Goal: Task Accomplishment & Management: Complete application form

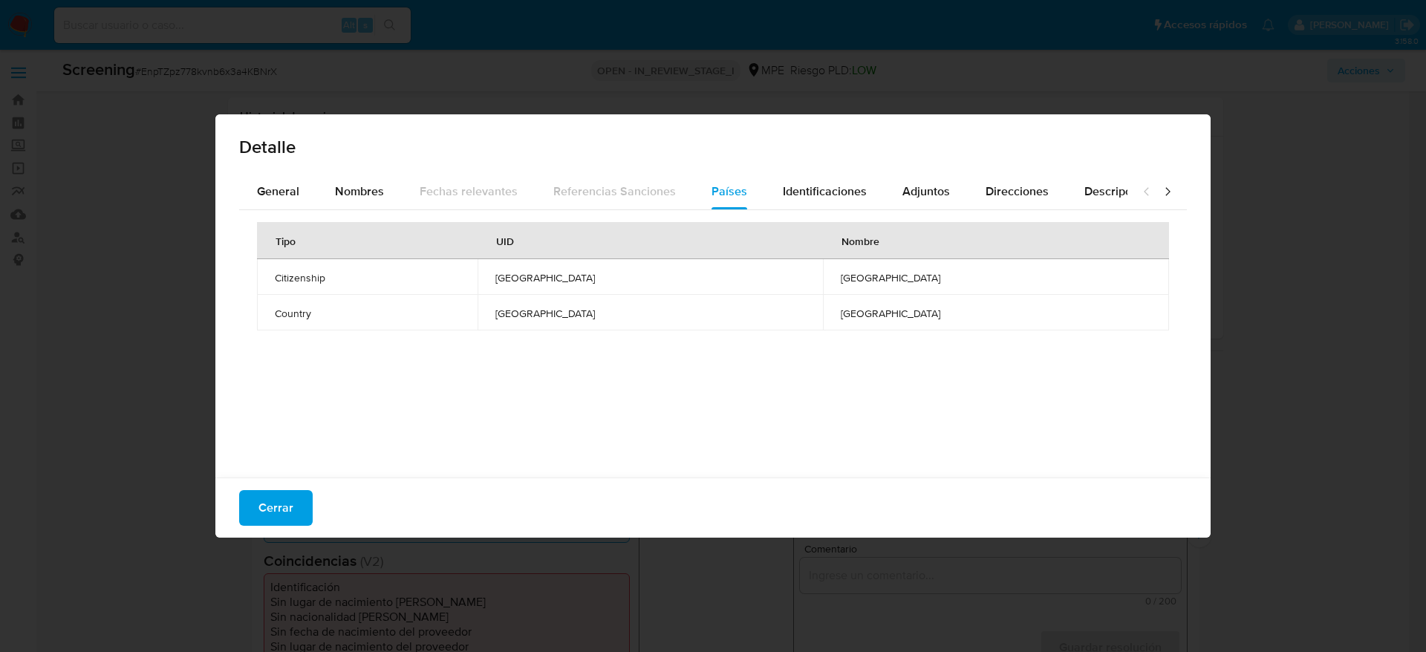
select select "10"
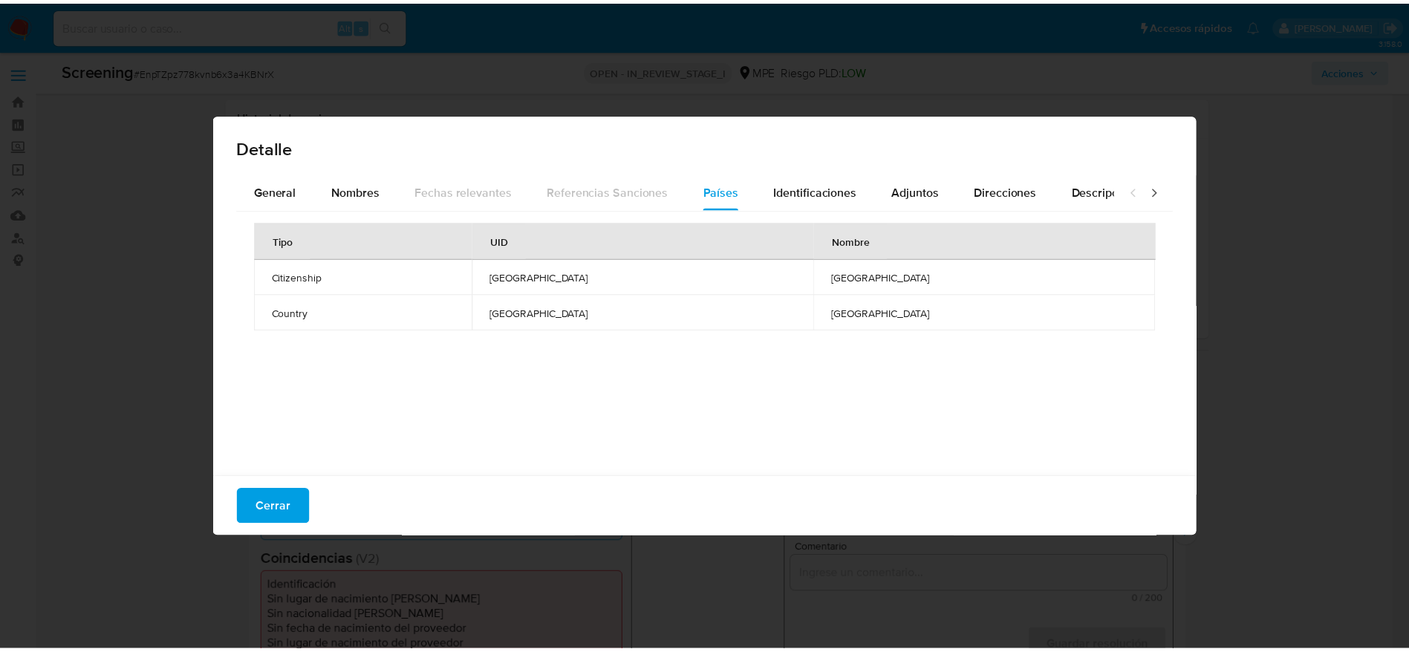
scroll to position [223, 0]
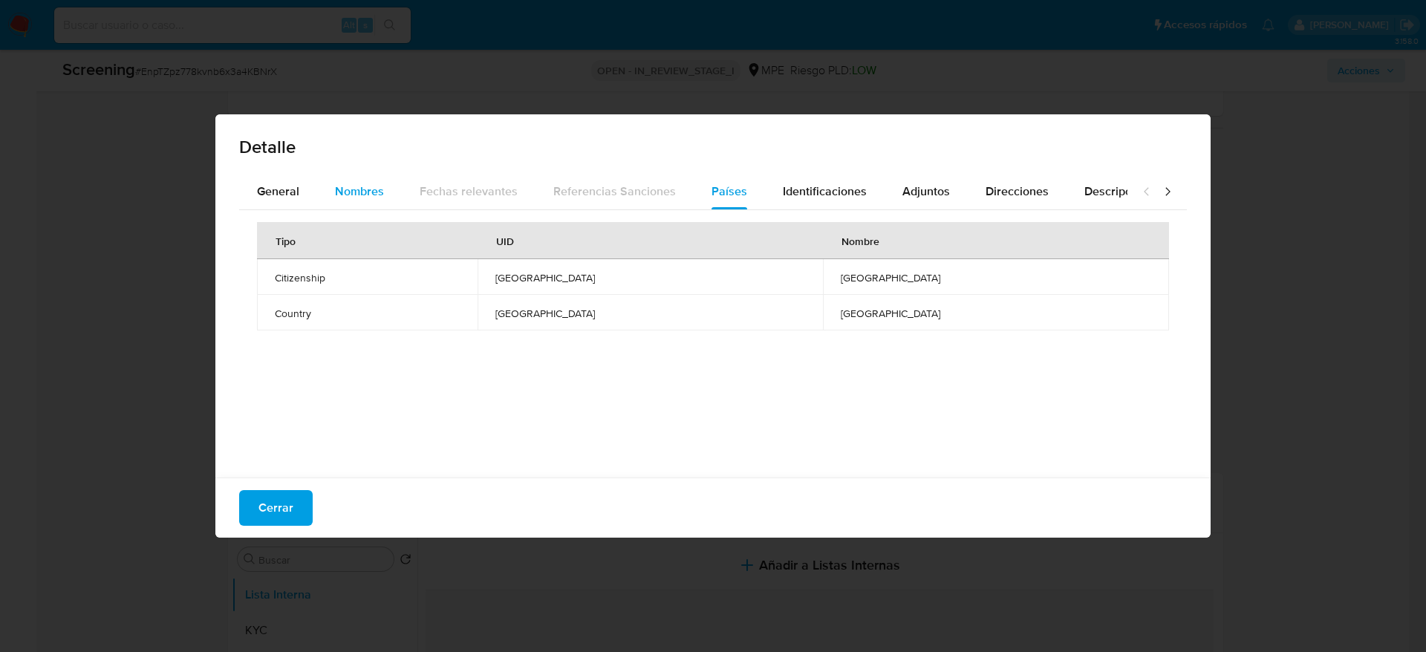
click at [367, 186] on span "Nombres" at bounding box center [359, 191] width 49 height 17
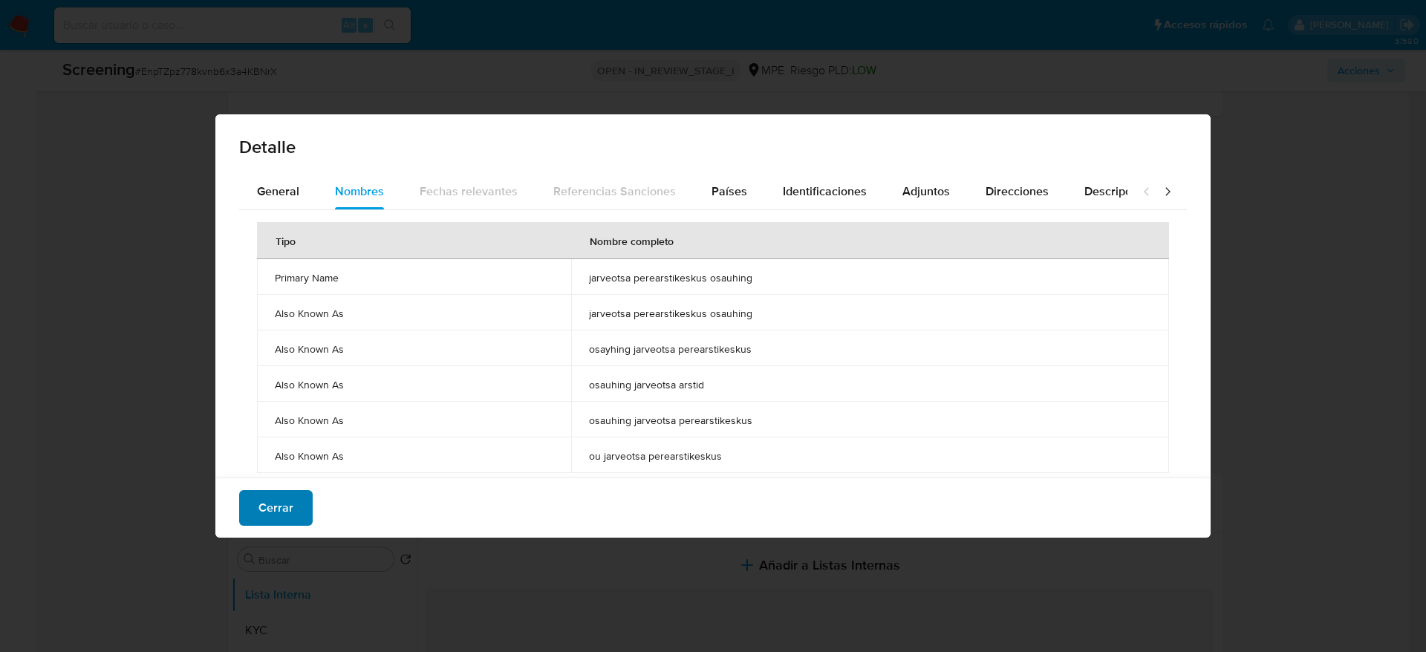
click at [276, 511] on span "Cerrar" at bounding box center [275, 508] width 35 height 33
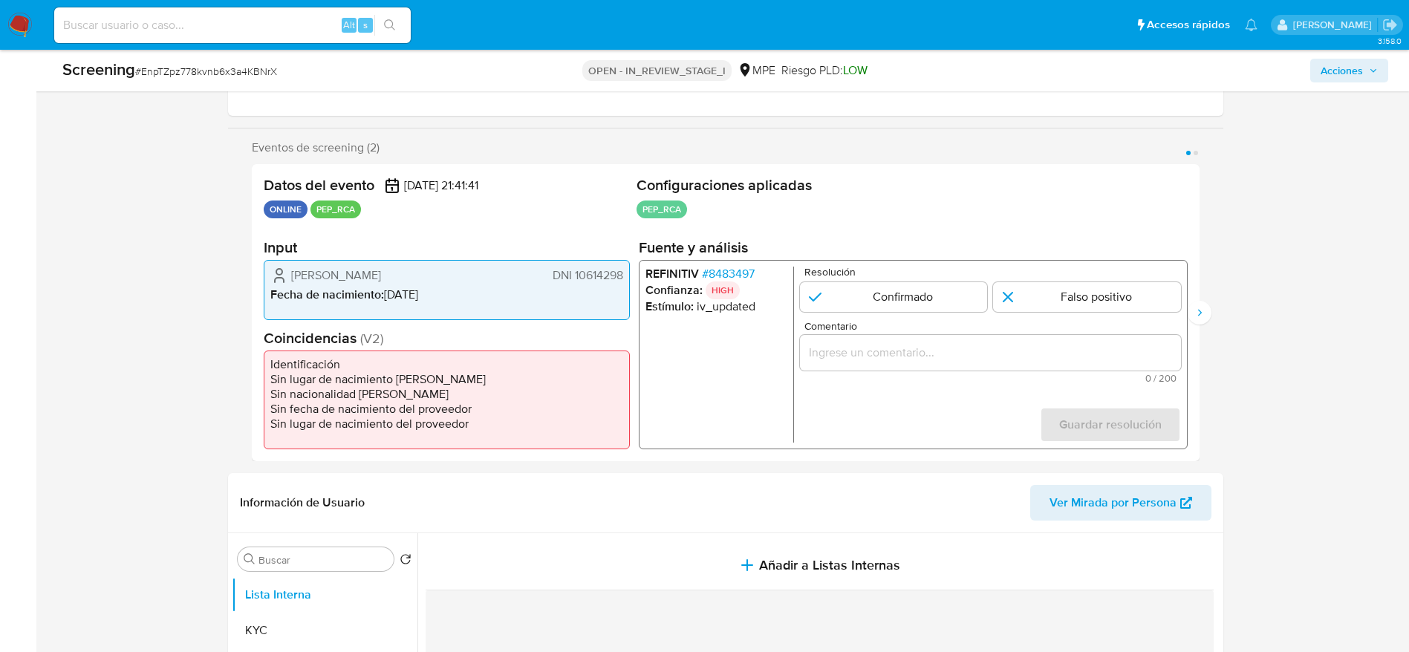
click at [212, 74] on span "# EnpTZpz778kvnb6x3a4KBNrX" at bounding box center [206, 71] width 142 height 15
copy span "EnpTZpz778kvnb6x3a4KBNrX"
drag, startPoint x: 272, startPoint y: 280, endPoint x: 628, endPoint y: 278, distance: 356.5
click at [628, 278] on div "Lesly Estefania Valera Longa DNI 10614298 Fecha de nacimiento : 08/07/1978" at bounding box center [447, 290] width 366 height 60
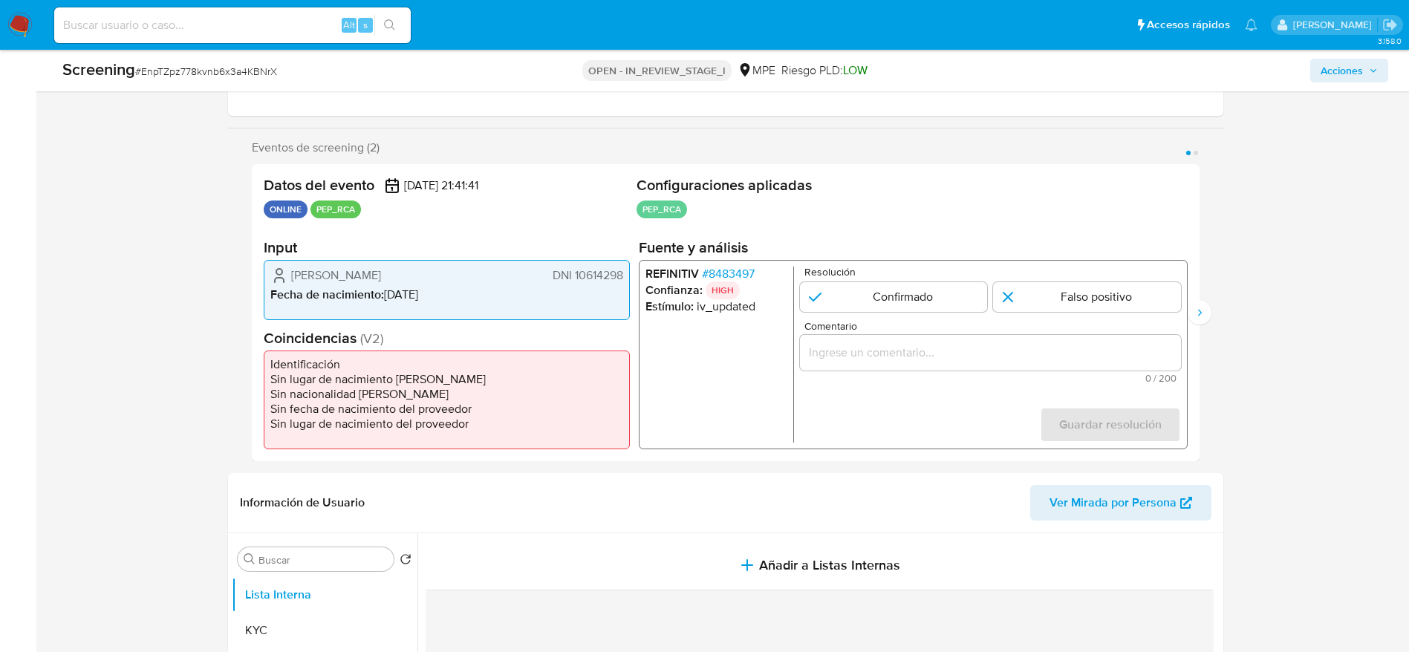
click at [709, 270] on span "# 8483497" at bounding box center [727, 274] width 53 height 15
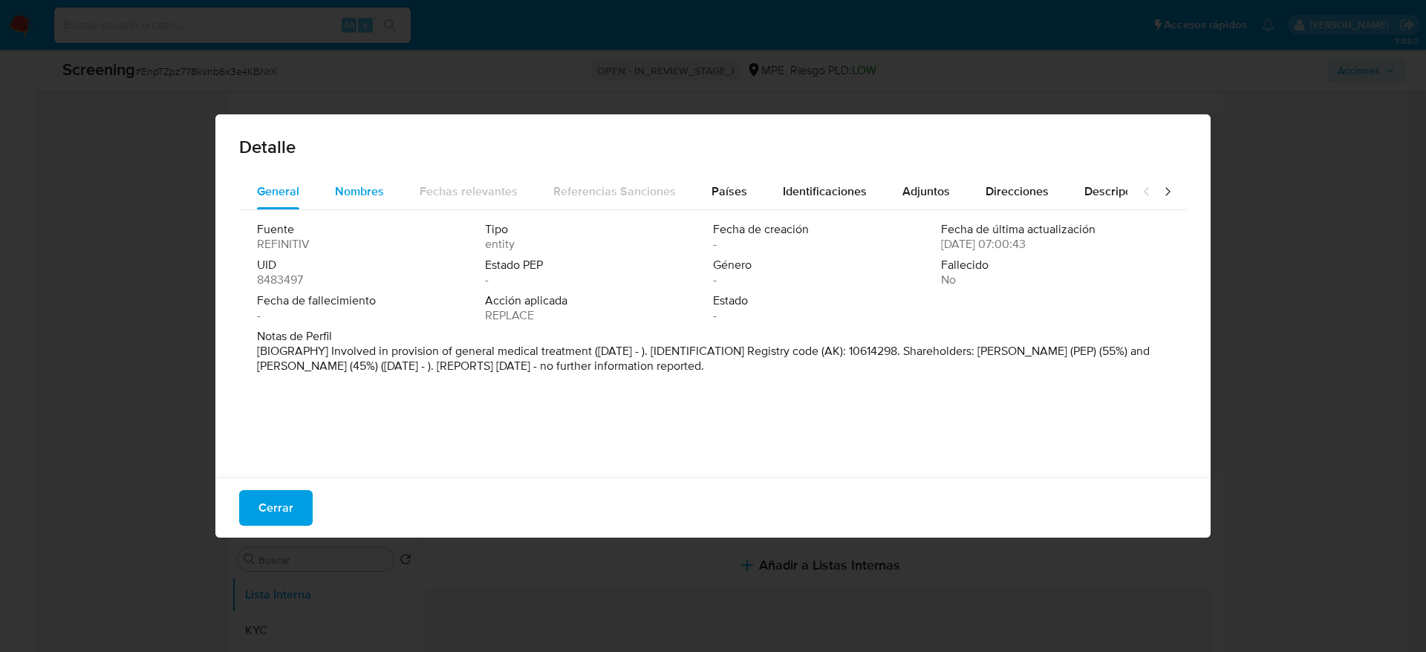
click at [370, 204] on div "Nombres" at bounding box center [359, 192] width 49 height 36
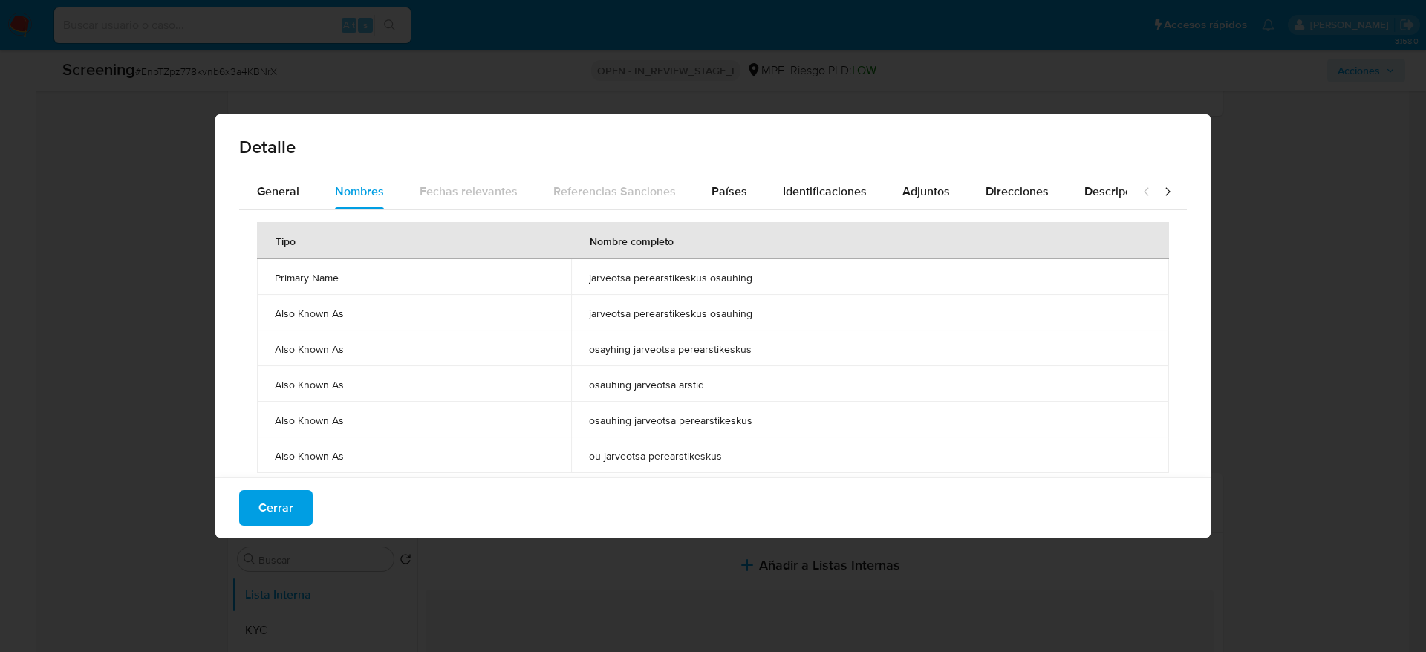
click at [659, 276] on span "jarveotsa perearstikeskus osauhing" at bounding box center [870, 277] width 562 height 13
click at [805, 175] on div "Identificaciones" at bounding box center [825, 192] width 84 height 36
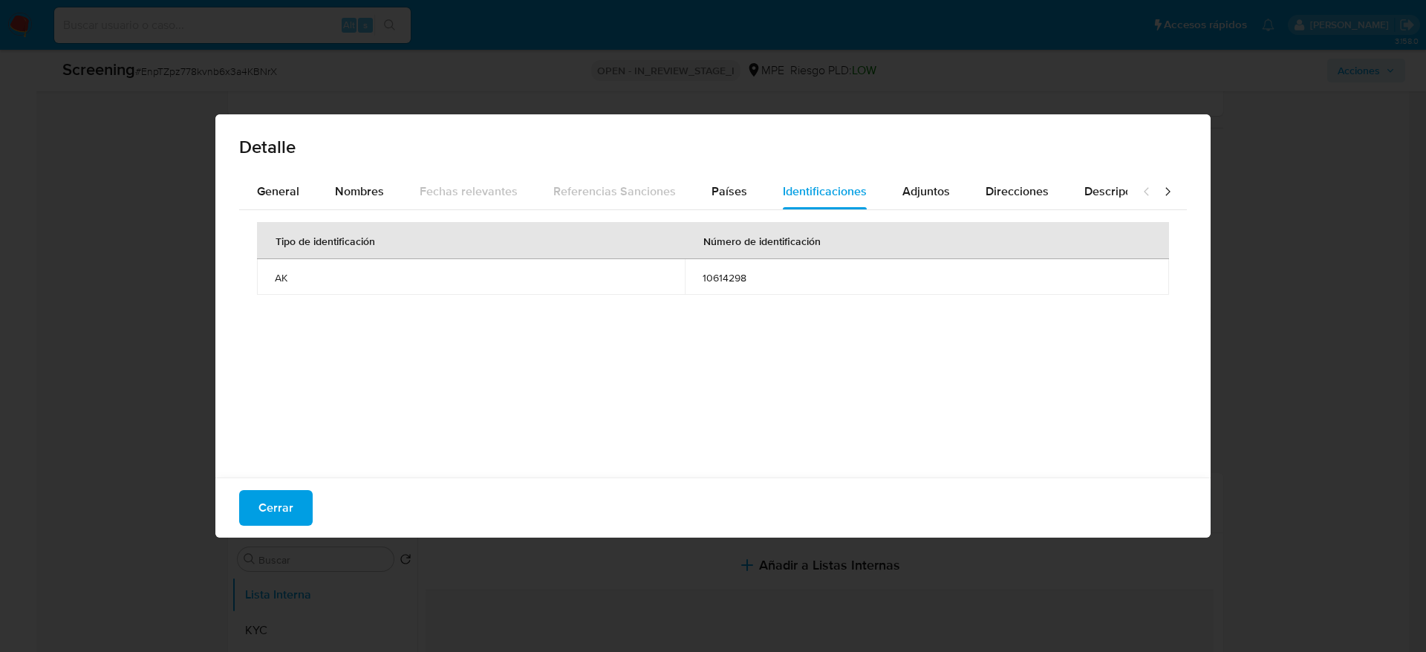
click at [227, 501] on div "Cerrar" at bounding box center [712, 508] width 995 height 60
click at [258, 511] on span "Cerrar" at bounding box center [275, 508] width 35 height 33
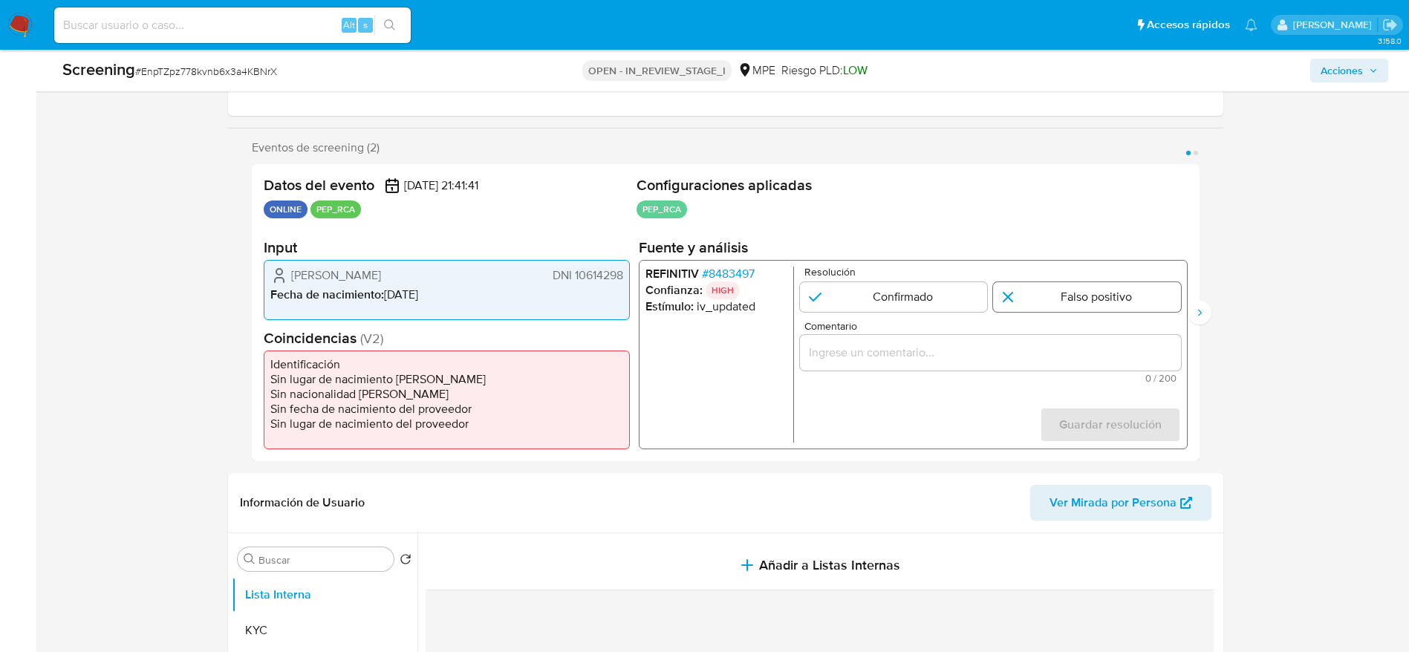
click at [1057, 287] on input "1 de 2" at bounding box center [1087, 297] width 188 height 30
radio input "true"
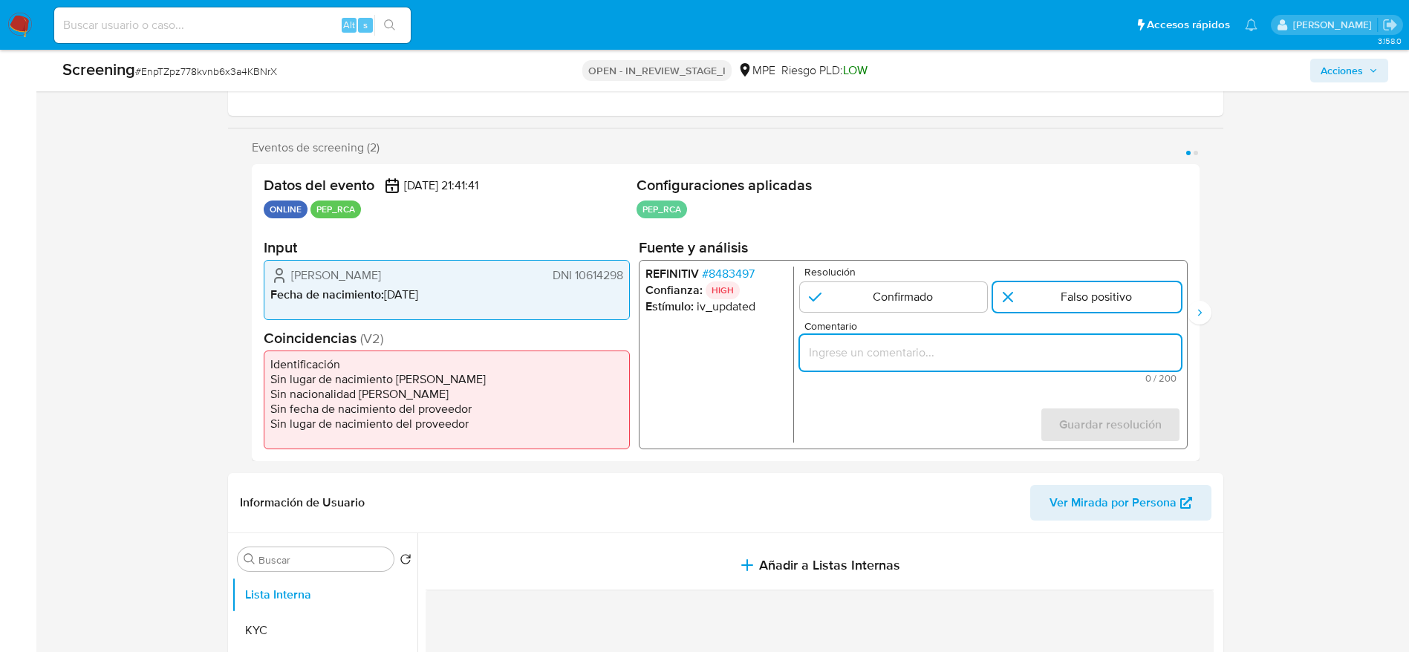
click at [1044, 359] on input "Comentario" at bounding box center [989, 352] width 381 height 19
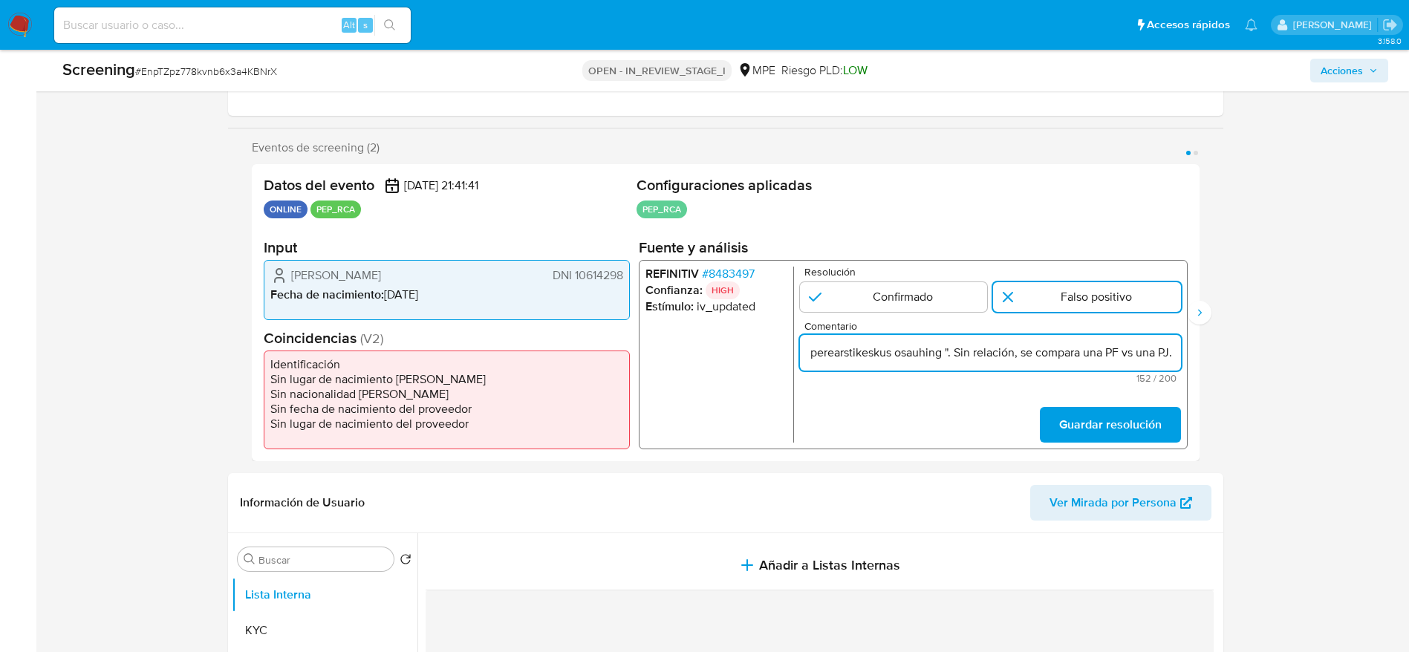
scroll to position [0, 446]
type input "Compara al usuario Lesly Estefania Valera Longa DNI 10614298 con el PEP "jarveo…"
click at [1045, 434] on button "Guardar resolución" at bounding box center [1109, 425] width 141 height 36
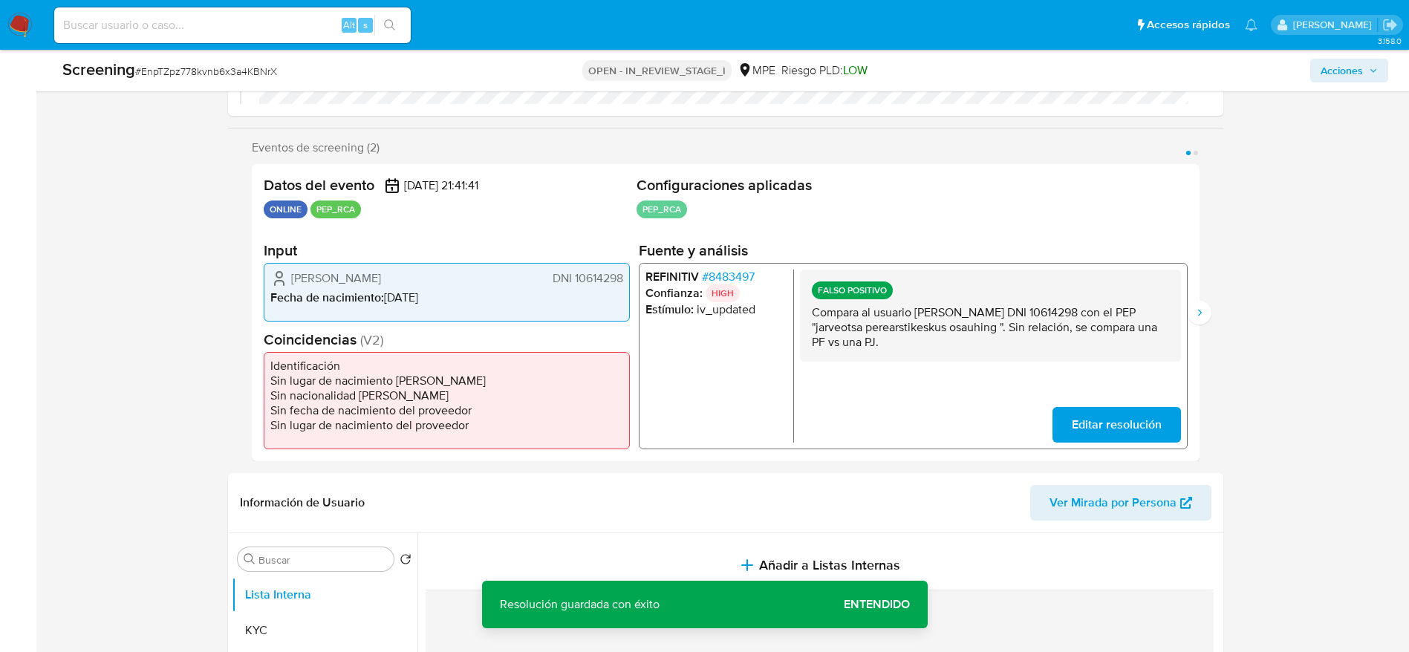
click at [1134, 323] on p "Compara al usuario Lesly Estefania Valera Longa DNI 10614298 con el PEP "jarveo…" at bounding box center [989, 326] width 357 height 45
click at [1133, 325] on p "Compara al usuario Lesly Estefania Valera Longa DNI 10614298 con el PEP "jarveo…" at bounding box center [989, 326] width 357 height 45
click at [1132, 328] on p "Compara al usuario Lesly Estefania Valera Longa DNI 10614298 con el PEP "jarveo…" at bounding box center [989, 326] width 357 height 45
click at [1148, 307] on p "Compara al usuario Lesly Estefania Valera Longa DNI 10614298 con el PEP "jarveo…" at bounding box center [989, 326] width 357 height 45
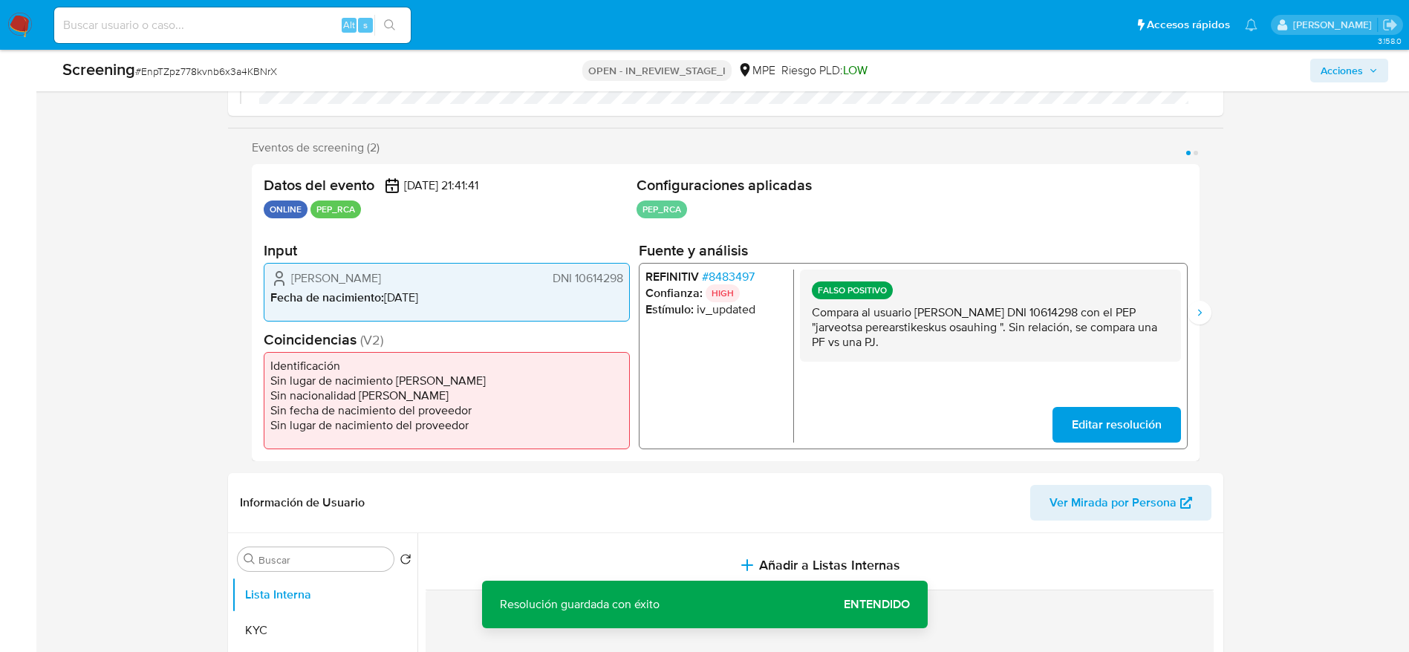
click at [1148, 307] on p "Compara al usuario Lesly Estefania Valera Longa DNI 10614298 con el PEP "jarveo…" at bounding box center [989, 326] width 357 height 45
drag, startPoint x: 1228, startPoint y: 312, endPoint x: 1173, endPoint y: 315, distance: 55.0
click at [1169, 315] on div "FALSO POSITIVO Compara al usuario Lesly Estefania Valera Longa DNI 10614298 con…" at bounding box center [989, 315] width 381 height 92
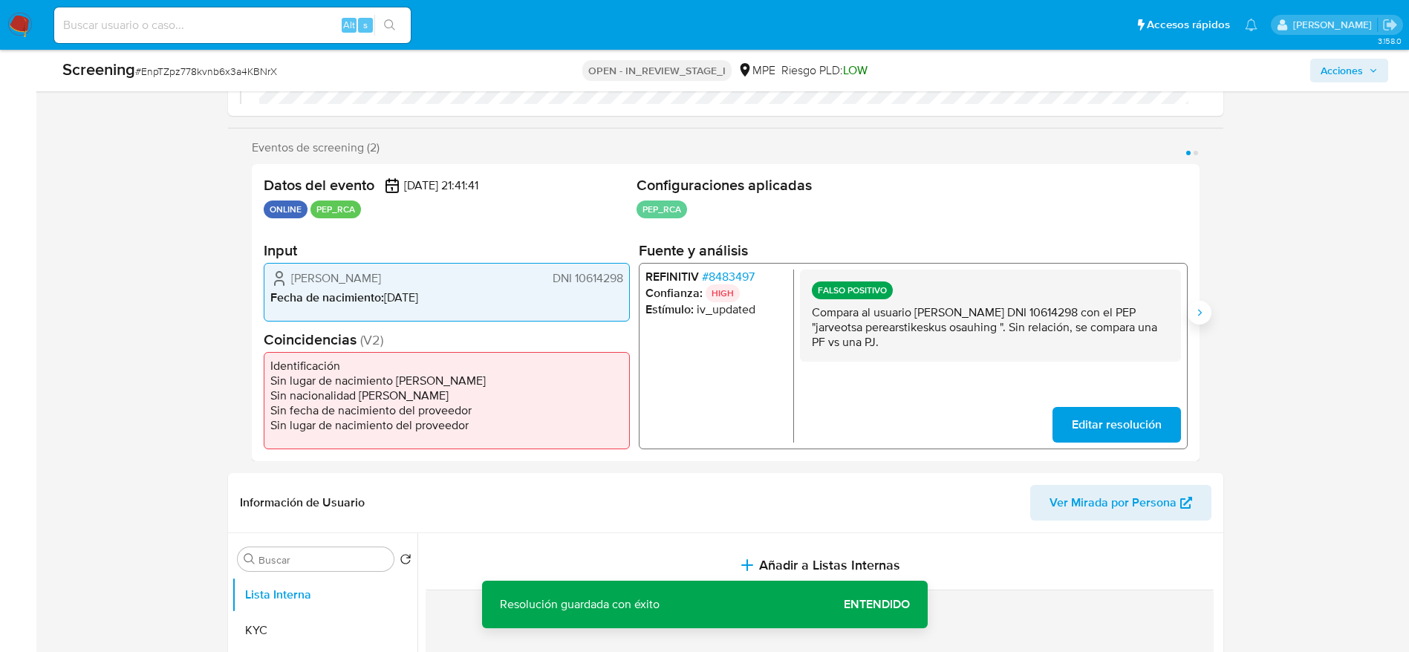
click at [1203, 316] on icon "Siguiente" at bounding box center [1199, 313] width 12 height 12
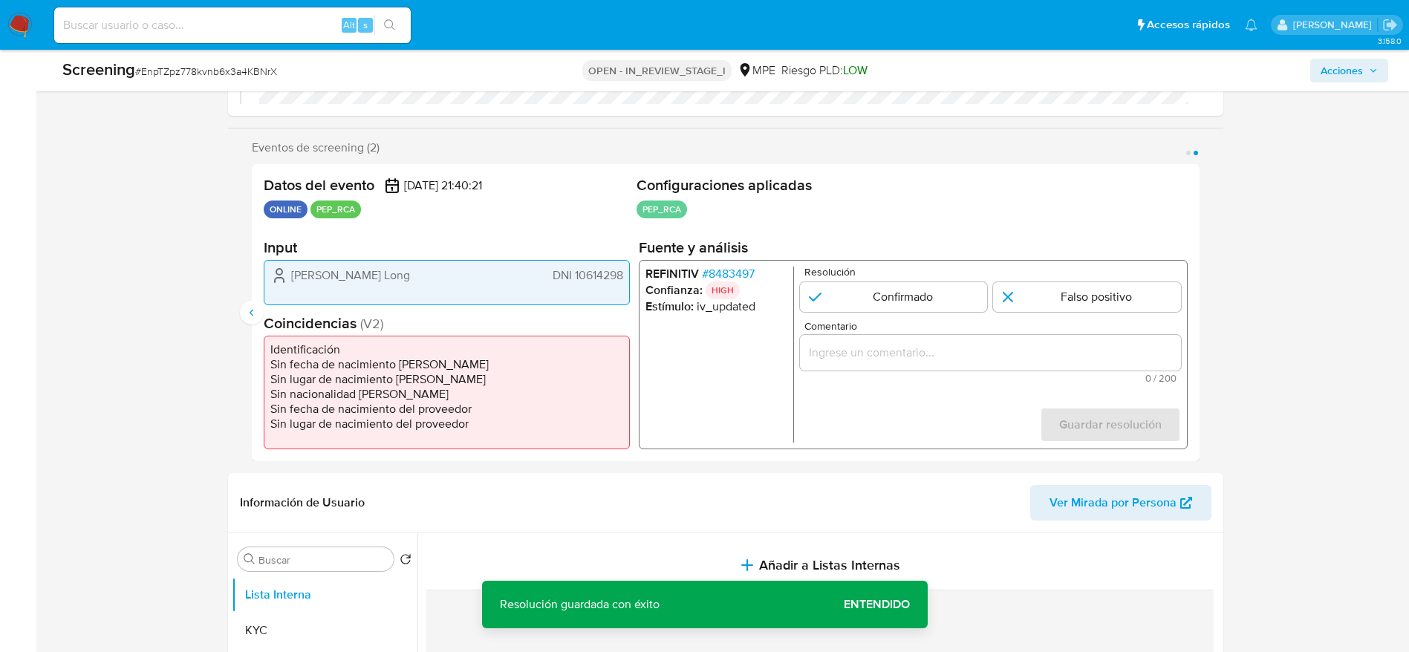
click at [1086, 315] on form "Resolución Confirmado Falso positivo Comentario 0 / 200 200 caracteres restante…" at bounding box center [989, 355] width 381 height 176
click at [1089, 297] on input "2 de 2" at bounding box center [1087, 297] width 188 height 30
radio input "true"
click at [1081, 363] on div "2 de 2" at bounding box center [989, 353] width 381 height 36
click at [1138, 354] on input "Comentario" at bounding box center [989, 352] width 381 height 19
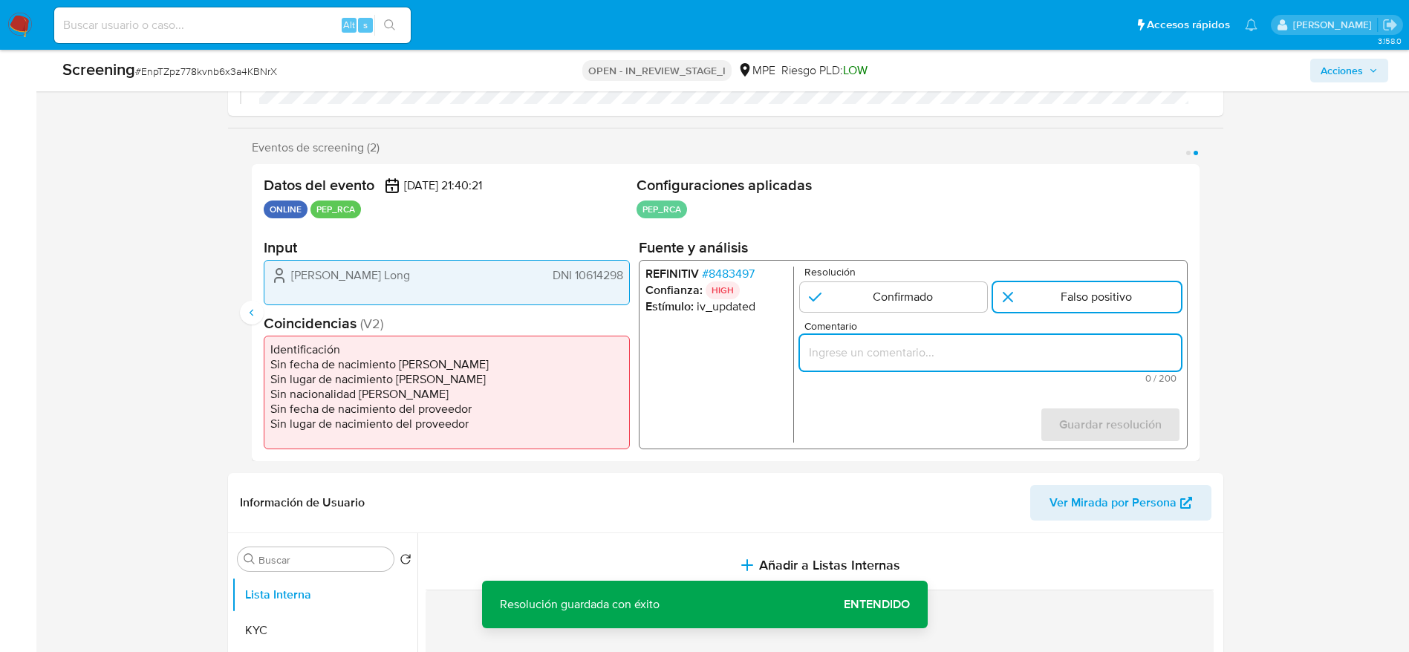
click at [1138, 359] on input "Comentario" at bounding box center [989, 352] width 381 height 19
paste input "Compara al usuario Lesly Estefania Valera Longa DNI 10614298 con el PEP "jarveo…"
type input "Compara al usuario Lesly Estefania Valera Longa DNI 10614298 con el PEP "jarveo…"
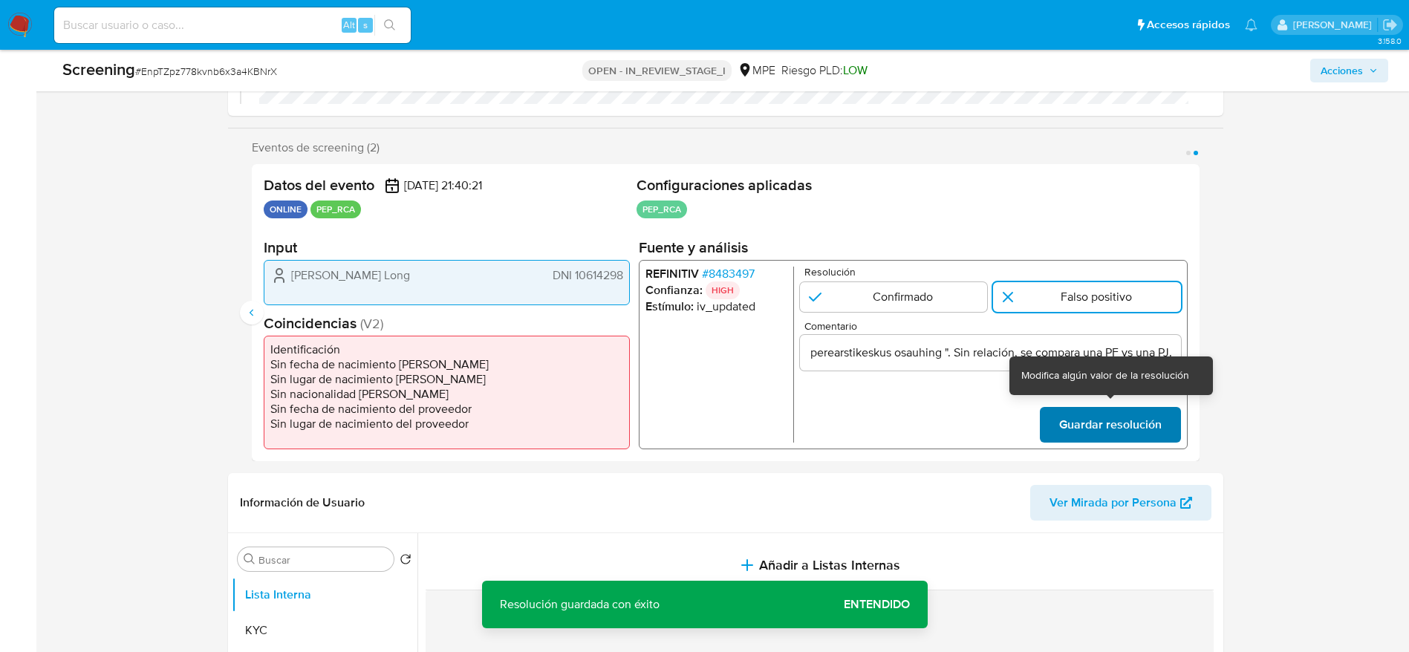
click at [1133, 432] on span "Guardar resolución" at bounding box center [1109, 424] width 102 height 33
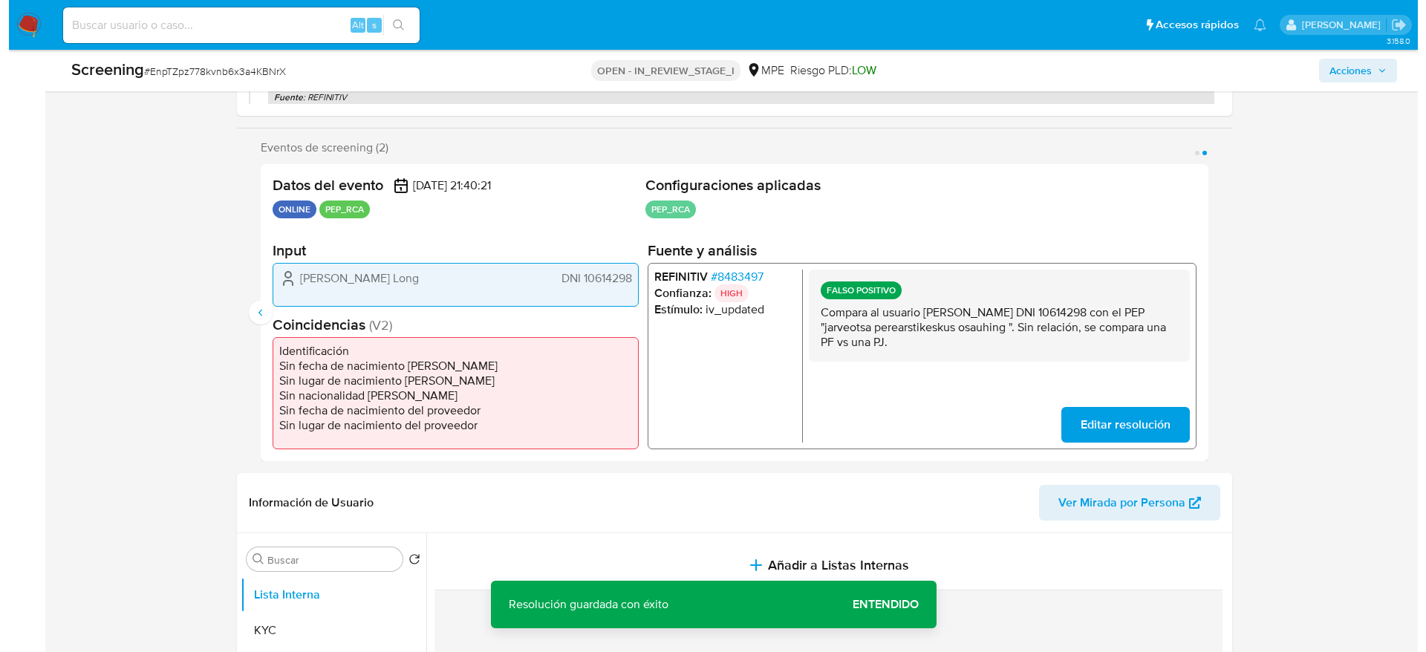
scroll to position [446, 0]
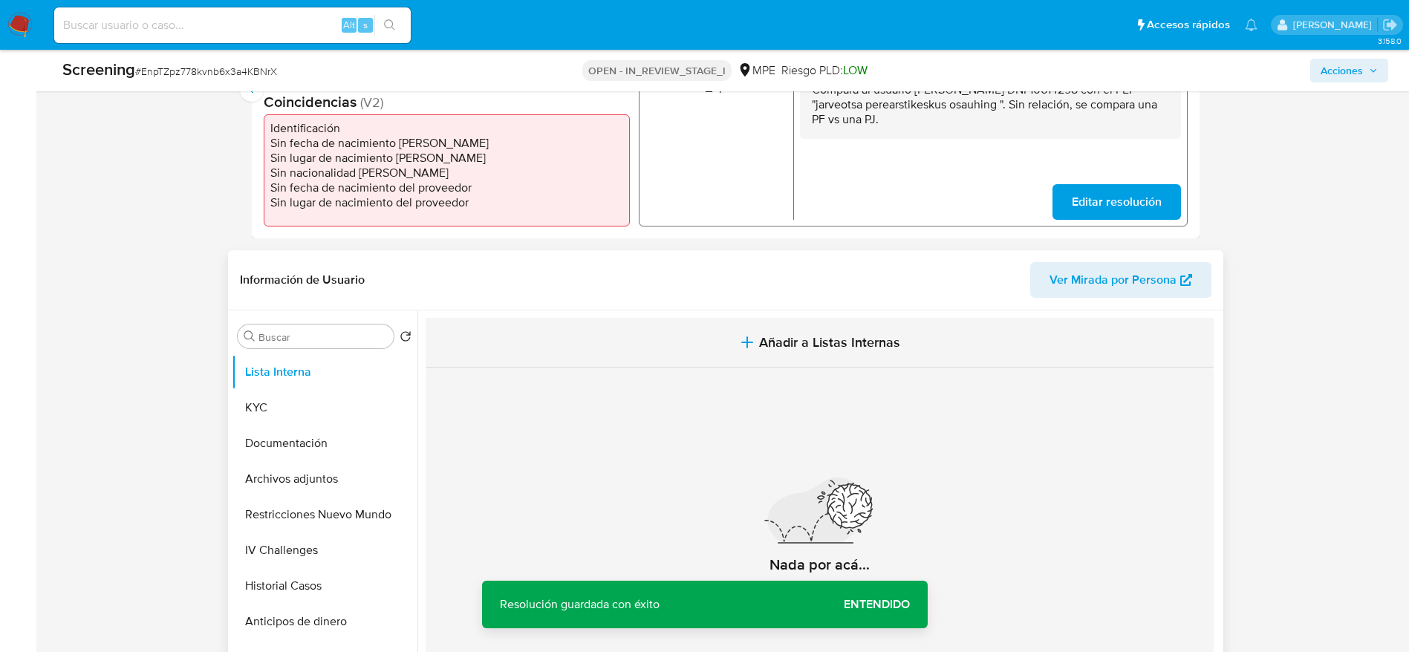
drag, startPoint x: 827, startPoint y: 310, endPoint x: 824, endPoint y: 339, distance: 29.1
click at [824, 339] on section at bounding box center [823, 513] width 794 height 406
click at [824, 339] on span "Añadir a Listas Internas" at bounding box center [829, 342] width 141 height 16
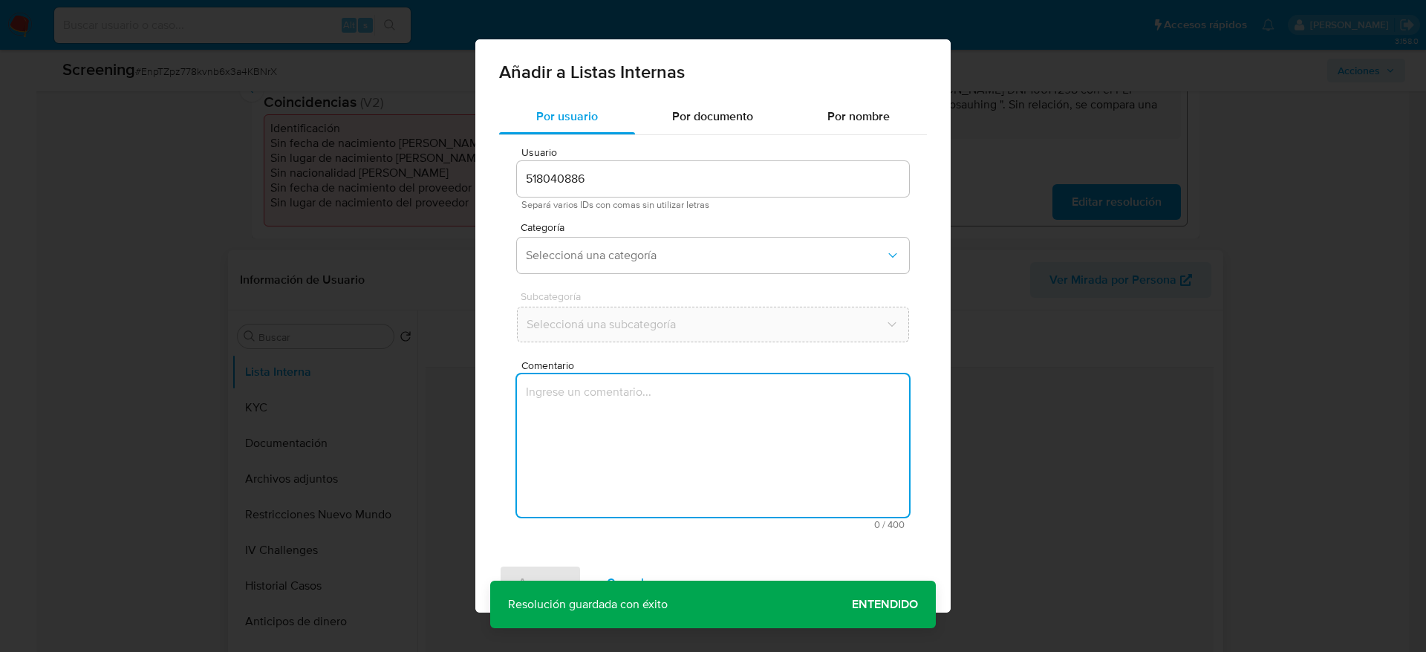
click at [794, 438] on textarea "Comentario" at bounding box center [713, 445] width 392 height 143
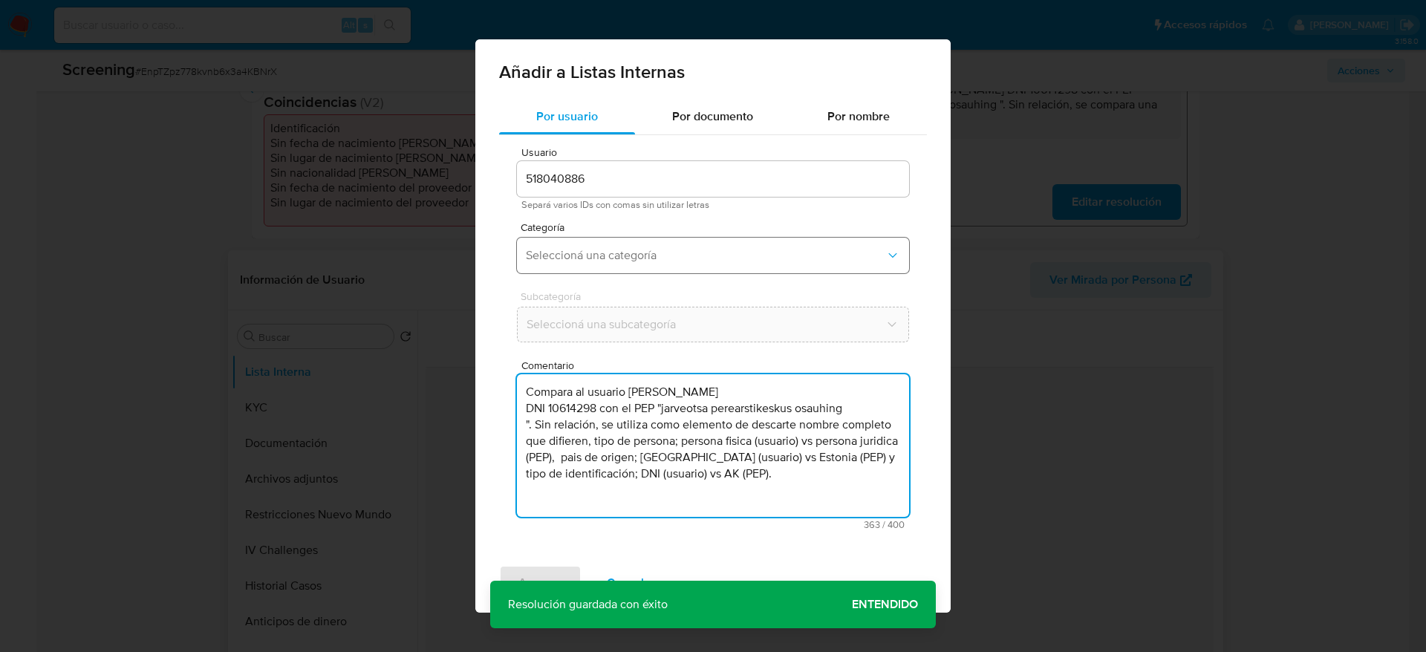
type textarea "Compara al usuario Lesly Estefania Valera Longa DNI 10614298 con el PEP "jarveo…"
click at [732, 247] on button "Seleccioná una categoría" at bounding box center [713, 256] width 392 height 36
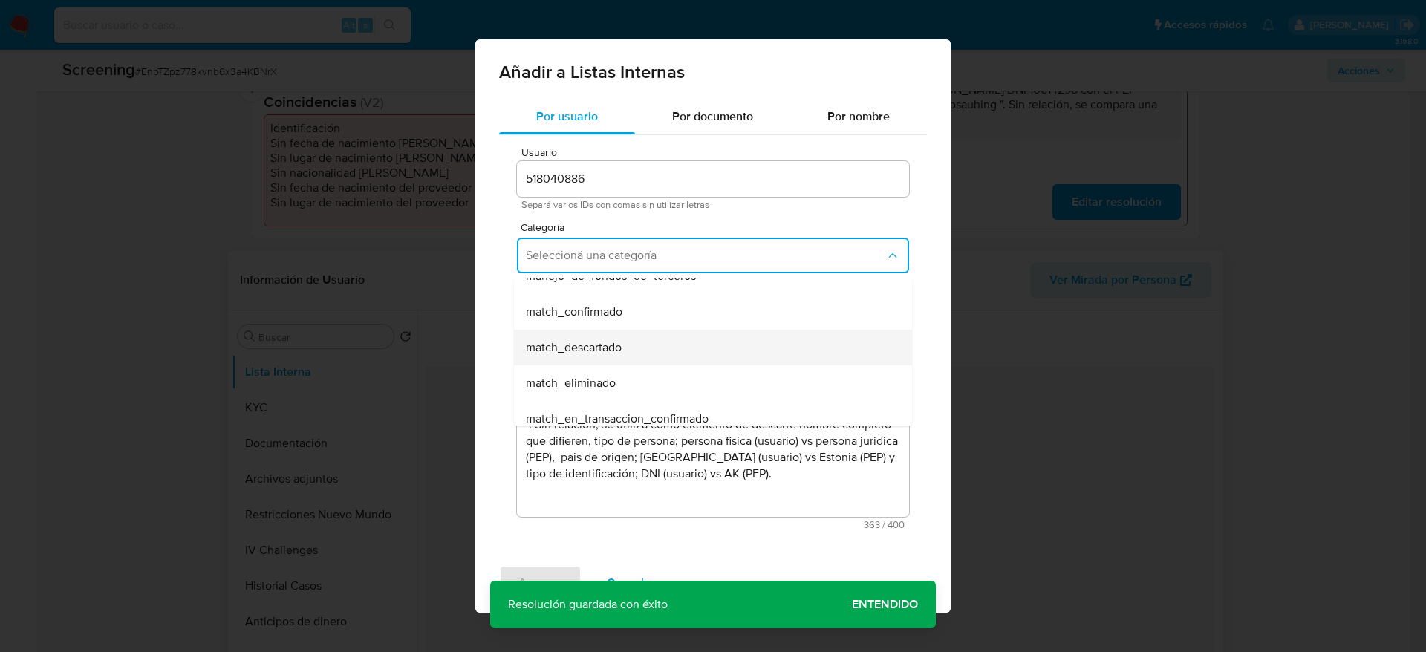
scroll to position [111, 0]
click at [657, 326] on div "match_descartado" at bounding box center [708, 327] width 365 height 36
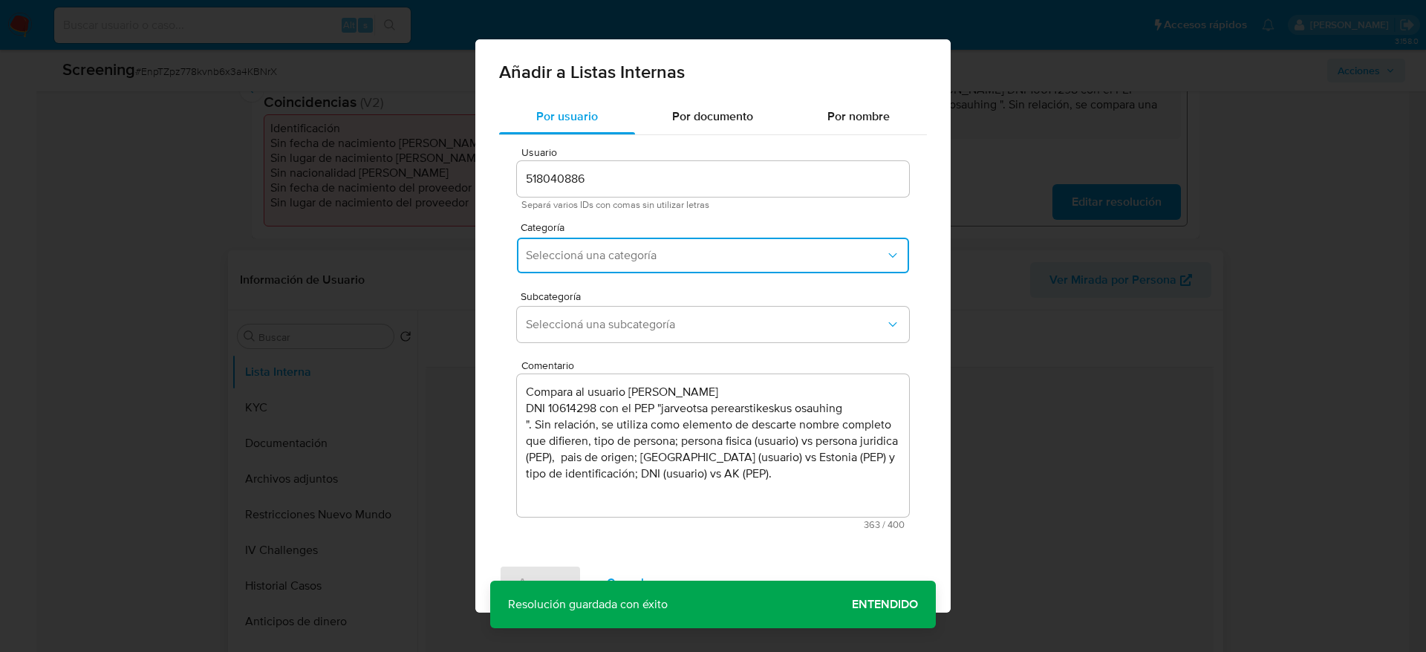
click at [657, 326] on span "Seleccioná una subcategoría" at bounding box center [705, 324] width 359 height 15
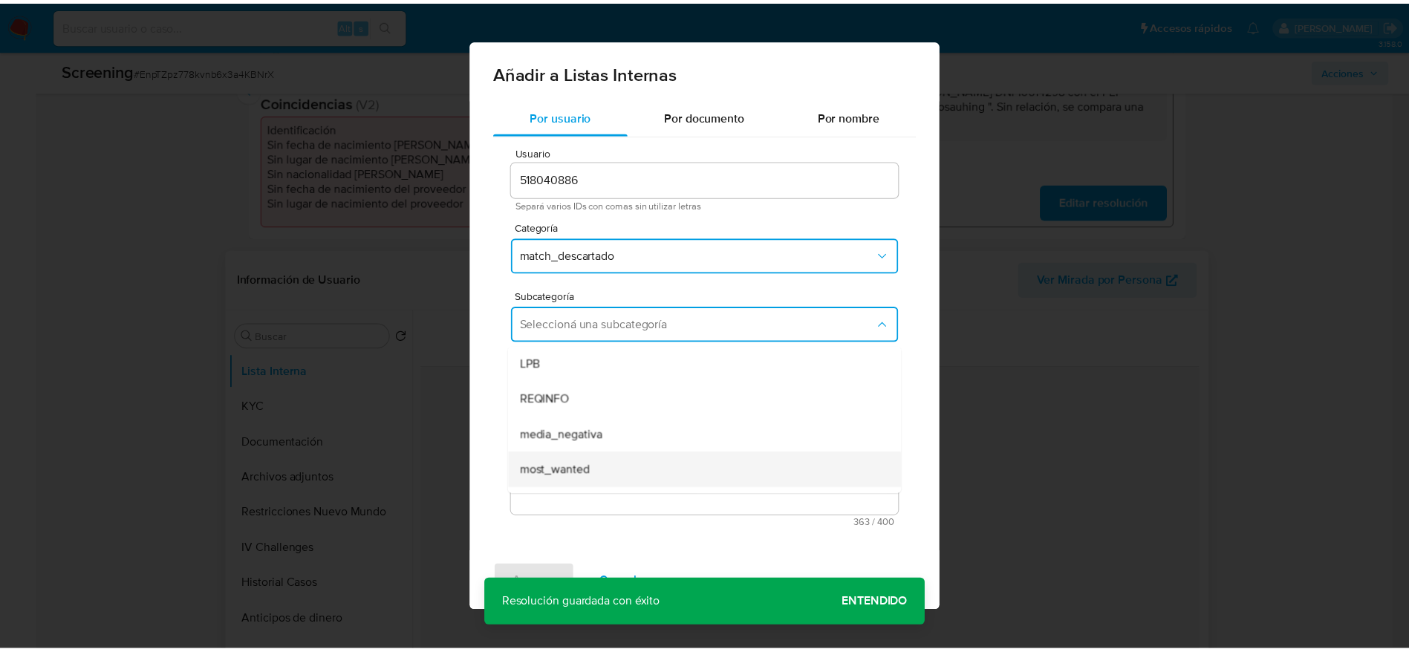
scroll to position [101, 0]
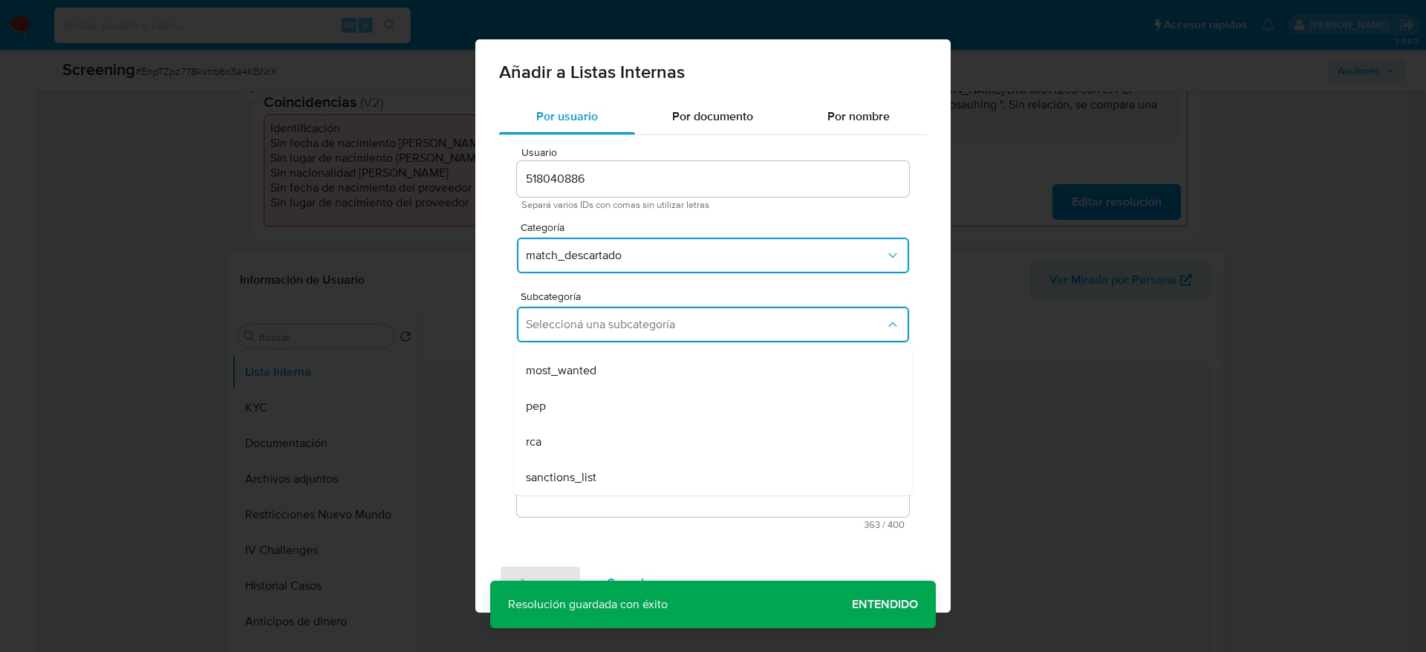
drag, startPoint x: 610, startPoint y: 420, endPoint x: 593, endPoint y: 468, distance: 51.0
click at [610, 420] on div "pep" at bounding box center [708, 406] width 365 height 36
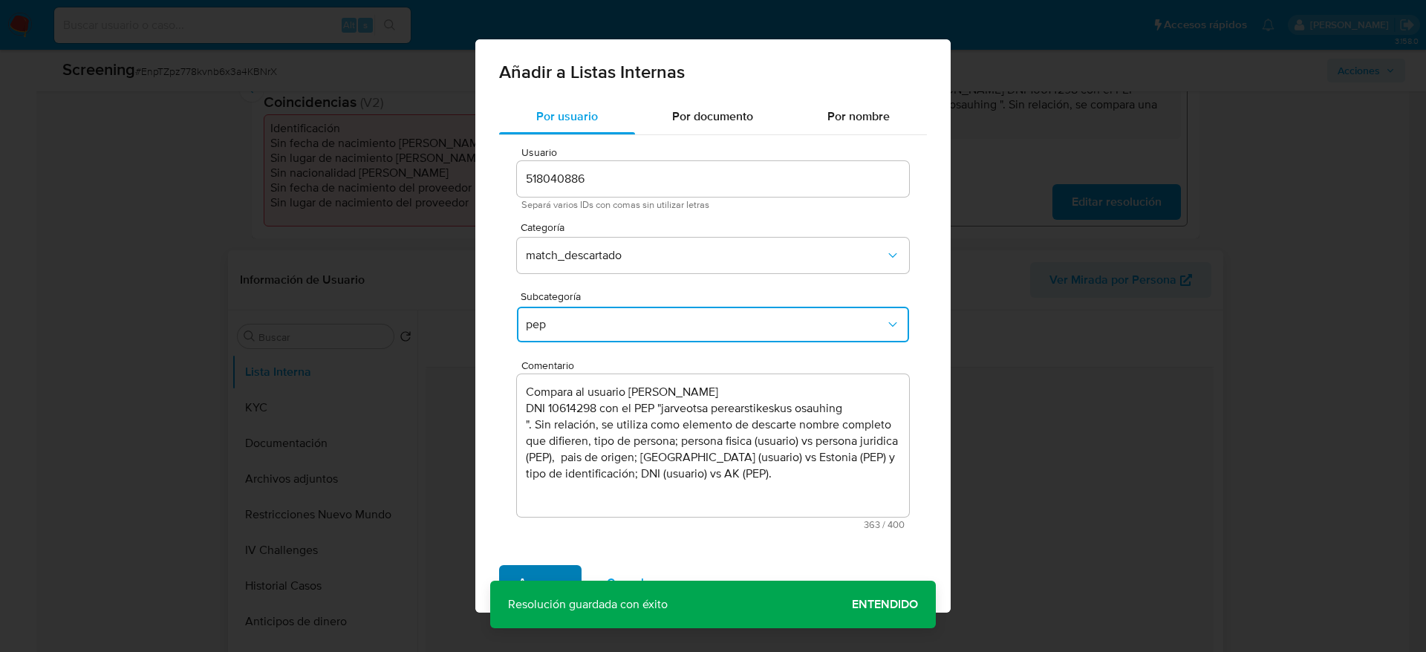
click at [527, 574] on span "Agregar" at bounding box center [540, 583] width 44 height 33
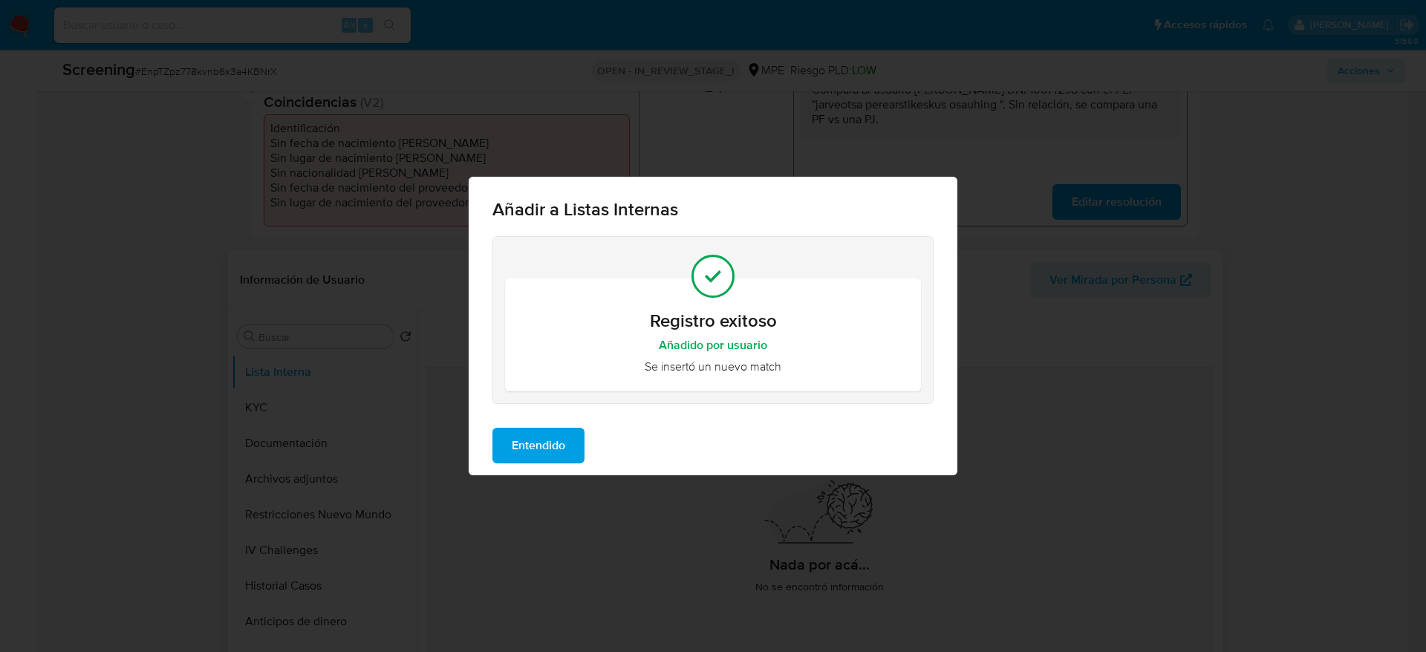
click at [535, 435] on span "Entendido" at bounding box center [538, 445] width 53 height 33
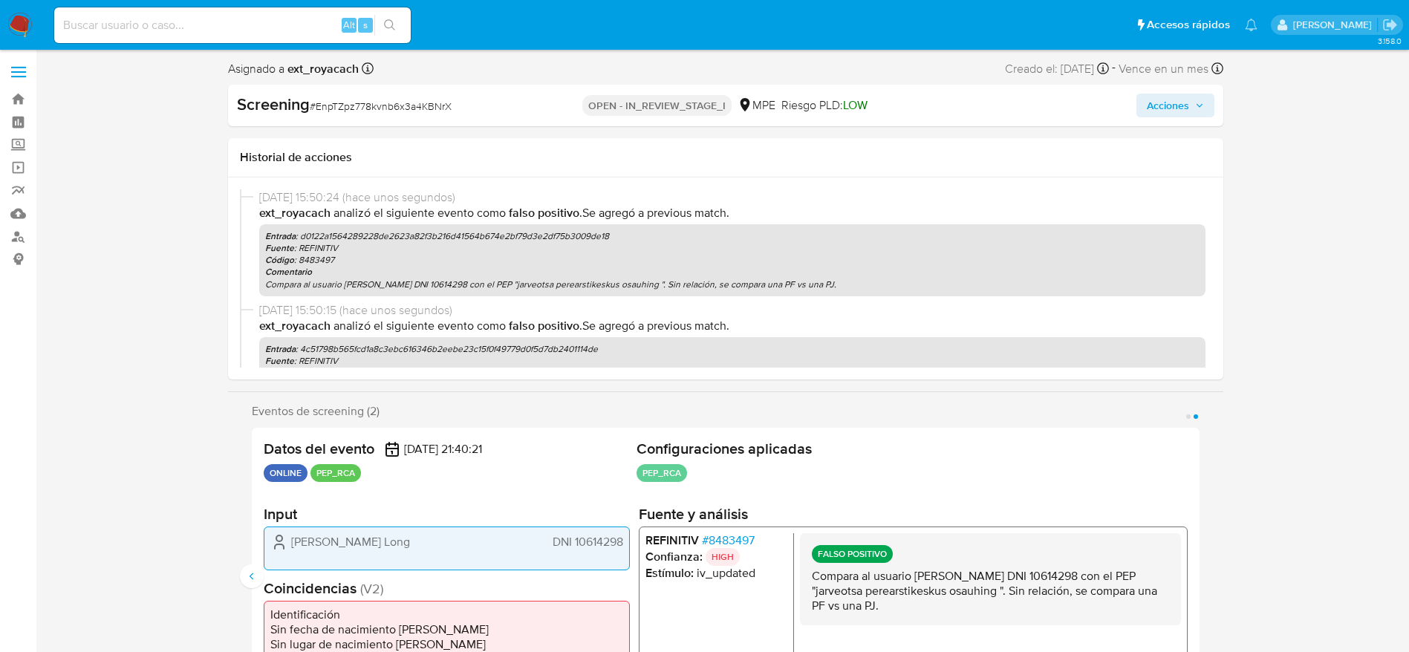
scroll to position [0, 0]
click at [1176, 95] on span "Acciones" at bounding box center [1168, 106] width 42 height 24
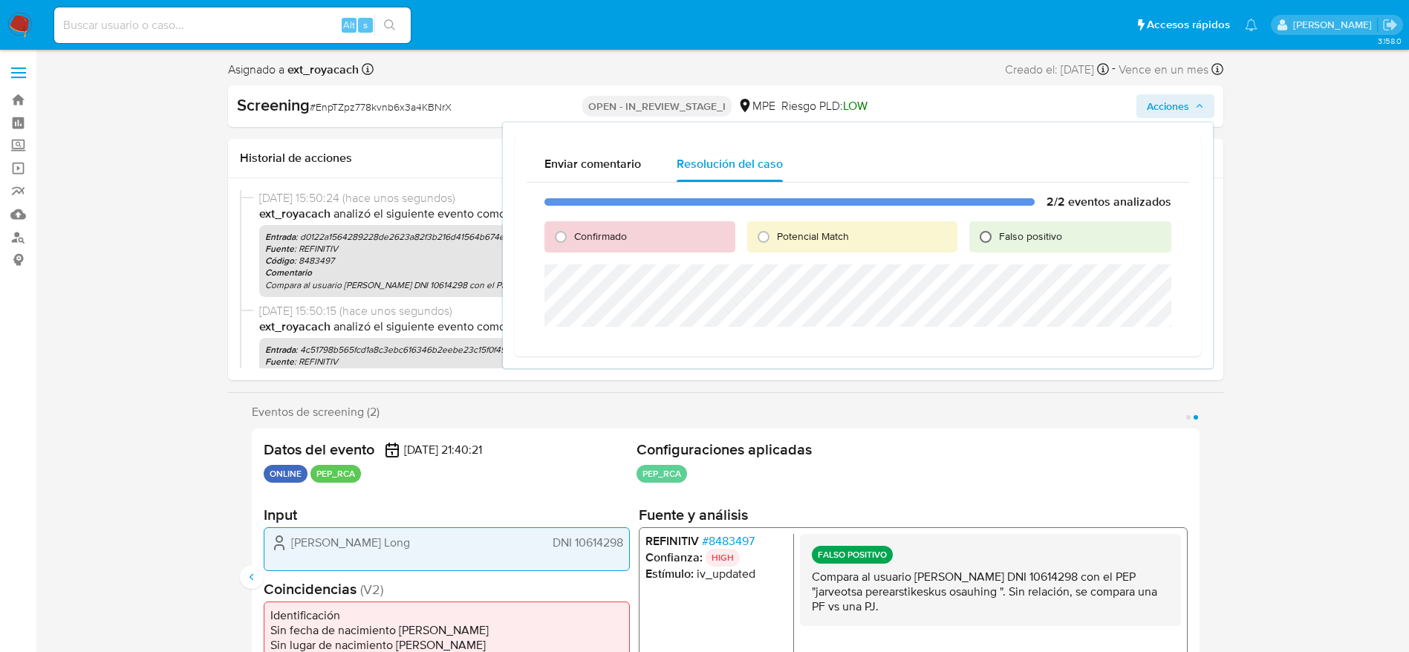
click at [977, 241] on input "Falso positivo" at bounding box center [986, 237] width 24 height 24
radio input "true"
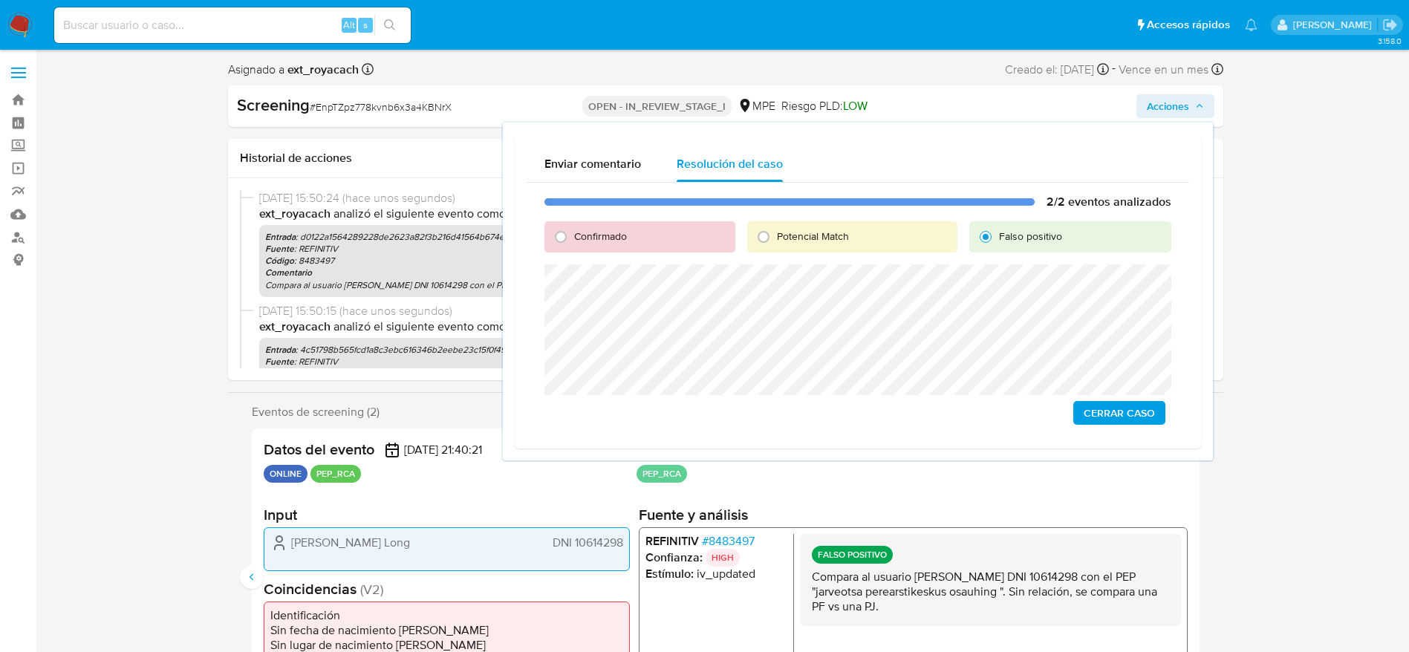
click at [1102, 406] on span "Cerrar Caso" at bounding box center [1118, 413] width 71 height 21
click at [1102, 410] on div "Cerrar Caso" at bounding box center [857, 415] width 627 height 24
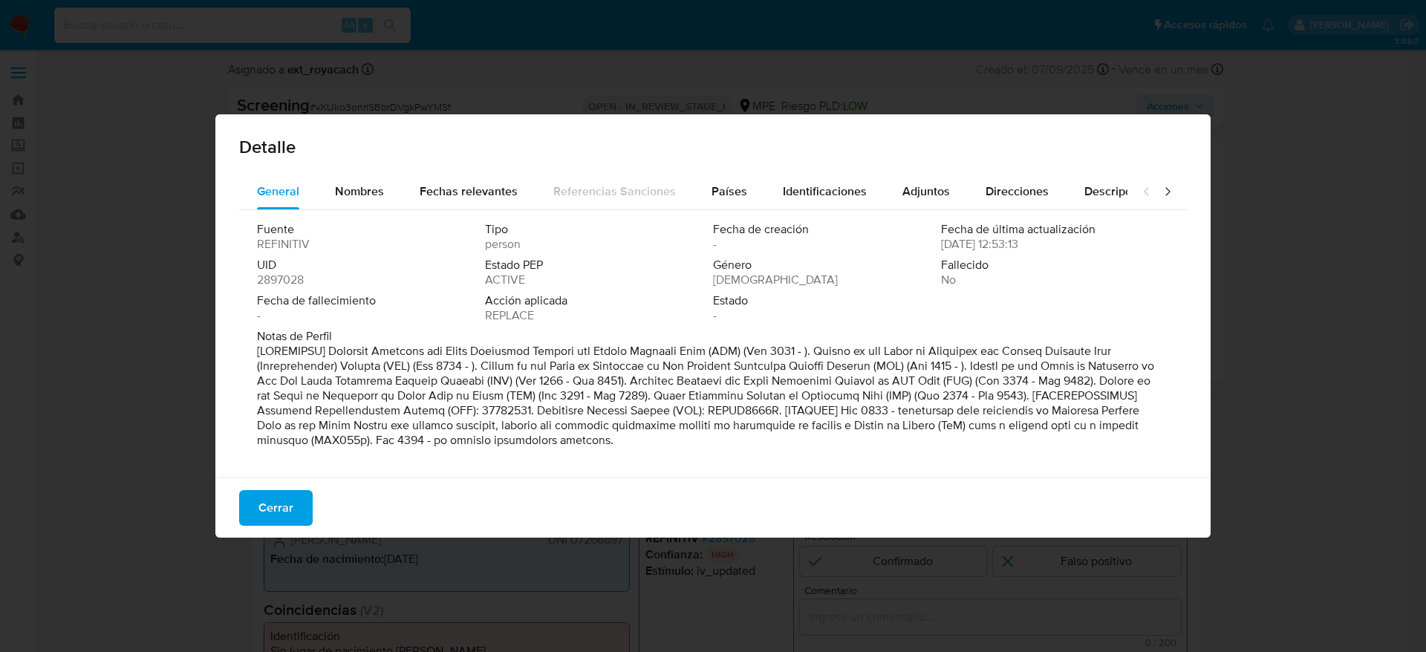
select select "10"
click at [295, 496] on button "Cerrar" at bounding box center [276, 508] width 74 height 36
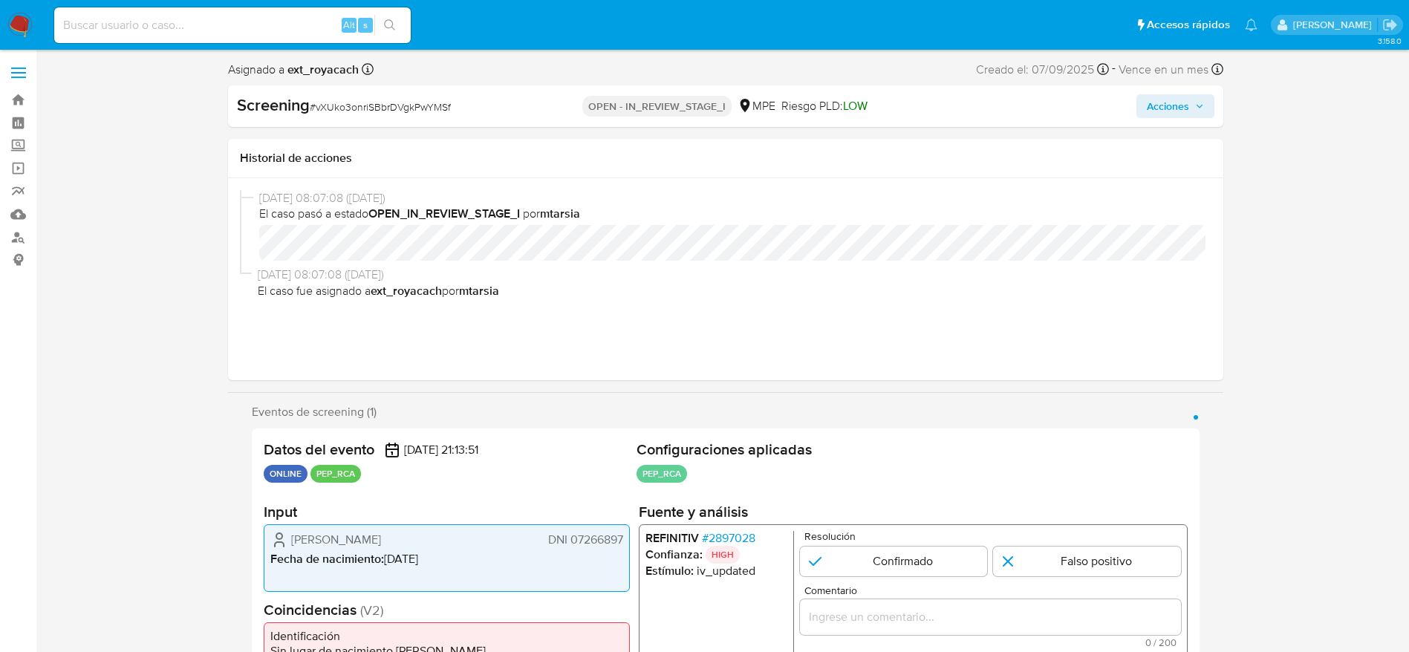
click at [348, 92] on div "Screening # vXUko3onriSBbrDVgkPwYMSf OPEN - IN_REVIEW_STAGE_I MPE Riesgo PLD: L…" at bounding box center [725, 106] width 995 height 42
copy span "vXUko3onriSBbrDVgkPwYMSf"
drag, startPoint x: 279, startPoint y: 547, endPoint x: 625, endPoint y: 543, distance: 345.4
click at [625, 542] on div "Luis Humberto Meléndez Vargas DNI 07266897 Fecha de nacimiento : 29/11/1956" at bounding box center [447, 558] width 366 height 68
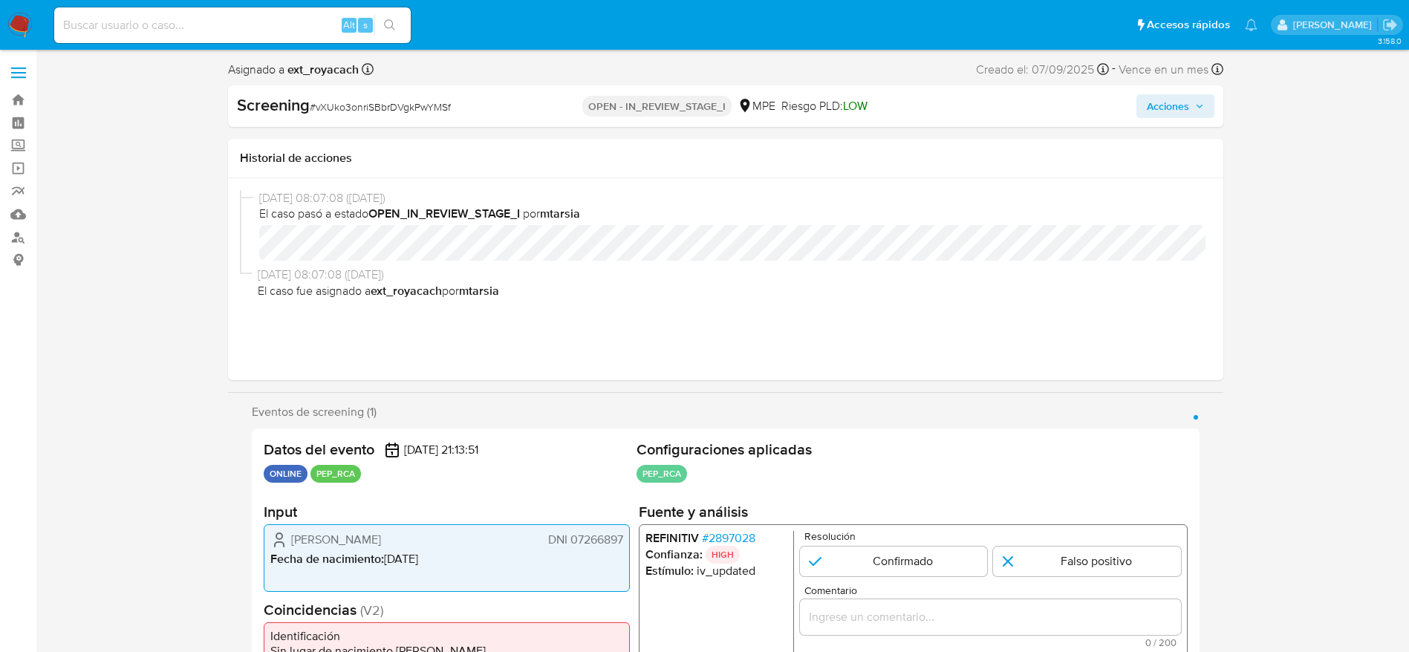
click at [730, 541] on span "# 2897028" at bounding box center [727, 538] width 53 height 15
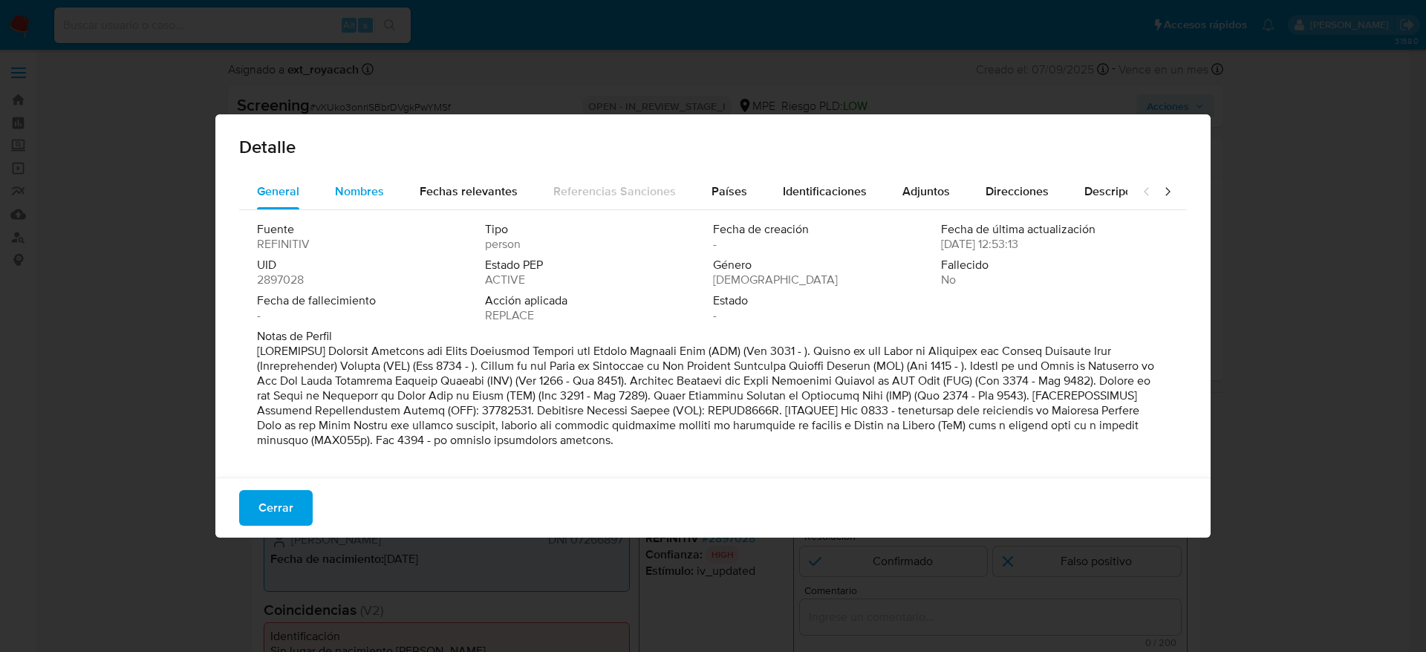
click at [351, 201] on div "Nombres" at bounding box center [359, 192] width 49 height 36
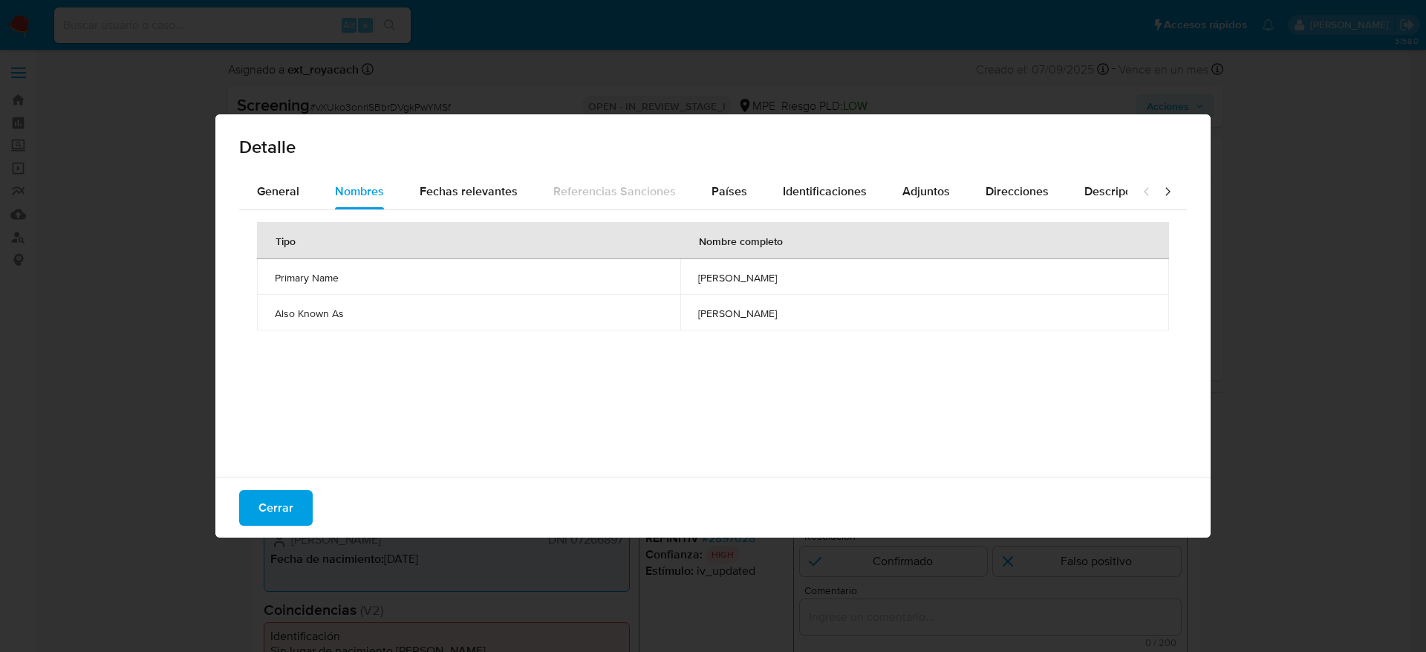
click at [743, 284] on td "atul kumar goel" at bounding box center [924, 277] width 489 height 36
click at [747, 196] on button "Países" at bounding box center [729, 192] width 71 height 36
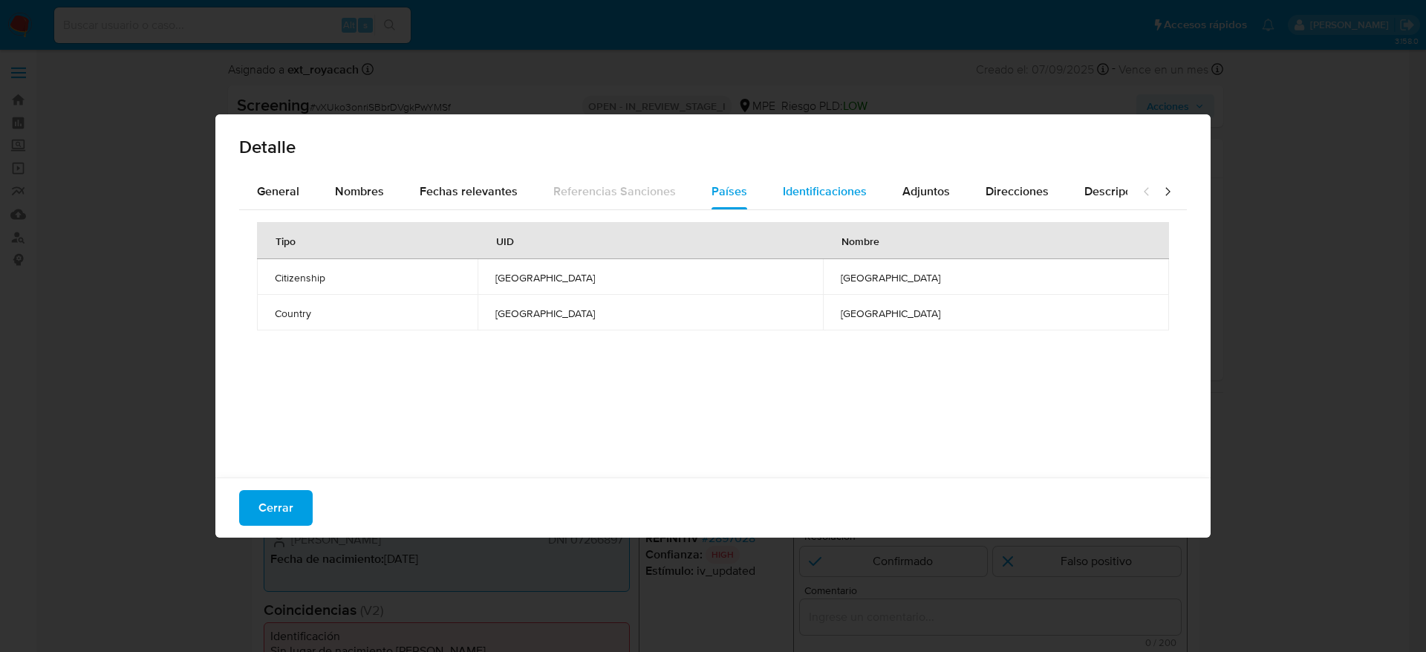
click at [830, 176] on div "Identificaciones" at bounding box center [825, 192] width 84 height 36
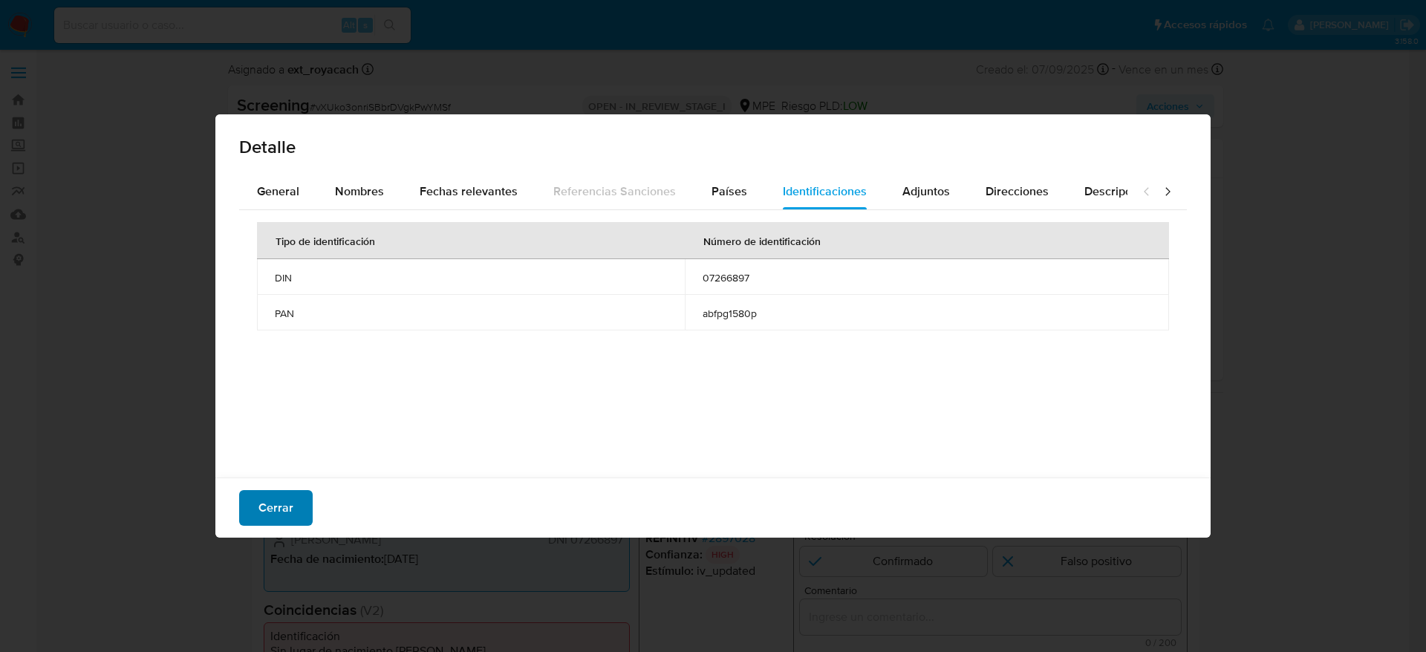
click at [289, 504] on span "Cerrar" at bounding box center [275, 508] width 35 height 33
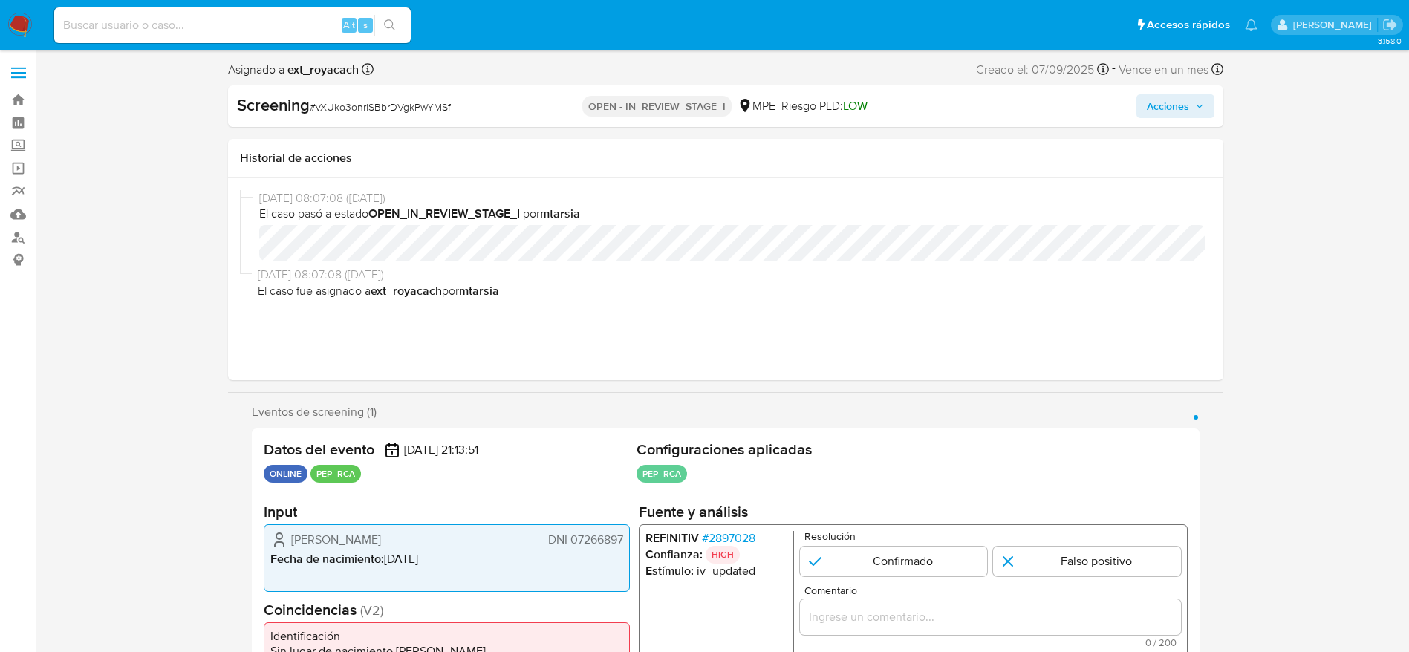
drag, startPoint x: 890, startPoint y: 592, endPoint x: 892, endPoint y: 608, distance: 16.4
click at [892, 592] on span "Comentario" at bounding box center [994, 590] width 381 height 11
click at [892, 607] on input "Comentario" at bounding box center [989, 616] width 381 height 19
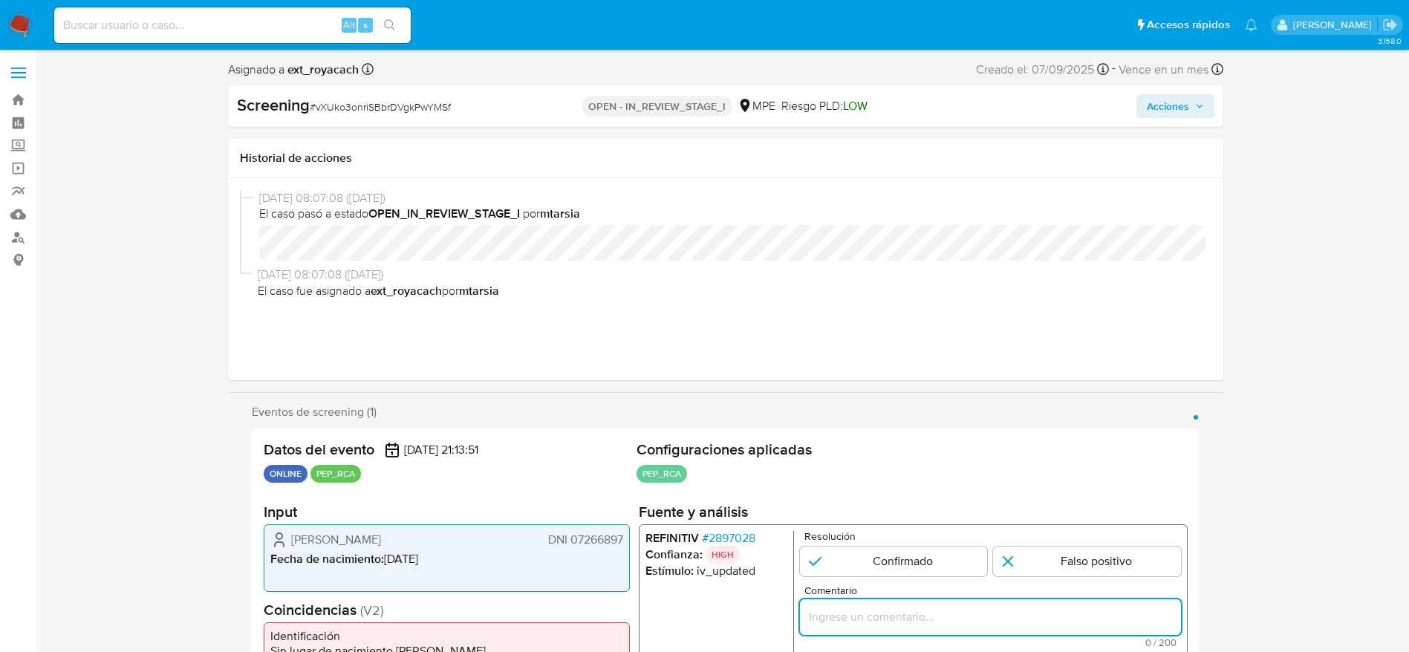
paste input "Compara al usuario Luis Humberto Meléndez Vargas DNI 07266897 con el PEP "atul …"
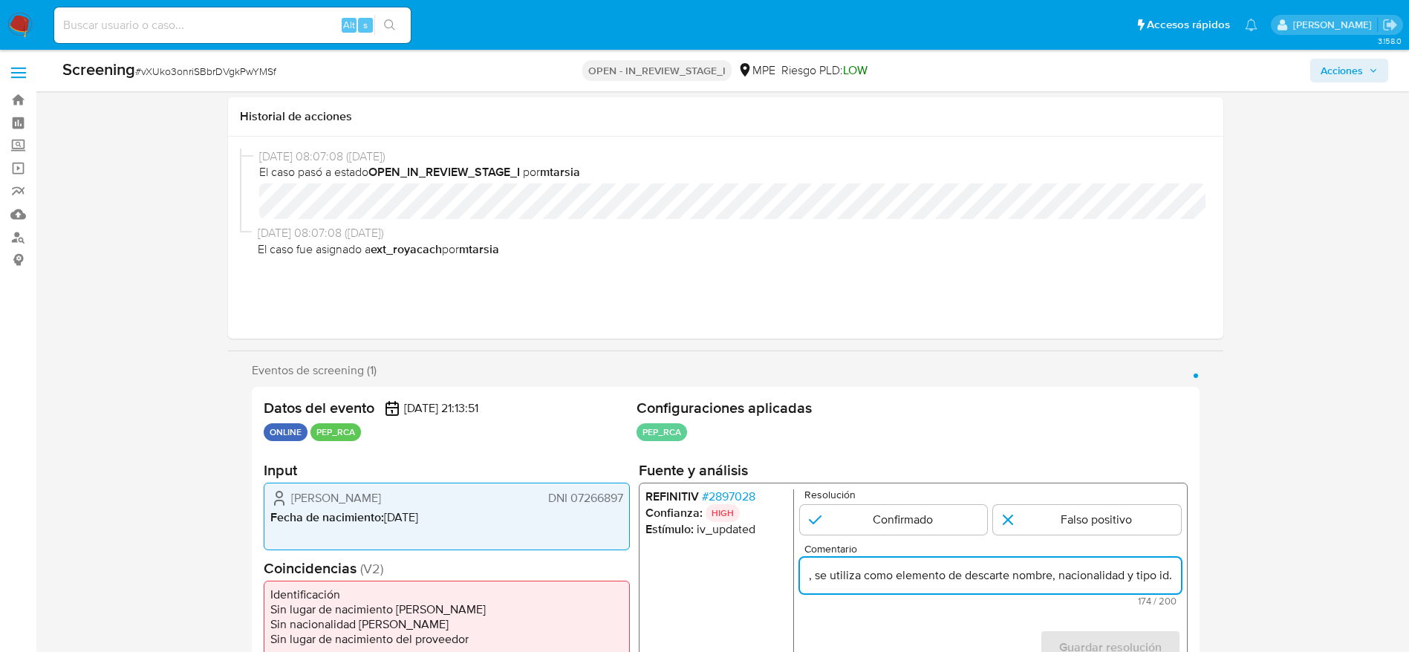
scroll to position [223, 0]
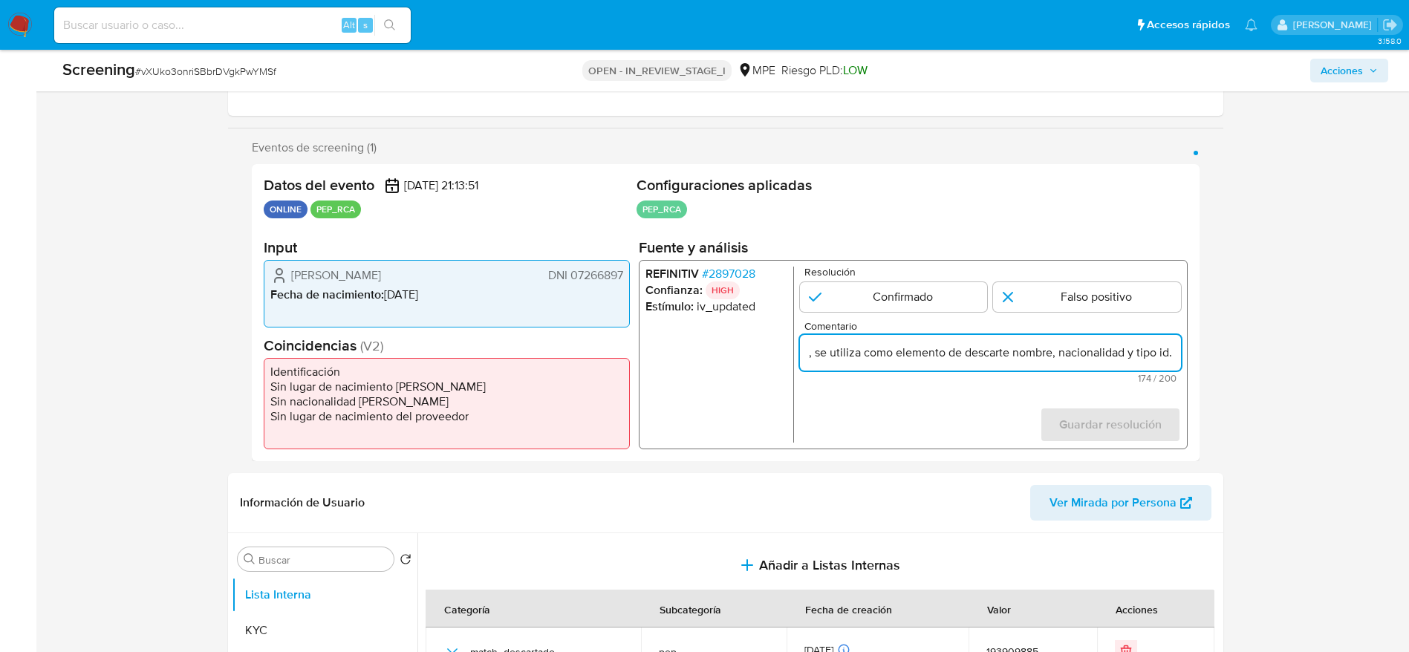
type input "Compara al usuario Luis Humberto Meléndez Vargas DNI 07266897 con el PEP "atul …"
click at [1108, 315] on form "Resolución Confirmado Falso positivo Comentario Compara al usuario Luis Humbert…" at bounding box center [989, 355] width 381 height 176
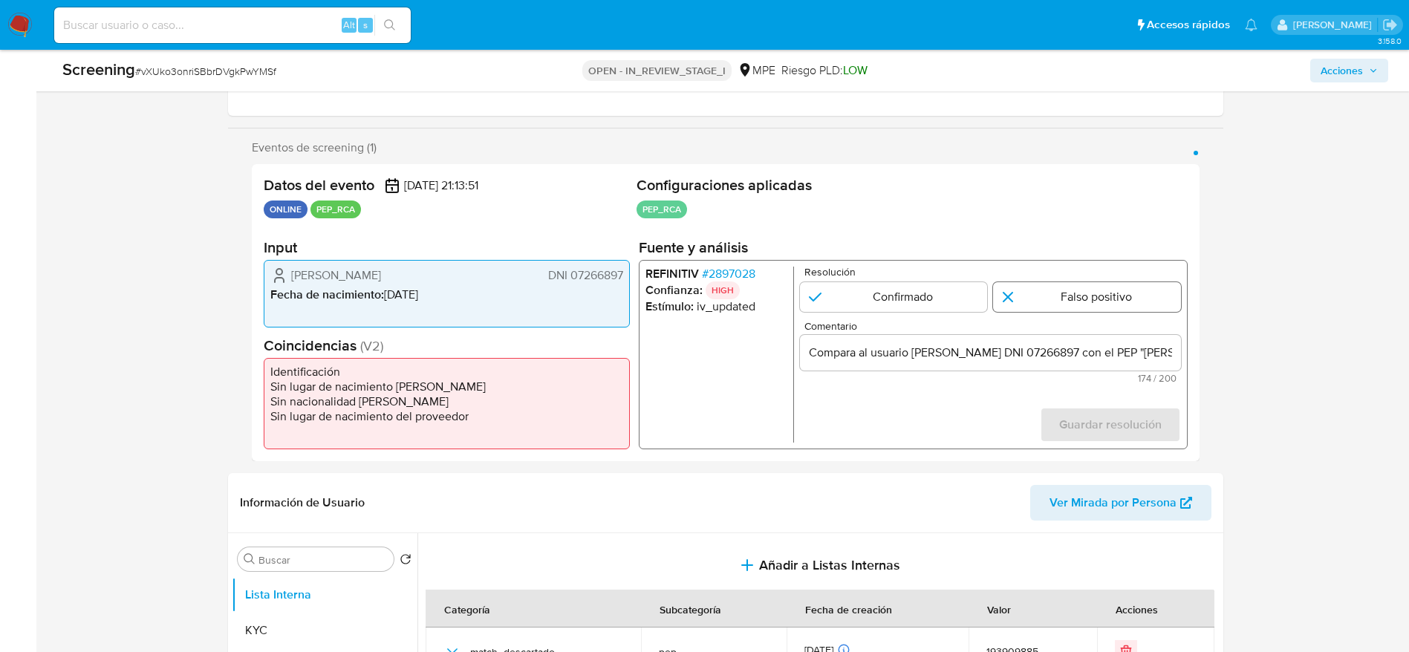
click at [1112, 294] on input "1 de 1" at bounding box center [1087, 297] width 188 height 30
radio input "true"
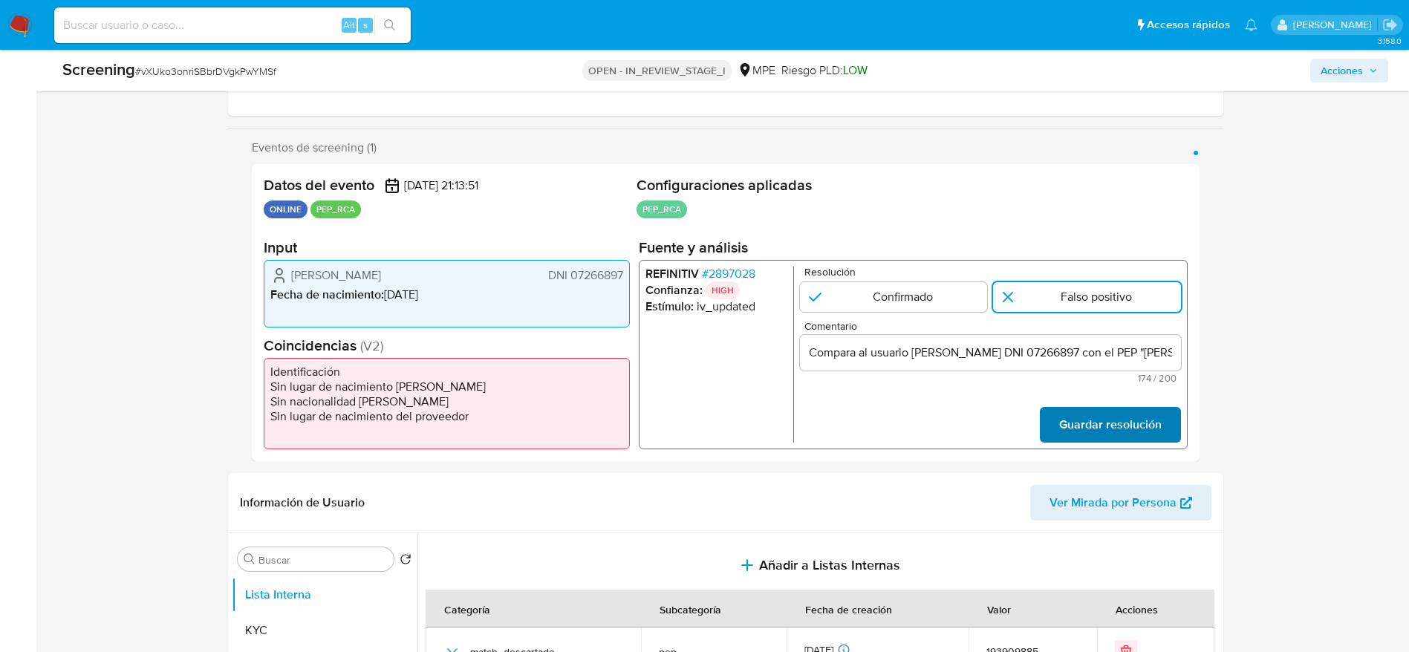
click at [1115, 429] on span "Guardar resolución" at bounding box center [1109, 424] width 102 height 33
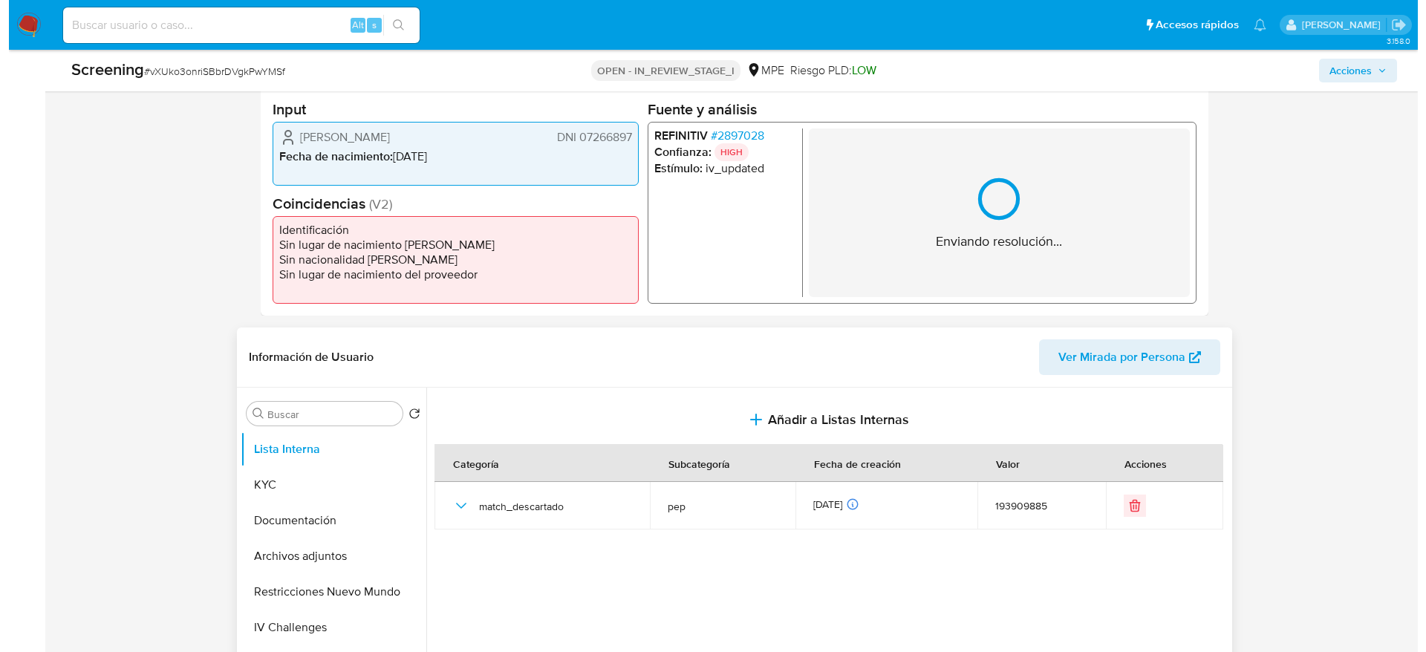
scroll to position [446, 0]
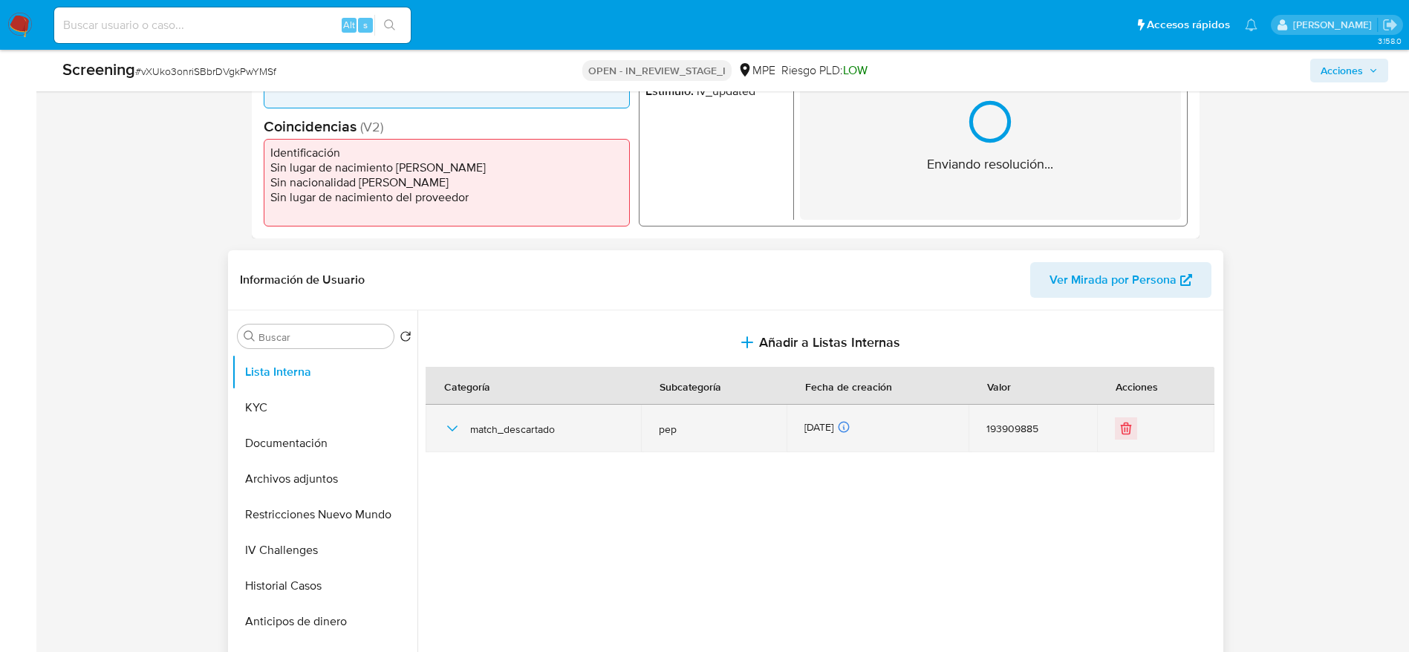
click at [447, 428] on icon "button" at bounding box center [452, 429] width 18 height 18
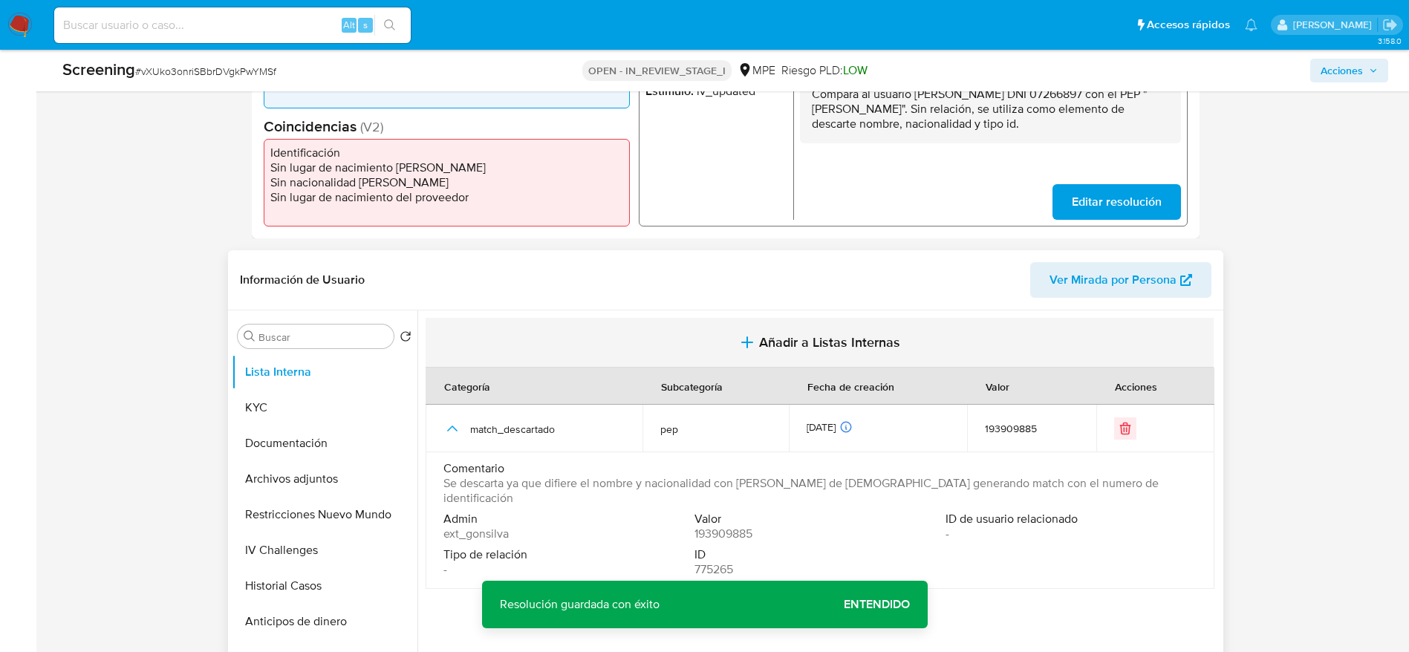
click at [685, 336] on button "Añadir a Listas Internas" at bounding box center [820, 343] width 788 height 50
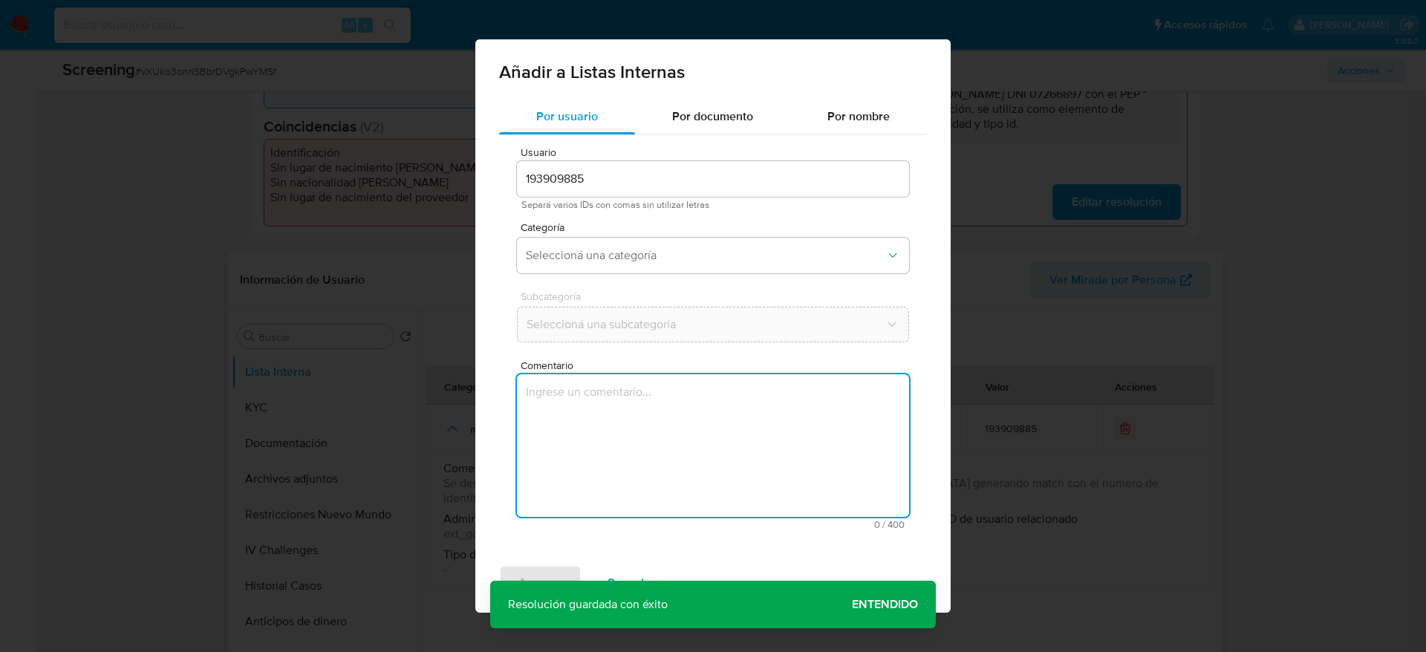
drag, startPoint x: 684, startPoint y: 471, endPoint x: 695, endPoint y: 407, distance: 64.8
click at [684, 470] on textarea "Comentario" at bounding box center [713, 445] width 392 height 143
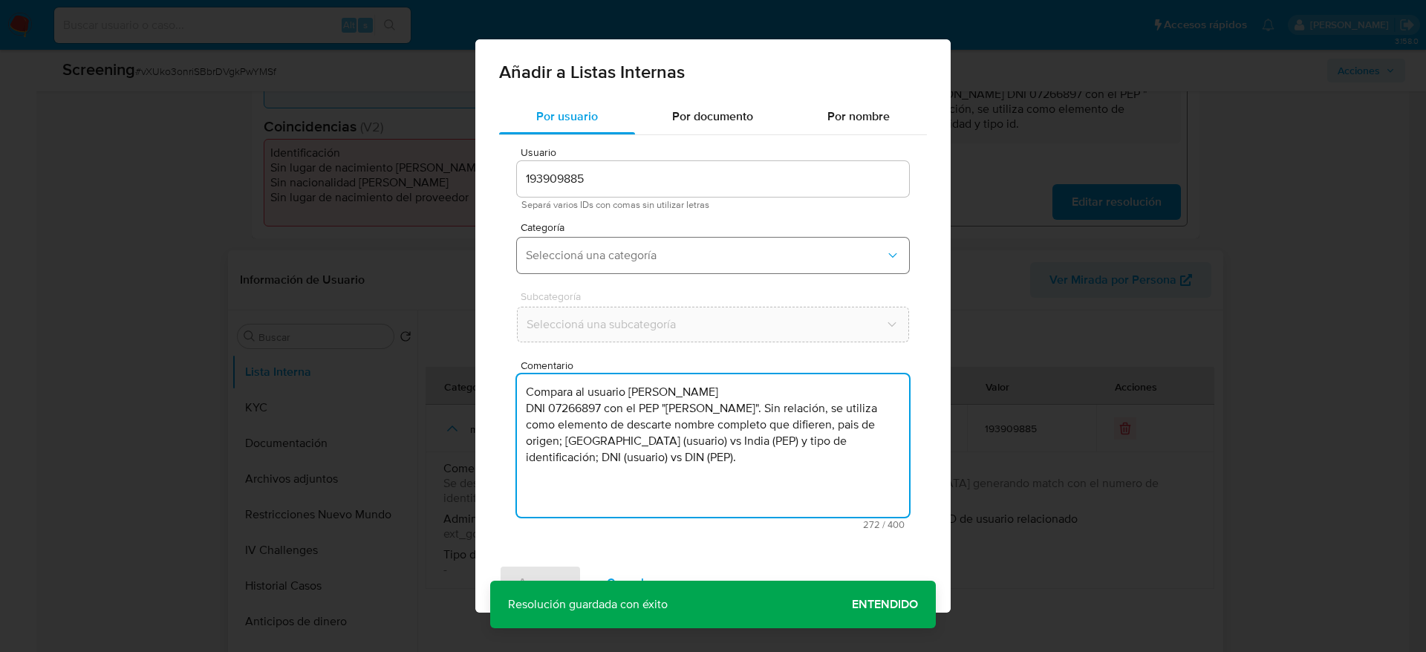
type textarea "Compara al usuario Luis Humberto Meléndez Vargas DNI 07266897 con el PEP "atul …"
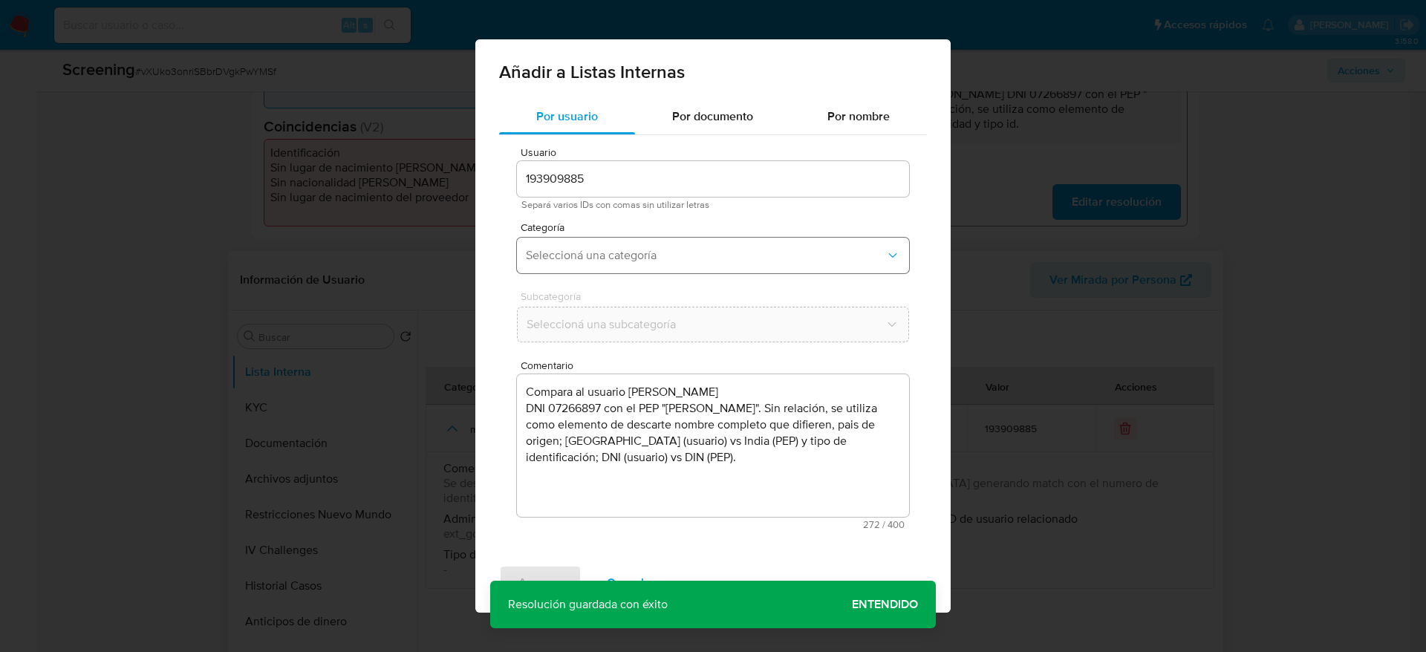
click at [725, 252] on span "Seleccioná una categoría" at bounding box center [705, 255] width 359 height 15
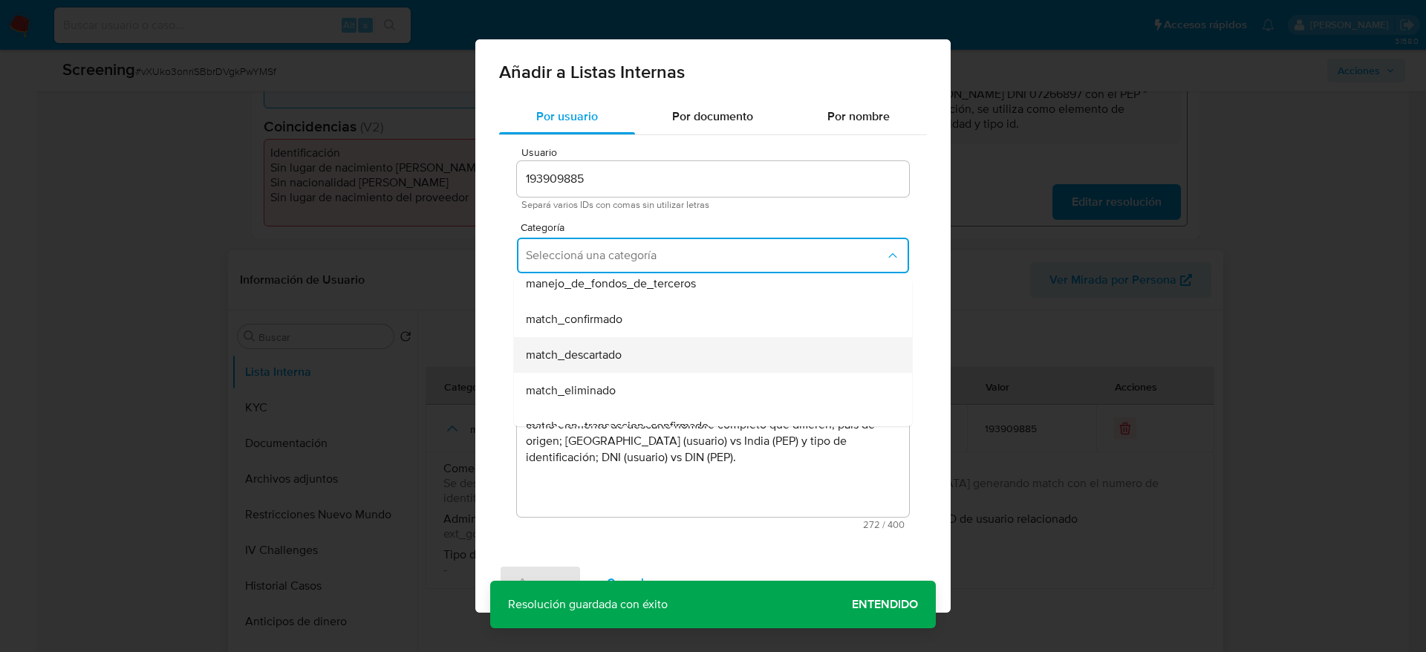
scroll to position [111, 0]
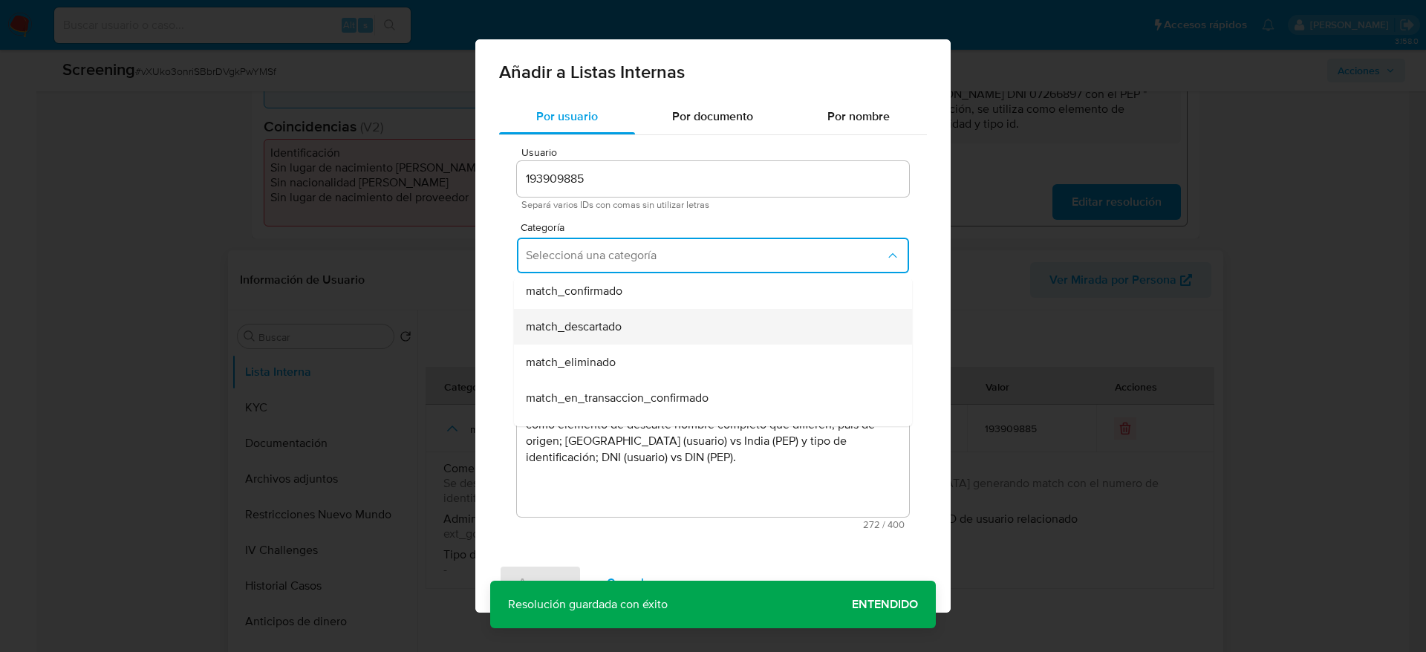
click at [680, 335] on div "match_descartado" at bounding box center [708, 327] width 365 height 36
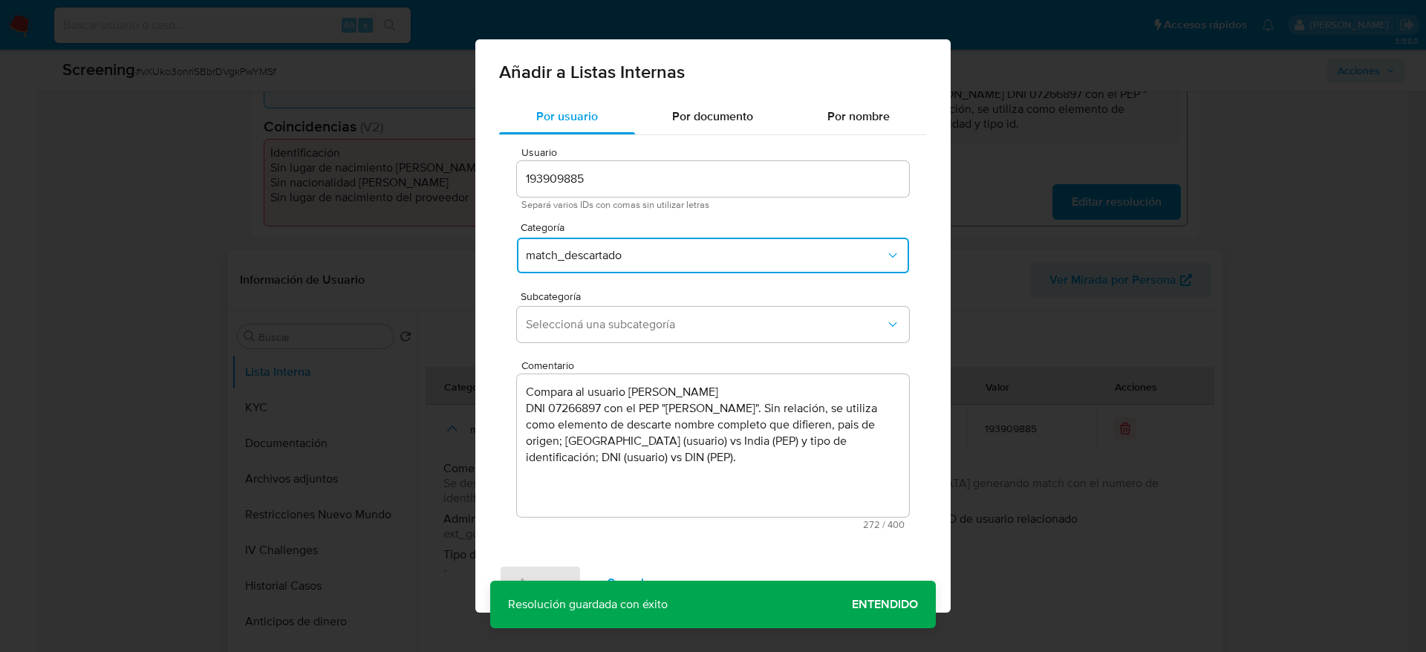
click at [680, 335] on button "Seleccioná una subcategoría" at bounding box center [713, 325] width 392 height 36
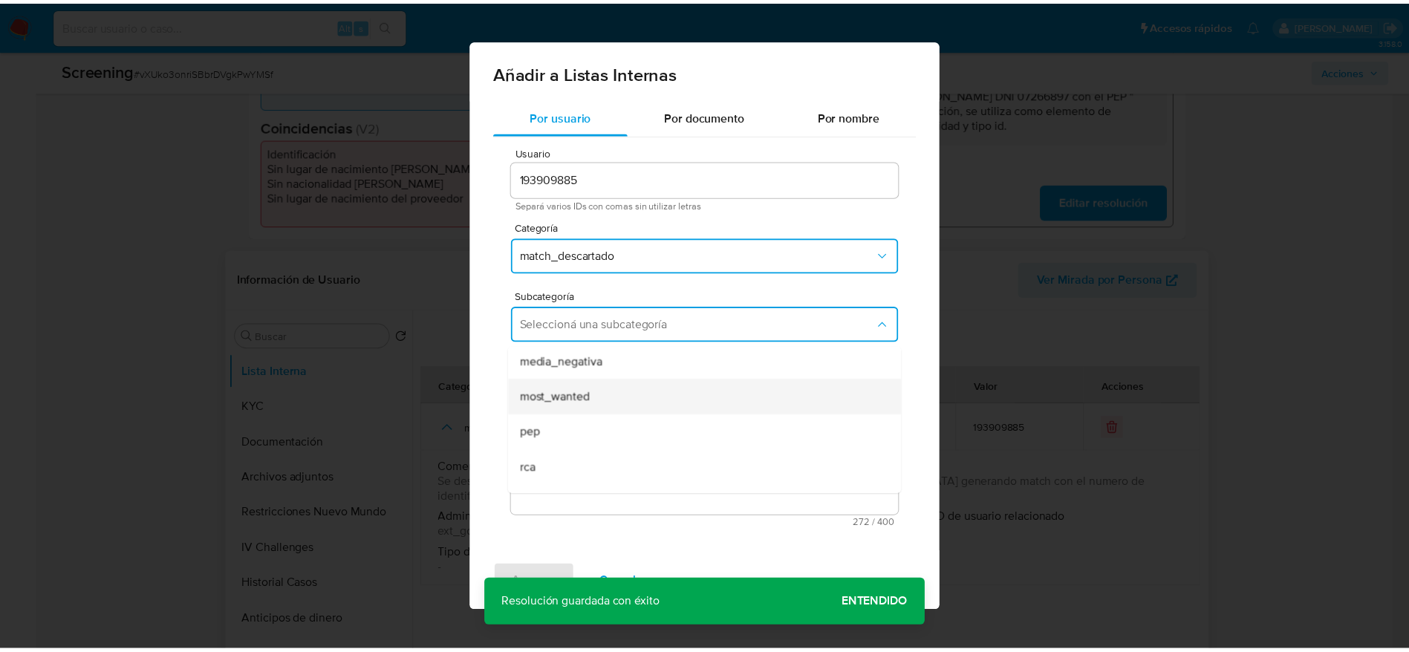
scroll to position [101, 0]
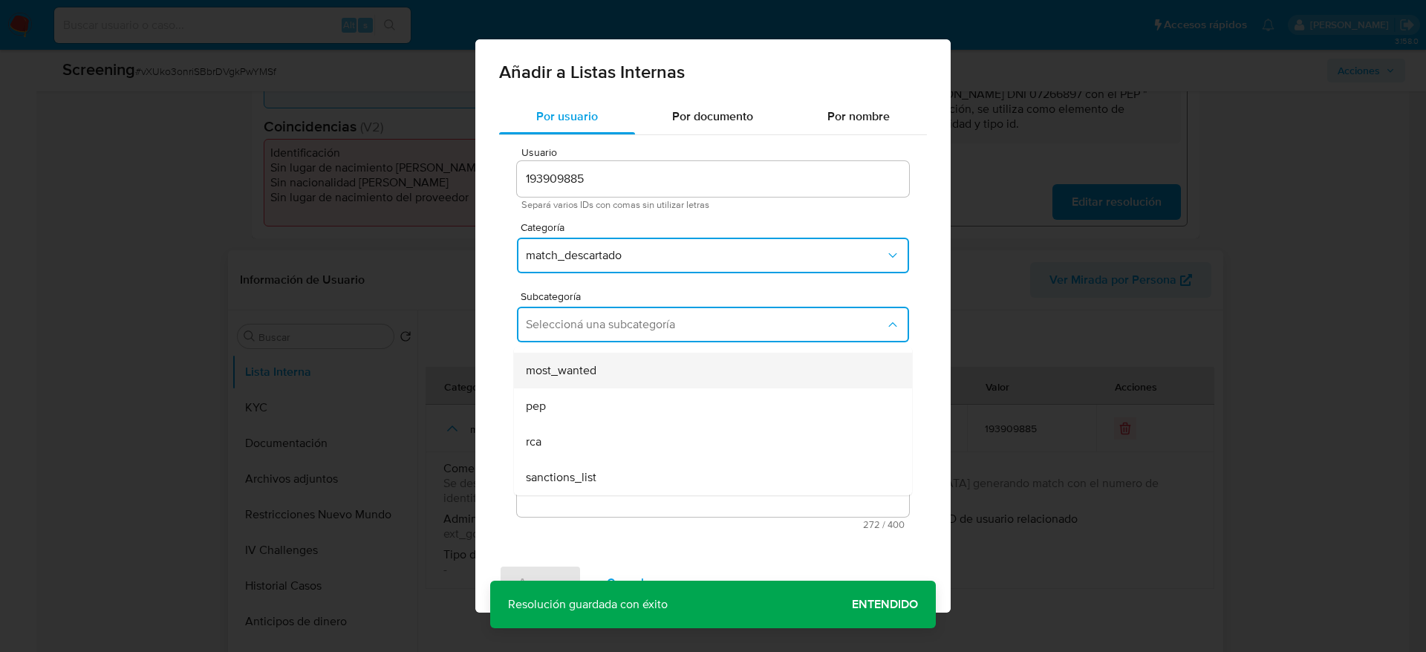
click at [633, 409] on div "pep" at bounding box center [708, 406] width 365 height 36
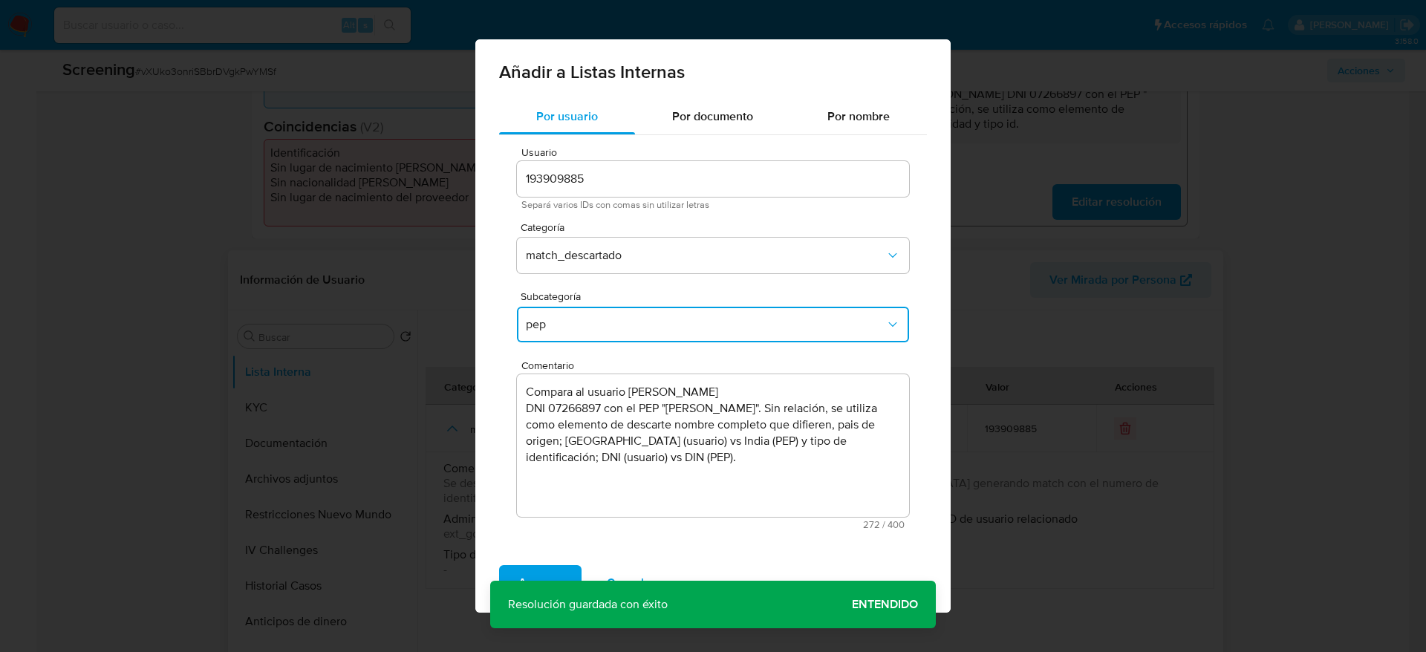
click at [521, 569] on span "Agregar" at bounding box center [540, 583] width 44 height 33
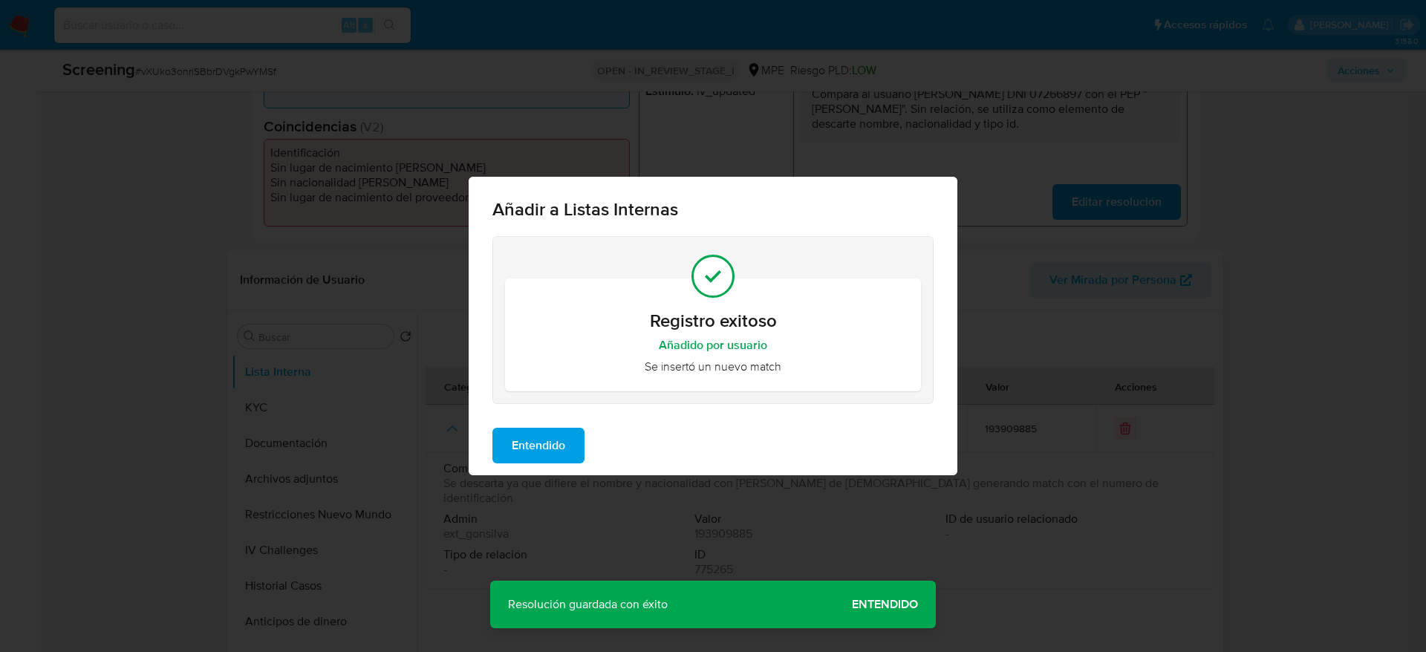
click at [590, 444] on div "Entendido" at bounding box center [713, 445] width 489 height 59
click at [563, 443] on span "Entendido" at bounding box center [538, 445] width 53 height 33
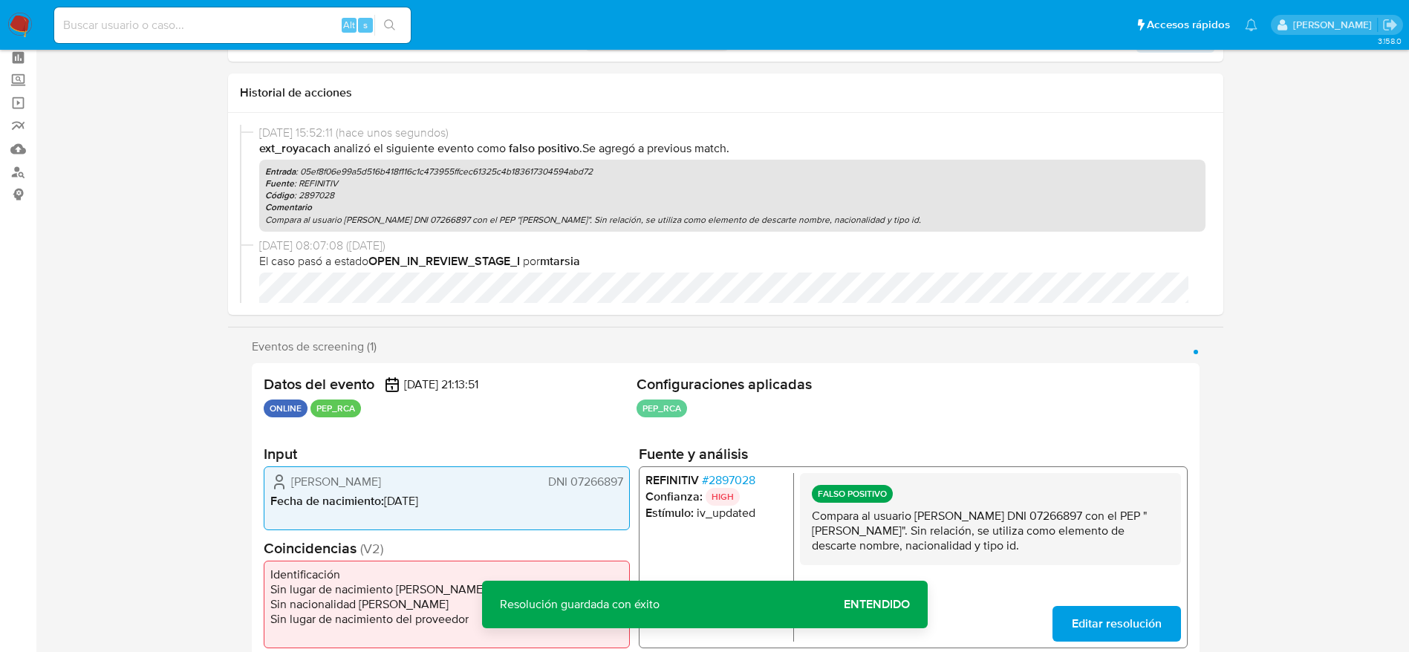
scroll to position [0, 0]
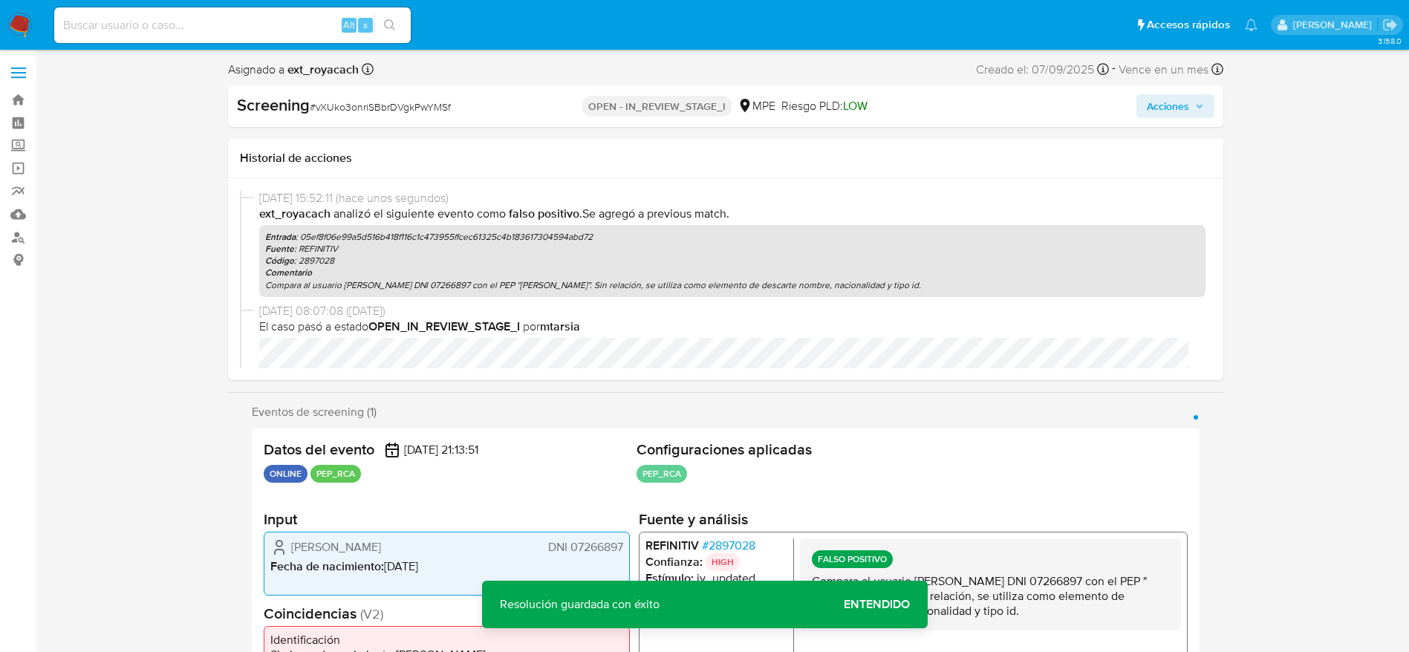
click at [1150, 107] on span "Acciones" at bounding box center [1168, 106] width 42 height 24
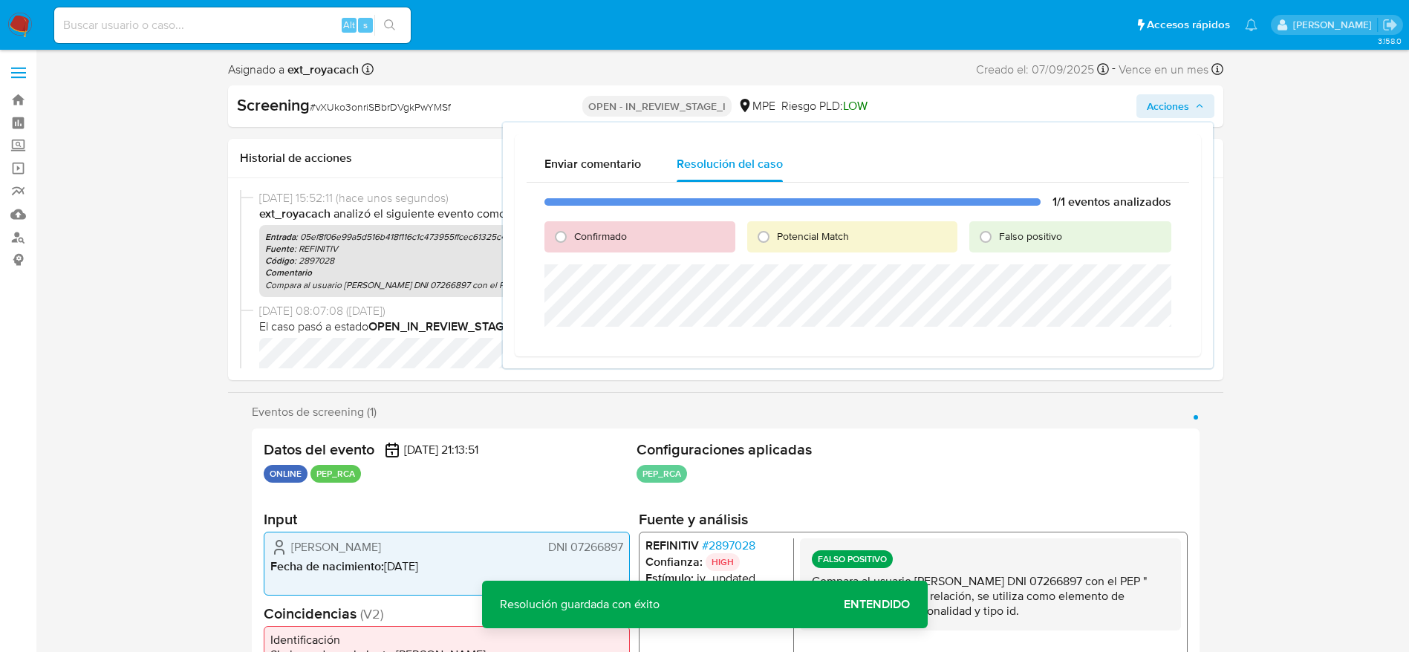
click at [1003, 230] on span "Falso positivo" at bounding box center [1030, 236] width 63 height 15
click at [997, 230] on input "Falso positivo" at bounding box center [986, 237] width 24 height 24
radio input "true"
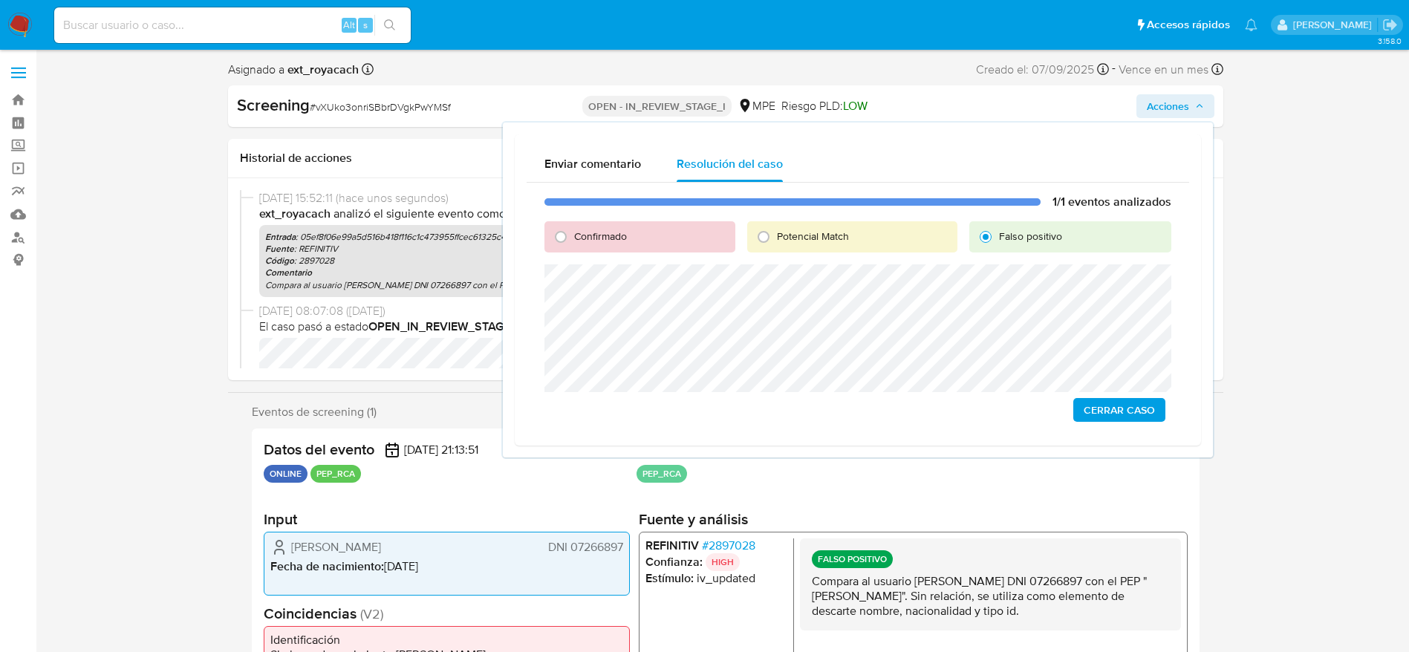
click at [1140, 411] on span "Cerrar Caso" at bounding box center [1118, 410] width 71 height 21
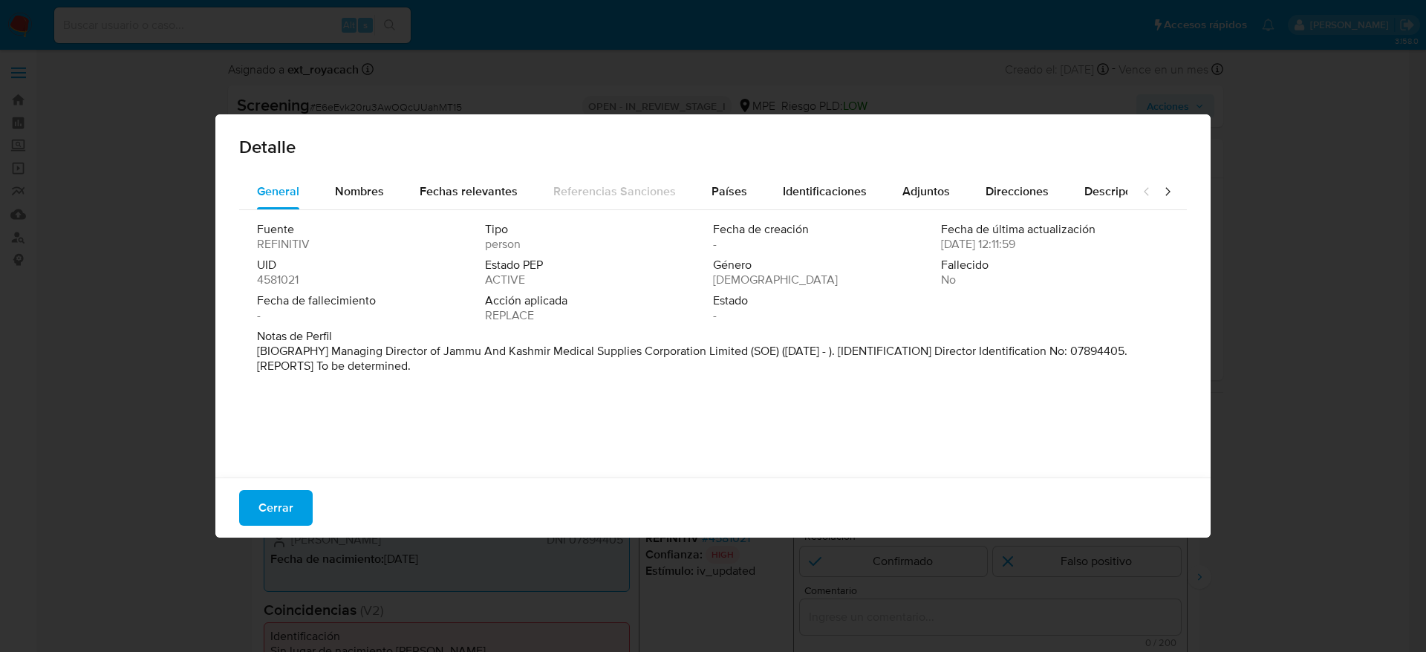
select select "10"
click at [272, 502] on span "Cerrar" at bounding box center [275, 508] width 35 height 33
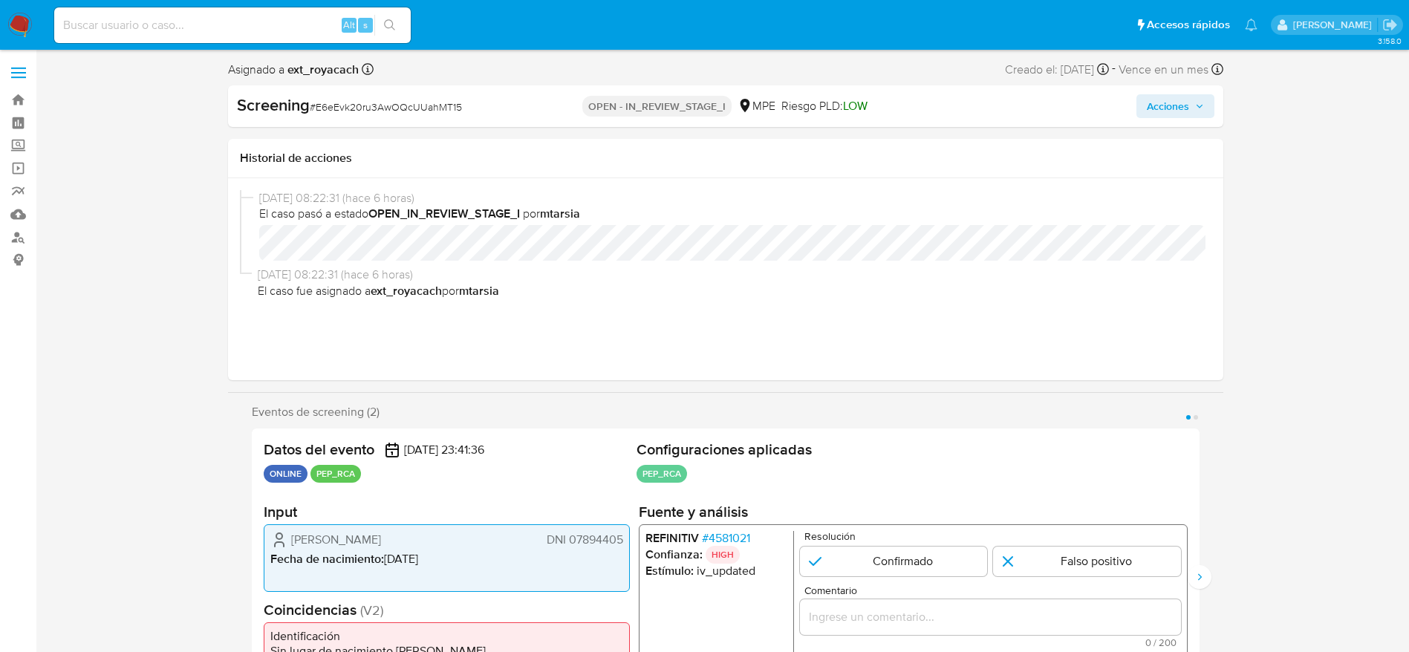
click at [332, 93] on div "Screening # E6eEvk20ru3AwOQcUUahMT15 OPEN - IN_REVIEW_STAGE_I MPE Riesgo PLD: L…" at bounding box center [725, 106] width 995 height 42
copy span "E6eEvk20ru3AwOQcUUahMT15"
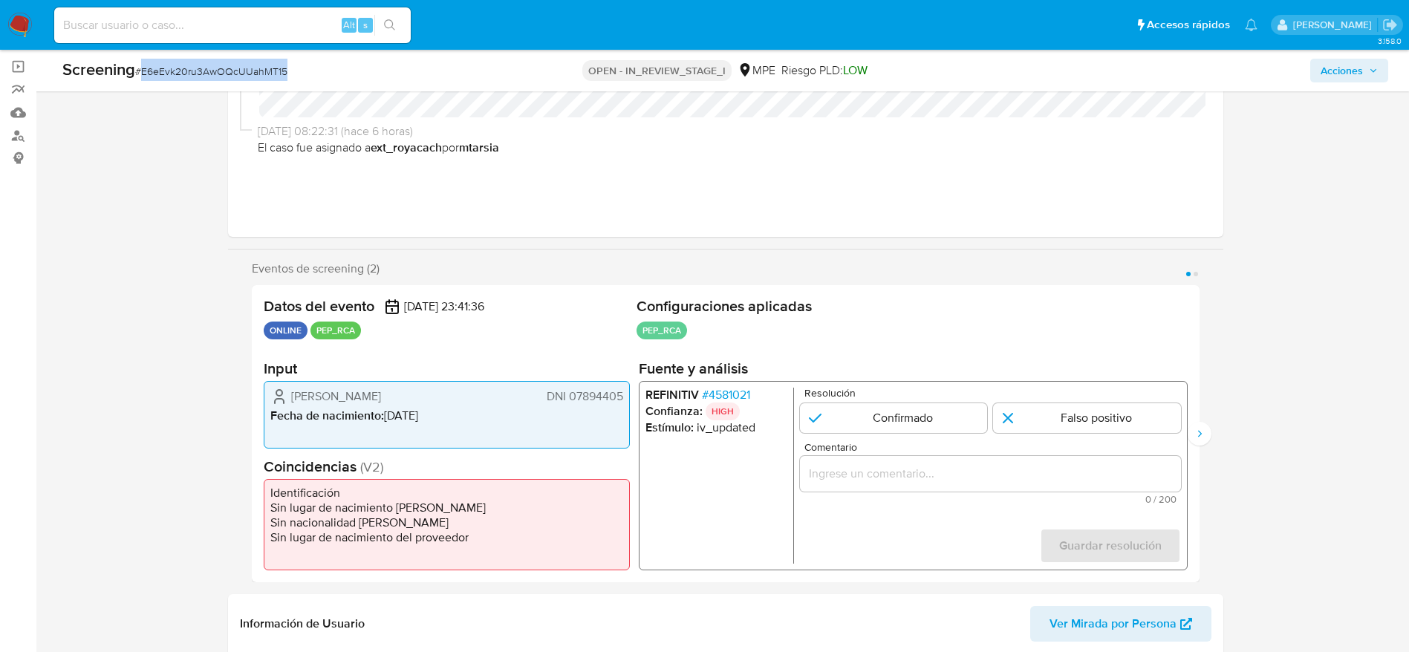
scroll to position [111, 0]
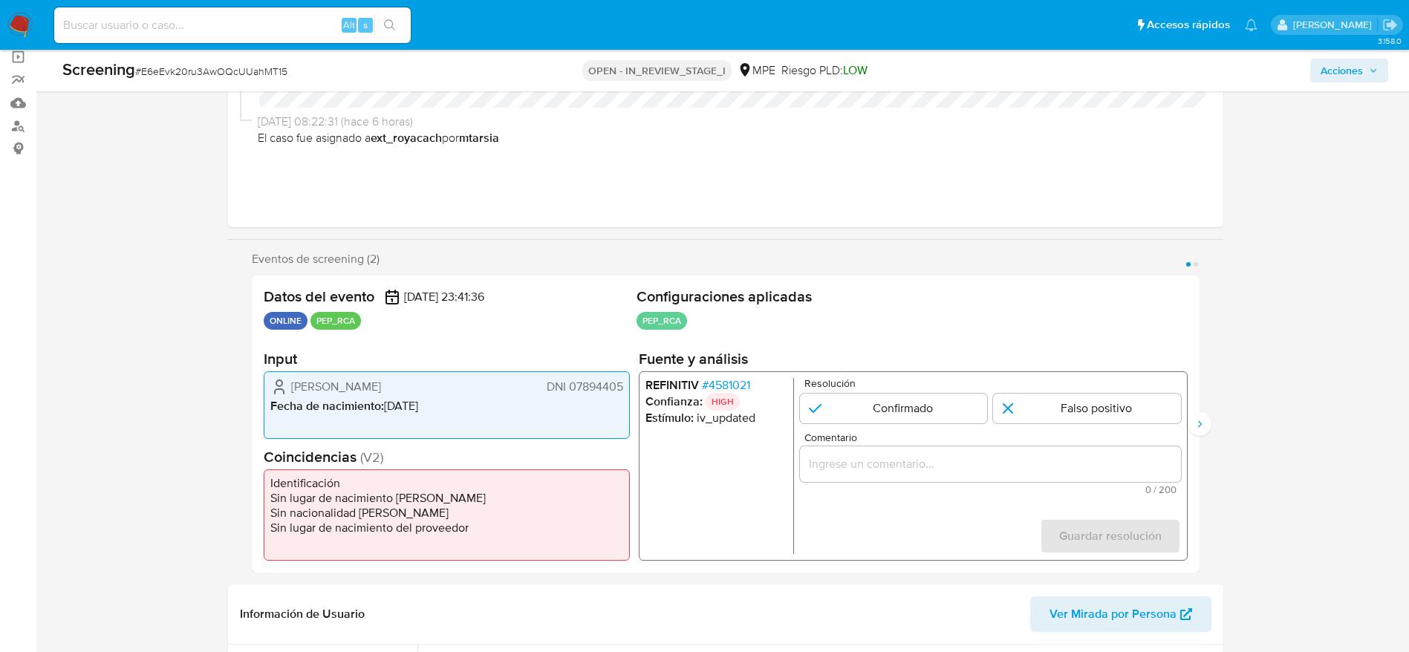
click at [715, 388] on span "# 4581021" at bounding box center [725, 385] width 48 height 15
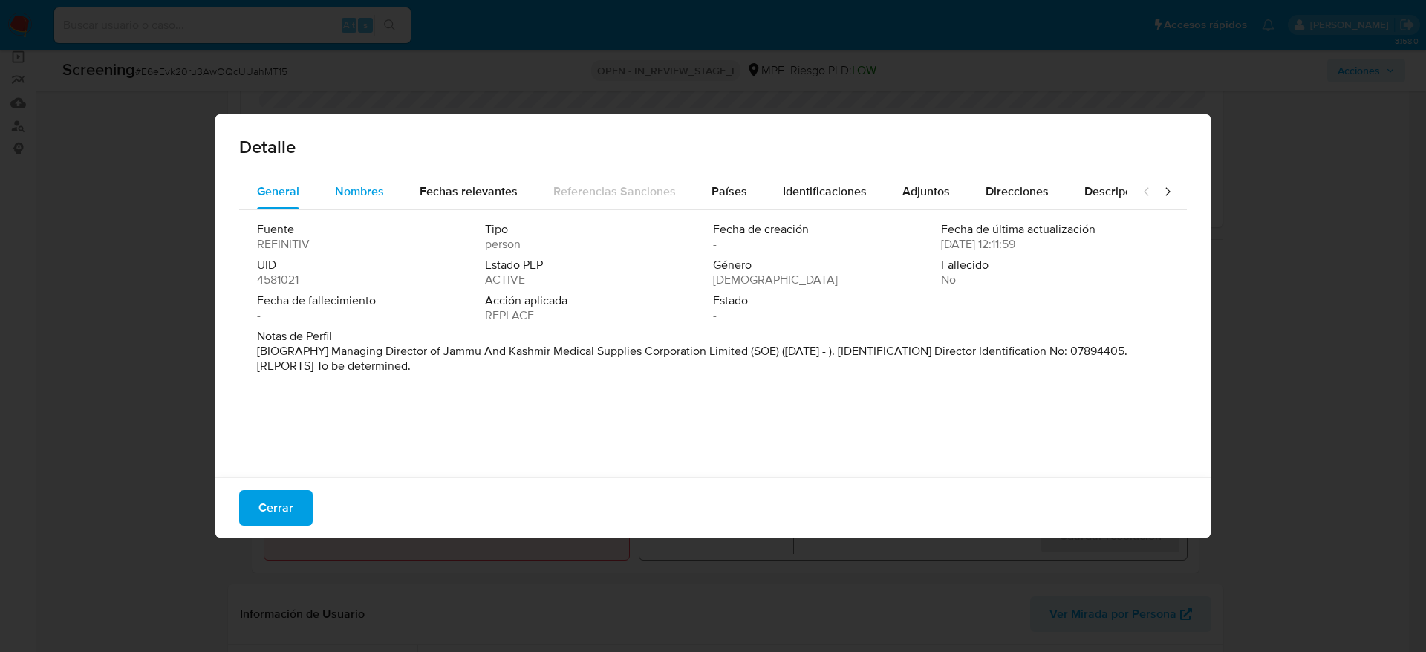
click at [362, 177] on div "Nombres" at bounding box center [359, 192] width 49 height 36
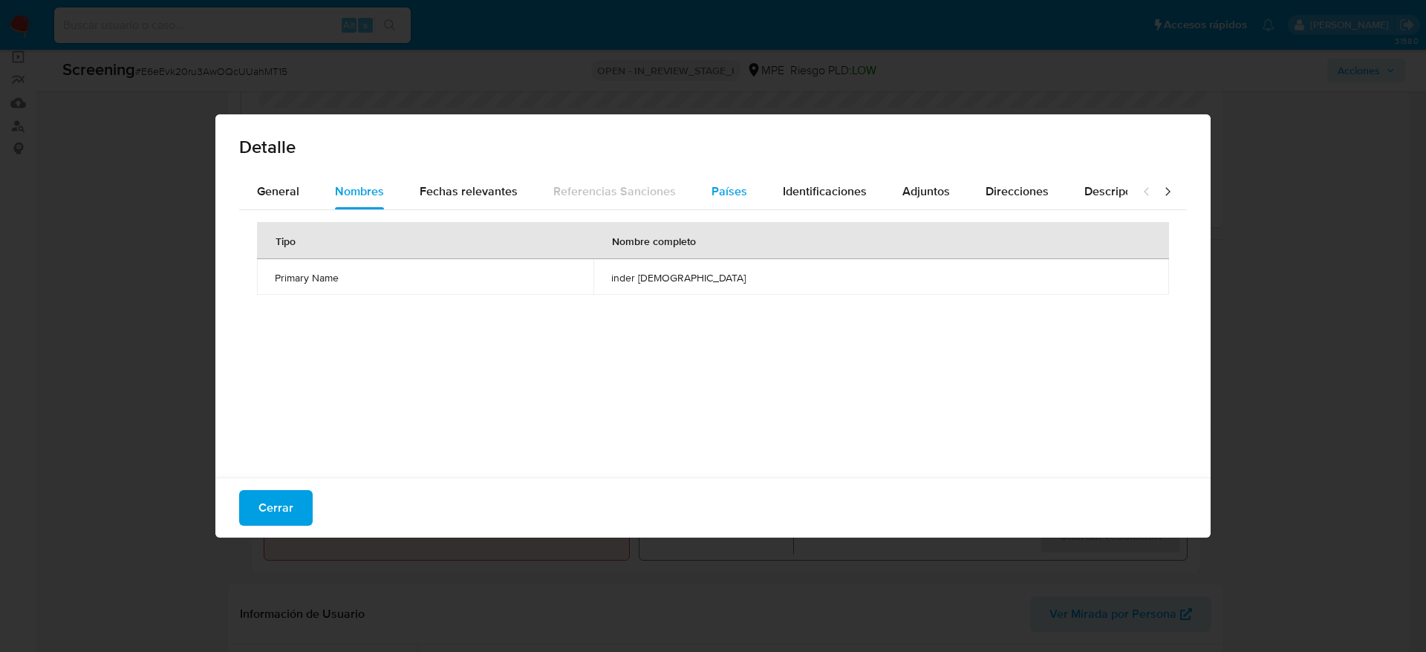
click at [729, 203] on div "Países" at bounding box center [729, 192] width 36 height 36
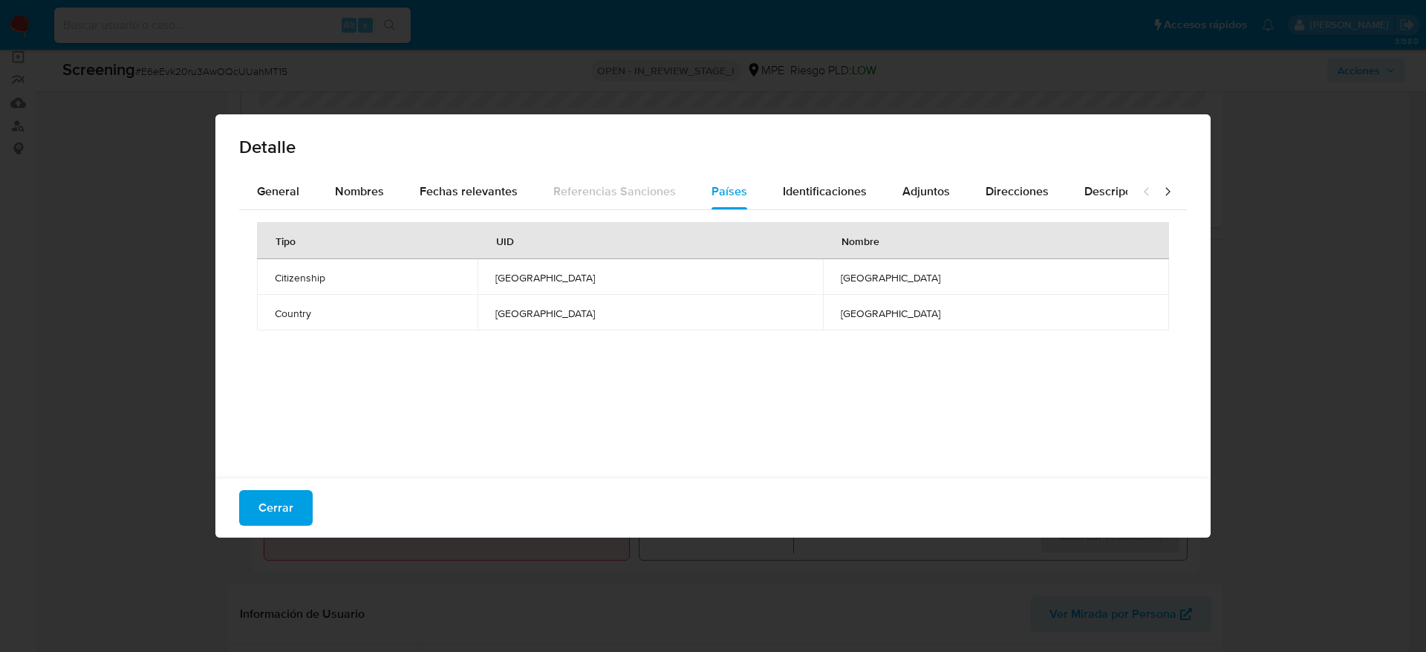
drag, startPoint x: 274, startPoint y: 515, endPoint x: 312, endPoint y: 298, distance: 220.1
click at [274, 516] on span "Cerrar" at bounding box center [275, 508] width 35 height 33
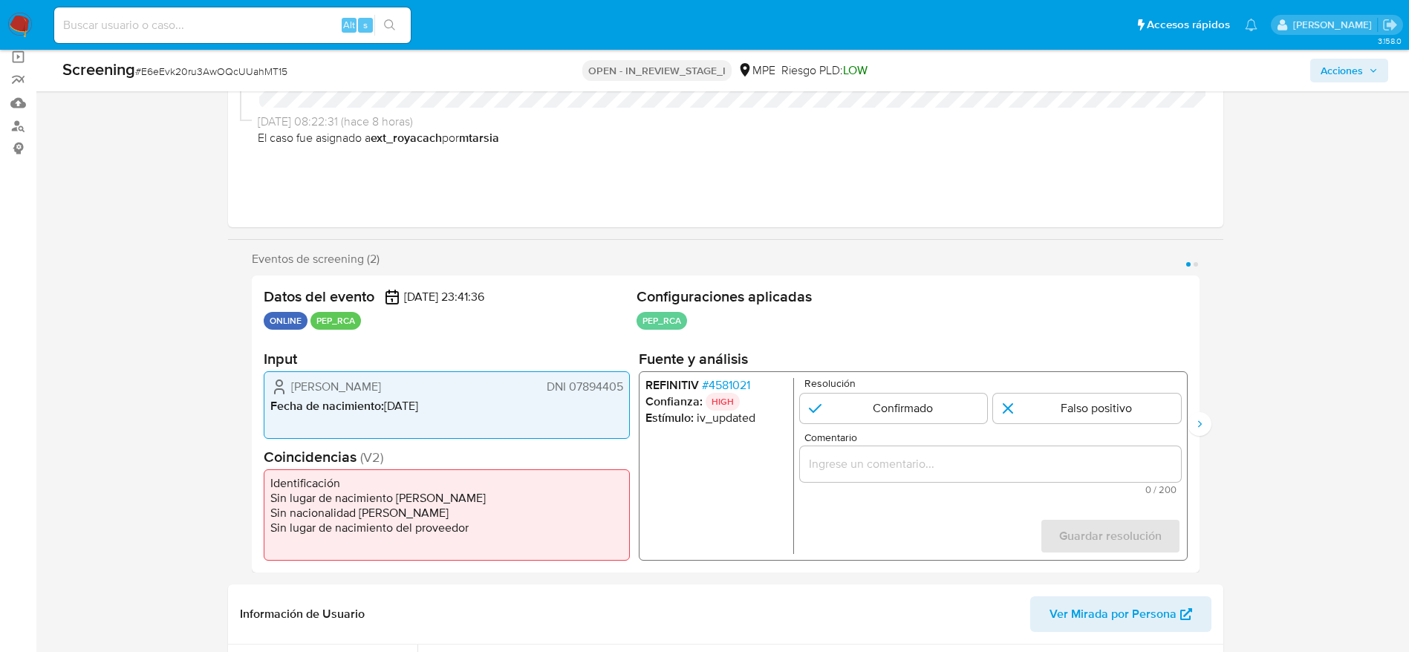
drag, startPoint x: 270, startPoint y: 383, endPoint x: 627, endPoint y: 389, distance: 356.5
click at [626, 391] on div "[PERSON_NAME] DNI 07894405 Fecha de nacimiento : [DEMOGRAPHIC_DATA]" at bounding box center [447, 405] width 366 height 68
click at [742, 388] on span "# 4581021" at bounding box center [725, 385] width 48 height 15
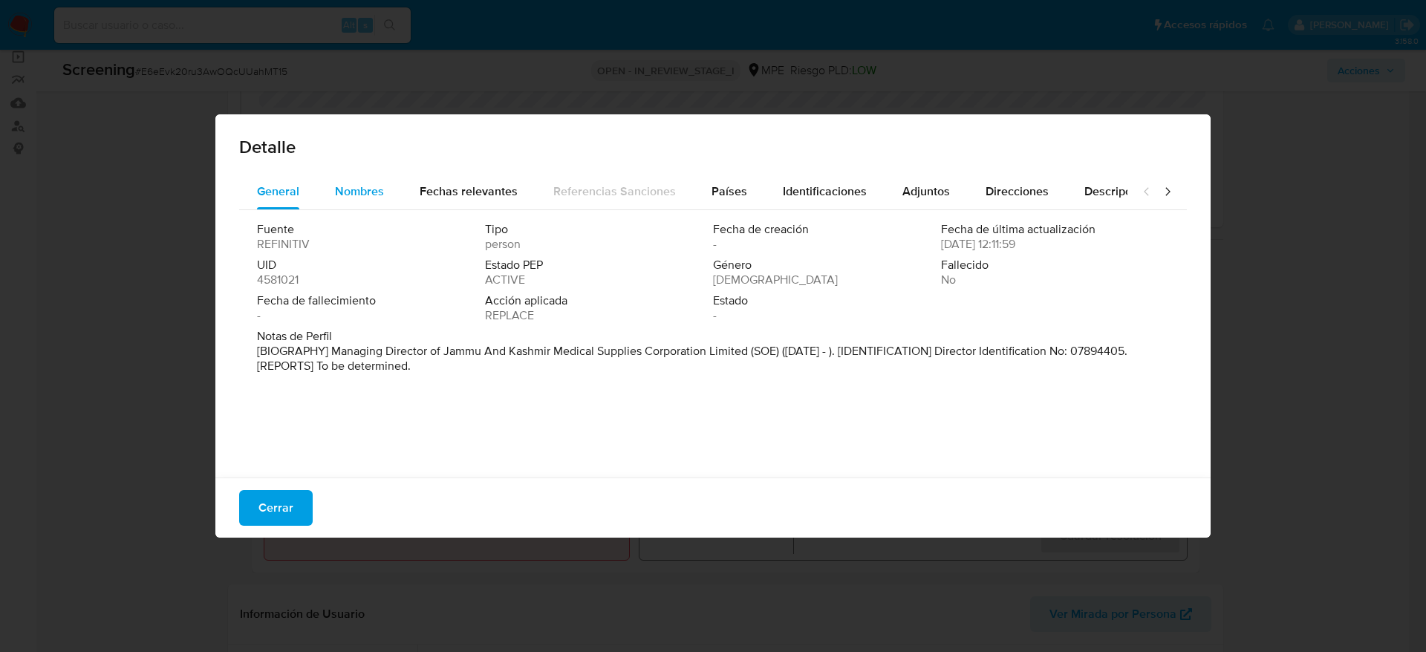
click at [335, 192] on span "Nombres" at bounding box center [359, 191] width 49 height 17
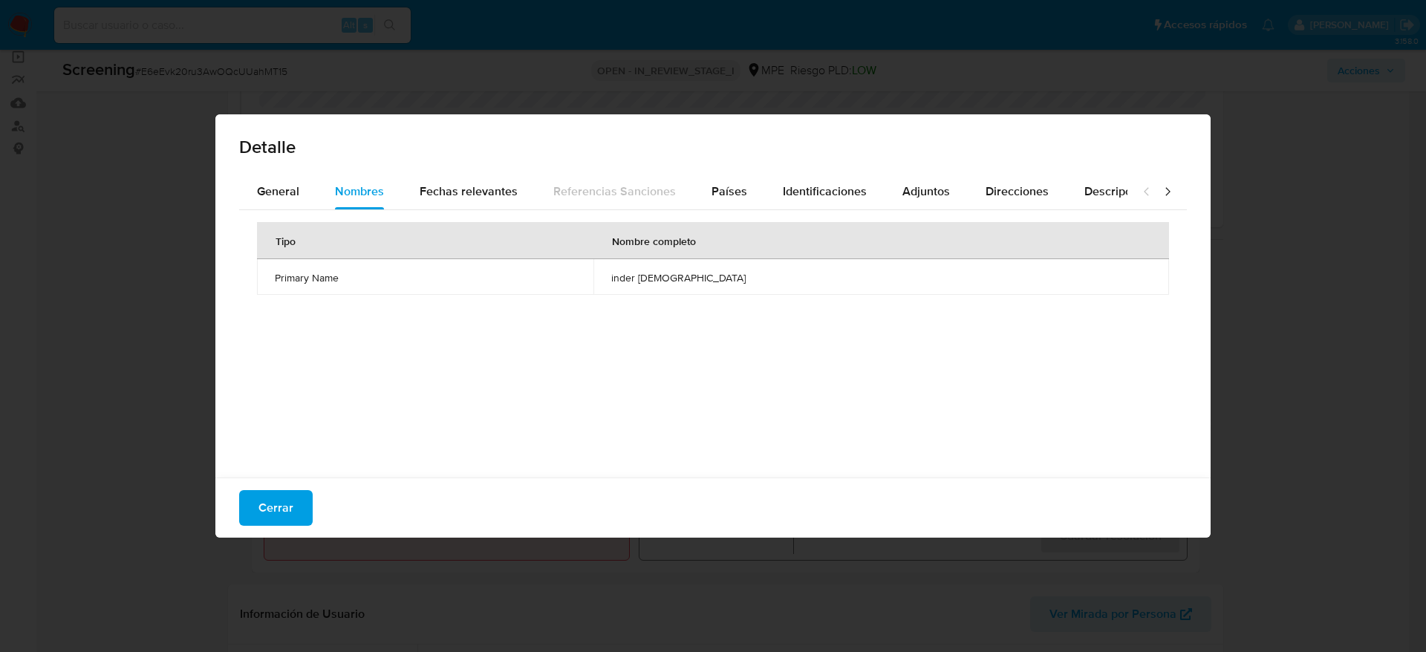
click at [708, 256] on div "Nombre completo" at bounding box center [654, 241] width 120 height 36
click at [708, 278] on span "inder jeet" at bounding box center [881, 277] width 540 height 13
click at [708, 279] on span "inder jeet" at bounding box center [881, 277] width 540 height 13
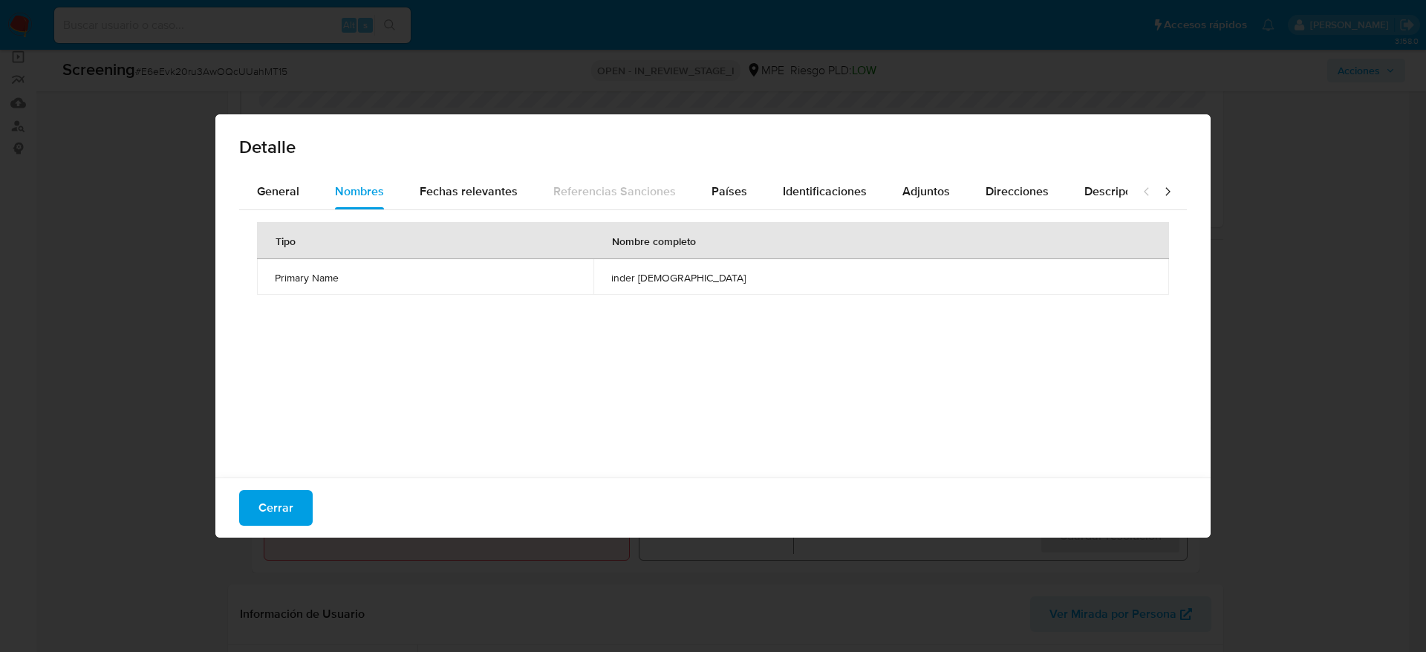
drag, startPoint x: 268, startPoint y: 498, endPoint x: 278, endPoint y: 486, distance: 15.2
click at [268, 499] on span "Cerrar" at bounding box center [275, 508] width 35 height 33
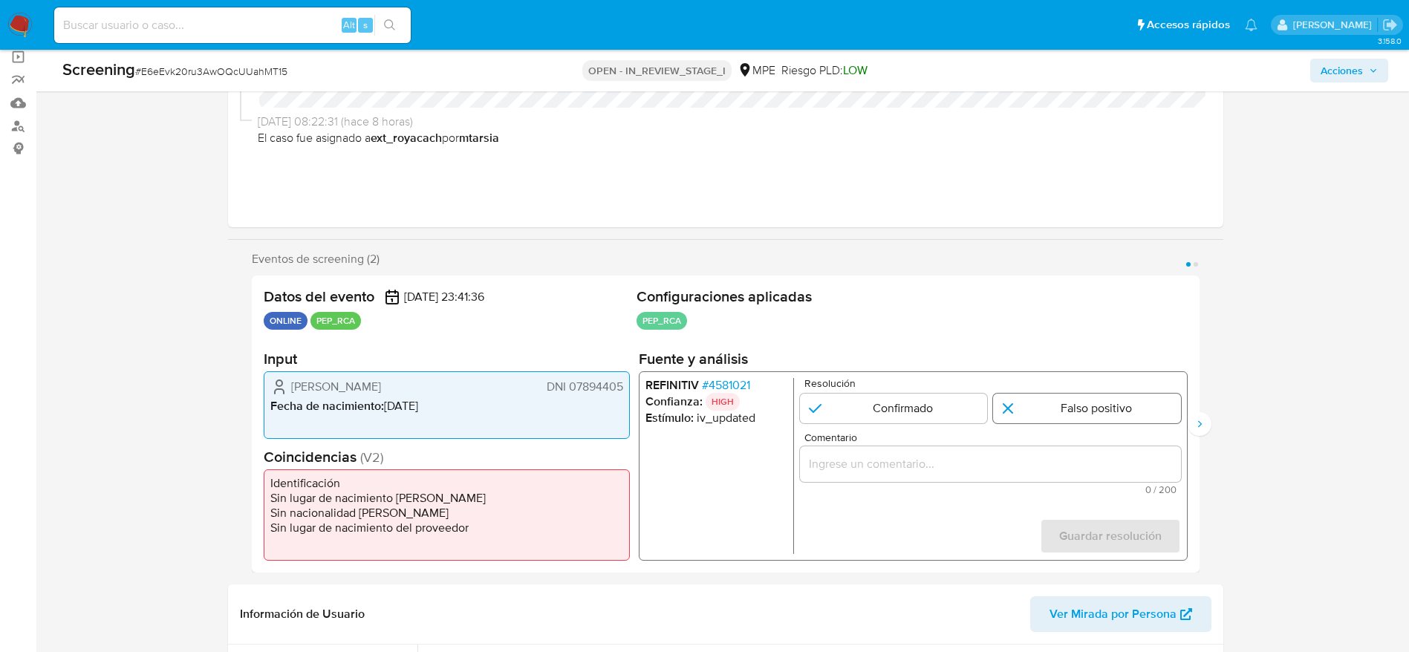
click at [1156, 408] on input "1 de 2" at bounding box center [1087, 409] width 188 height 30
radio input "true"
click at [1133, 465] on input "Comentario" at bounding box center [989, 463] width 381 height 19
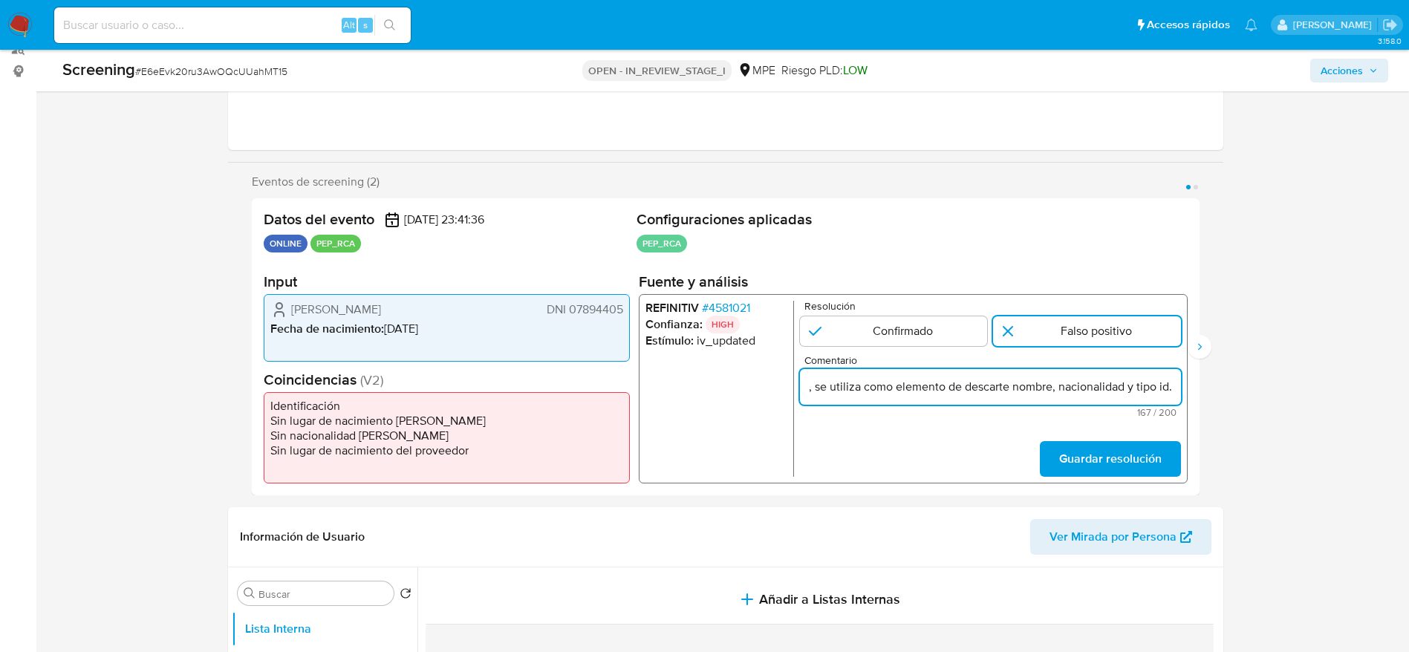
scroll to position [223, 0]
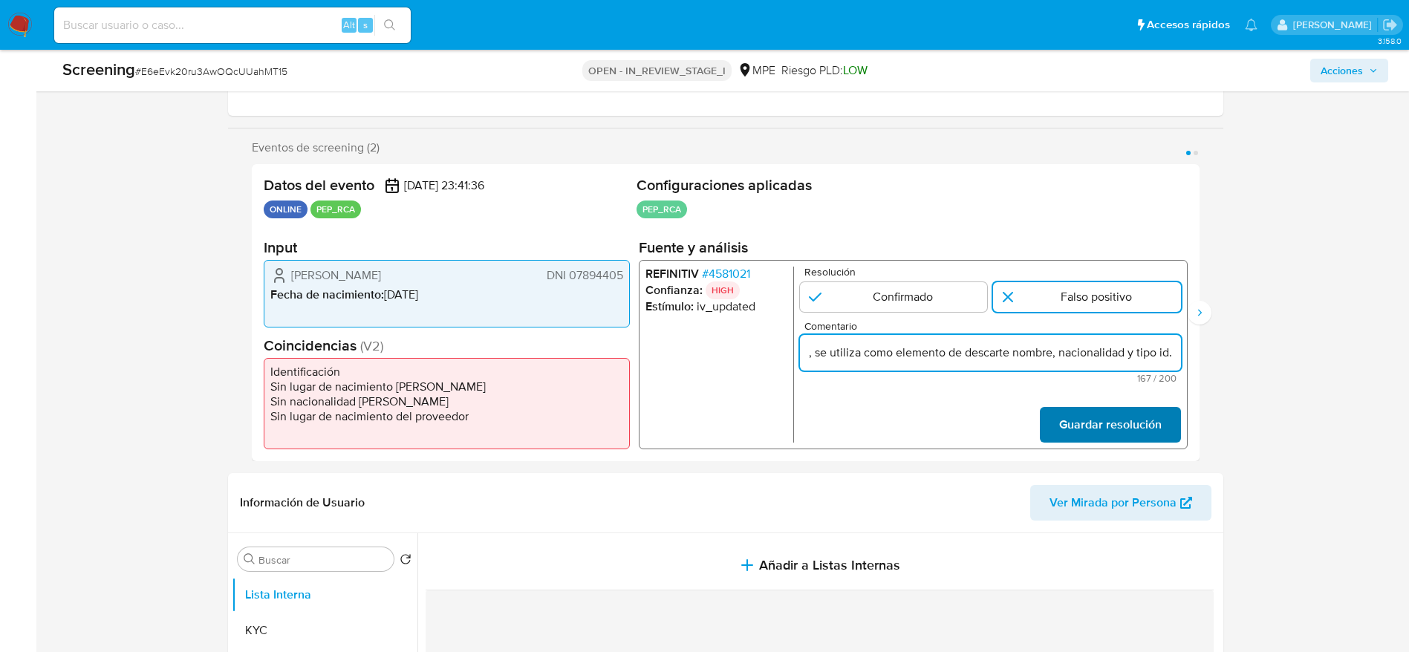
type input "Compara al usuario Victor Manuel Horna Delgado DNI 07894405 con el PEP "inder j…"
click at [1127, 422] on span "Guardar resolución" at bounding box center [1109, 424] width 102 height 33
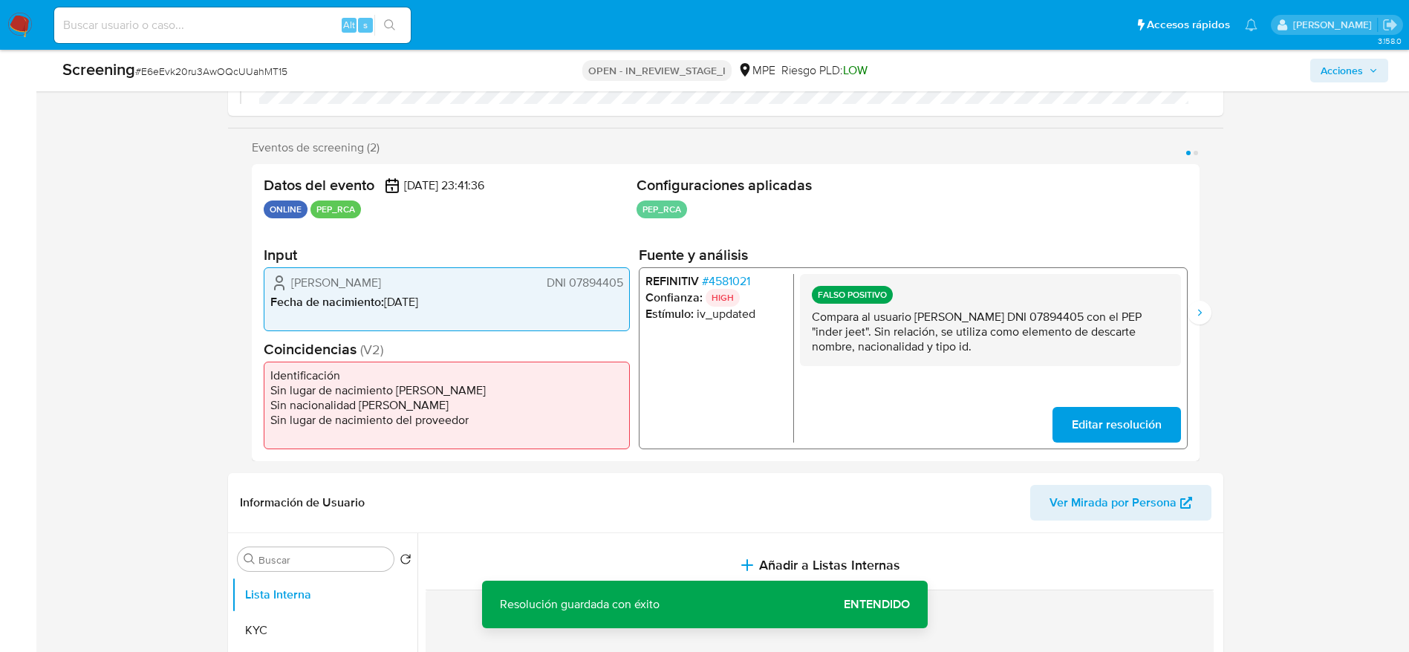
click at [1036, 342] on p "Compara al usuario Victor Manuel Horna Delgado DNI 07894405 con el PEP "inder j…" at bounding box center [989, 332] width 357 height 45
click at [1204, 316] on icon "Siguiente" at bounding box center [1199, 313] width 12 height 12
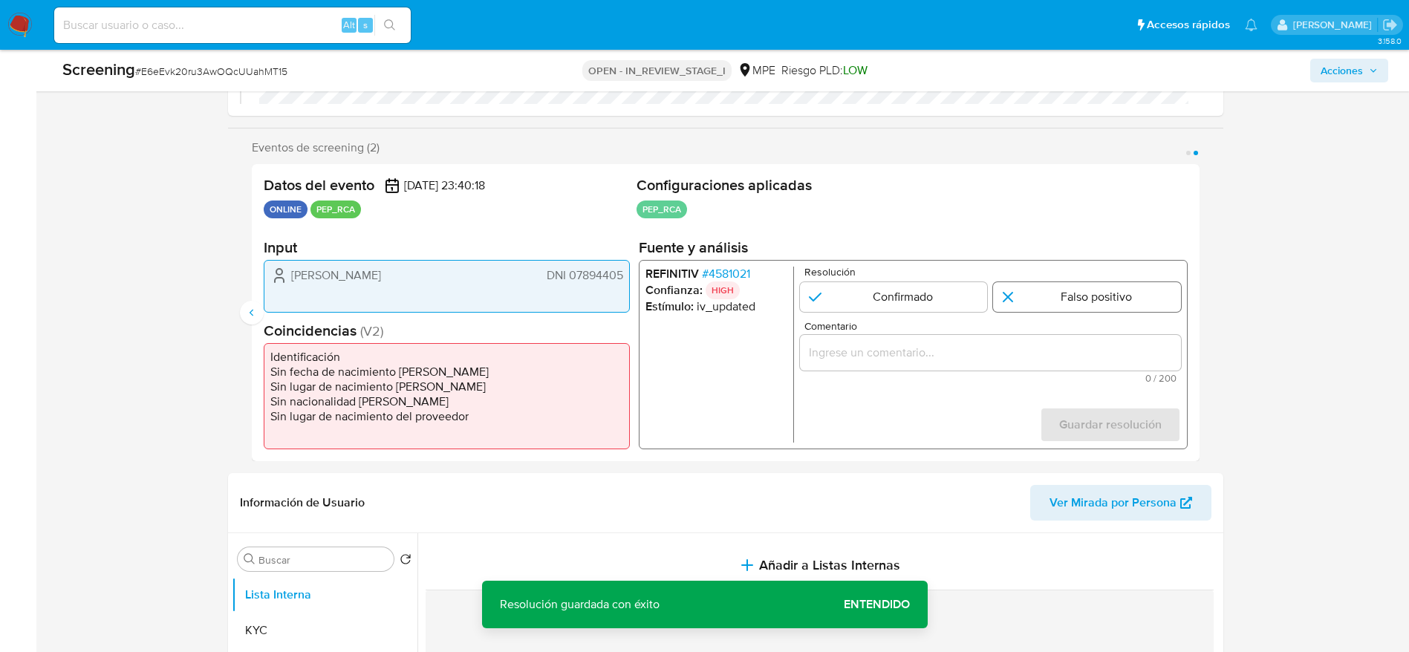
drag, startPoint x: 1078, startPoint y: 319, endPoint x: 1081, endPoint y: 310, distance: 8.5
click at [1078, 317] on form "Resolución Confirmado Falso positivo Comentario 0 / 200 200 caracteres restante…" at bounding box center [989, 355] width 381 height 176
click at [1083, 301] on input "2 de 2" at bounding box center [1087, 297] width 188 height 30
radio input "true"
click at [1061, 397] on form "Resolución Confirmado Falso positivo Comentario 0 / 200 200 caracteres restante…" at bounding box center [989, 355] width 381 height 176
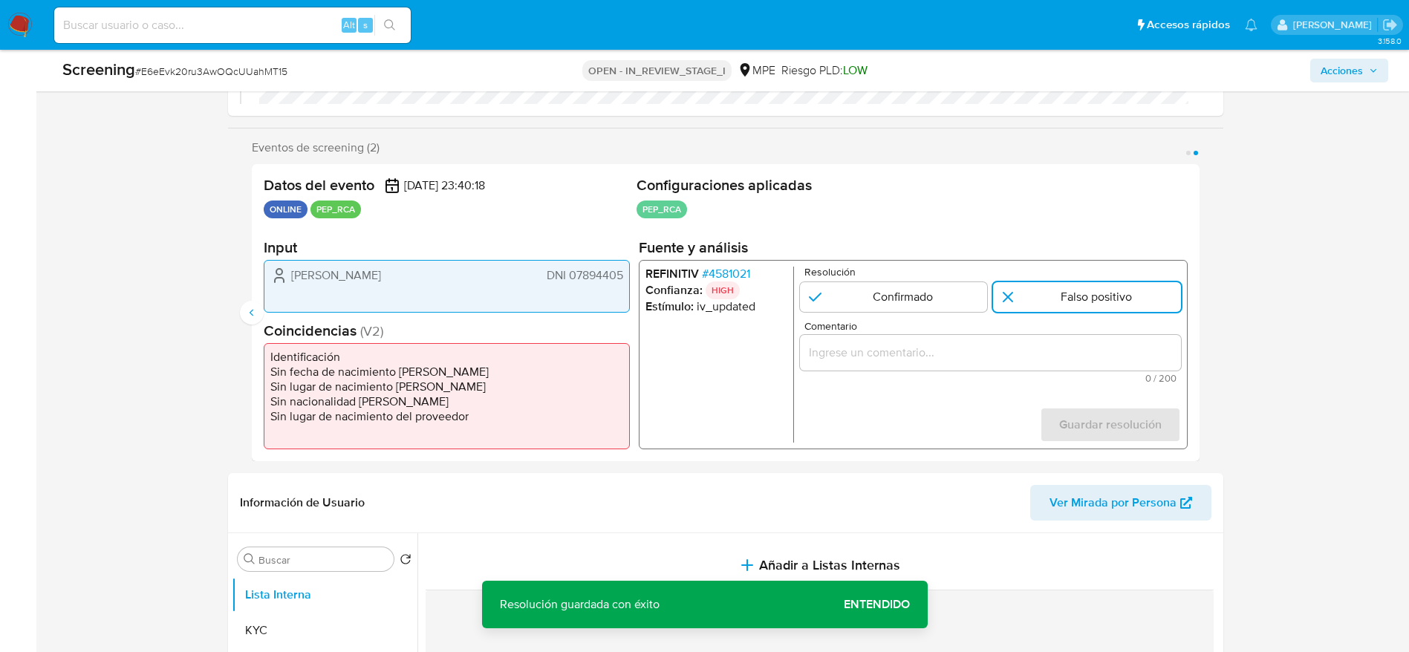
click at [1063, 350] on input "Comentario" at bounding box center [989, 352] width 381 height 19
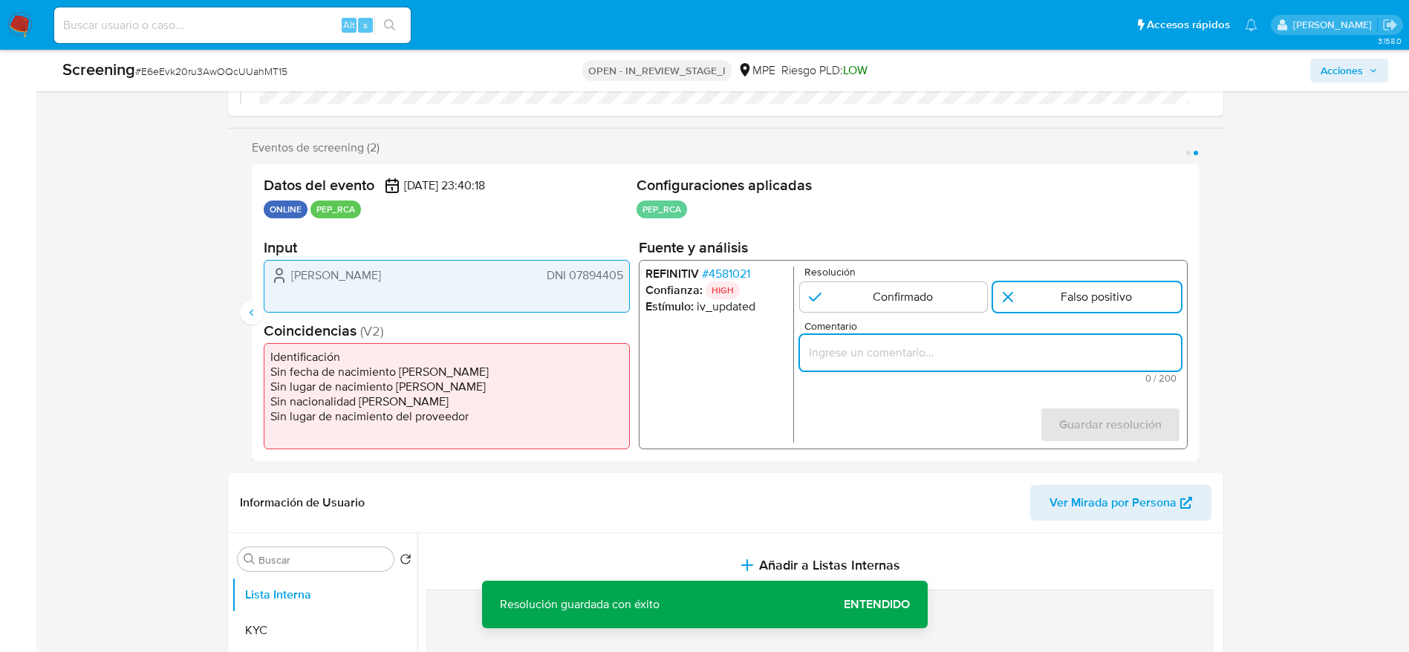
paste input "Compara al usuario Victor Manuel Horna Delgado DNI 07894405 con el PEP "inder j…"
type input "Compara al usuario Victor Manuel Horna Delgado DNI 07894405 con el PEP "inder j…"
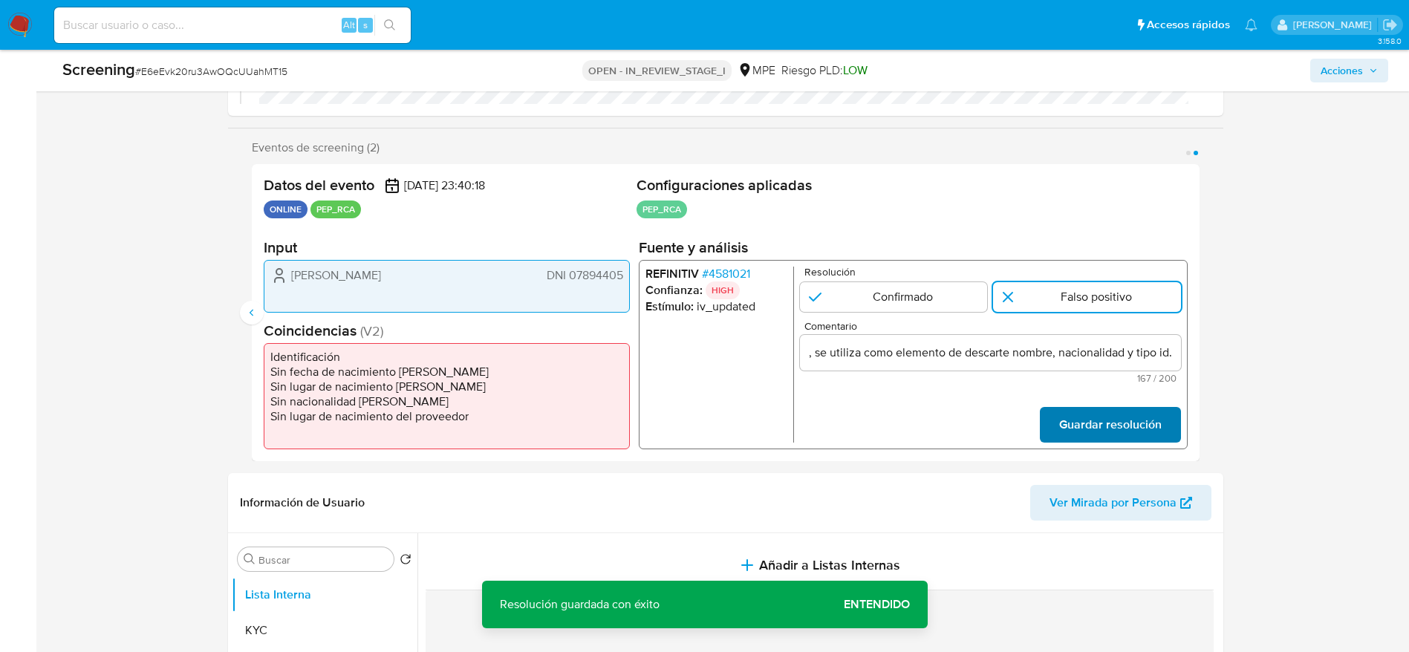
click at [1056, 421] on button "Guardar resolución" at bounding box center [1109, 425] width 141 height 36
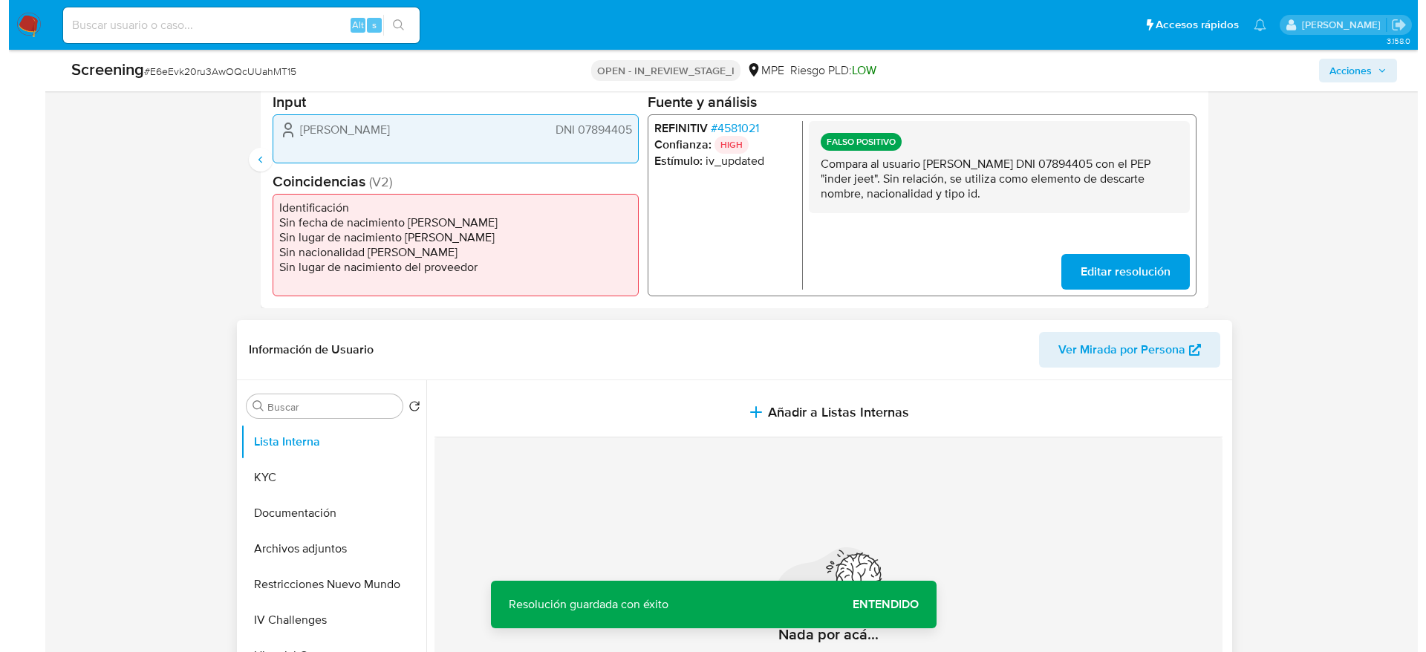
scroll to position [557, 0]
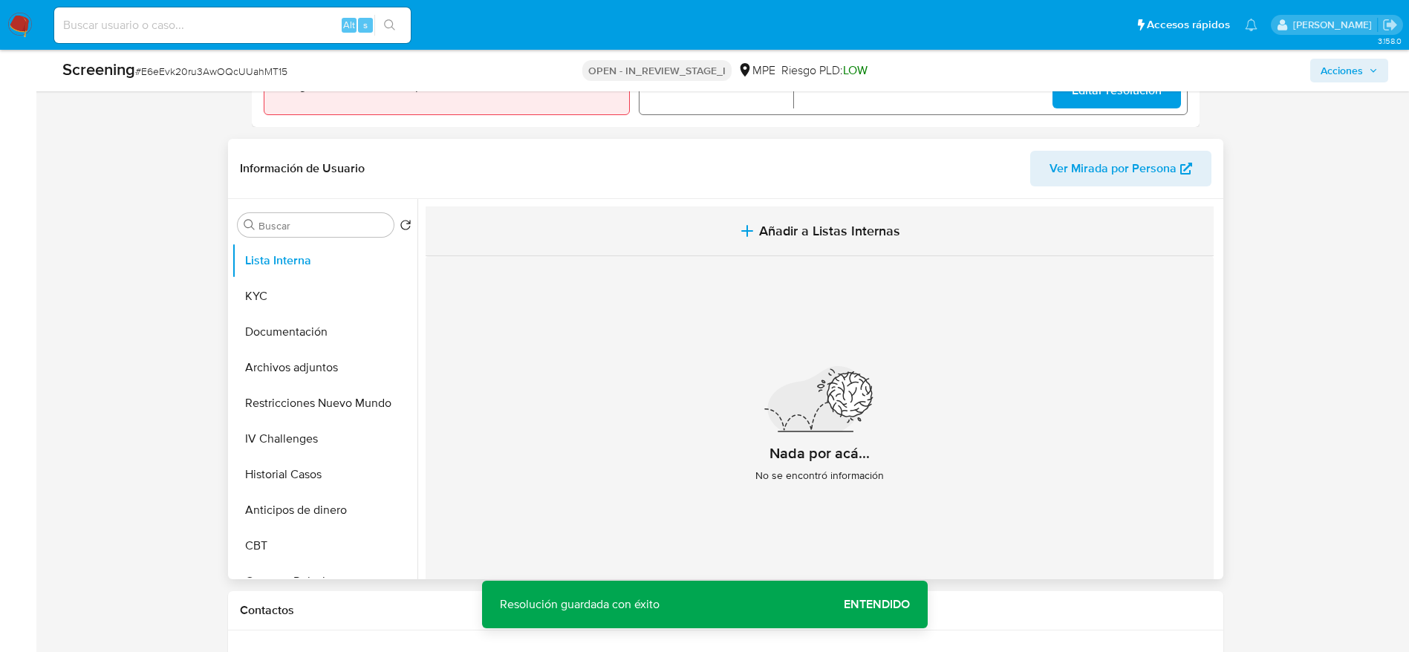
click at [668, 241] on button "Añadir a Listas Internas" at bounding box center [820, 231] width 788 height 50
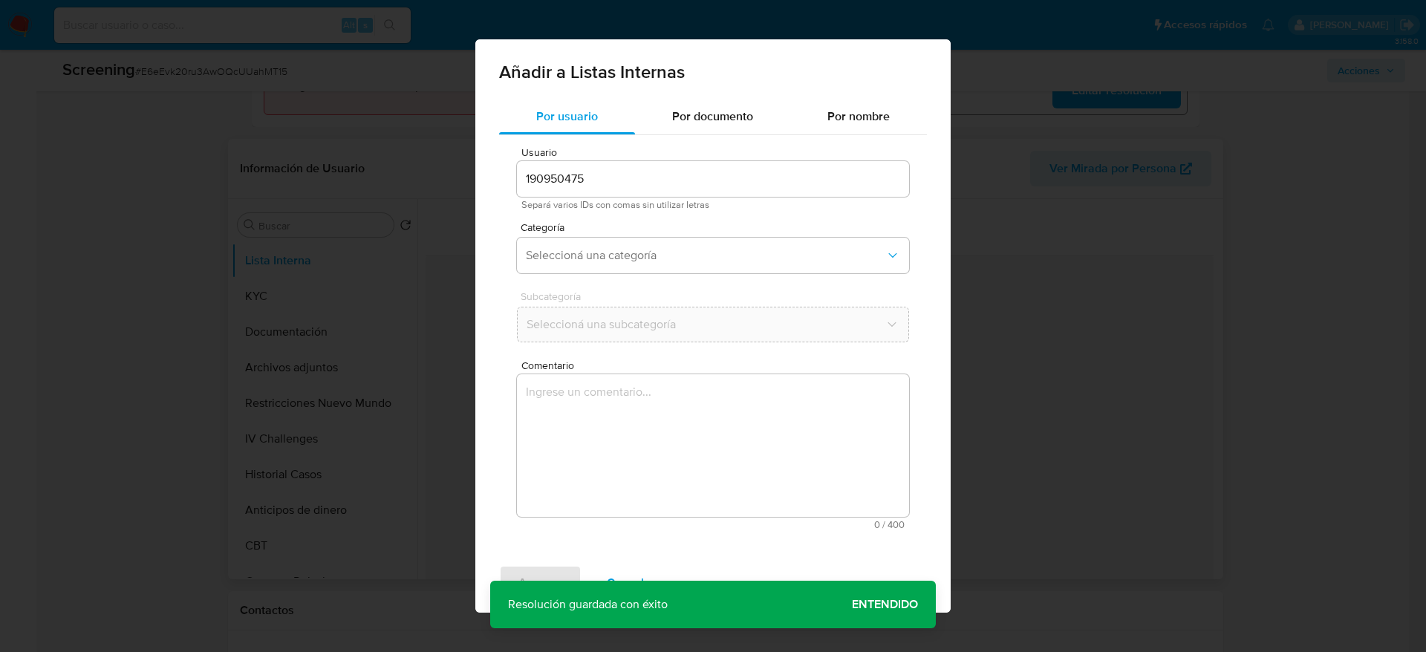
click at [633, 456] on textarea "Comentario" at bounding box center [713, 445] width 392 height 143
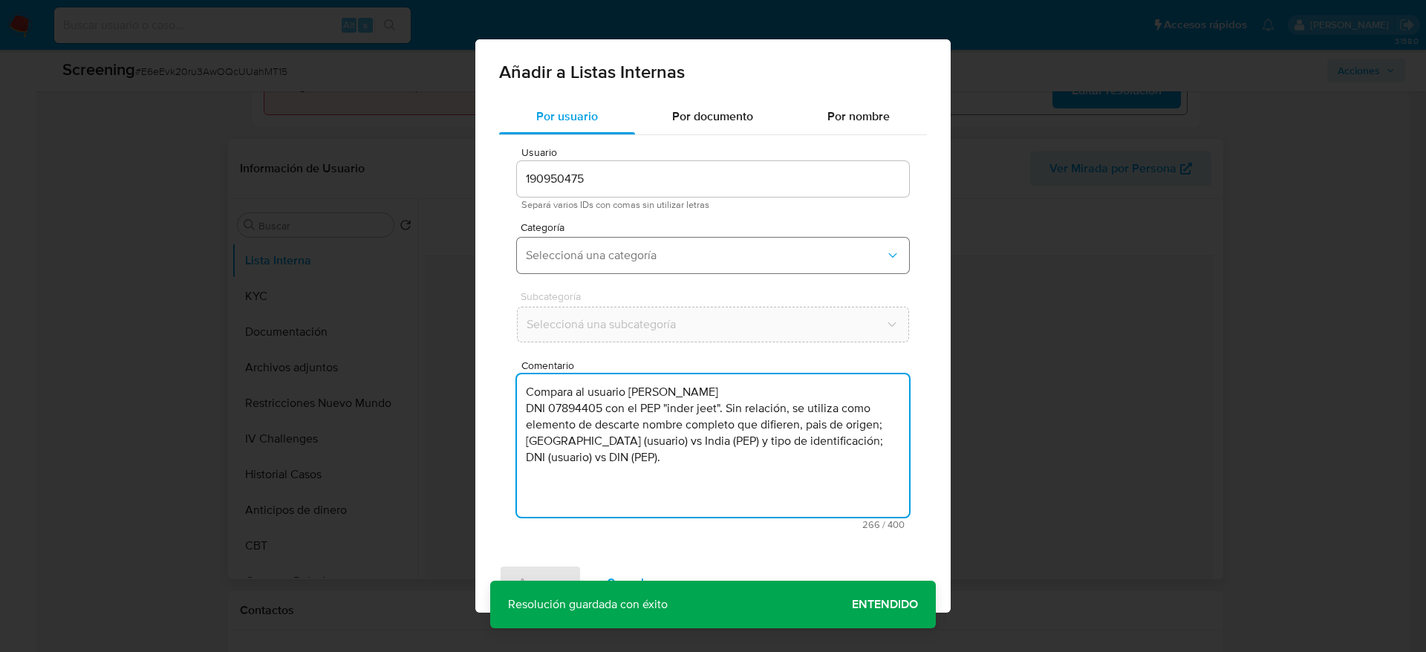
type textarea "Compara al usuario Victor Manuel Horna Delgado DNI 07894405 con el PEP "inder j…"
click at [630, 265] on button "Seleccioná una categoría" at bounding box center [713, 256] width 392 height 36
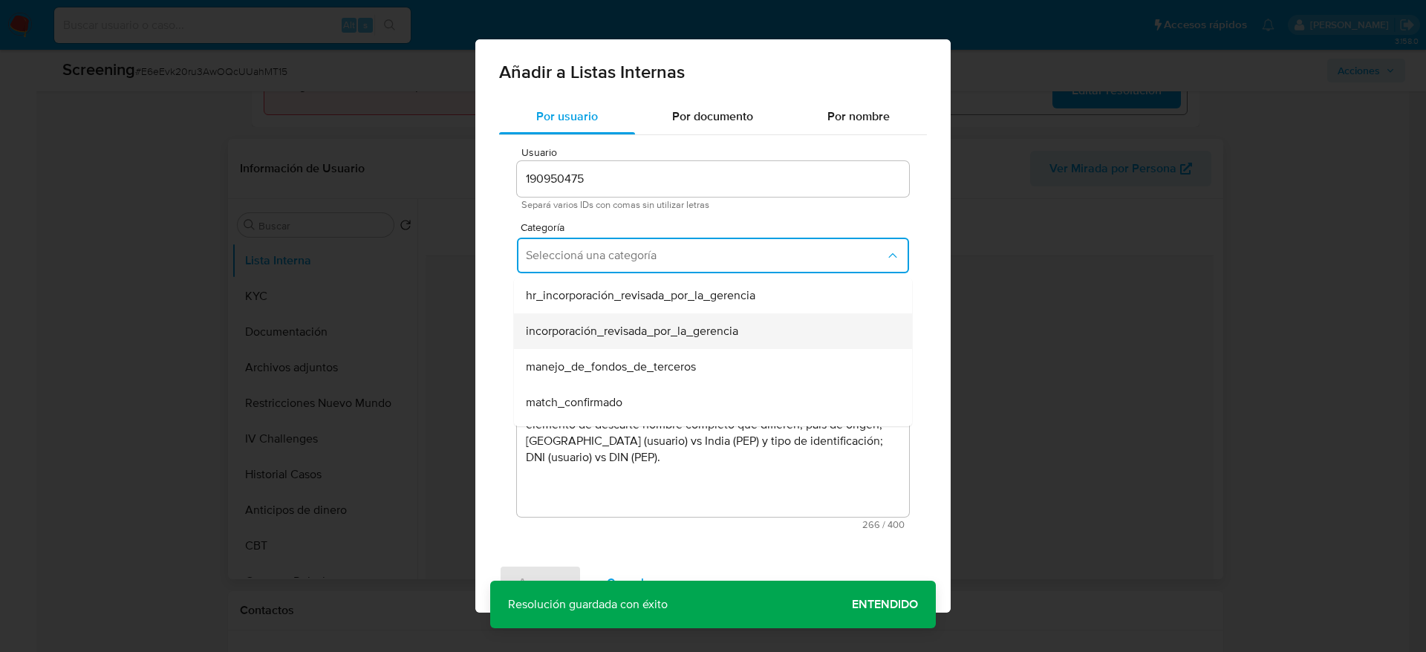
scroll to position [111, 0]
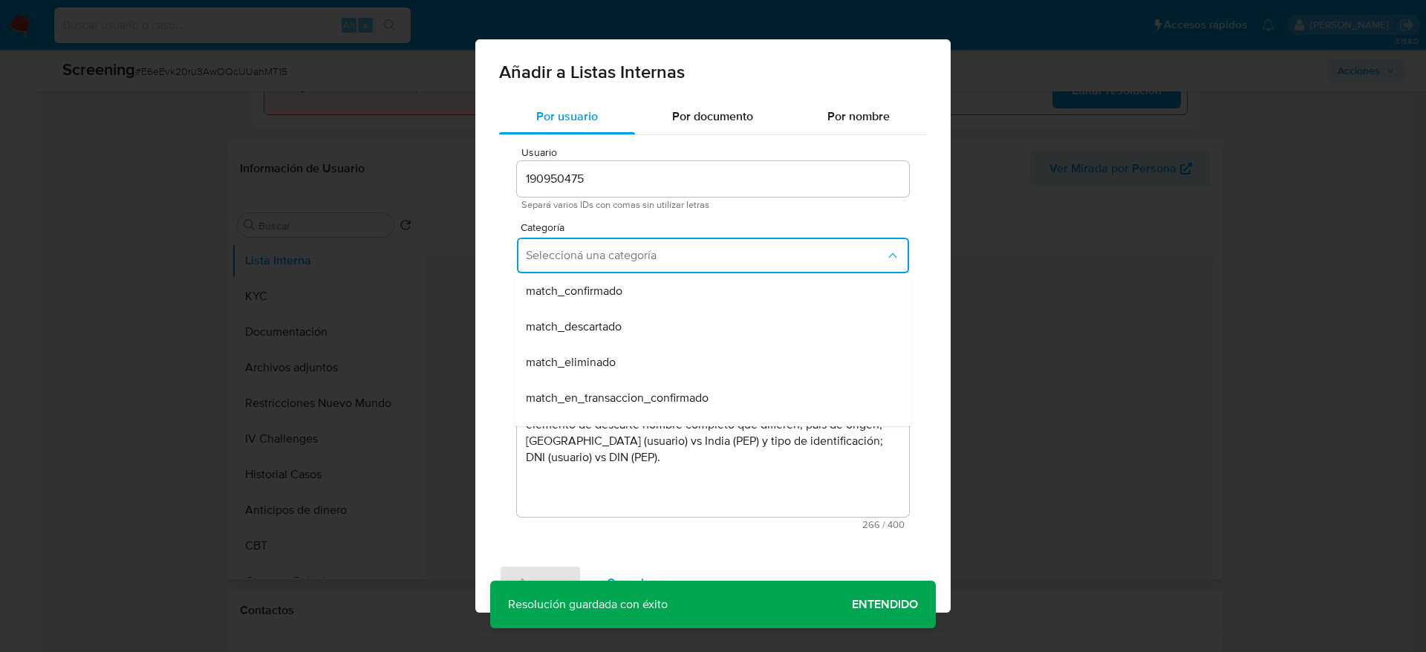
click at [607, 330] on span "match_descartado" at bounding box center [574, 326] width 96 height 15
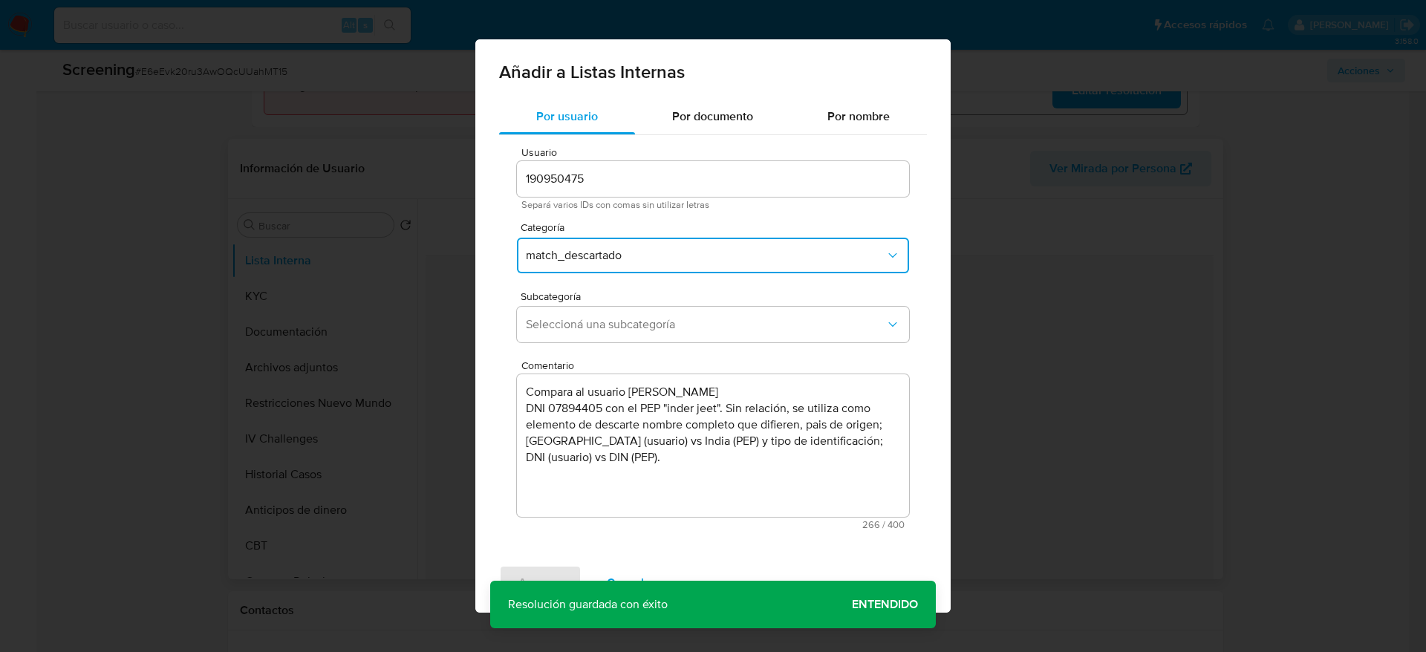
click at [607, 330] on span "Seleccioná una subcategoría" at bounding box center [705, 324] width 359 height 15
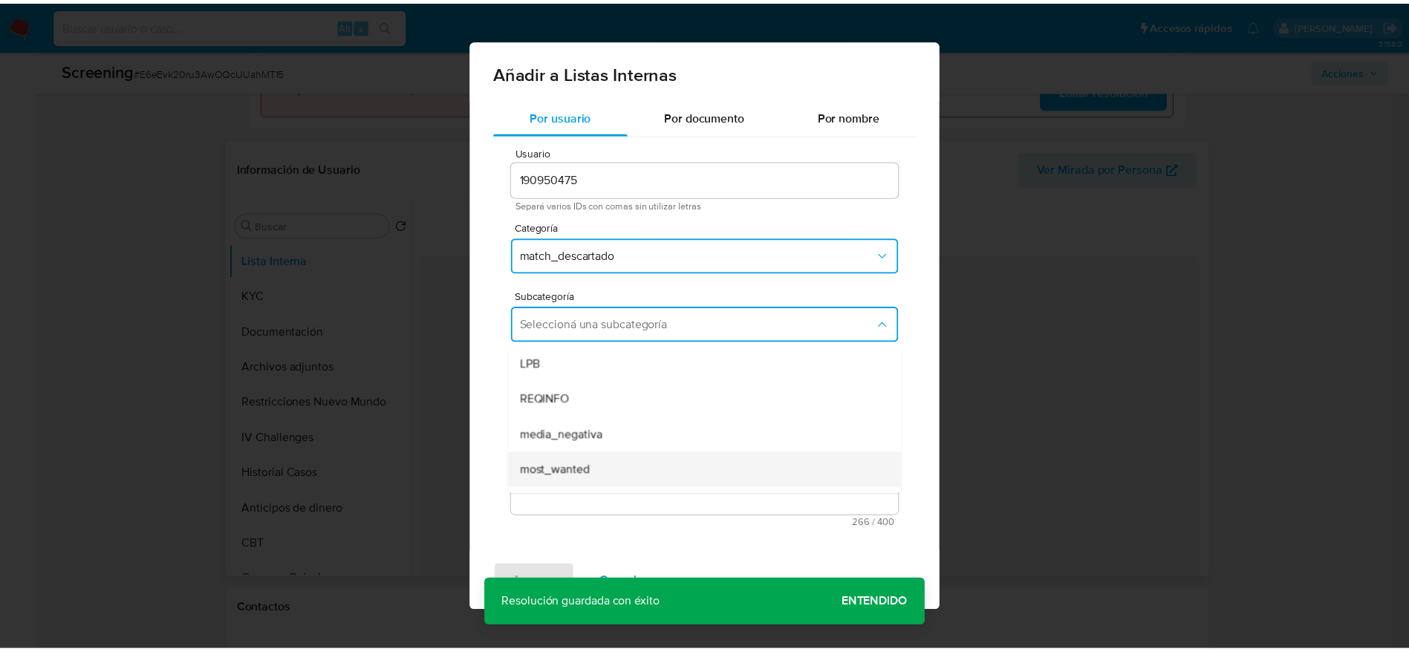
scroll to position [101, 0]
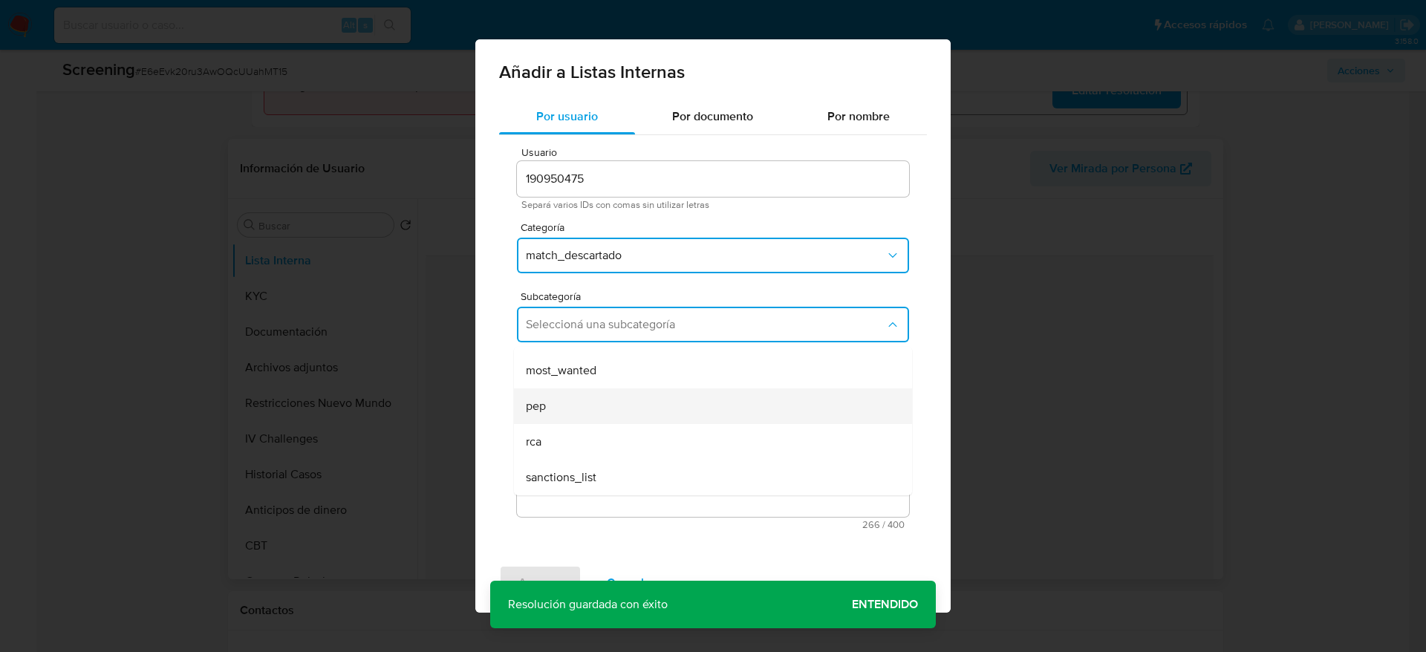
click at [619, 404] on div "pep" at bounding box center [708, 406] width 365 height 36
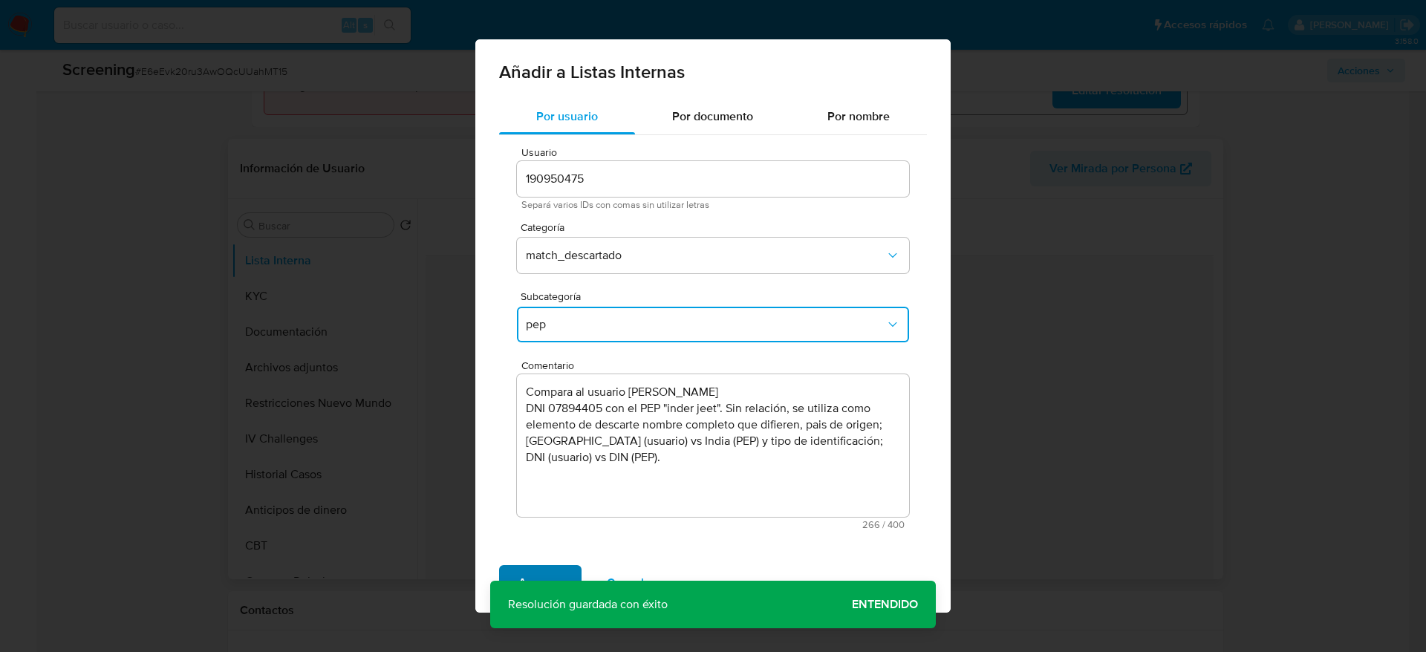
click at [548, 570] on span "Agregar" at bounding box center [540, 583] width 44 height 33
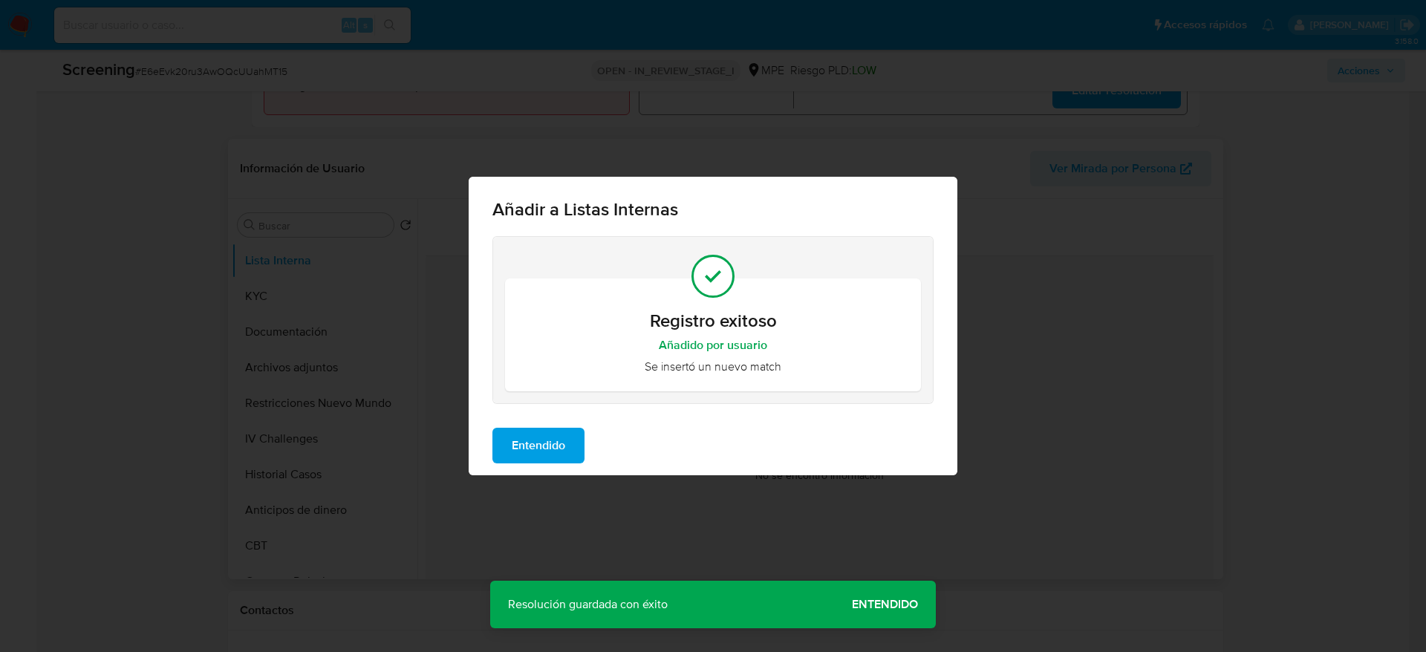
click at [566, 420] on div "Entendido" at bounding box center [713, 445] width 489 height 59
click at [565, 449] on span "Entendido" at bounding box center [538, 445] width 53 height 33
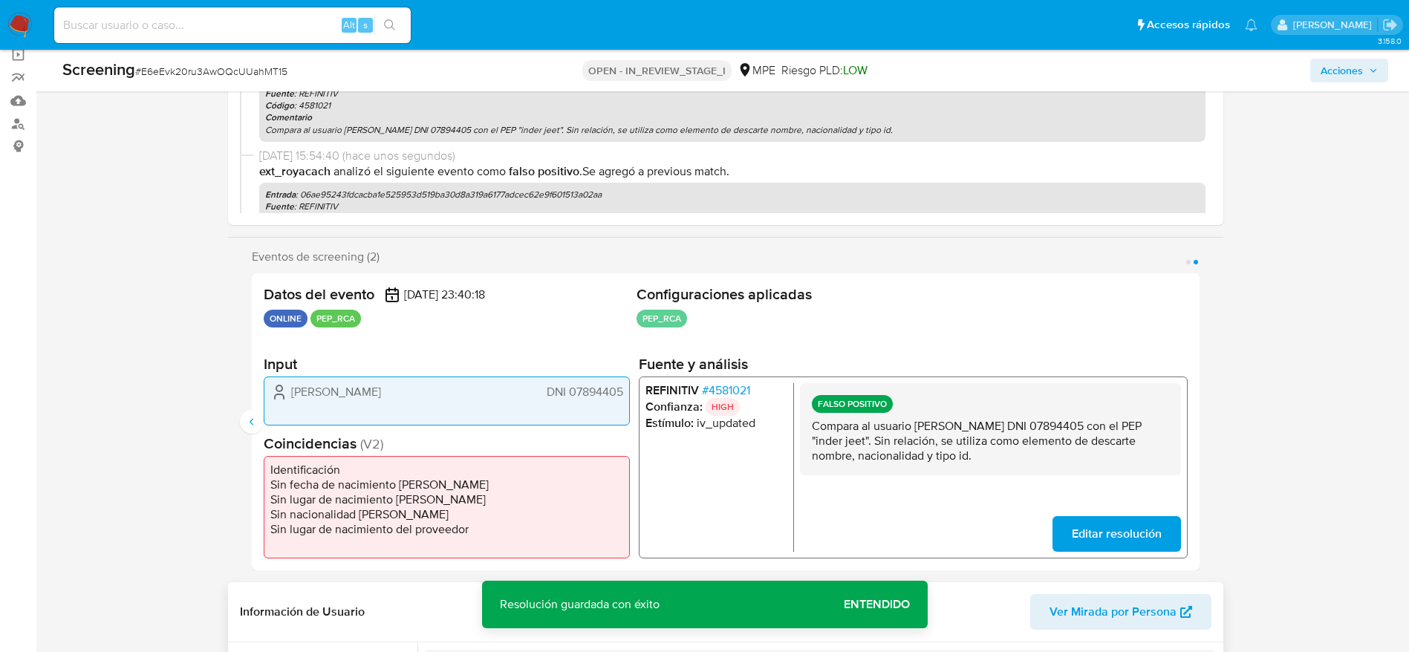
scroll to position [0, 0]
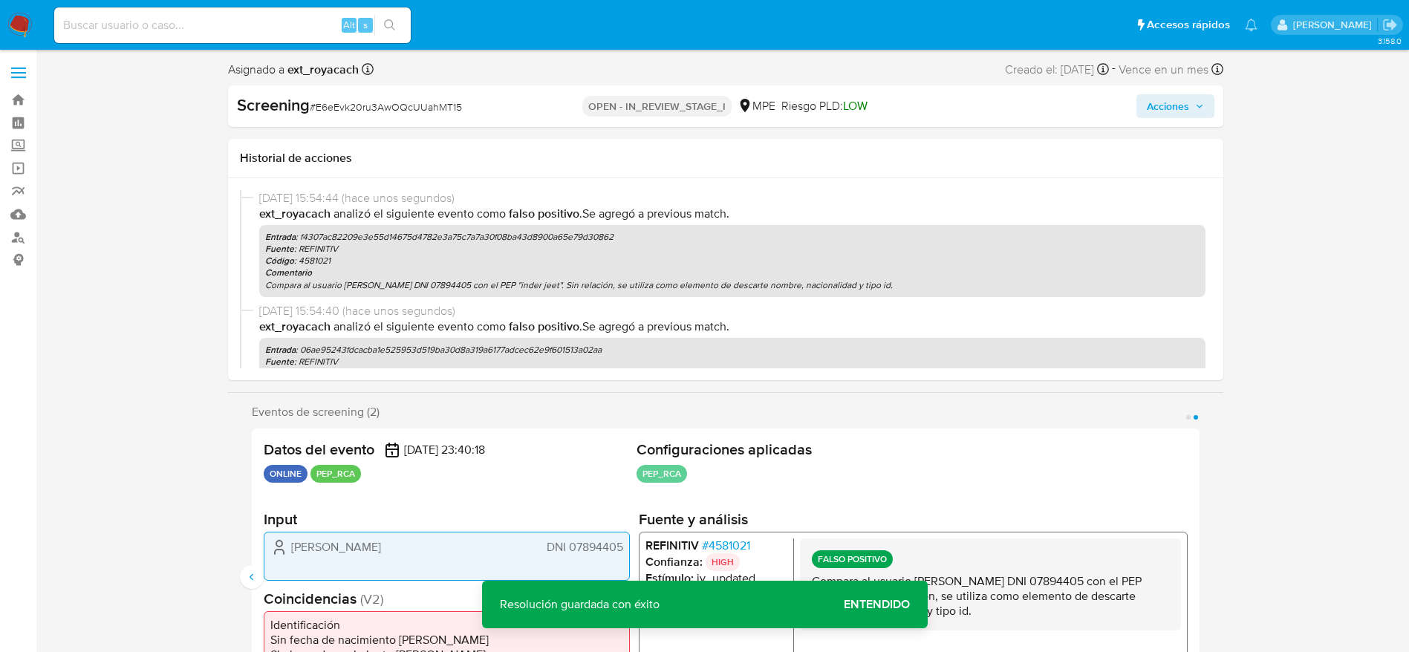
click at [1185, 102] on span "Acciones" at bounding box center [1168, 106] width 42 height 24
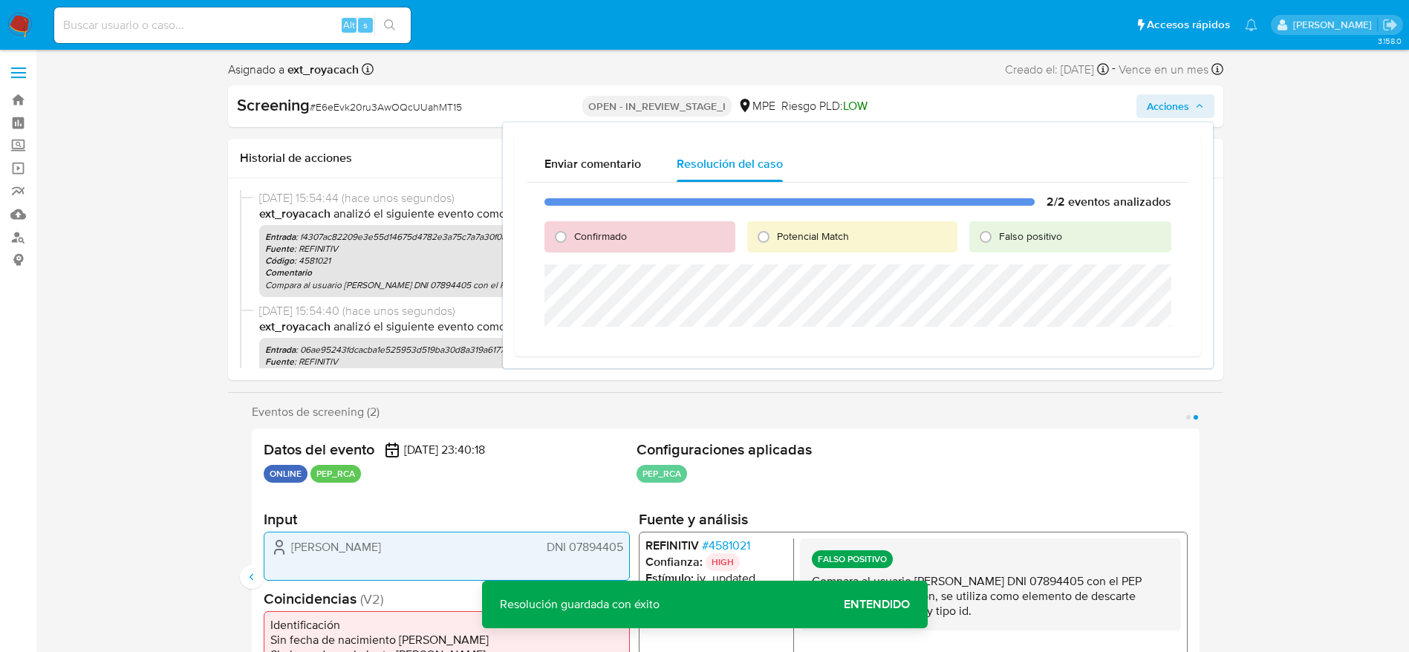
click at [1006, 238] on span "Falso positivo" at bounding box center [1030, 236] width 63 height 15
click at [997, 238] on input "Falso positivo" at bounding box center [986, 237] width 24 height 24
radio input "true"
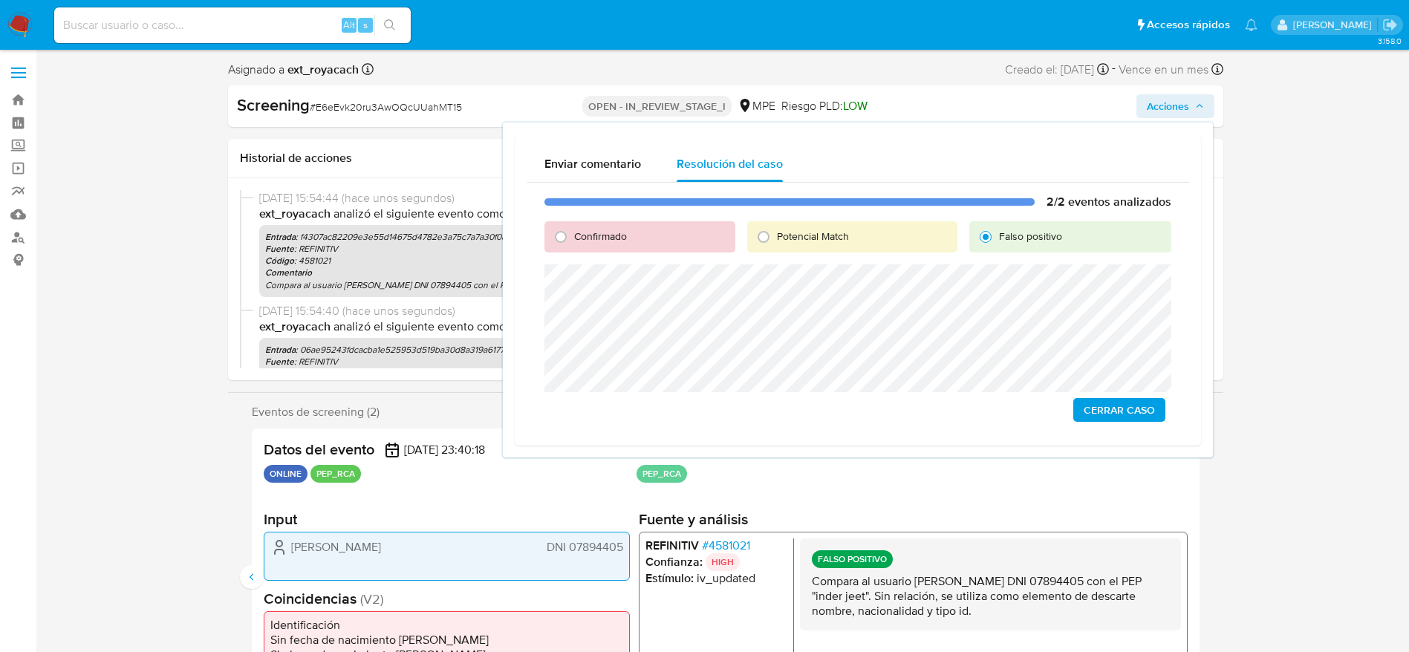
click at [1096, 413] on span "Cerrar Caso" at bounding box center [1118, 410] width 71 height 21
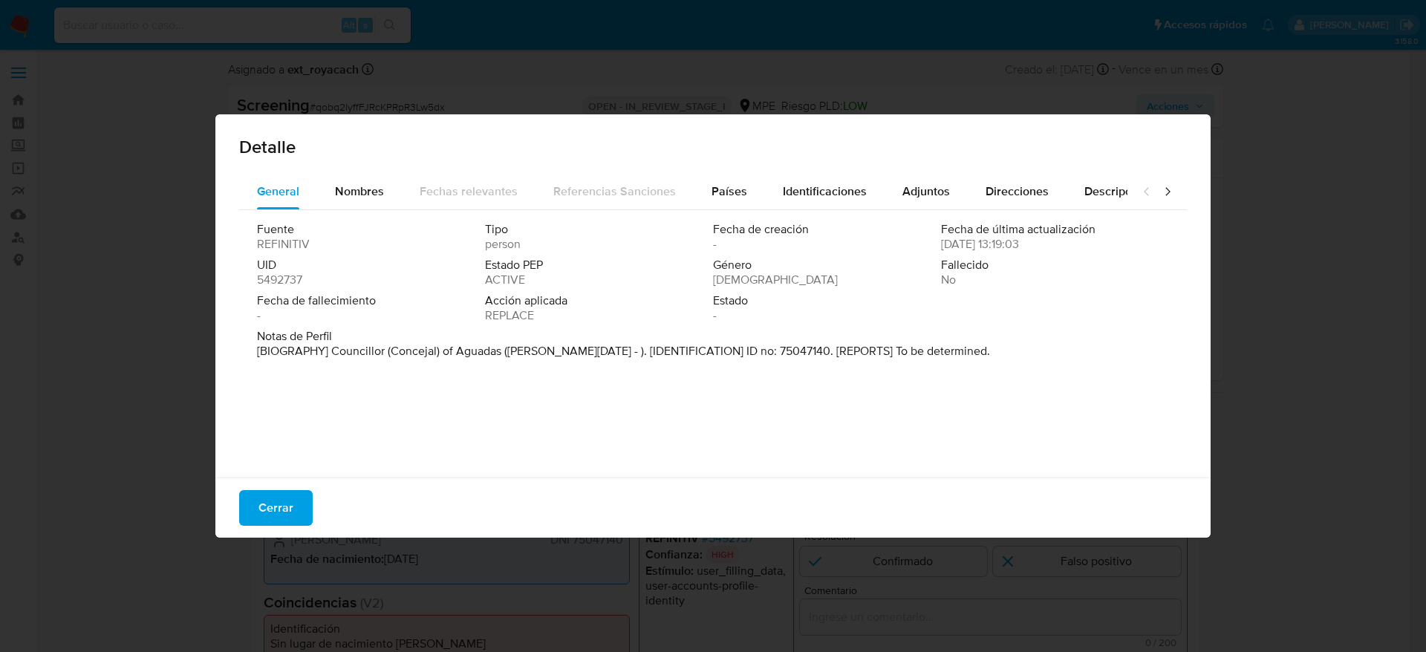
select select "10"
click at [717, 196] on span "Países" at bounding box center [729, 191] width 36 height 17
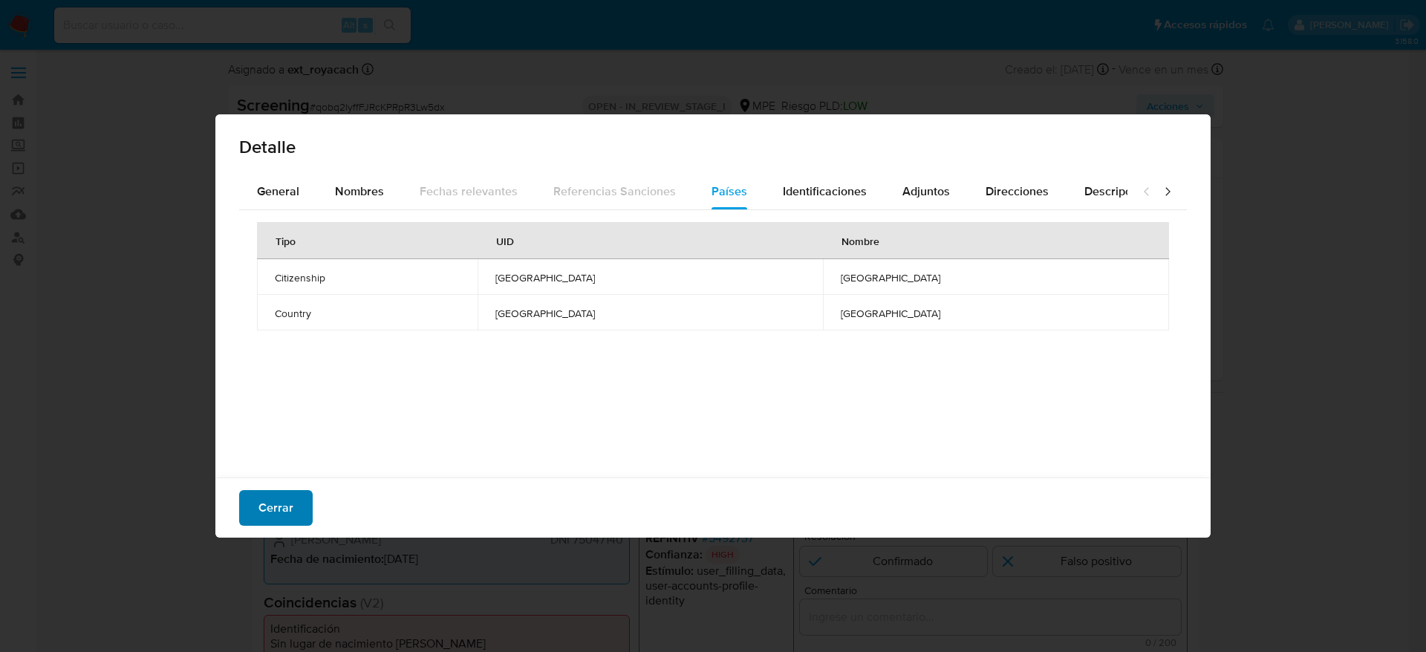
click at [281, 494] on span "Cerrar" at bounding box center [275, 508] width 35 height 33
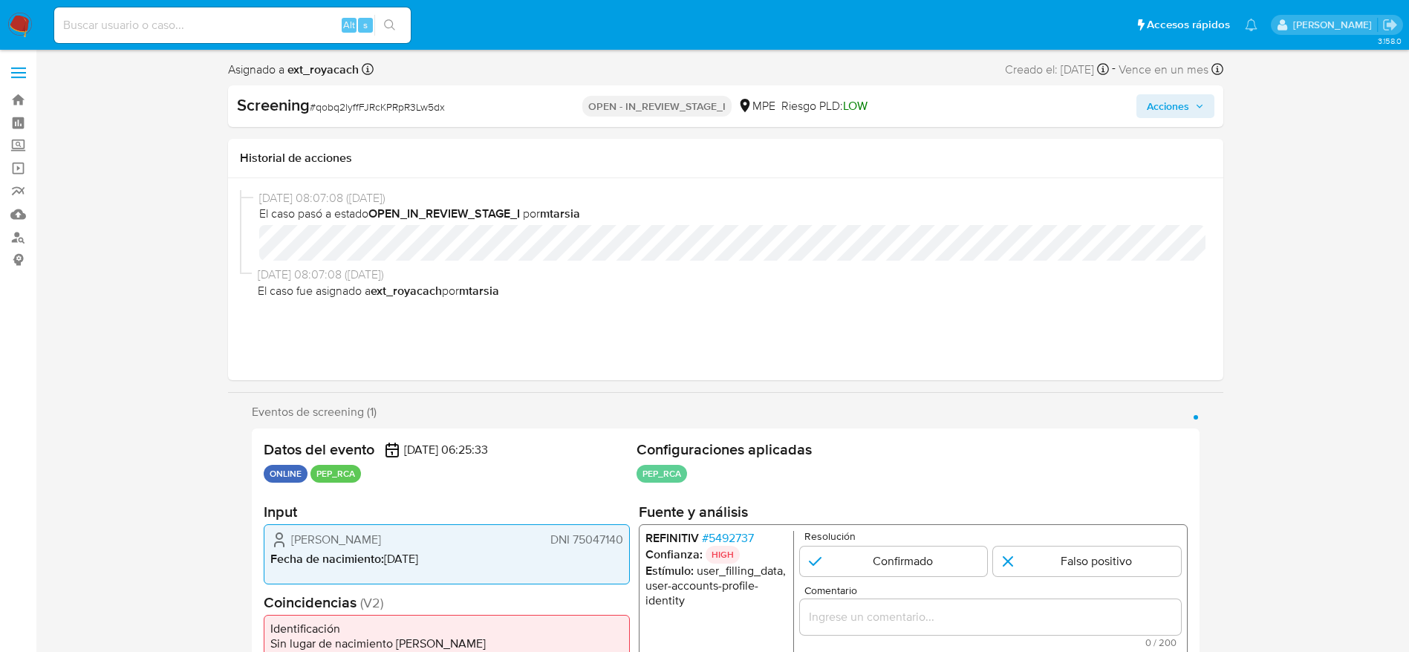
click at [354, 117] on div "Screening # qobq2lyffFJRcKPRpR3Lw5dx" at bounding box center [398, 106] width 322 height 24
click at [356, 108] on span "# qobq2lyffFJRcKPRpR3Lw5dx" at bounding box center [377, 107] width 135 height 15
copy span "qobq2lyffFJRcKPRpR3Lw5dx"
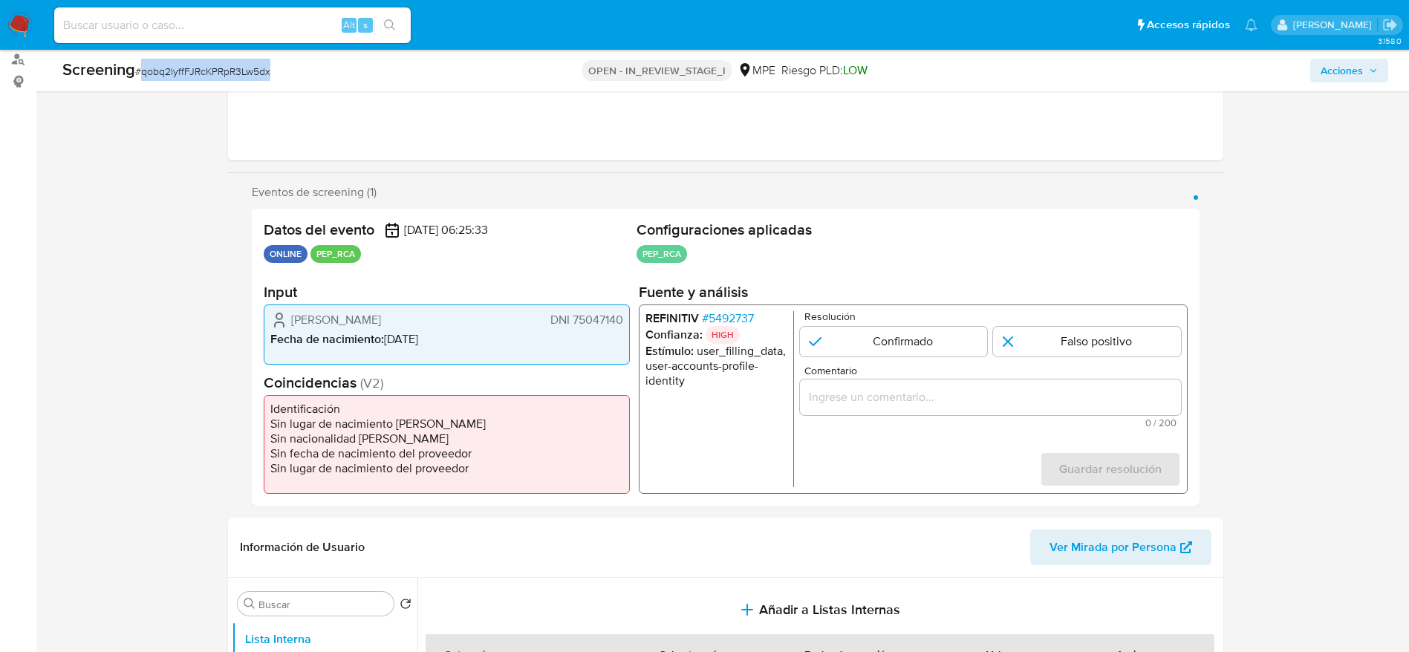
scroll to position [223, 0]
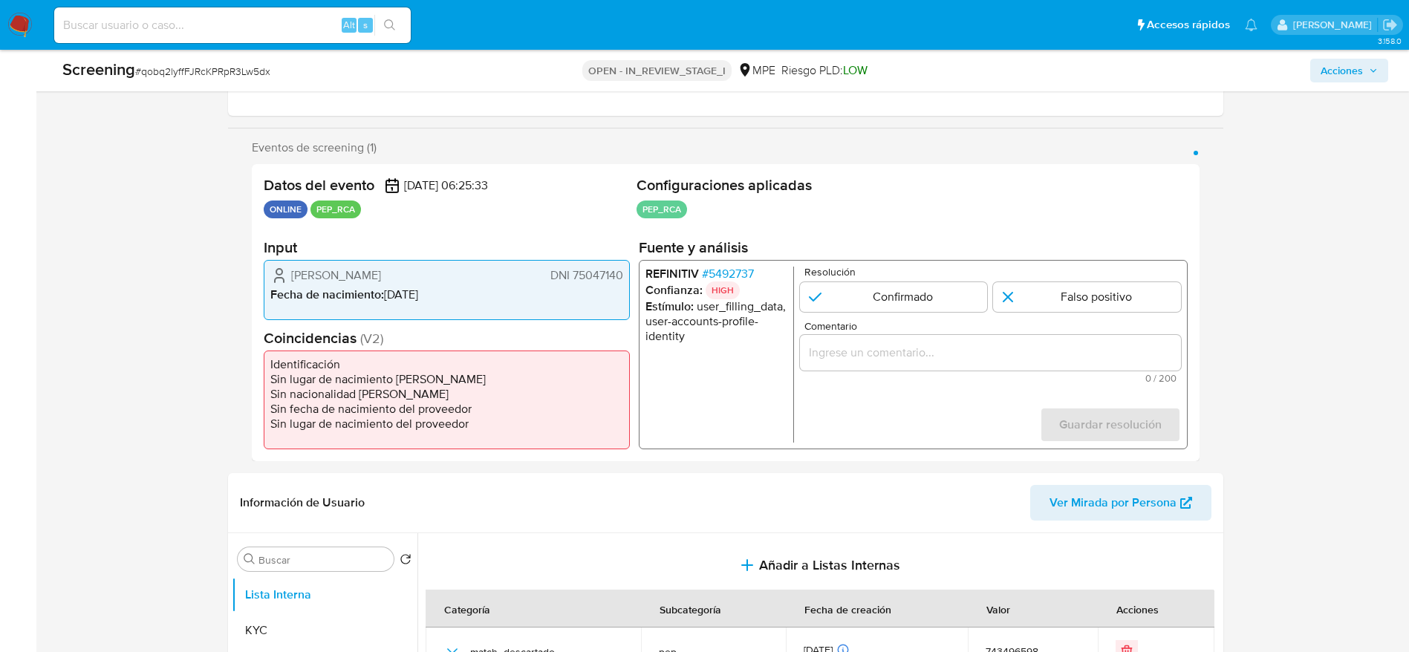
drag, startPoint x: 275, startPoint y: 264, endPoint x: 717, endPoint y: 185, distance: 449.0
click at [628, 278] on div "Cristian Lee Robles Yalico DNI 75047140 Fecha de nacimiento : 12/02/1997" at bounding box center [447, 290] width 366 height 60
click at [721, 270] on span "# 5492737" at bounding box center [727, 274] width 52 height 15
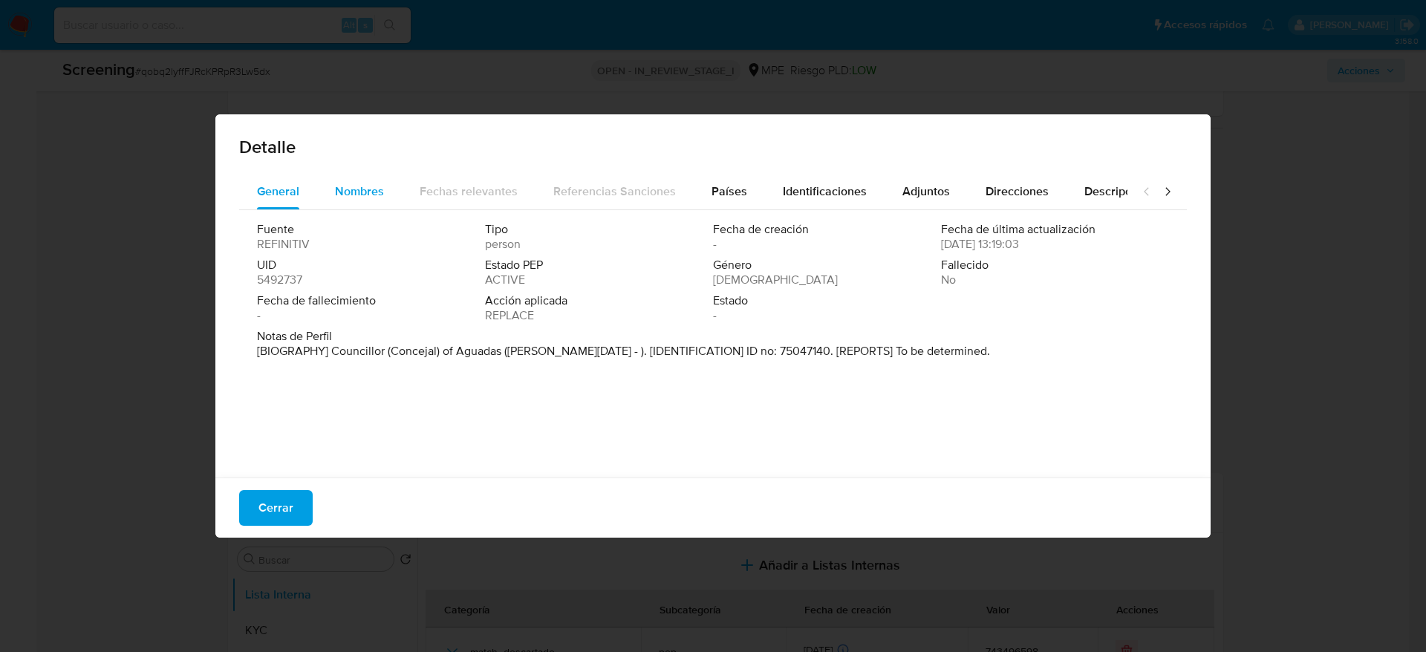
click at [342, 190] on span "Nombres" at bounding box center [359, 191] width 49 height 17
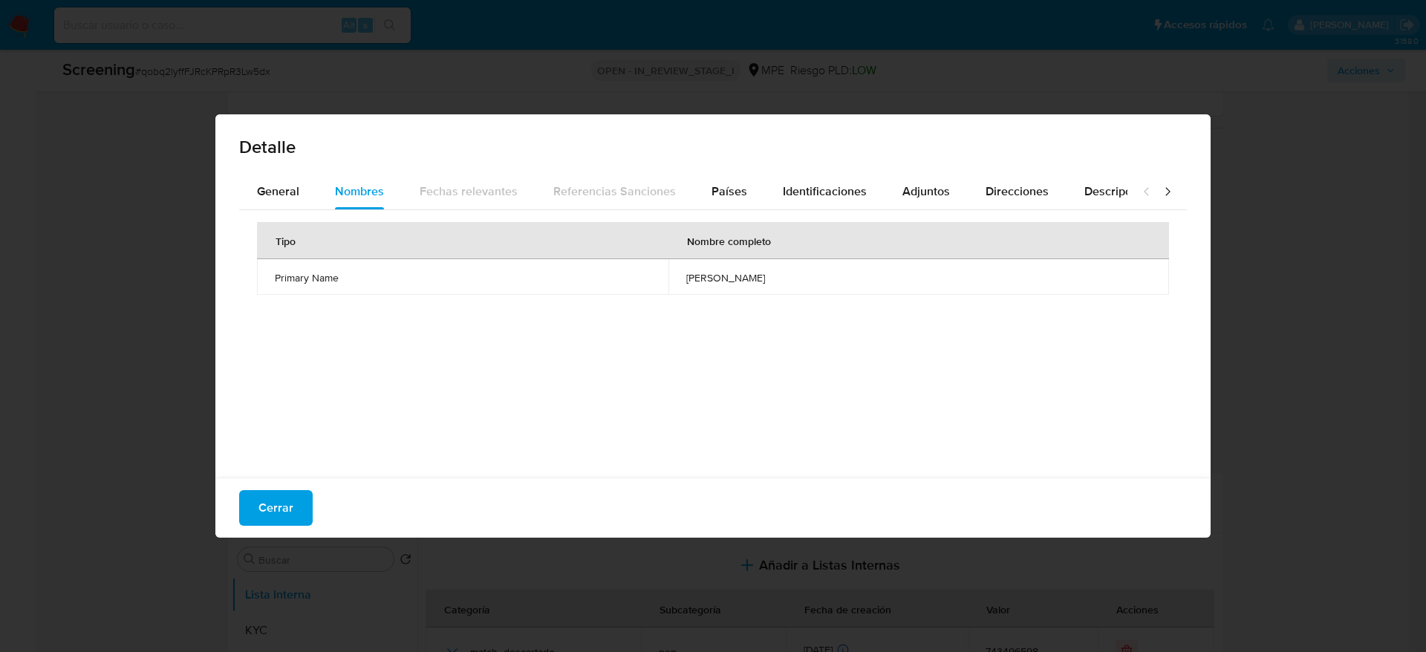
click at [686, 276] on span "carlos alberto lopez marulanda" at bounding box center [918, 277] width 465 height 13
click at [283, 495] on span "Cerrar" at bounding box center [275, 508] width 35 height 33
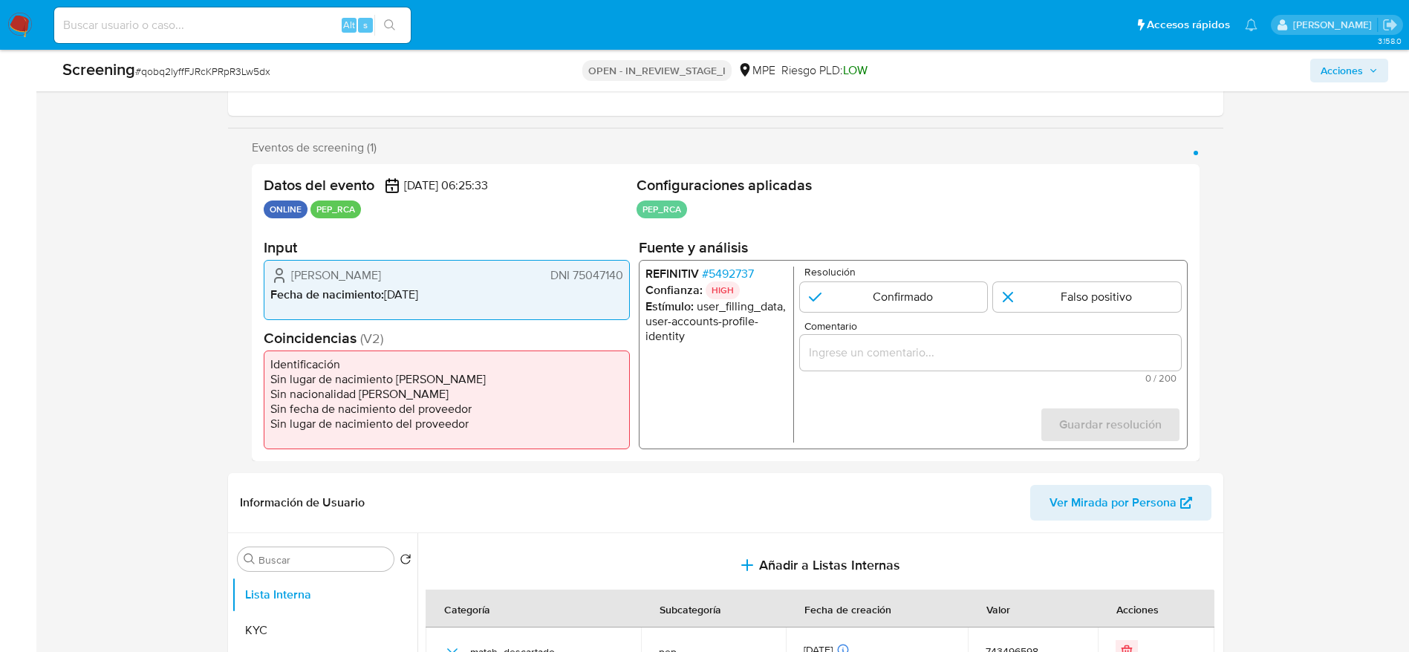
click at [937, 350] on input "Comentario" at bounding box center [989, 352] width 381 height 19
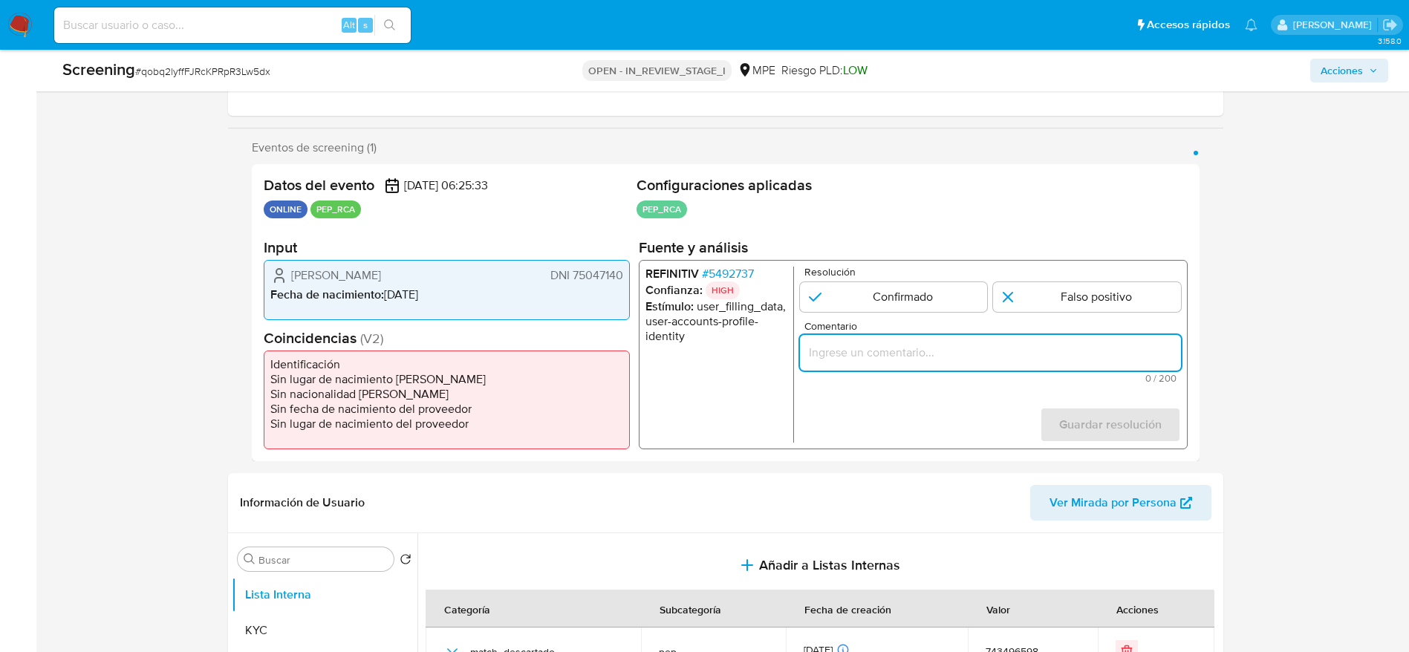
paste input "Compara al usuario Cristian Lee Robles Yalico DNI 75047140 con el PEP "carlos a…"
type input "Compara al usuario Cristian Lee Robles Yalico DNI 75047140 con el PEP "carlos a…"
click at [1020, 301] on input "1 de 1" at bounding box center [1087, 297] width 188 height 30
radio input "true"
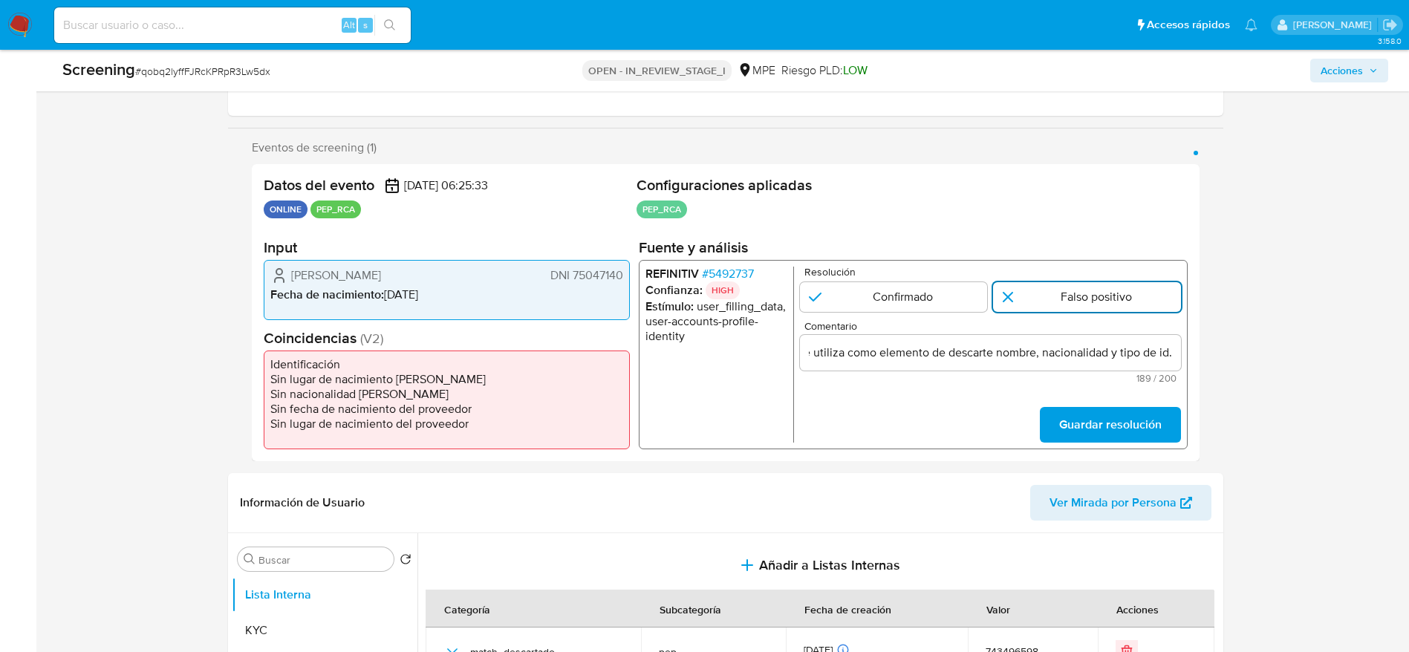
scroll to position [0, 0]
click at [1076, 430] on span "Guardar resolución" at bounding box center [1109, 424] width 102 height 33
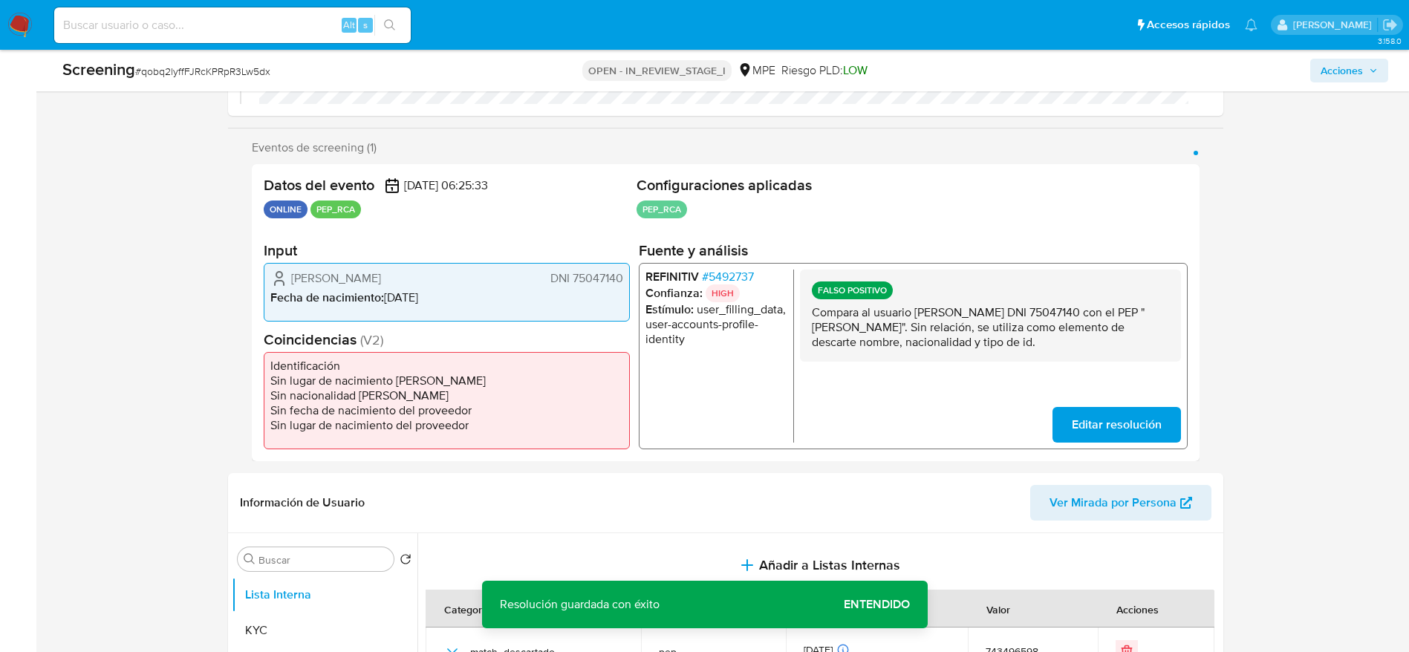
click at [1003, 333] on p "Compara al usuario Cristian Lee Robles Yalico DNI 75047140 con el PEP "carlos a…" at bounding box center [989, 326] width 357 height 45
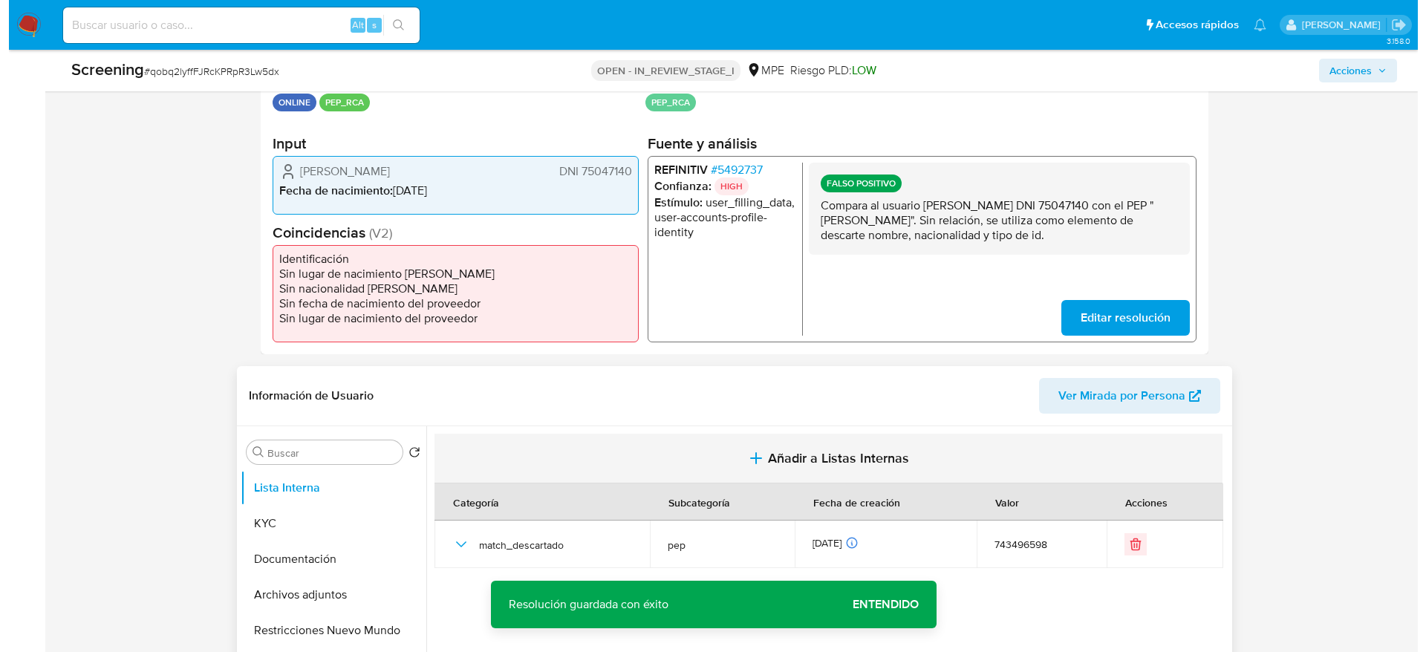
scroll to position [446, 0]
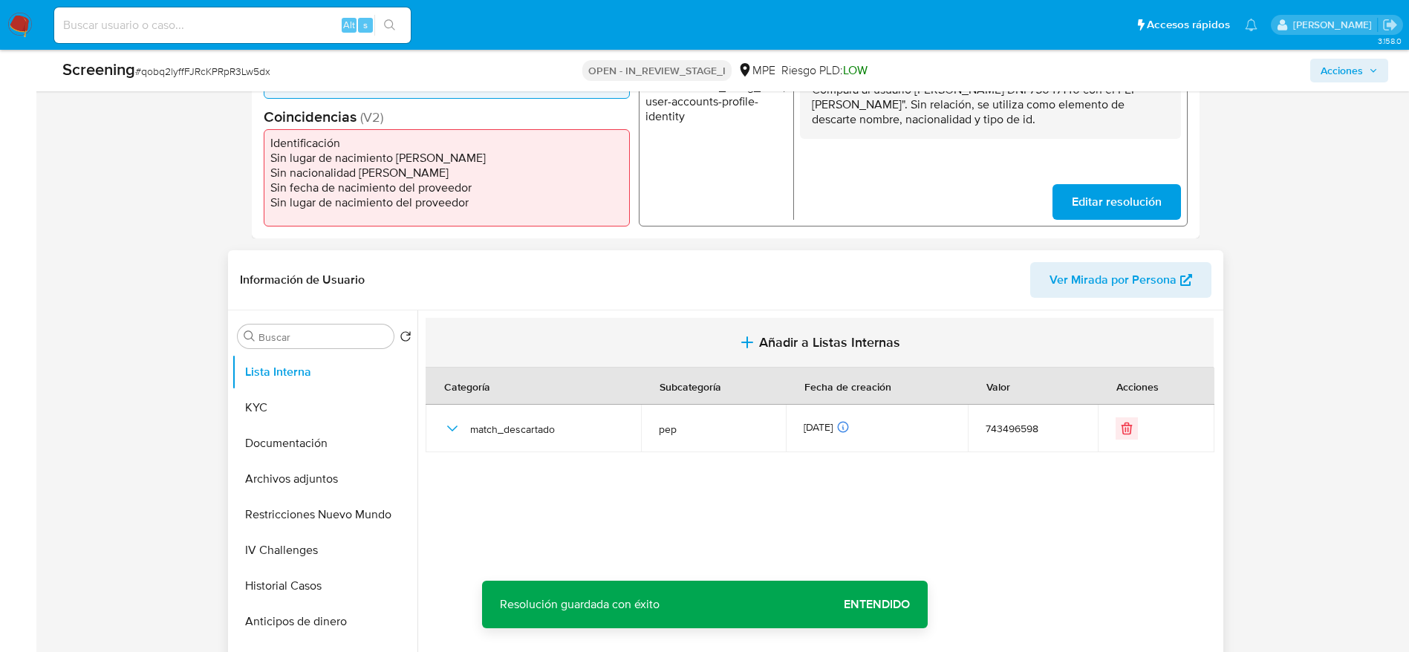
click at [729, 353] on button "Añadir a Listas Internas" at bounding box center [820, 343] width 788 height 50
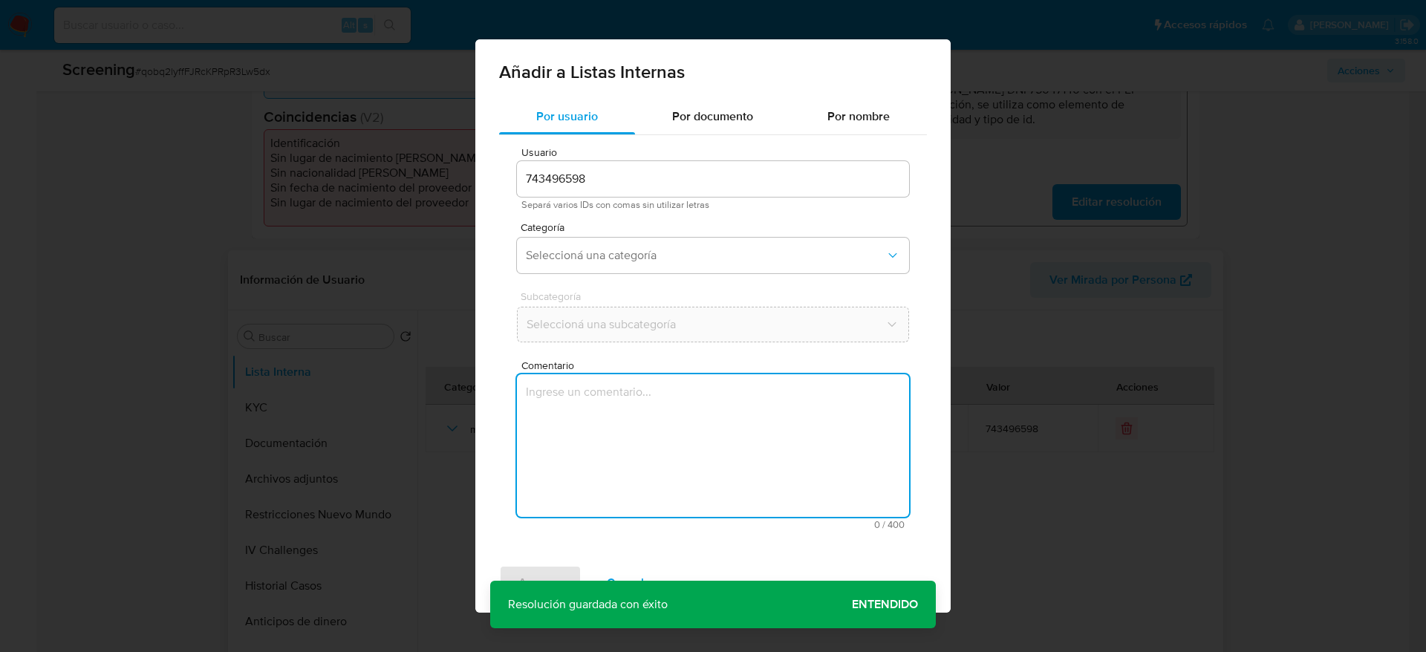
click at [692, 430] on textarea "Comentario" at bounding box center [713, 445] width 392 height 143
type textarea "Compara al usuario Cristian Lee Robles Yalico DNI 75047140 con el PEP "carlos a…"
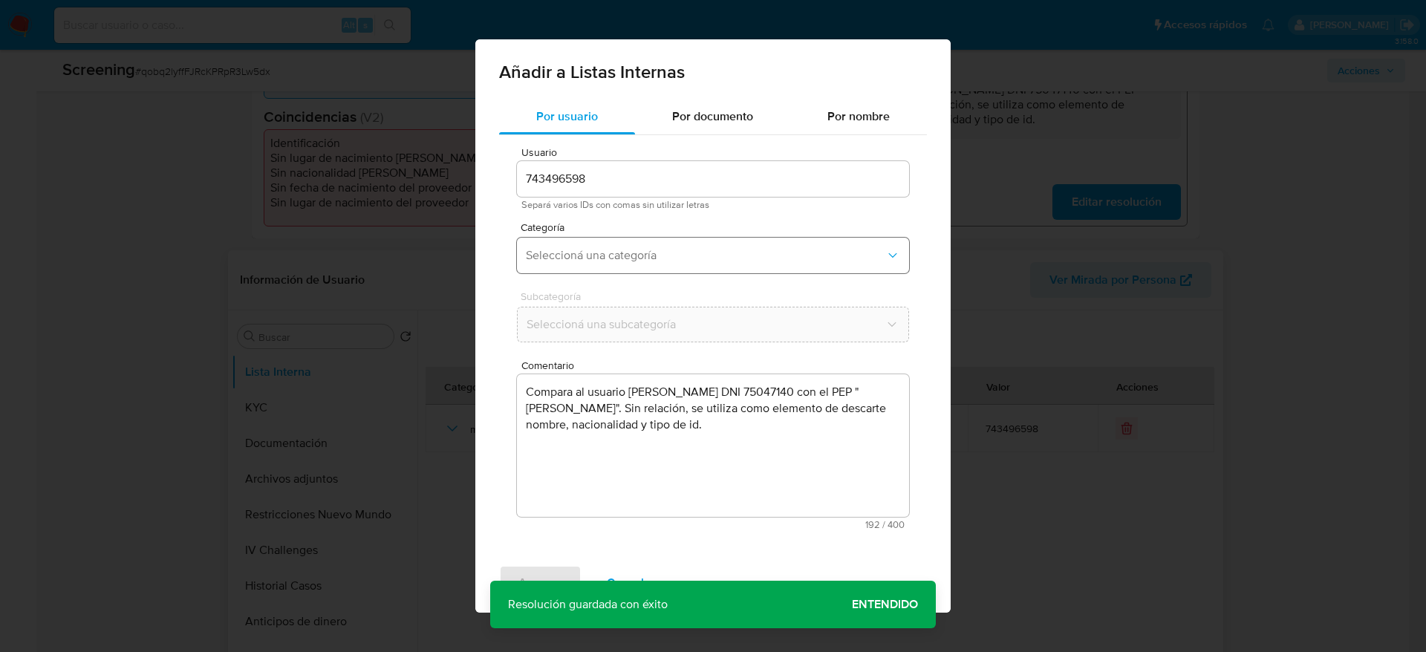
click at [680, 262] on span "Seleccioná una categoría" at bounding box center [705, 255] width 359 height 15
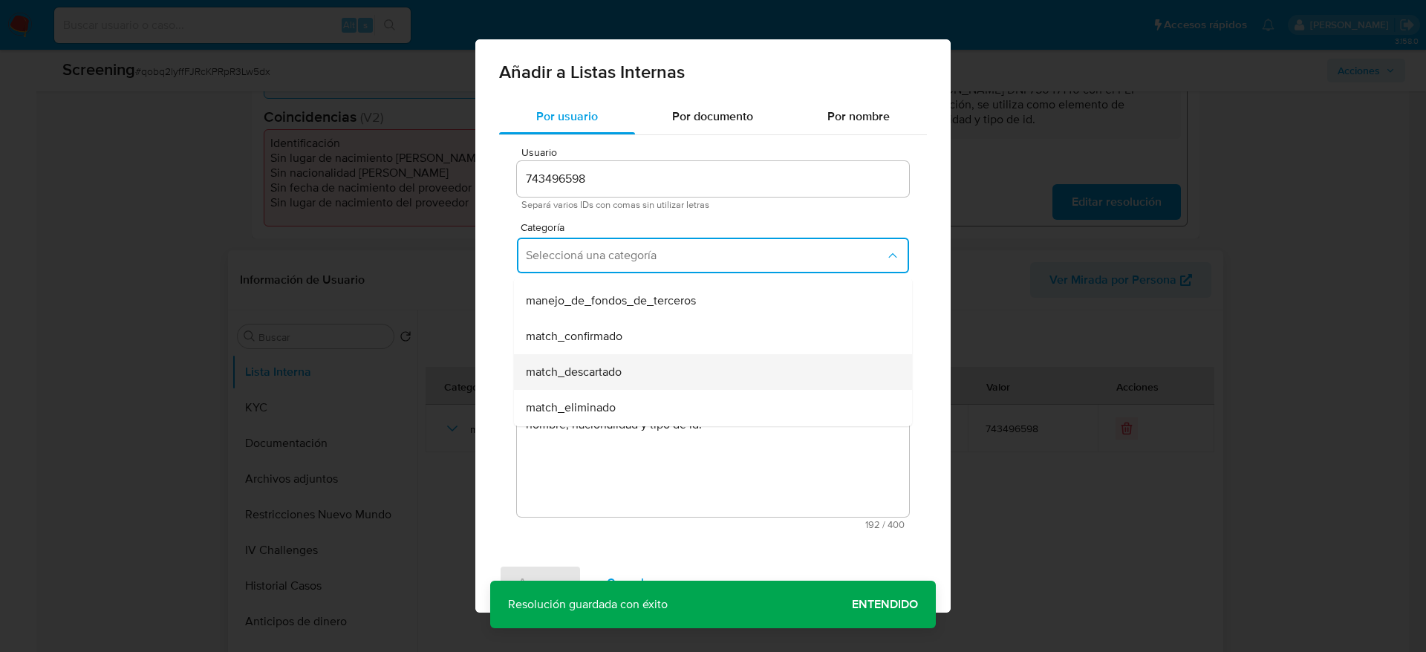
scroll to position [111, 0]
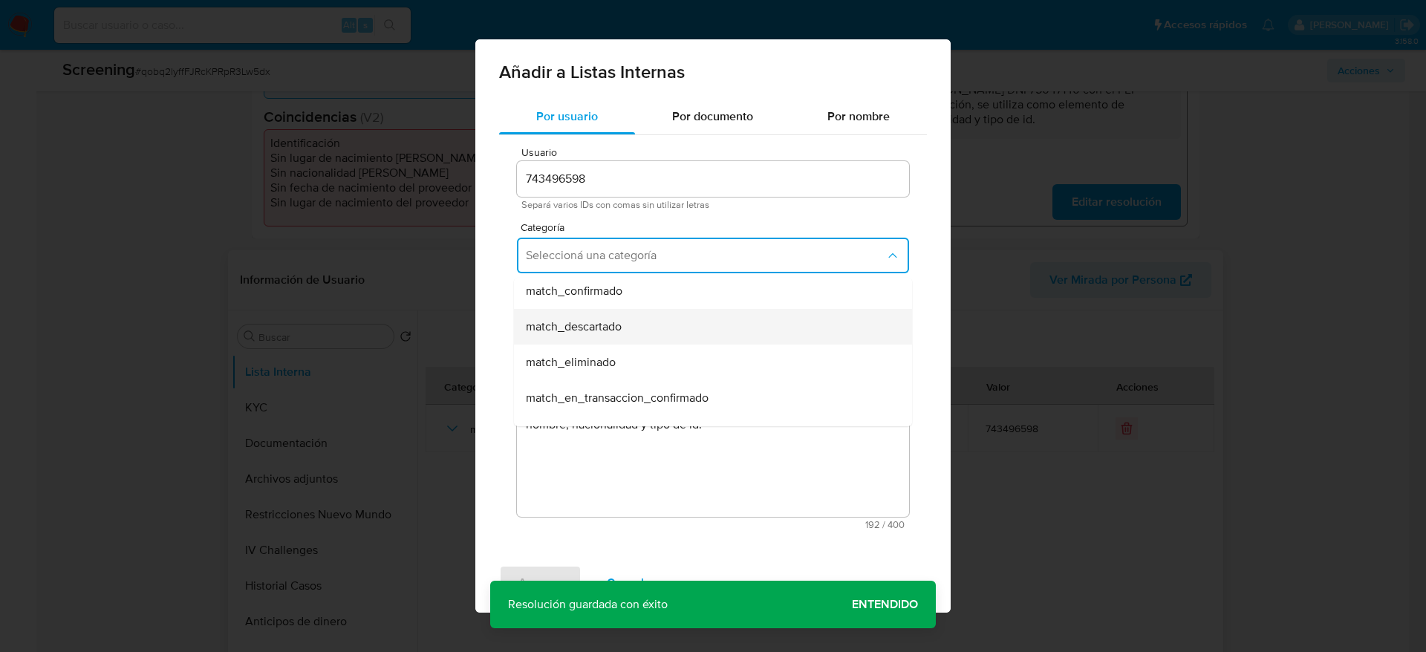
click at [668, 323] on div "match_descartado" at bounding box center [708, 327] width 365 height 36
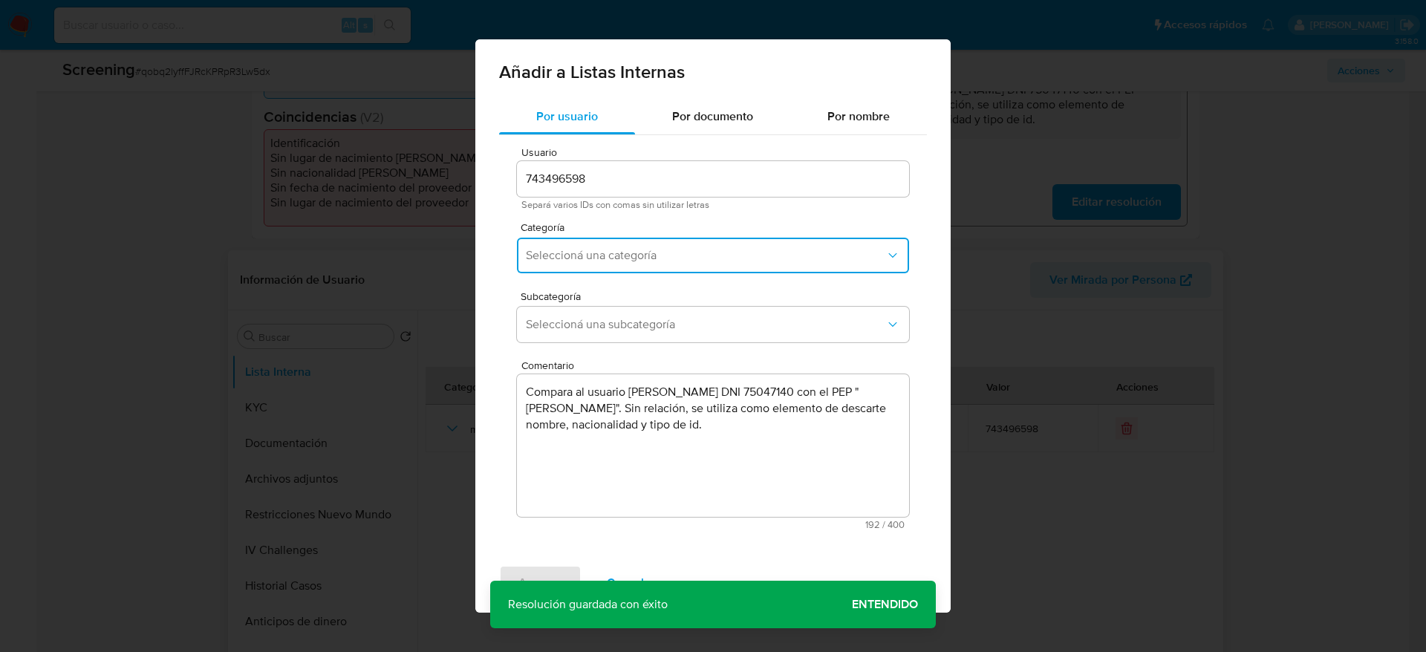
click at [668, 323] on span "Seleccioná una subcategoría" at bounding box center [705, 324] width 359 height 15
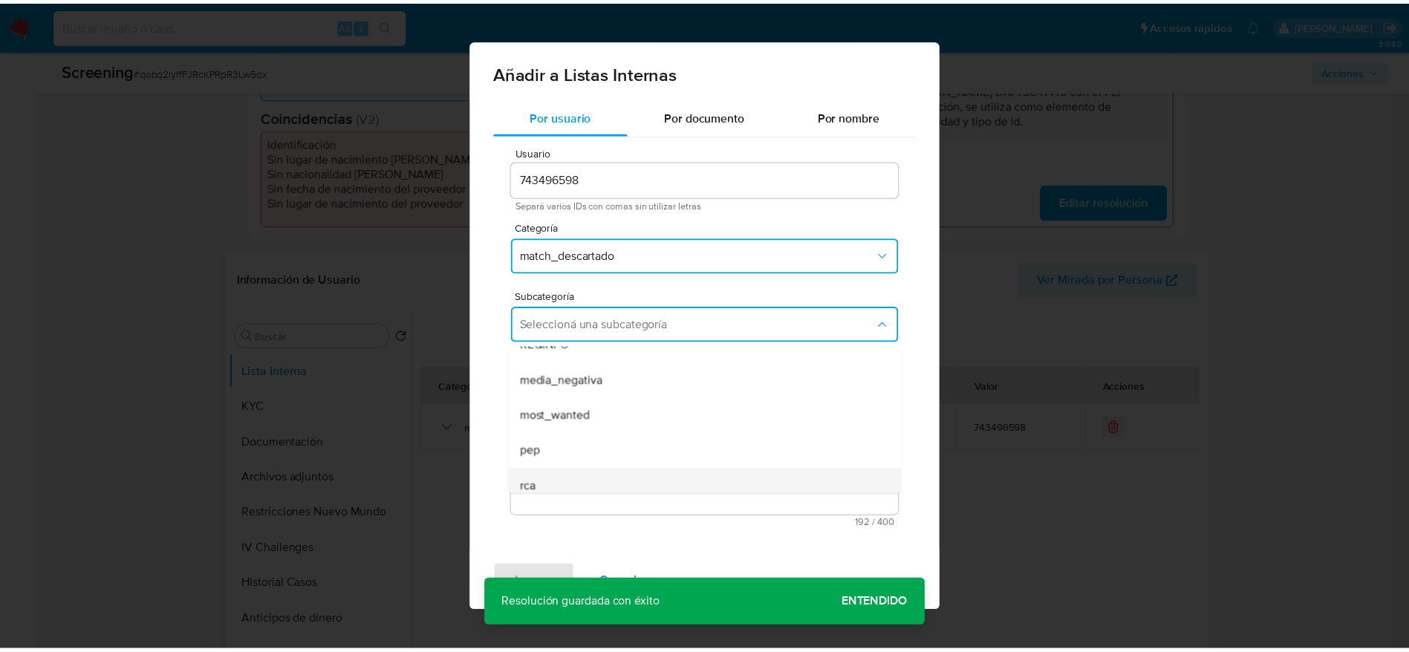
scroll to position [101, 0]
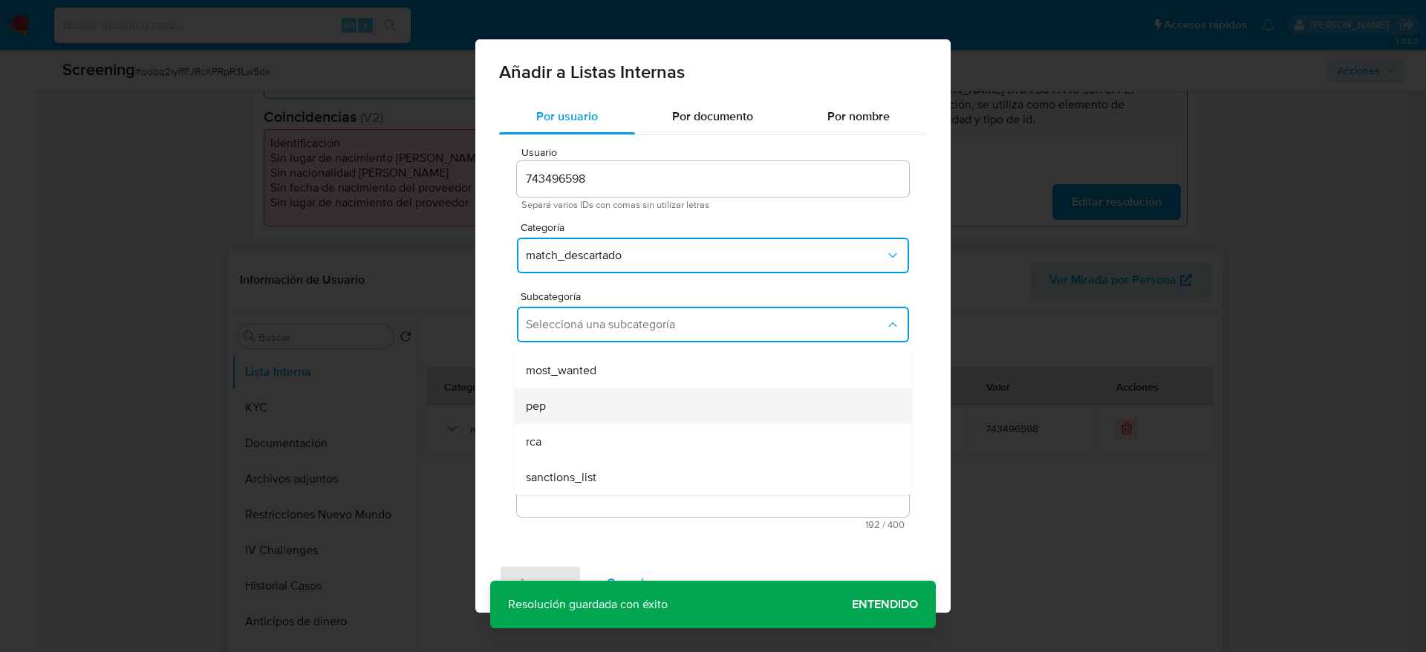
click at [634, 410] on div "pep" at bounding box center [708, 406] width 365 height 36
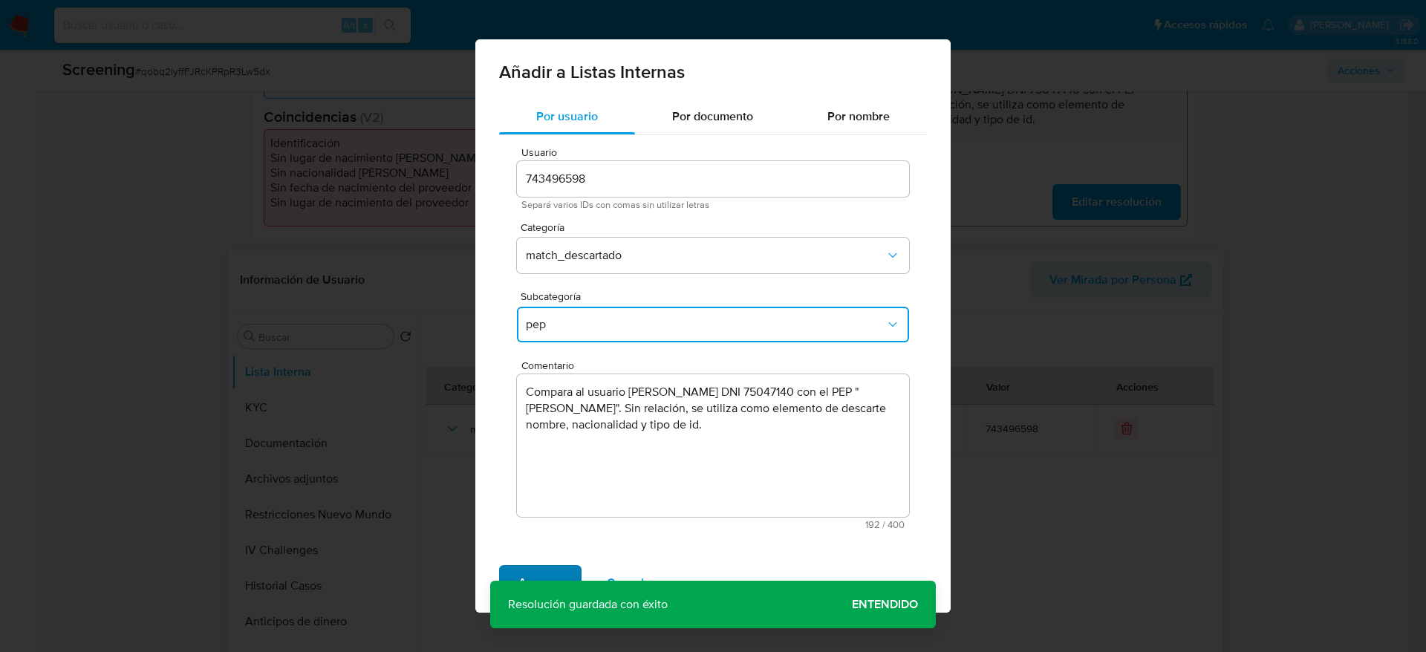
click at [545, 564] on div "Agregar Cancelar" at bounding box center [712, 582] width 475 height 59
click at [540, 576] on span "Agregar" at bounding box center [540, 583] width 44 height 33
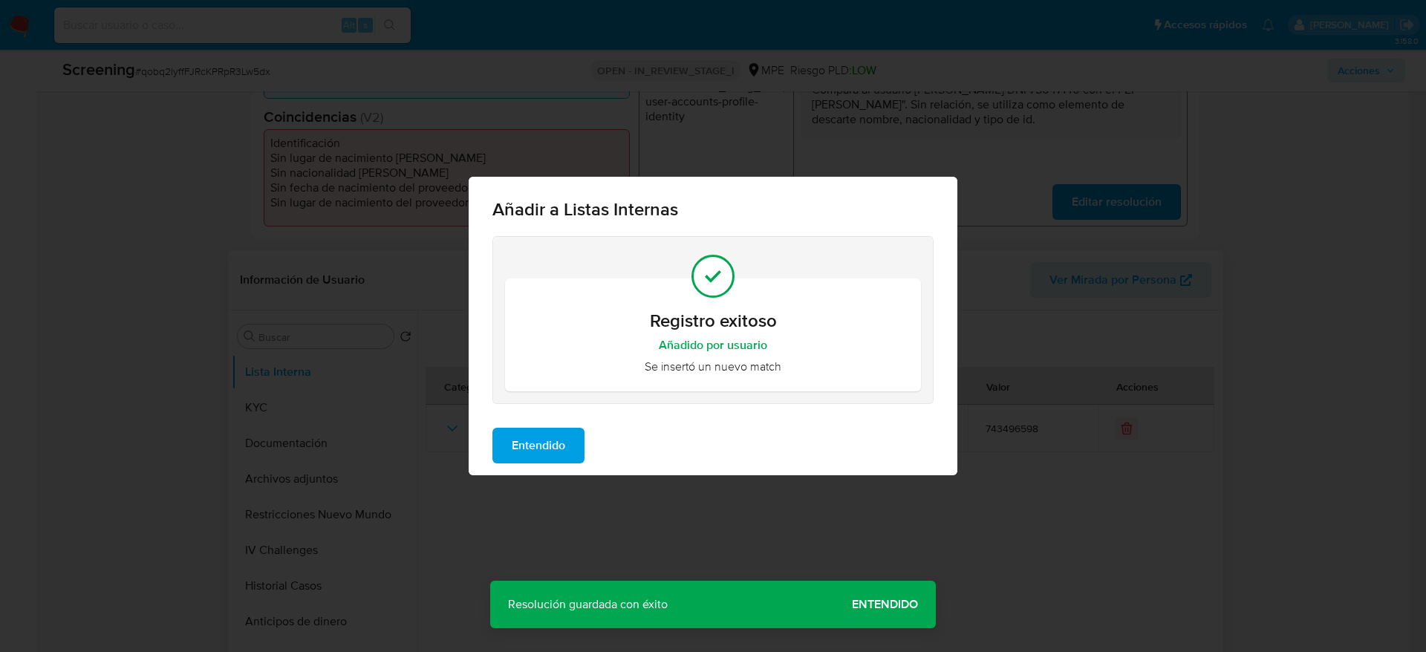
click at [524, 449] on span "Entendido" at bounding box center [538, 445] width 53 height 33
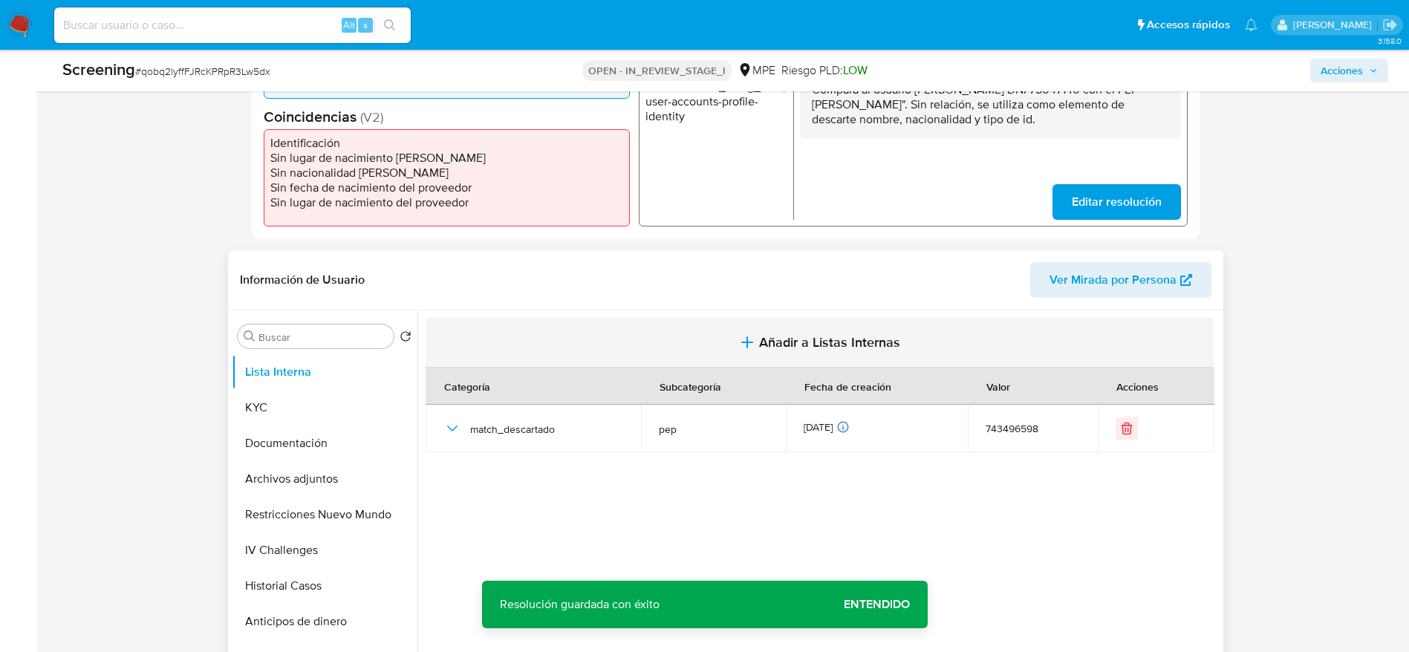
scroll to position [0, 0]
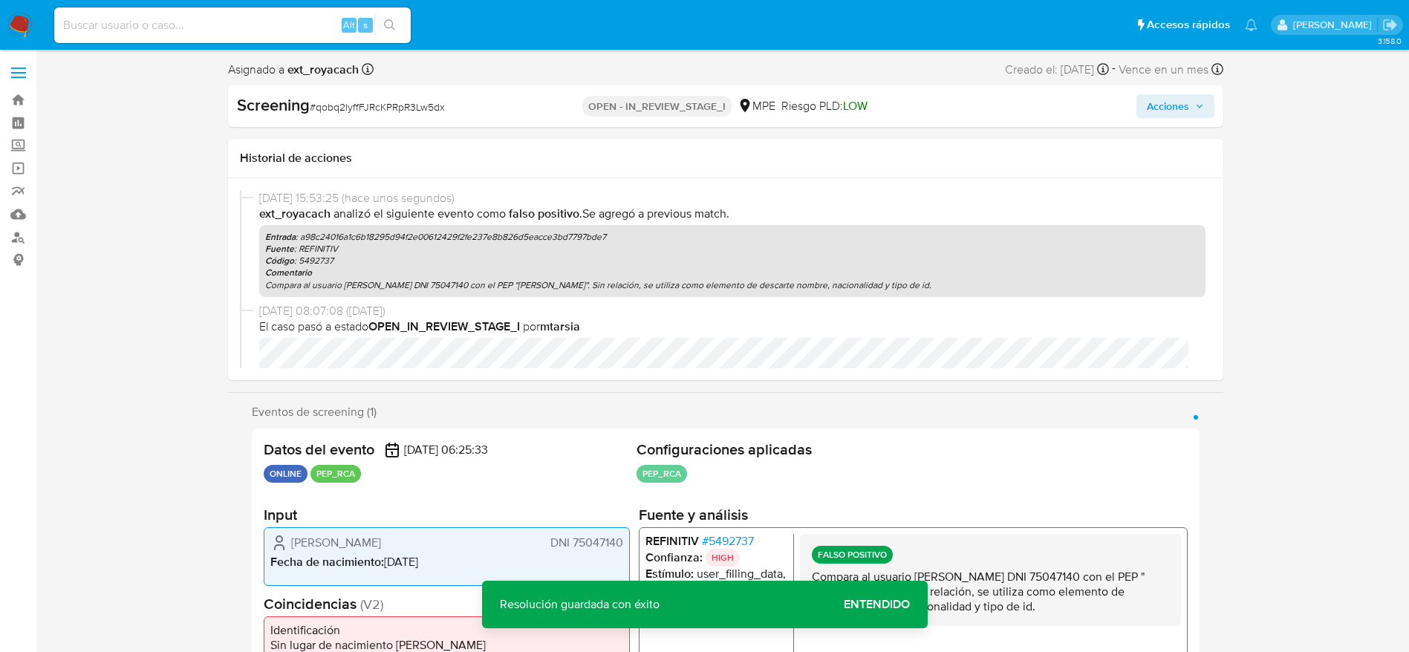
click at [1129, 96] on div "Acciones" at bounding box center [1053, 106] width 322 height 24
click at [1185, 103] on span "Acciones" at bounding box center [1168, 106] width 42 height 24
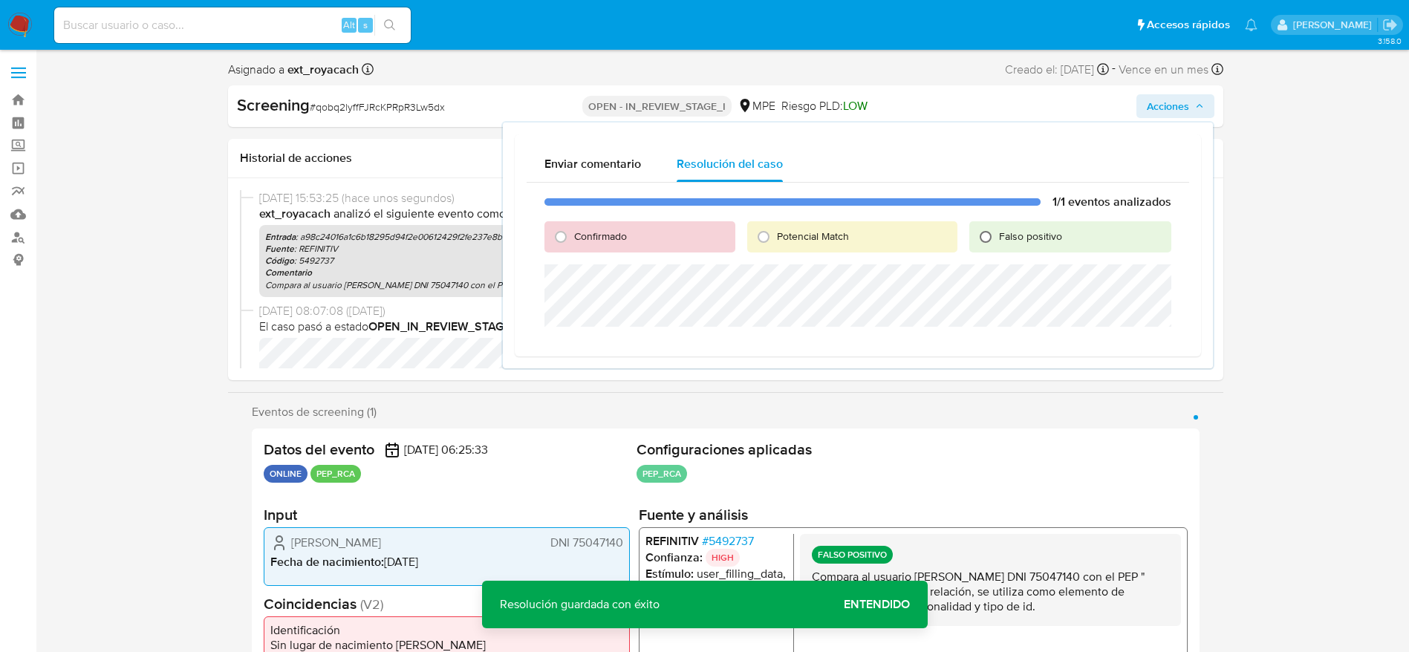
click at [991, 230] on input "Falso positivo" at bounding box center [986, 237] width 24 height 24
radio input "true"
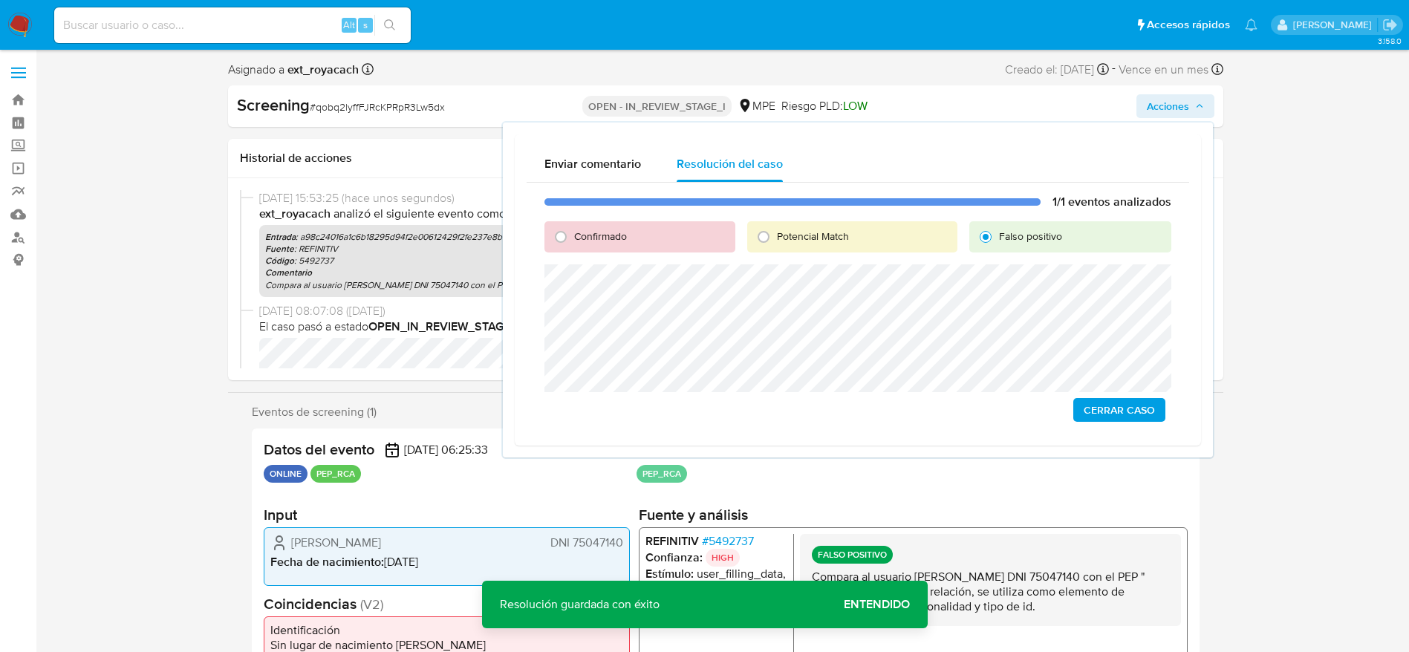
click at [1111, 404] on span "Cerrar Caso" at bounding box center [1118, 410] width 71 height 21
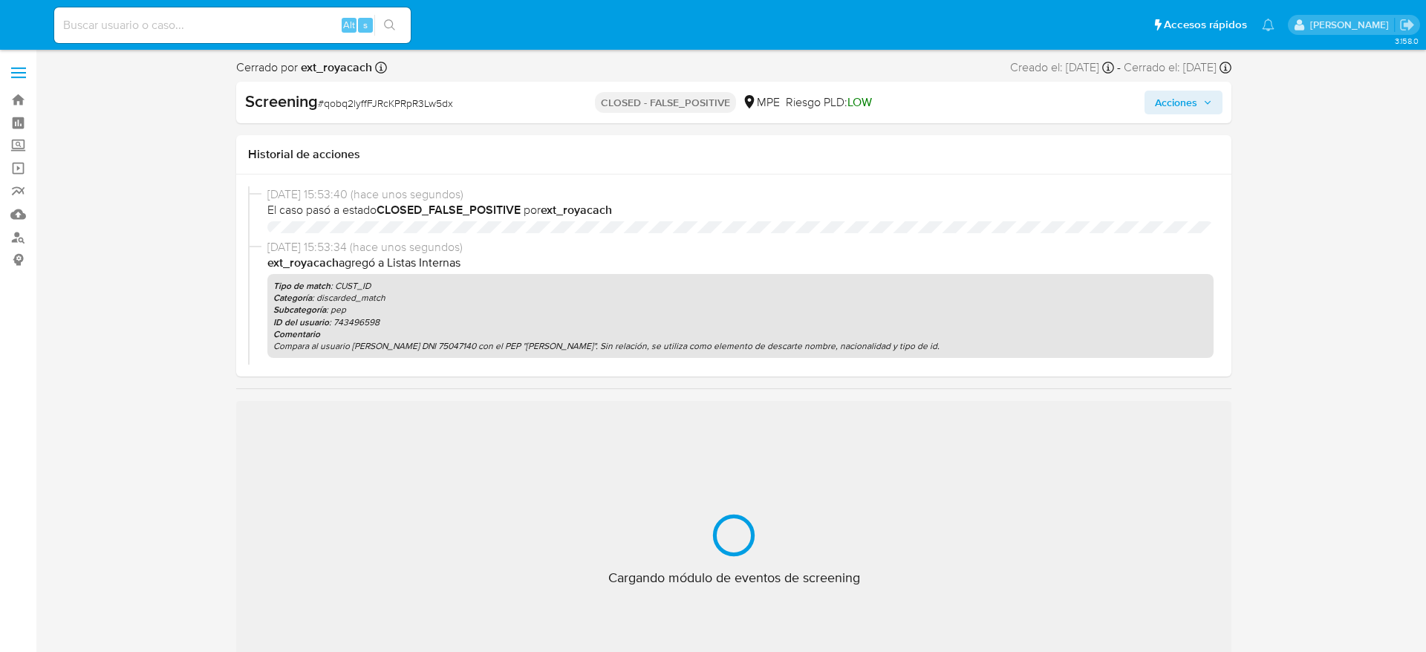
select select "10"
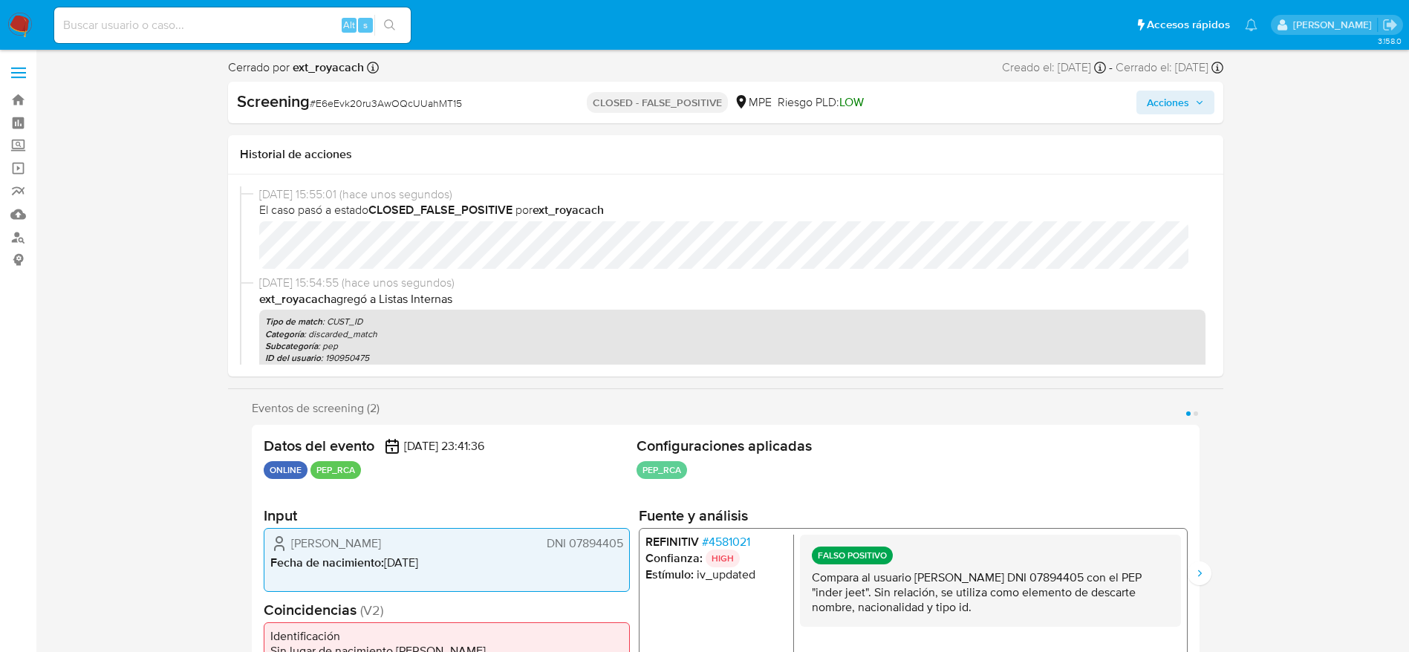
select select "10"
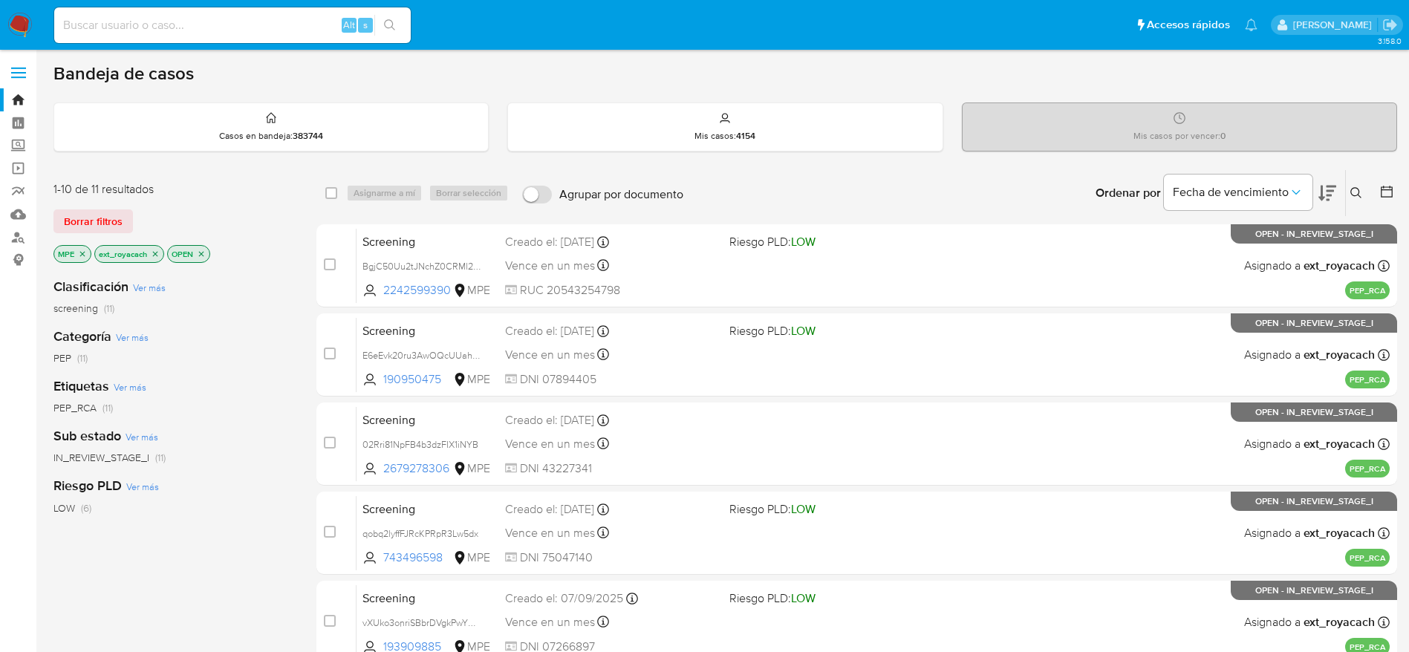
click at [16, 17] on img at bounding box center [19, 25] width 25 height 25
click at [8, 27] on img at bounding box center [19, 25] width 25 height 25
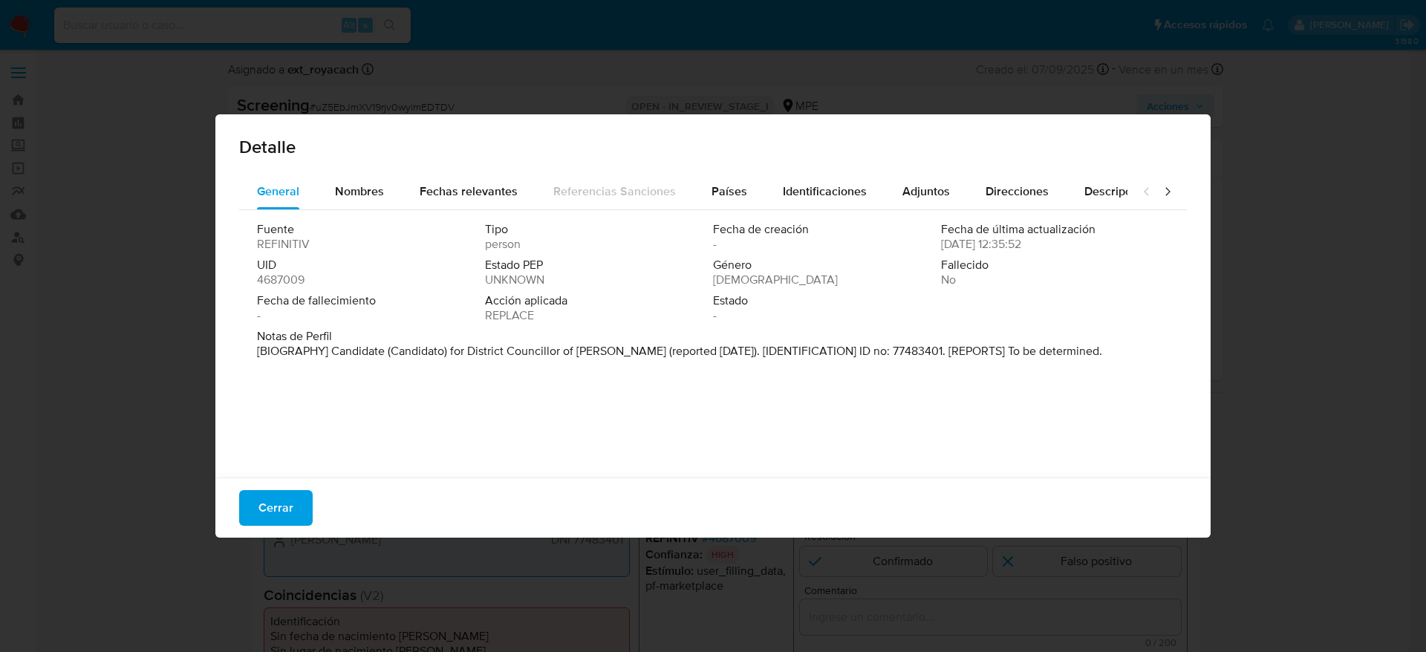
select select "10"
click at [364, 202] on div "Nombres" at bounding box center [359, 192] width 49 height 36
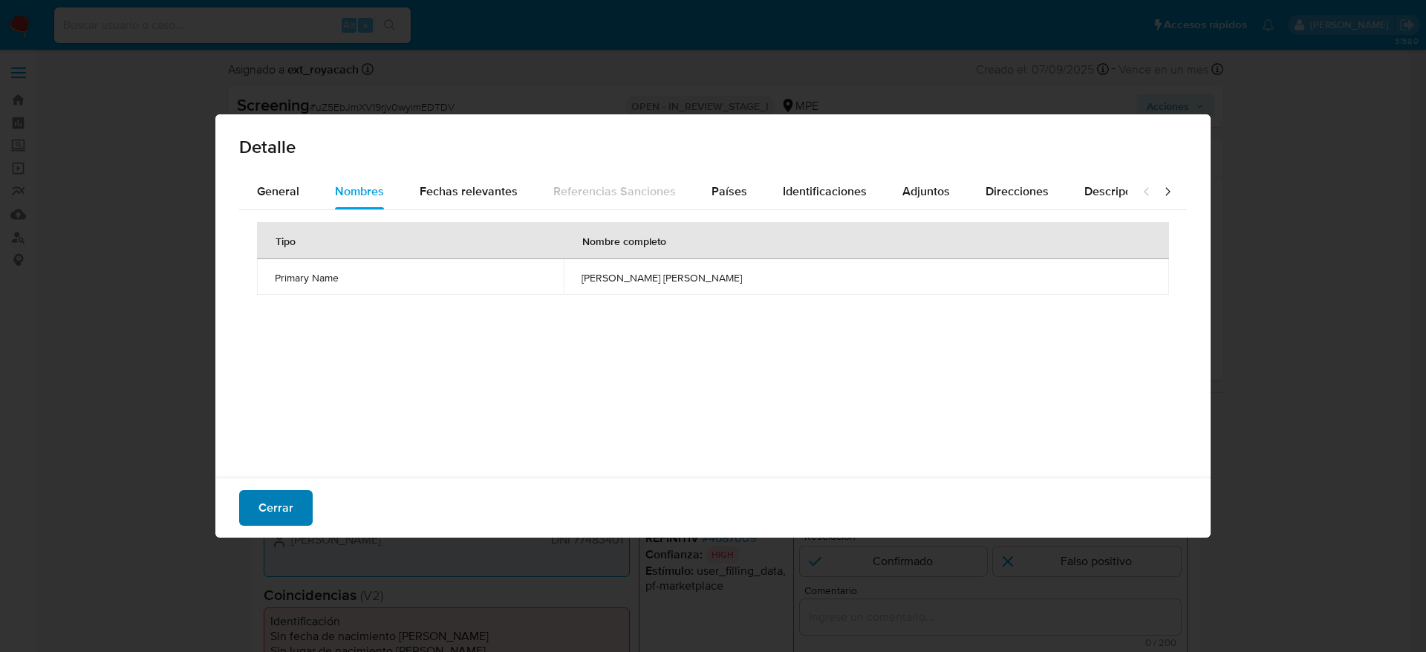
click at [281, 498] on span "Cerrar" at bounding box center [275, 508] width 35 height 33
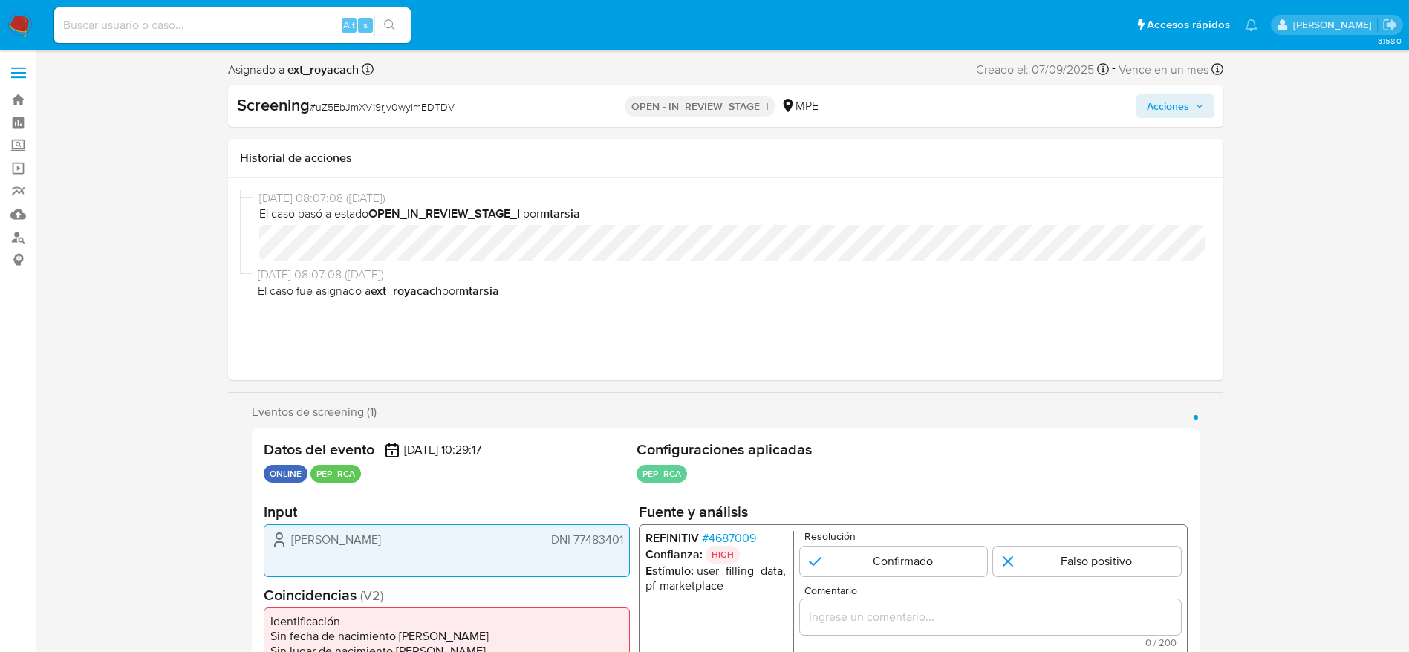
click at [306, 550] on div "[PERSON_NAME] DNI 77483401" at bounding box center [447, 550] width 366 height 53
click at [725, 543] on span "# 4687009" at bounding box center [728, 538] width 54 height 15
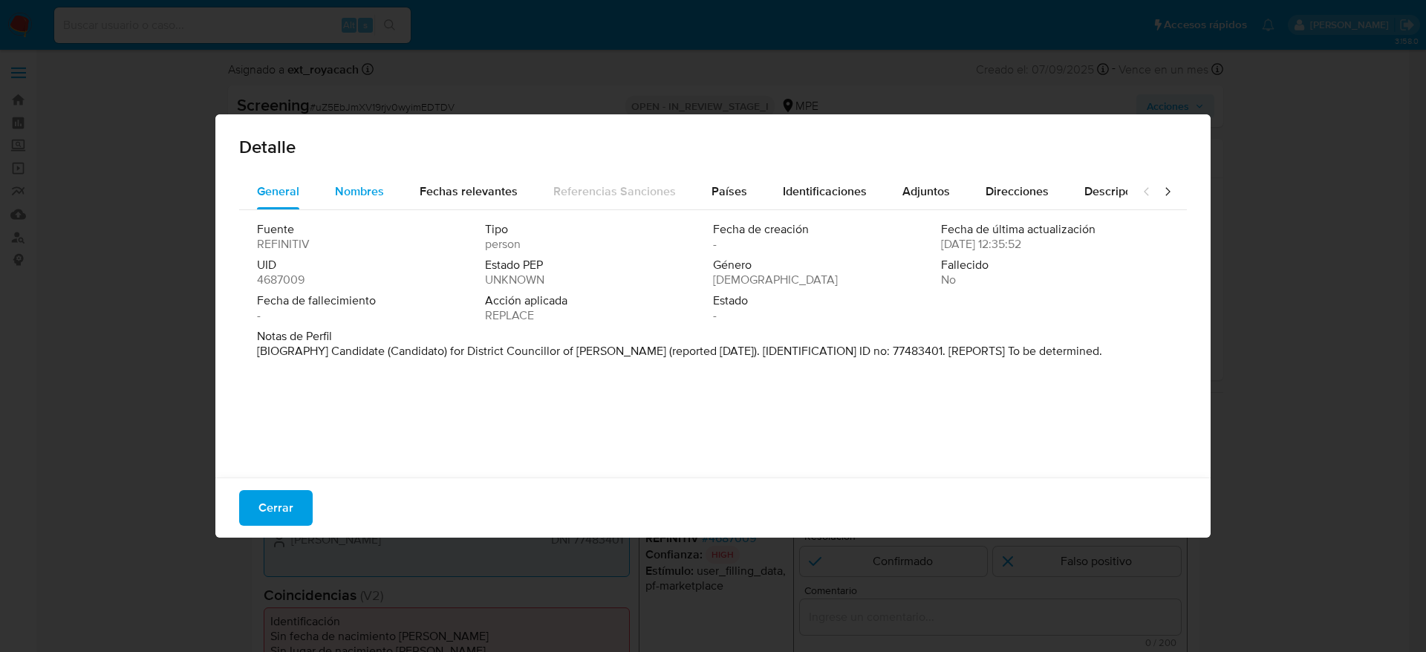
click at [341, 183] on span "Nombres" at bounding box center [359, 191] width 49 height 17
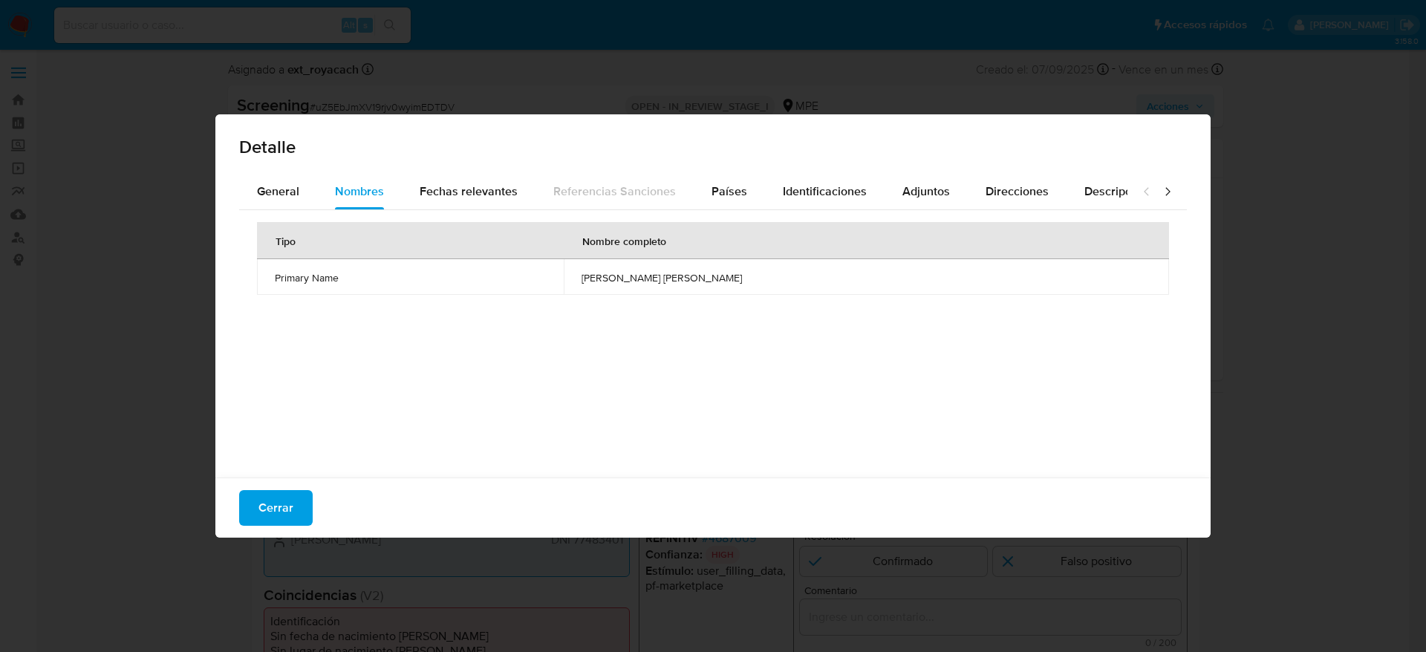
click at [689, 277] on span "[PERSON_NAME] [PERSON_NAME]" at bounding box center [866, 277] width 570 height 13
click at [692, 275] on span "[PERSON_NAME] [PERSON_NAME]" at bounding box center [866, 277] width 570 height 13
click at [693, 275] on span "[PERSON_NAME] [PERSON_NAME]" at bounding box center [866, 277] width 570 height 13
drag, startPoint x: 753, startPoint y: 285, endPoint x: 570, endPoint y: 303, distance: 183.6
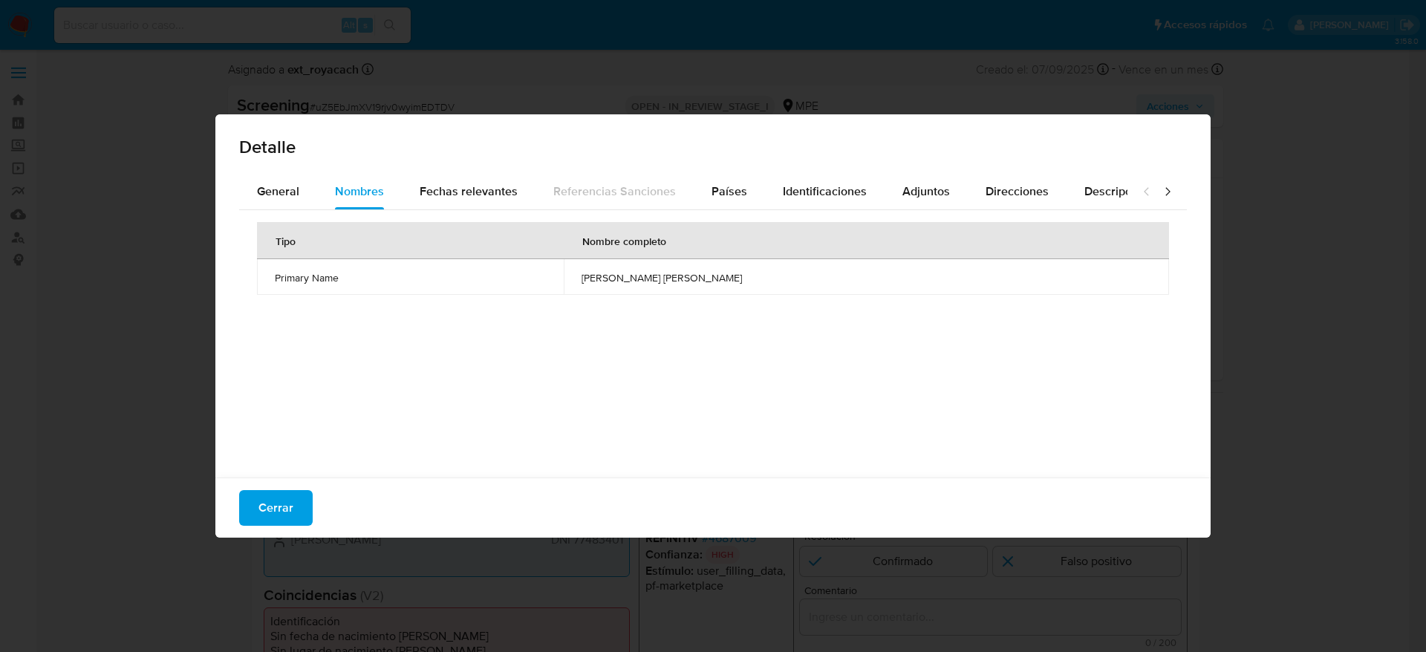
click at [570, 303] on div "Tipo Nombre completo Primary Name [PERSON_NAME] [PERSON_NAME]" at bounding box center [713, 340] width 948 height 260
click at [626, 284] on td "[PERSON_NAME] [PERSON_NAME]" at bounding box center [866, 277] width 605 height 36
click at [626, 284] on td "kevin jenner saucedo vasquez" at bounding box center [866, 277] width 605 height 36
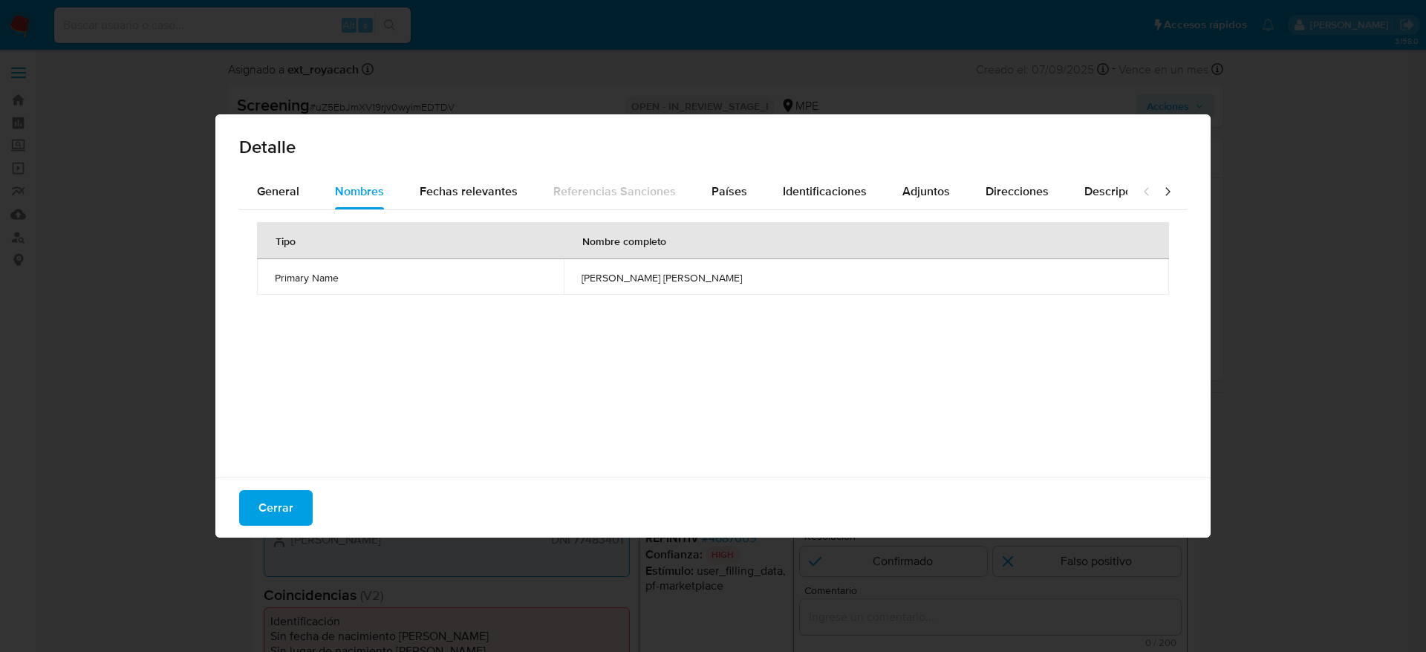
drag, startPoint x: 241, startPoint y: 505, endPoint x: 267, endPoint y: 497, distance: 27.2
click at [241, 507] on button "Cerrar" at bounding box center [276, 508] width 74 height 36
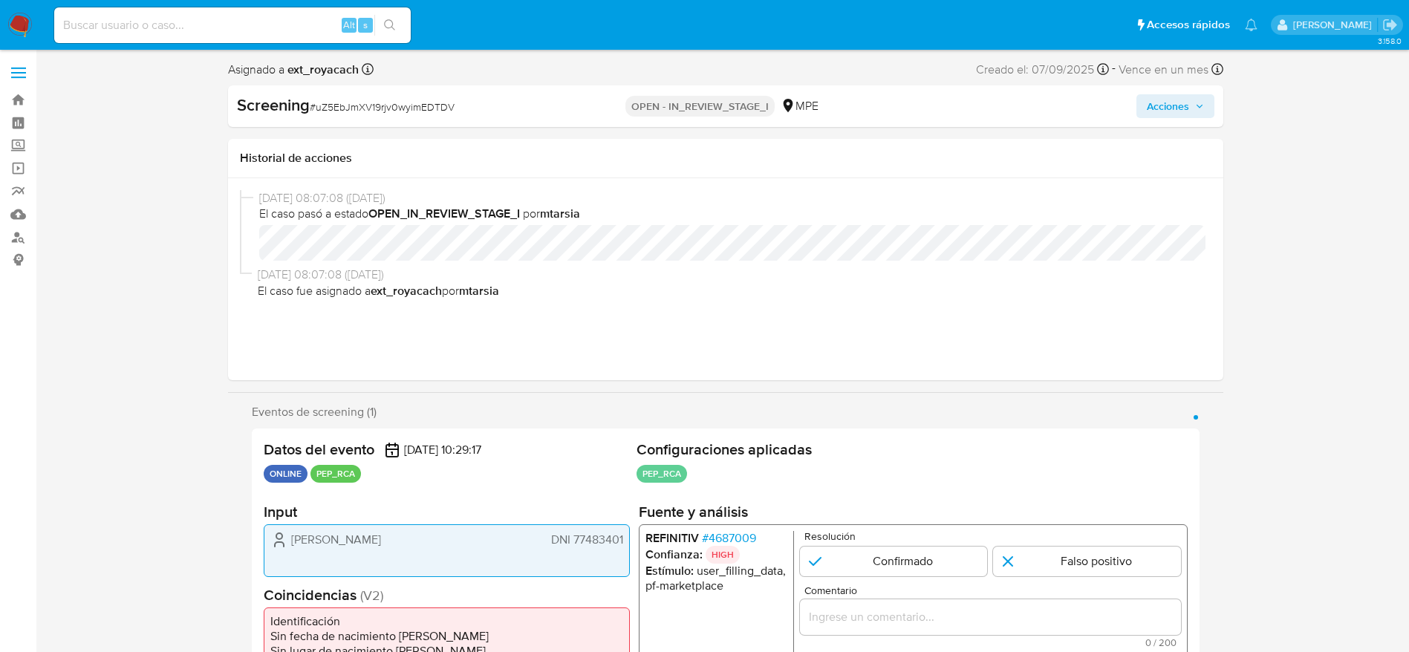
click at [339, 108] on span "# uZ5EbJmXV19rjv0wyimEDTDV" at bounding box center [382, 107] width 145 height 15
copy span "uZ5EbJmXV19rjv0wyimEDTDV"
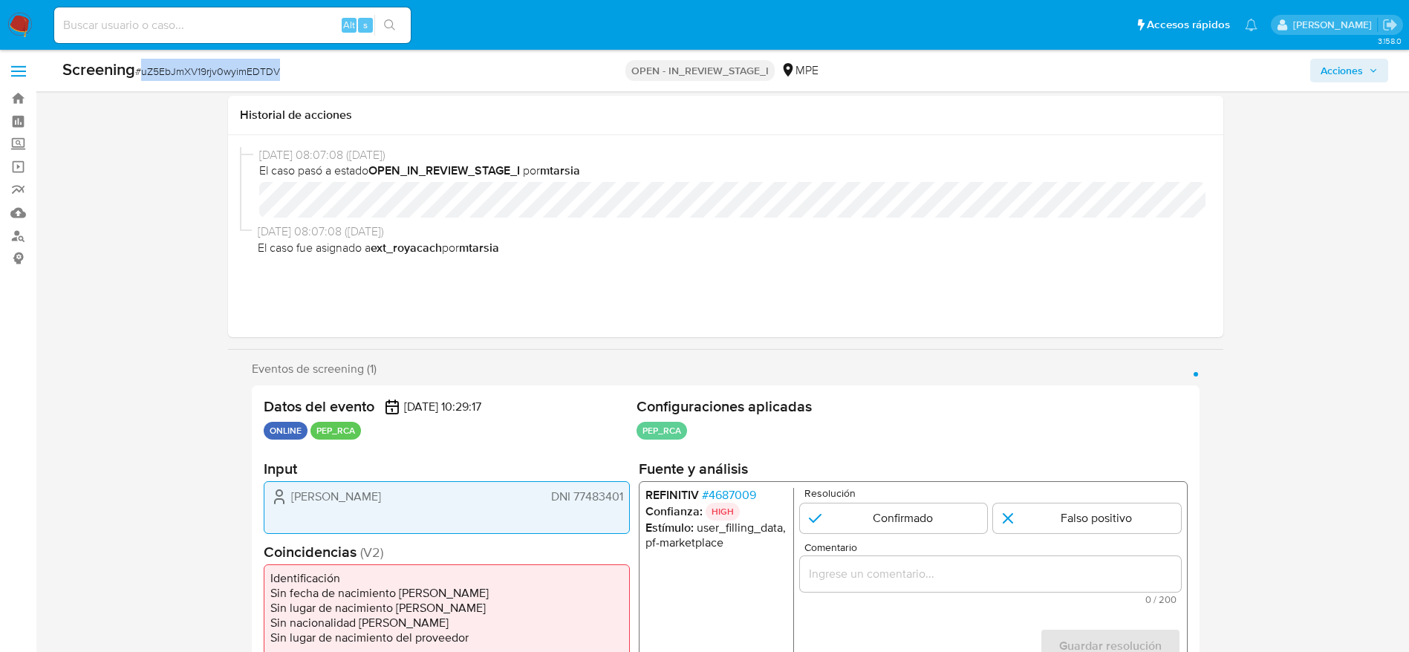
scroll to position [223, 0]
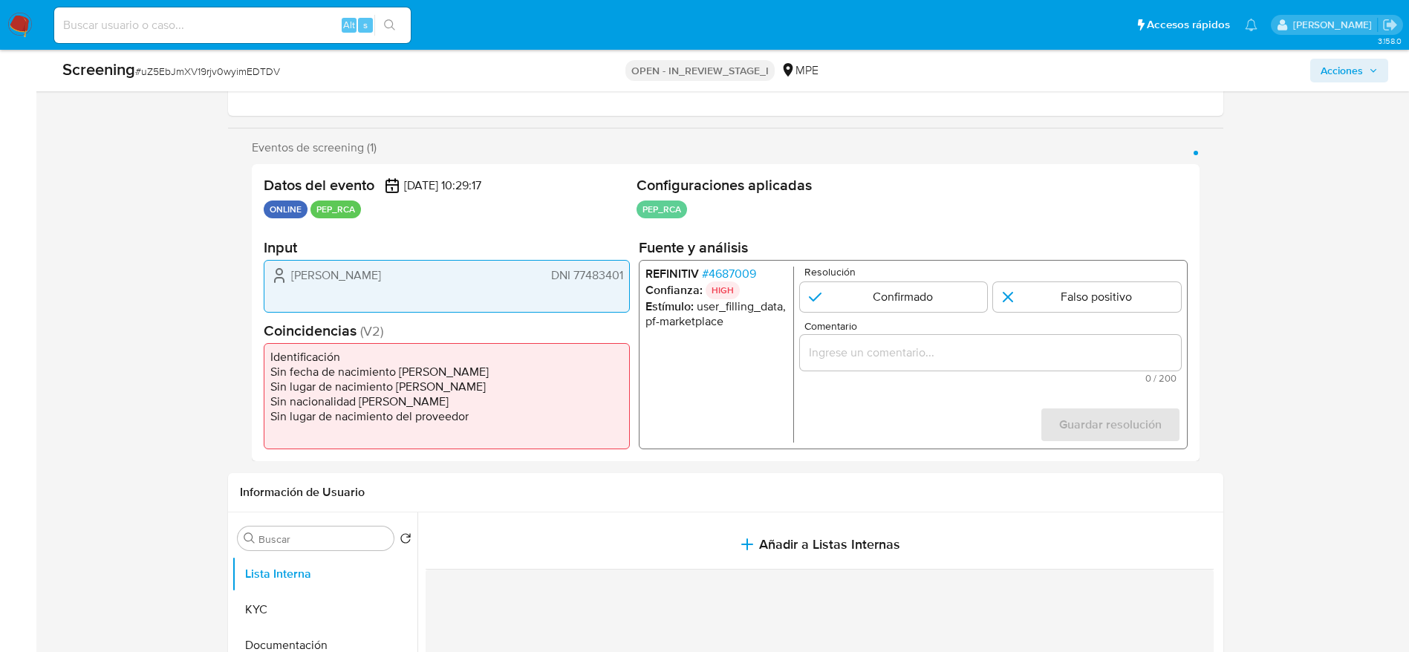
click at [709, 267] on span "# 4687009" at bounding box center [728, 274] width 54 height 15
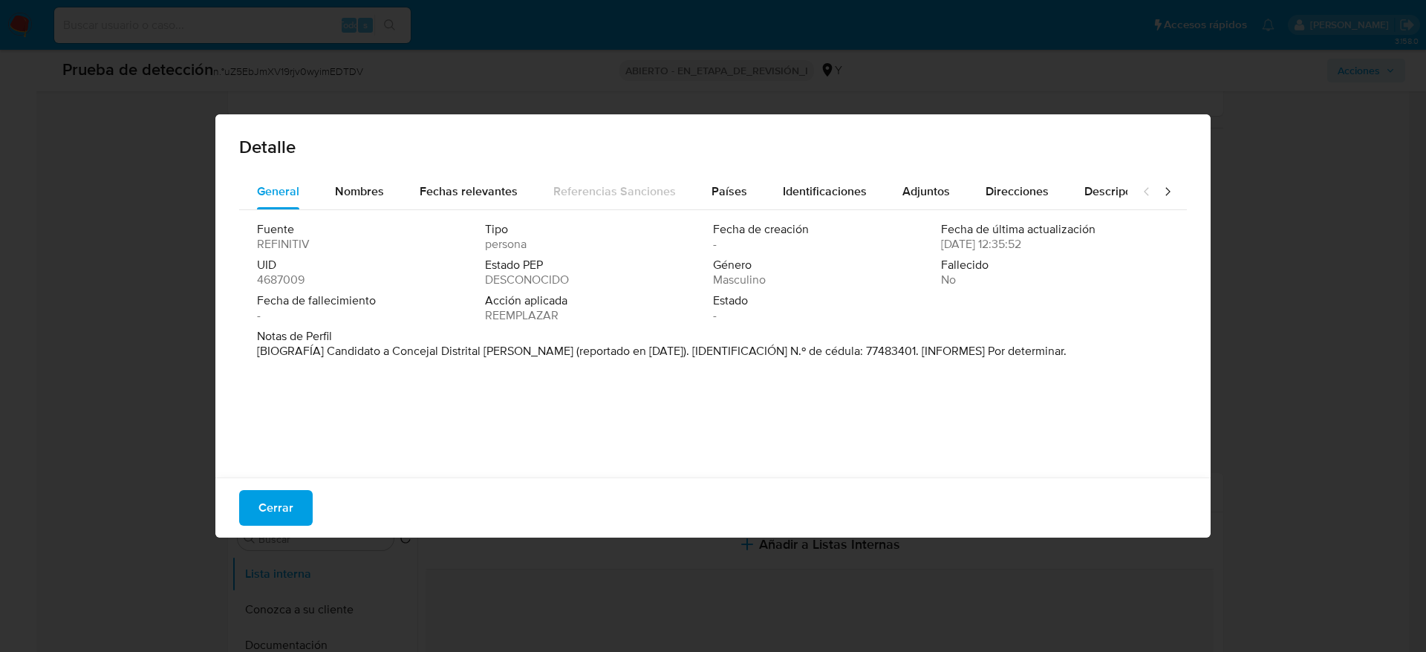
drag, startPoint x: 325, startPoint y: 354, endPoint x: 546, endPoint y: 356, distance: 221.3
click at [546, 356] on font "[BIOGRAFÍA] Candidato a Concejal Distrital de Pimentel (reportado en septiembre…" at bounding box center [661, 350] width 809 height 17
click at [304, 504] on button "Cerrar" at bounding box center [276, 508] width 74 height 36
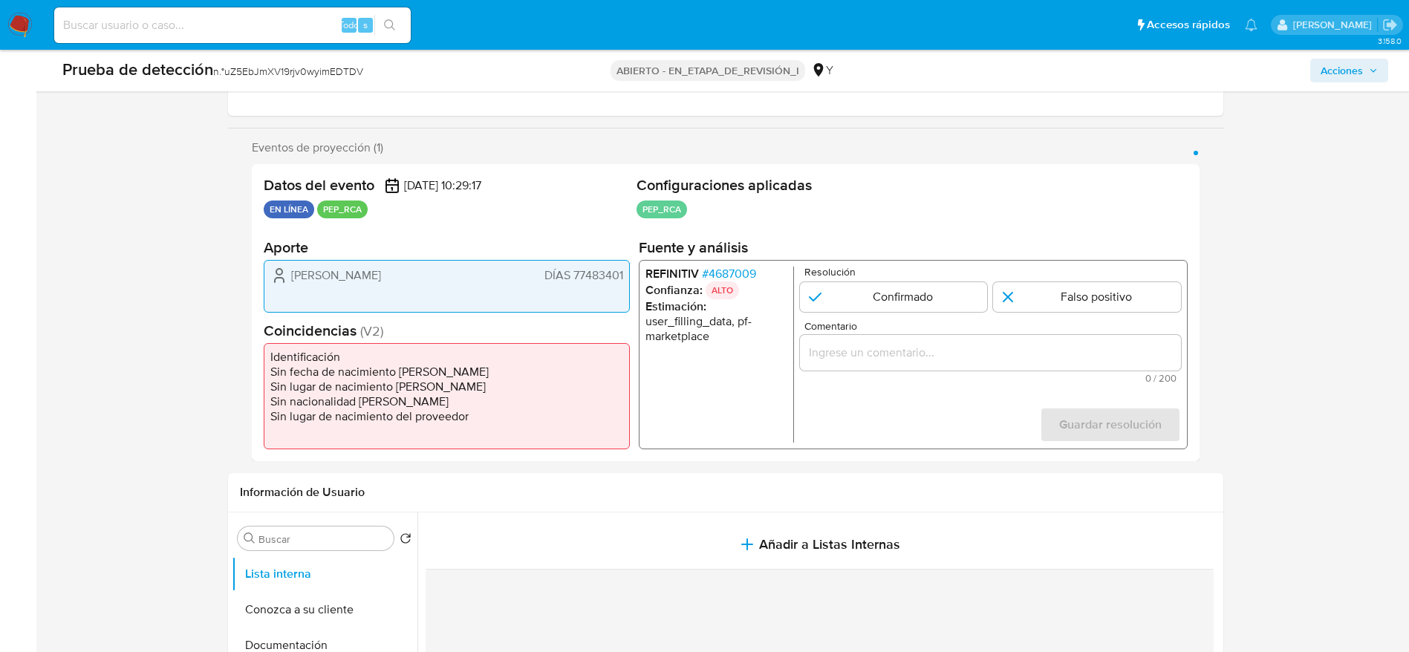
drag, startPoint x: 282, startPoint y: 273, endPoint x: 628, endPoint y: 271, distance: 346.1
click at [628, 271] on div "Kevin Saucedo DÍAS 77483401" at bounding box center [447, 286] width 366 height 53
click at [1071, 268] on p "Resolución" at bounding box center [992, 272] width 377 height 11
click at [1071, 307] on input "1 de 1" at bounding box center [1087, 297] width 188 height 30
radio input "true"
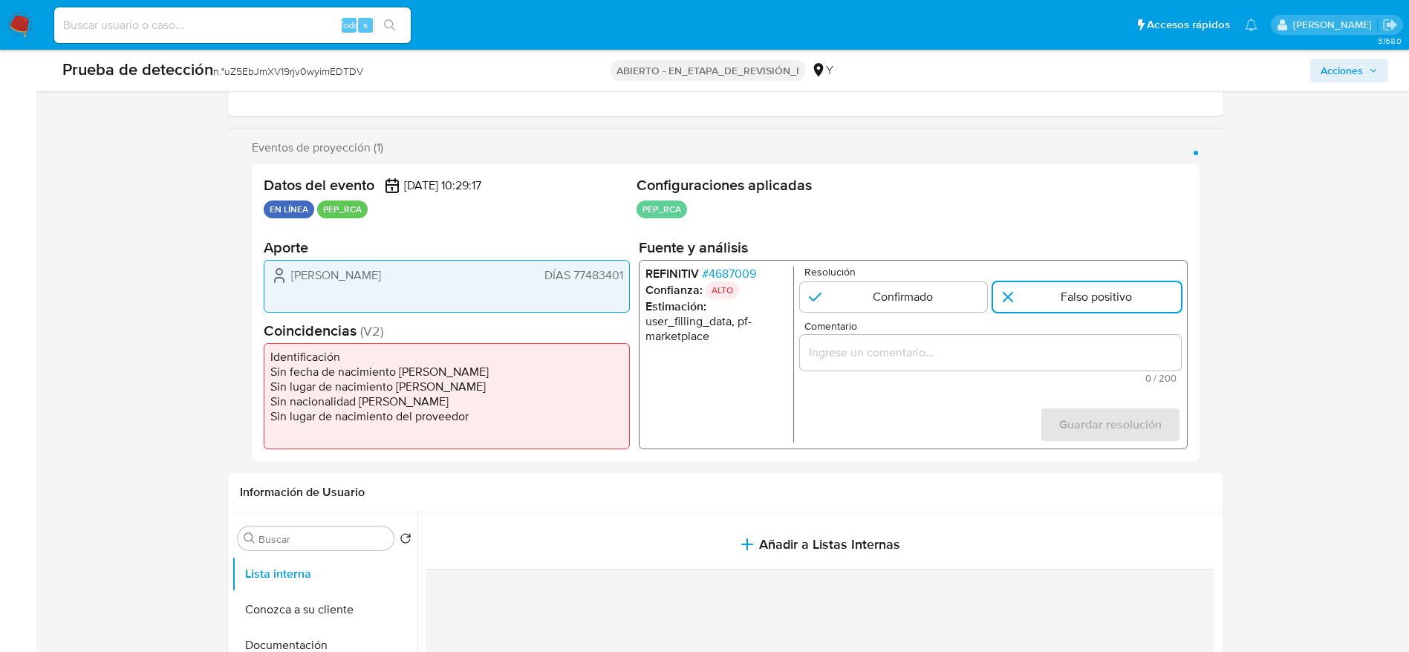
click at [1083, 347] on input "Comentario" at bounding box center [989, 352] width 381 height 19
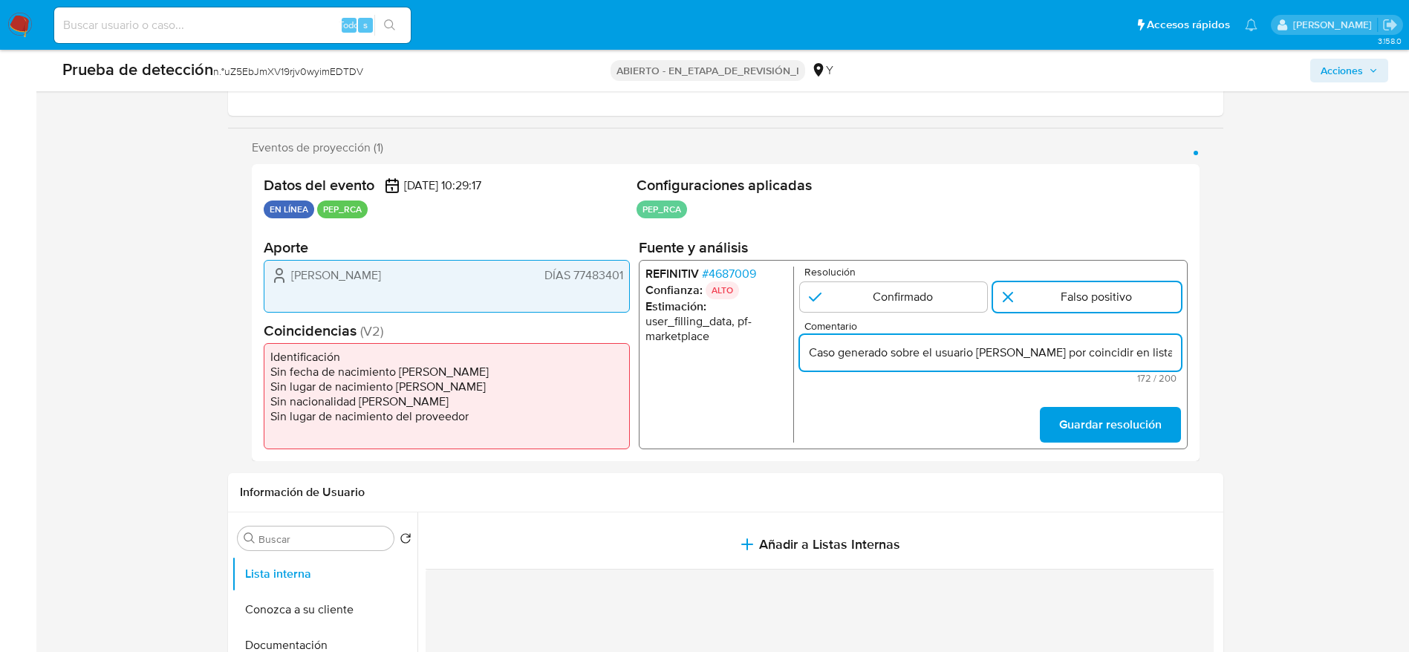
scroll to position [0, 560]
type input "Caso generado sobre el usuario Kevin Saucedo por coincidir en listas de PEP. Se…"
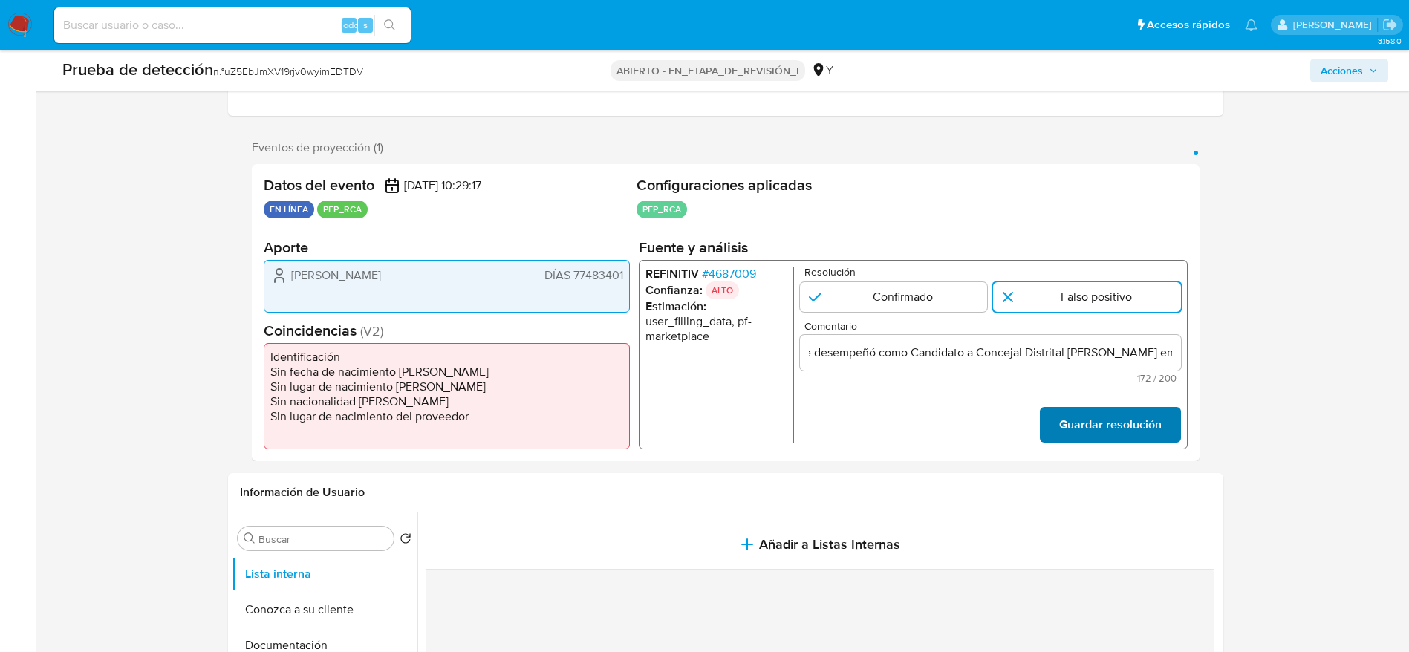
click at [1141, 428] on span "Guardar resolución" at bounding box center [1109, 424] width 102 height 33
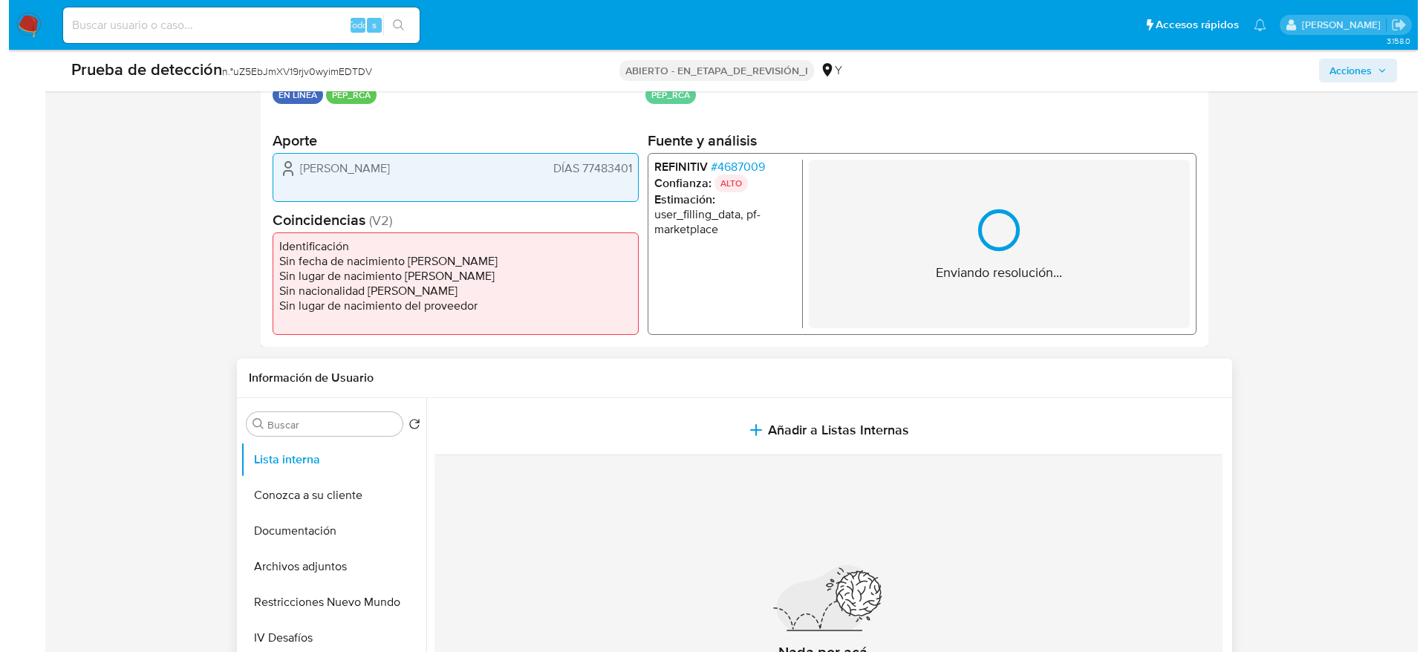
scroll to position [446, 0]
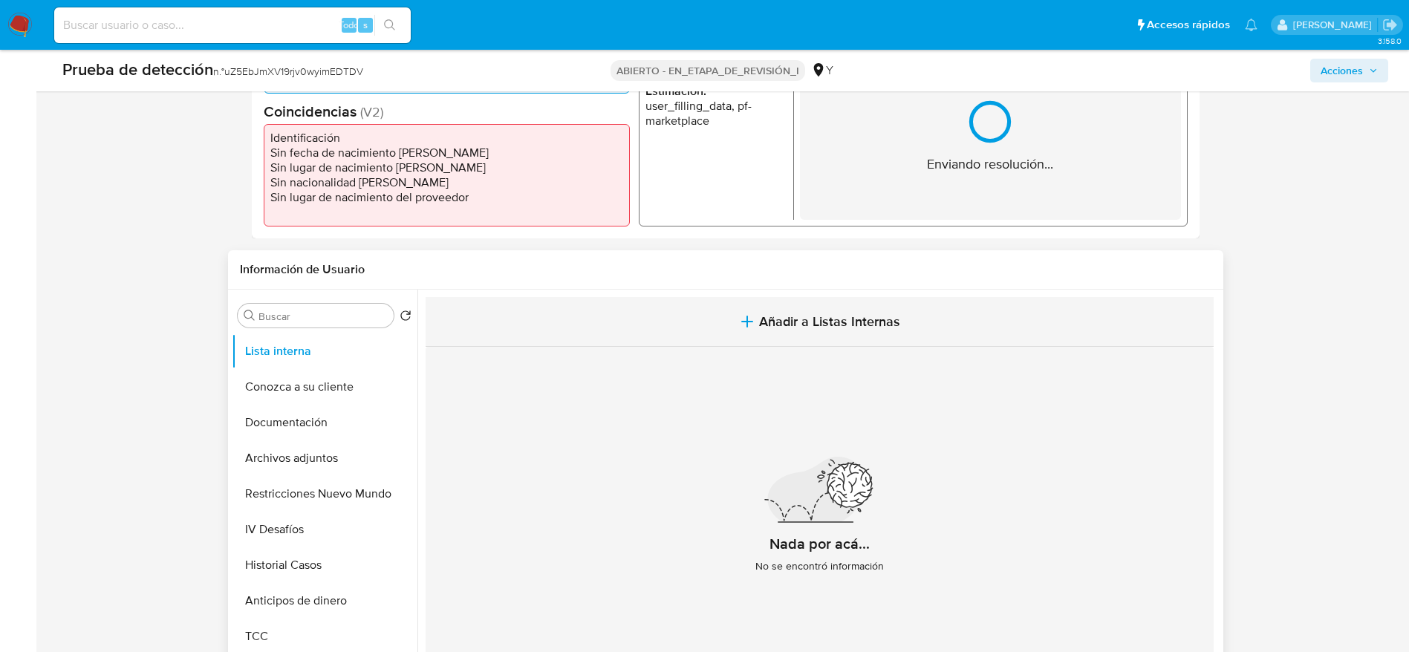
click at [768, 328] on span "Añadir a Listas Internas" at bounding box center [829, 321] width 141 height 16
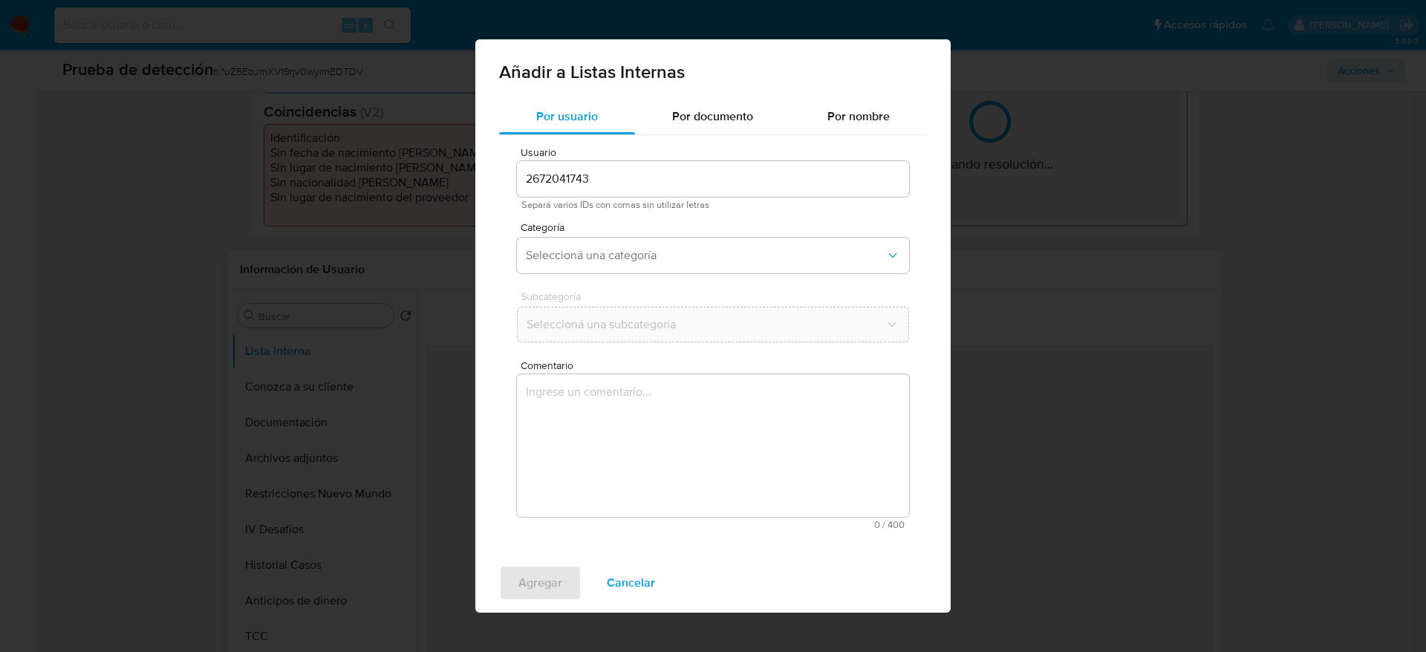
click at [751, 437] on textarea "Comentario" at bounding box center [713, 445] width 392 height 143
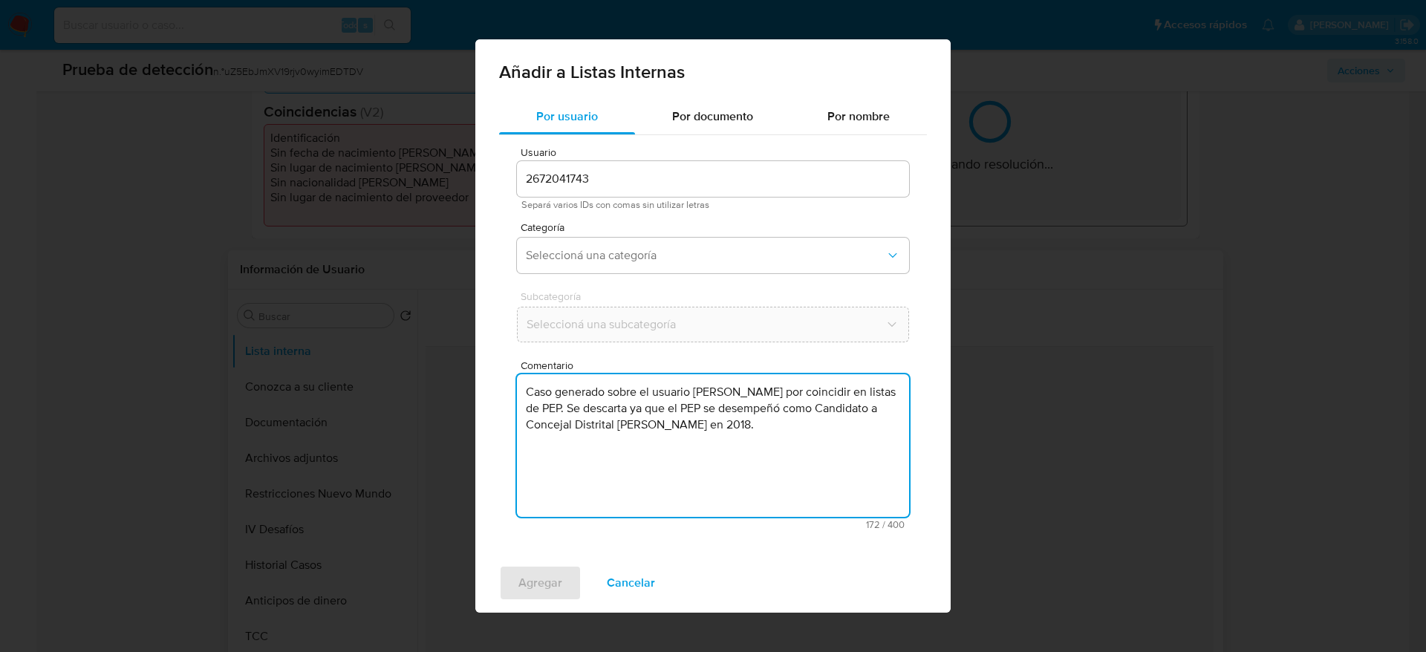
type textarea "Caso generado sobre el usuario Kevin Saucedo por coincidir en listas de PEP. Se…"
click at [688, 206] on span "Separá varios IDs con comas sin utilizar letras" at bounding box center [712, 205] width 383 height 10
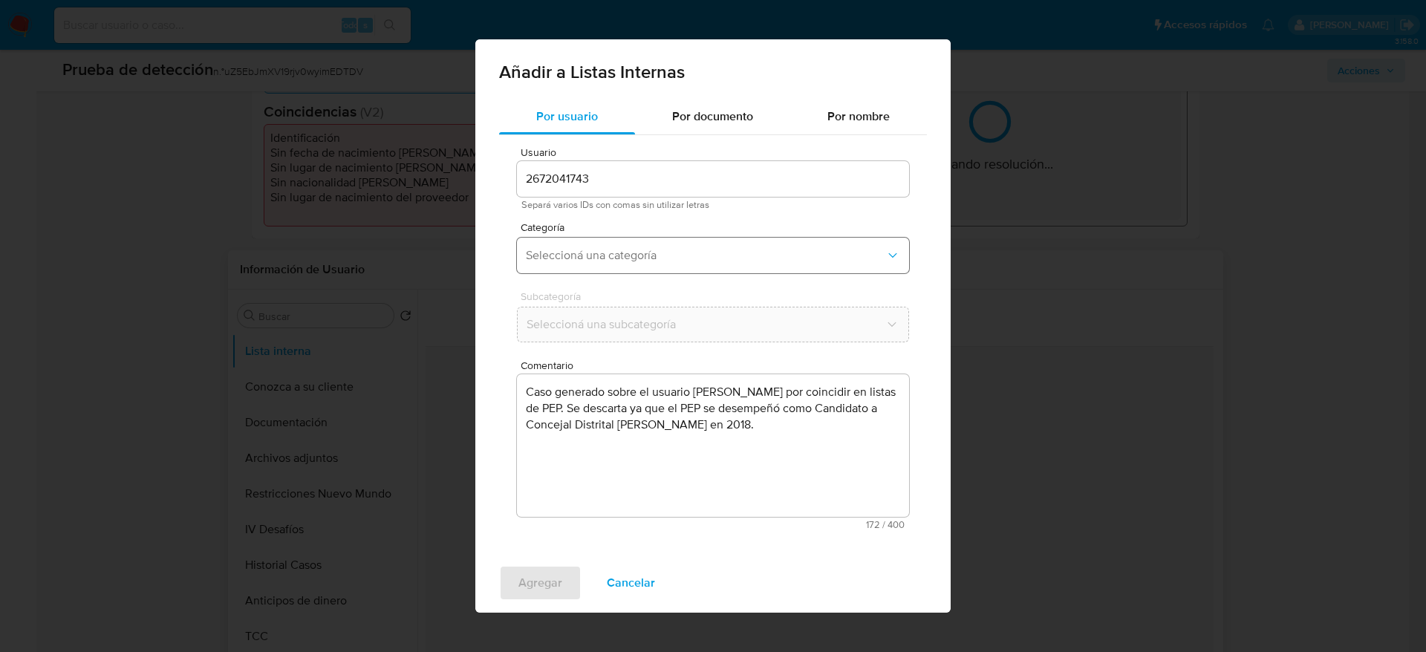
click at [709, 268] on button "Seleccioná una categoría" at bounding box center [713, 256] width 392 height 36
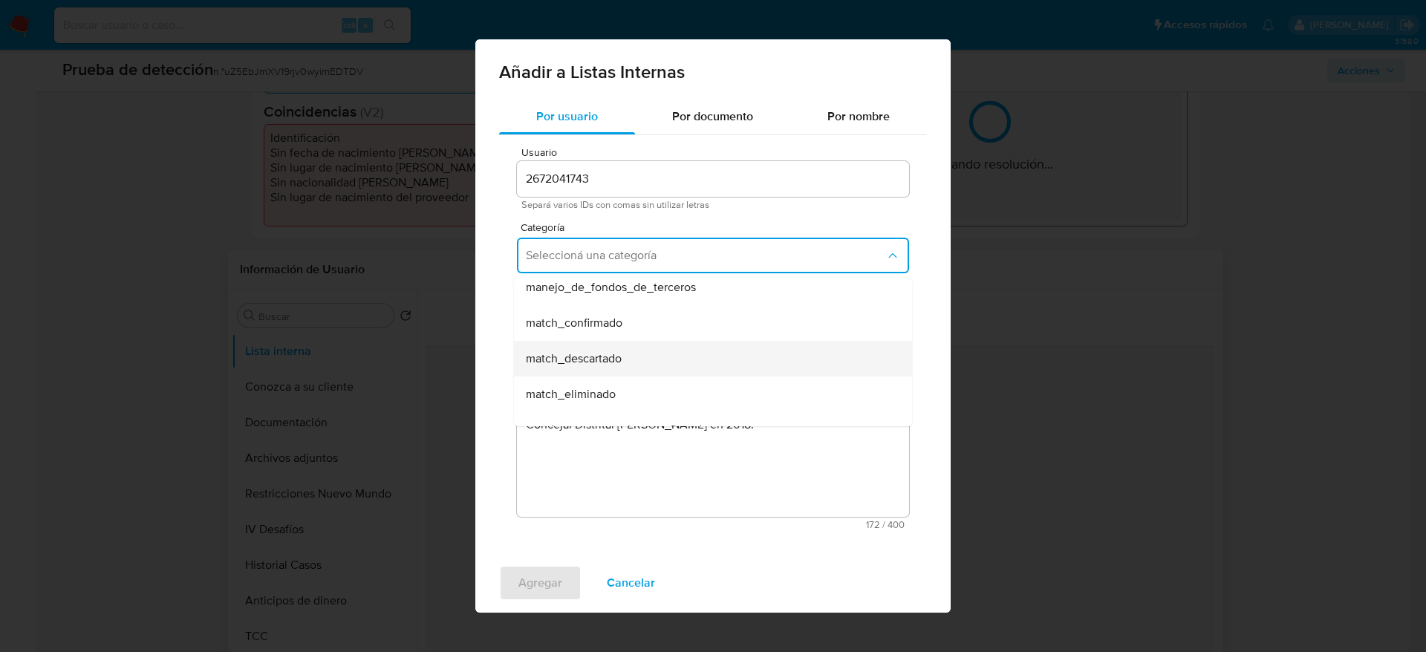
scroll to position [111, 0]
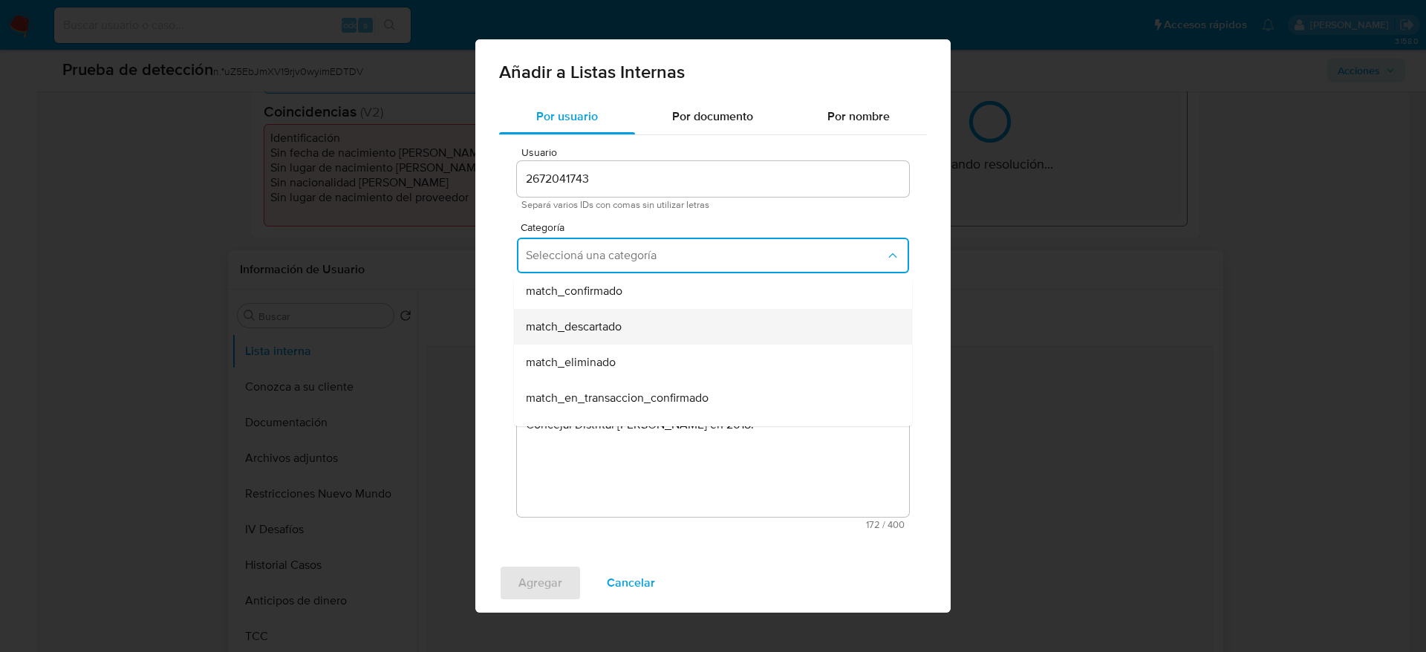
click at [651, 318] on div "match_descartado" at bounding box center [708, 327] width 365 height 36
click at [651, 318] on span "Seleccioná una subcategoría" at bounding box center [706, 324] width 358 height 15
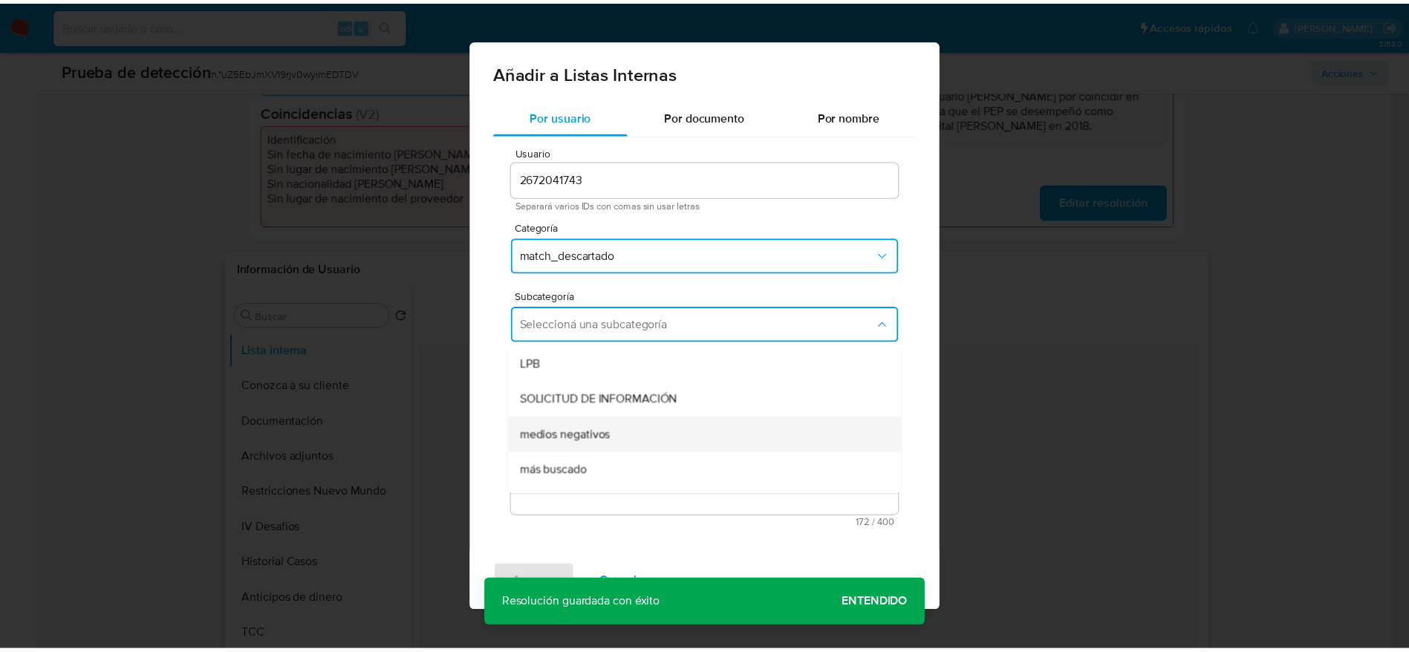
scroll to position [101, 0]
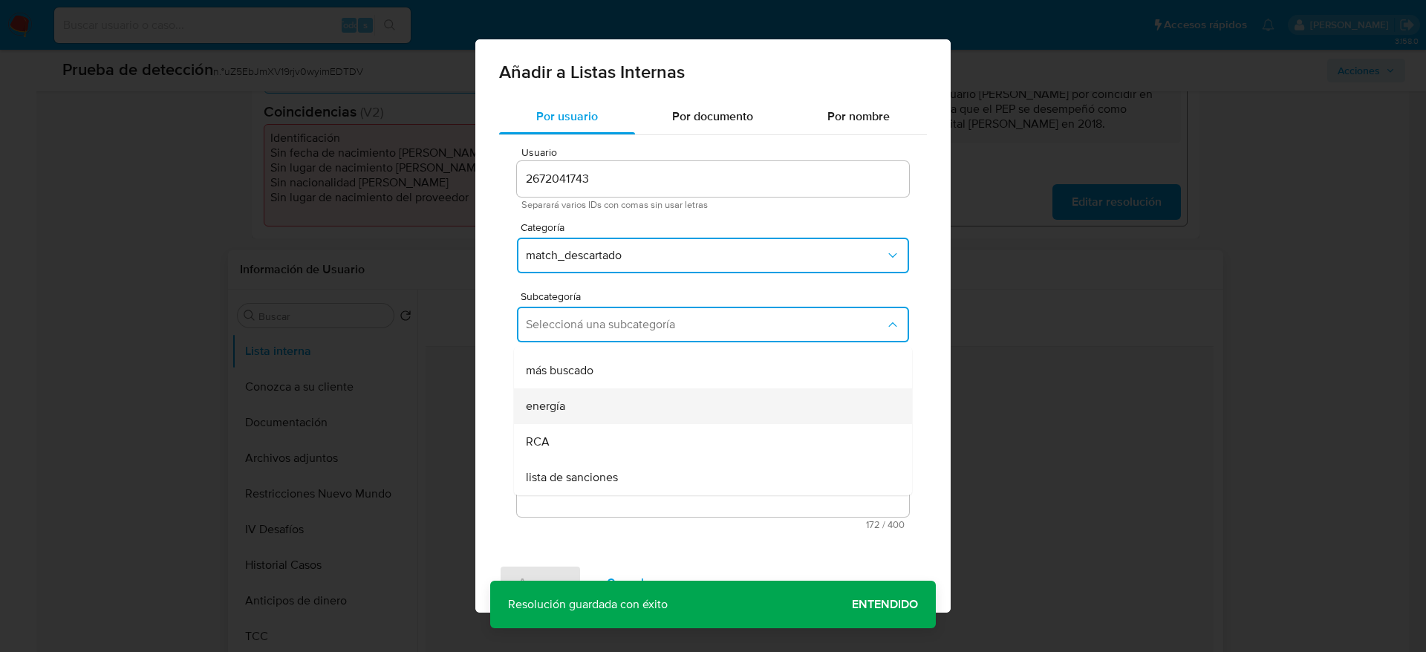
click at [594, 397] on div "energía" at bounding box center [708, 406] width 365 height 36
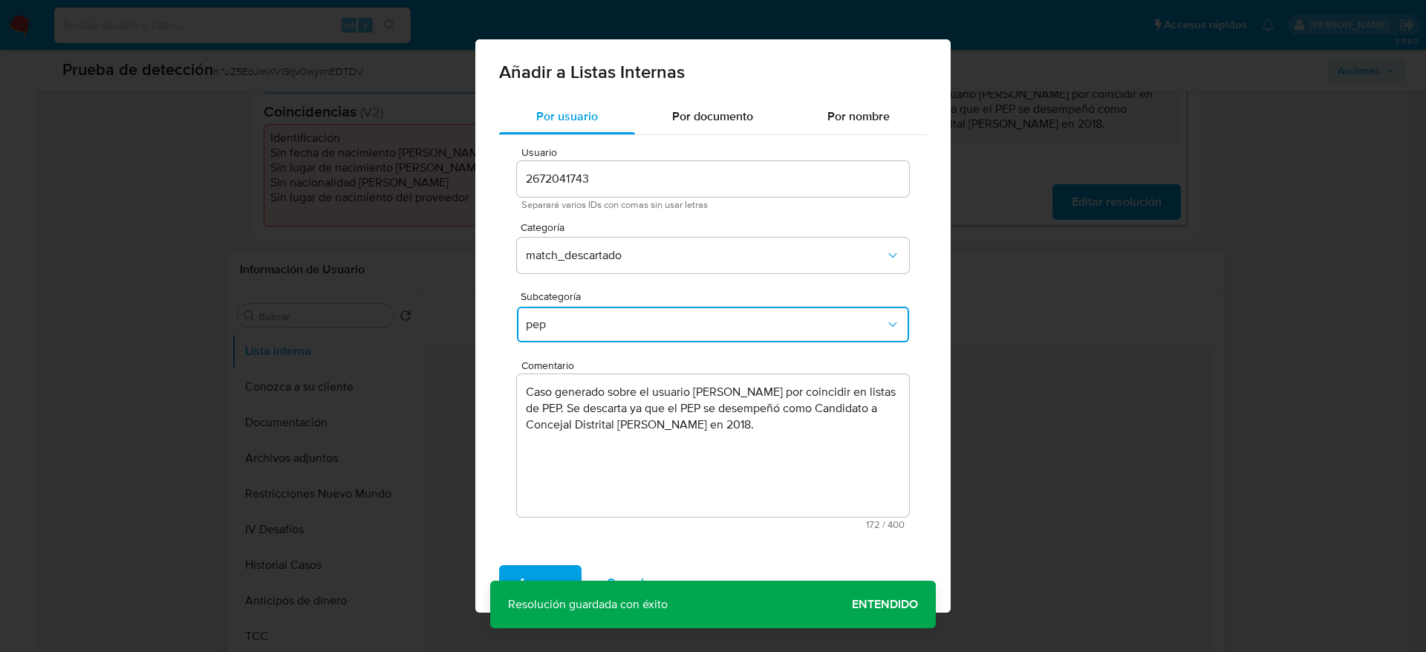
click at [533, 567] on span "Agregar" at bounding box center [540, 583] width 44 height 33
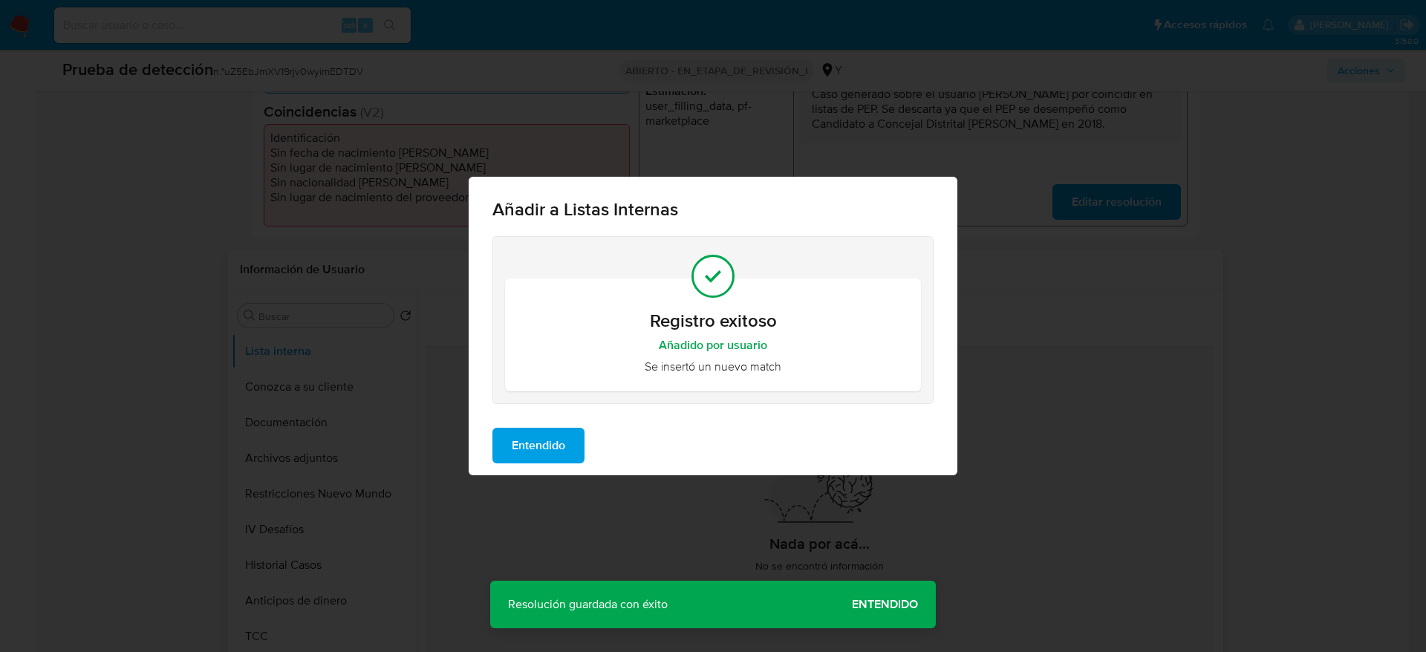
click at [537, 459] on span "Entendido" at bounding box center [538, 445] width 53 height 33
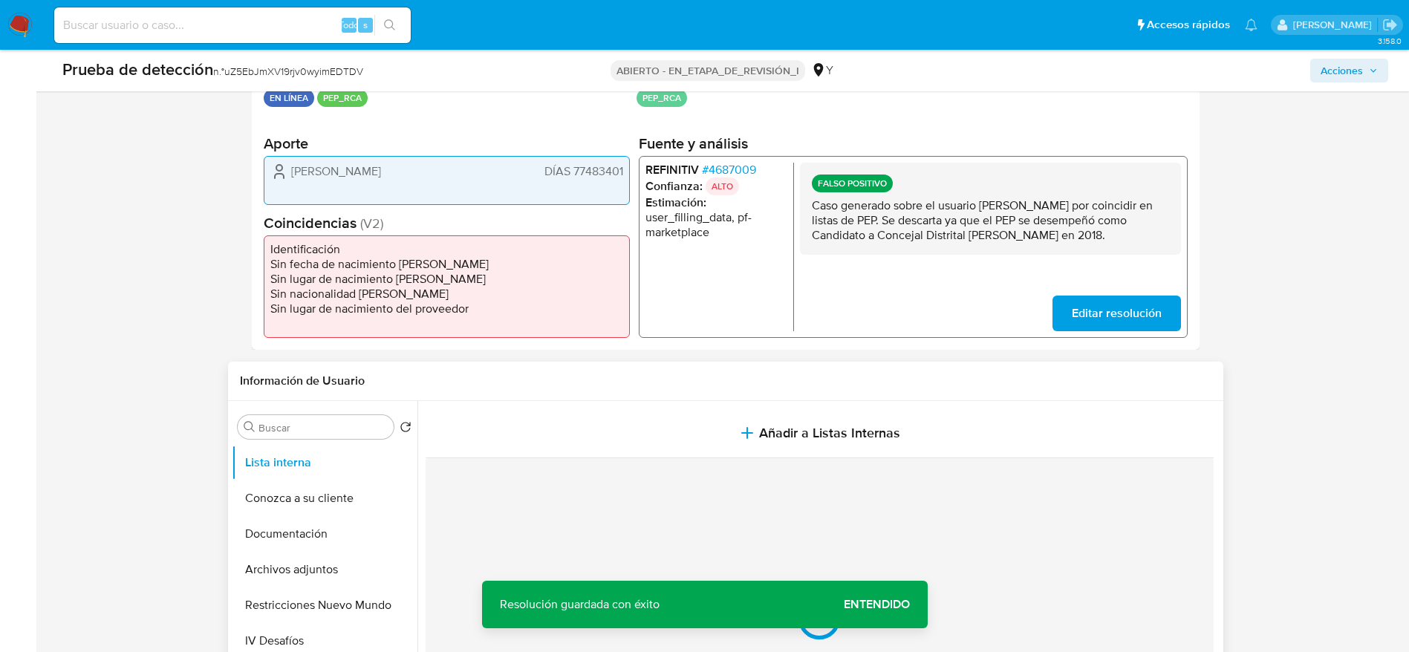
scroll to position [446, 0]
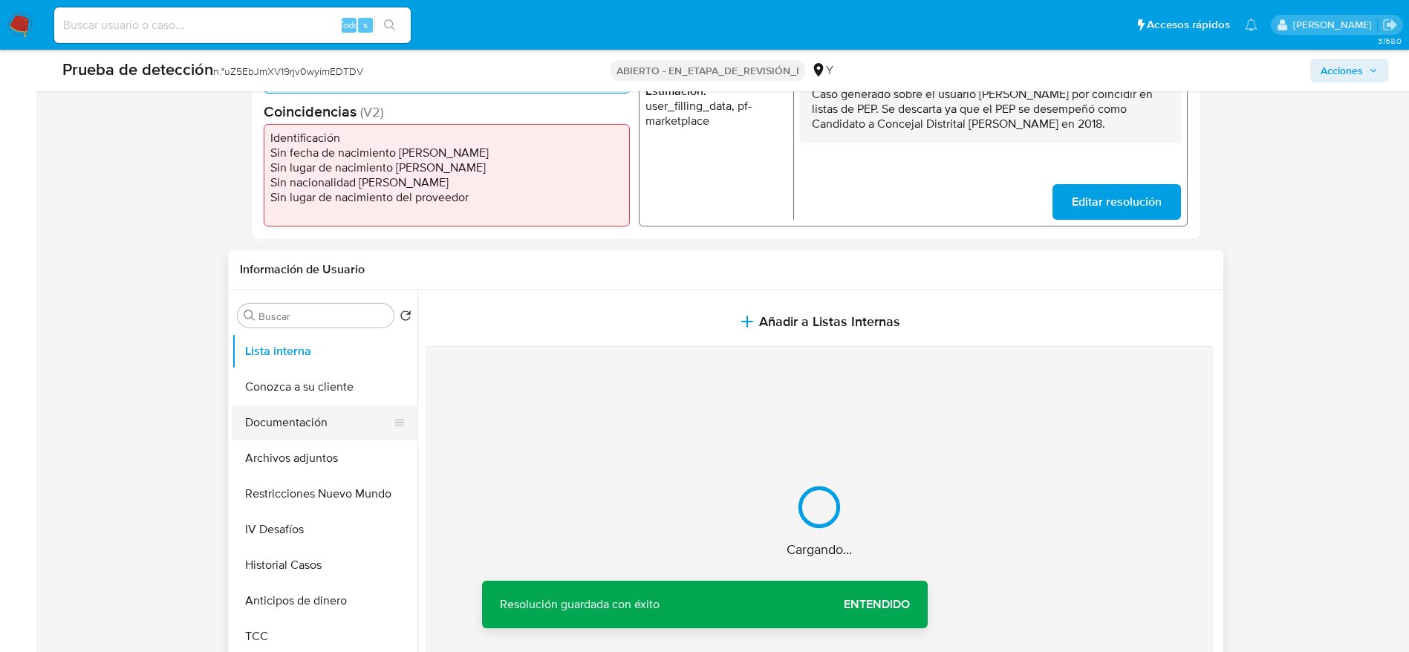
click at [275, 438] on button "Documentación" at bounding box center [319, 423] width 174 height 36
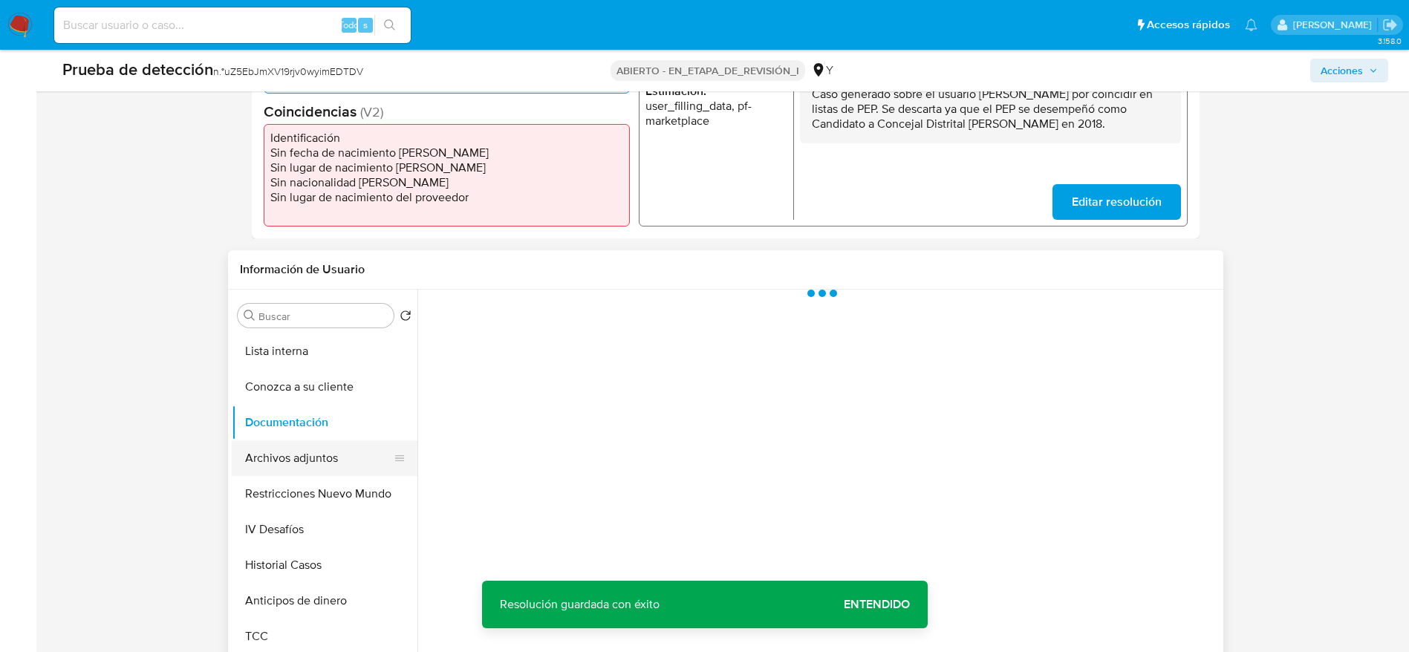
click at [276, 452] on button "Archivos adjuntos" at bounding box center [319, 458] width 174 height 36
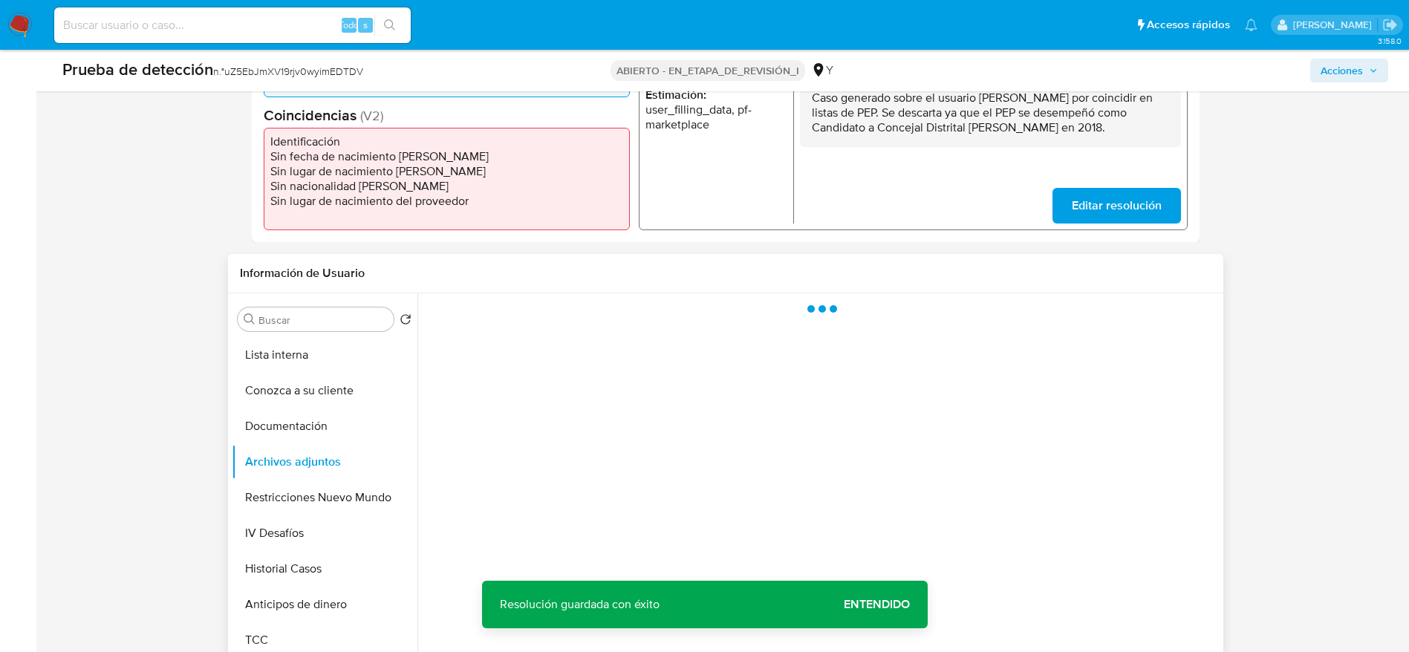
scroll to position [334, 0]
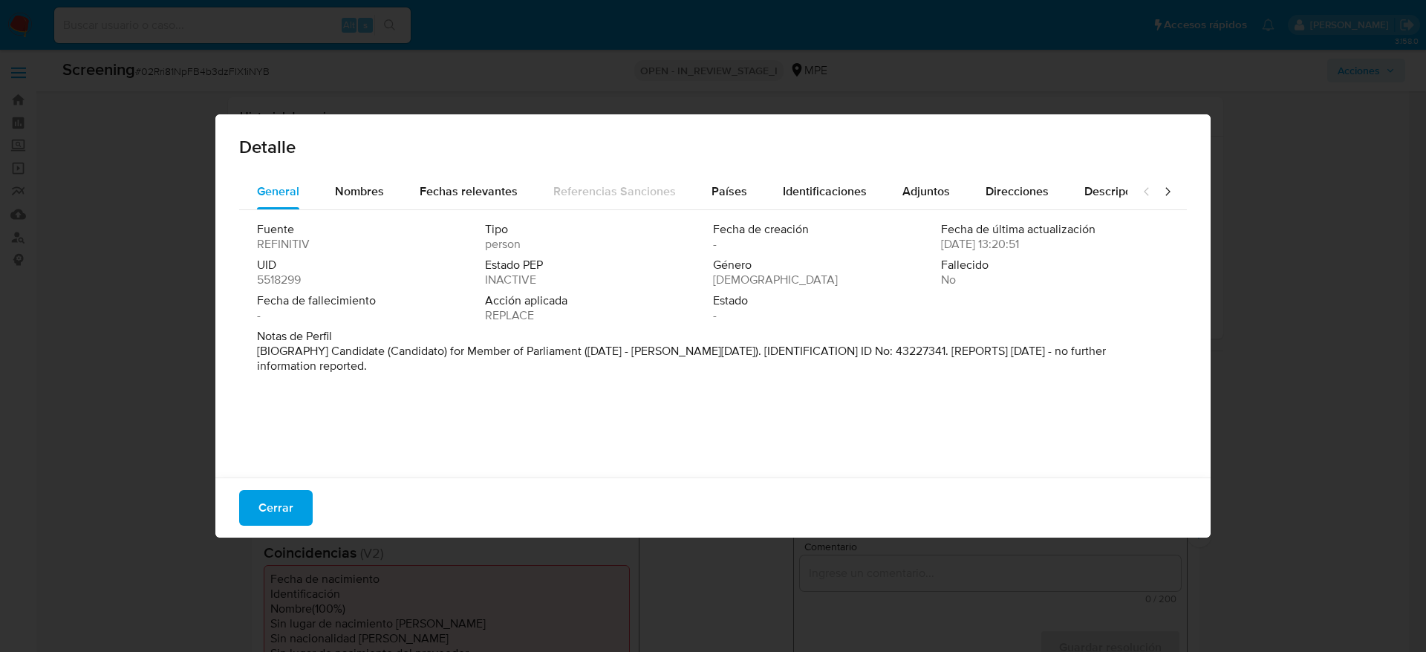
select select "10"
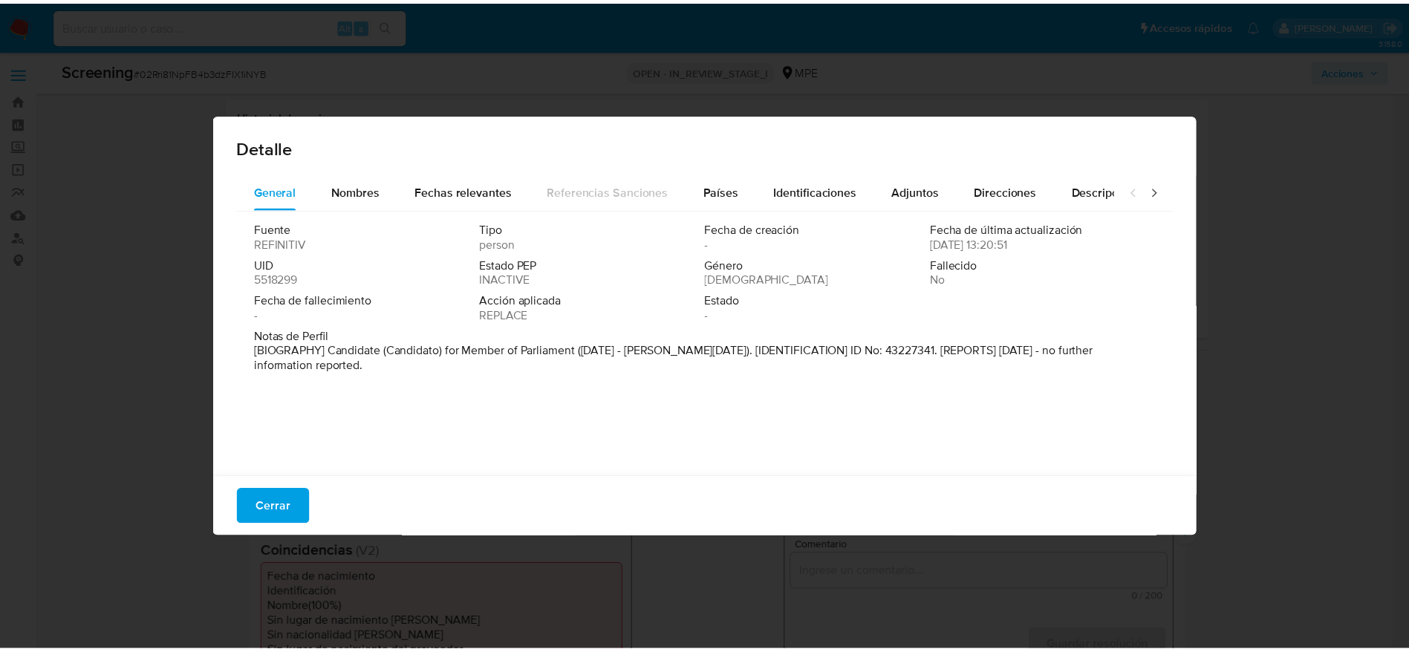
scroll to position [111, 0]
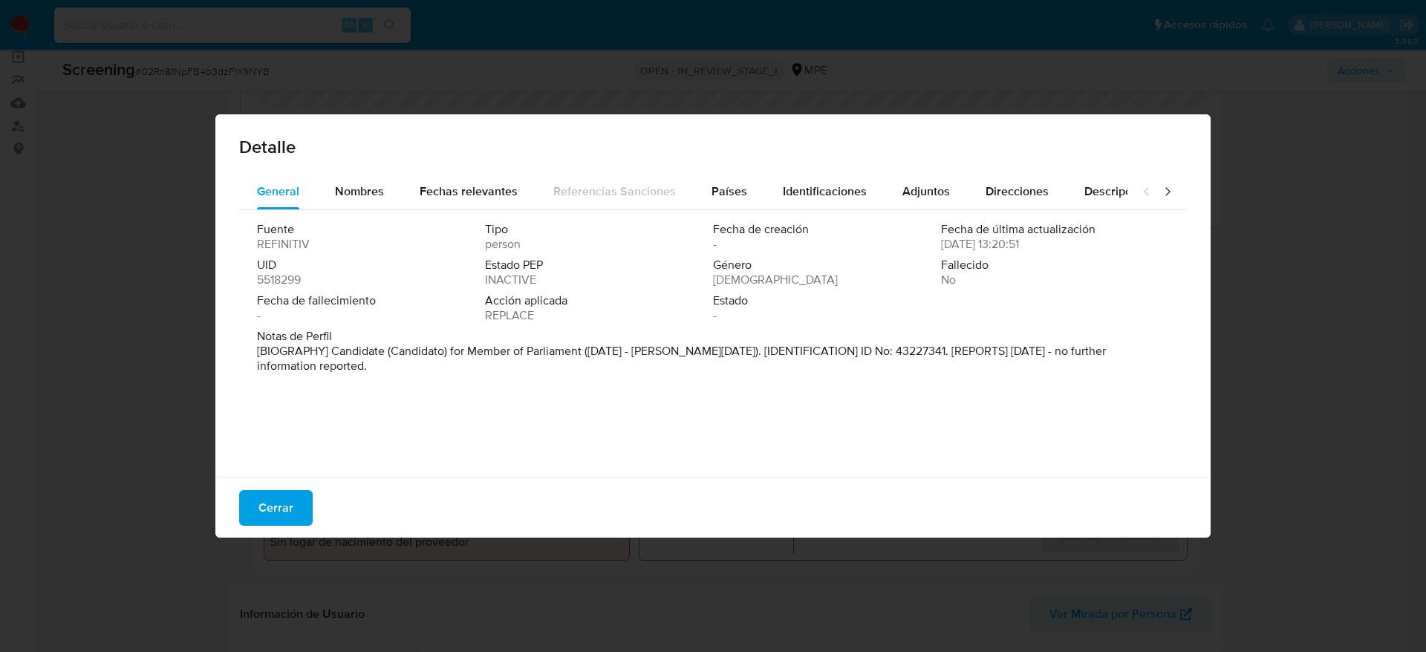
click at [290, 532] on div "Cerrar" at bounding box center [712, 508] width 995 height 60
click at [298, 512] on button "Cerrar" at bounding box center [276, 508] width 74 height 36
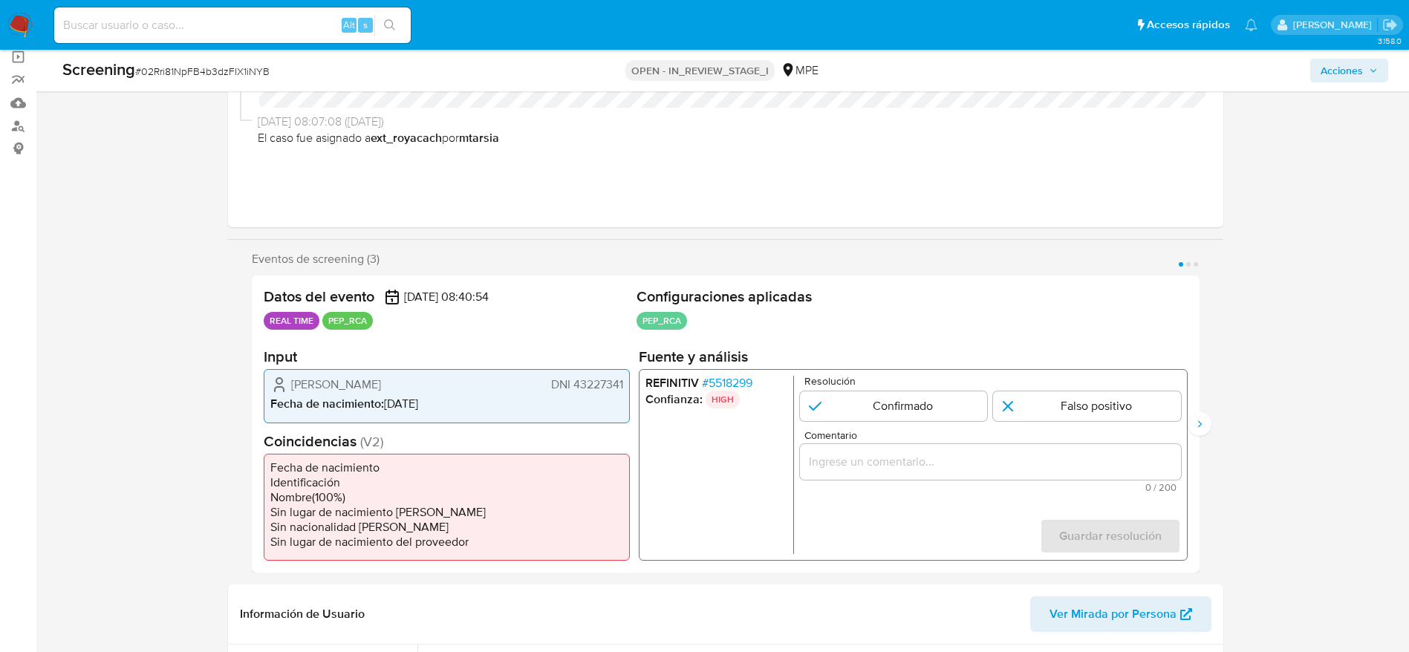
click at [381, 379] on span "Karin Silva Noriega" at bounding box center [336, 384] width 90 height 15
click at [717, 388] on span "# 5518299" at bounding box center [726, 383] width 50 height 15
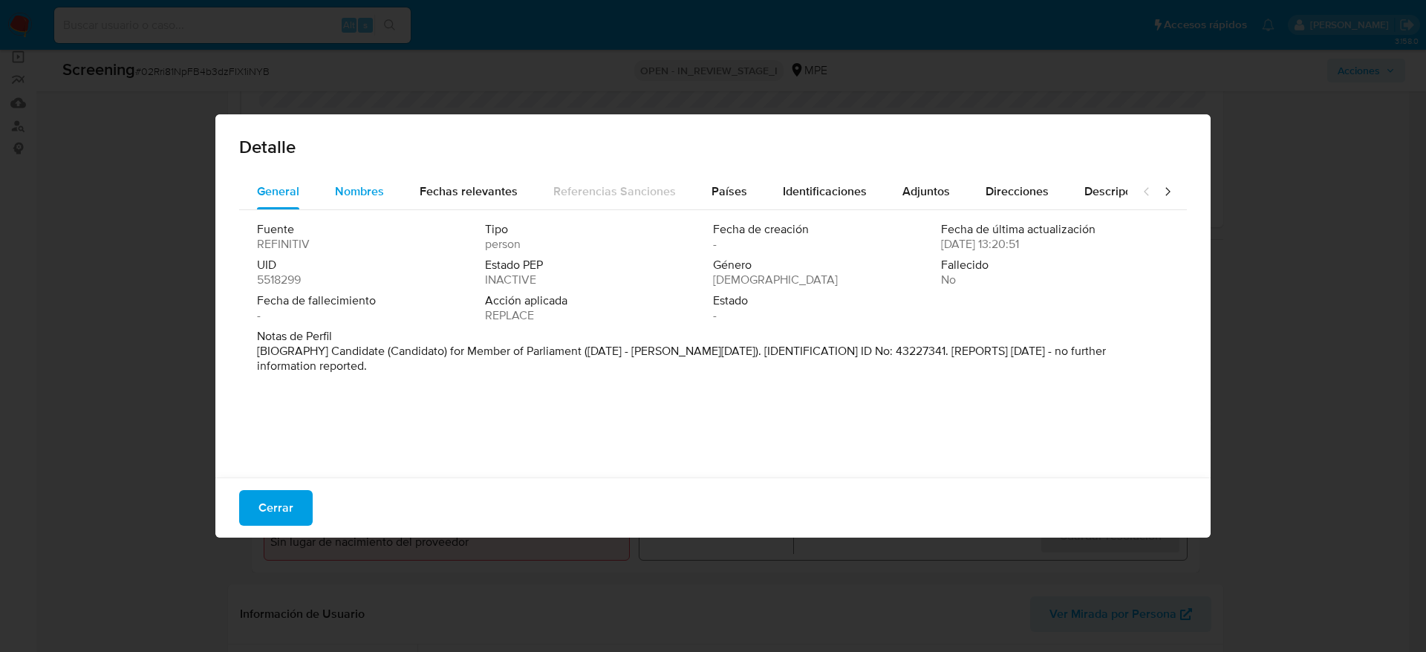
click at [361, 189] on span "Nombres" at bounding box center [359, 191] width 49 height 17
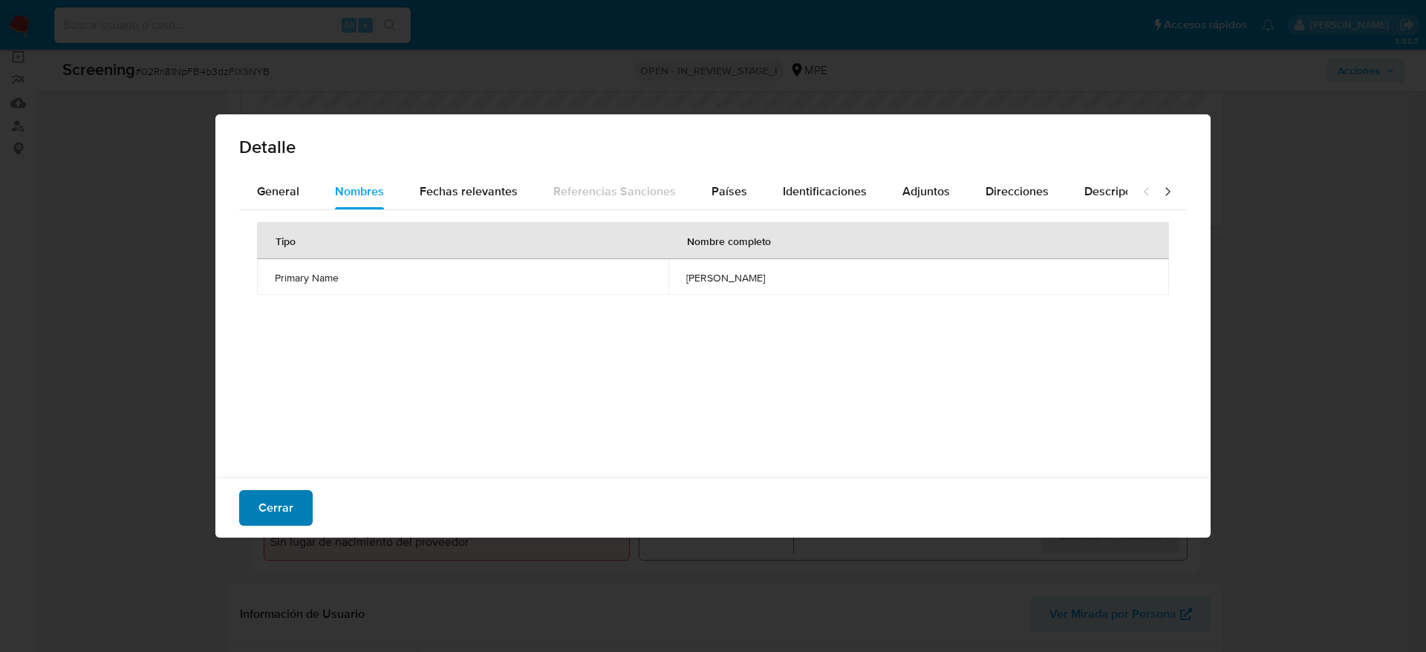
click at [268, 509] on span "Cerrar" at bounding box center [275, 508] width 35 height 33
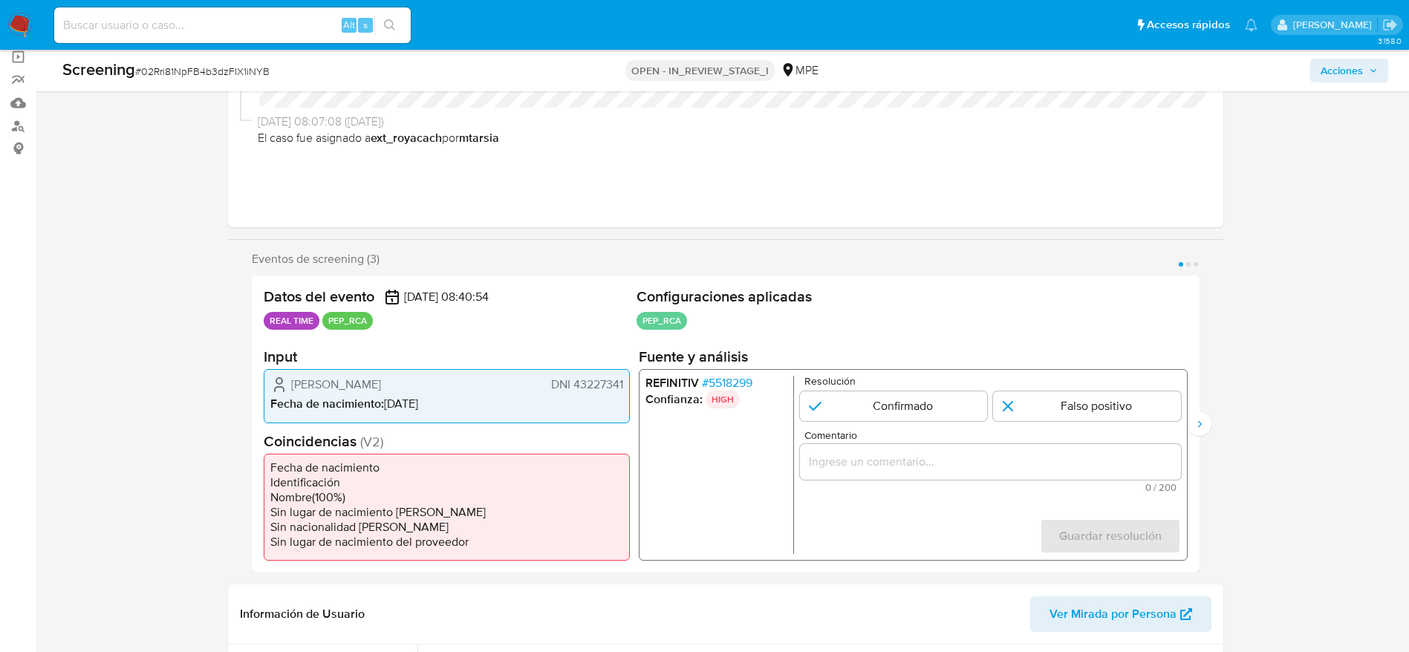
click at [351, 388] on span "Karin Silva Noriega" at bounding box center [336, 384] width 90 height 15
click at [351, 385] on span "Karin Silva Noriega" at bounding box center [336, 384] width 90 height 15
click at [331, 381] on span "Karin Silva Noriega" at bounding box center [336, 384] width 90 height 15
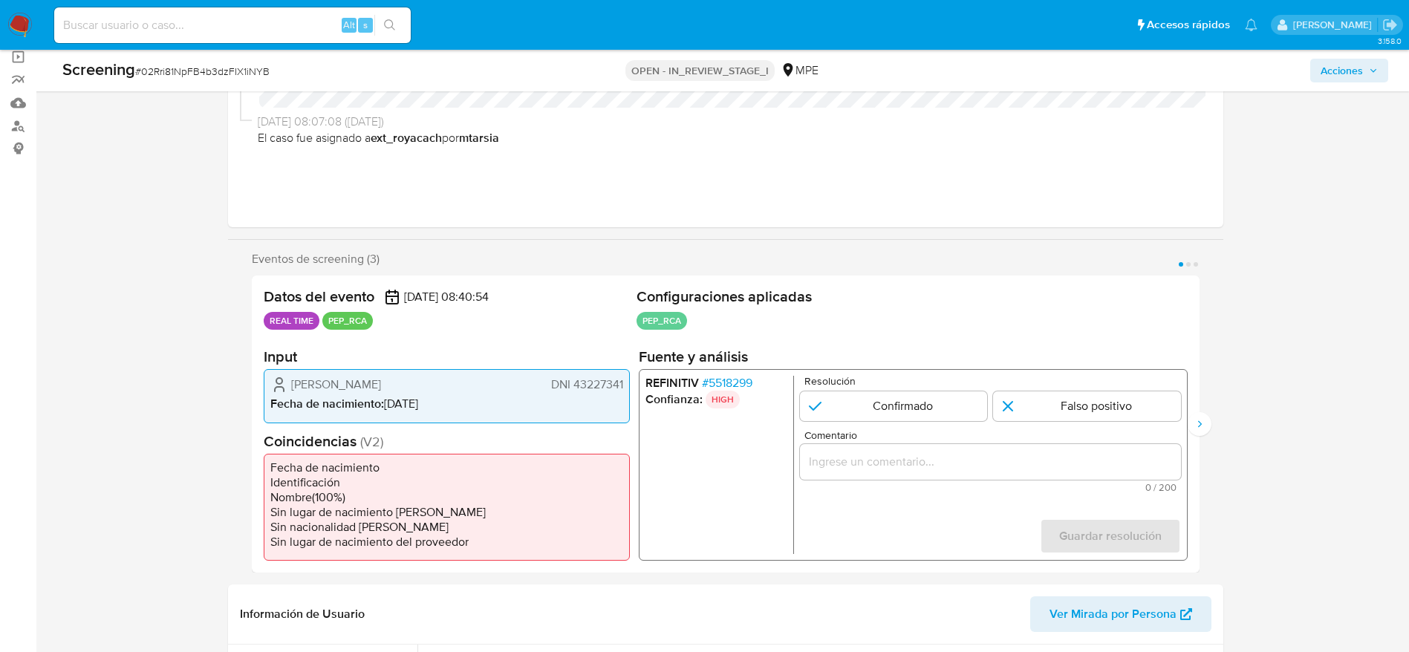
click at [331, 381] on span "Karin Silva Noriega" at bounding box center [336, 384] width 90 height 15
click at [296, 382] on span "Karin Silva Noriega" at bounding box center [336, 384] width 90 height 15
drag, startPoint x: 294, startPoint y: 387, endPoint x: 622, endPoint y: 382, distance: 328.3
click at [622, 382] on div "Karin Silva Noriega DNI 43227341" at bounding box center [446, 385] width 353 height 18
click at [718, 384] on span "# 5518299" at bounding box center [726, 383] width 50 height 15
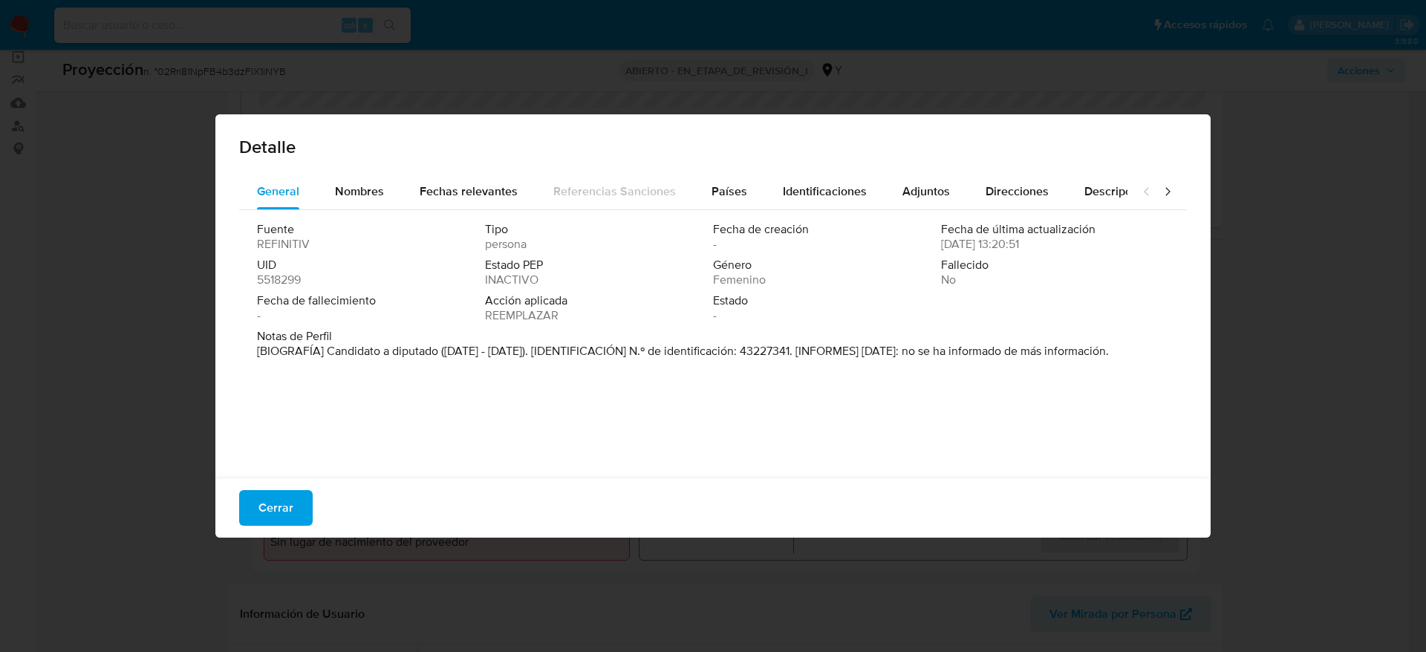
drag, startPoint x: 328, startPoint y: 346, endPoint x: 434, endPoint y: 351, distance: 106.3
click at [434, 350] on font "[BIOGRAFÍA] Candidato a diputado (diciembre de 2019 - enero de 2020). [IDENTIFI…" at bounding box center [683, 350] width 852 height 17
click at [300, 513] on button "Cerrar" at bounding box center [276, 508] width 74 height 36
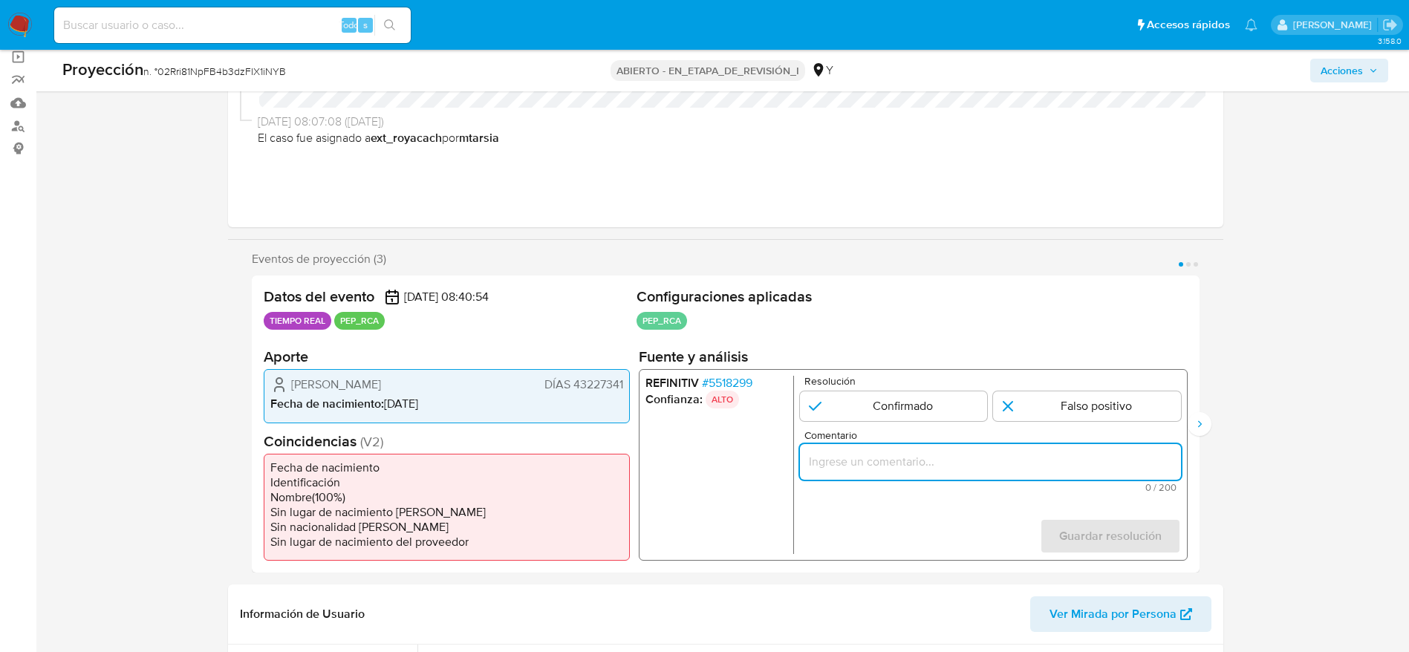
click at [996, 457] on input "Comentario" at bounding box center [989, 461] width 381 height 19
paste input "Caso generado sobre el usuario Karin Silva Noriega por coincidir en listas de P…"
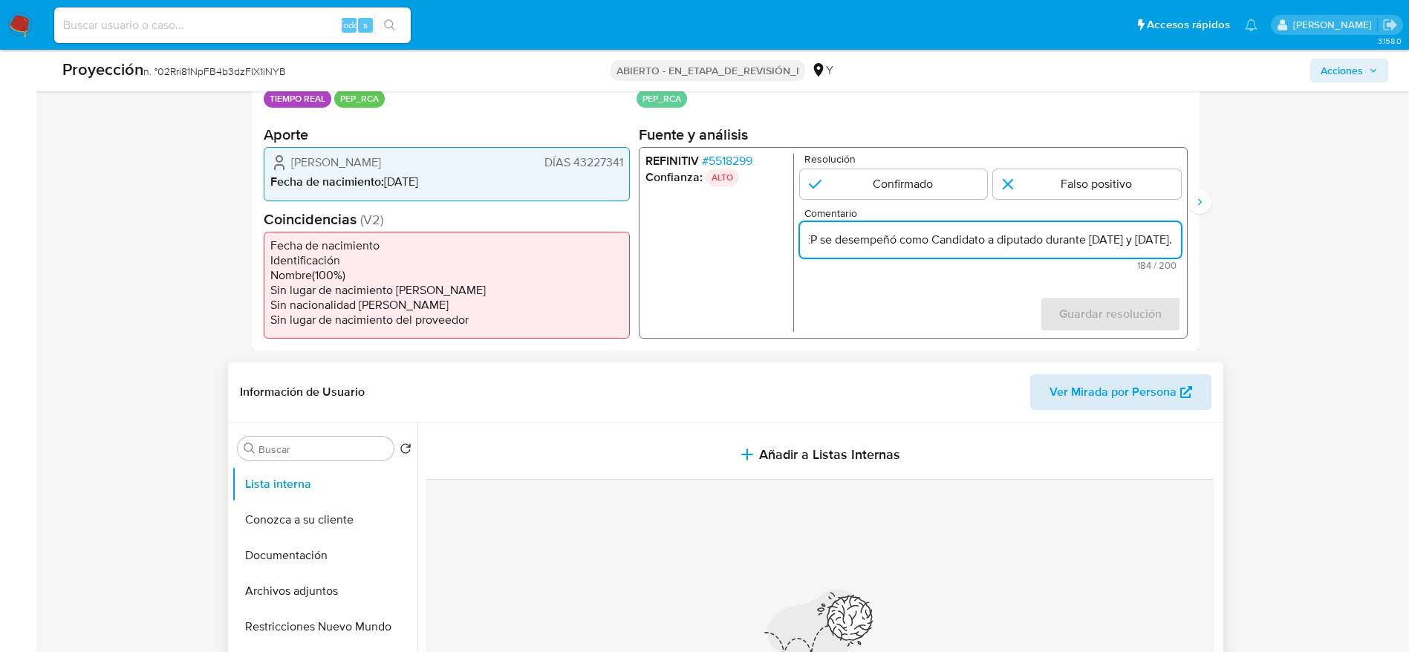
scroll to position [334, 0]
type input "Caso generado sobre el usuario Karin Silva Noriega por coincidir en listas de P…"
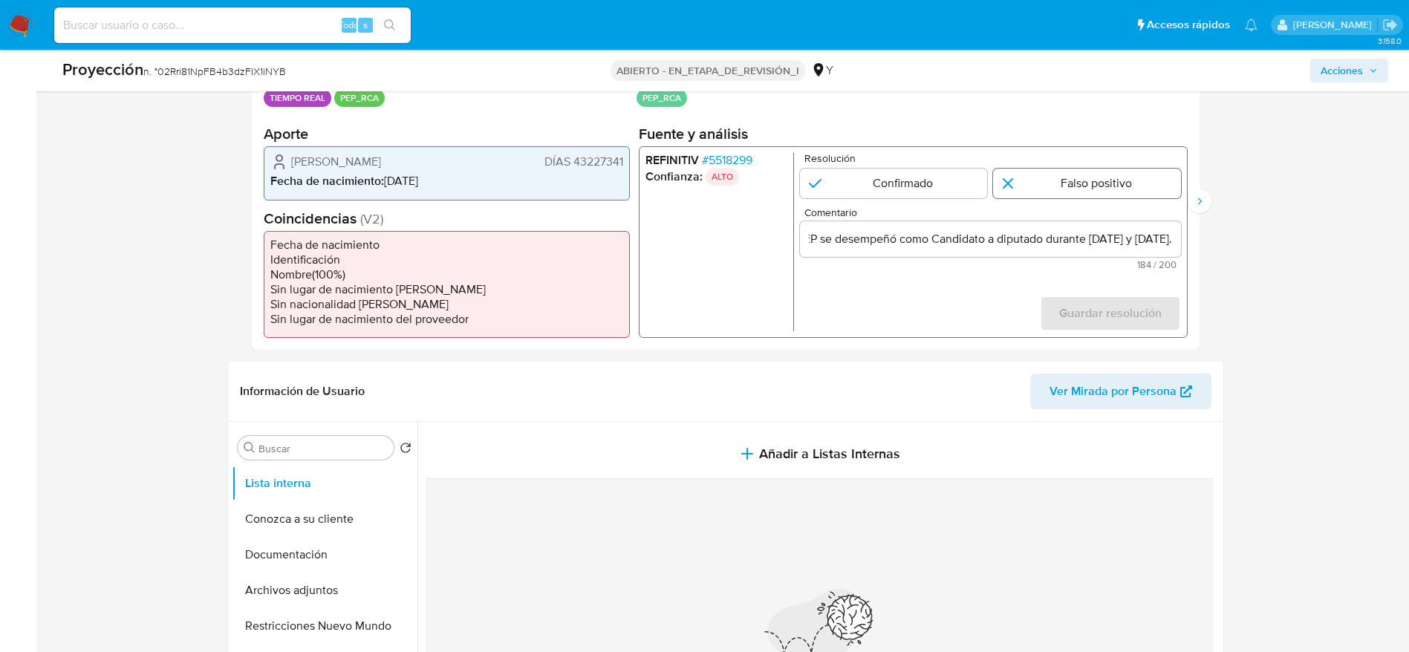
scroll to position [0, 0]
click at [1129, 183] on input "1 de 3" at bounding box center [1087, 184] width 188 height 30
radio input "true"
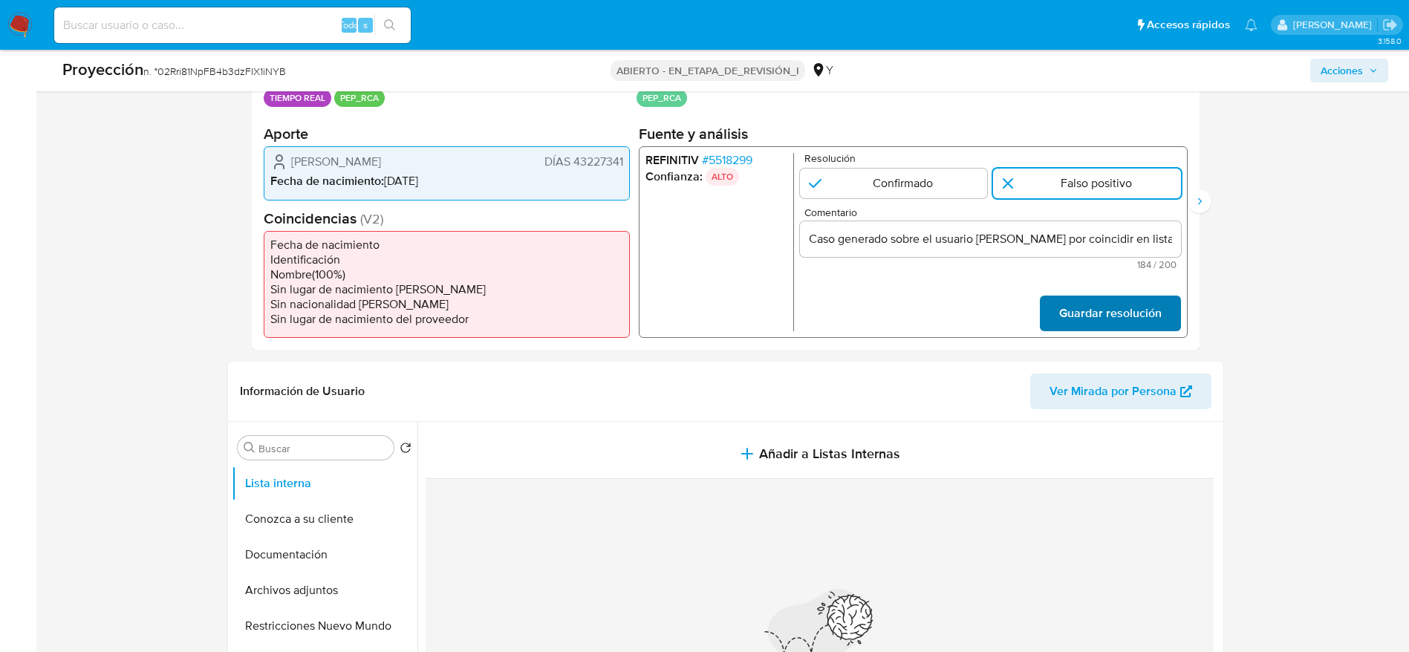
click at [1132, 309] on span "Guardar resolución" at bounding box center [1109, 313] width 102 height 33
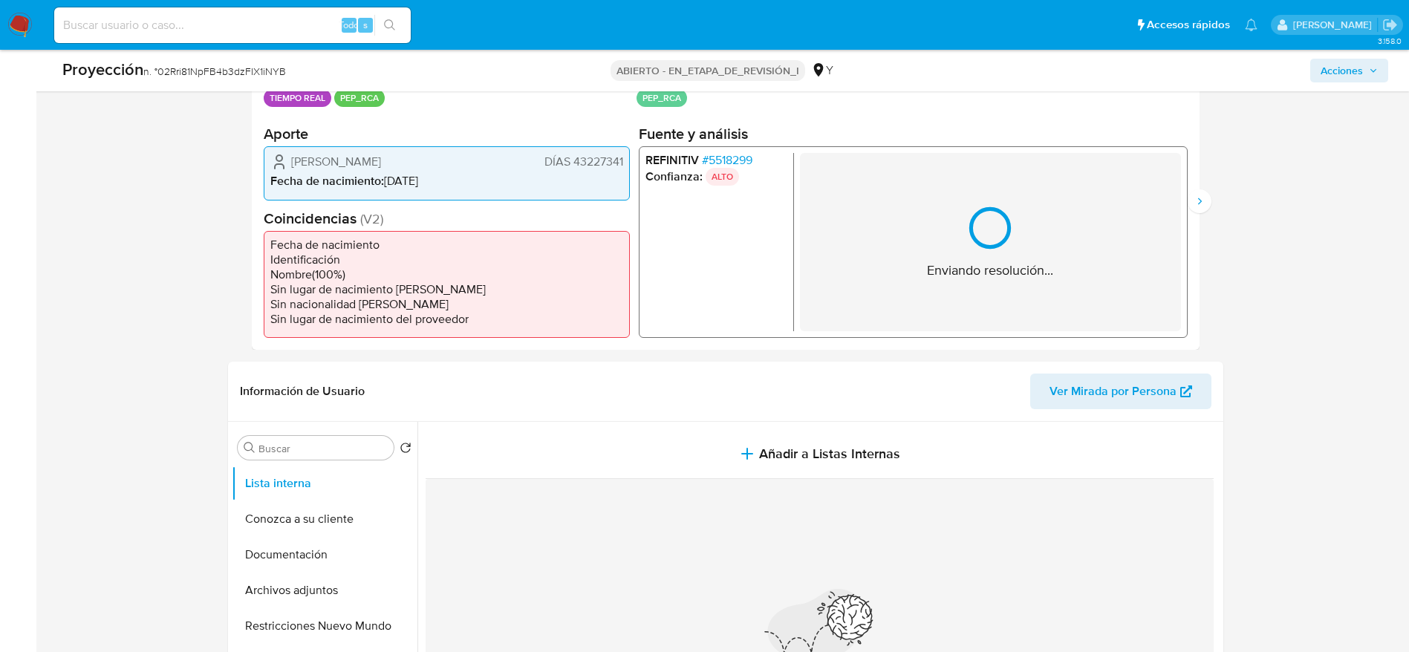
click at [1210, 182] on div "Eventos de proyección (3) Página 1 Página 2 Página 3 Datos del evento 08/09/202…" at bounding box center [725, 189] width 995 height 321
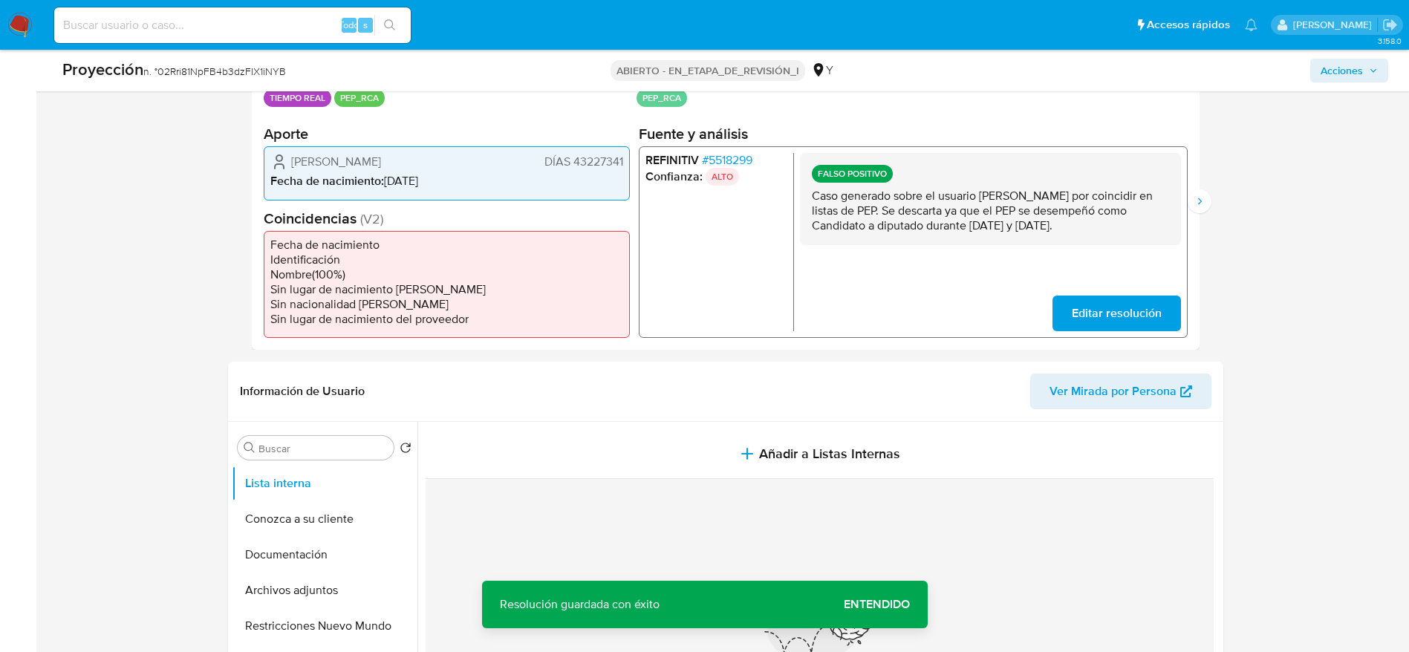
click at [1089, 212] on p "Caso generado sobre el usuario Karin Silva Noriega por coincidir en listas de P…" at bounding box center [989, 211] width 357 height 45
click at [1205, 203] on icon "Siguiente" at bounding box center [1199, 201] width 12 height 12
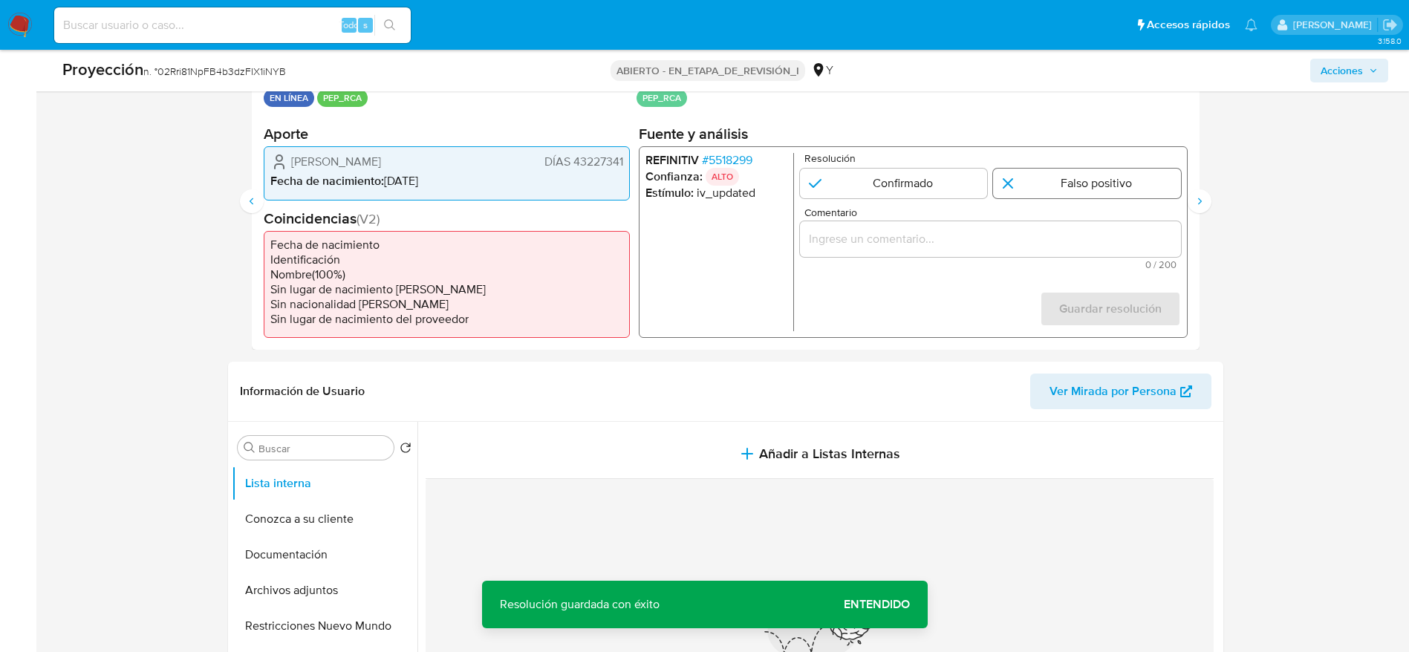
click at [1102, 177] on input "2 de 3" at bounding box center [1087, 184] width 188 height 30
radio input "true"
click at [1101, 237] on input "Comentario" at bounding box center [989, 238] width 381 height 19
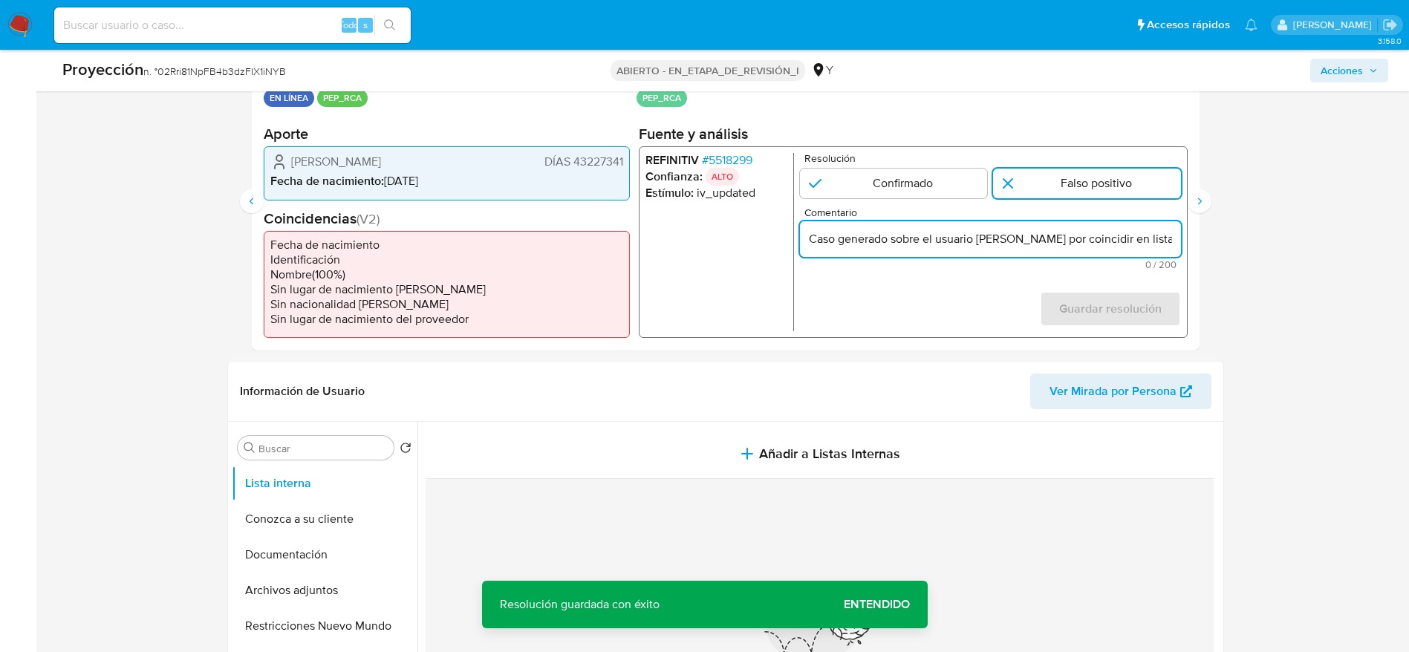
scroll to position [0, 630]
type input "Caso generado sobre el usuario Karin Silva Noriega por coincidir en listas de P…"
click at [1142, 319] on font "Guardar resolución" at bounding box center [1109, 309] width 102 height 36
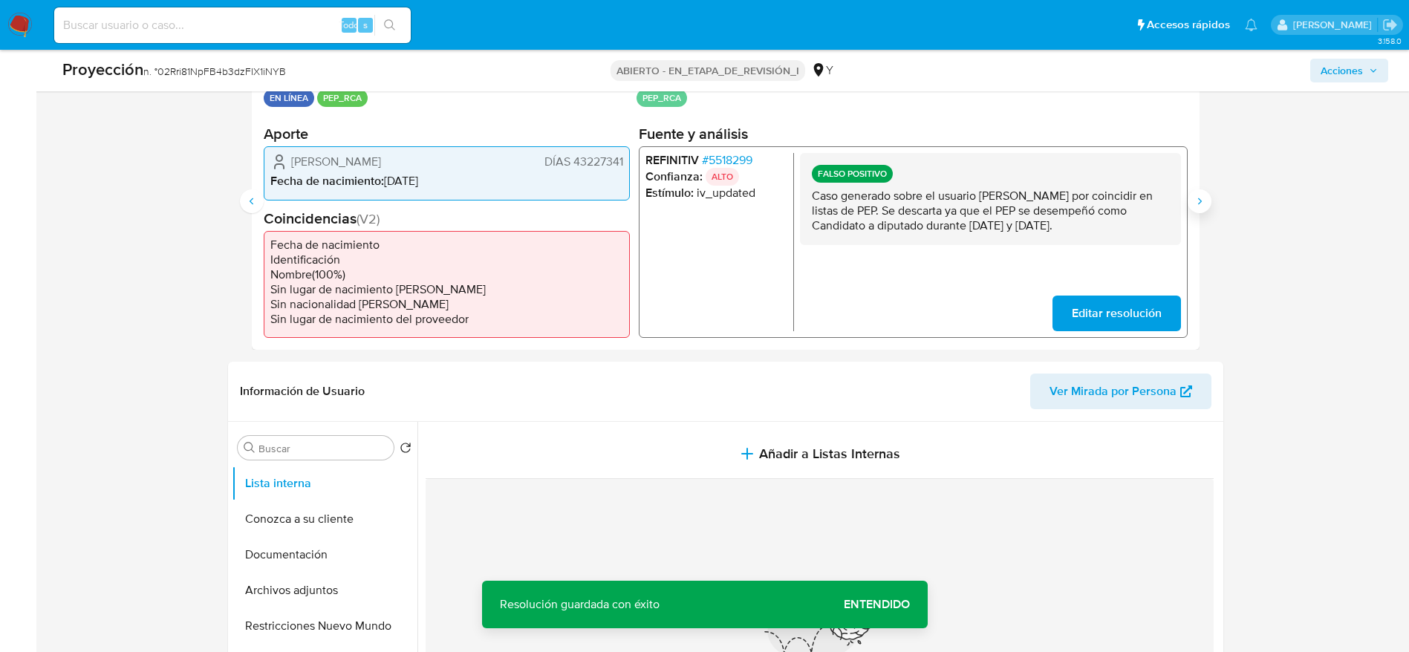
click at [1192, 190] on div "Datos del evento 08/09/2025 08:40:54 TIEMPO REAL PEP_RCA Configuraciones aplica…" at bounding box center [726, 201] width 948 height 297
click at [1193, 197] on icon "Siguiente" at bounding box center [1199, 201] width 12 height 12
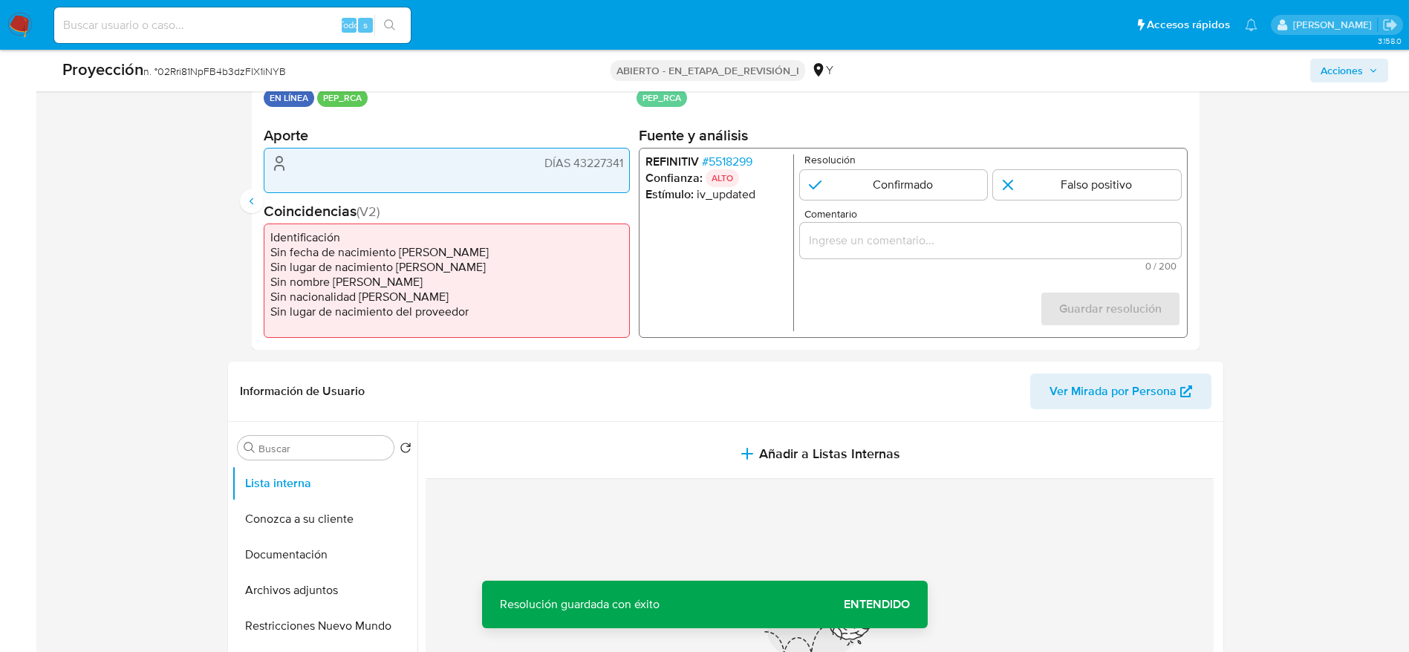
drag, startPoint x: 1148, startPoint y: 180, endPoint x: 1130, endPoint y: 241, distance: 63.0
click at [1147, 180] on input "3 de 3" at bounding box center [1087, 184] width 188 height 30
radio input "true"
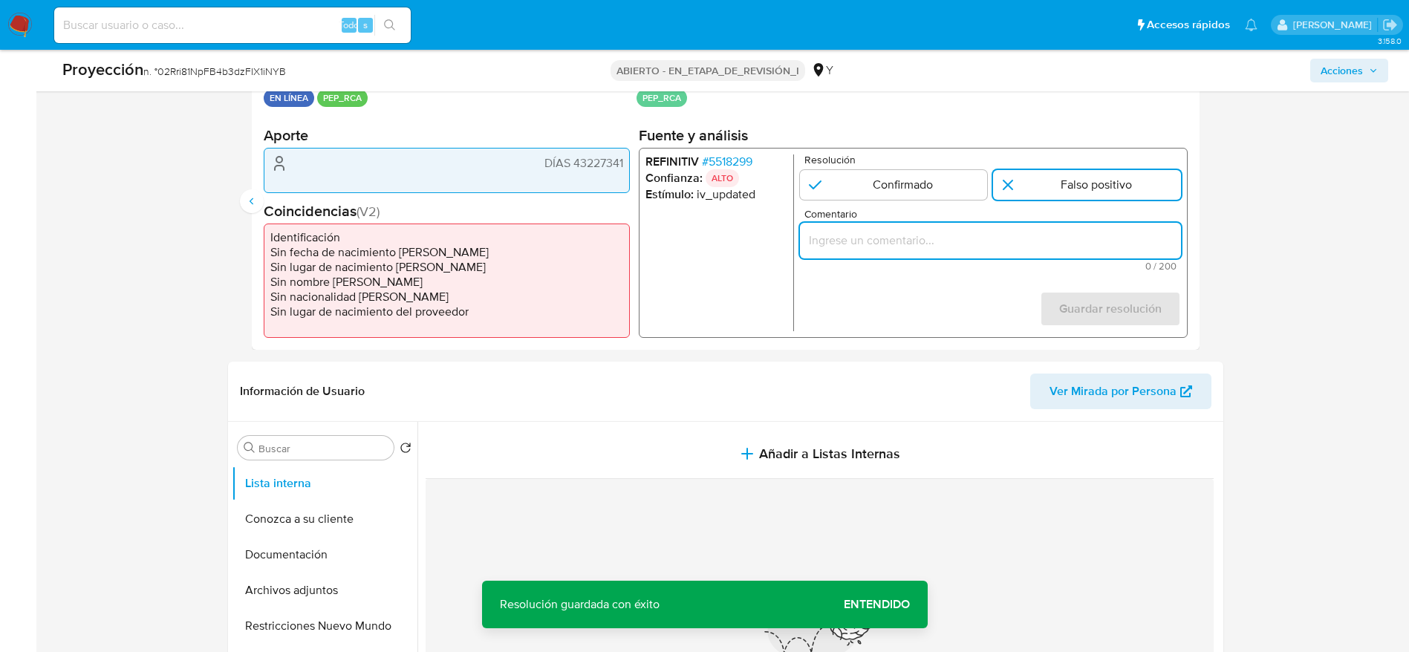
click at [1128, 249] on input "Comentario" at bounding box center [989, 239] width 381 height 19
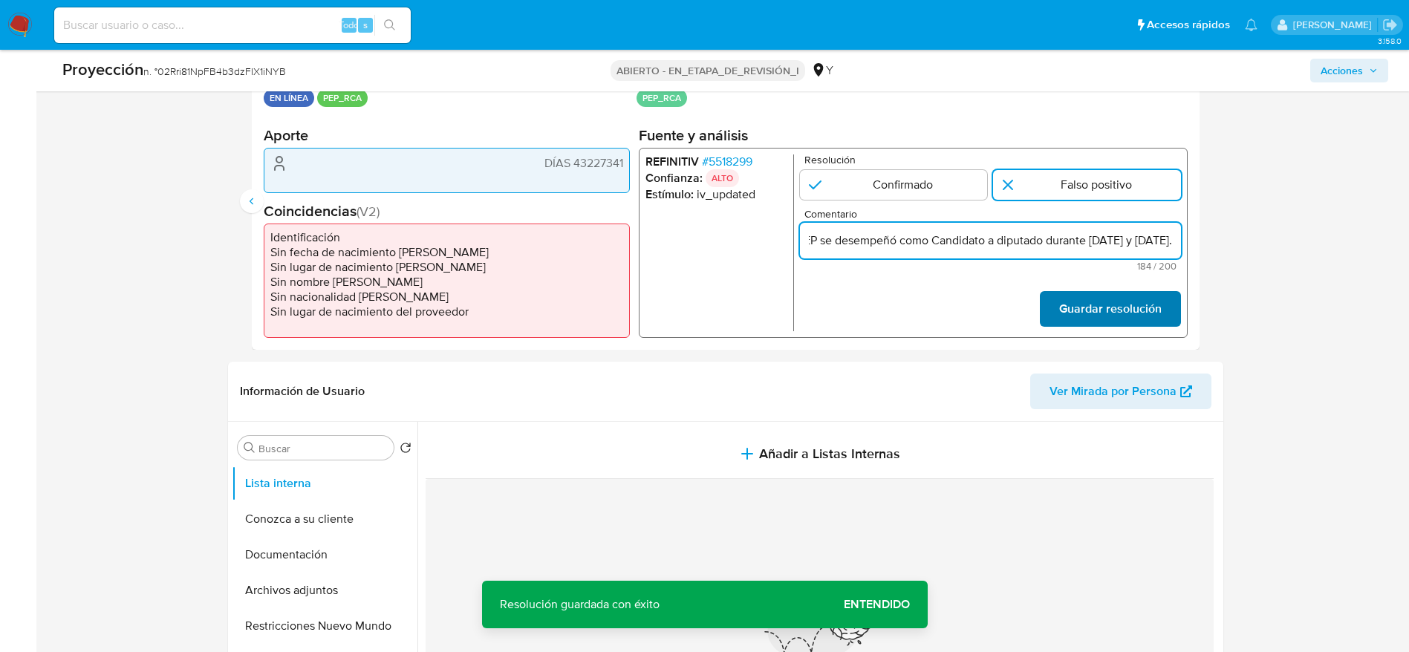
type input "Caso generado sobre el usuario Karin Silva Noriega por coincidir en listas de P…"
click at [1128, 295] on font "Guardar resolución" at bounding box center [1109, 309] width 102 height 36
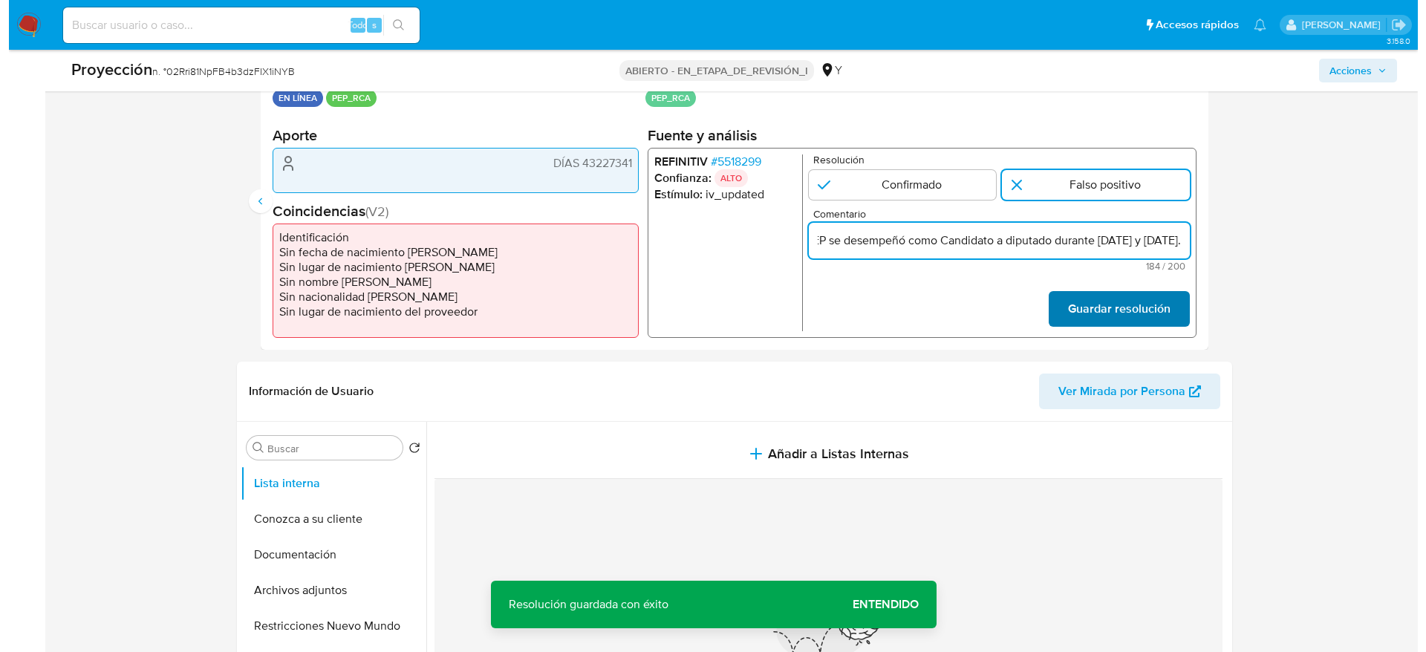
scroll to position [0, 0]
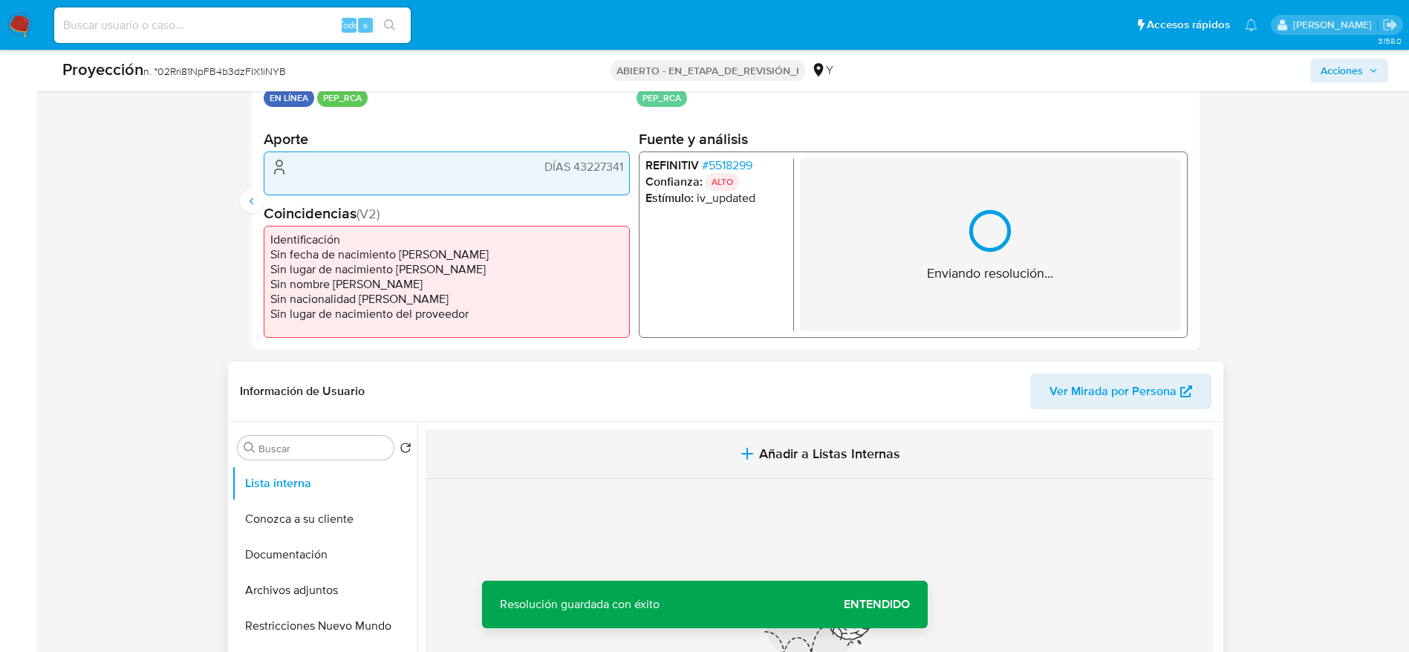
click at [861, 448] on span "Añadir a Listas Internas" at bounding box center [829, 454] width 141 height 16
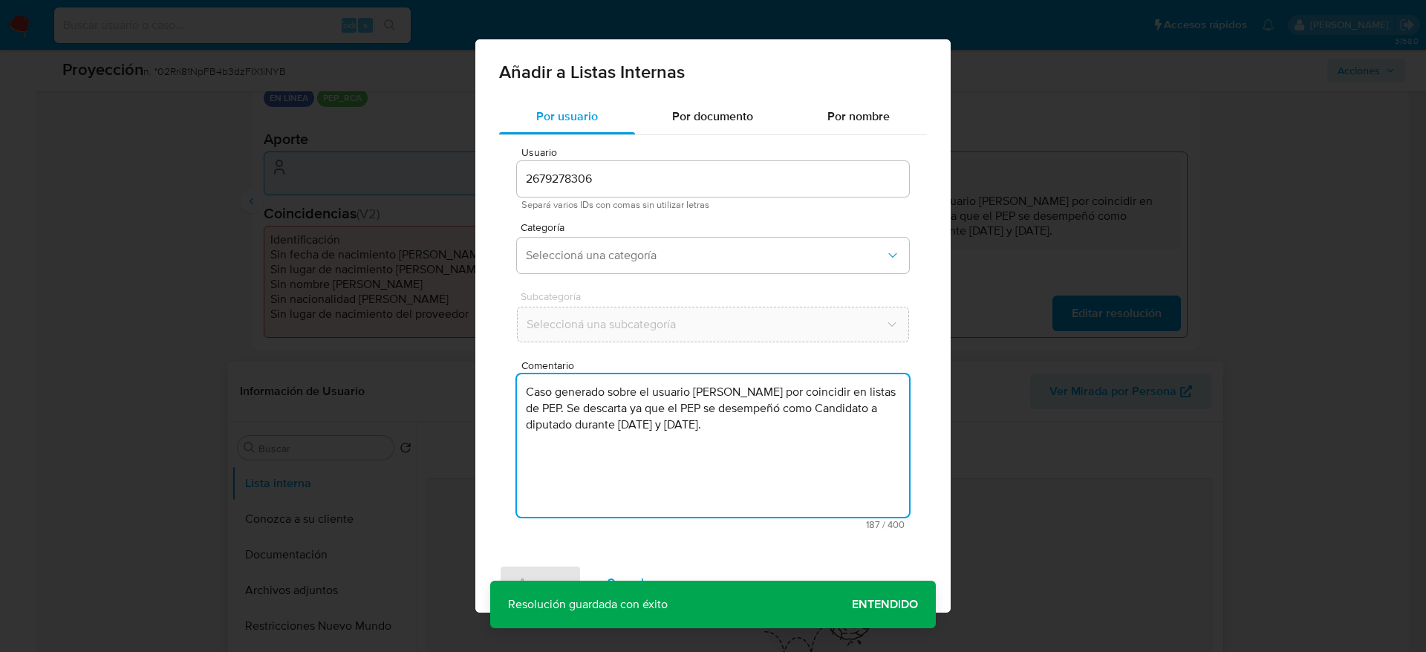
drag, startPoint x: 861, startPoint y: 448, endPoint x: 764, endPoint y: 327, distance: 155.3
click at [862, 465] on textarea "Caso generado sobre el usuario Karin Silva Noriega por coincidir en listas de P…" at bounding box center [713, 445] width 392 height 143
type textarea "Caso generado sobre el usuario Karin Silva Noriega por coincidir en listas de P…"
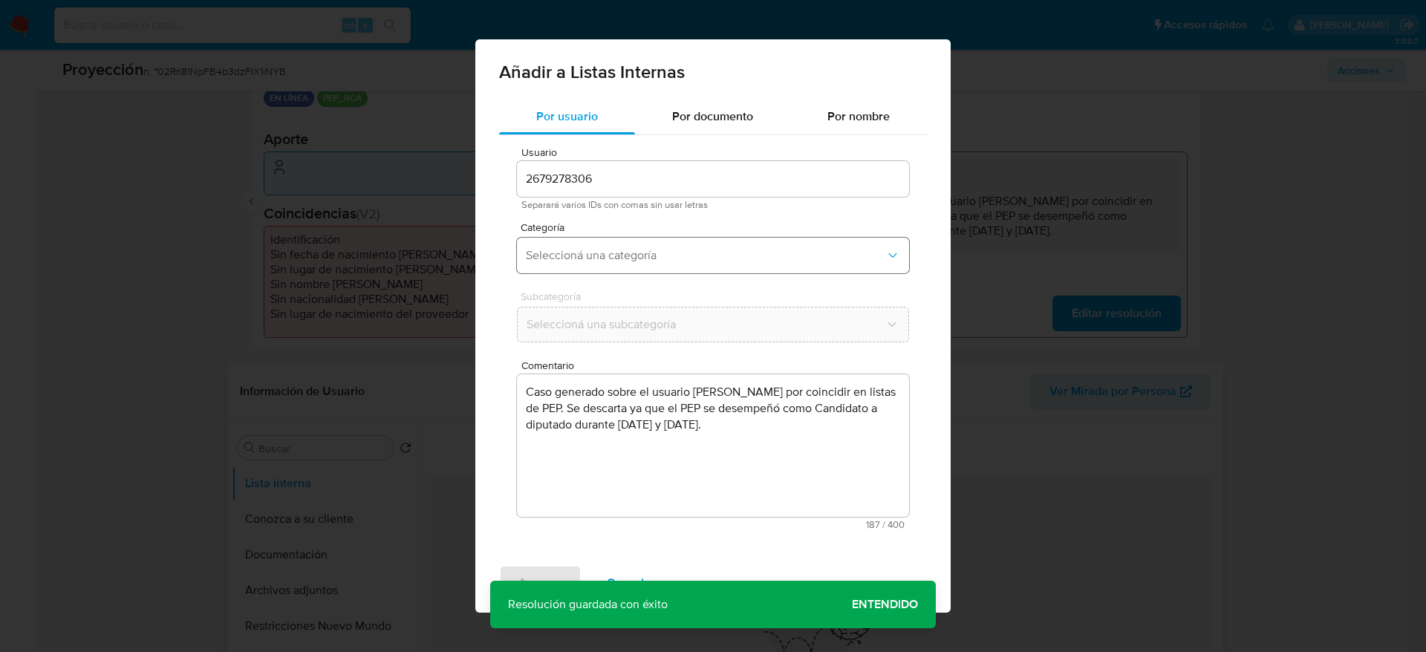
click at [708, 253] on span "Seleccioná una categoría" at bounding box center [705, 255] width 359 height 15
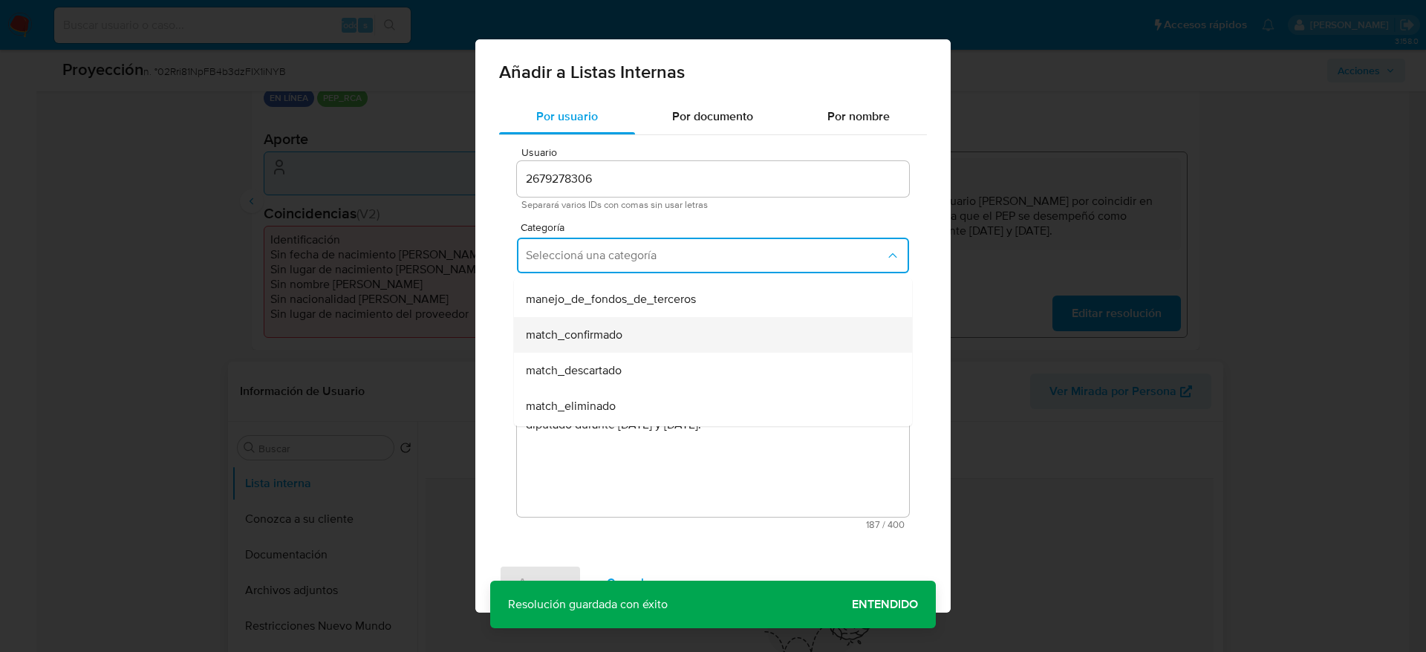
scroll to position [111, 0]
click at [687, 319] on div "match_descartado" at bounding box center [708, 327] width 365 height 36
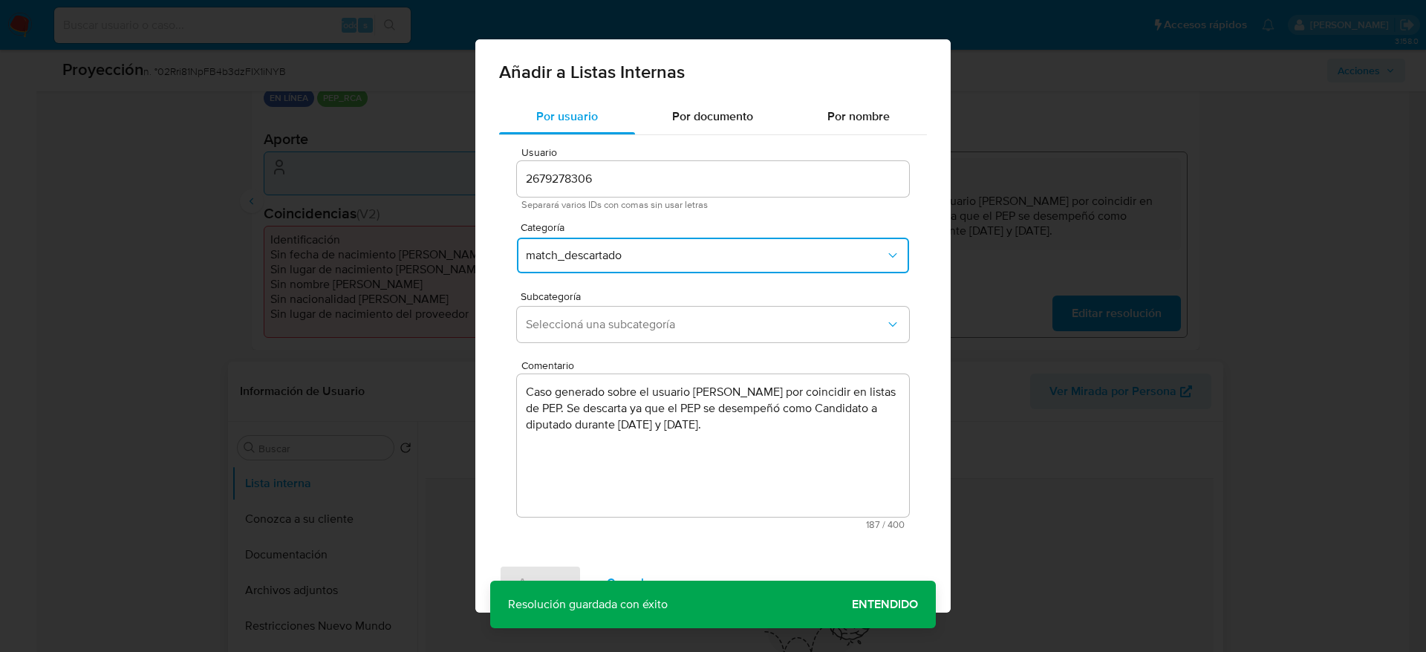
click at [687, 319] on span "Seleccioná una subcategoría" at bounding box center [705, 324] width 359 height 15
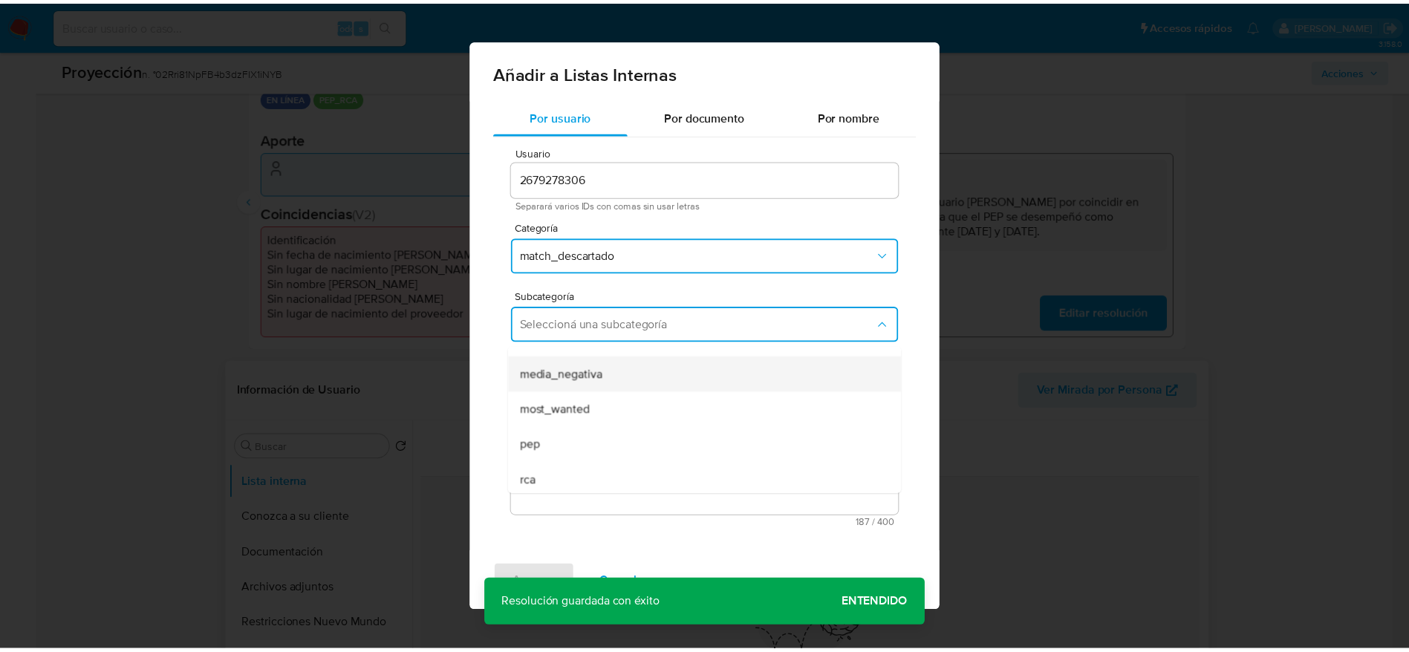
scroll to position [101, 0]
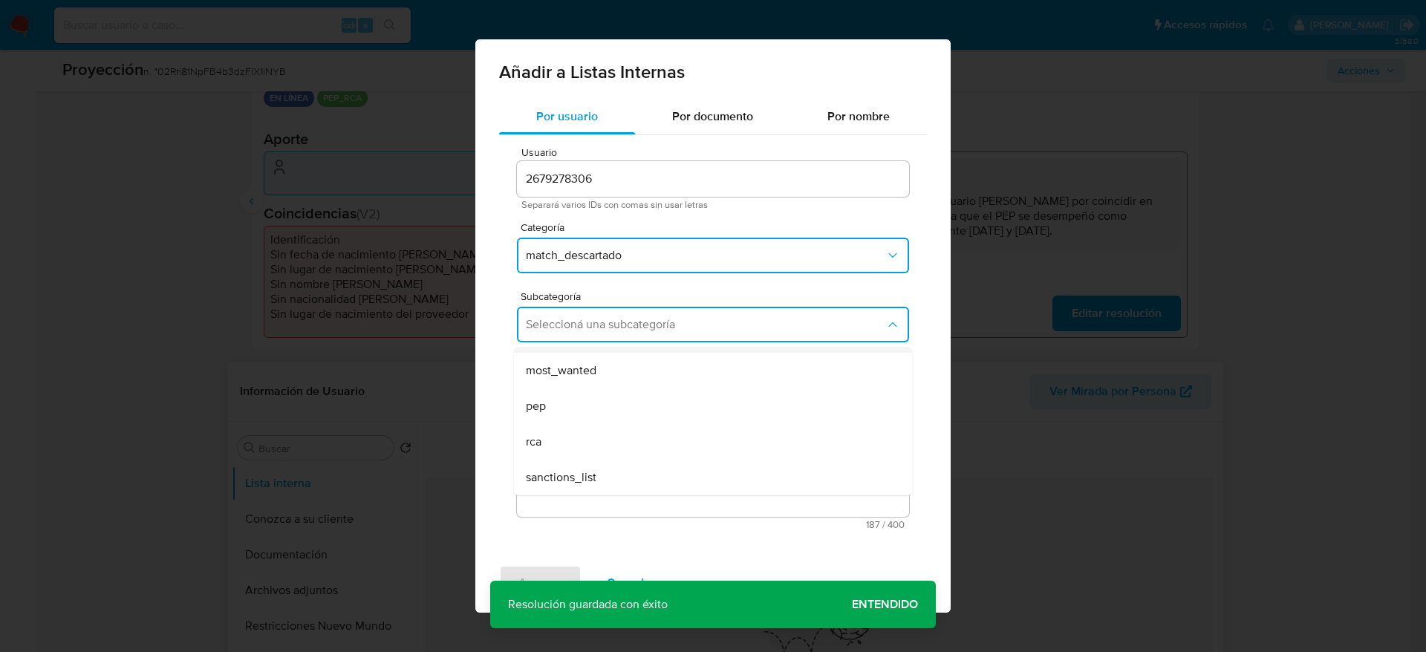
click at [663, 397] on div "pep" at bounding box center [708, 406] width 365 height 36
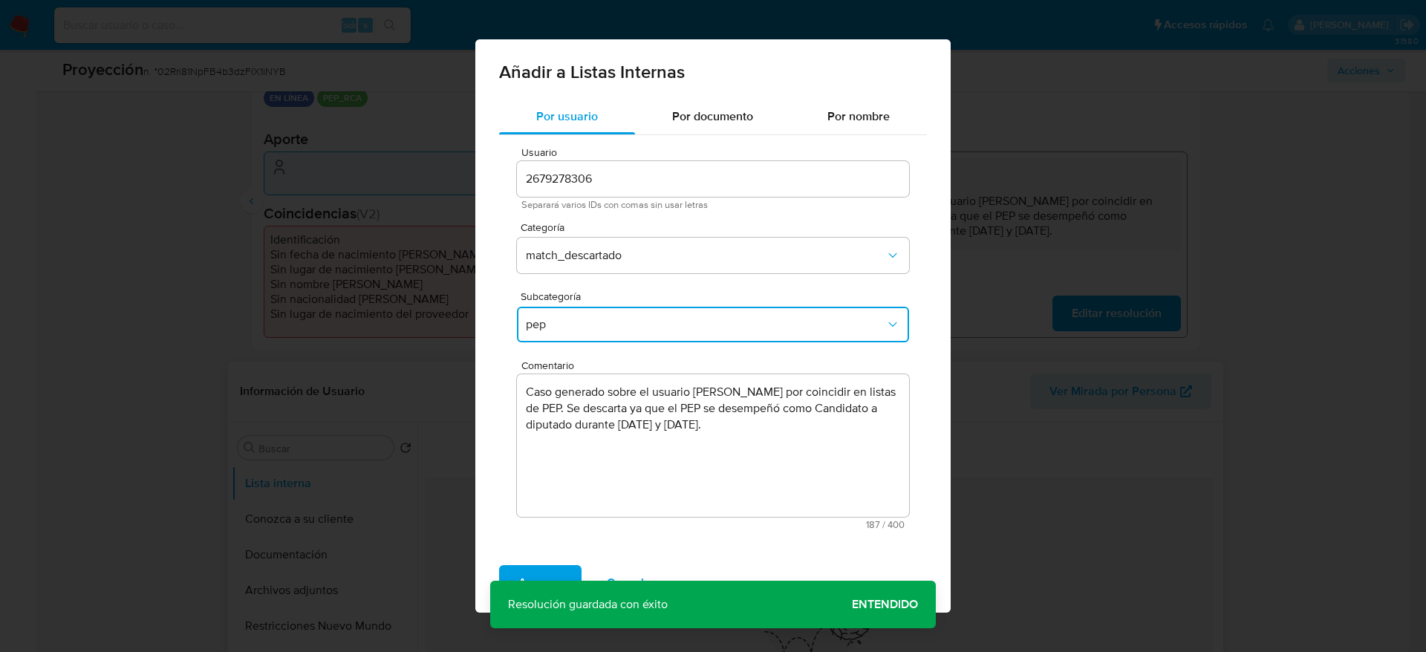
click at [553, 562] on div "Agregar Cancelar" at bounding box center [712, 582] width 475 height 59
click at [558, 579] on span "Agregar" at bounding box center [540, 583] width 44 height 33
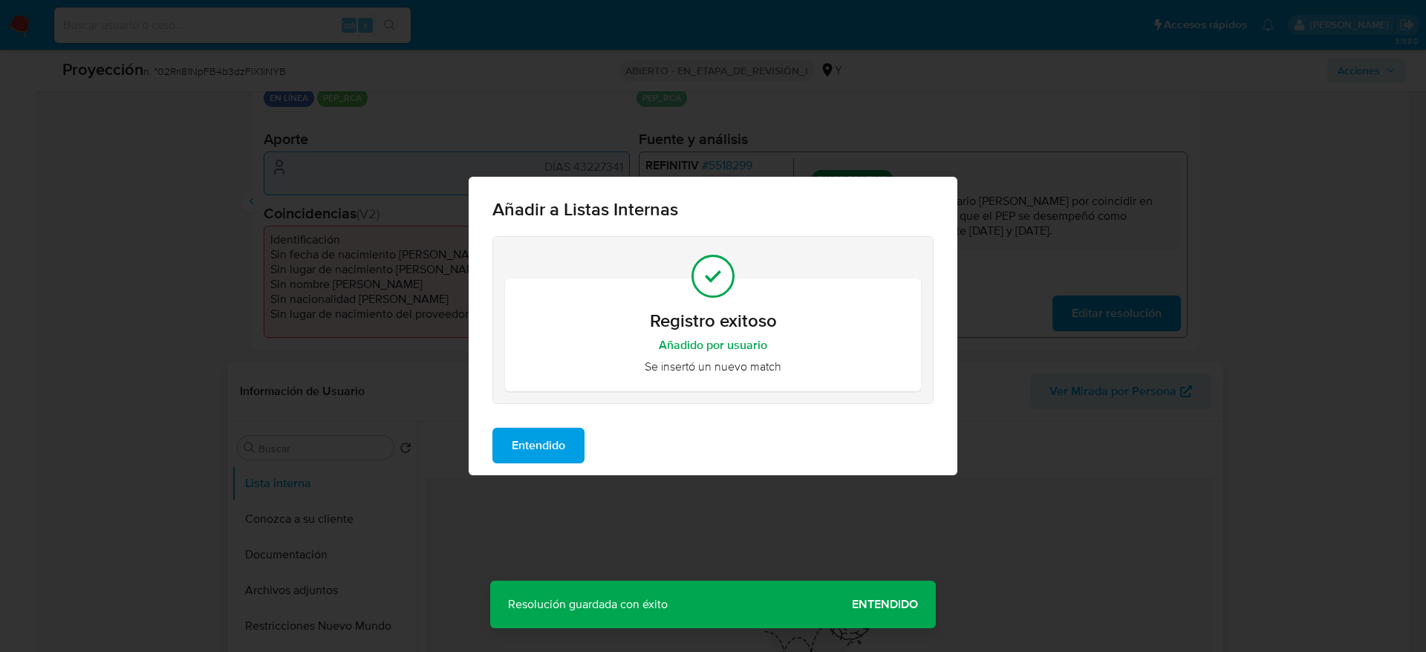
click at [574, 454] on button "Entendido" at bounding box center [538, 446] width 92 height 36
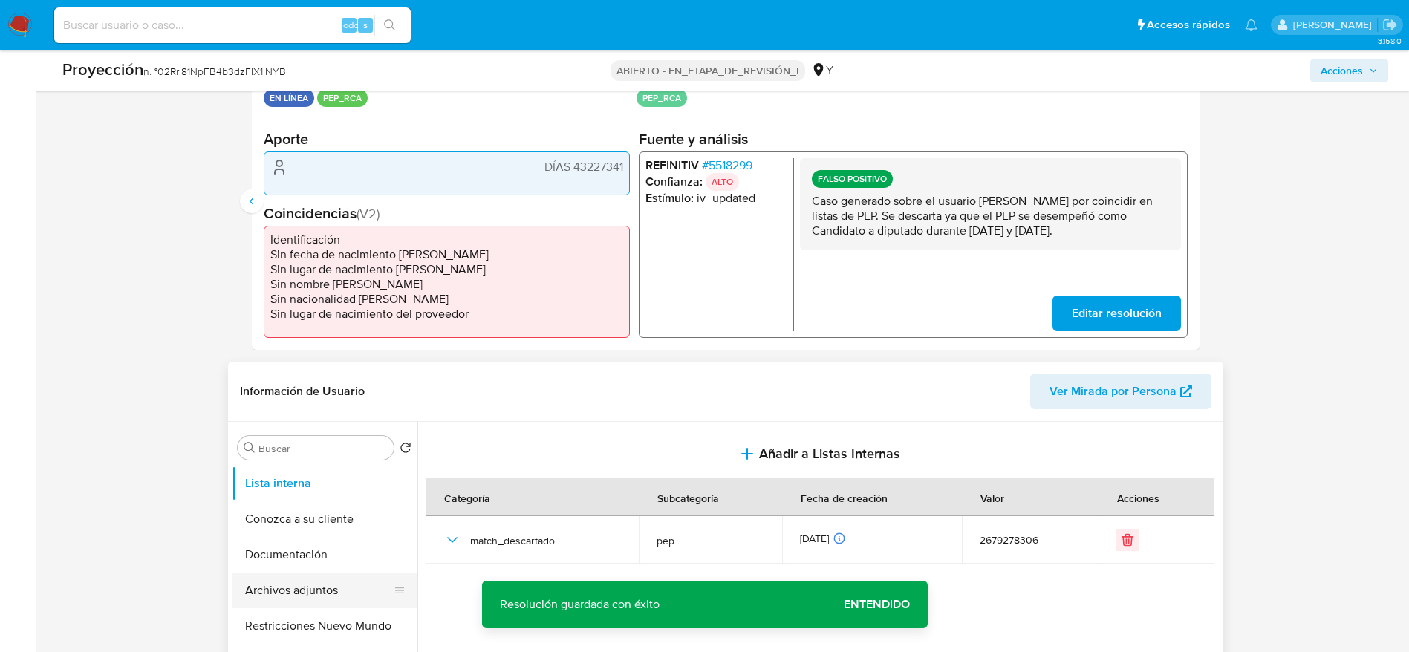
click at [328, 587] on button "Archivos adjuntos" at bounding box center [319, 591] width 174 height 36
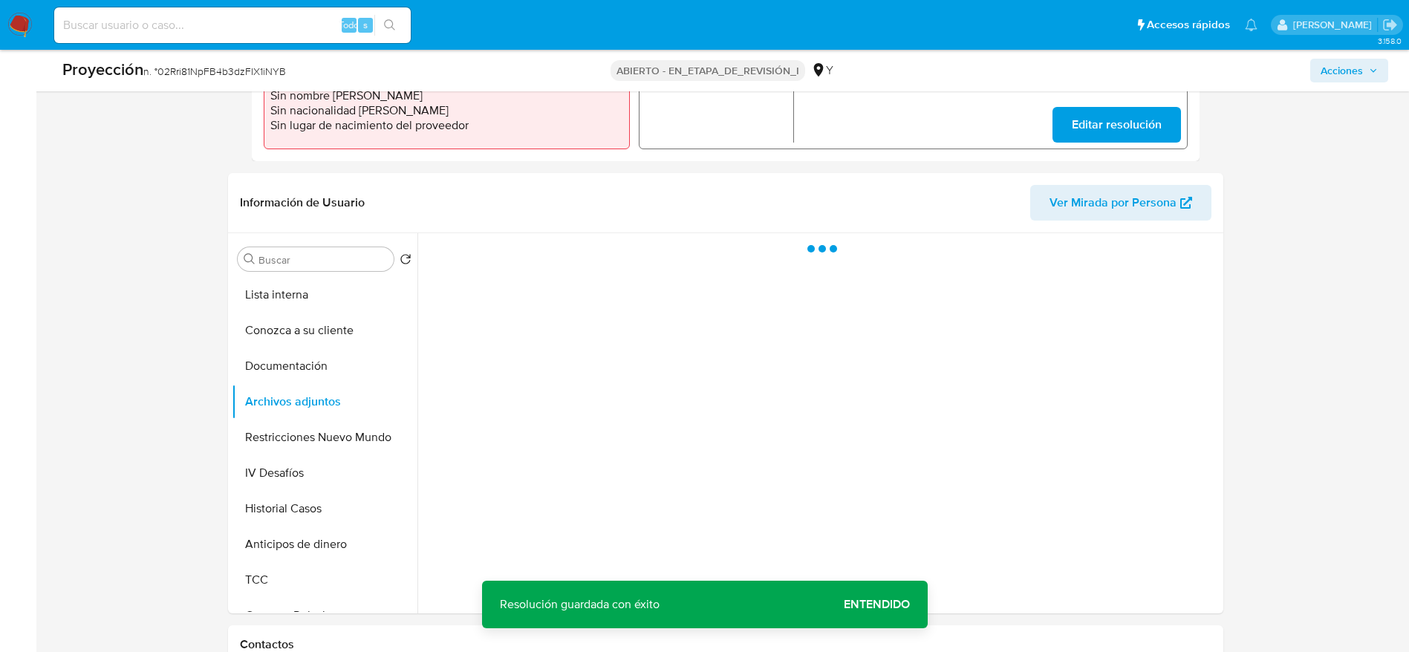
scroll to position [557, 0]
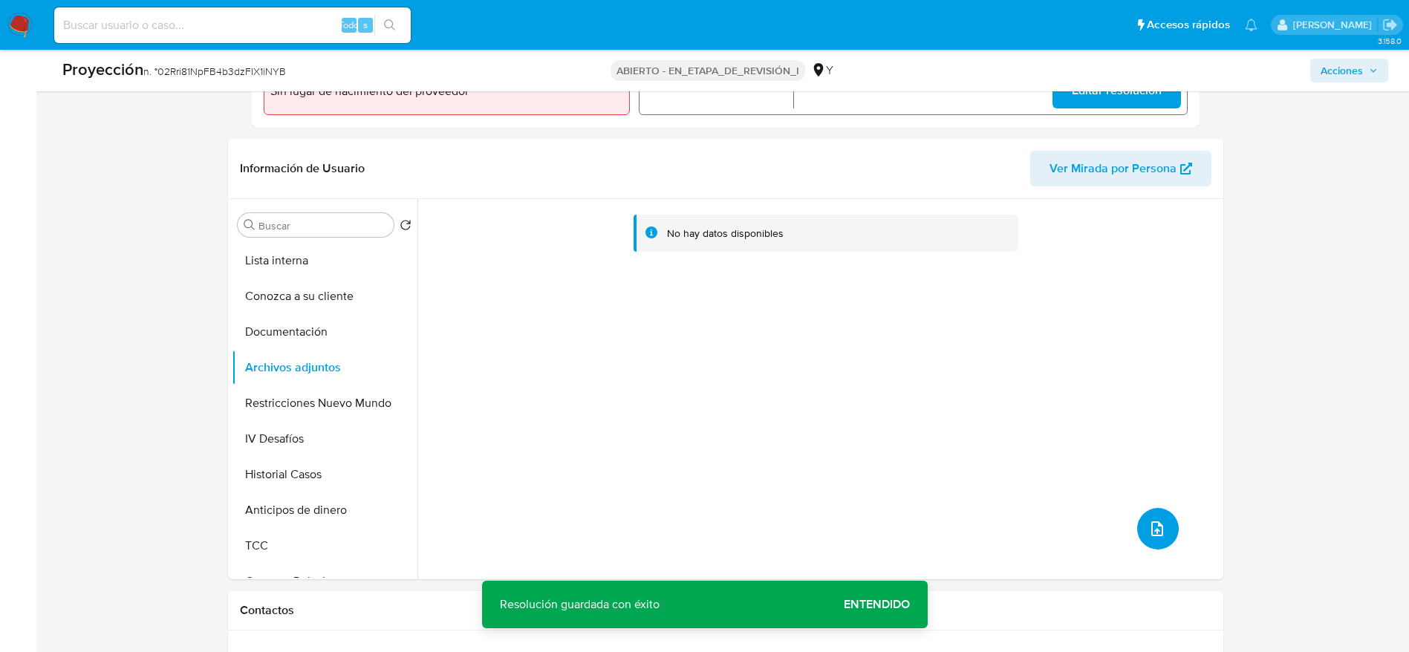
click at [1137, 532] on button "subir archivo" at bounding box center [1158, 529] width 42 height 42
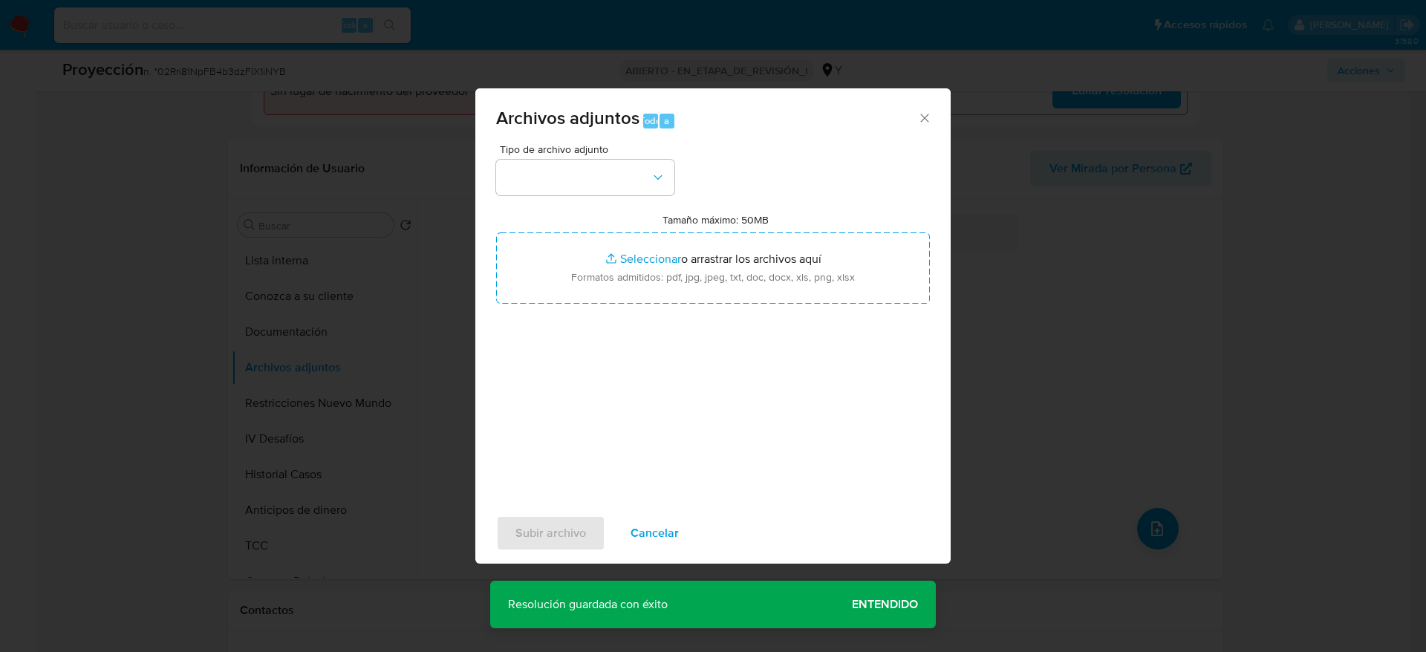
click at [541, 152] on span "Tipo de archivo adjunto" at bounding box center [589, 149] width 178 height 10
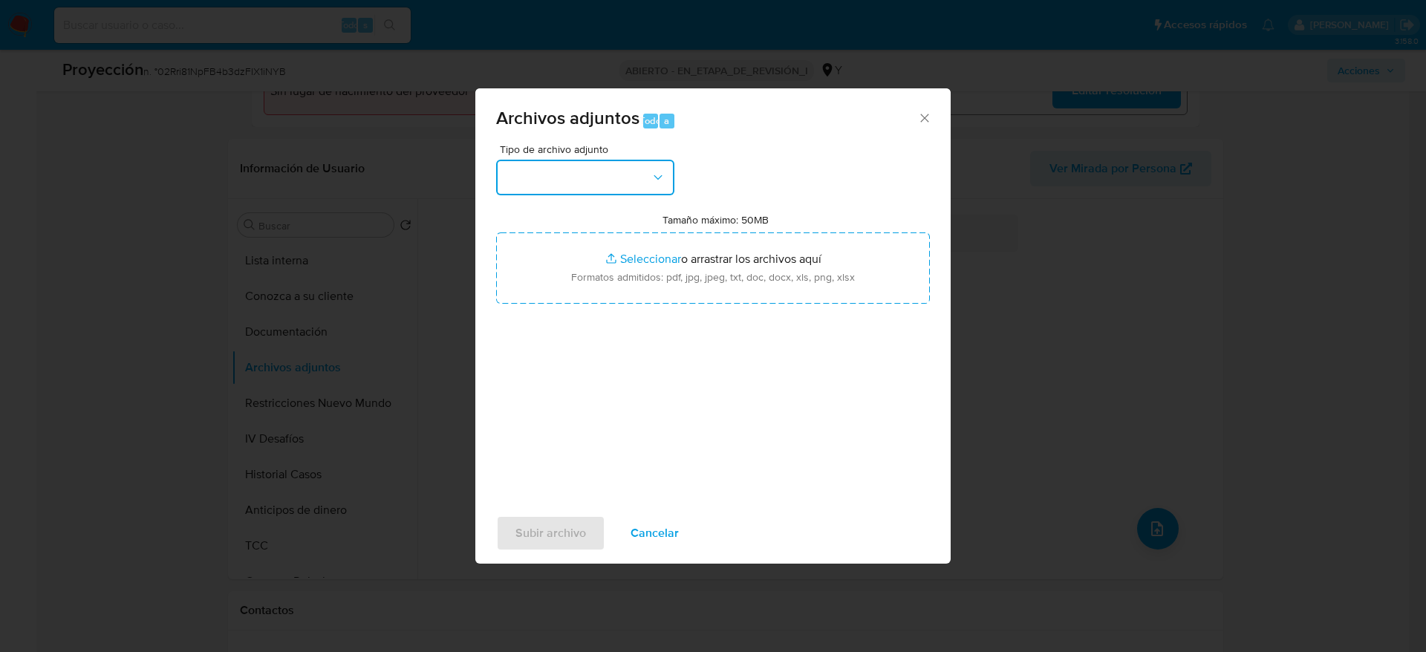
click at [541, 163] on button "button" at bounding box center [585, 178] width 178 height 36
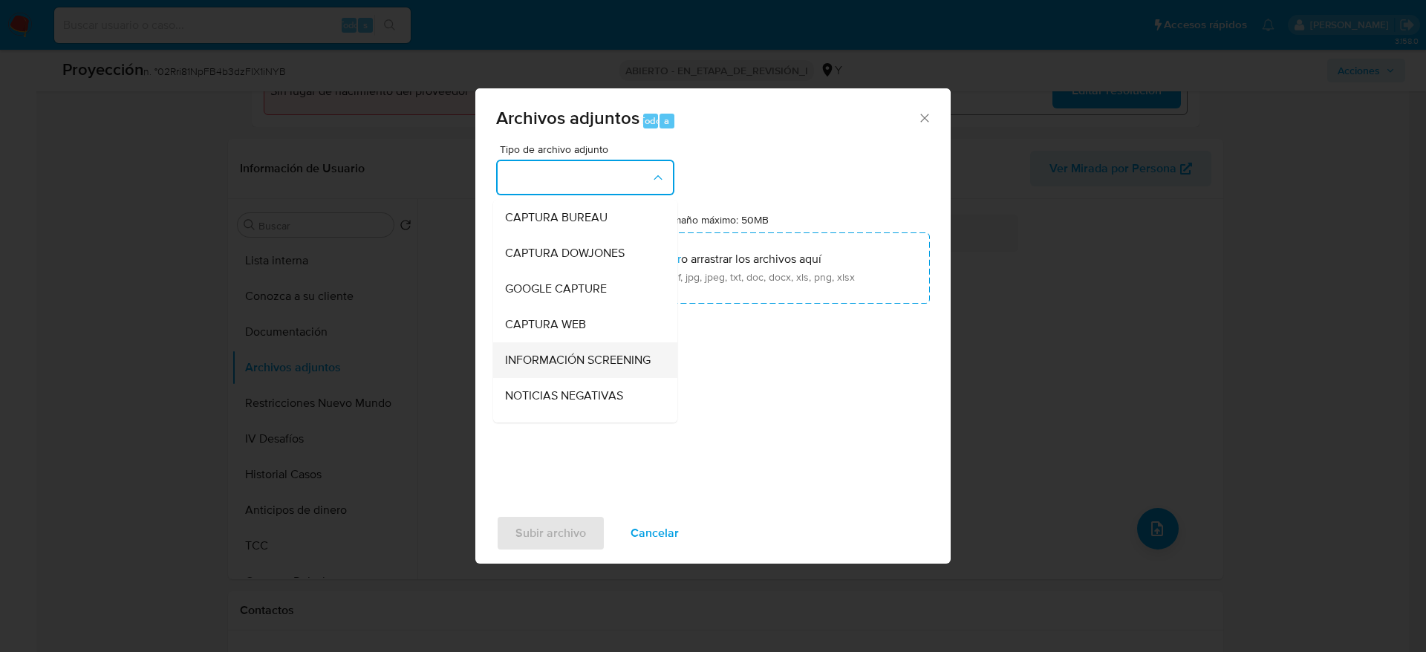
click at [605, 363] on span "INFORMACIÓN SCREENING" at bounding box center [578, 360] width 146 height 15
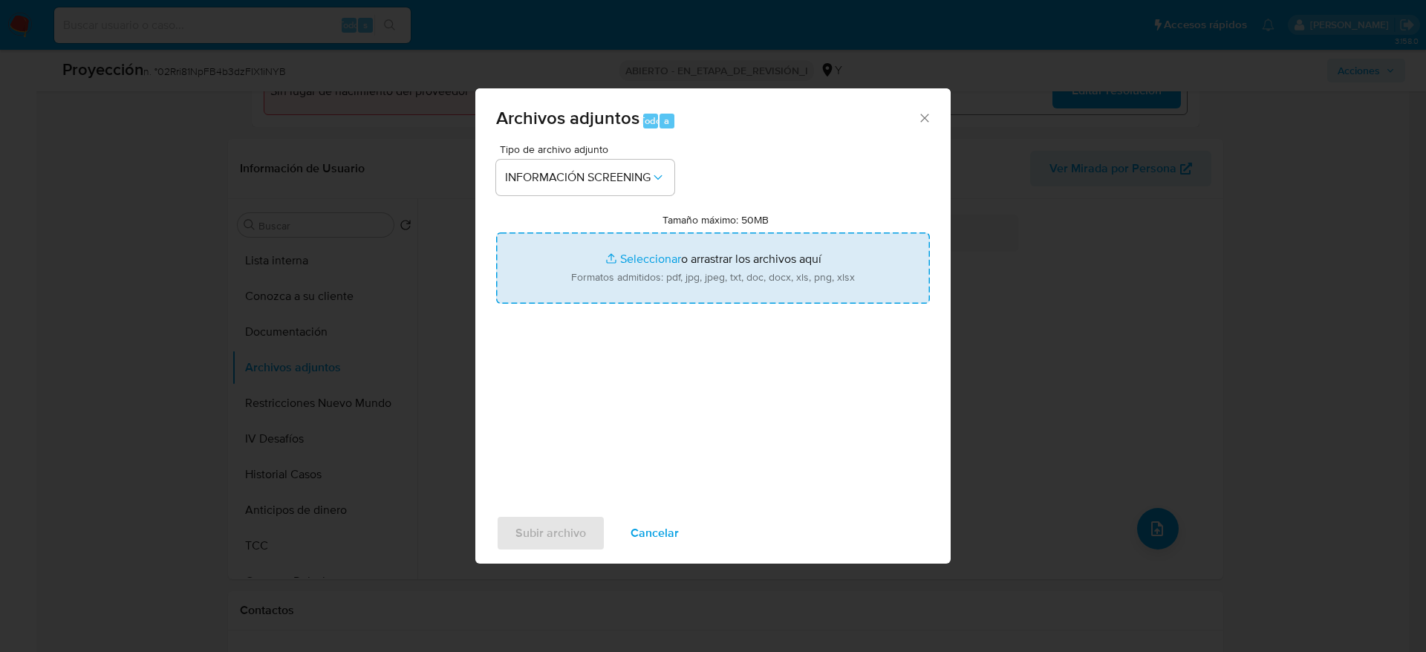
click at [601, 258] on input "Tamaño máximo: 50MB Seleccionar archivos" at bounding box center [713, 267] width 434 height 71
type input "C:\fakepath\_Karin Silva Noriega_ - Buscar con Google.pdf"
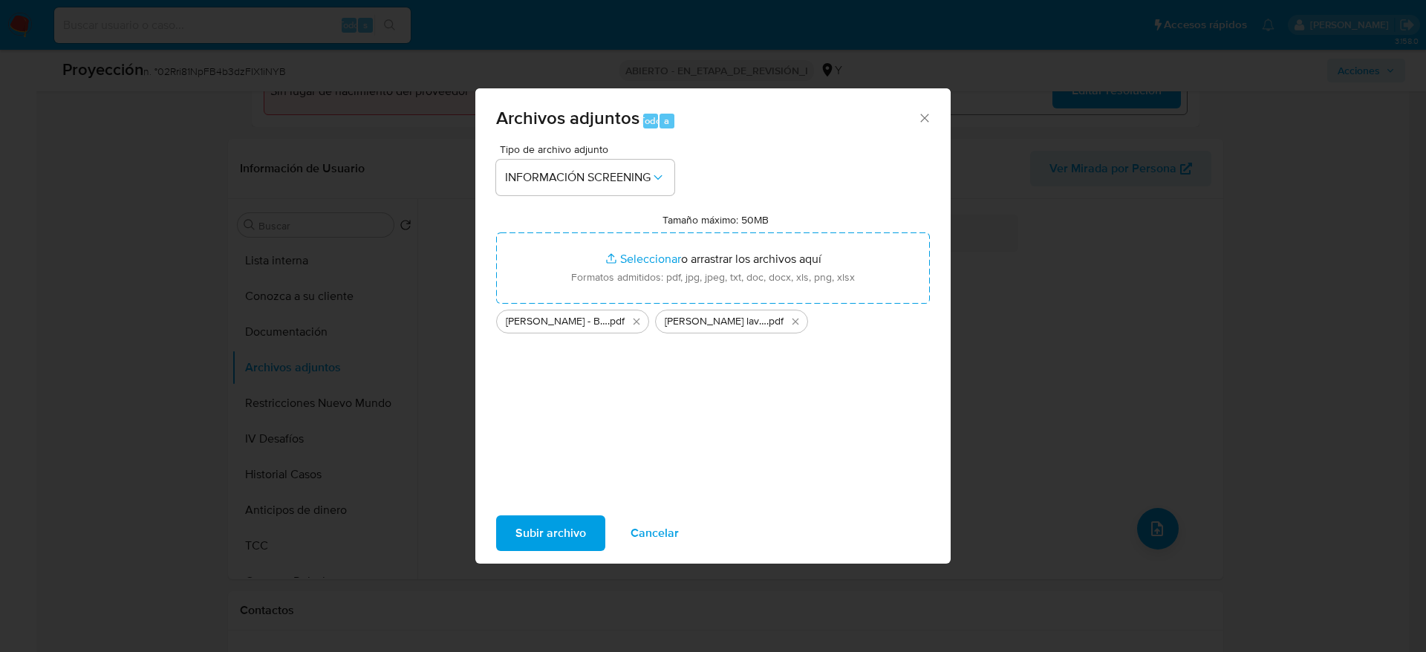
click at [555, 542] on span "Subir archivo" at bounding box center [550, 533] width 71 height 33
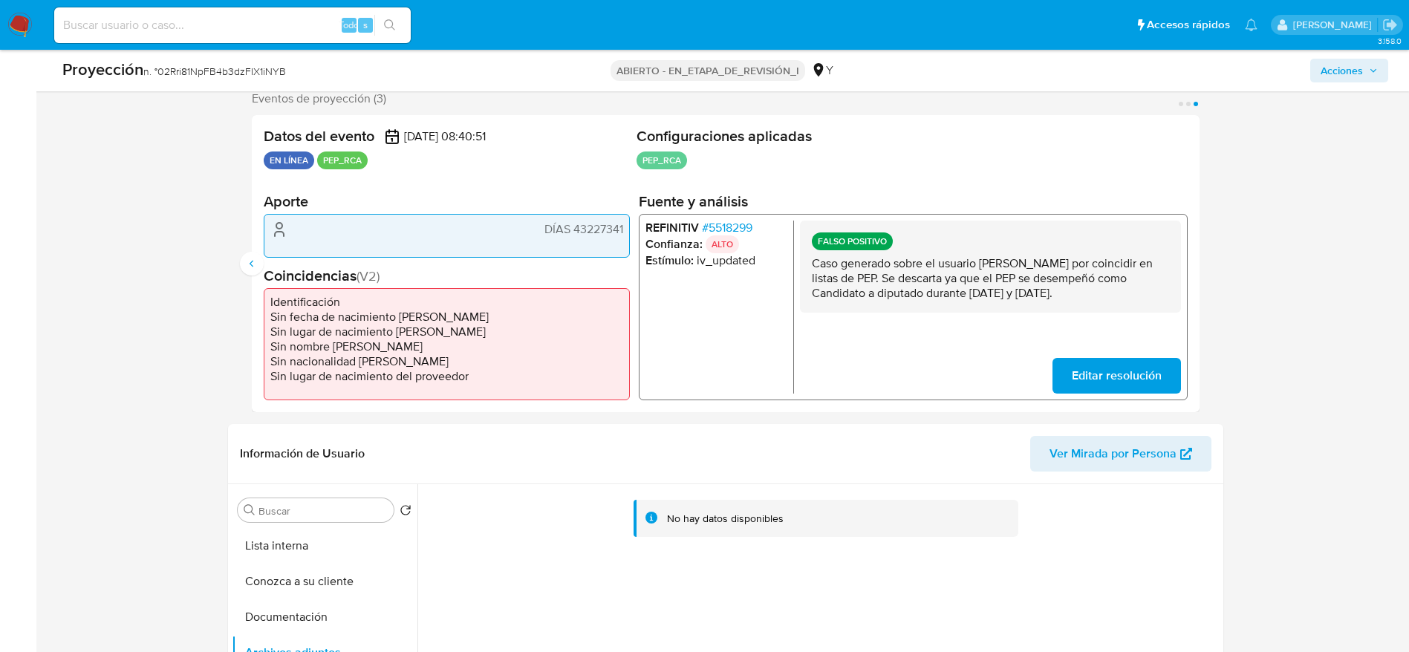
scroll to position [0, 0]
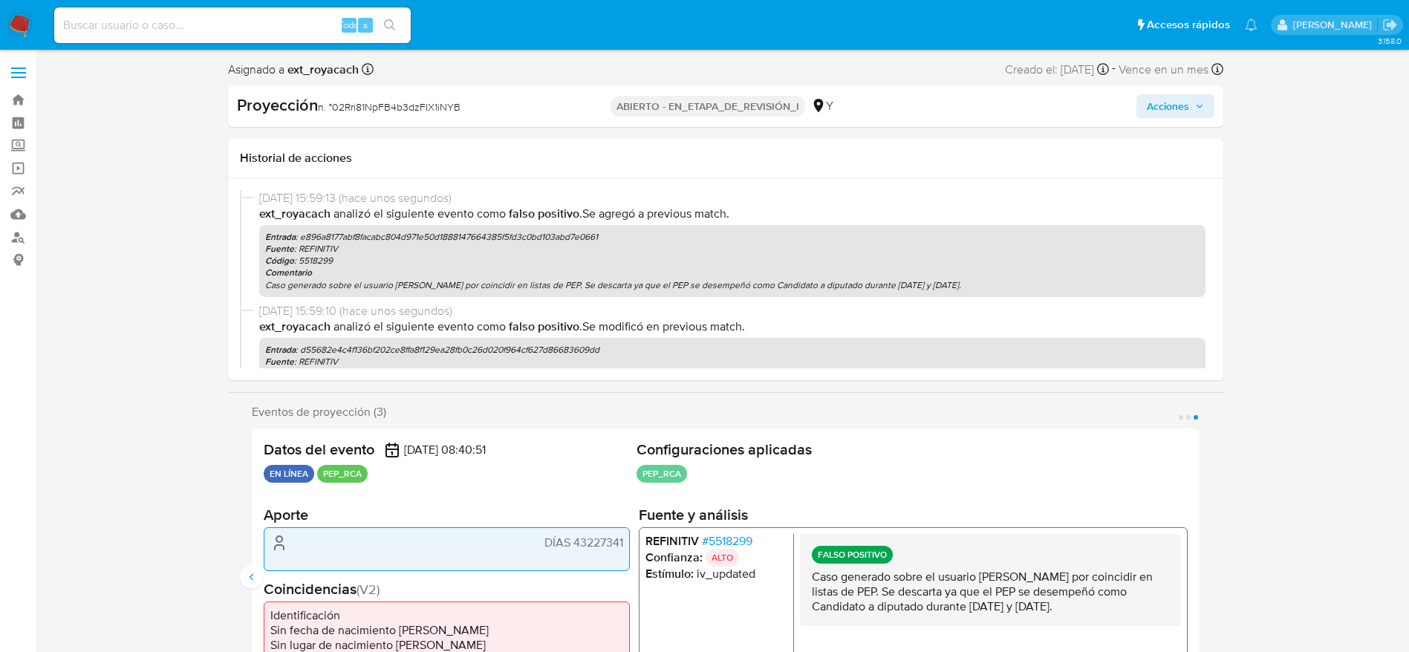
click at [1190, 103] on span "Acciones" at bounding box center [1175, 106] width 57 height 21
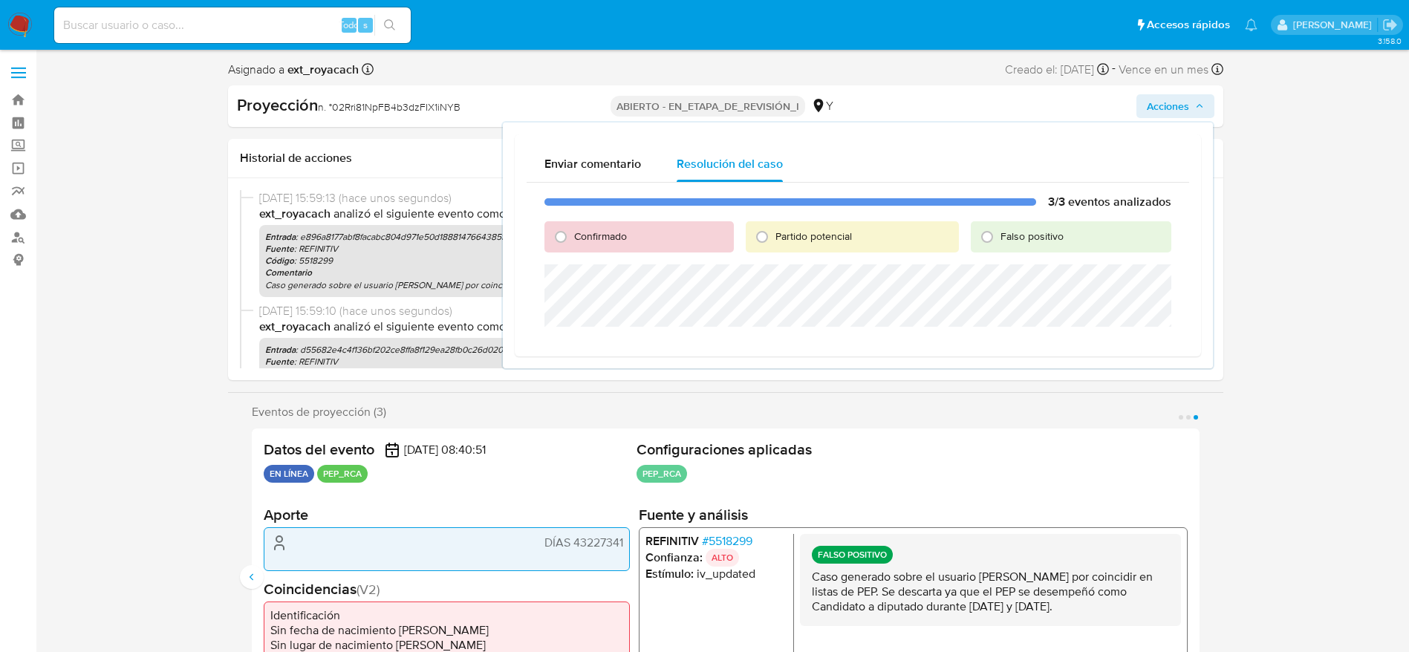
click at [1009, 251] on div "Falso positivo" at bounding box center [1071, 236] width 200 height 31
click at [1011, 244] on div "Falso positivo" at bounding box center [1071, 236] width 200 height 31
click at [1006, 228] on div "Falso positivo" at bounding box center [1071, 236] width 200 height 31
click at [1006, 244] on div "Falso positivo" at bounding box center [1071, 236] width 200 height 31
click at [1006, 240] on font "Falso positivo" at bounding box center [1031, 236] width 63 height 15
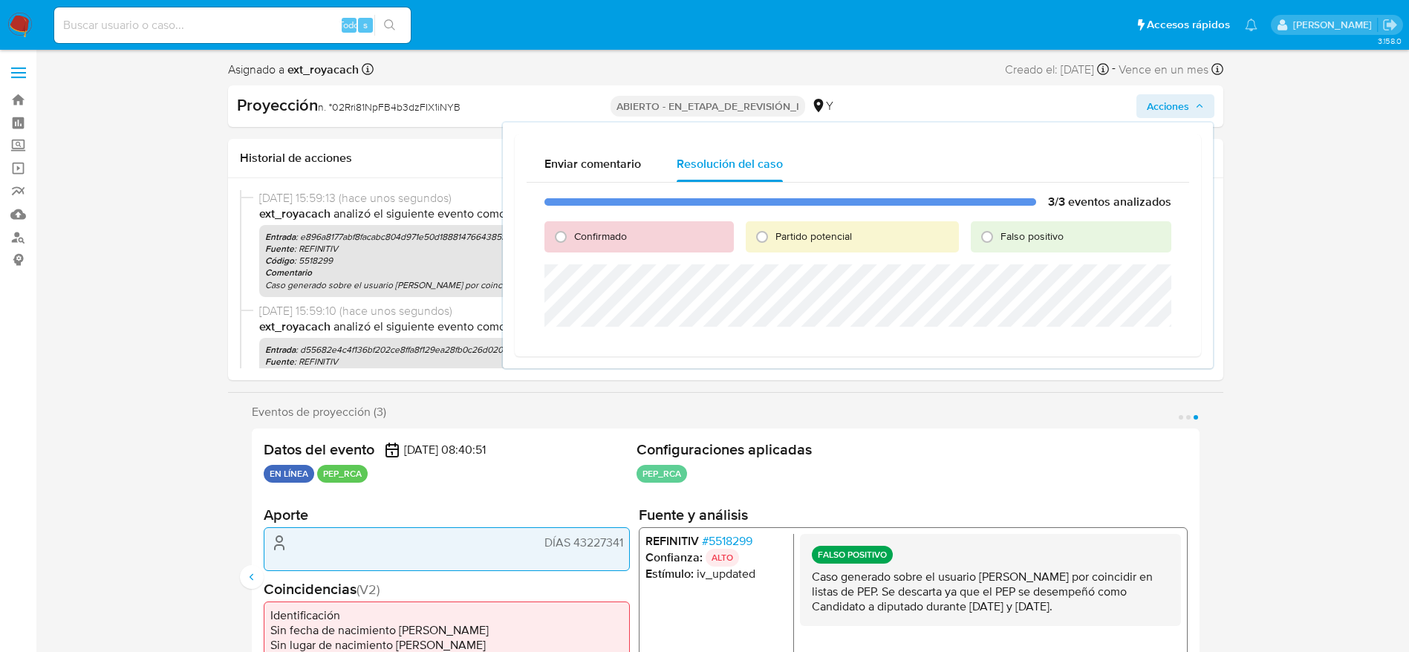
click at [999, 240] on input "Falso positivo" at bounding box center [987, 237] width 24 height 24
radio input "true"
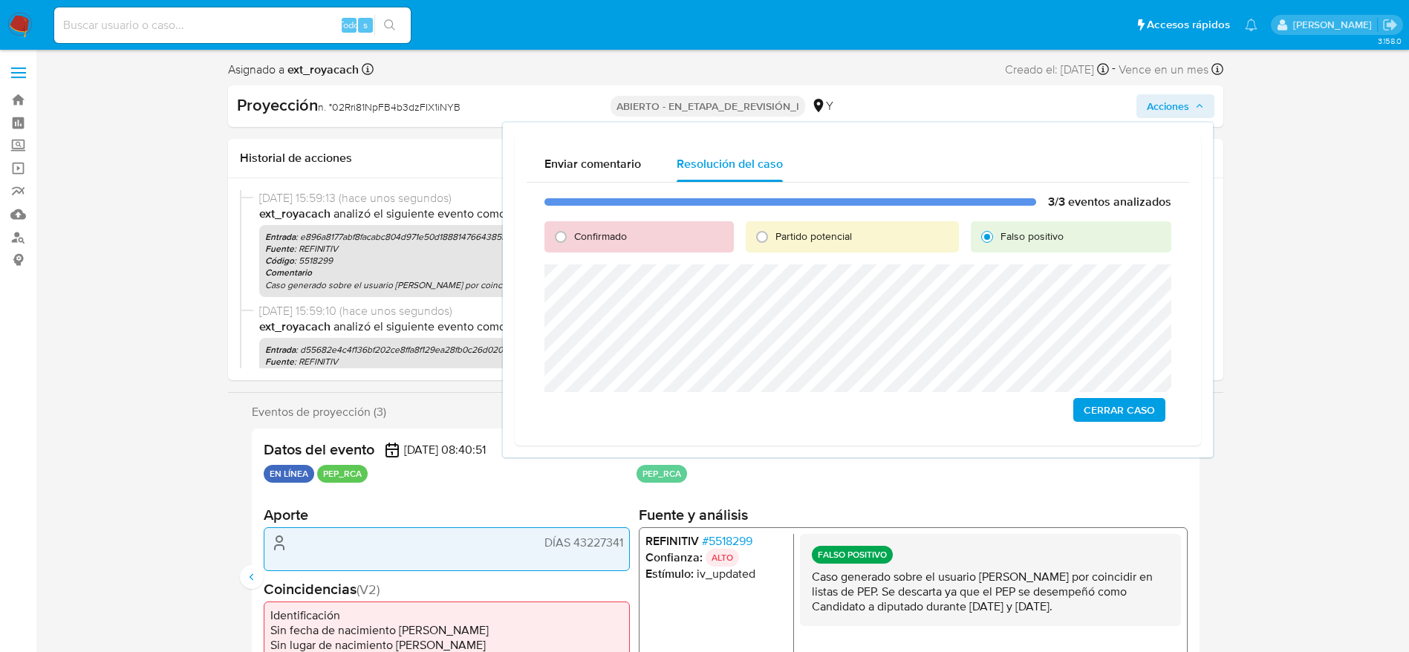
click at [1156, 418] on button "Cerrar Caso" at bounding box center [1119, 410] width 92 height 24
click at [359, 105] on font "02Rri81NpFB4b3dzFIX1iNYB" at bounding box center [396, 107] width 128 height 15
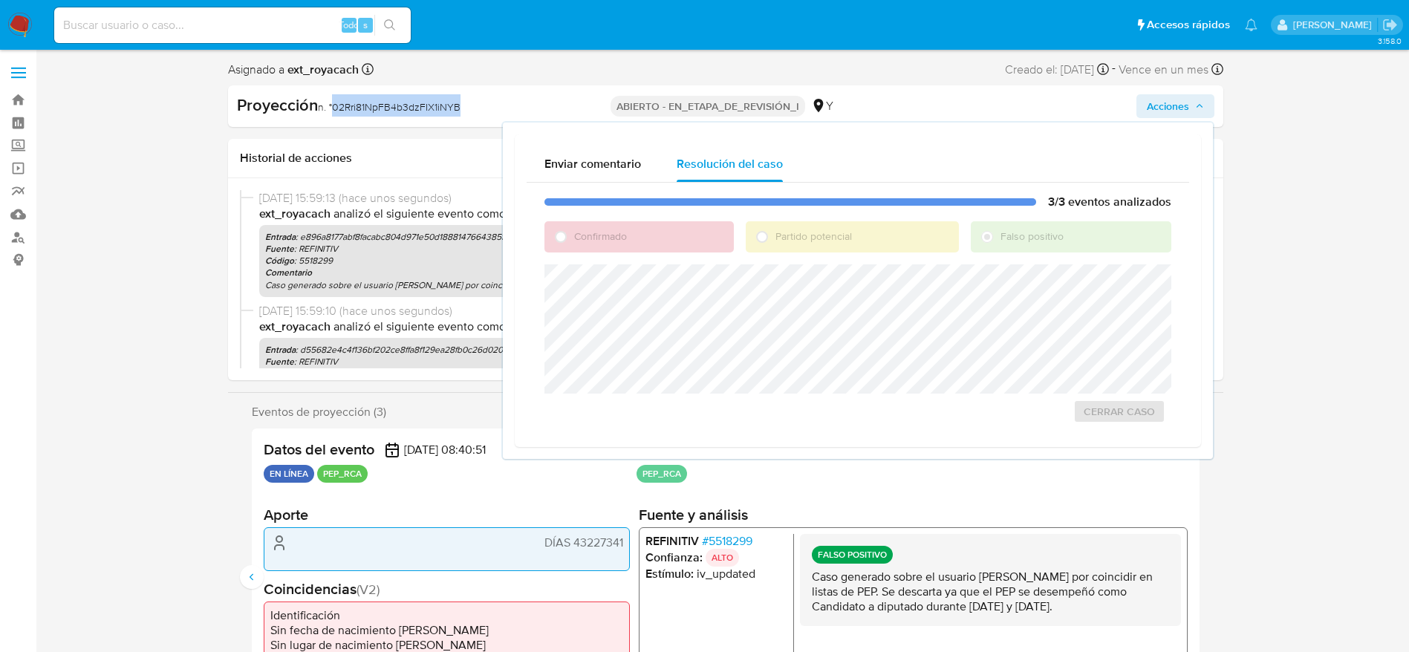
click at [359, 105] on font "02Rri81NpFB4b3dzFIX1iNYB" at bounding box center [396, 107] width 128 height 15
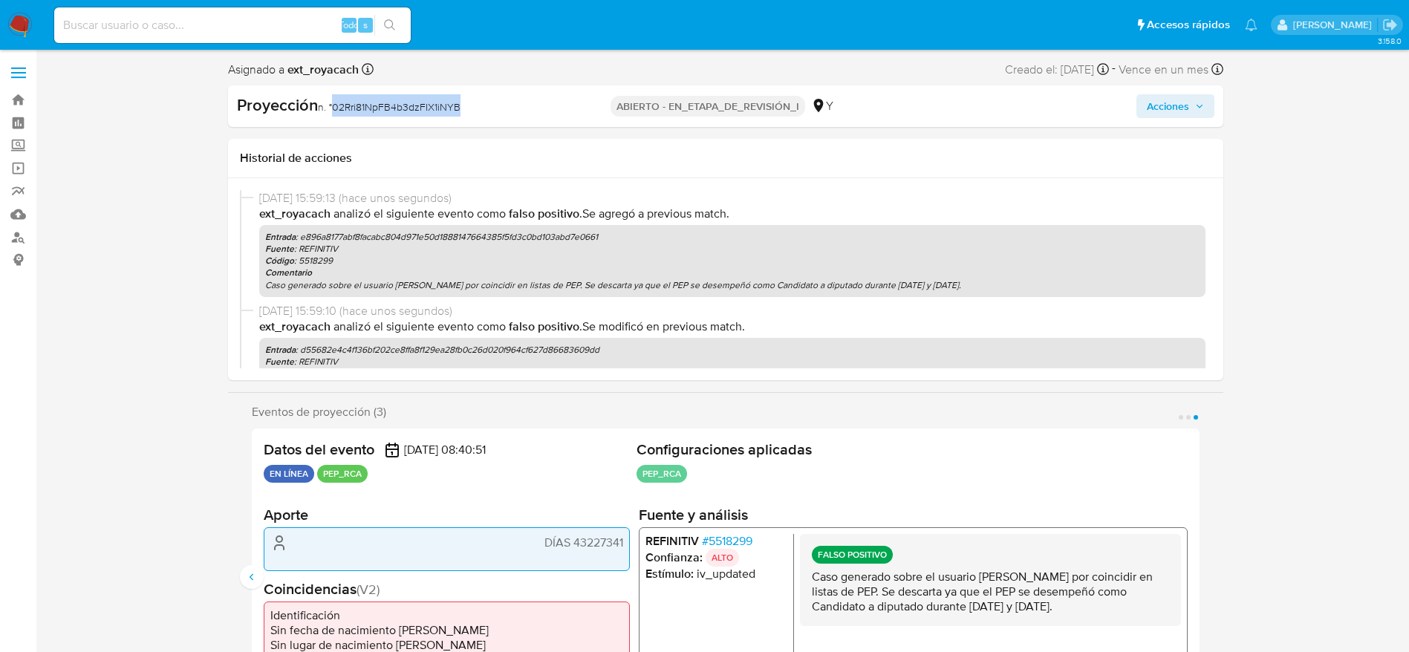
copy font "02Rri81NpFB4b3dzFIX1iNYB"
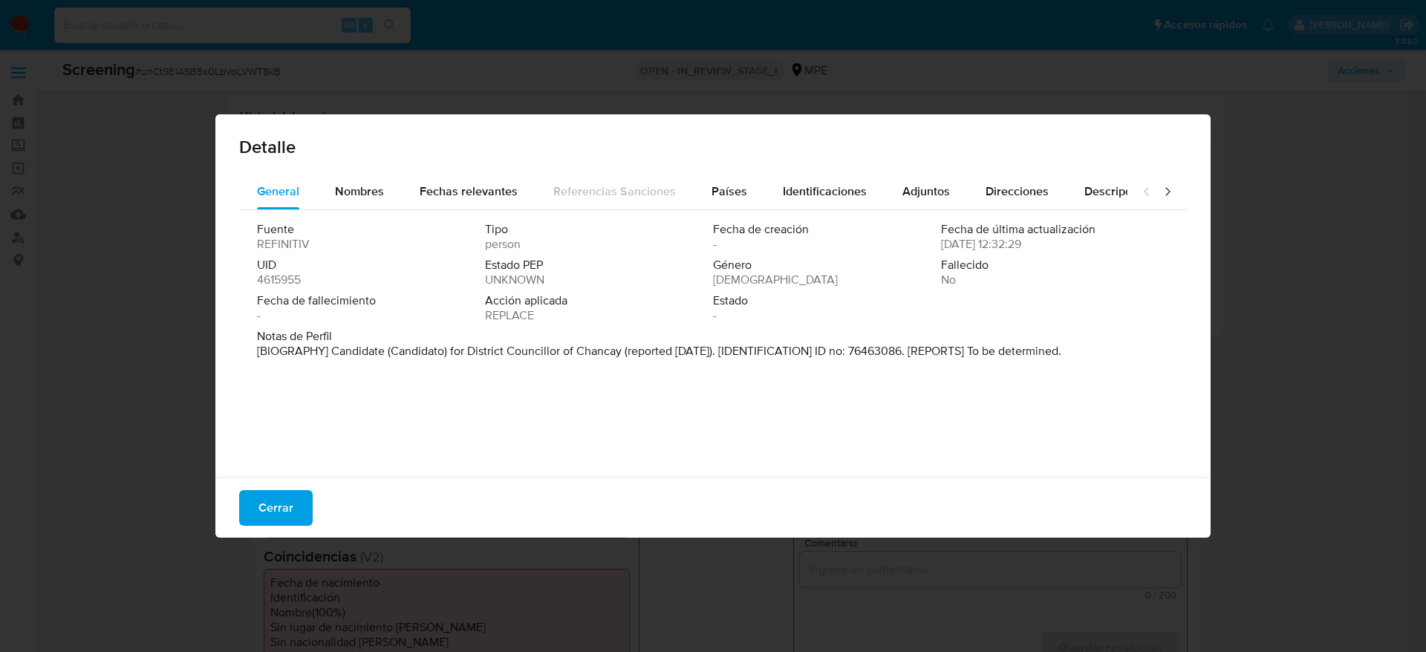
select select "10"
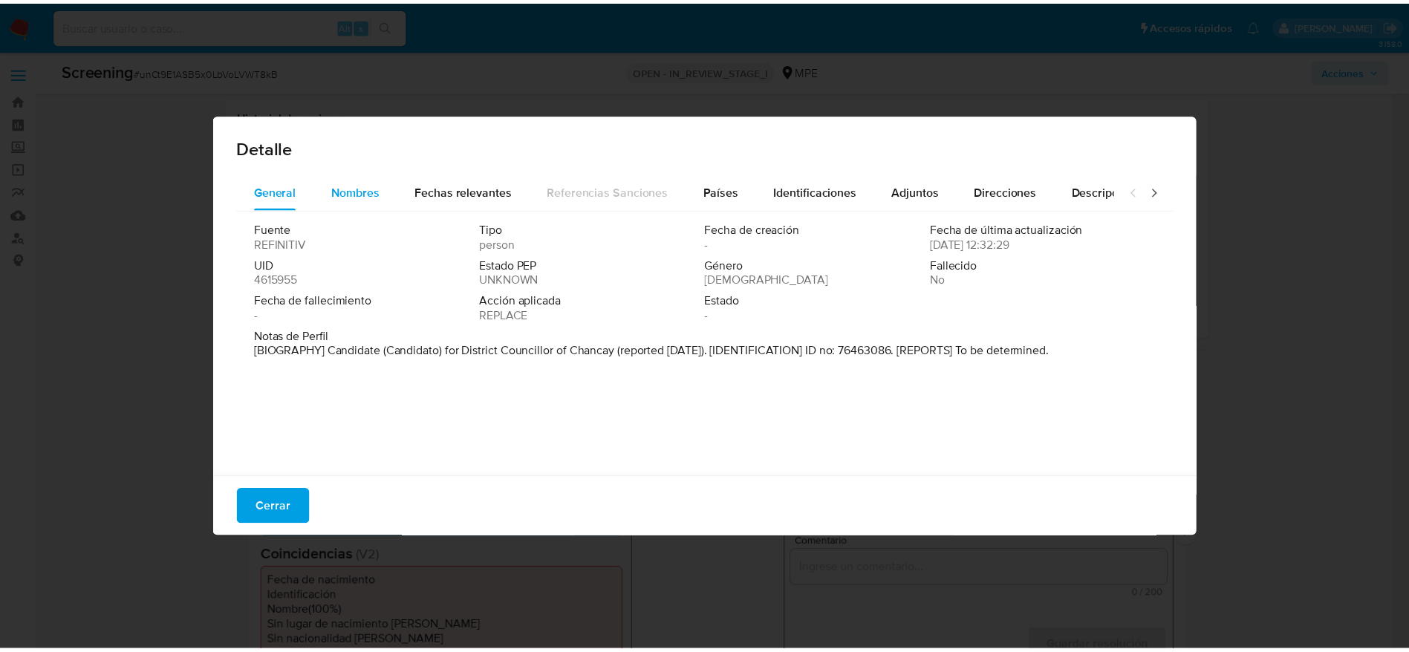
scroll to position [223, 0]
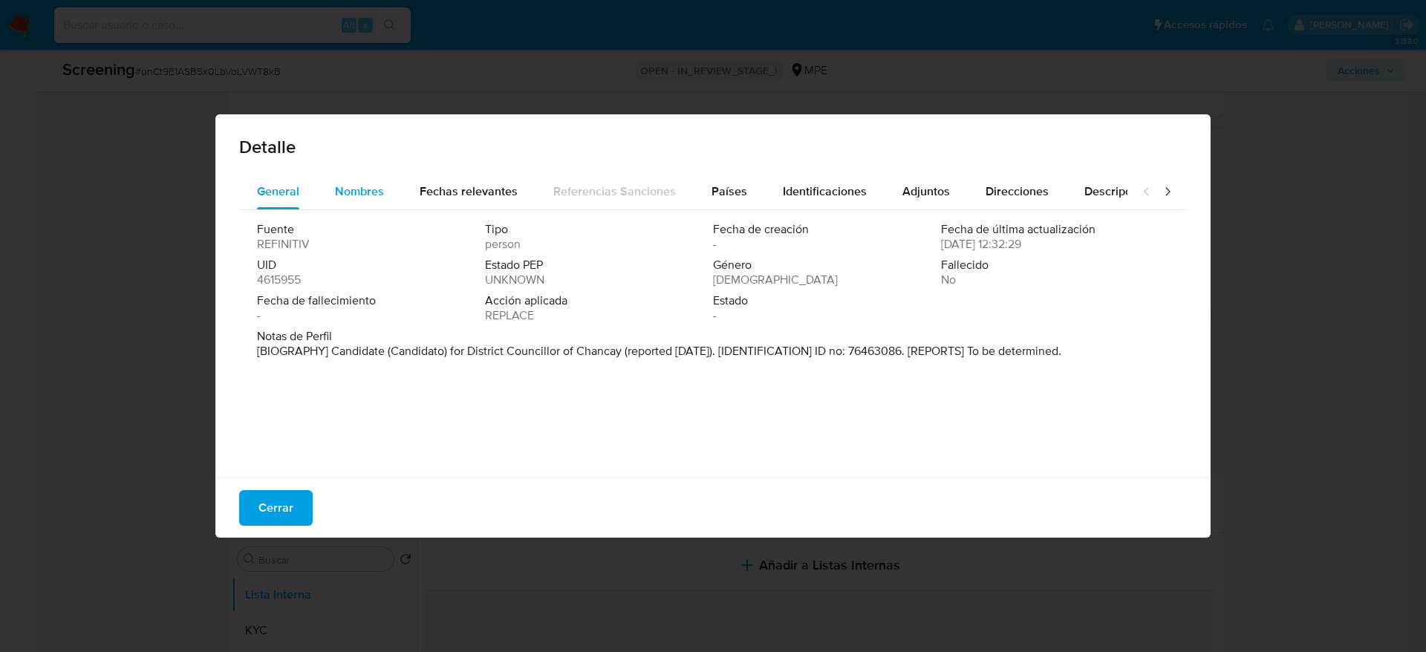
click at [342, 175] on div "Nombres" at bounding box center [359, 192] width 49 height 36
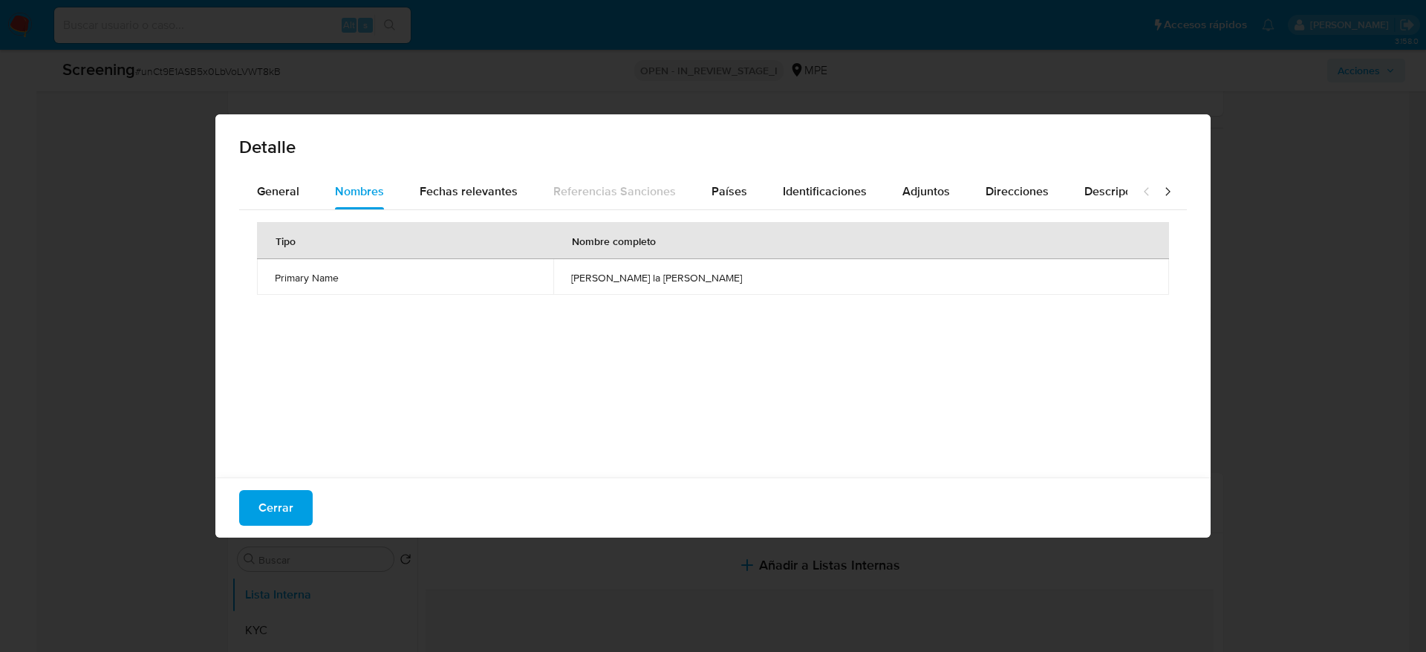
click at [271, 485] on div "Cerrar" at bounding box center [712, 508] width 995 height 60
click at [271, 498] on span "Cerrar" at bounding box center [275, 508] width 35 height 33
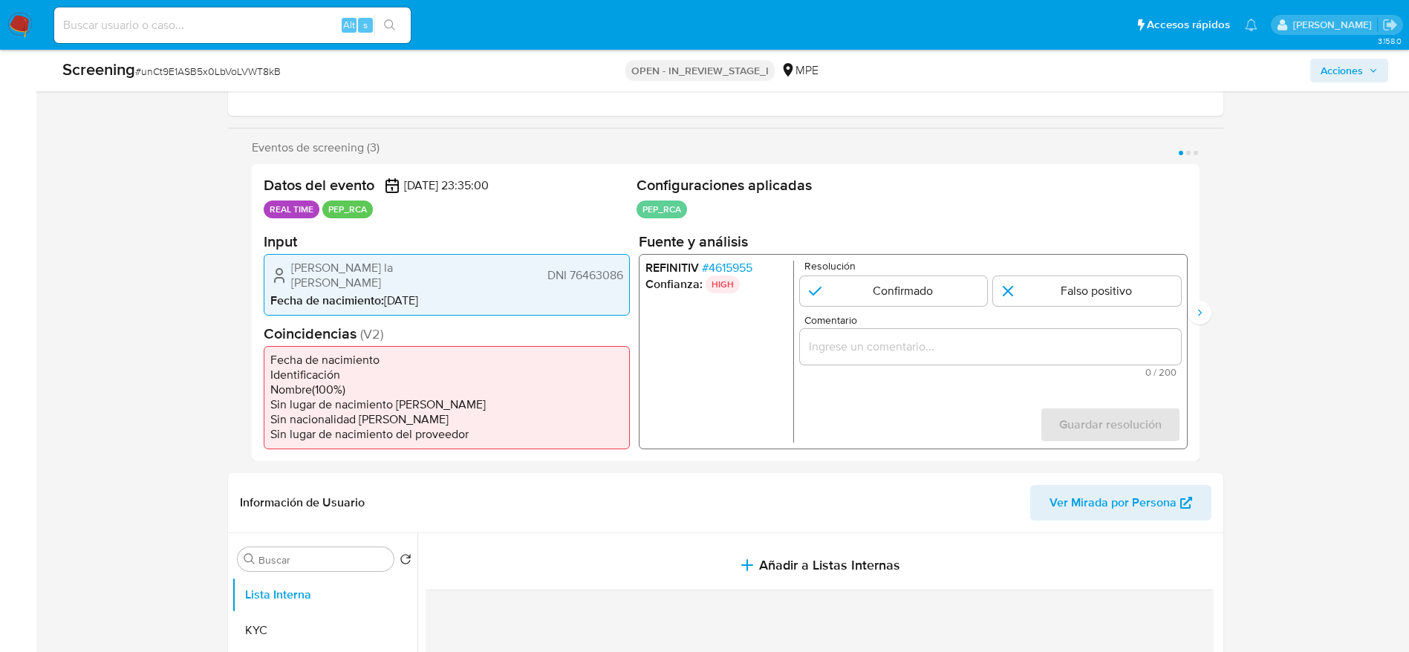
click at [425, 281] on span "Alexander Jefferson la Rosa Tuesta" at bounding box center [384, 275] width 186 height 30
click at [232, 75] on span "# unCt9E1ASB5x0LbVoLVWT8kB" at bounding box center [208, 71] width 146 height 15
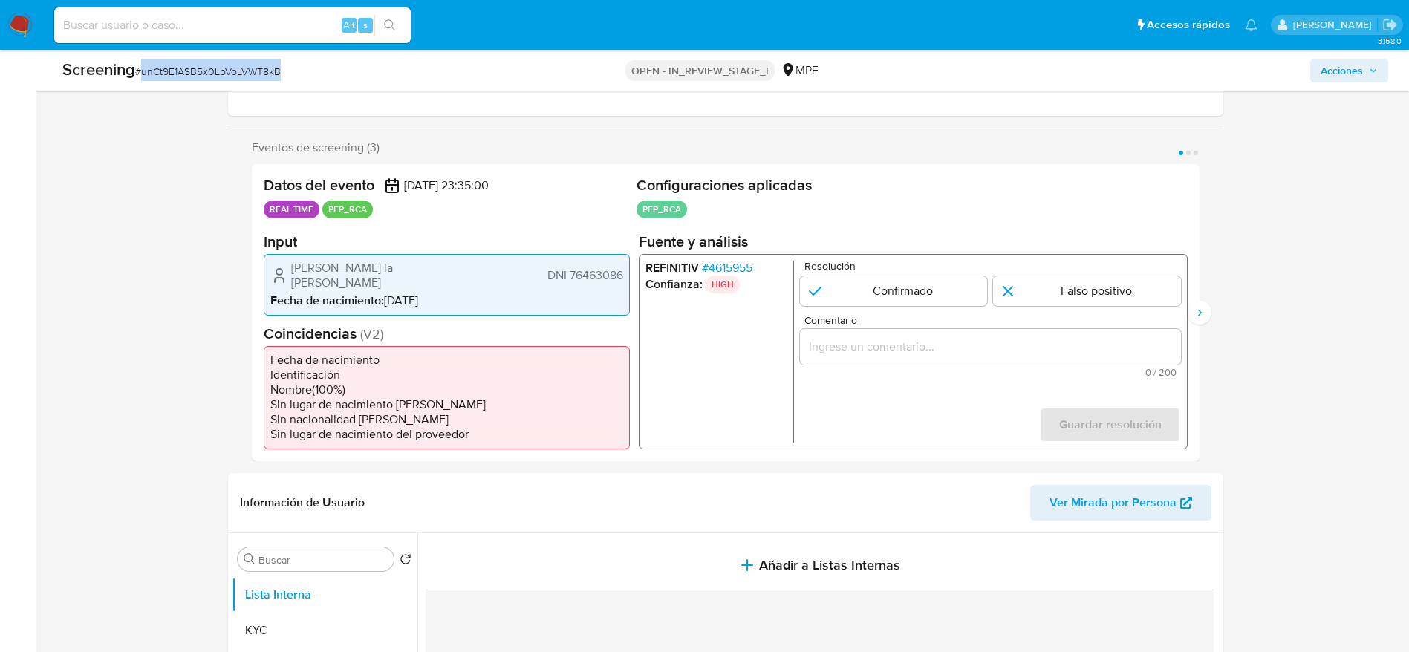
copy span "unCt9E1ASB5x0LbVoLVWT8kB"
click at [385, 360] on li "Fecha de nacimiento" at bounding box center [446, 359] width 353 height 15
drag, startPoint x: 286, startPoint y: 276, endPoint x: 625, endPoint y: 277, distance: 338.6
click at [625, 277] on div "Alexander Jefferson la Rosa Tuesta DNI 76463086 Fecha de nacimiento : 09/02/1999" at bounding box center [447, 284] width 366 height 62
click at [723, 275] on span "# 4615955" at bounding box center [726, 267] width 50 height 15
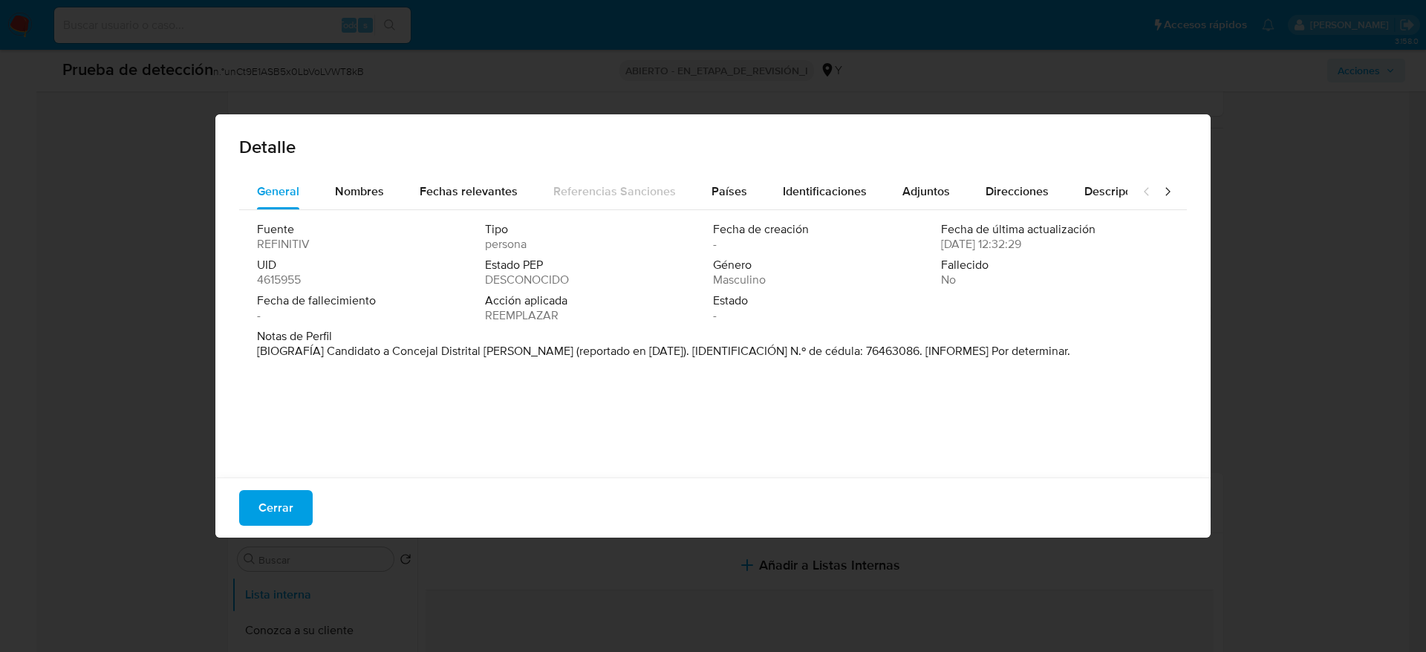
drag, startPoint x: 323, startPoint y: 350, endPoint x: 544, endPoint y: 348, distance: 221.3
click at [544, 348] on font "[BIOGRAFÍA] Candidato a Concejal Distrital de Chancay (reportado en septiembre …" at bounding box center [663, 350] width 813 height 17
click at [260, 512] on span "Cerrar" at bounding box center [275, 508] width 35 height 33
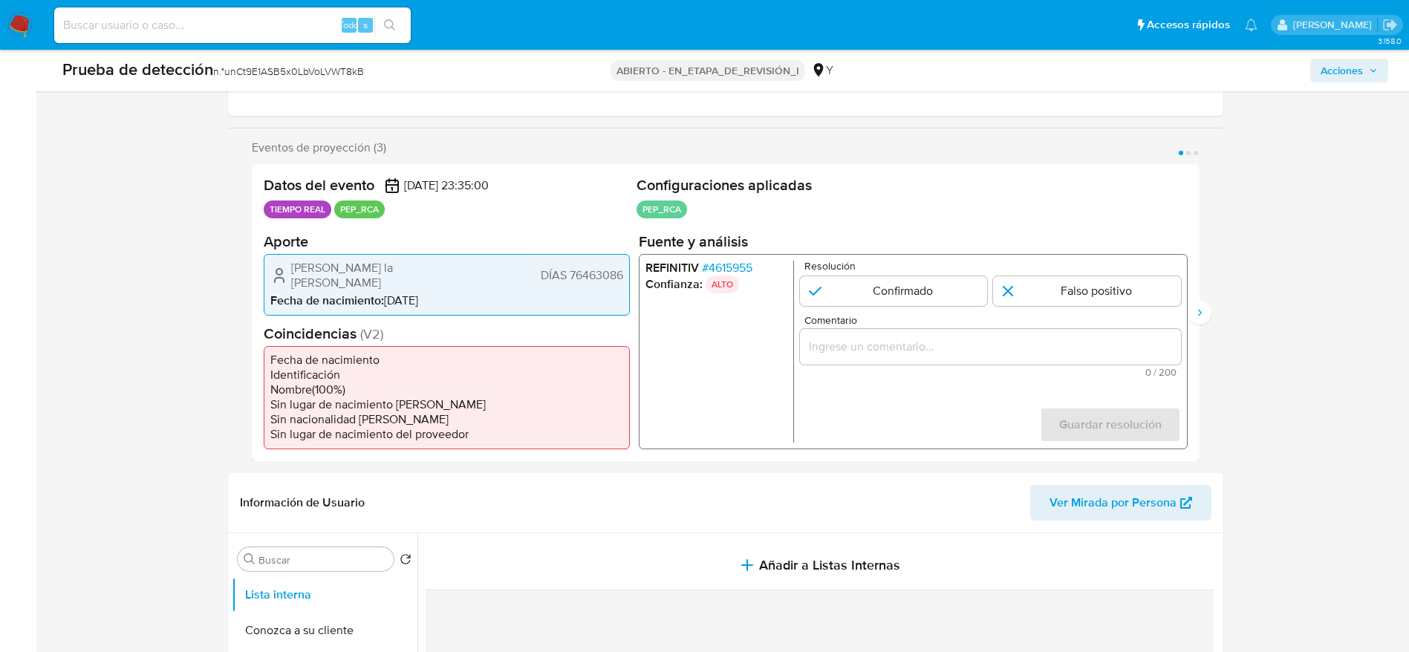
click at [859, 322] on span "Comentario" at bounding box center [994, 319] width 381 height 11
click at [859, 336] on input "Comentario" at bounding box center [989, 345] width 381 height 19
paste input "Caso generado sobre el usuario Alexander Jefferson la Rosa Tuesta DNI 76463086 …"
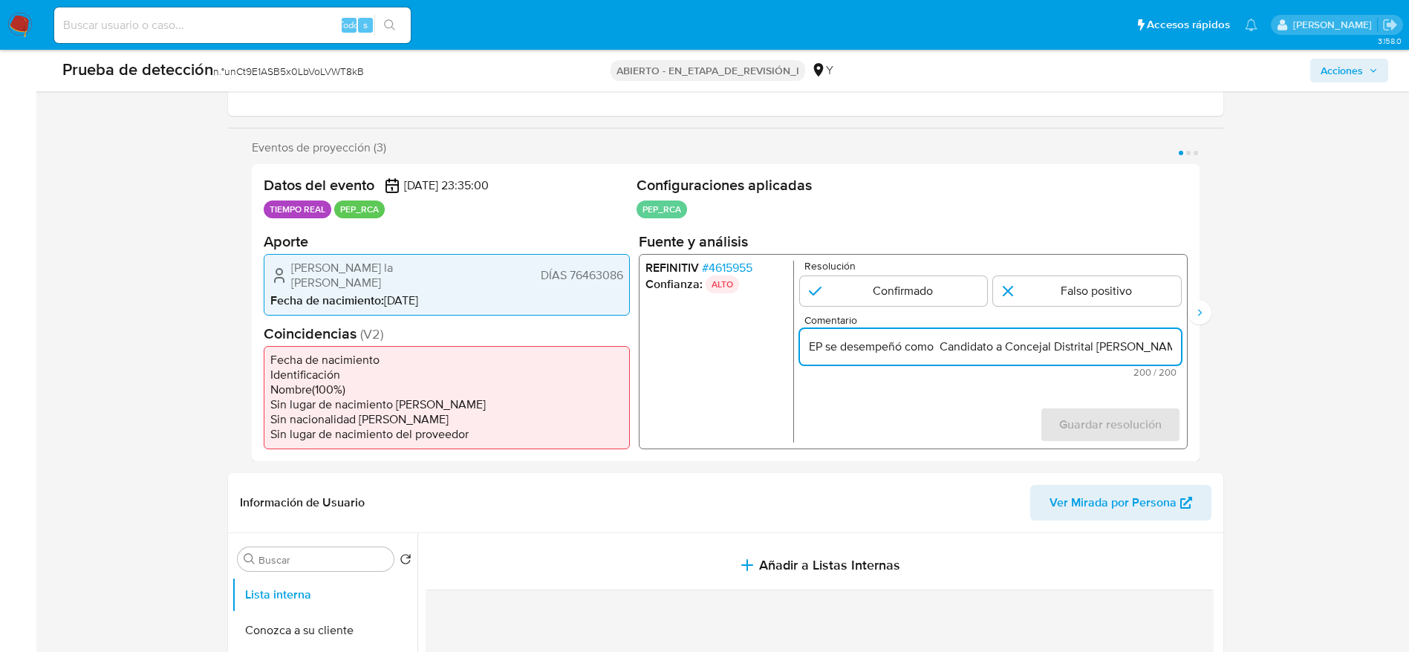
scroll to position [0, 0]
paste input "por coincidir en listas de PEP. Se descarta ya que el PEP se desempeñó como Can…"
click at [1041, 340] on input "Caso generado sobre el usuario Alexander Jefferson la Rosa Tuesta por coincidir…" at bounding box center [989, 345] width 381 height 19
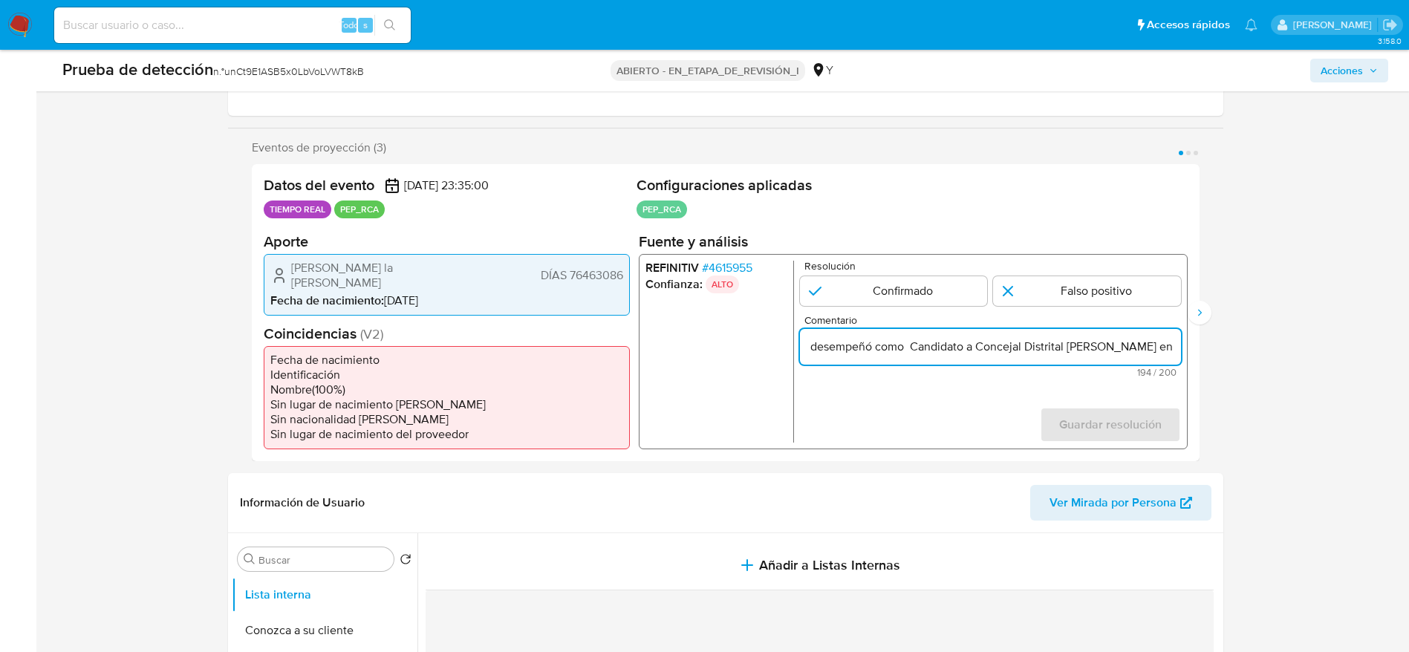
click at [1041, 340] on input "Caso generado sobre el usuario Alexander Jefferson la Rosa Tuesta por coincidir…" at bounding box center [989, 345] width 381 height 19
type input "Caso generado sobre el usuario Alexander Jefferson la Rosa Tuesta por coincidir…"
click at [1078, 288] on input "1 de 3" at bounding box center [1087, 291] width 188 height 30
radio input "true"
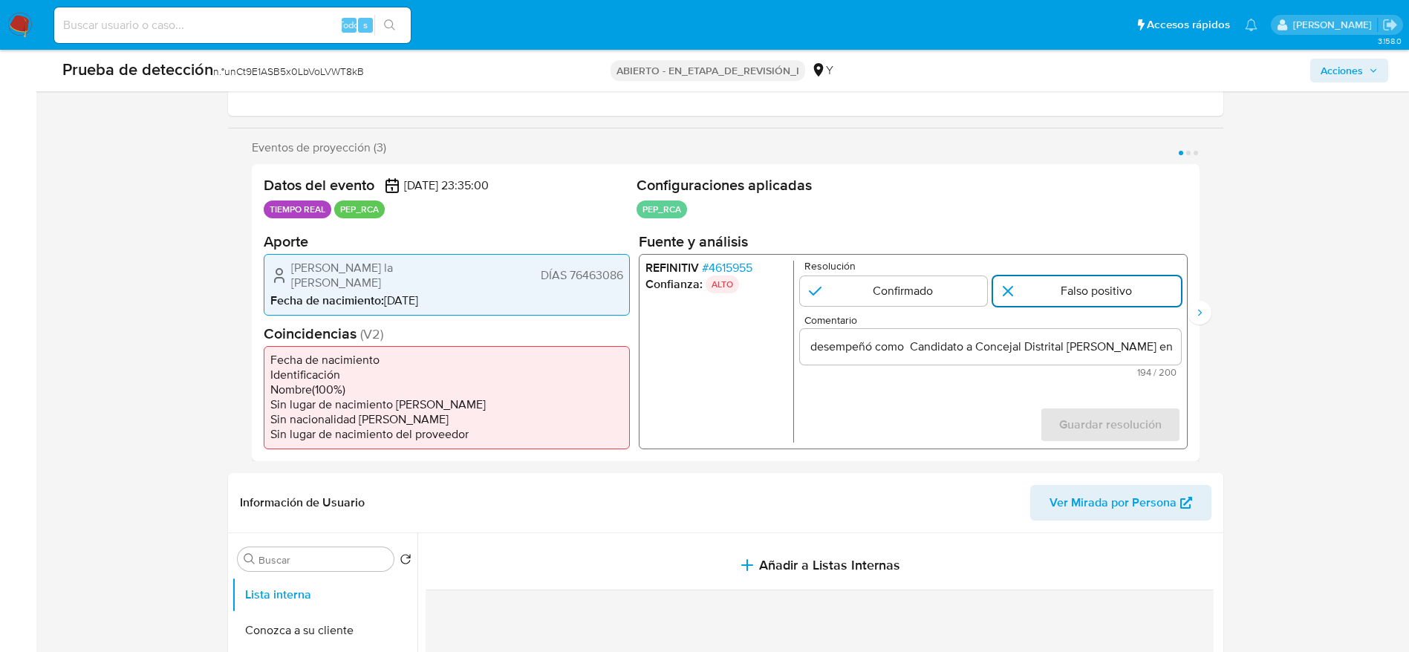
scroll to position [0, 0]
click at [1150, 428] on span "Guardar resolución" at bounding box center [1109, 424] width 102 height 33
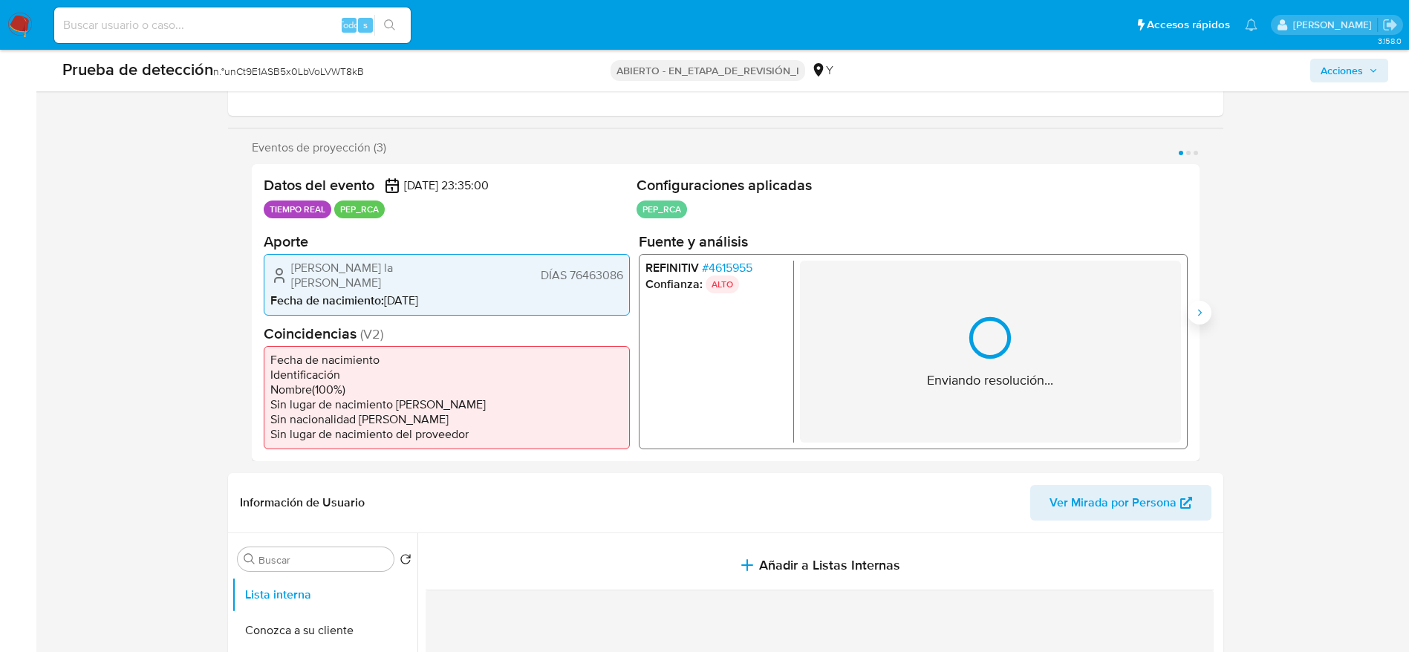
click at [1193, 317] on icon "Siguiente" at bounding box center [1199, 313] width 12 height 12
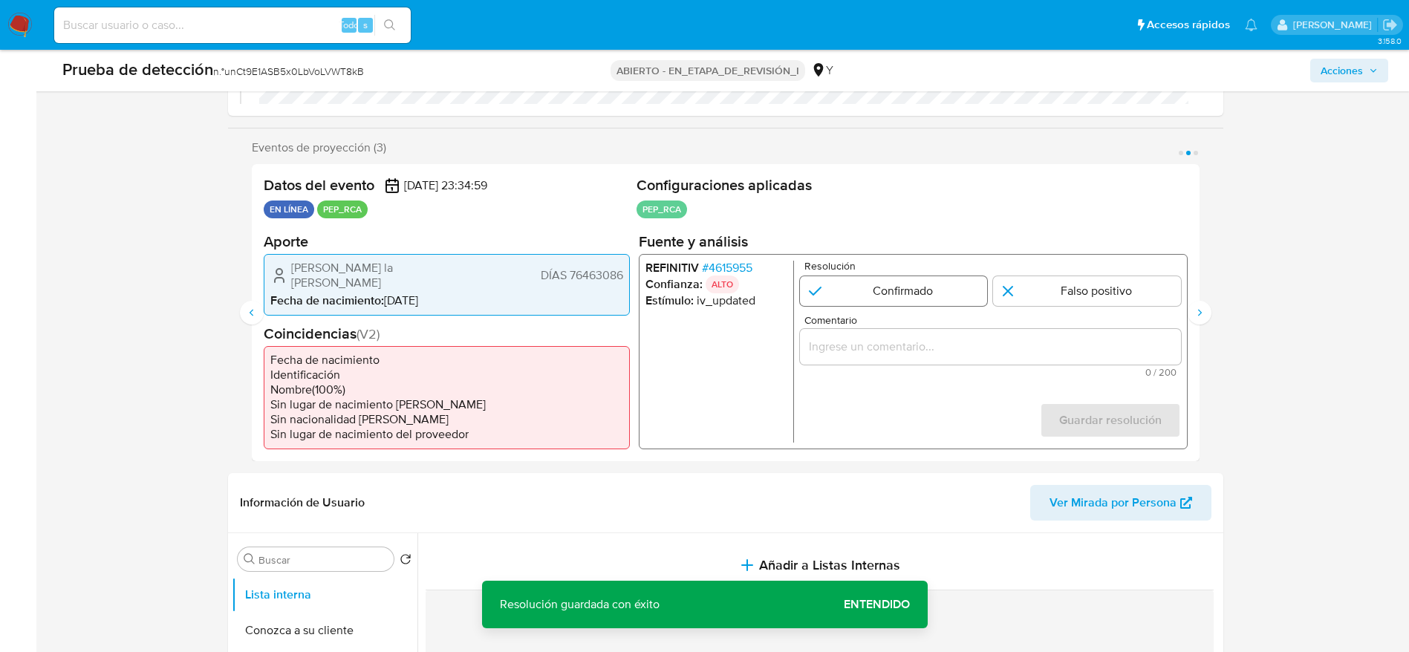
click at [1147, 305] on input "2 de 3" at bounding box center [1087, 291] width 188 height 30
radio input "true"
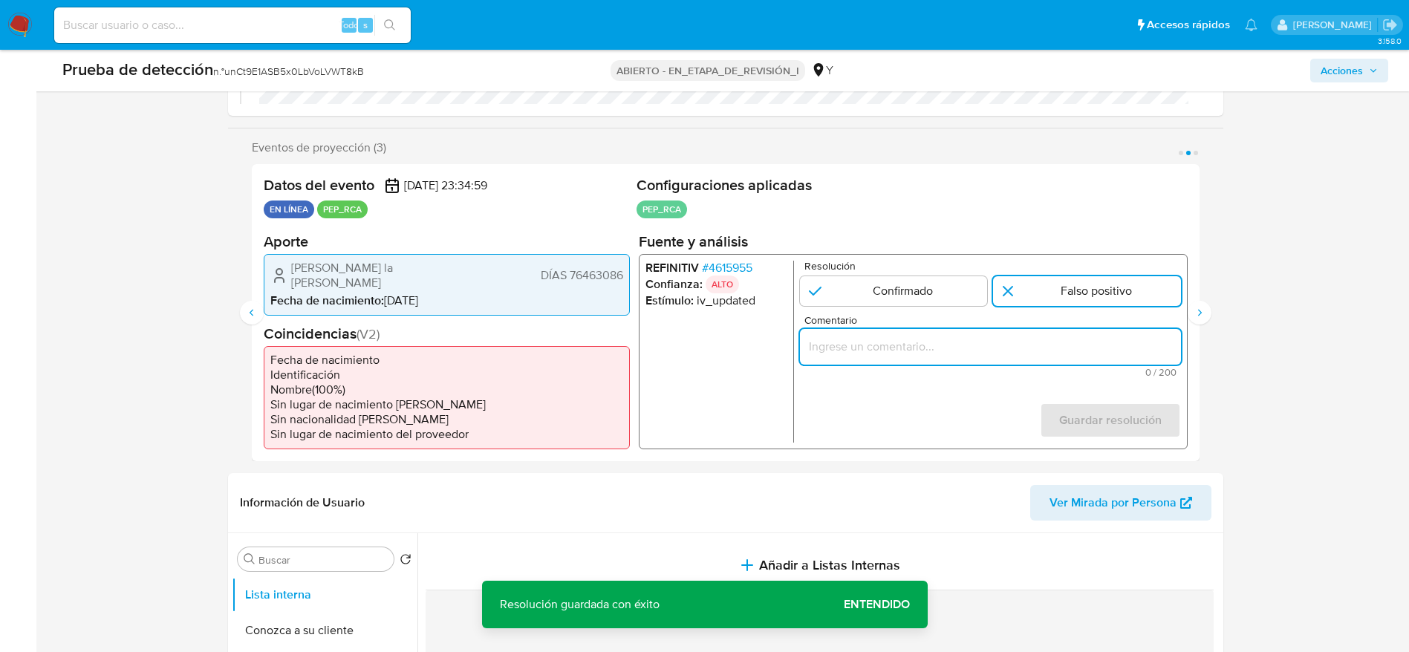
click at [1140, 346] on input "Comentario" at bounding box center [989, 345] width 381 height 19
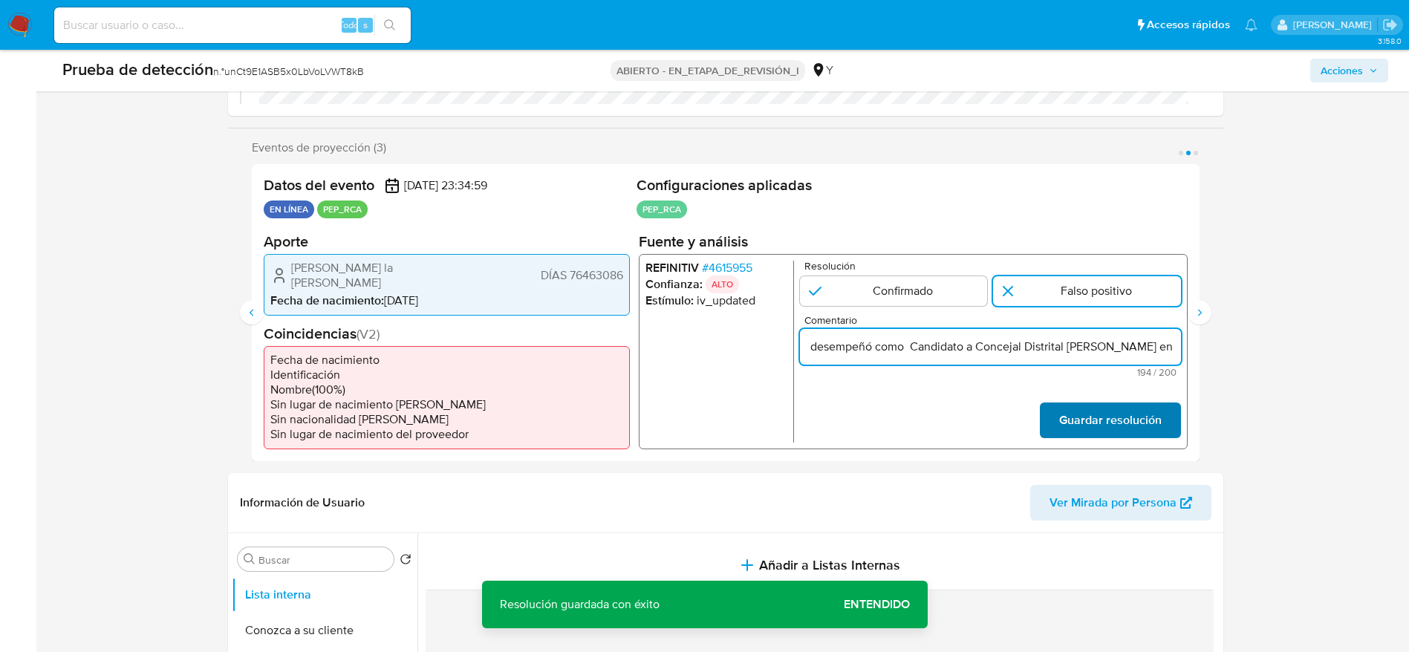
type input "Caso generado sobre el usuario Alexander Jefferson la Rosa Tuesta por coincidir…"
click at [1140, 417] on font "Guardar resolución" at bounding box center [1109, 421] width 102 height 36
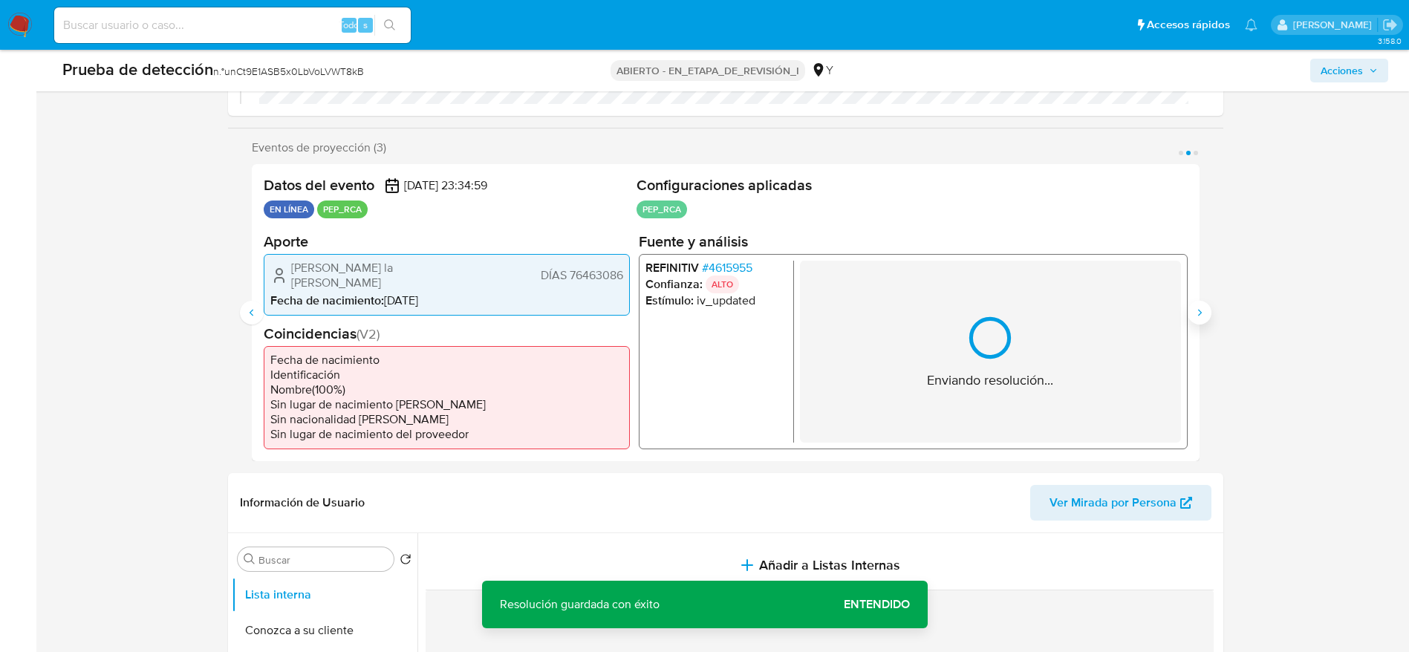
click at [1199, 305] on button "Siguiente" at bounding box center [1199, 313] width 24 height 24
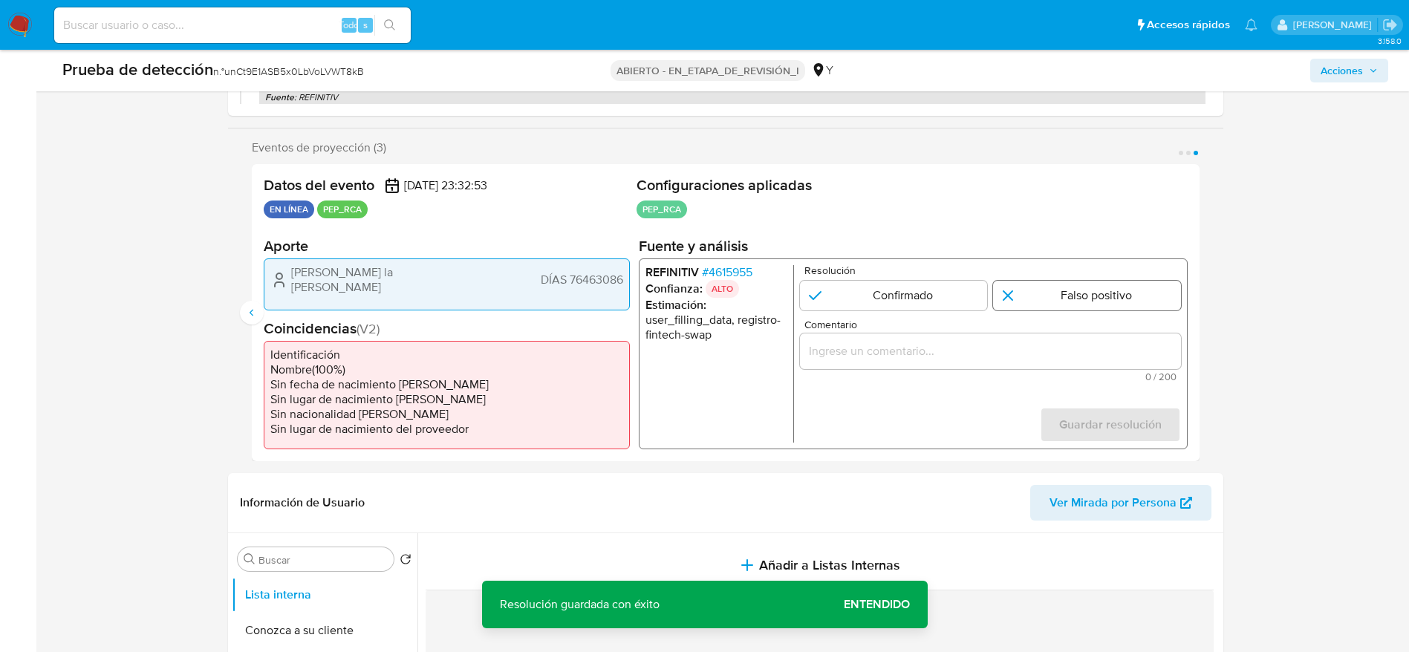
click at [1144, 289] on input "3 de 3" at bounding box center [1087, 296] width 188 height 30
radio input "true"
click at [1132, 351] on input "Comentario" at bounding box center [989, 351] width 381 height 19
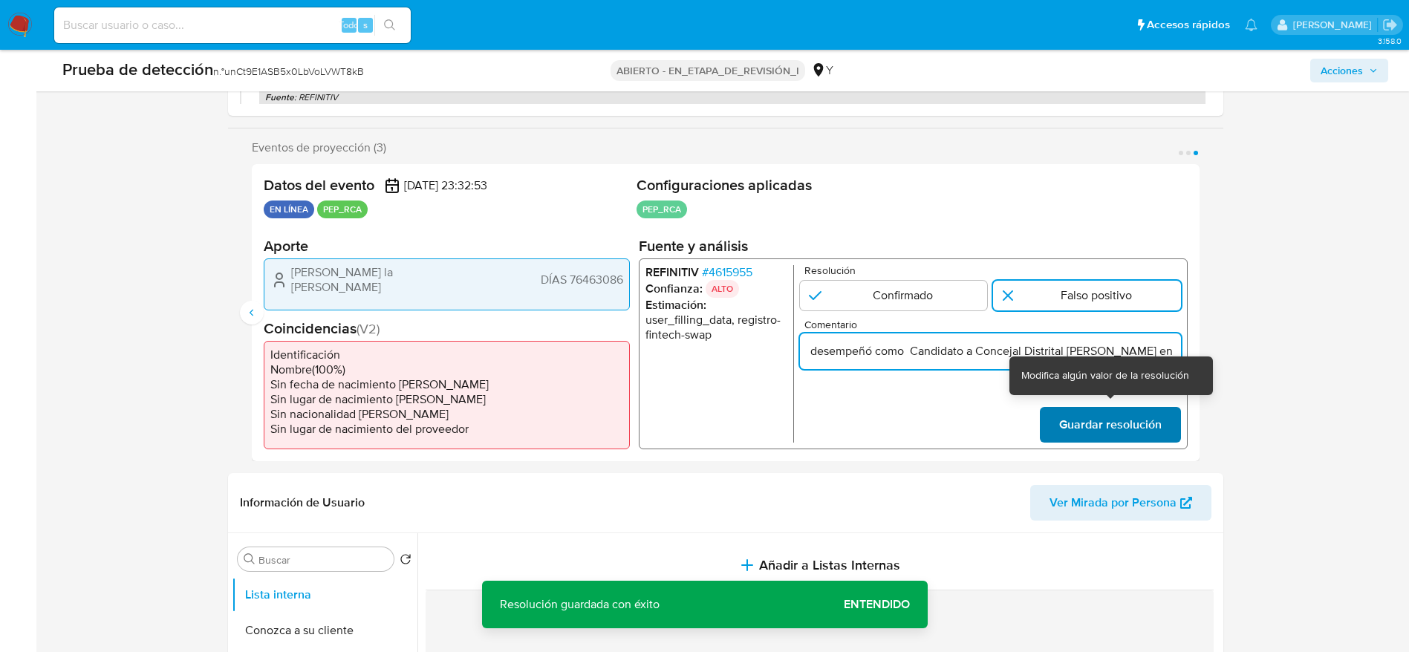
type input "Caso generado sobre el usuario Alexander Jefferson la Rosa Tuesta por coincidir…"
click at [1132, 435] on span "Guardar resolución" at bounding box center [1109, 424] width 102 height 33
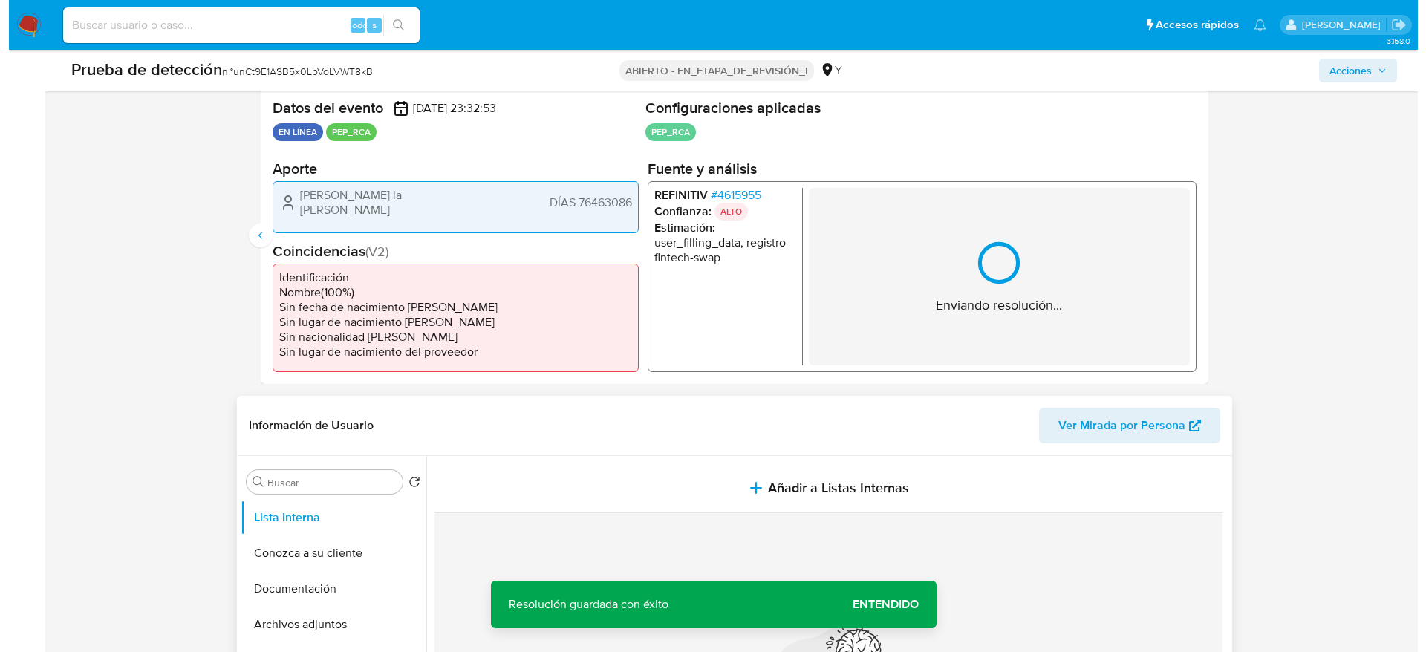
scroll to position [334, 0]
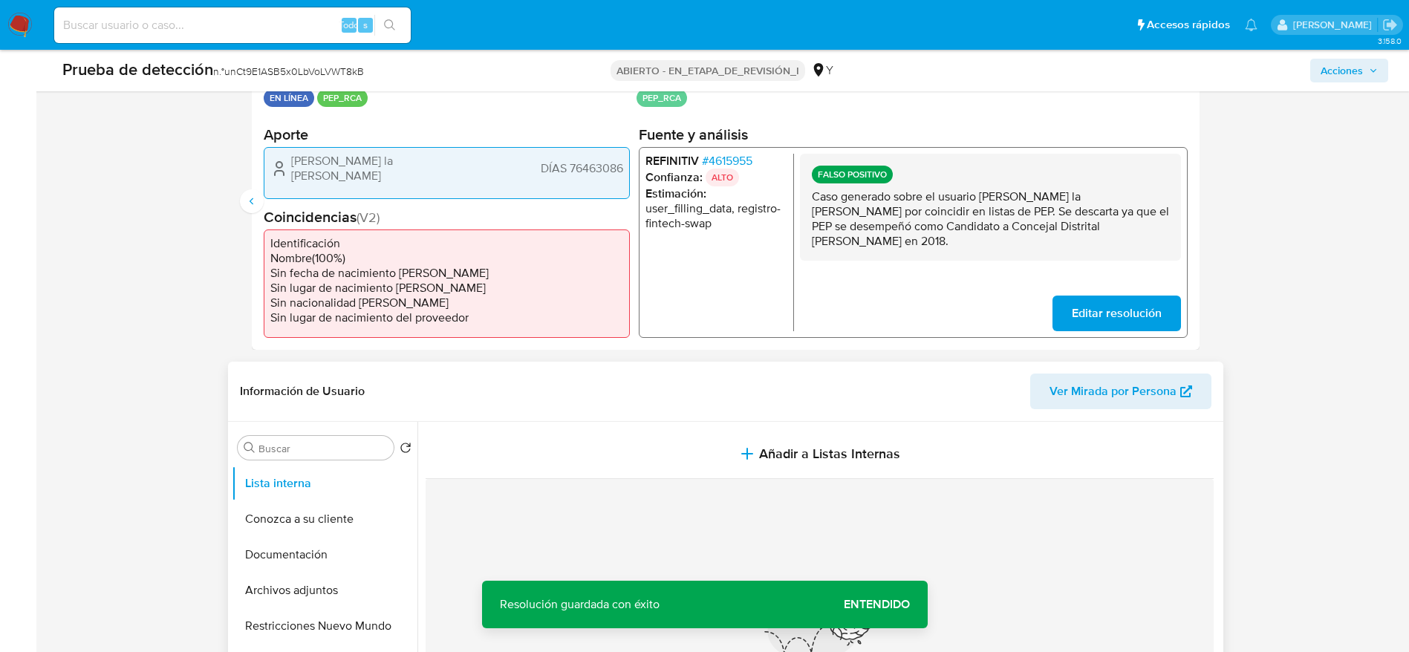
click at [844, 422] on section at bounding box center [823, 625] width 794 height 406
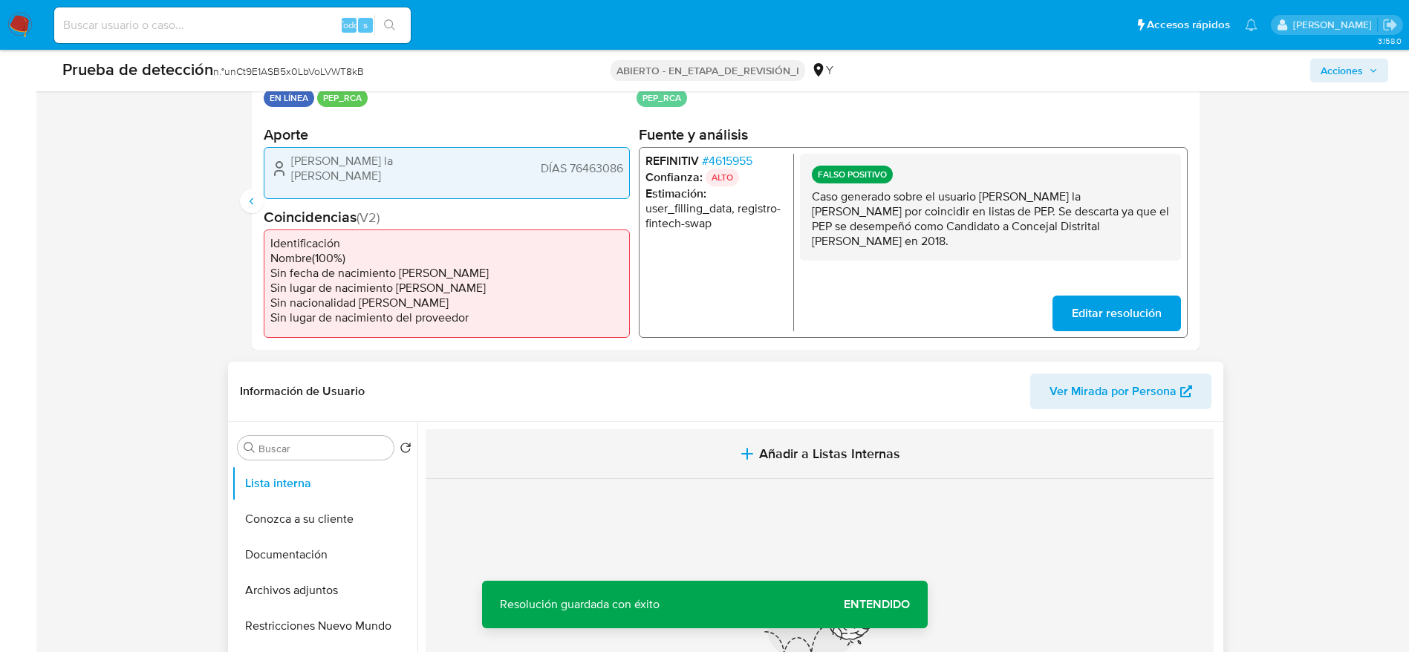
click at [850, 451] on span "Añadir a Listas Internas" at bounding box center [829, 454] width 141 height 16
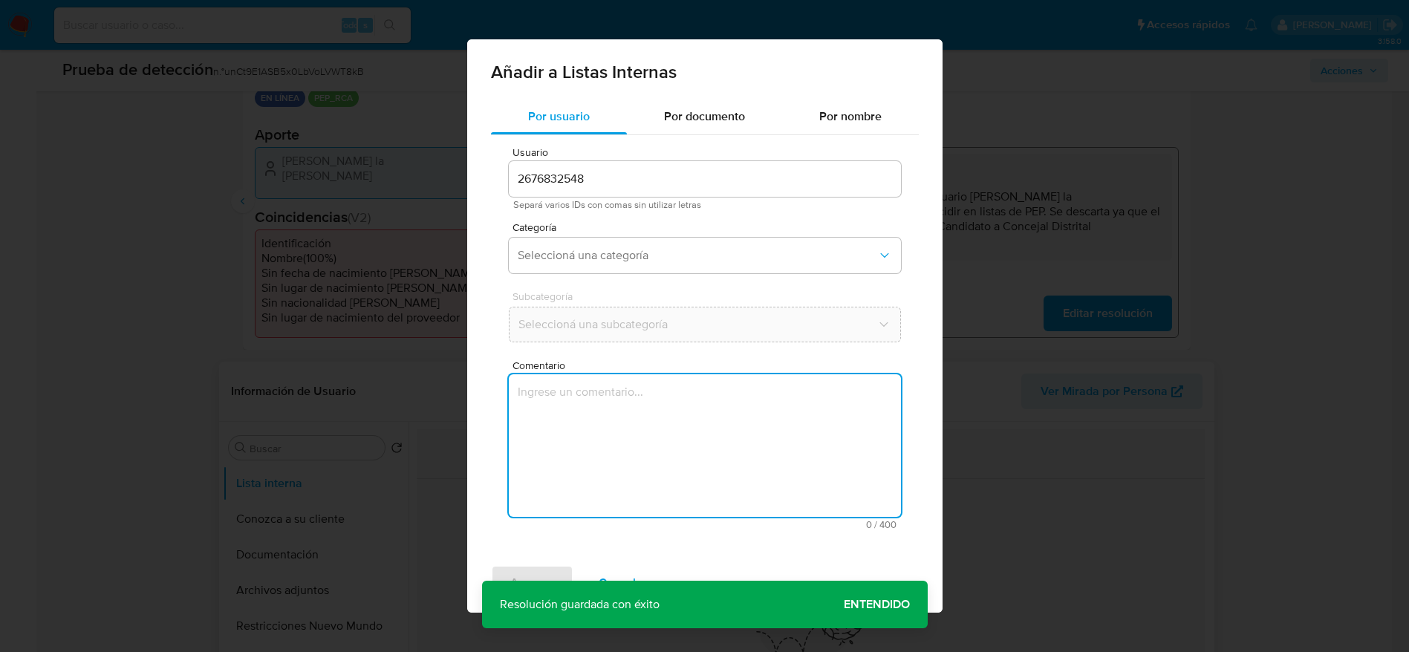
click at [849, 467] on textarea "Comentario" at bounding box center [705, 445] width 392 height 143
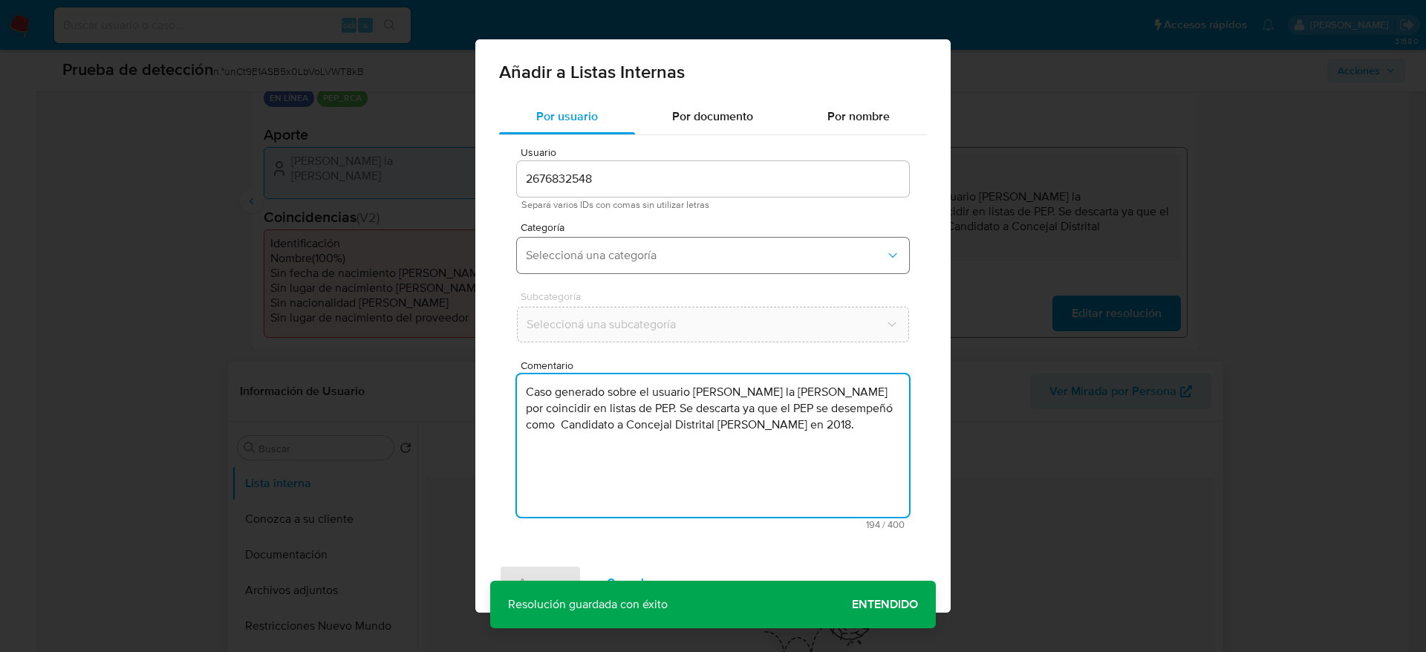
type textarea "Caso generado sobre el usuario Alexander Jefferson la Rosa Tuesta por coincidir…"
click at [743, 261] on span "Seleccioná una categoría" at bounding box center [705, 255] width 359 height 15
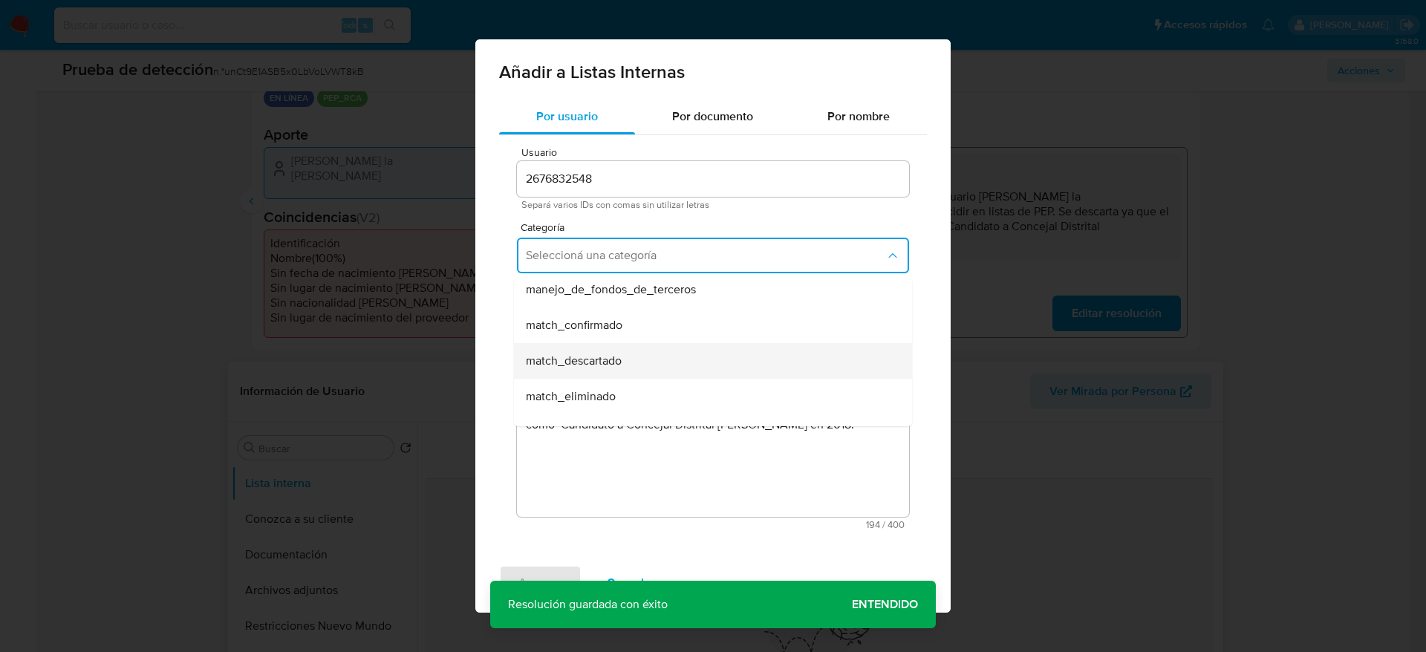
scroll to position [111, 0]
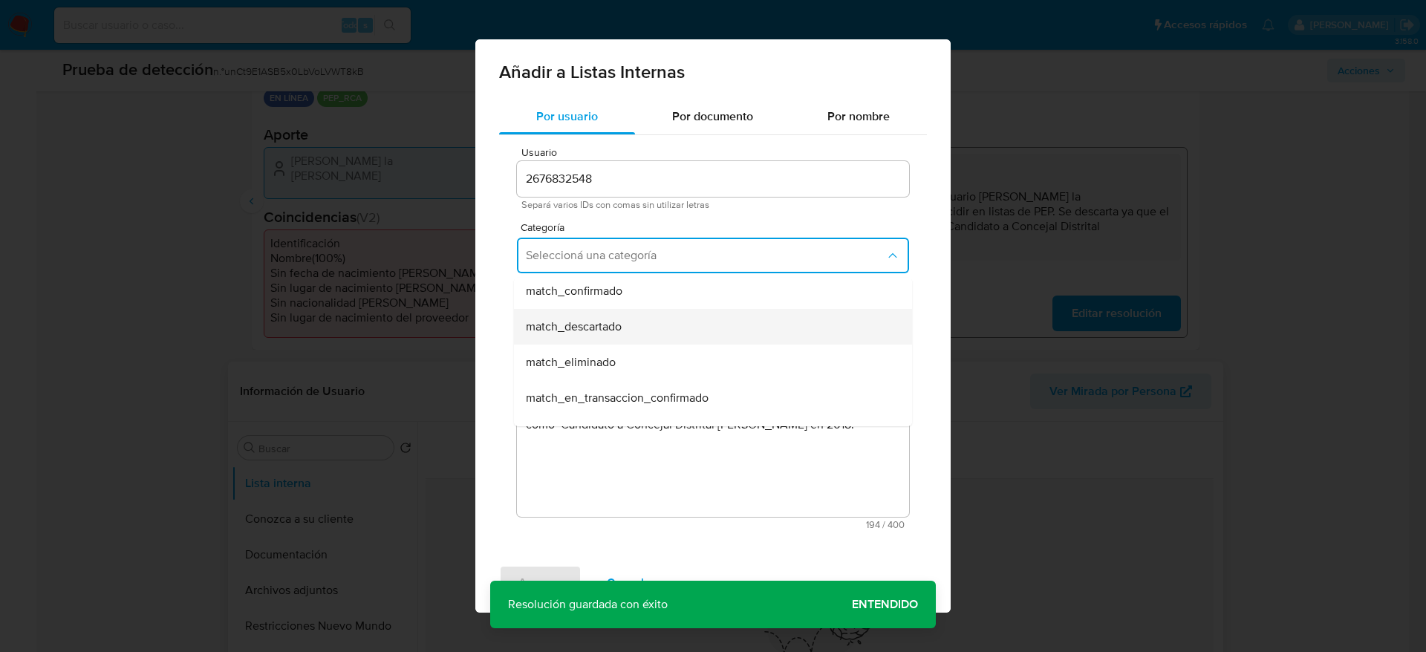
click at [716, 327] on div "match_descartado" at bounding box center [708, 327] width 365 height 36
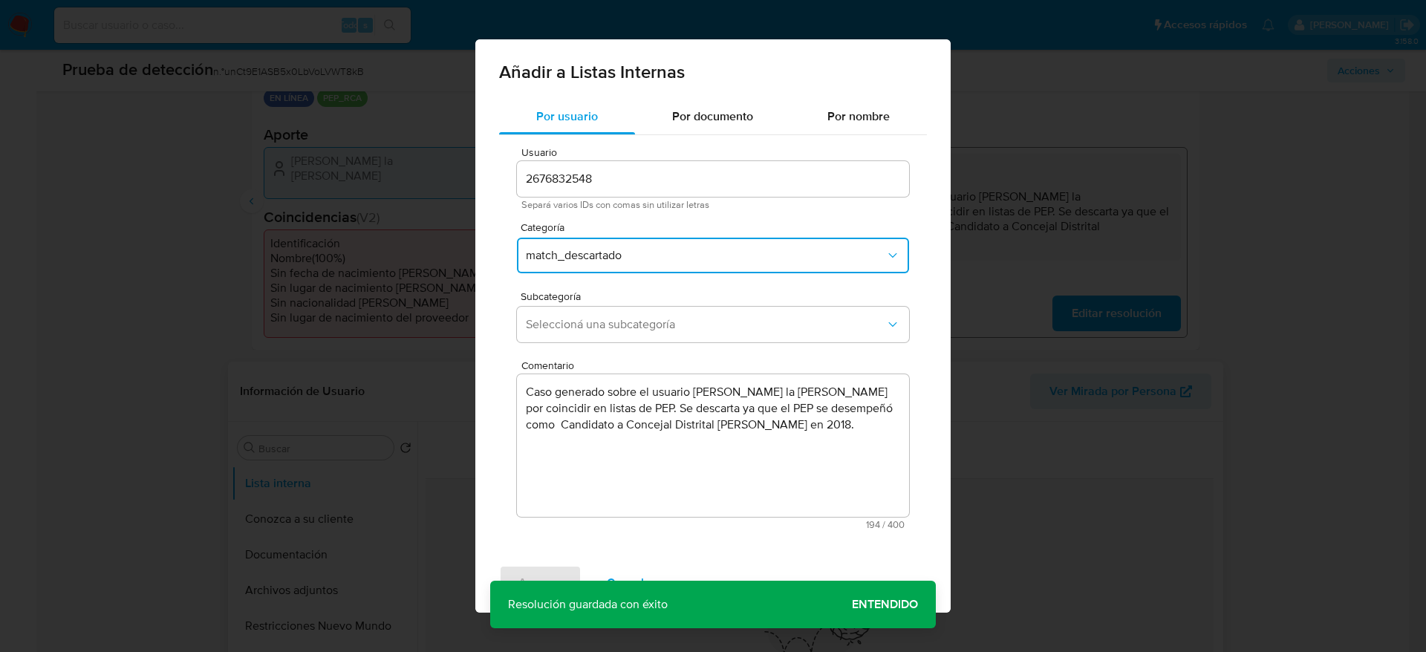
click at [716, 327] on span "Seleccioná una subcategoría" at bounding box center [705, 324] width 359 height 15
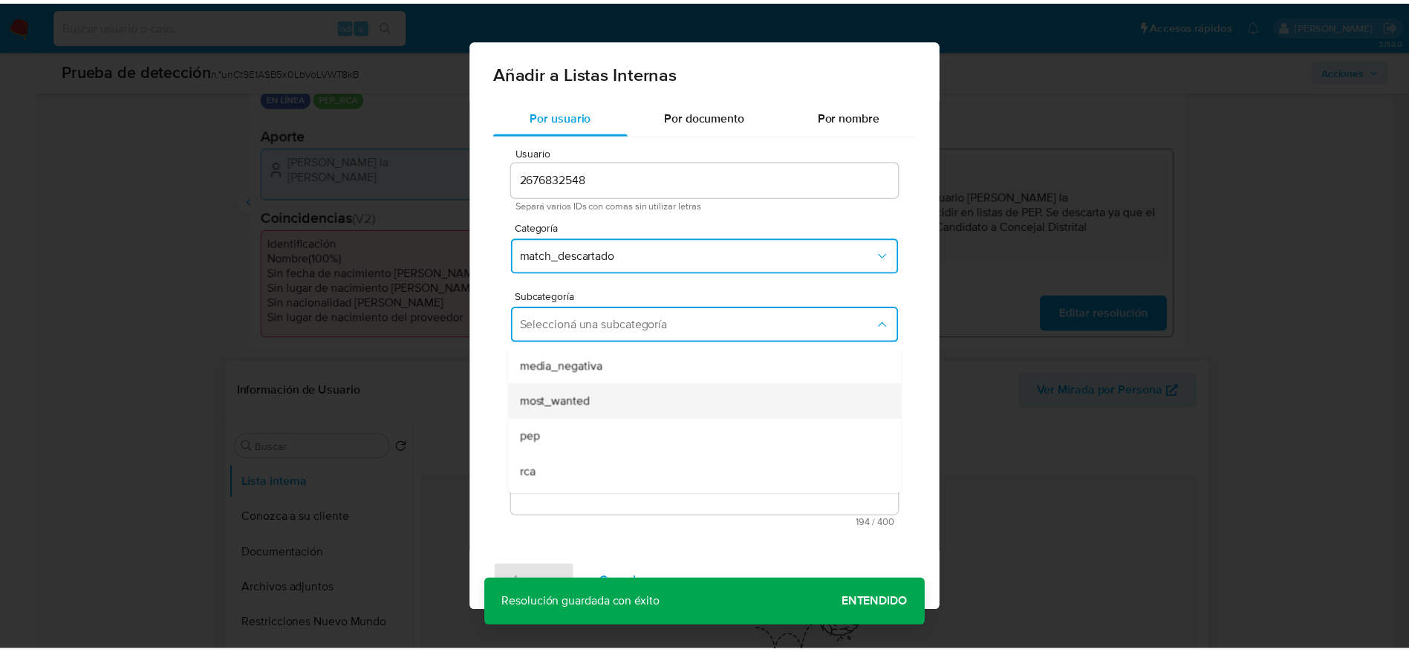
scroll to position [101, 0]
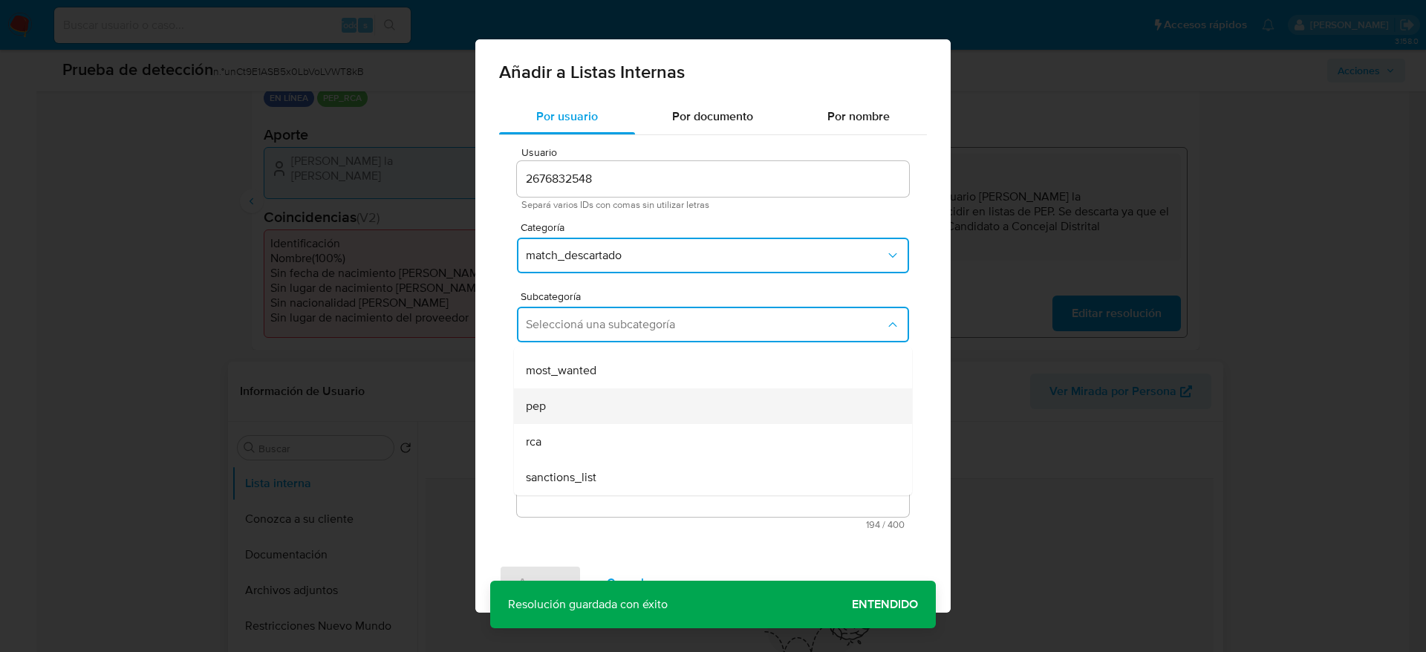
click at [656, 421] on div "pep" at bounding box center [708, 406] width 365 height 36
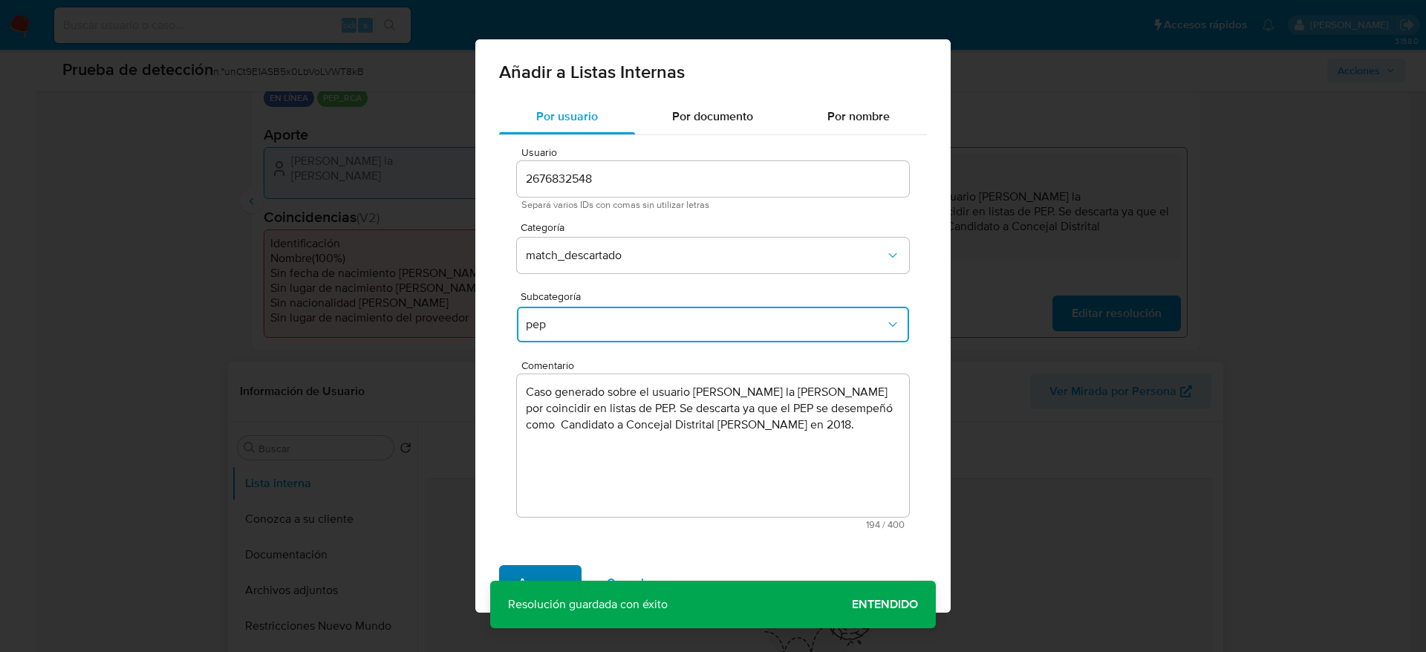
click at [529, 570] on span "Agregar" at bounding box center [540, 583] width 44 height 33
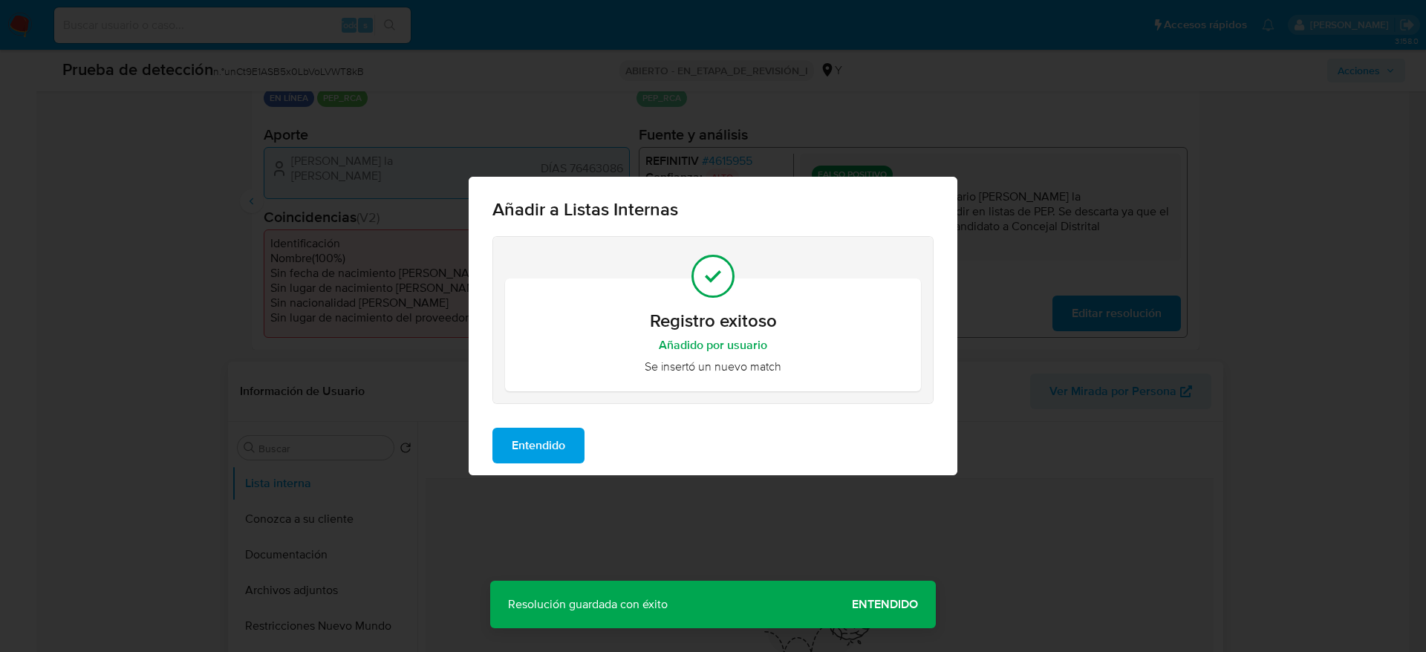
click at [563, 426] on div "Entendido" at bounding box center [713, 445] width 489 height 59
click at [560, 429] on span "Entendido" at bounding box center [538, 445] width 53 height 33
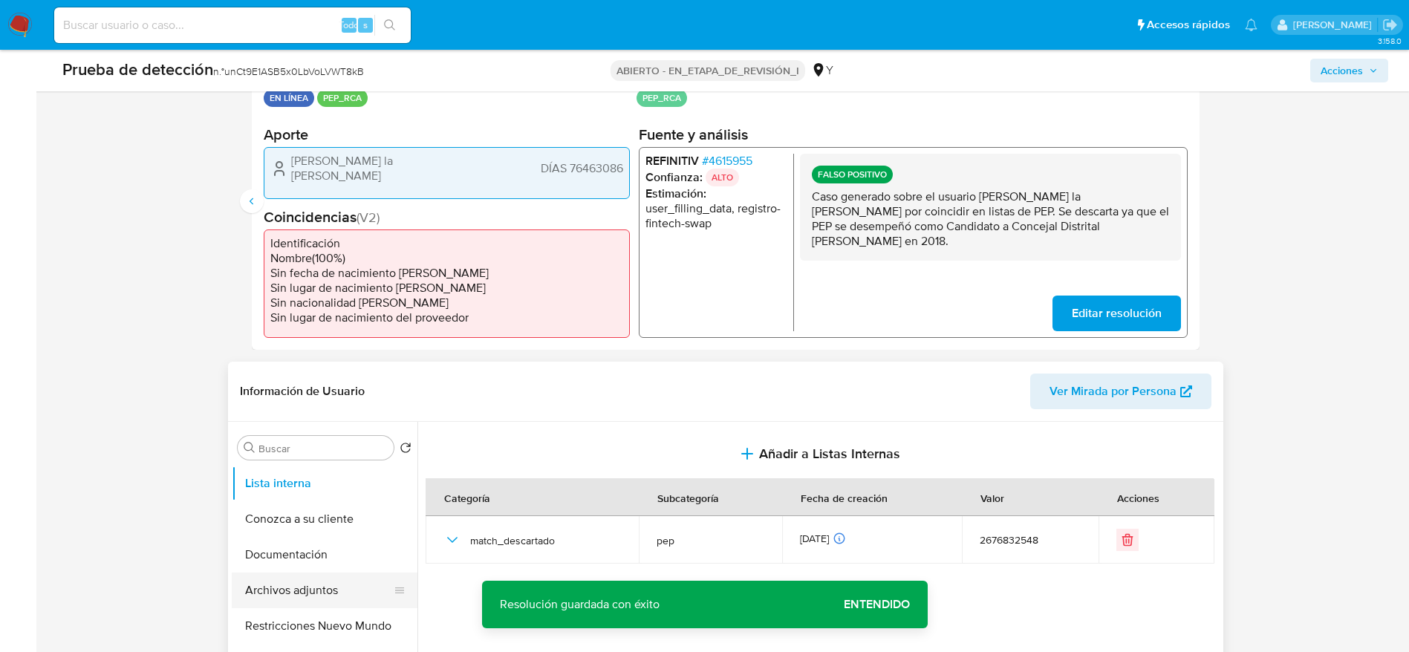
click at [278, 573] on button "Archivos adjuntos" at bounding box center [319, 591] width 174 height 36
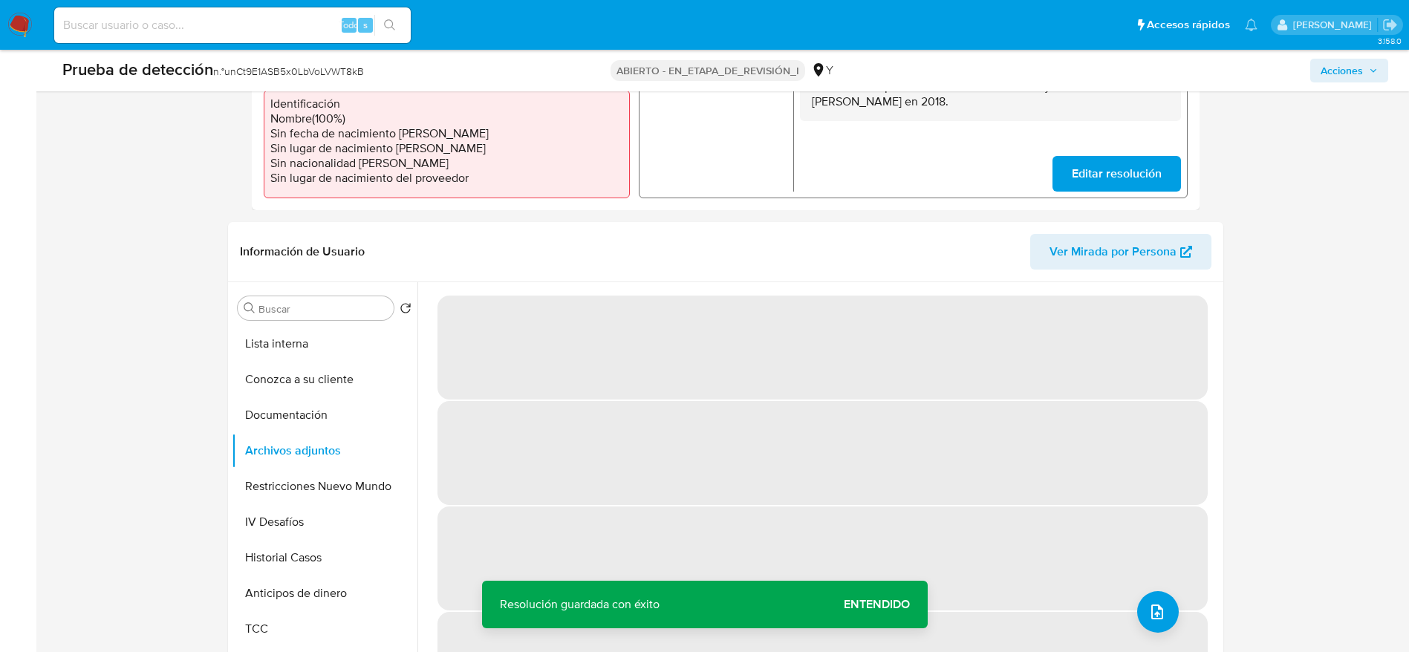
scroll to position [557, 0]
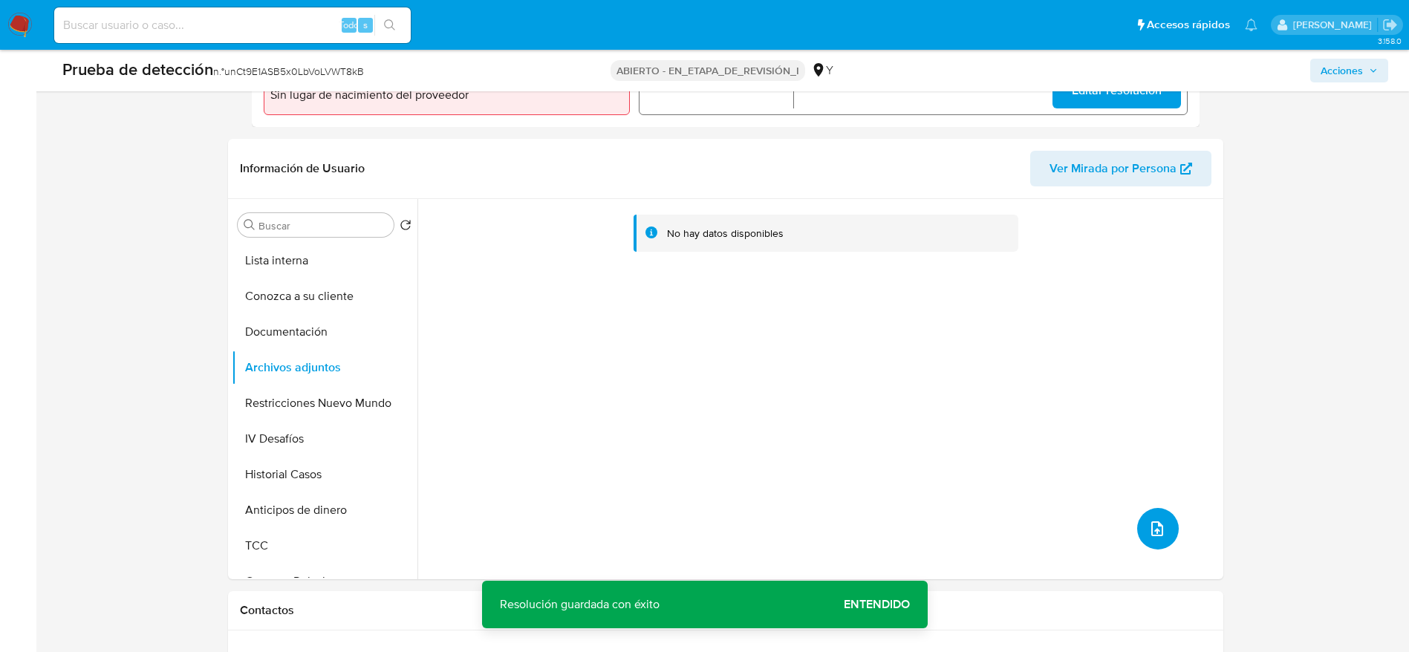
click at [1141, 524] on button "subir archivo" at bounding box center [1158, 529] width 42 height 42
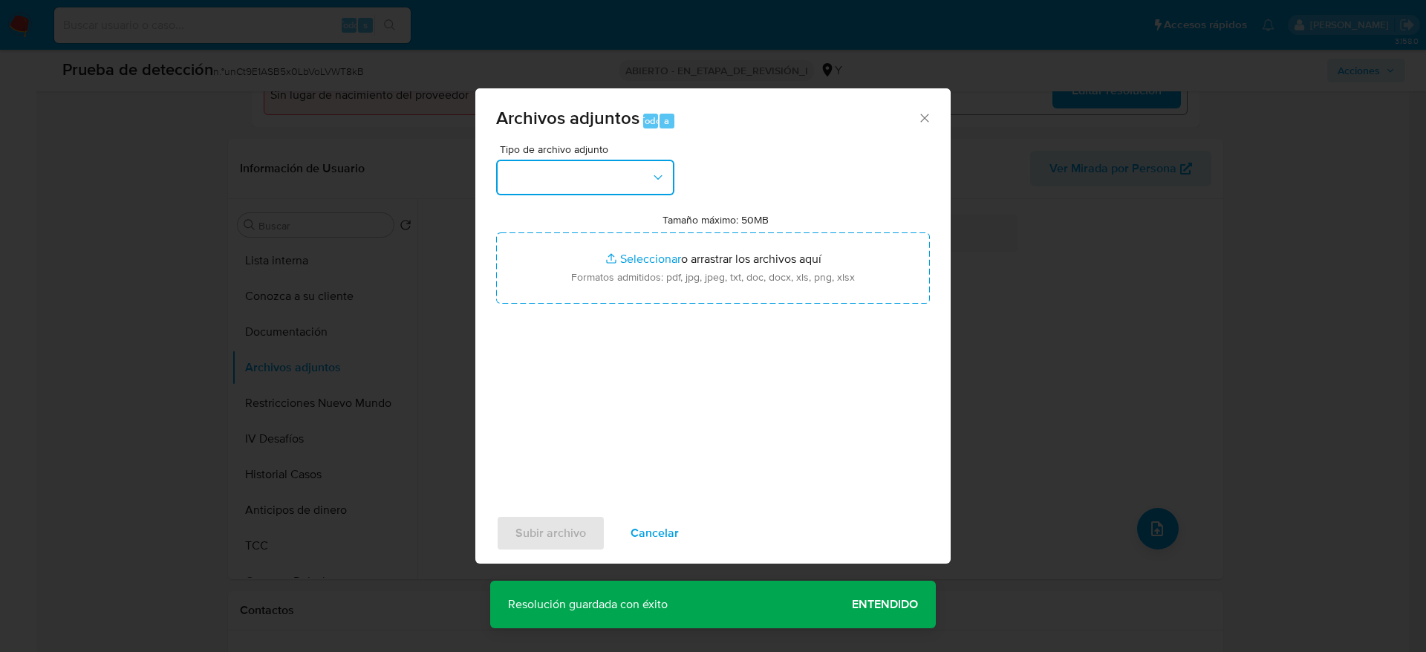
click at [644, 184] on button "button" at bounding box center [585, 178] width 178 height 36
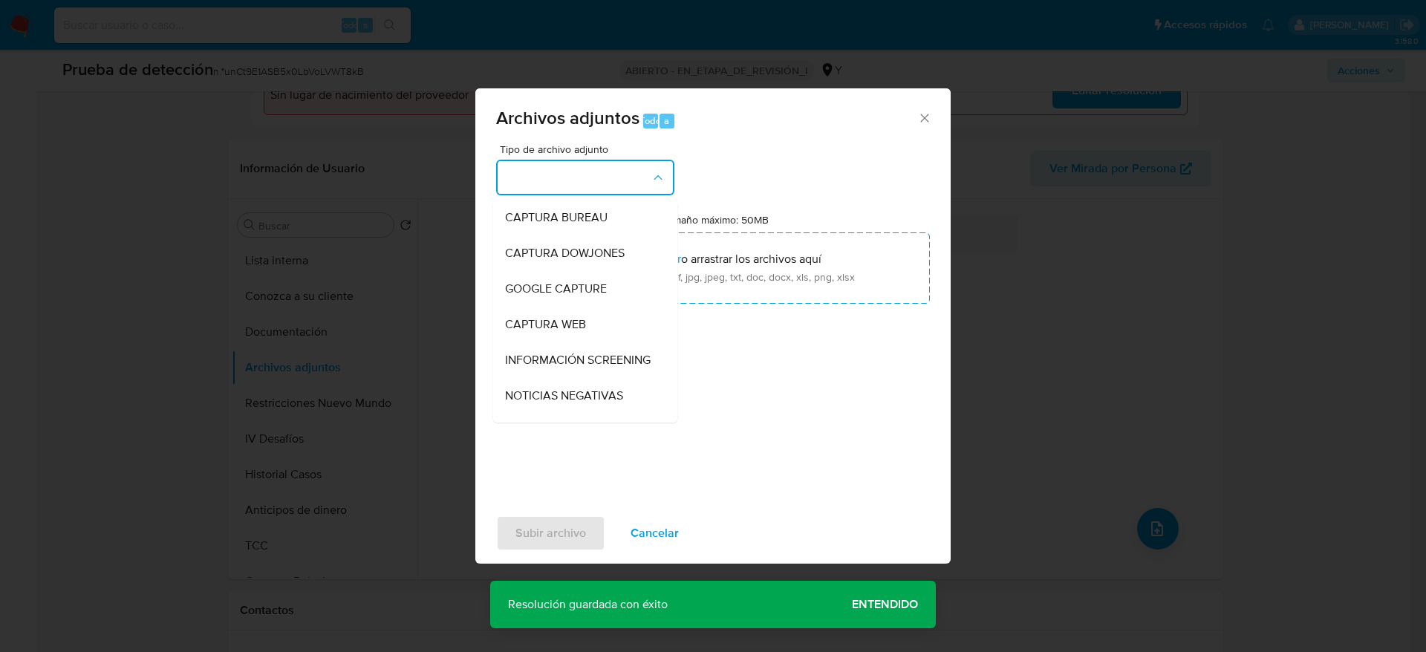
click at [605, 368] on span "INFORMACIÓN SCREENING" at bounding box center [578, 360] width 146 height 15
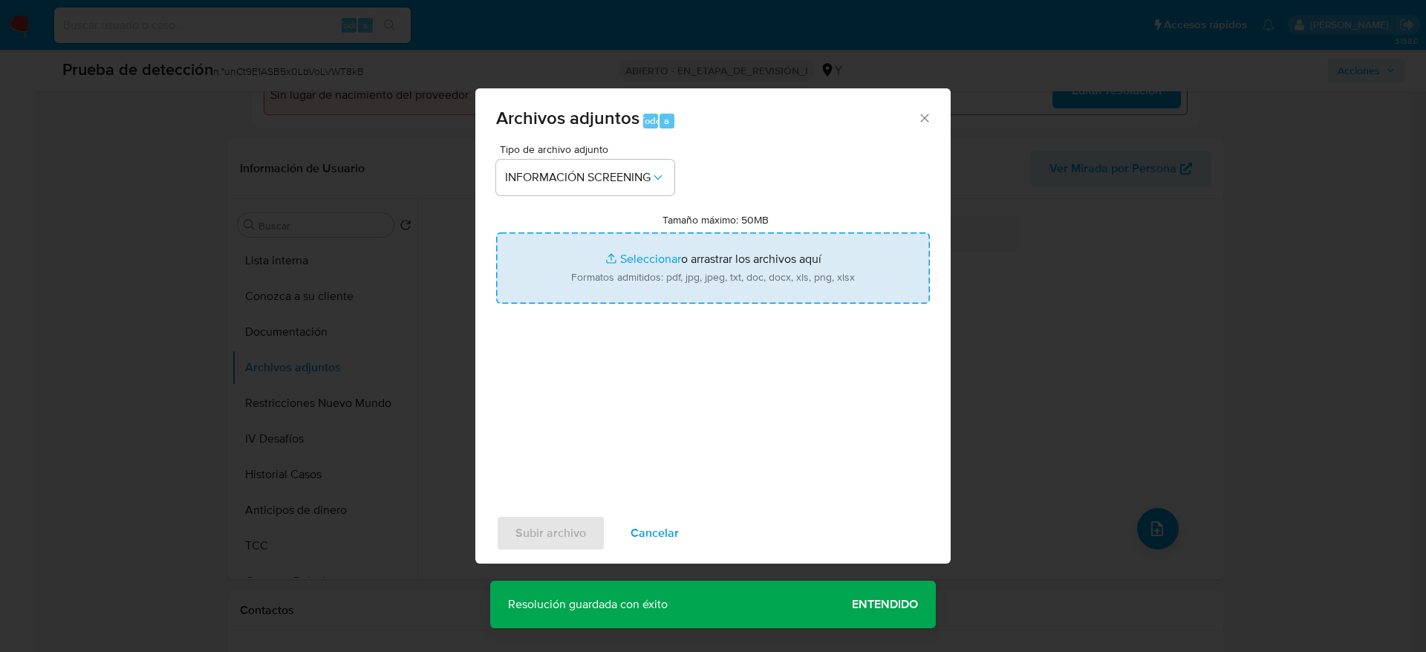
click at [637, 250] on input "Tamaño máximo: 50MB Seleccionar archivos" at bounding box center [713, 267] width 434 height 71
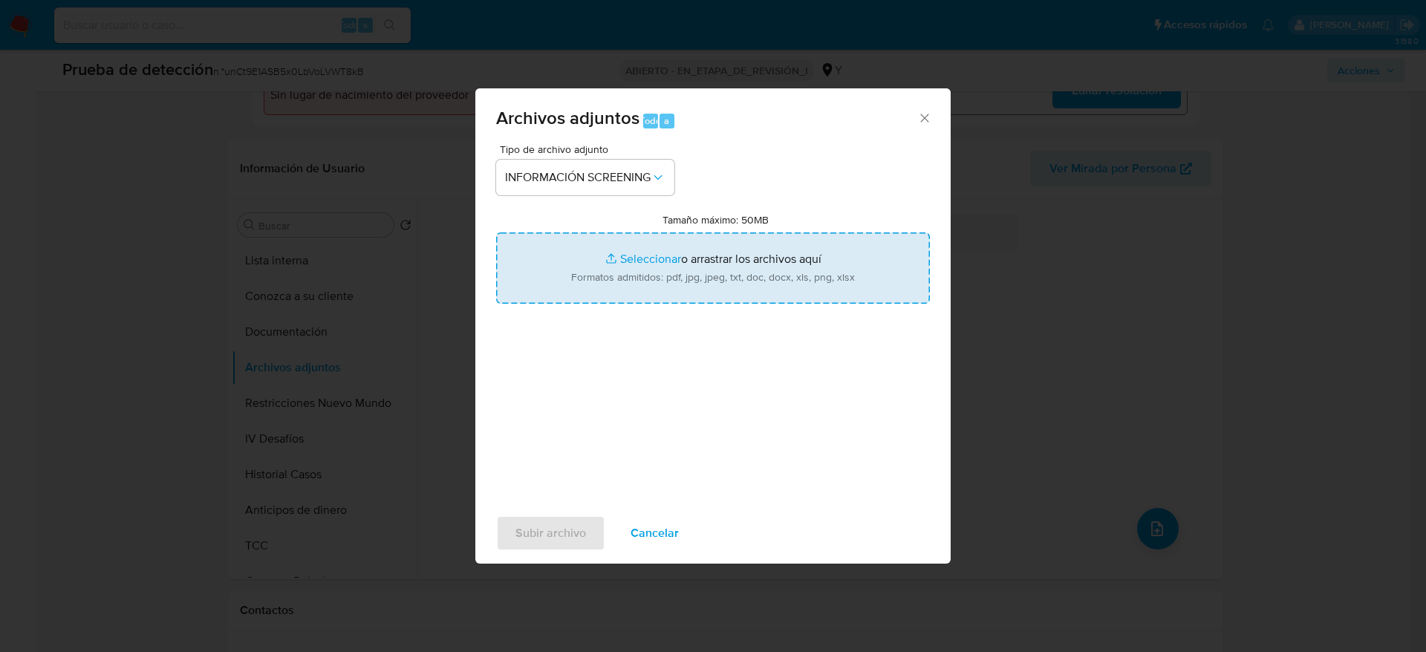
type input "C:\fakepath\_Alexander Jefferson la Rosa Tuesta_ - Buscar con Google.pdf"
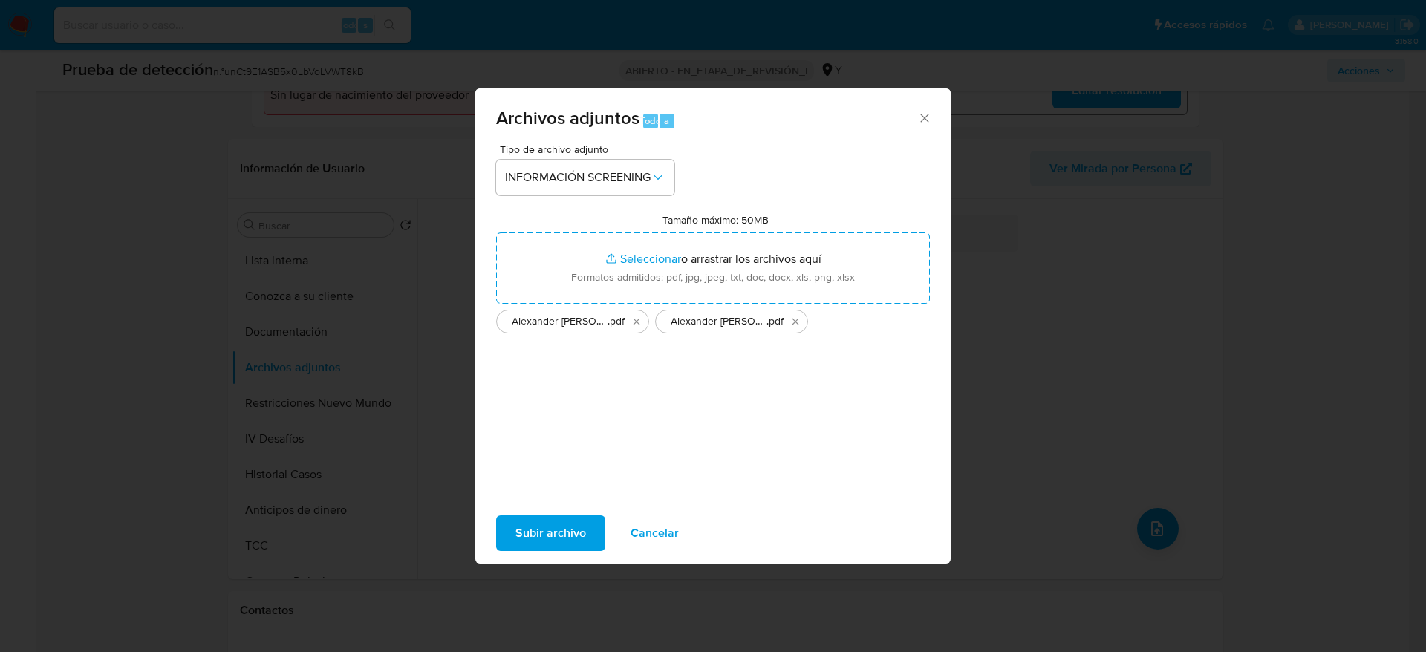
click span "Subir archivo"
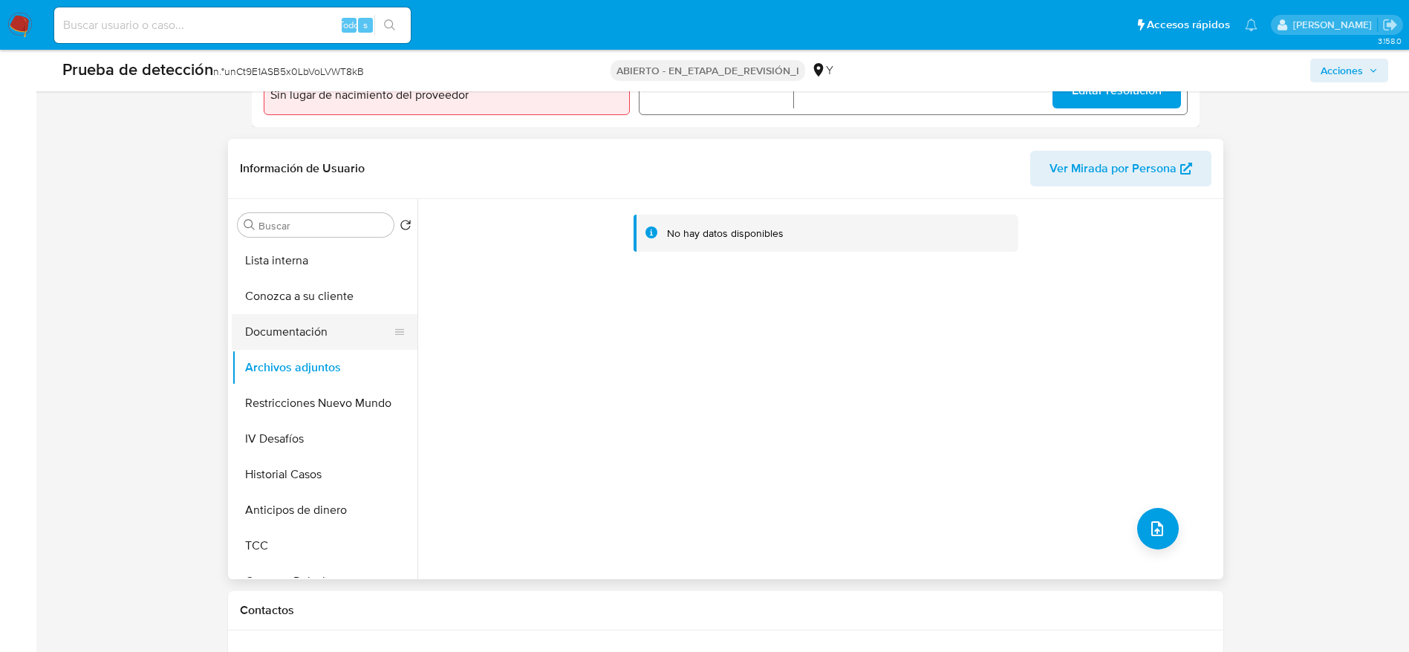
click button "Documentación"
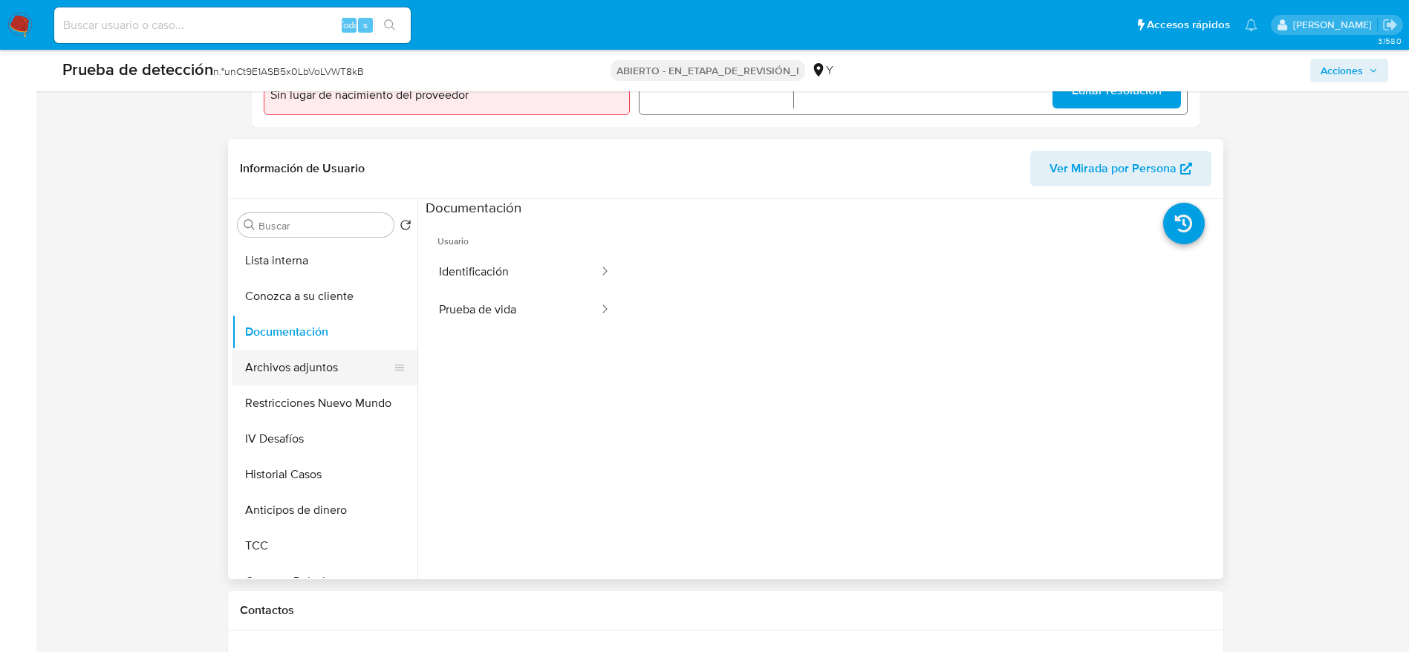
click button "Archivos adjuntos"
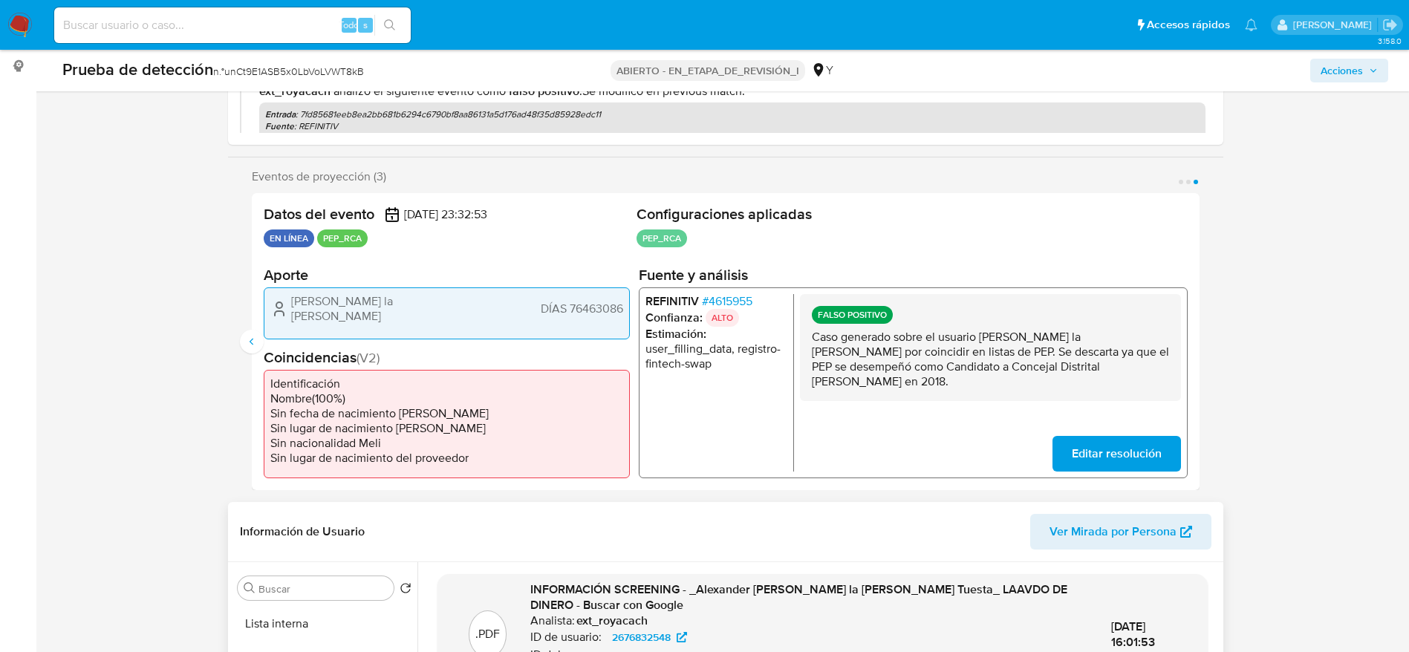
scroll to position [0, 0]
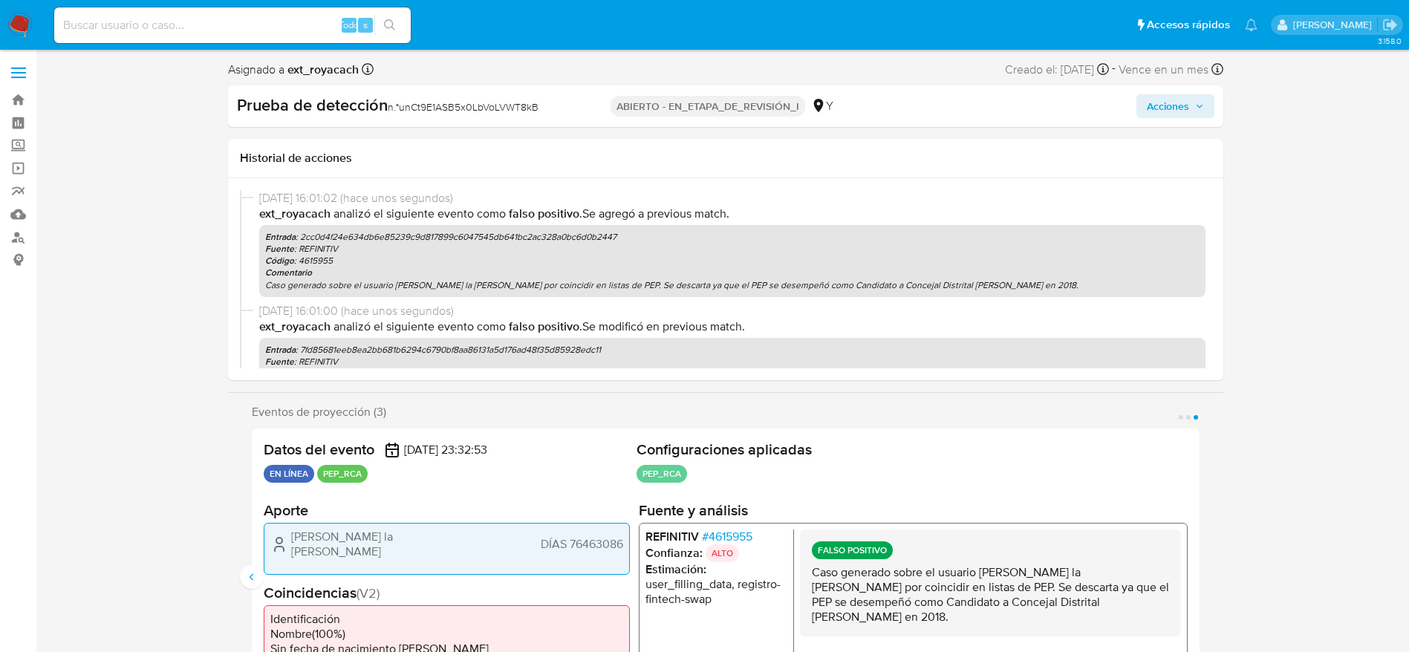
click div "Prueba de detección n.° unCt9E1ASB5x0LbVoLVWT8kB ABIERTO - EN_ETAPA_DE_REVISIÓN…"
drag, startPoint x: 1165, startPoint y: 106, endPoint x: 1155, endPoint y: 113, distance: 12.4
click span "Acciones"
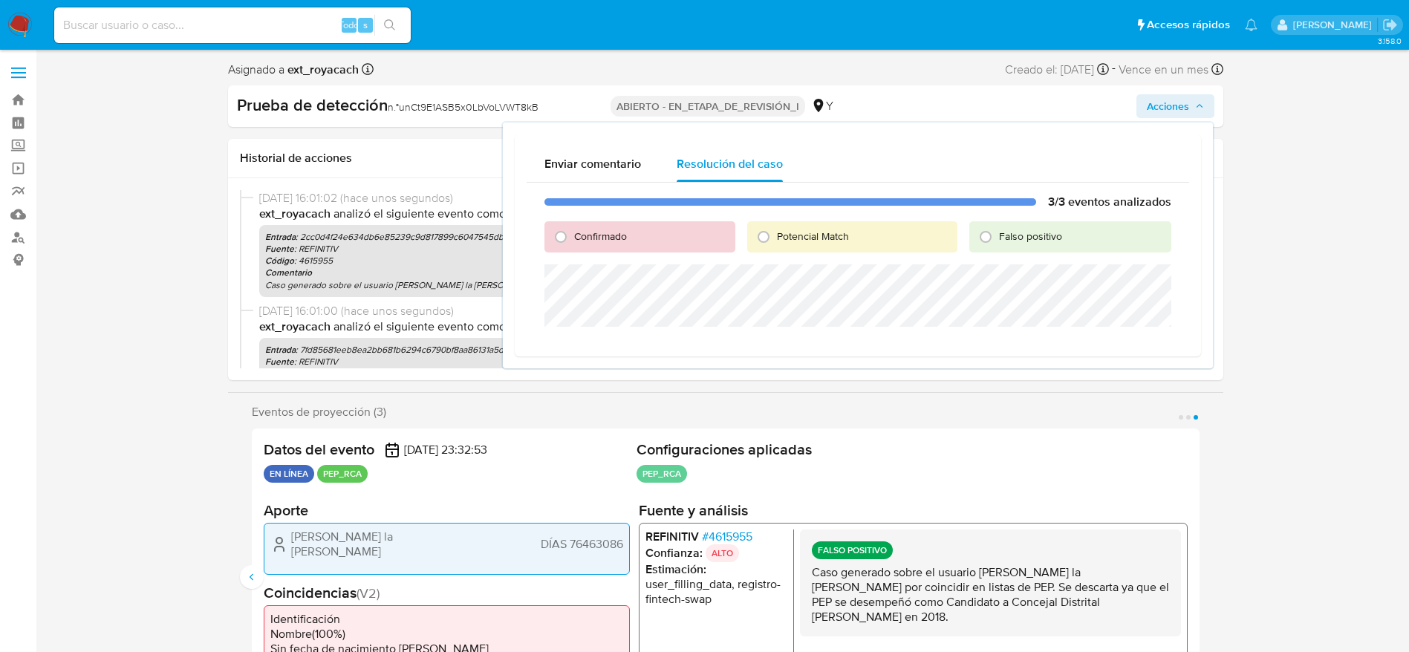
click div "Falso positivo"
click font "Falso positivo"
click input "Falso positivo"
radio input "true"
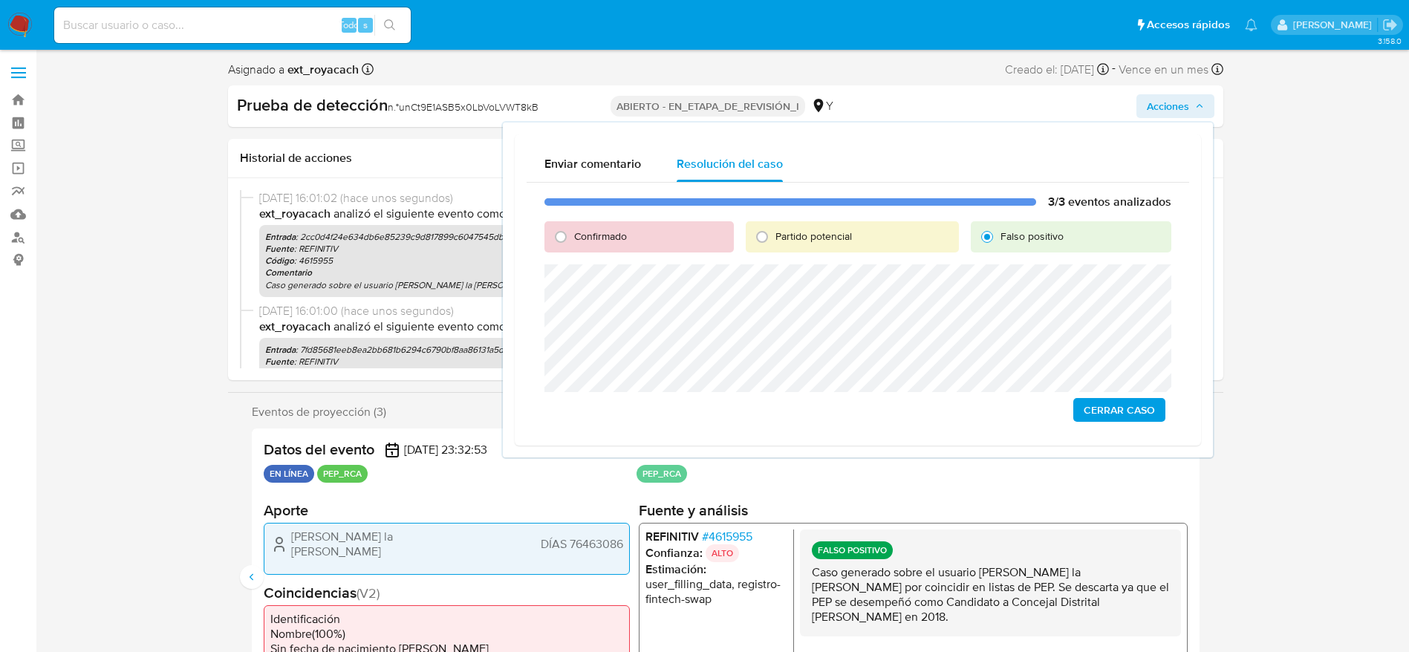
click div "3/3 eventos analizados Confirmado Partido potencial Falso positivo Cerrar Caso"
click span "Cerrar Caso"
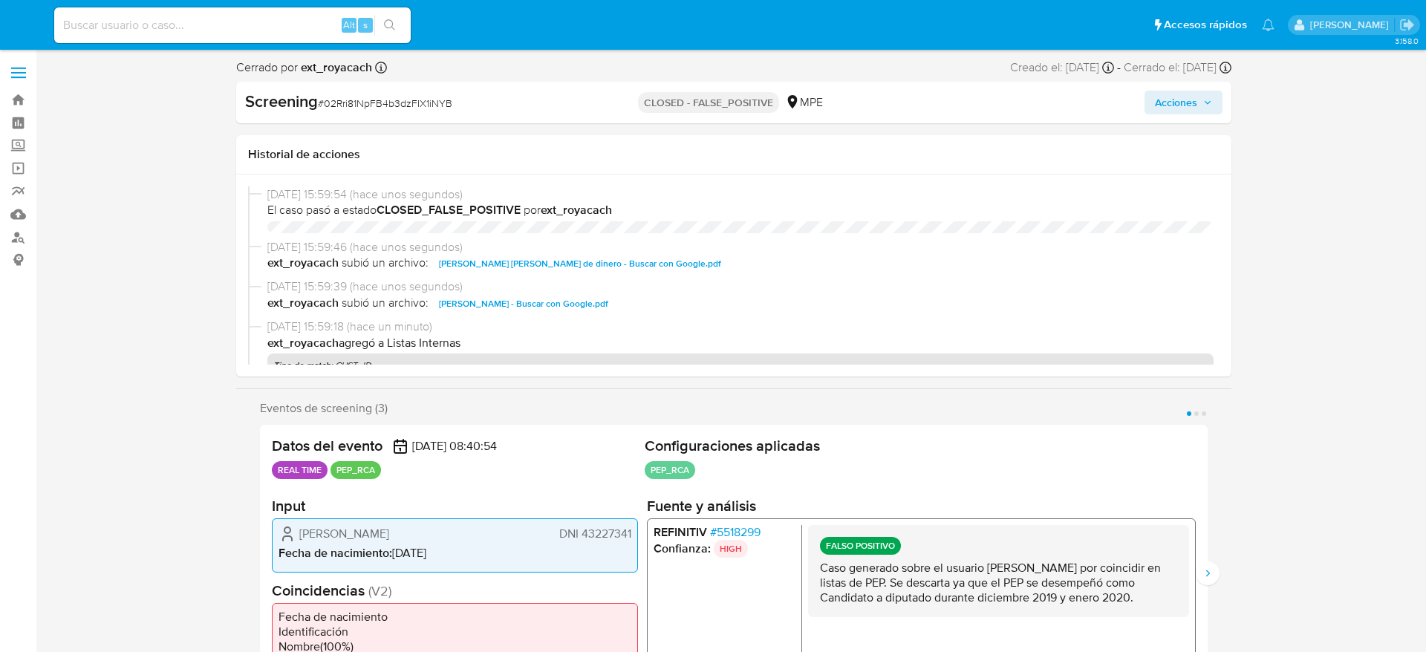
select select "10"
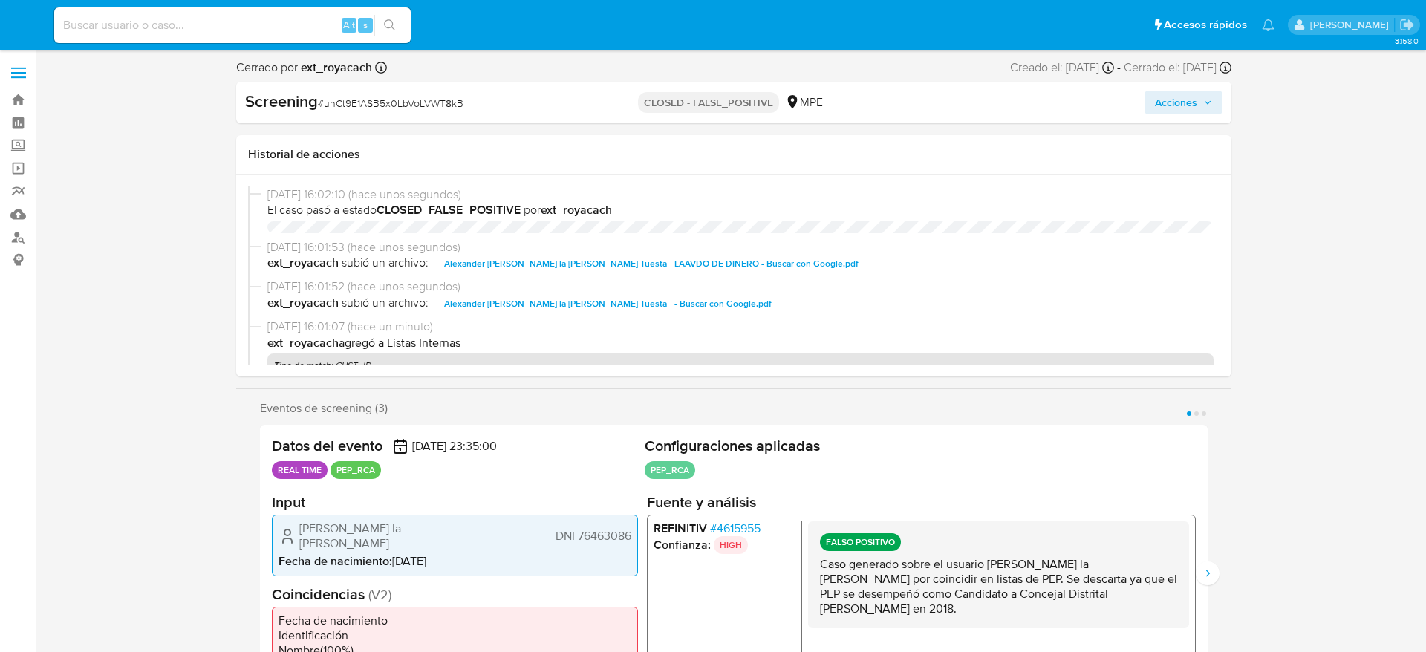
select select "10"
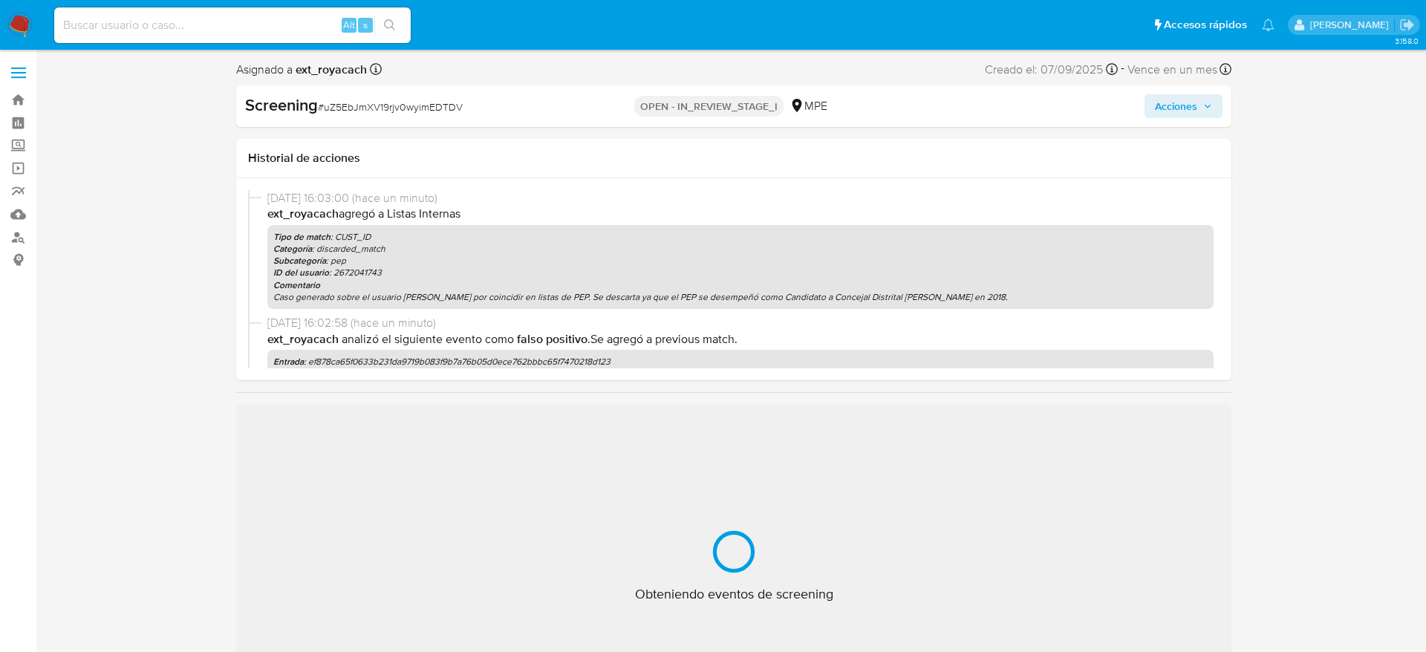
select select "10"
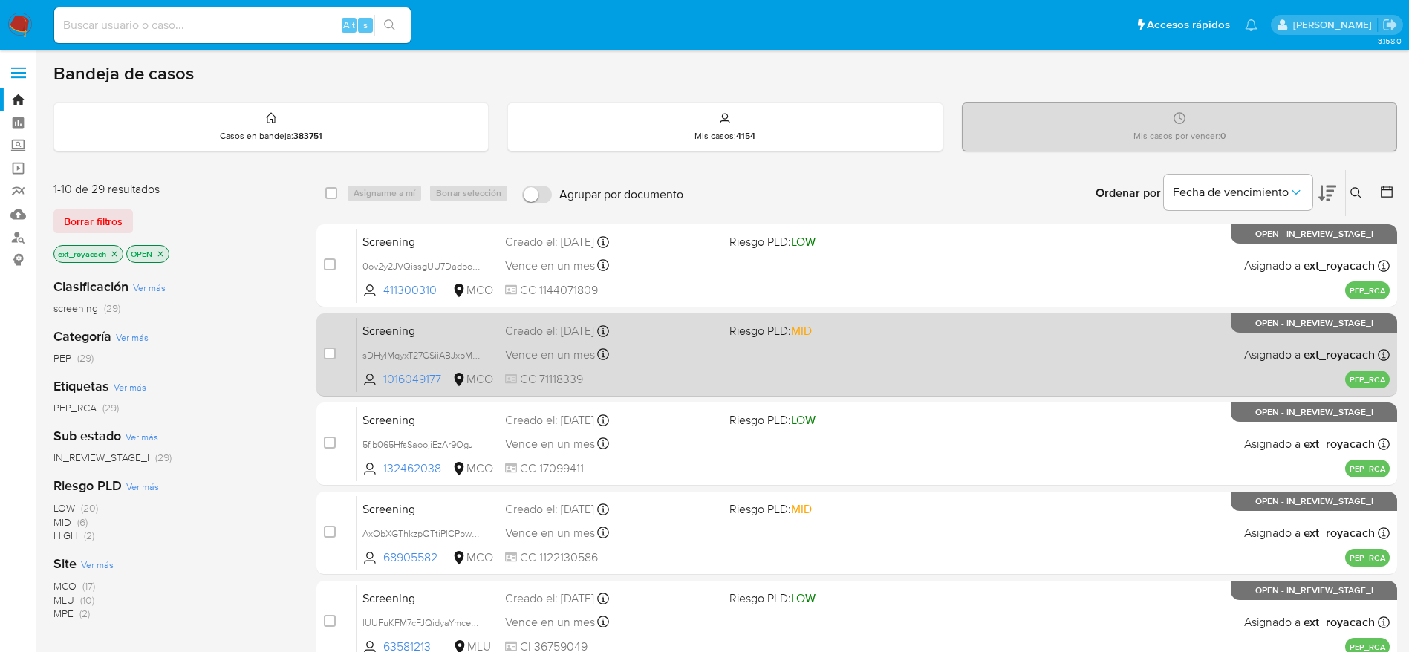
click at [526, 372] on span "CC 71118339" at bounding box center [611, 379] width 212 height 16
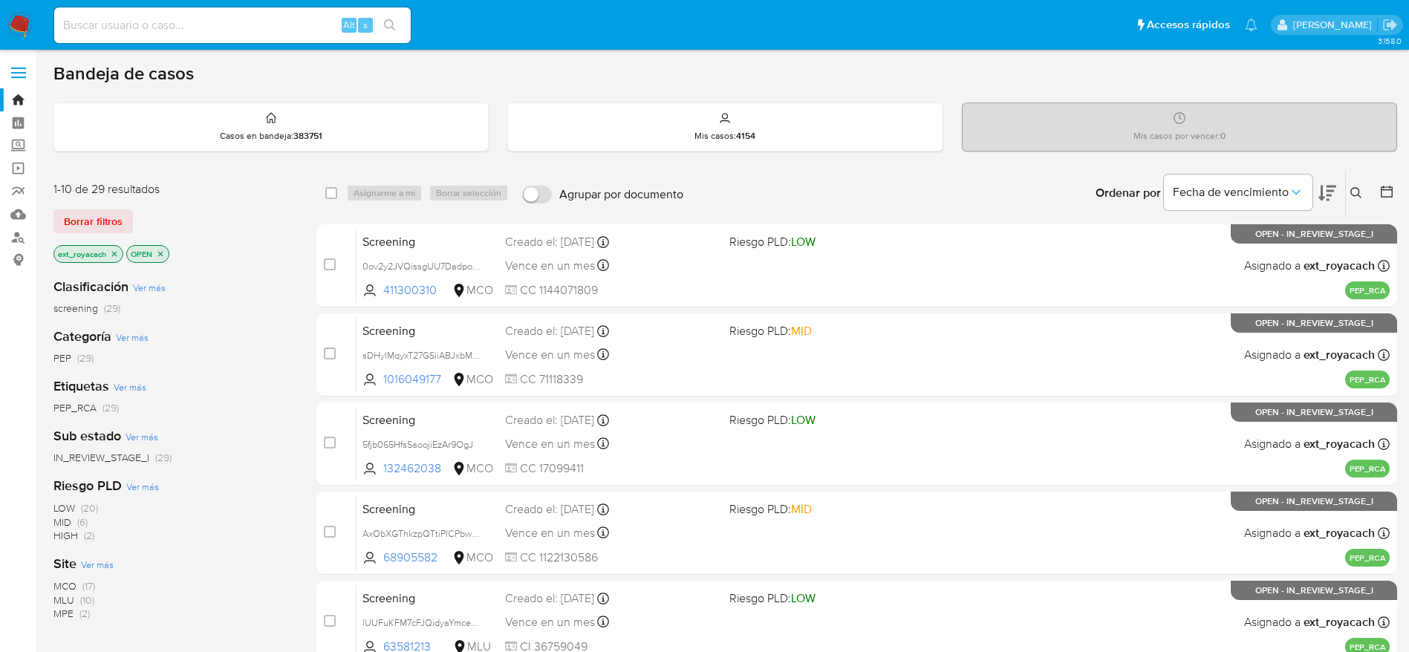
drag, startPoint x: 25, startPoint y: 30, endPoint x: 82, endPoint y: 11, distance: 60.1
click at [25, 30] on img at bounding box center [19, 25] width 25 height 25
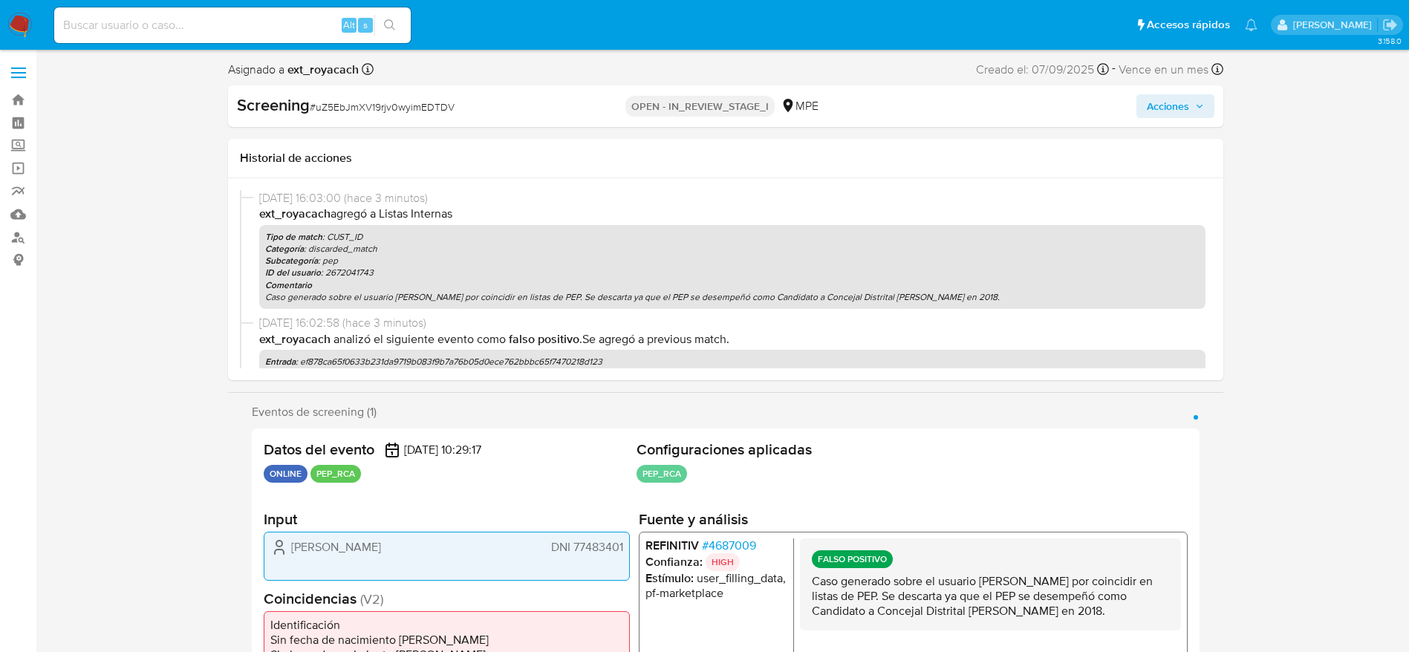
select select "10"
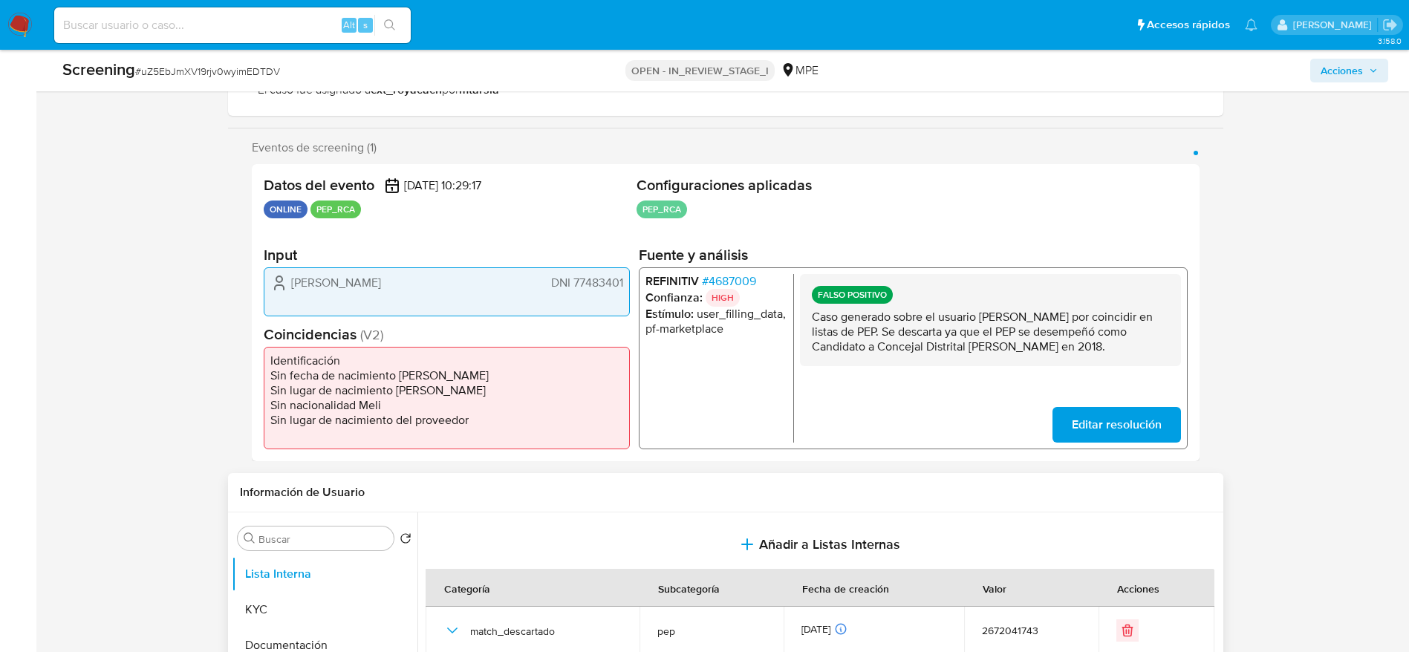
scroll to position [668, 0]
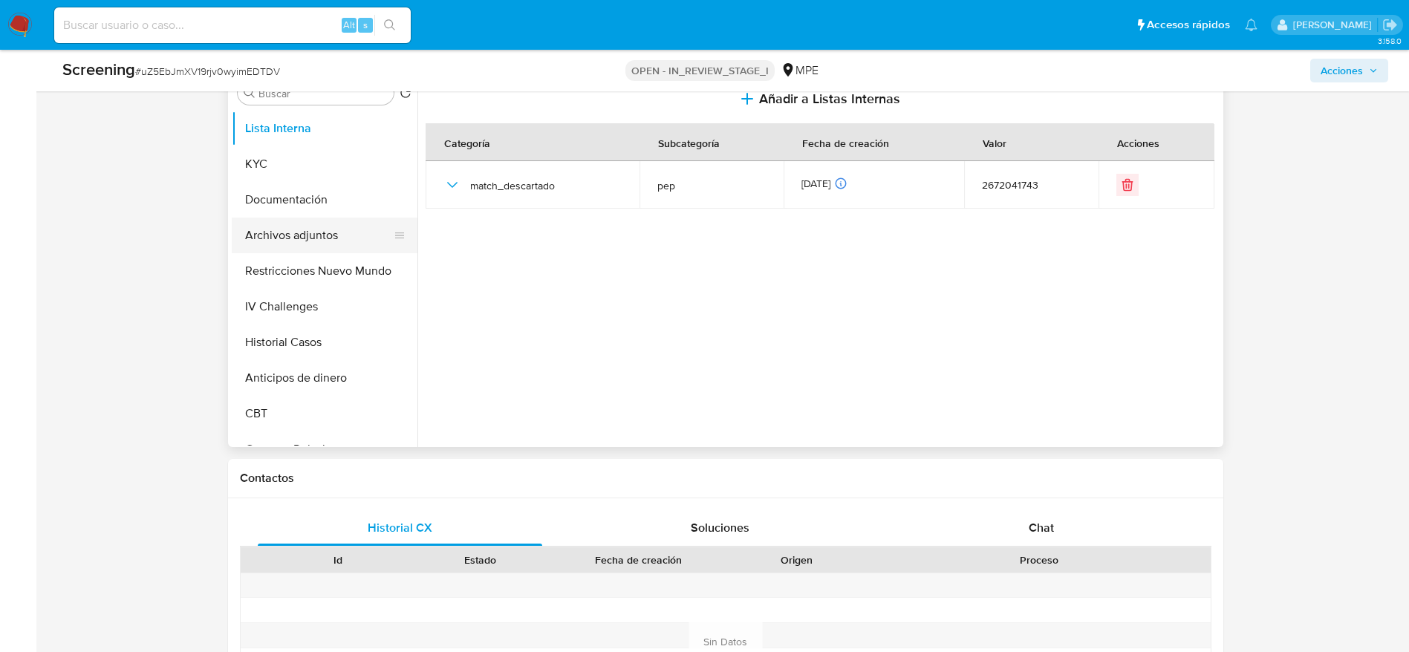
click at [287, 240] on button "Archivos adjuntos" at bounding box center [319, 236] width 174 height 36
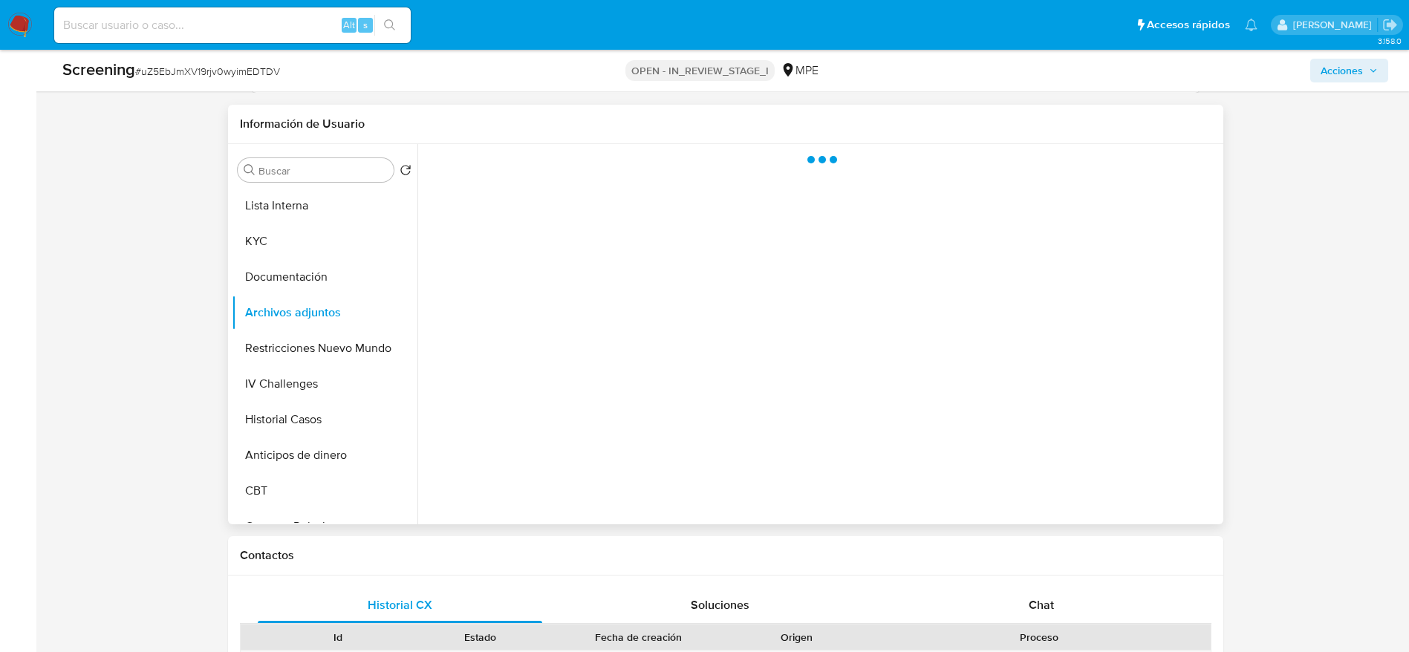
scroll to position [557, 0]
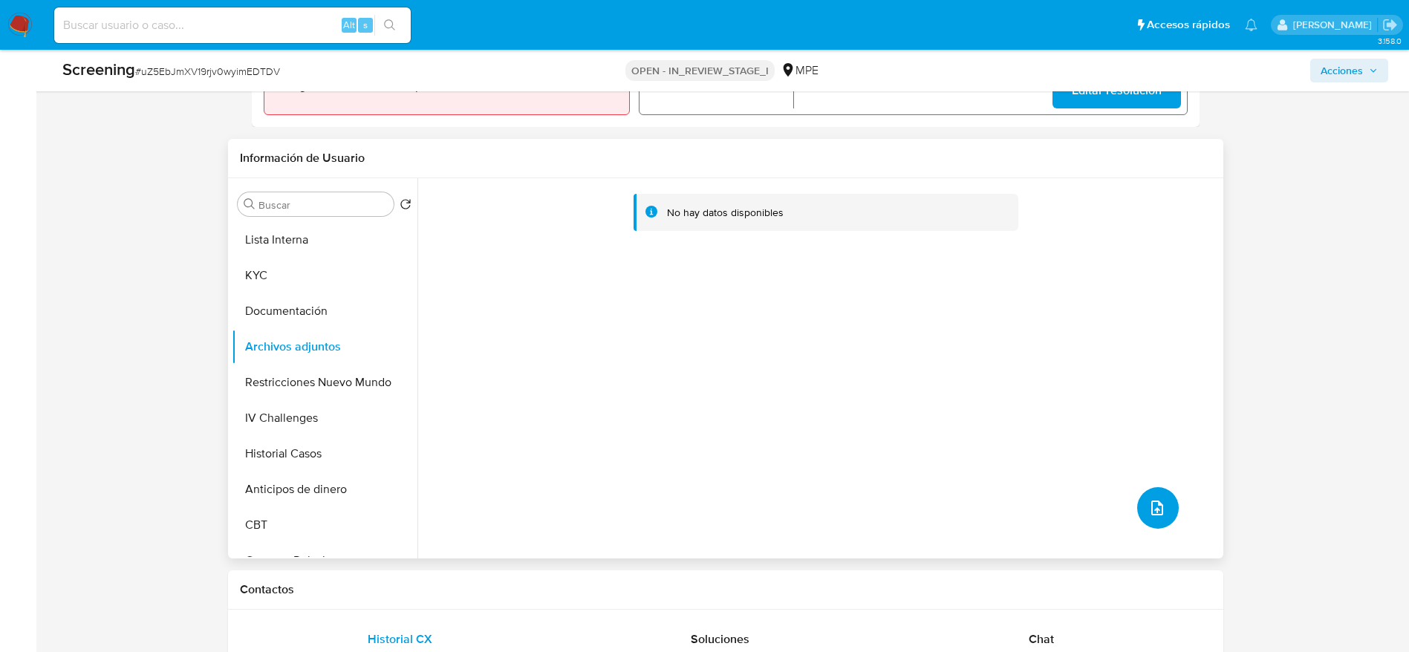
click at [1164, 503] on button "upload-file" at bounding box center [1158, 508] width 42 height 42
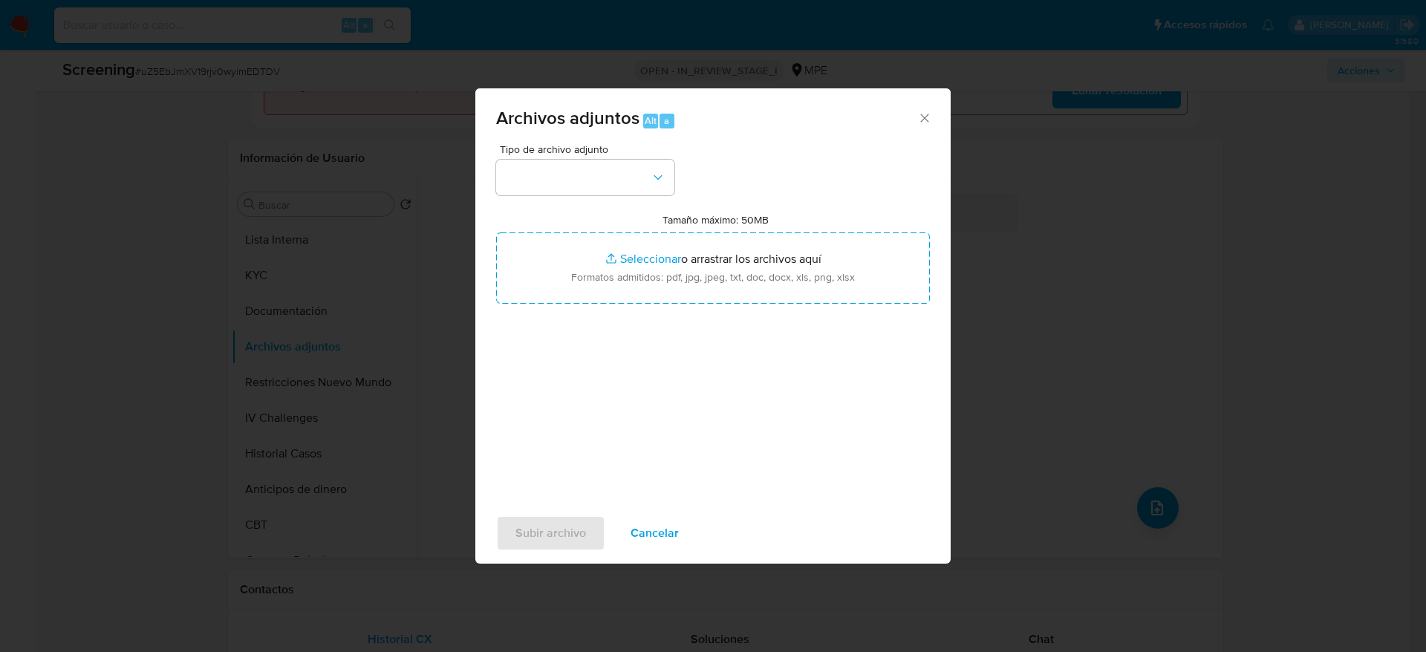
click at [486, 195] on div "Tipo de archivo adjunto Tamaño máximo: 50MB Seleccionar archivos Seleccionar o …" at bounding box center [712, 324] width 475 height 361
click at [511, 199] on div "Tipo de archivo adjunto Tamaño máximo: 50MB Seleccionar archivos Seleccionar o …" at bounding box center [713, 319] width 434 height 351
click at [522, 192] on button "button" at bounding box center [585, 178] width 178 height 36
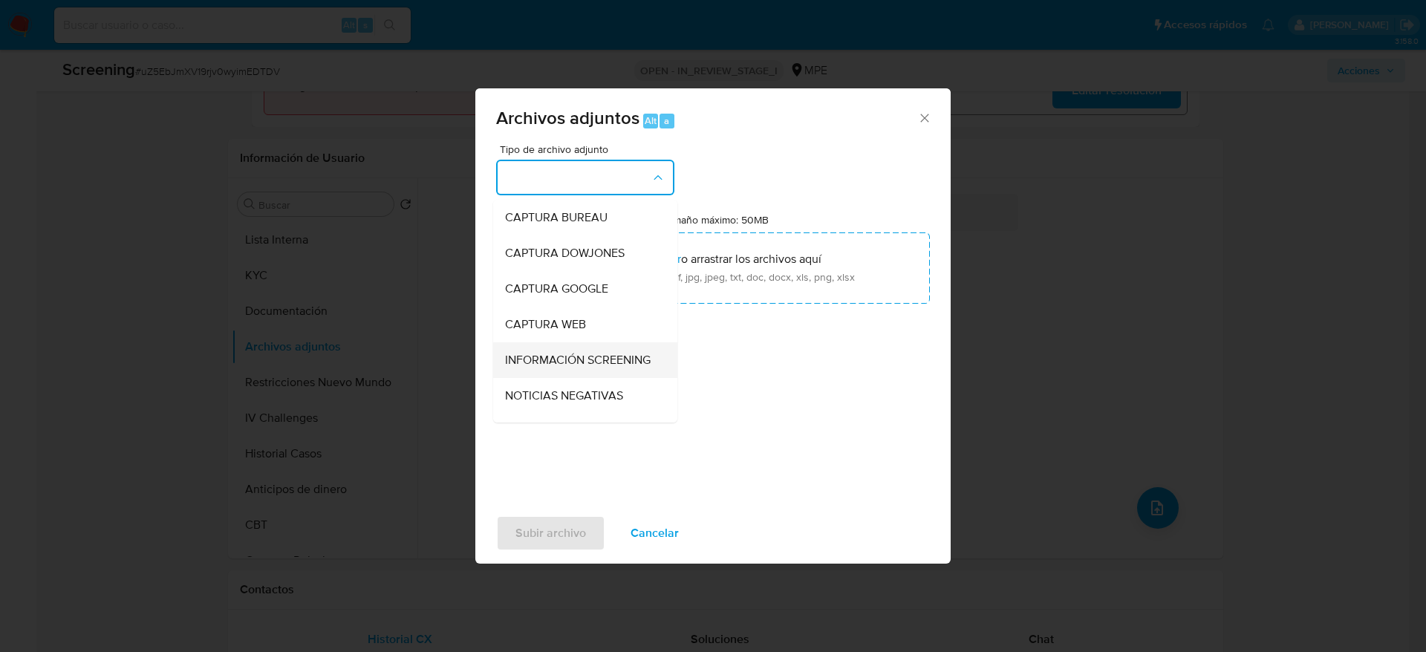
click at [524, 345] on div "INFORMACIÓN SCREENING" at bounding box center [580, 360] width 151 height 36
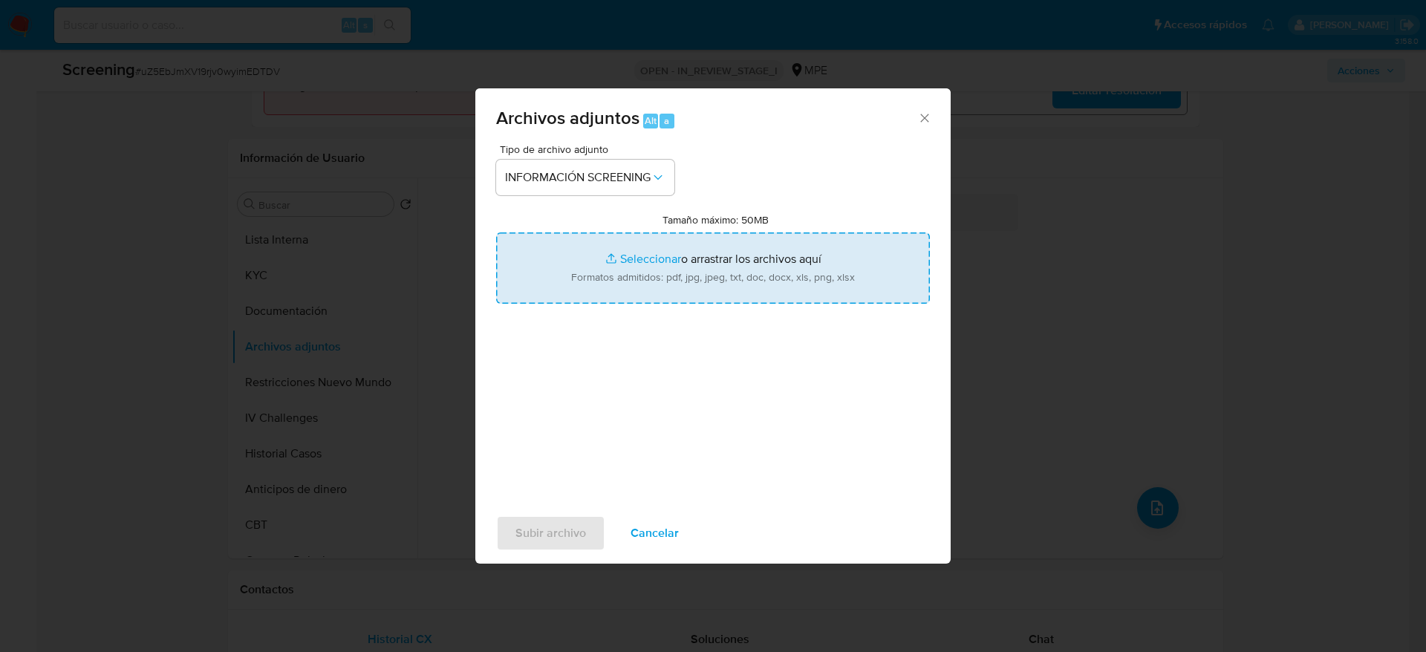
click at [565, 248] on input "Tamaño máximo: 50MB Seleccionar archivos" at bounding box center [713, 267] width 434 height 71
type input "C:\fakepath\_kevin jenner saucedo vasquez _ - Buscar con Google.pdf"
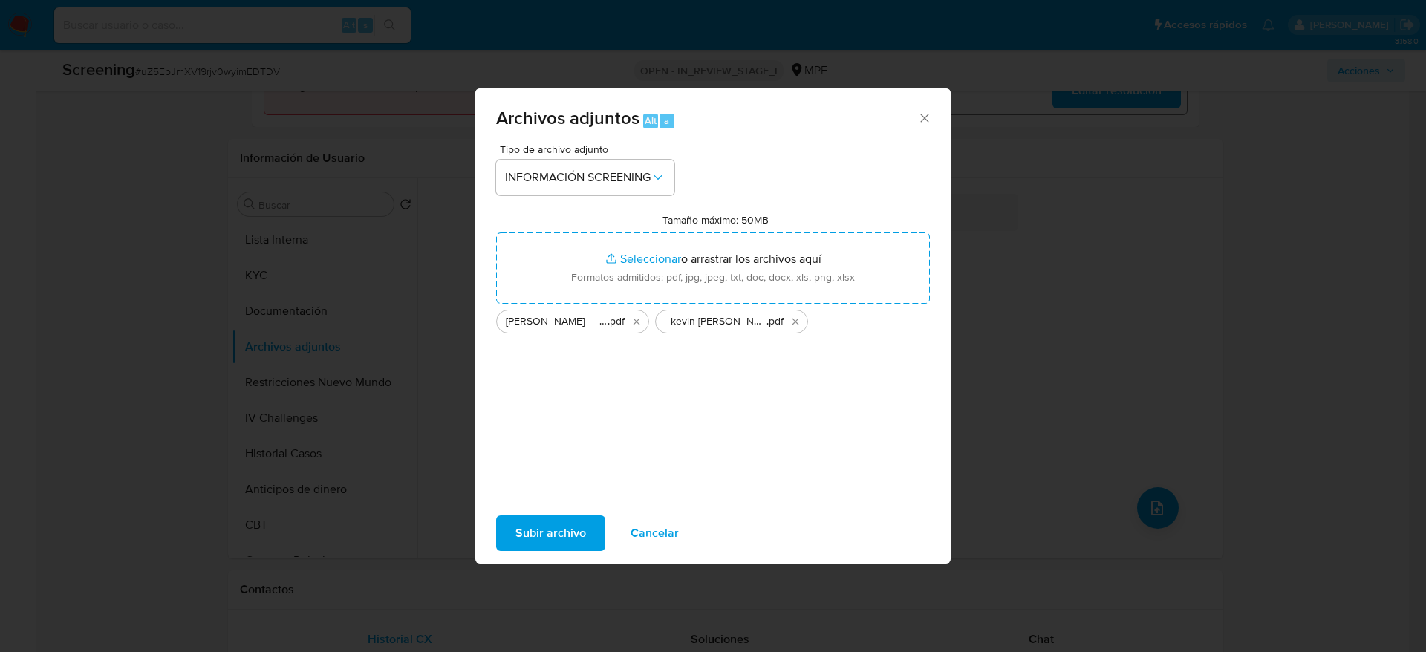
click at [584, 527] on span "Subir archivo" at bounding box center [550, 533] width 71 height 33
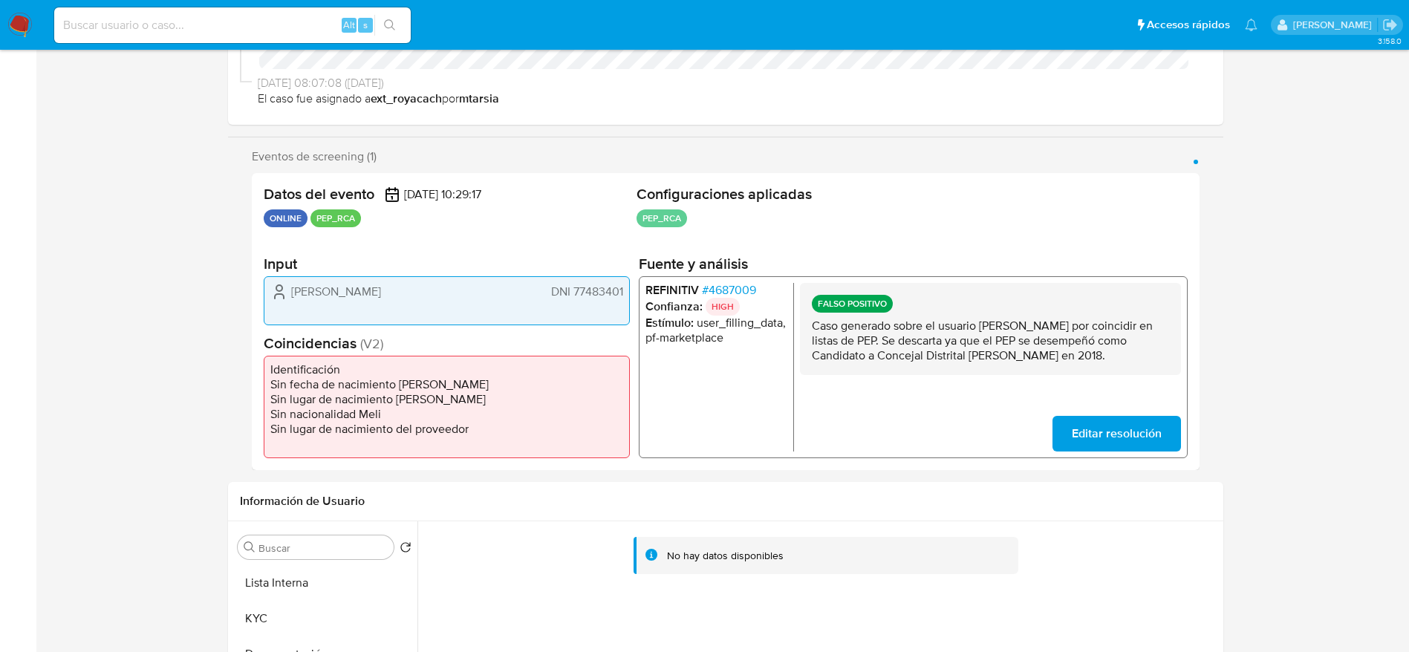
scroll to position [0, 0]
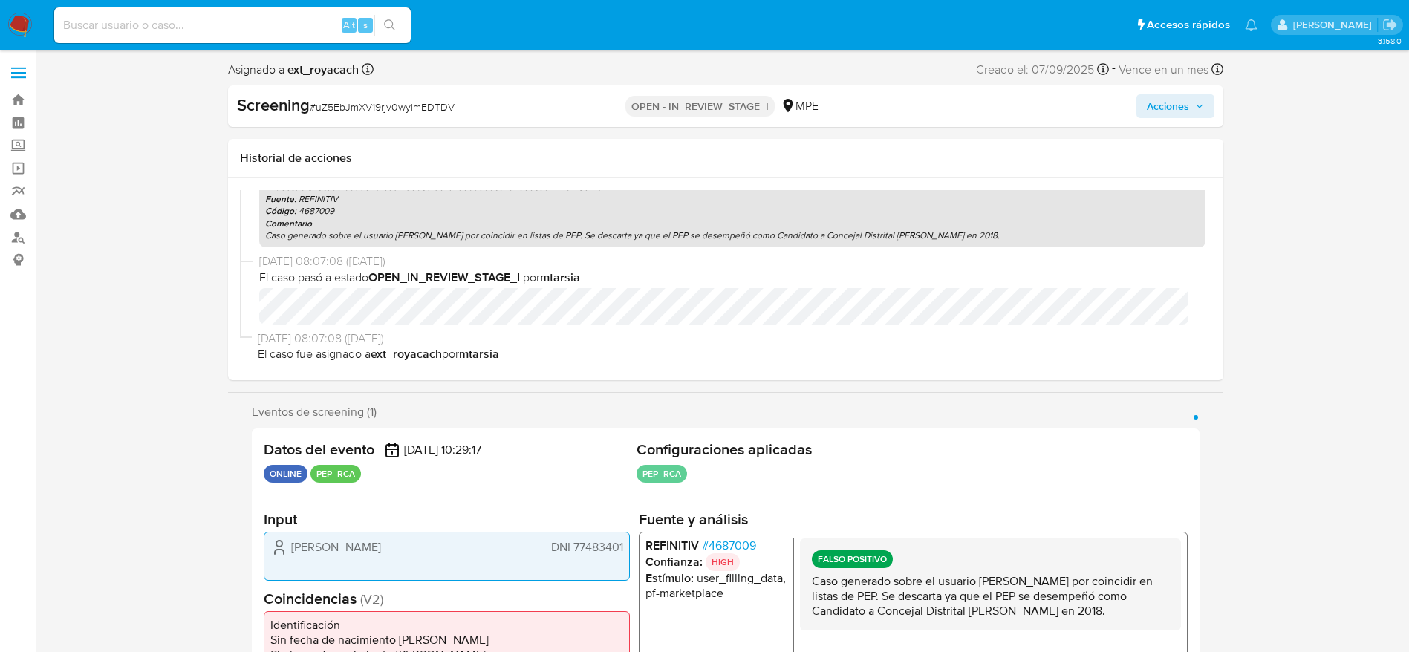
click at [1184, 103] on span "Acciones" at bounding box center [1168, 106] width 42 height 24
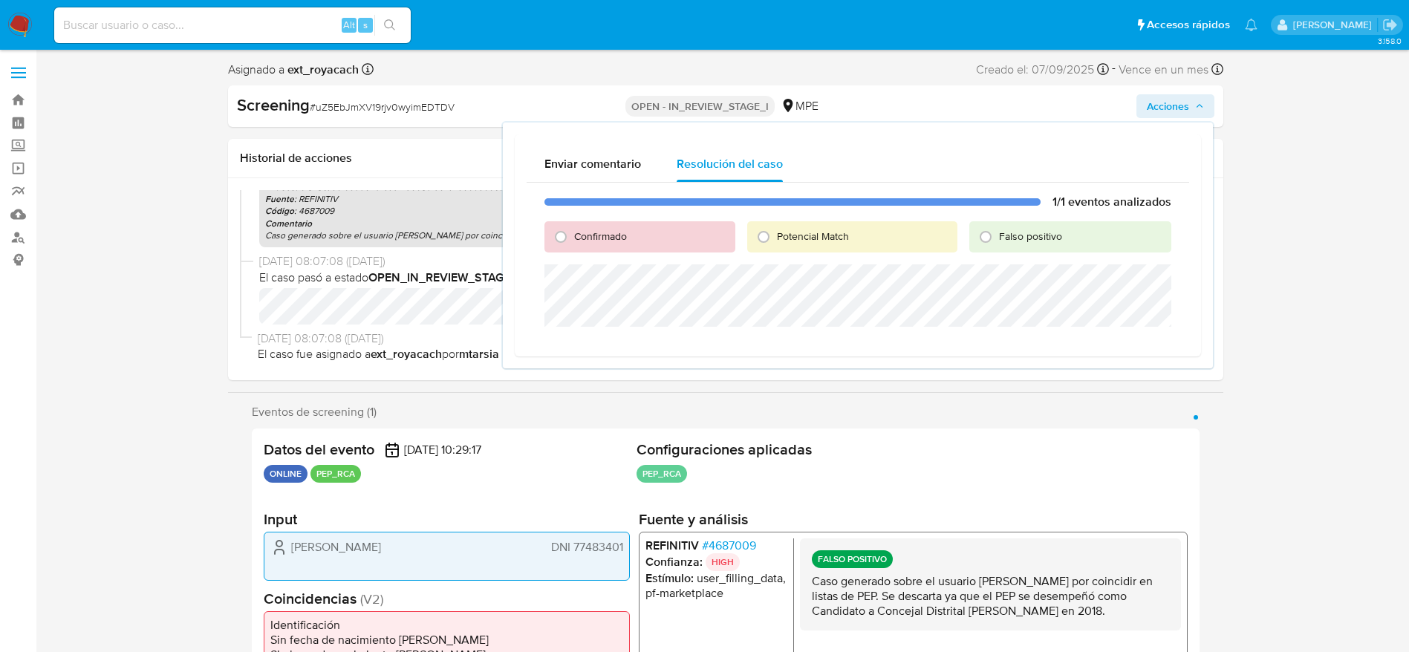
drag, startPoint x: 1042, startPoint y: 238, endPoint x: 1040, endPoint y: 247, distance: 9.2
click at [1041, 239] on span "Falso positivo" at bounding box center [1030, 236] width 63 height 15
click at [997, 239] on input "Falso positivo" at bounding box center [986, 237] width 24 height 24
radio input "true"
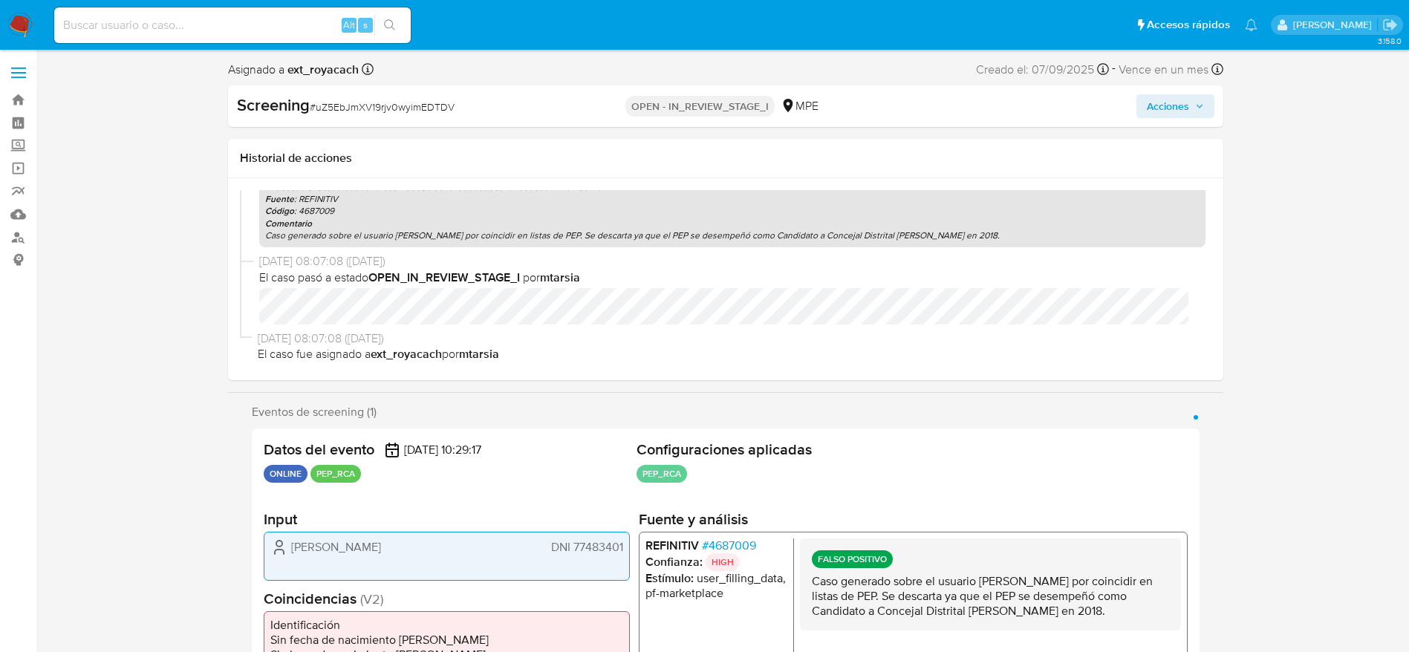
click at [1169, 102] on span "Acciones" at bounding box center [1168, 106] width 42 height 24
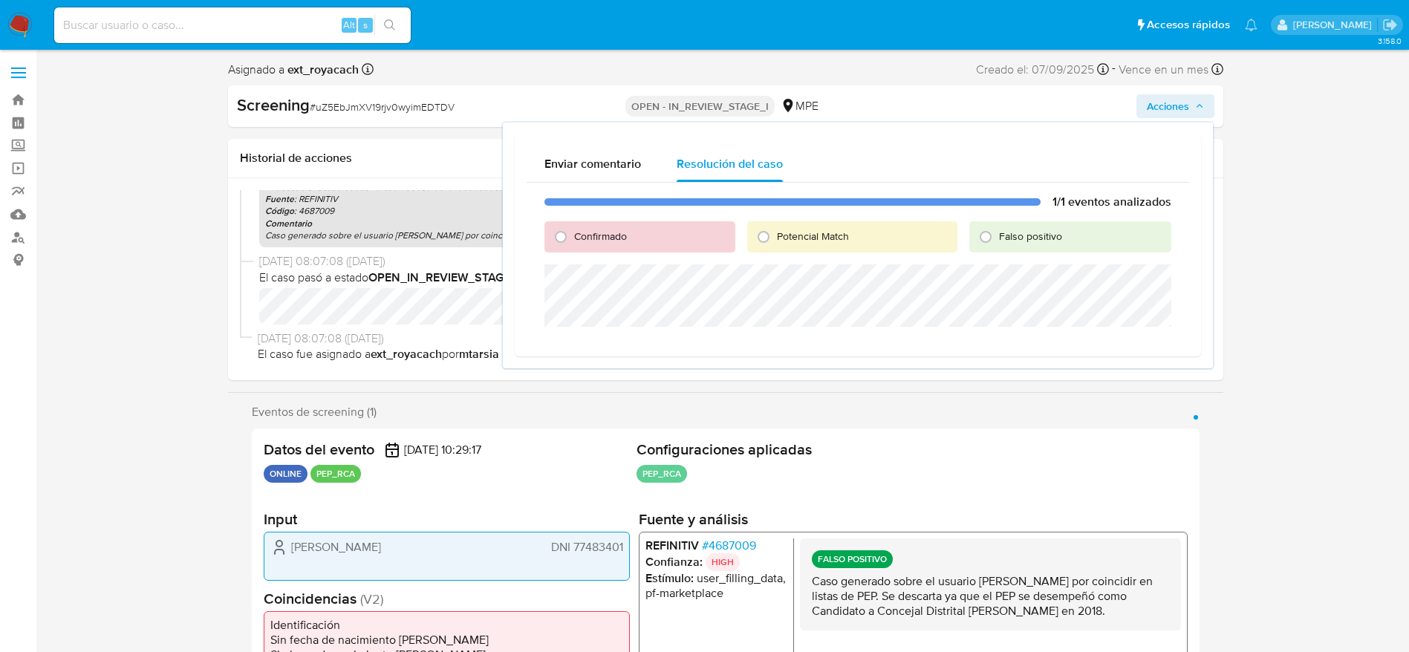
click at [1027, 234] on span "Falso positivo" at bounding box center [1030, 236] width 63 height 15
click at [997, 234] on input "Falso positivo" at bounding box center [986, 237] width 24 height 24
radio input "true"
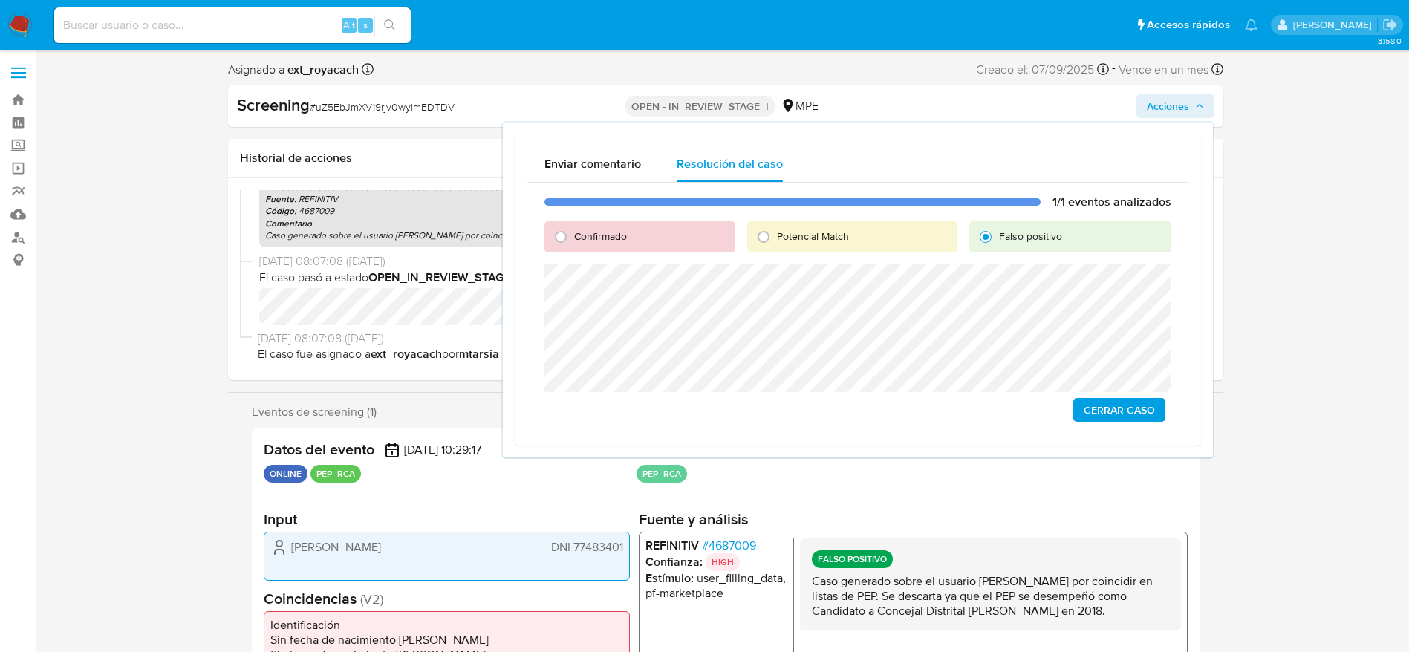
drag, startPoint x: 1125, startPoint y: 415, endPoint x: 1118, endPoint y: 421, distance: 9.5
click at [1124, 415] on span "Cerrar Caso" at bounding box center [1118, 410] width 71 height 21
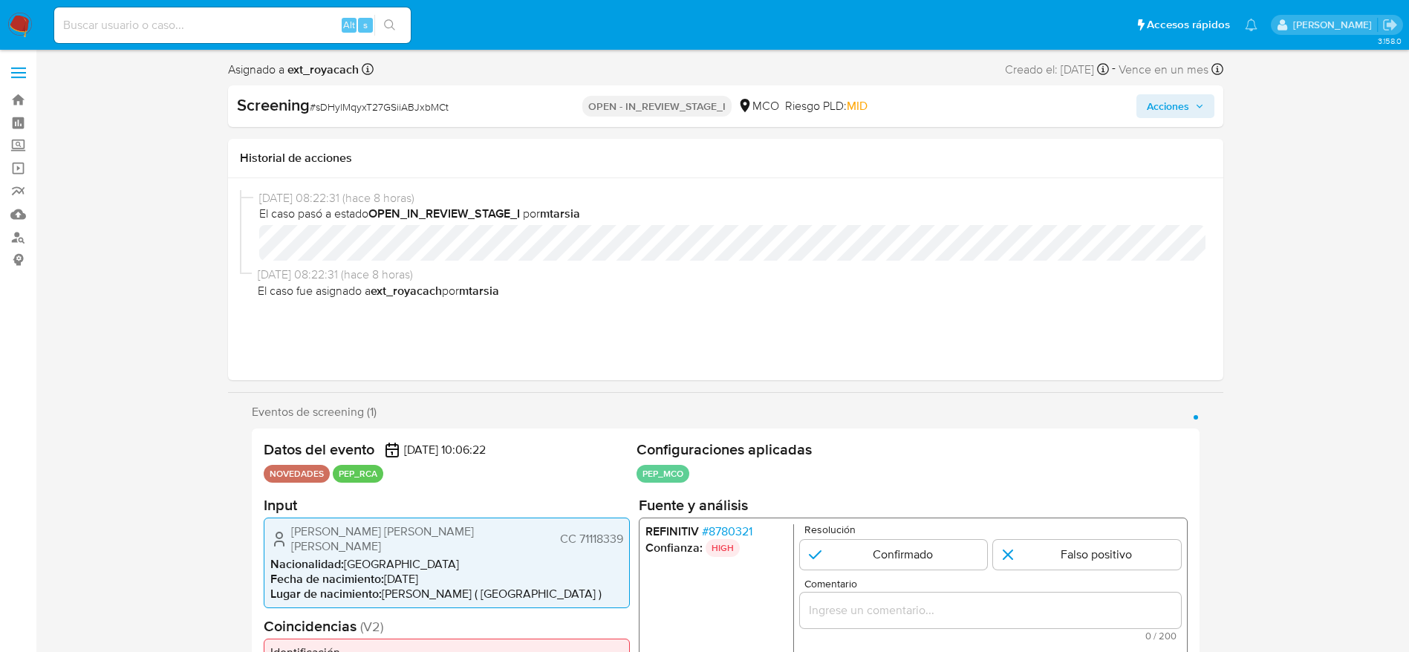
select select "10"
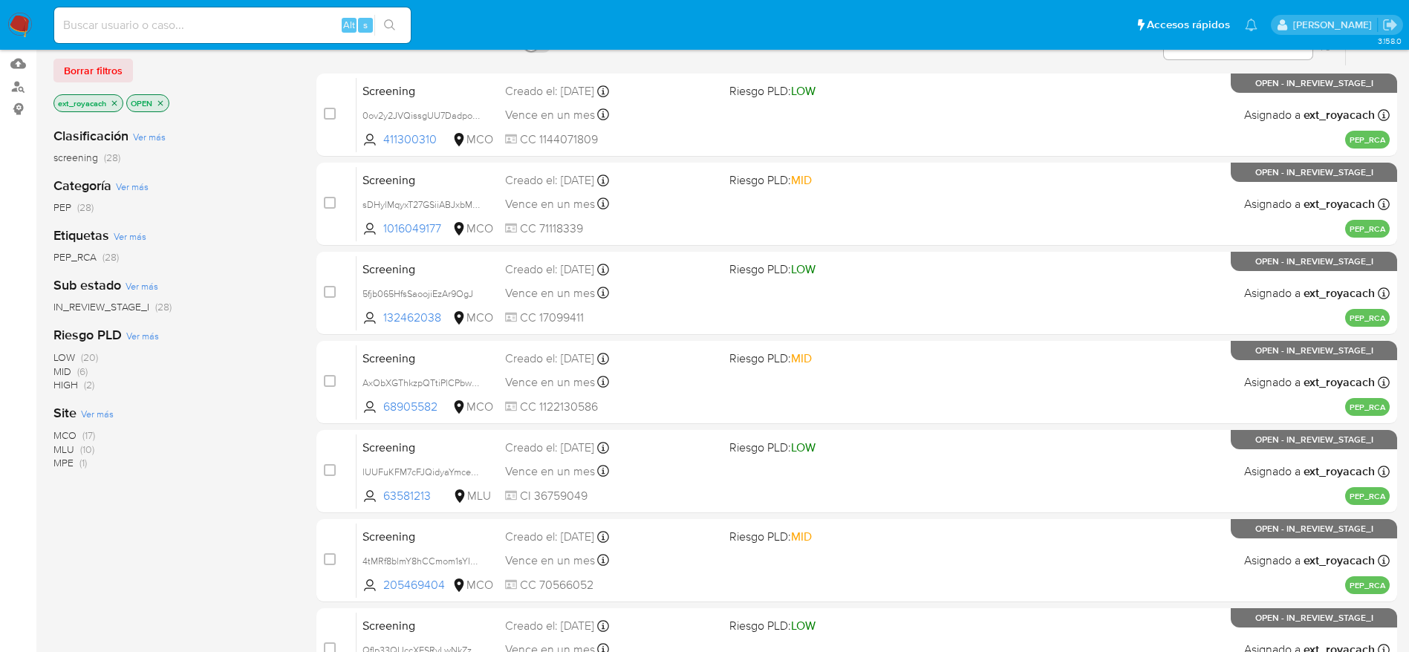
scroll to position [574, 0]
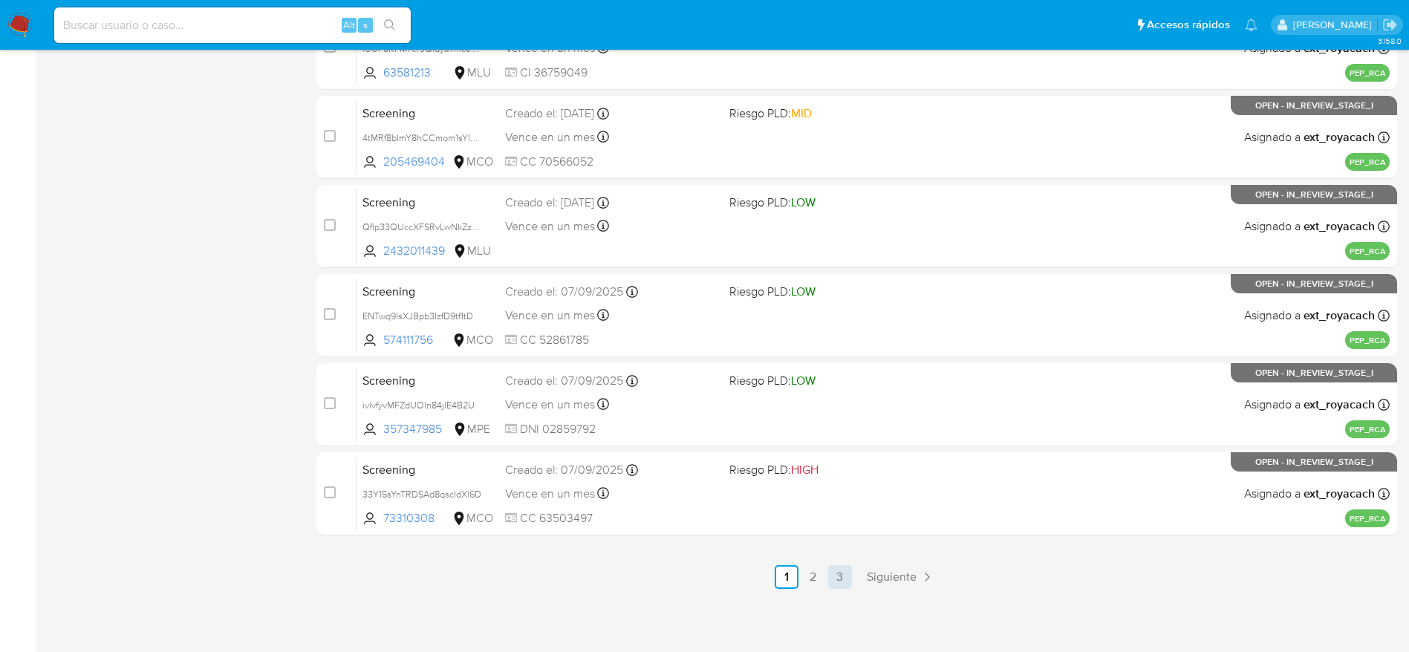
click at [850, 573] on link "3" at bounding box center [840, 577] width 24 height 24
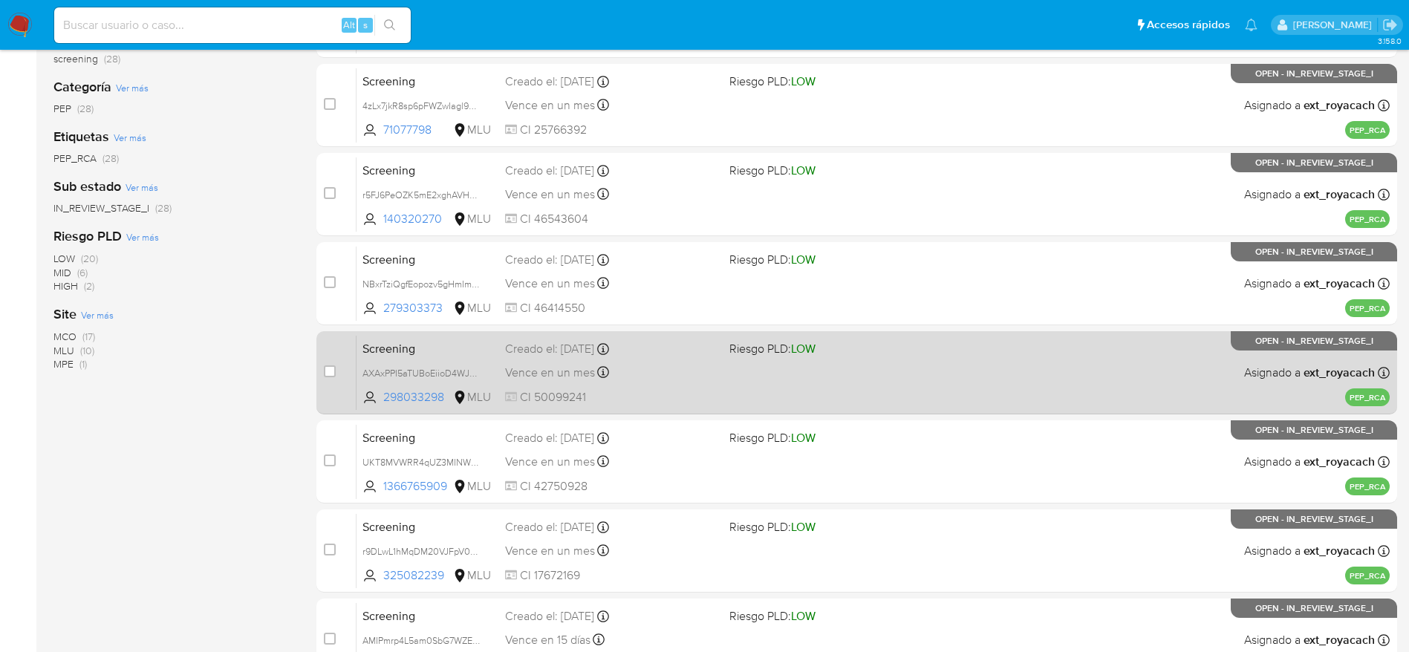
scroll to position [396, 0]
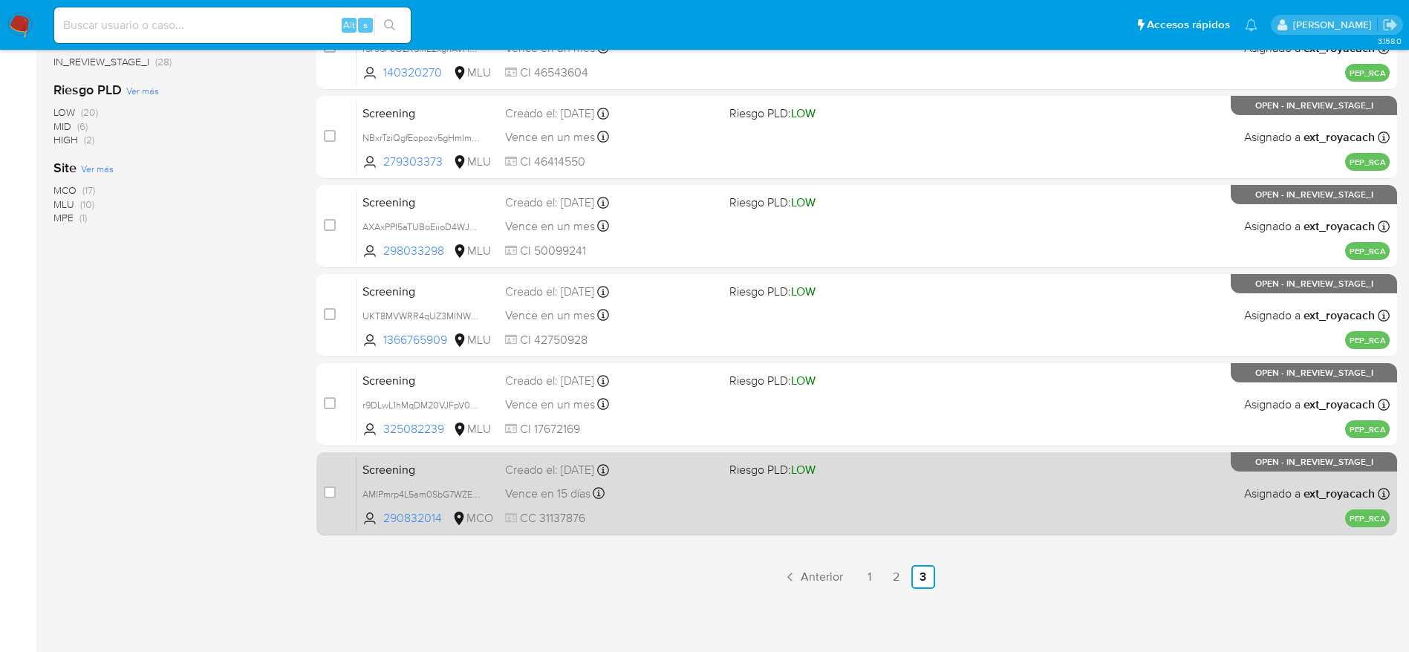
click at [628, 489] on div "Vence en 15 días Vence el 25/09/2025 12:15:44" at bounding box center [611, 493] width 212 height 20
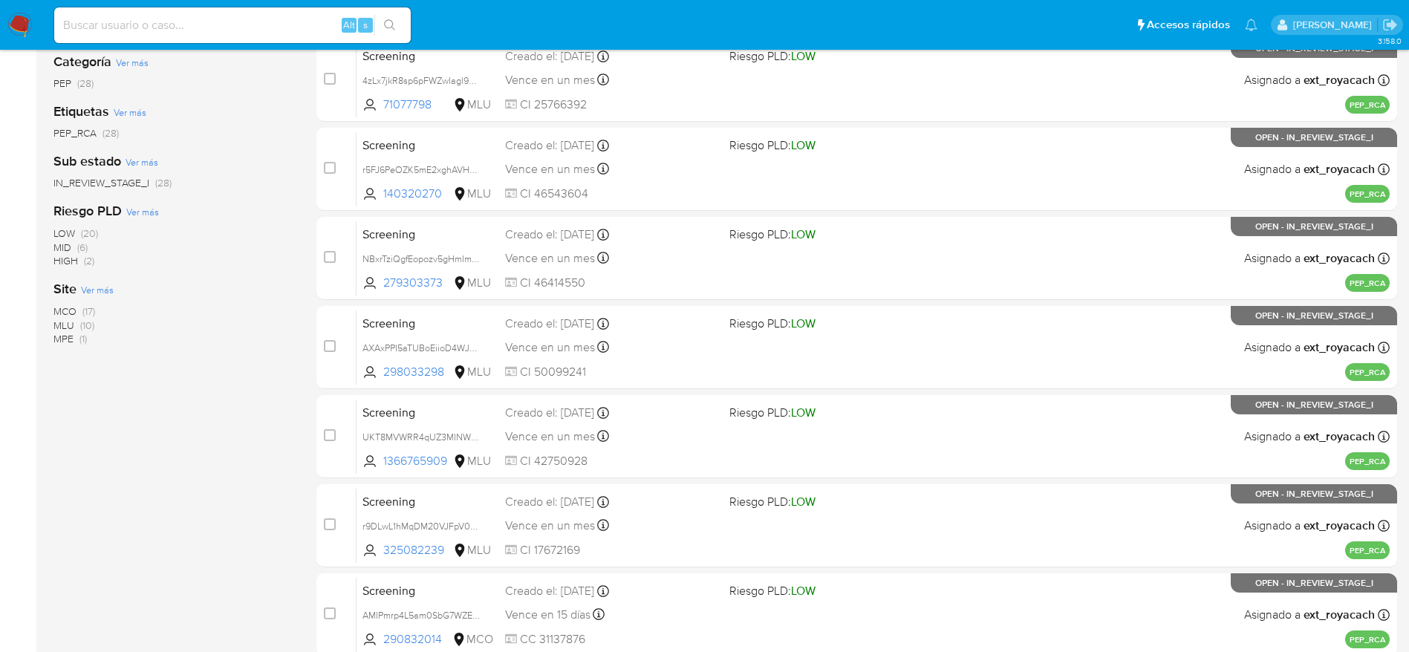
scroll to position [62, 0]
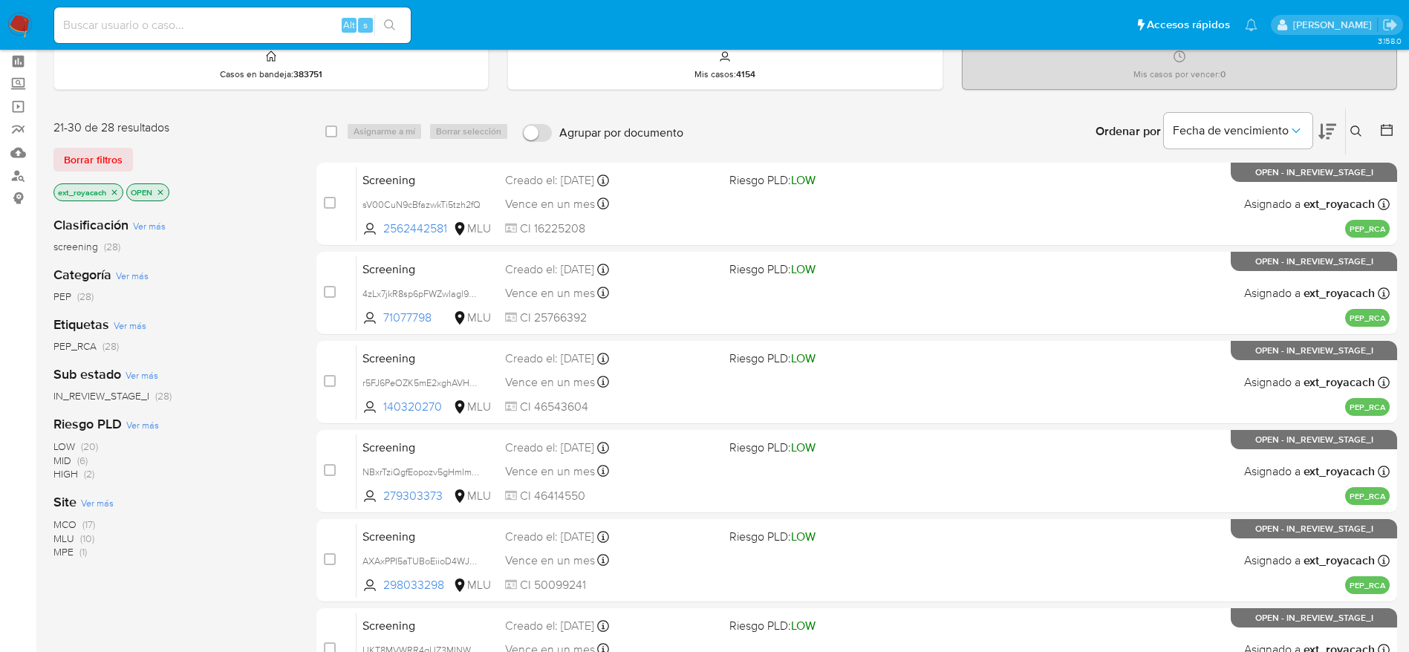
click at [4, 19] on nav "Pausado Ver notificaciones Alt s Accesos rápidos Presiona las siguientes teclas…" at bounding box center [704, 25] width 1409 height 50
click at [19, 19] on img at bounding box center [19, 25] width 25 height 25
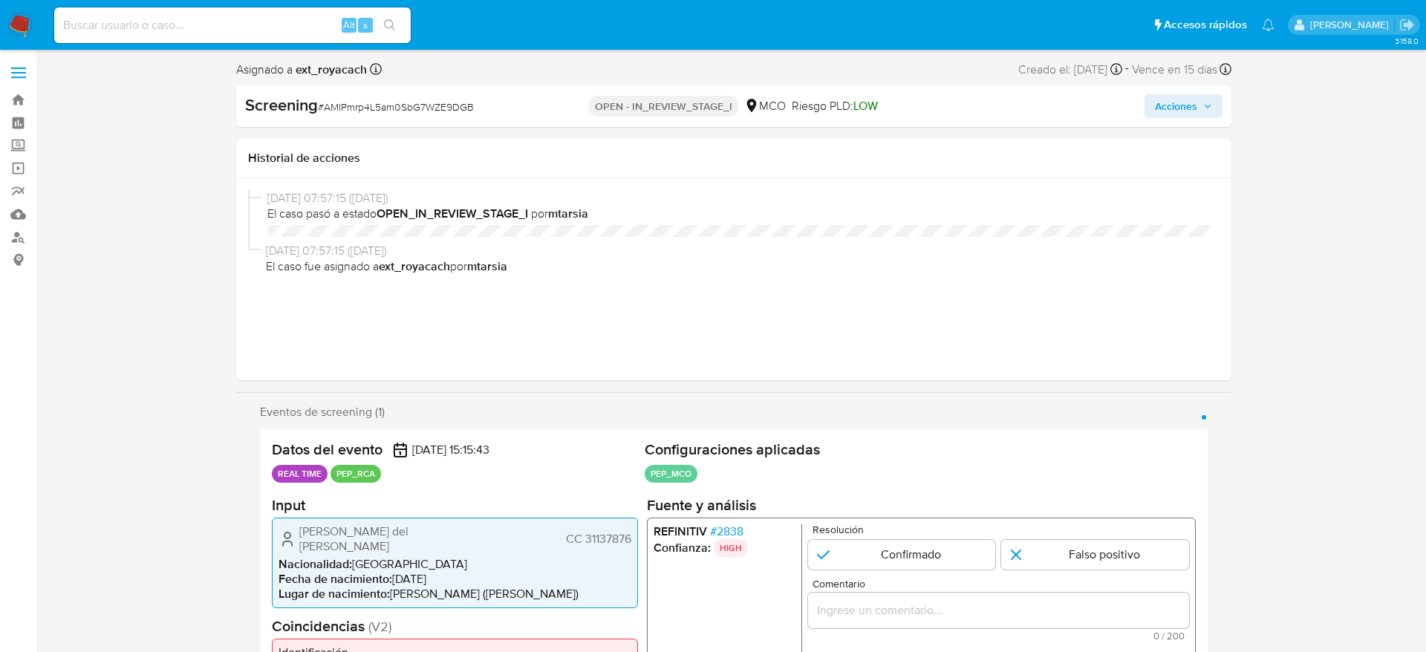
select select "10"
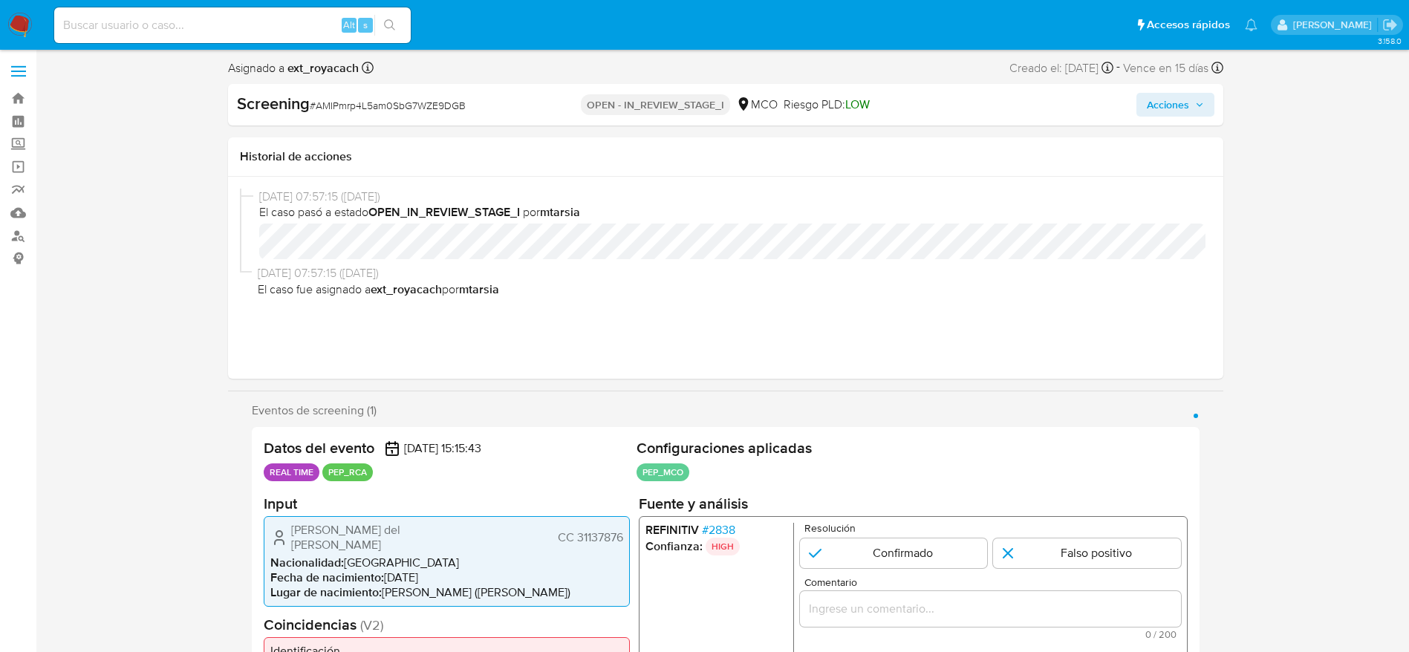
scroll to position [223, 0]
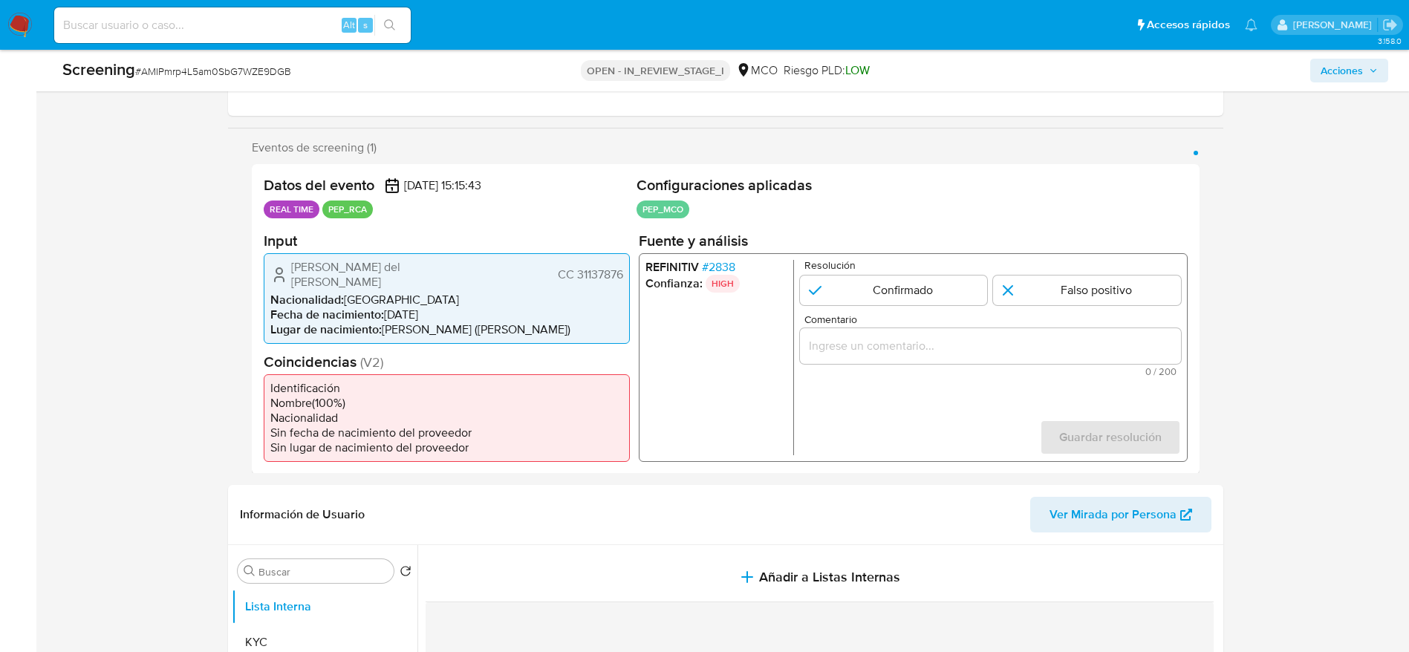
click at [709, 266] on span "# 2838" at bounding box center [717, 266] width 33 height 15
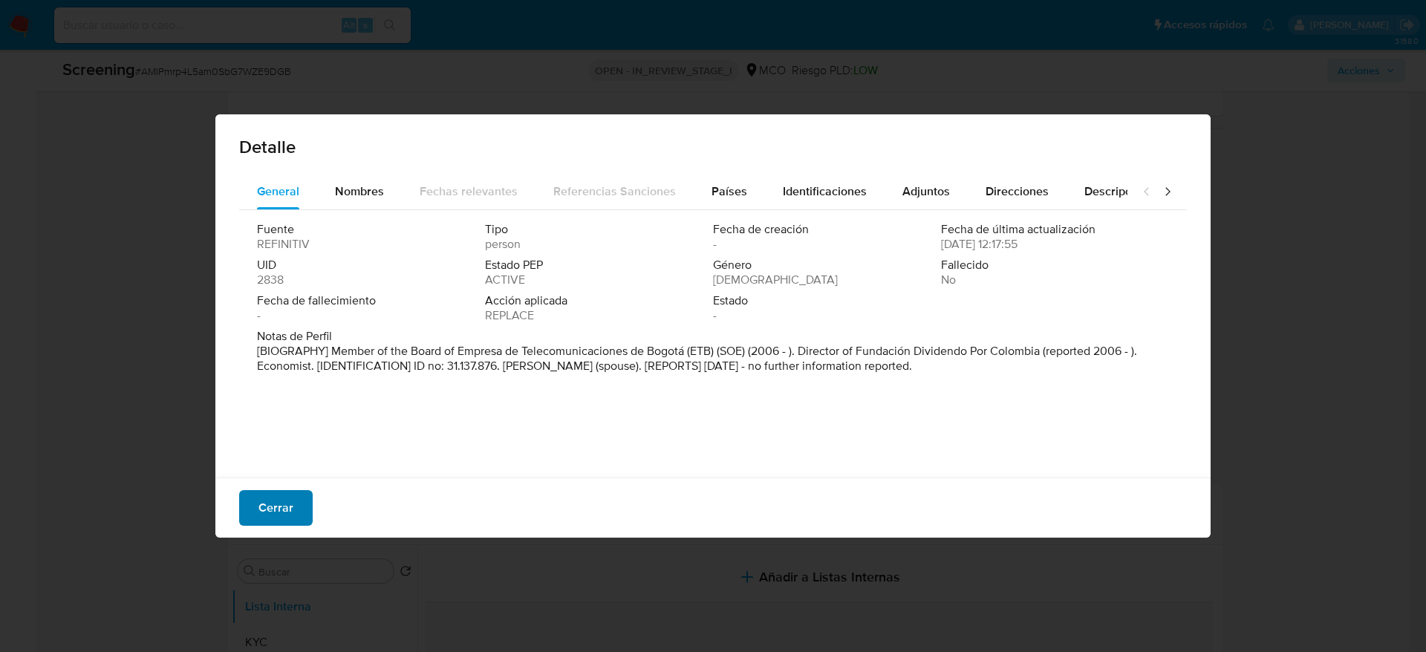
click at [284, 508] on span "Cerrar" at bounding box center [275, 508] width 35 height 33
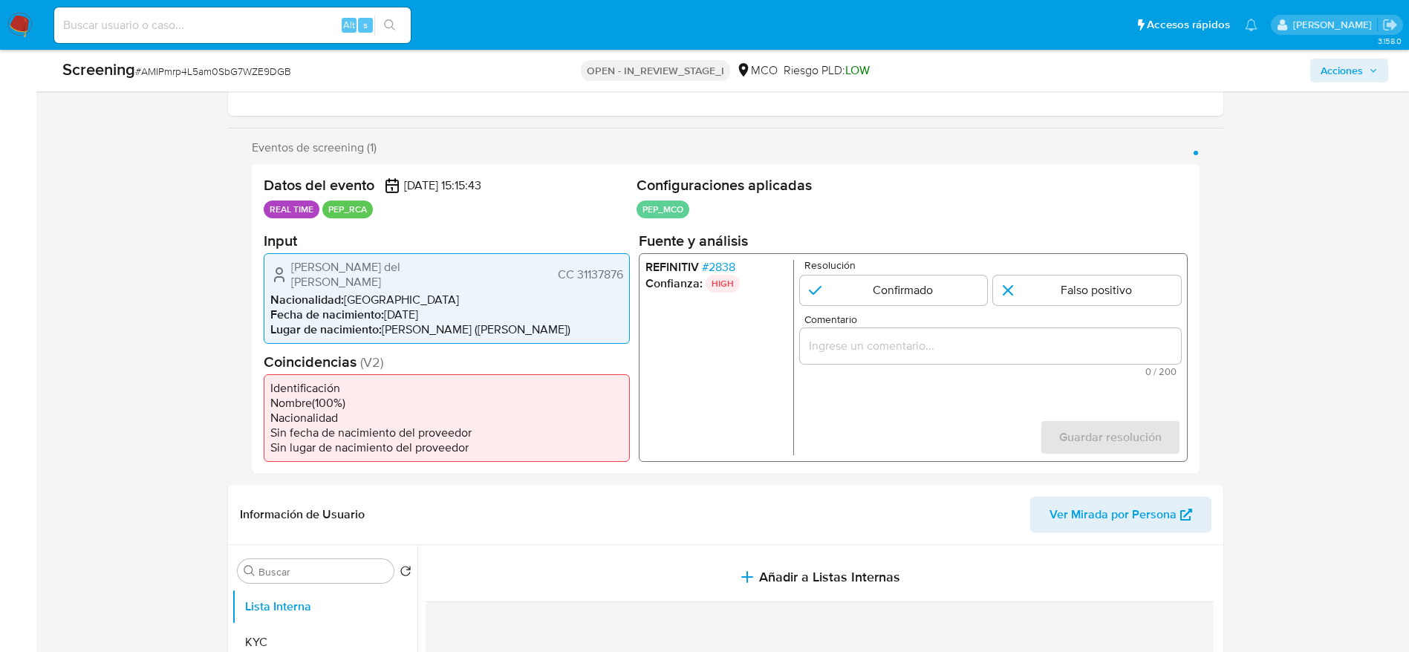
click at [435, 267] on span "[PERSON_NAME] del [PERSON_NAME]" at bounding box center [384, 274] width 186 height 30
click at [720, 267] on span "# 2838" at bounding box center [717, 266] width 33 height 15
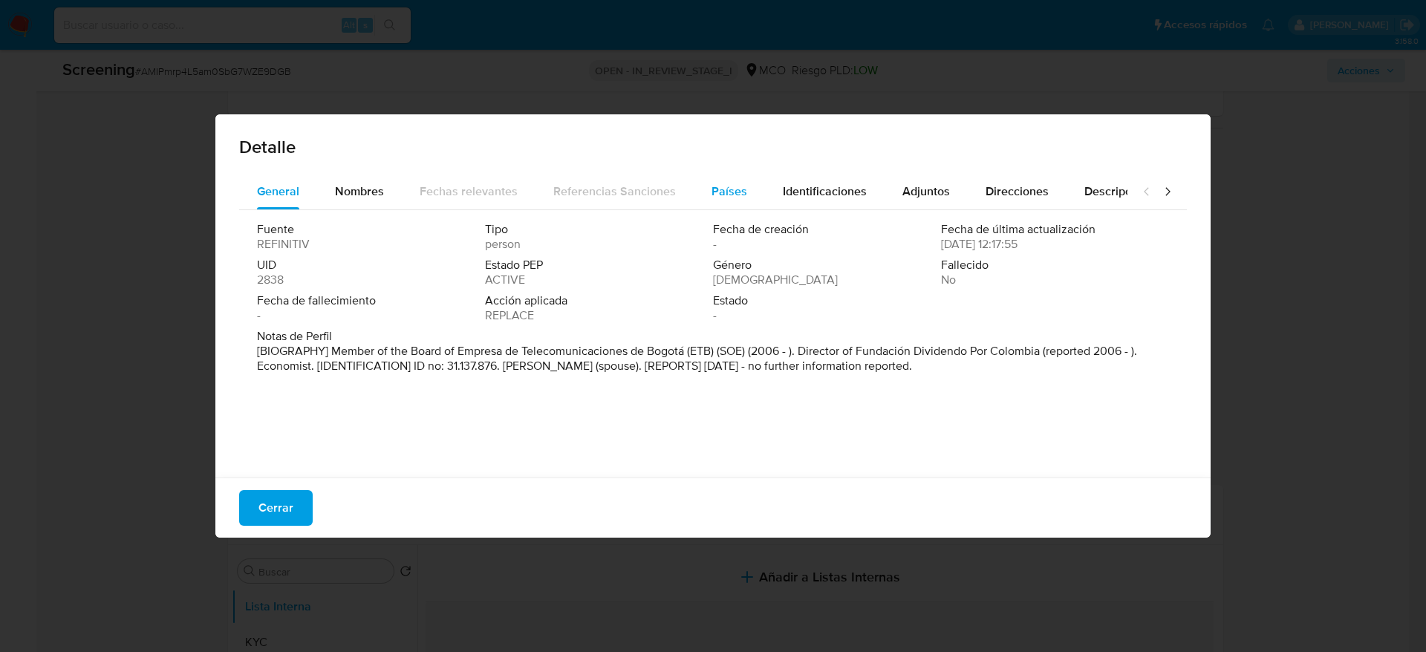
click at [711, 193] on span "Países" at bounding box center [729, 191] width 36 height 17
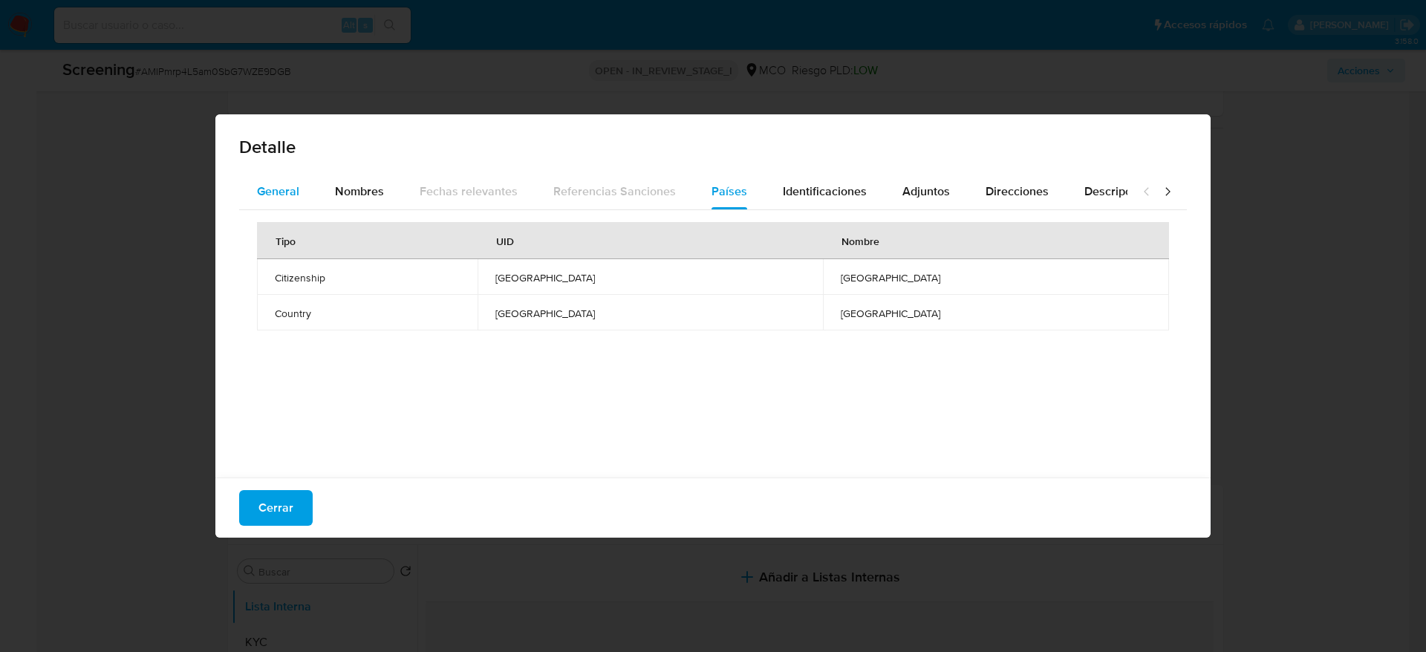
click at [259, 177] on div "General" at bounding box center [278, 192] width 42 height 36
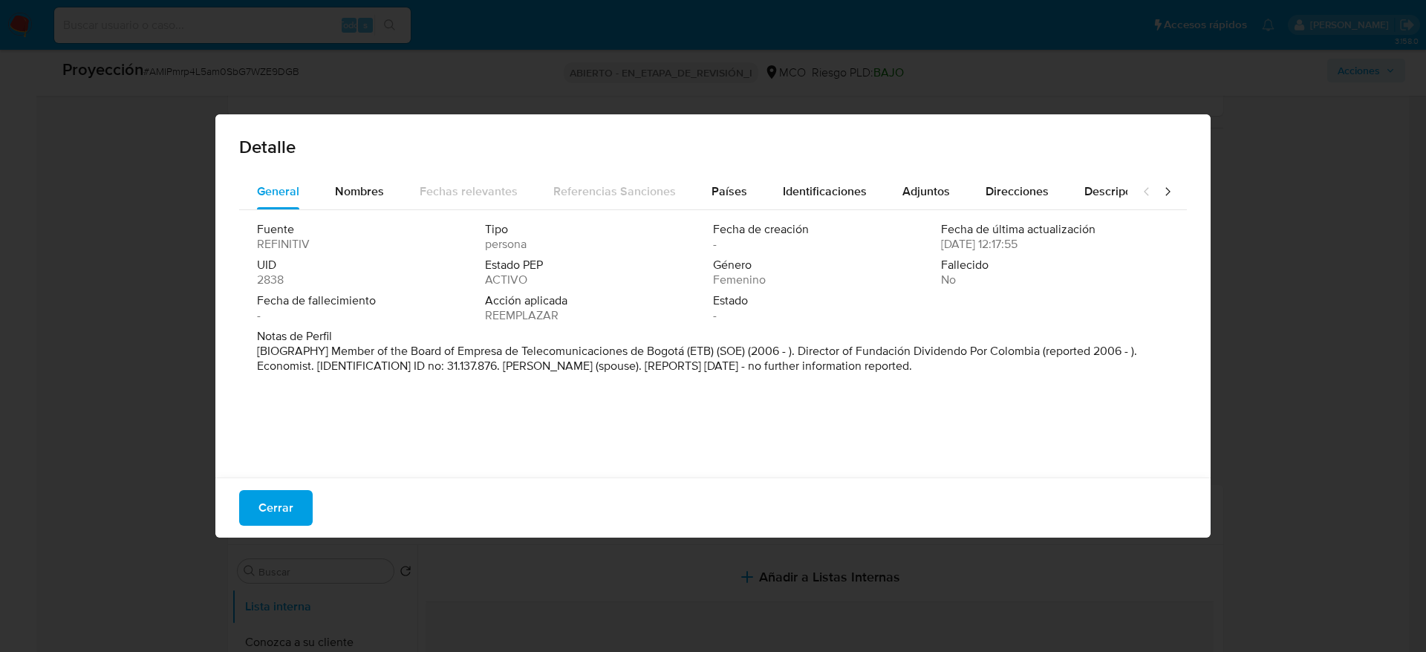
drag, startPoint x: 333, startPoint y: 351, endPoint x: 687, endPoint y: 353, distance: 353.5
click at [687, 353] on font "[BIOGRAPHY] Member of the Board of Empresa de Telecomunicaciones de Bogotá (ETB…" at bounding box center [697, 358] width 880 height 32
click at [281, 499] on font "Cerrar" at bounding box center [275, 508] width 35 height 36
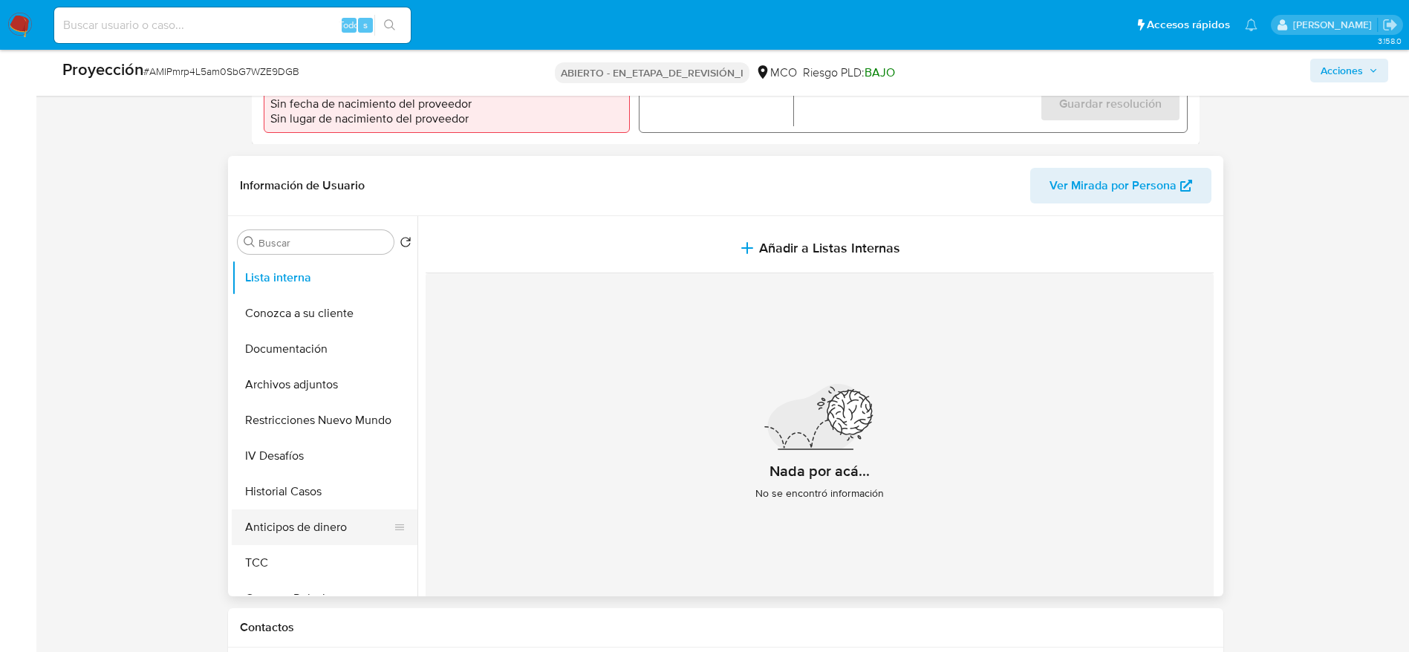
scroll to position [557, 0]
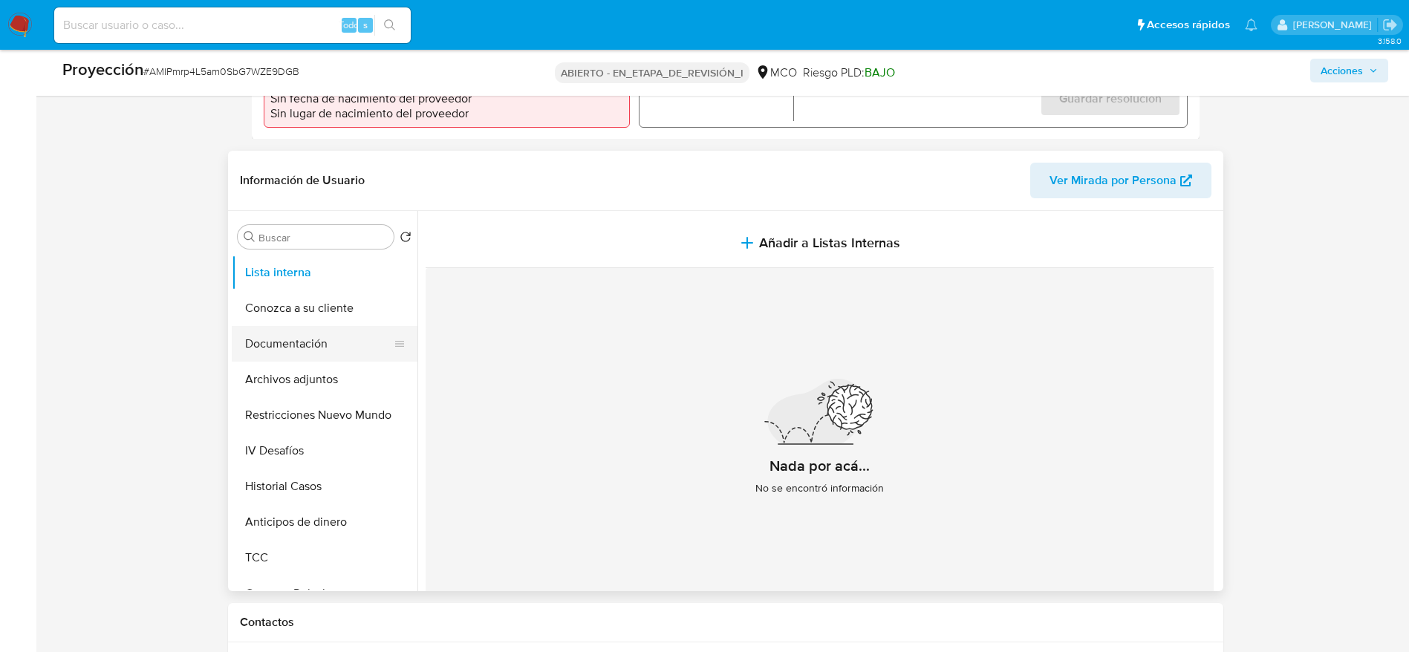
click at [299, 326] on button "Documentación" at bounding box center [319, 344] width 174 height 36
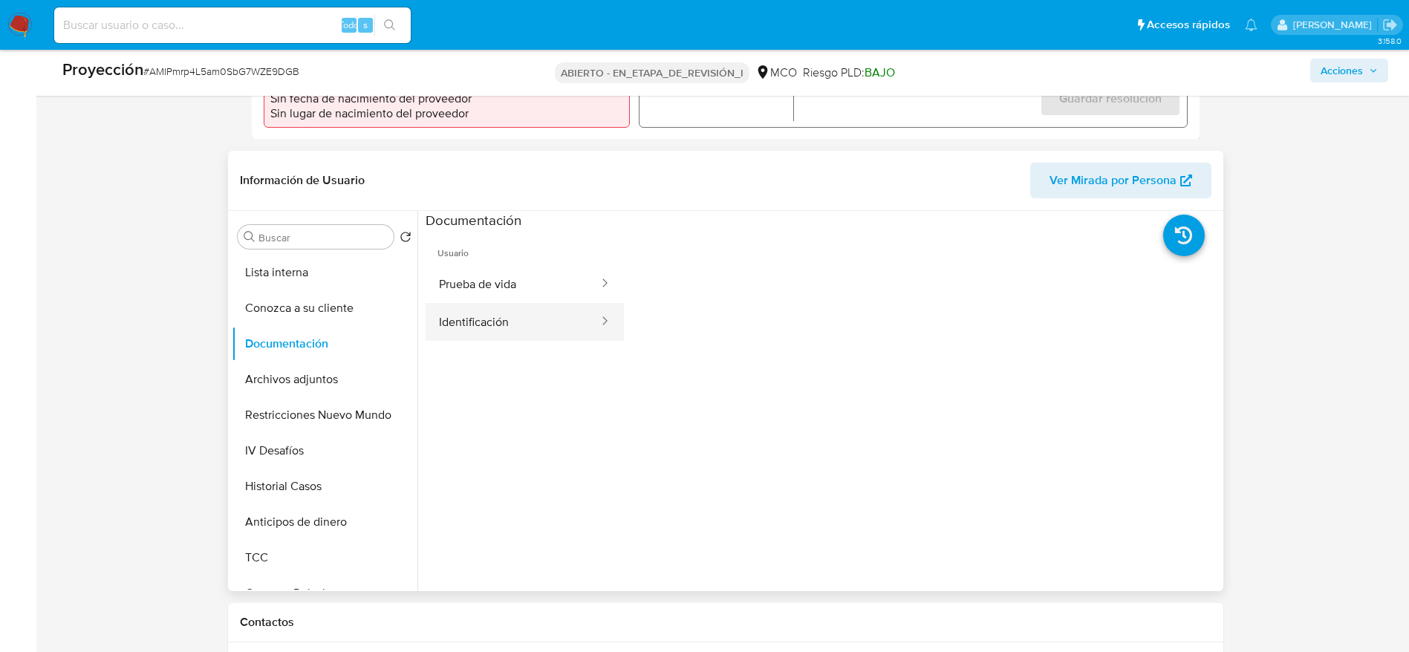
click at [491, 303] on button "Identificación" at bounding box center [513, 322] width 175 height 38
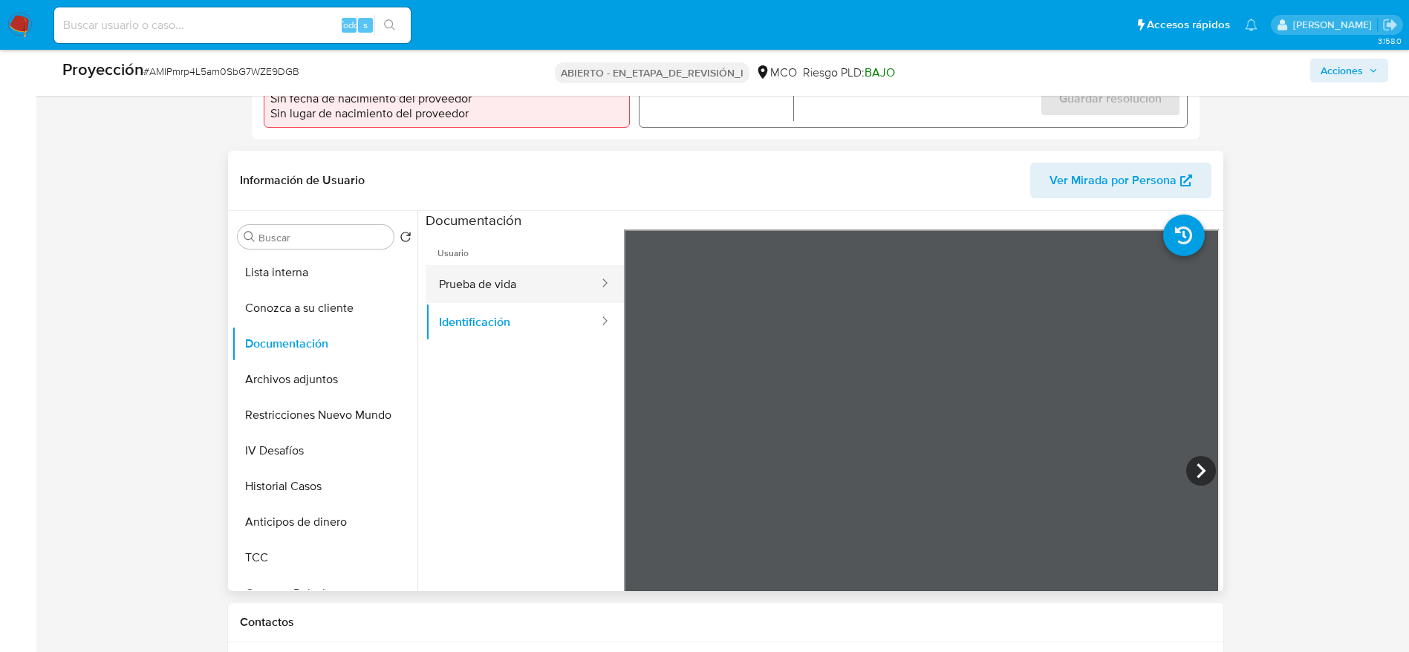
click at [495, 265] on button "Prueba de vida" at bounding box center [513, 284] width 175 height 38
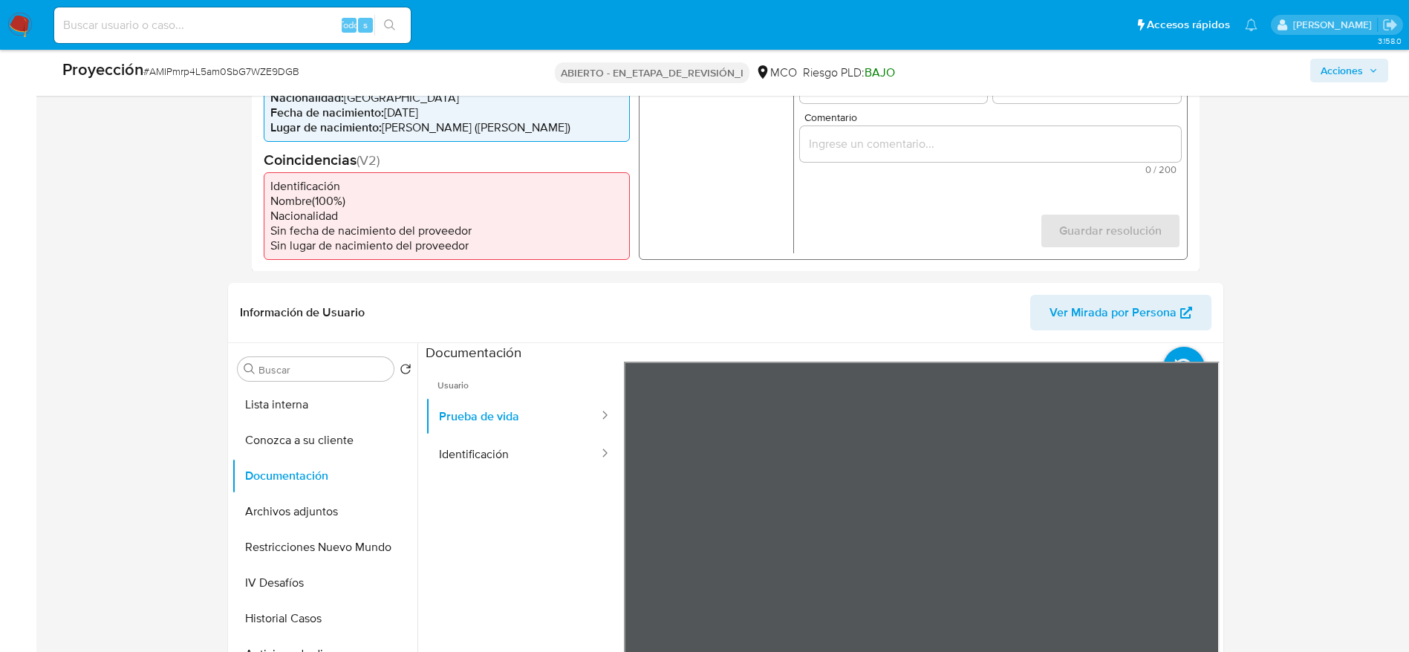
scroll to position [223, 0]
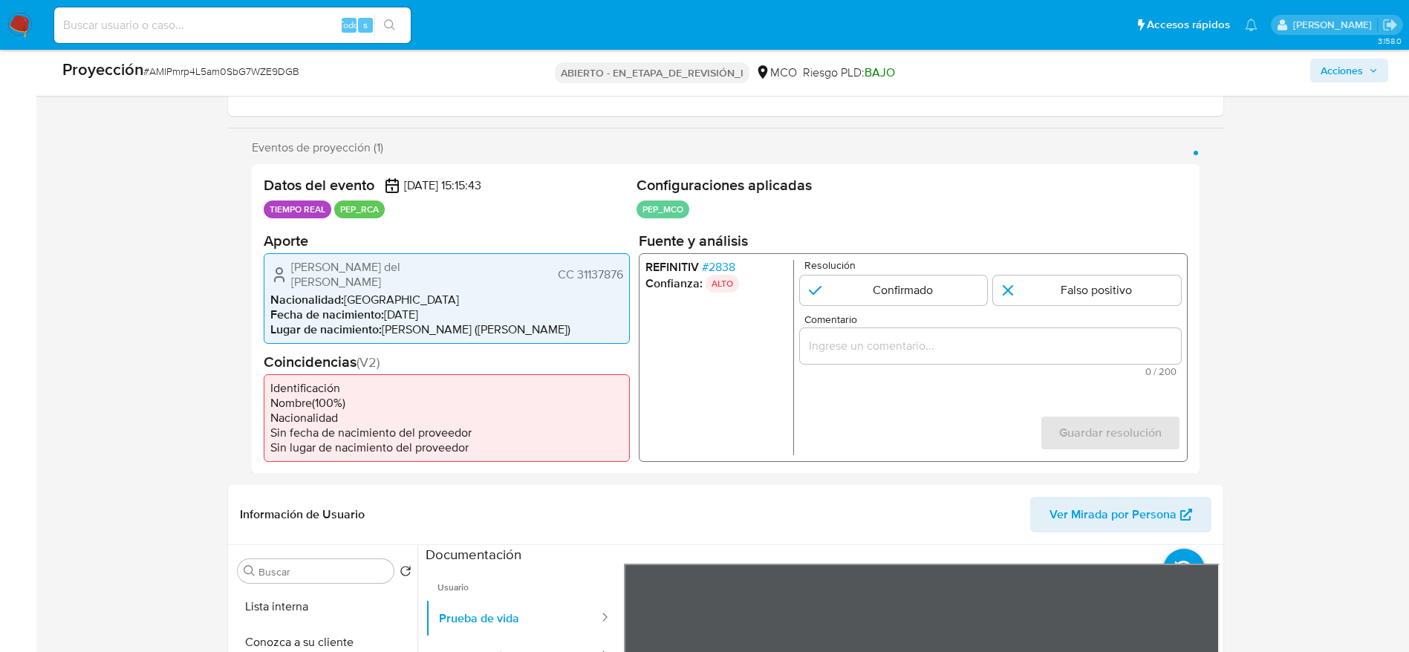
click at [342, 273] on font "Maria del Rosario Sintes Ulloa" at bounding box center [345, 274] width 109 height 32
click at [708, 273] on font "#" at bounding box center [704, 266] width 7 height 17
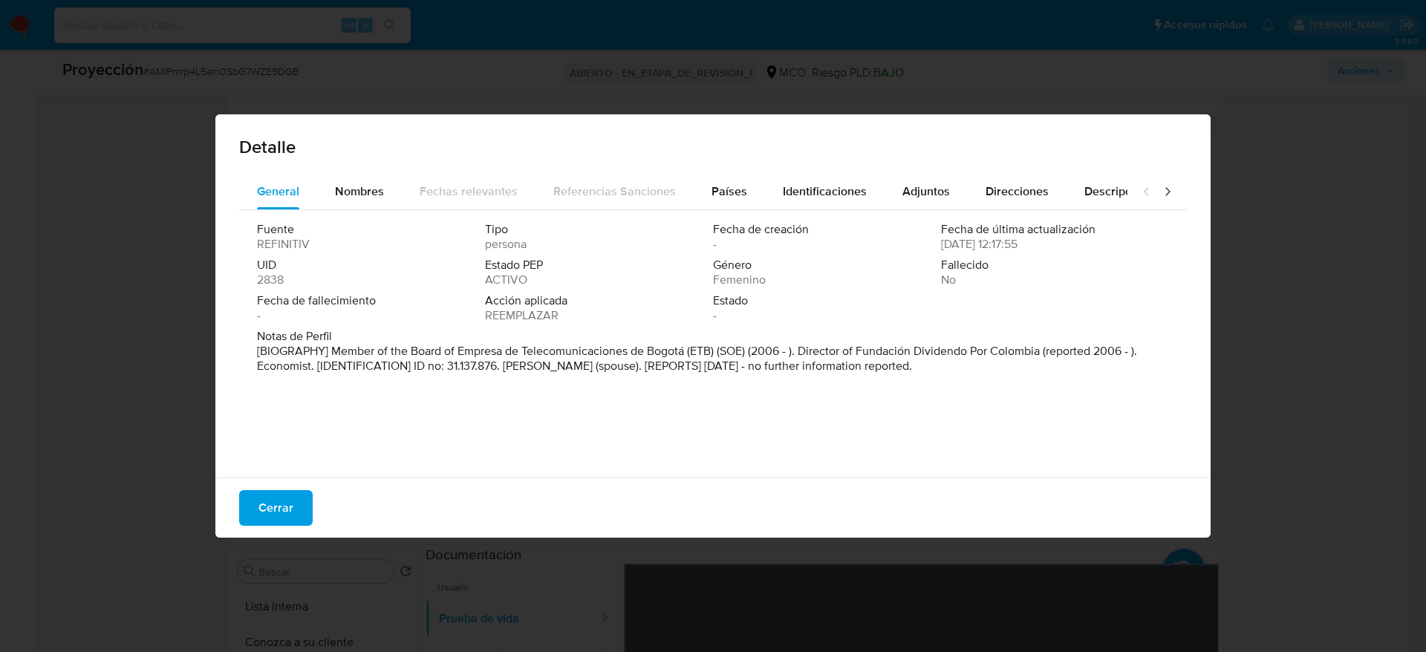
drag, startPoint x: 333, startPoint y: 351, endPoint x: 687, endPoint y: 354, distance: 353.5
click at [687, 354] on font "[BIOGRAPHY] Member of the Board of Empresa de Telecomunicaciones de Bogotá (ETB…" at bounding box center [697, 358] width 880 height 32
drag, startPoint x: 275, startPoint y: 506, endPoint x: 244, endPoint y: 366, distance: 143.6
click at [275, 505] on font "Cerrar" at bounding box center [275, 508] width 35 height 36
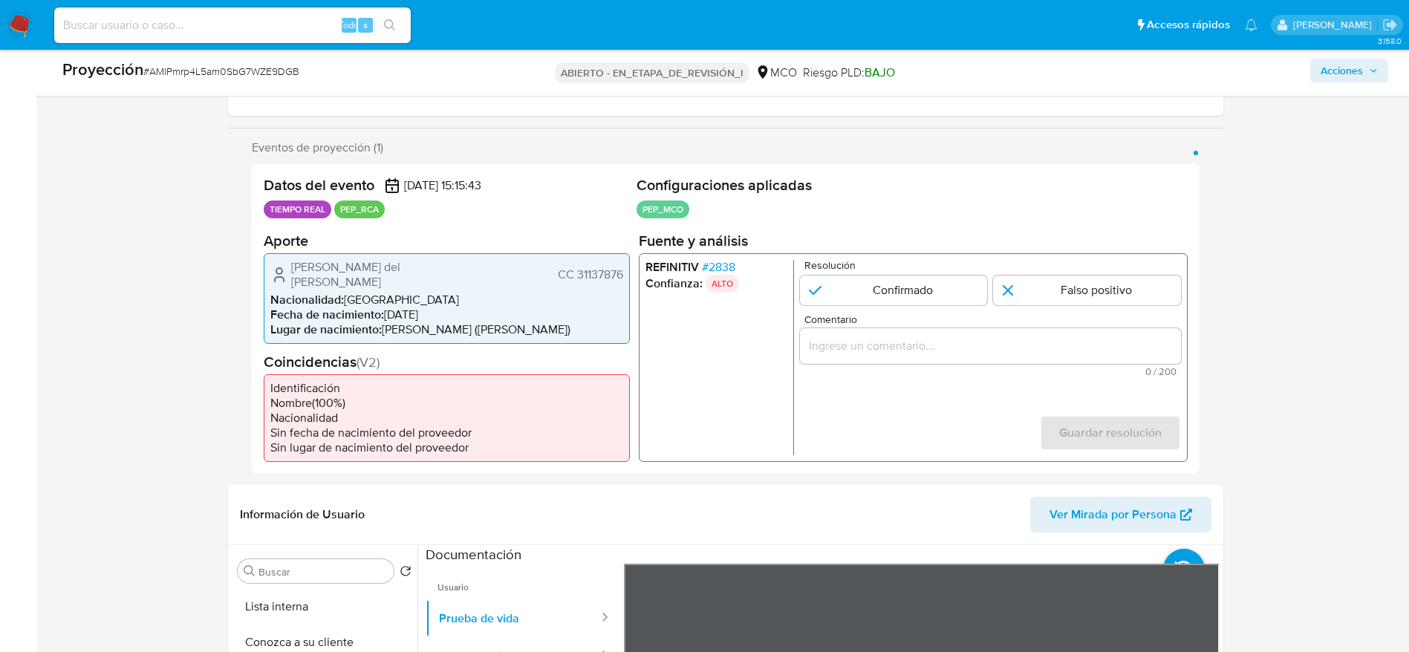
drag, startPoint x: 278, startPoint y: 269, endPoint x: 629, endPoint y: 272, distance: 351.3
click at [629, 272] on div "Maria del Rosario Sintes Ulloa CC 31137876 Nacionalidad : Colombia Fecha de nac…" at bounding box center [447, 297] width 366 height 91
click at [276, 62] on div "Proyección # AMIPmrp4L5am0SbG7WZE9DGB" at bounding box center [280, 70] width 437 height 22
copy font "AMIPmrp4L5am0SbG7WZE9DGB"
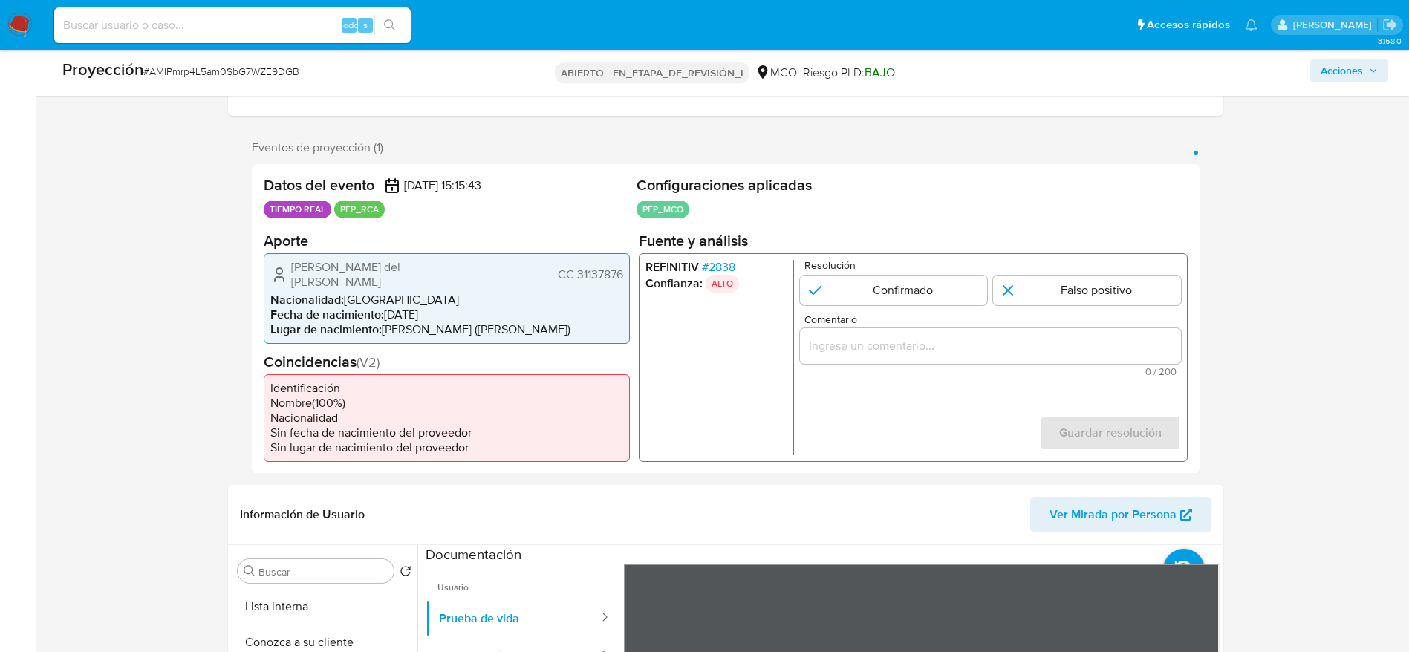
click at [1015, 337] on input "Comentario" at bounding box center [989, 345] width 381 height 19
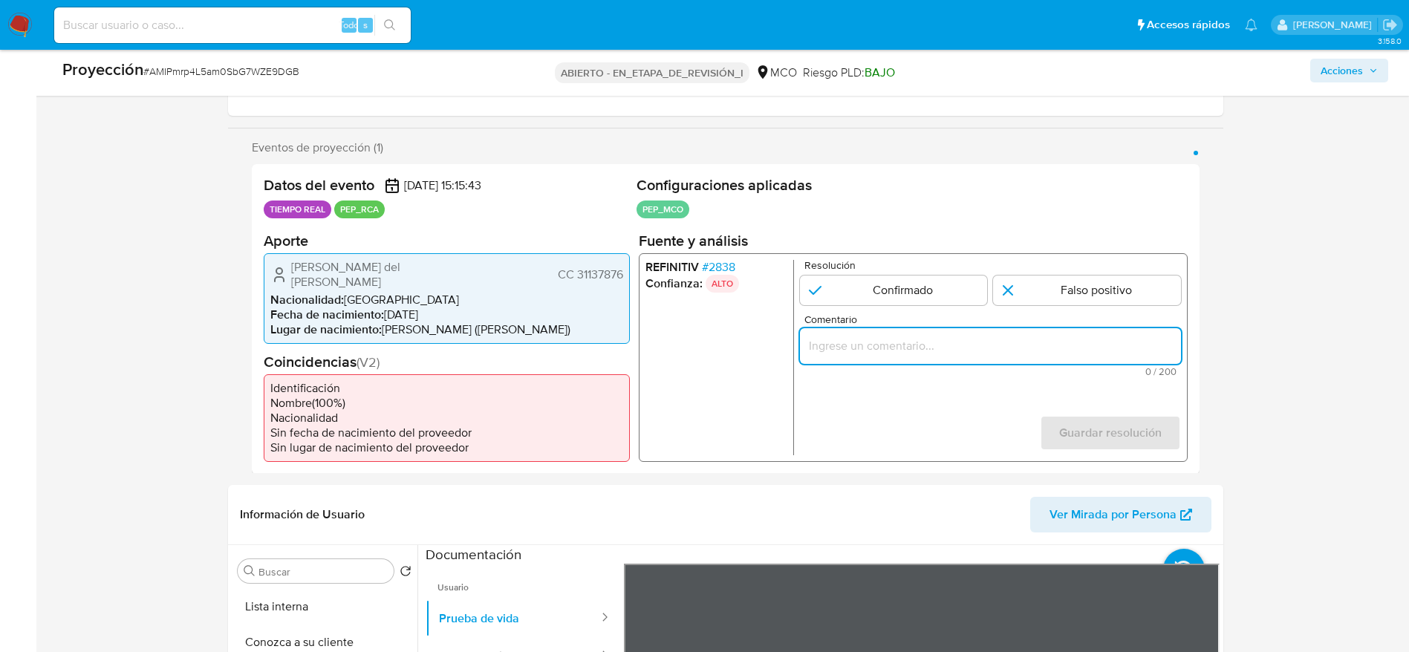
paste input "Caso generado sobre el usuario Maria del Rosario Sintes Ulloa. Se descarta ya q…"
paste input "Usuario Maria del Rosario Sintes Ulloa. Se descarta ya que el PEP se desempeño …"
type input "Usuario Maria del Rosario Sintes Ulloa. Se descarta ya que el PEP se desempeño …"
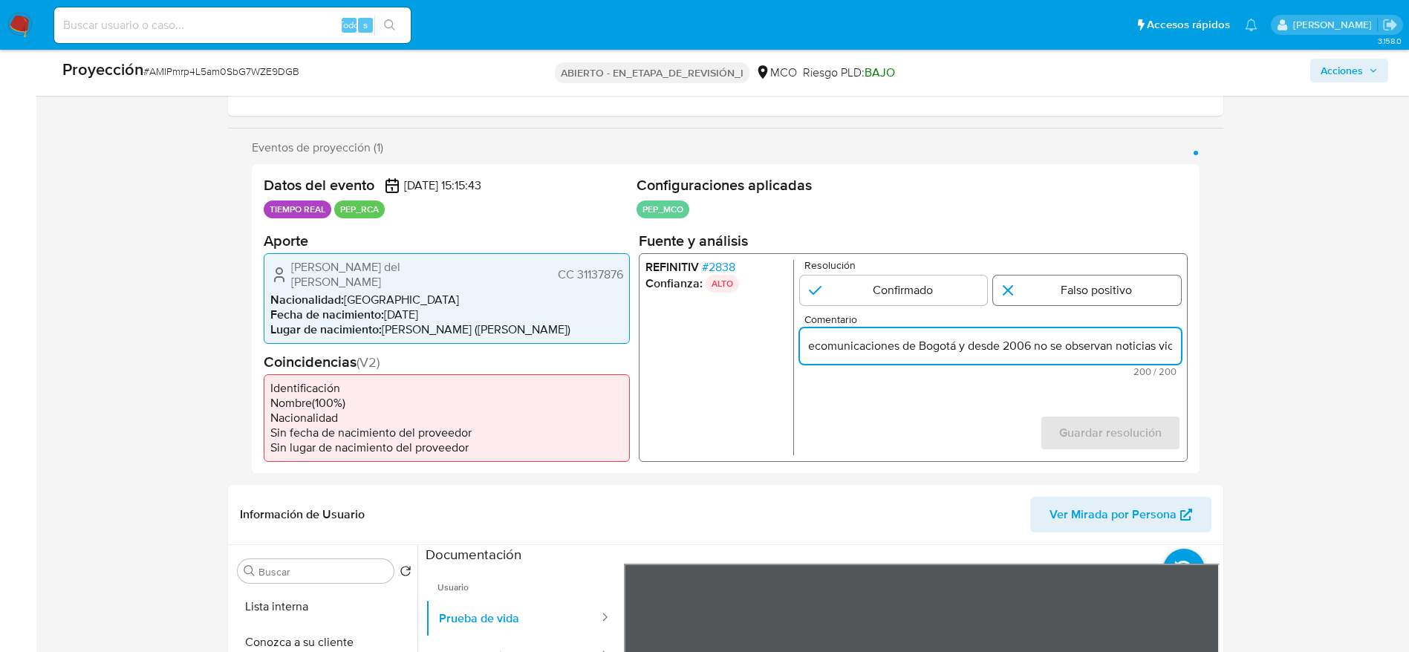
click at [1101, 293] on input "1 de 1" at bounding box center [1087, 290] width 188 height 30
radio input "true"
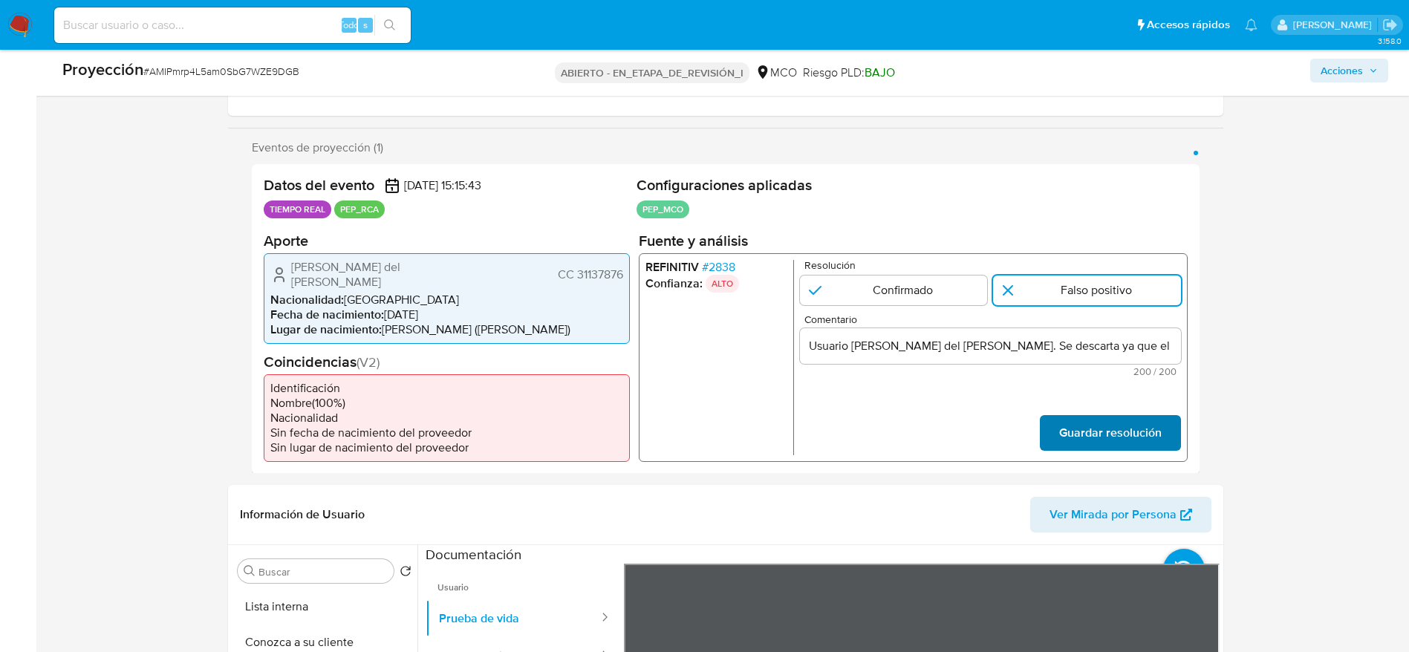
click at [1114, 415] on font "Guardar resolución" at bounding box center [1109, 433] width 102 height 36
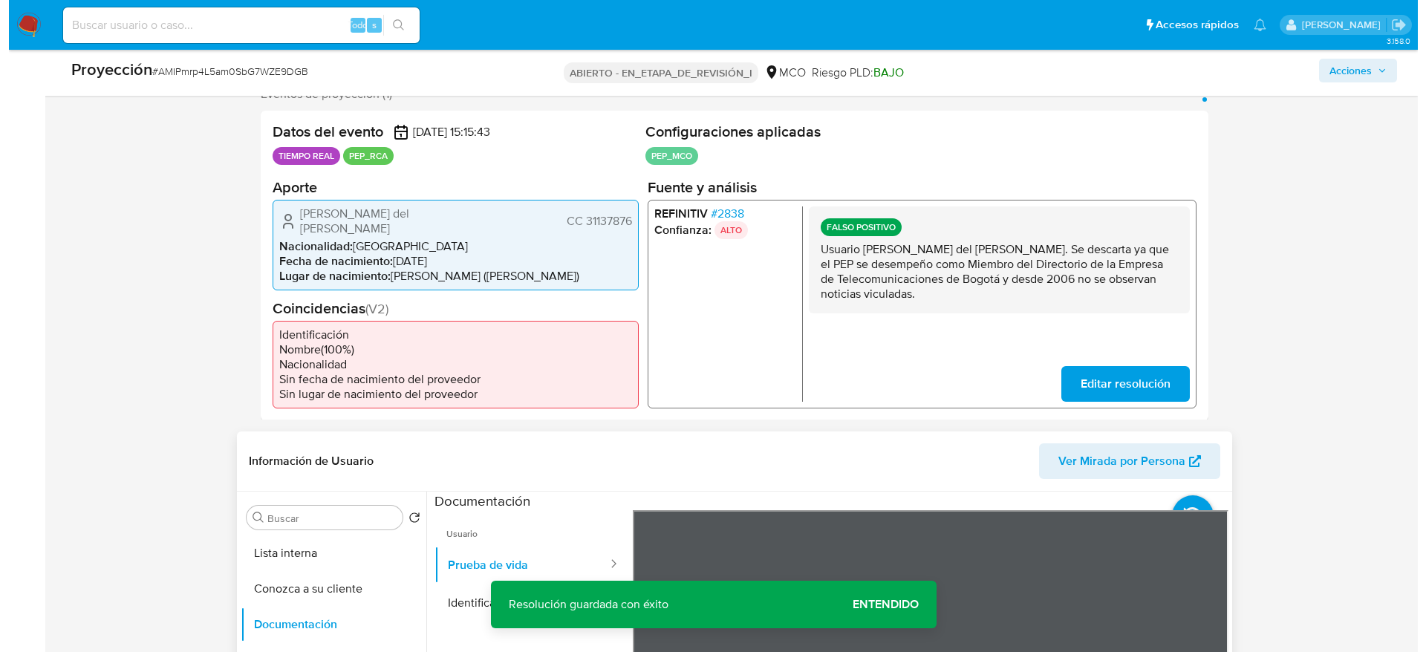
scroll to position [557, 0]
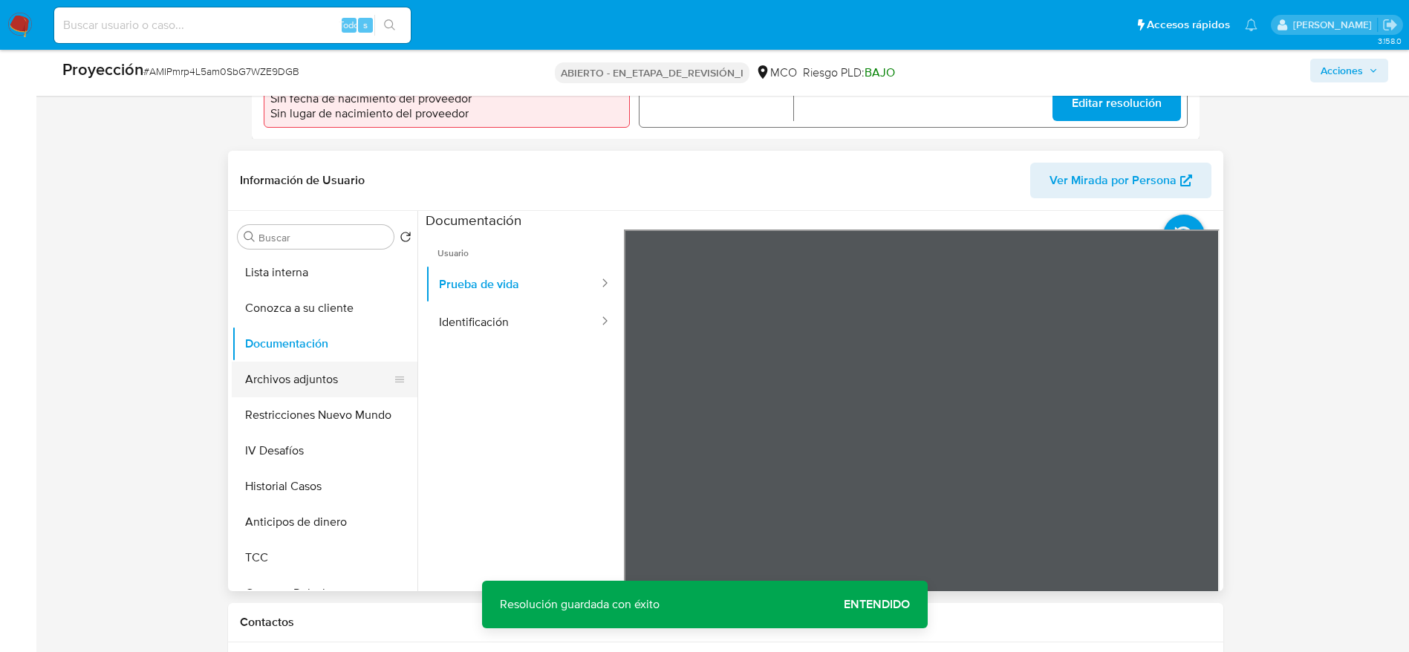
click at [286, 362] on button "Archivos adjuntos" at bounding box center [319, 380] width 174 height 36
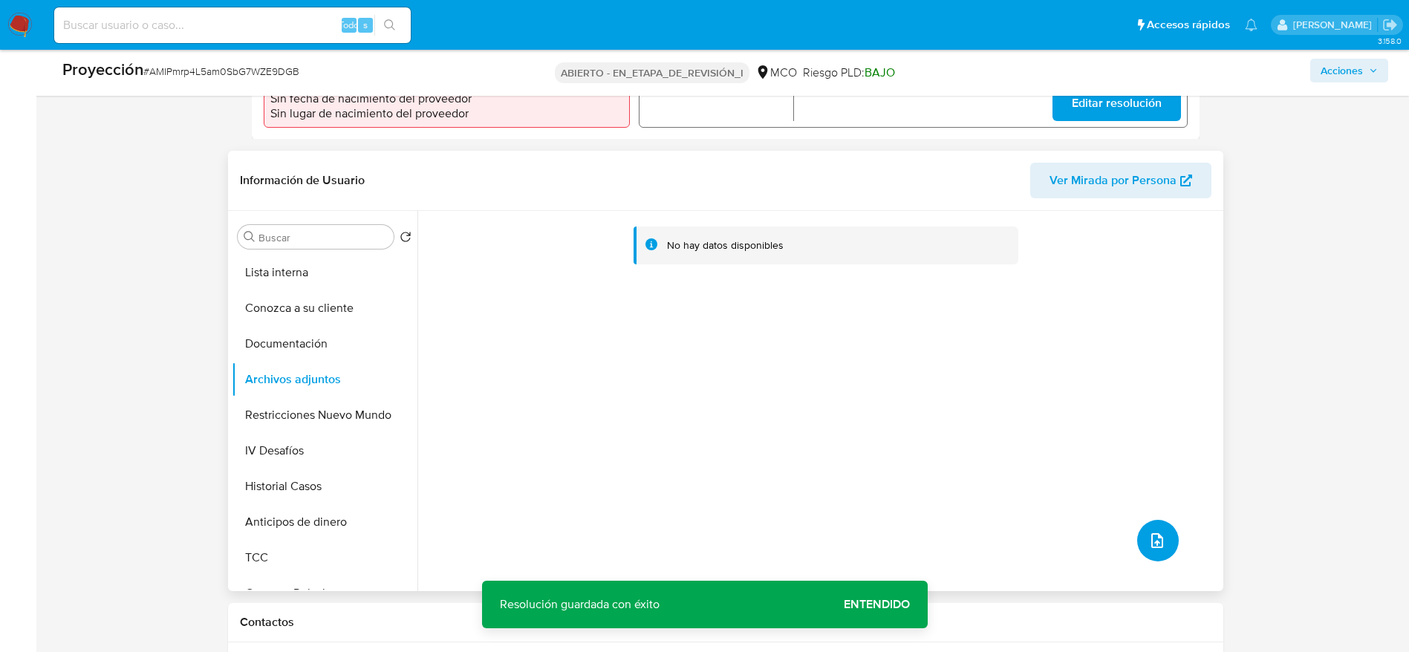
click at [1156, 533] on icon "subir archivo" at bounding box center [1157, 541] width 18 height 18
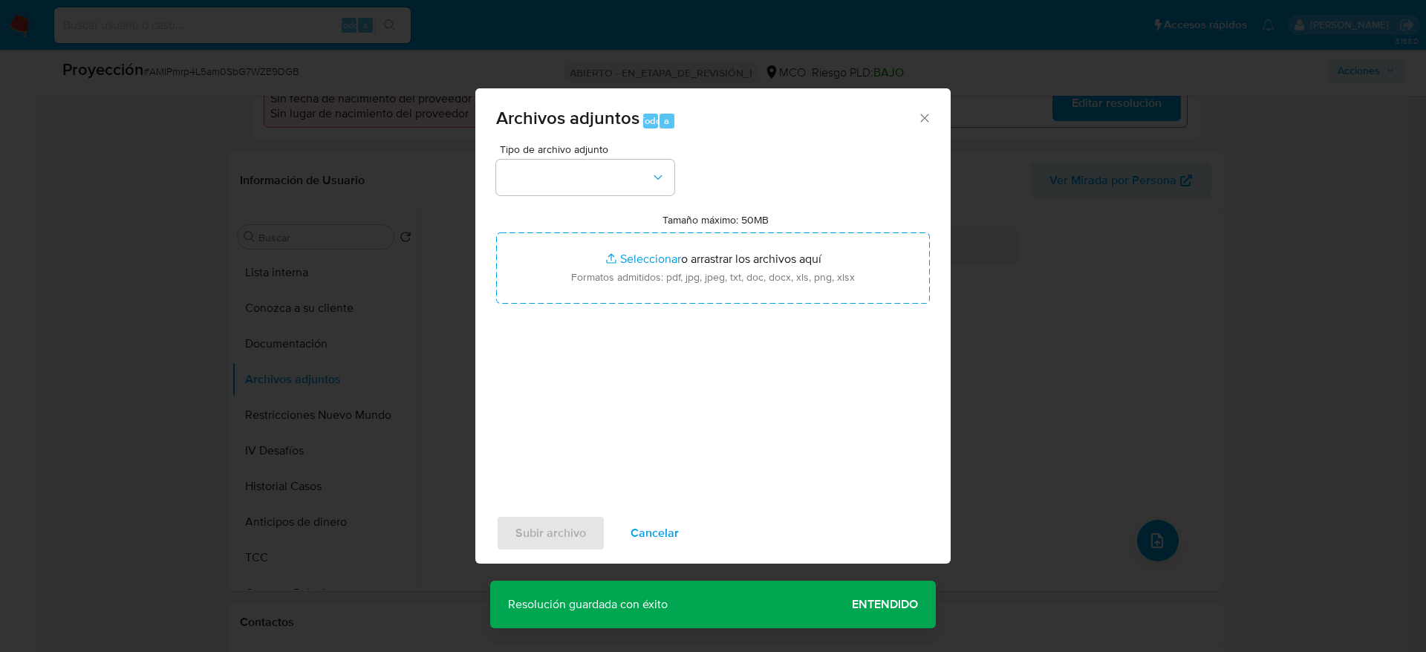
click at [648, 198] on div "Tipo de archivo adjunto Tamaño máximo: 50MB Seleccionar archivos Seleccionar o …" at bounding box center [713, 319] width 434 height 351
click at [647, 183] on button "button" at bounding box center [585, 178] width 178 height 36
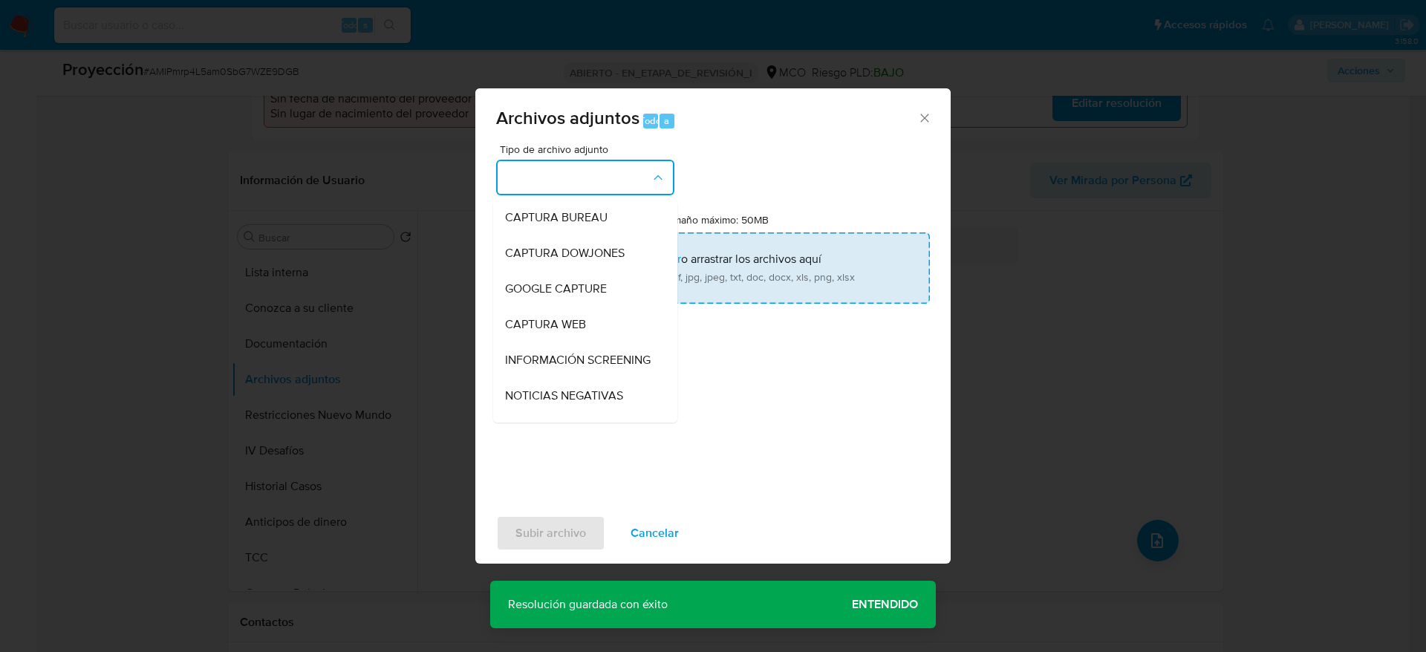
drag, startPoint x: 642, startPoint y: 351, endPoint x: 644, endPoint y: 291, distance: 60.2
click at [642, 353] on li "INFORMACIÓN SCREENING" at bounding box center [585, 360] width 184 height 36
click at [644, 291] on input "Tamaño máximo: 50MB Seleccionar archivos" at bounding box center [713, 267] width 434 height 71
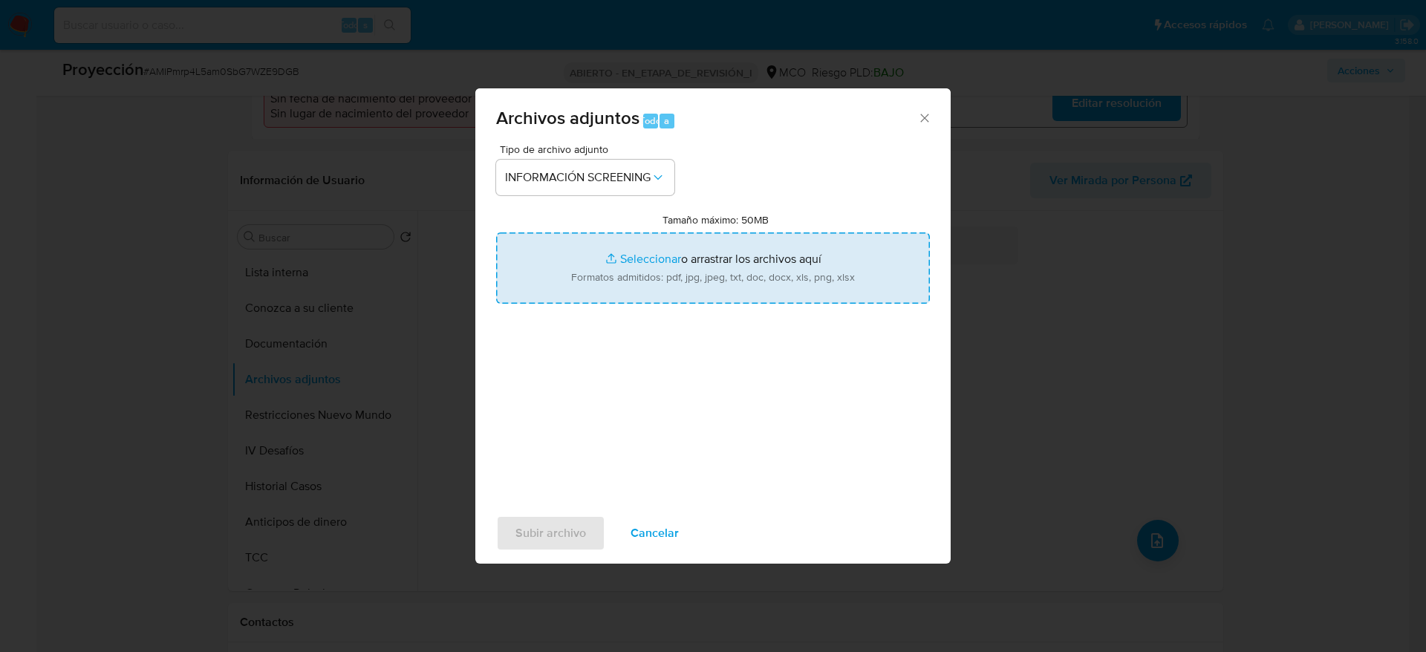
type input "C:\fakepath\_Maria del Rosario Sintes Ulloa_ - Buscar con Google.pdf"
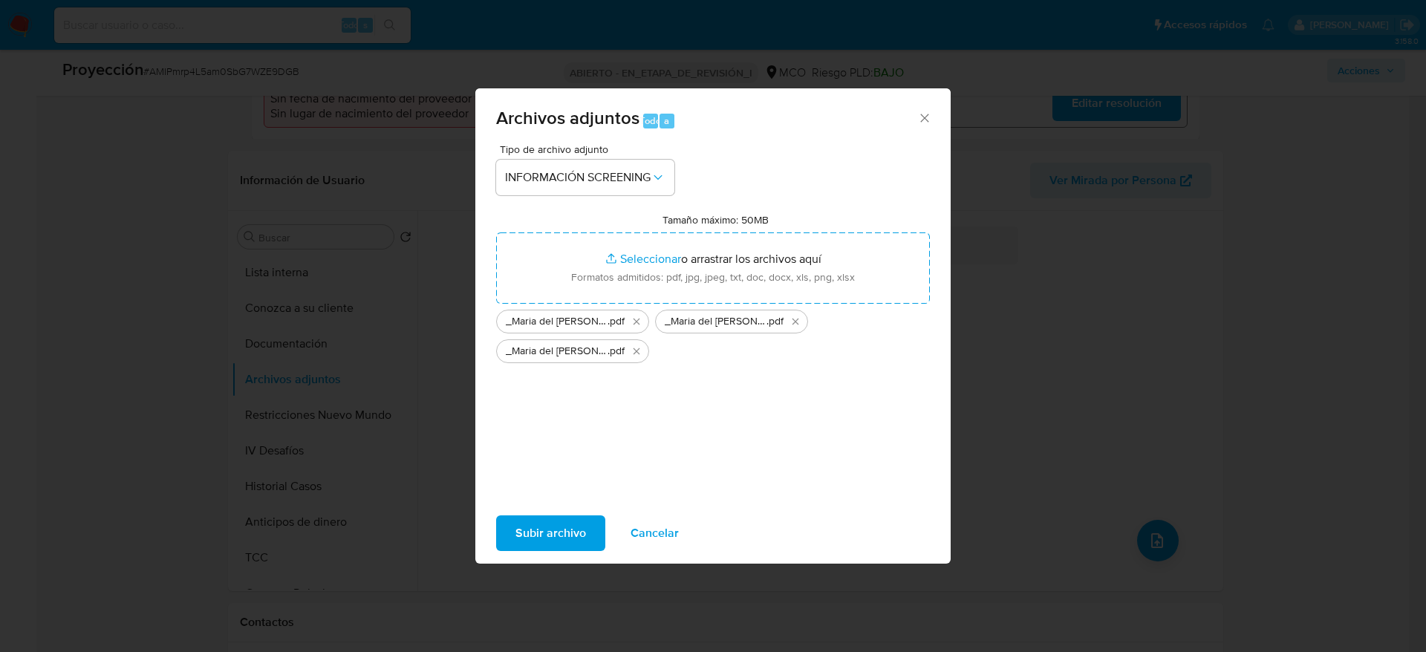
drag, startPoint x: 644, startPoint y: 291, endPoint x: 539, endPoint y: 553, distance: 281.6
click at [539, 553] on div "Subir archivo Cancelar" at bounding box center [712, 533] width 475 height 56
click at [541, 543] on span "Subir archivo" at bounding box center [550, 533] width 71 height 33
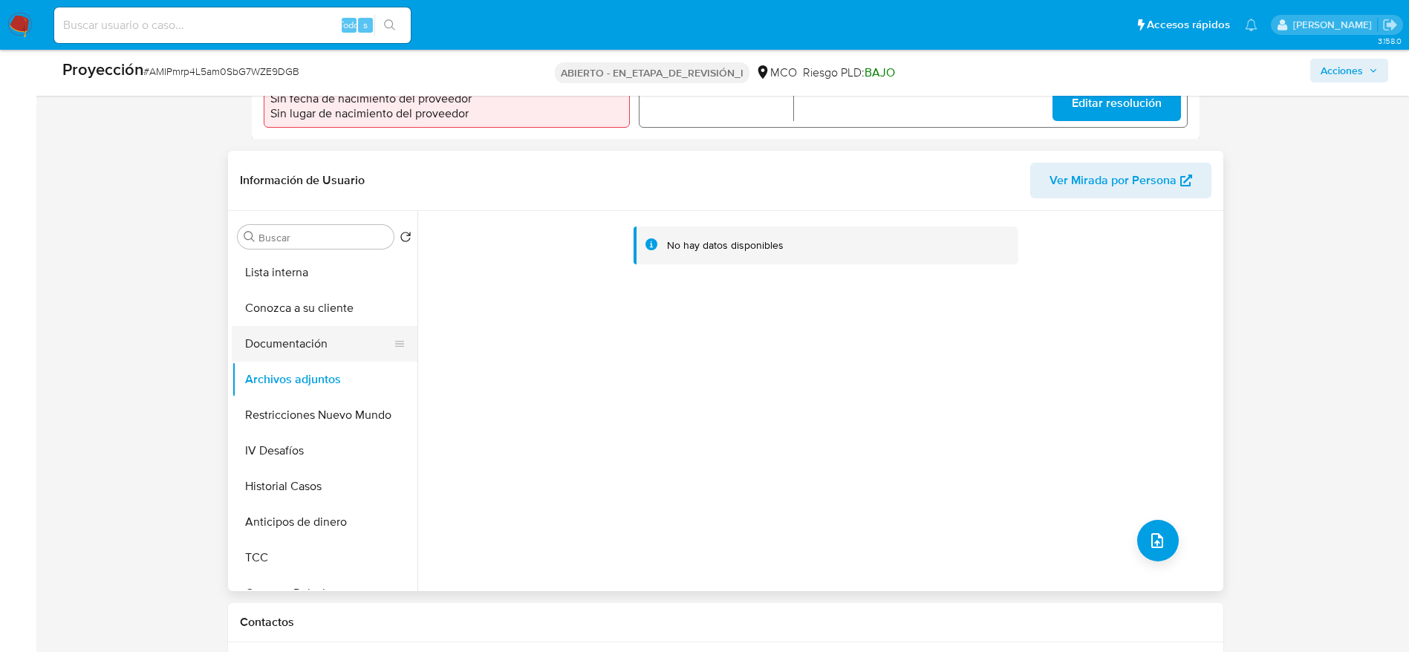
click at [325, 326] on button "Documentación" at bounding box center [319, 344] width 174 height 36
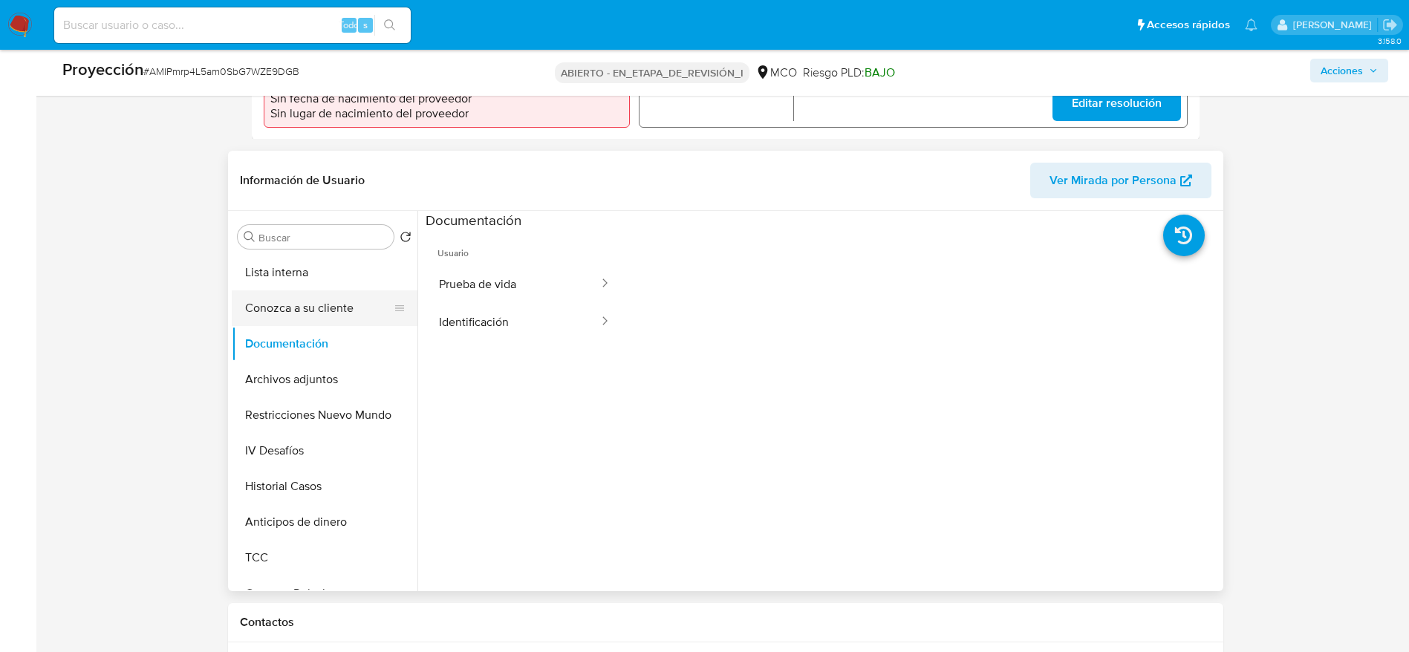
click at [298, 303] on button "Conozca a su cliente" at bounding box center [319, 308] width 174 height 36
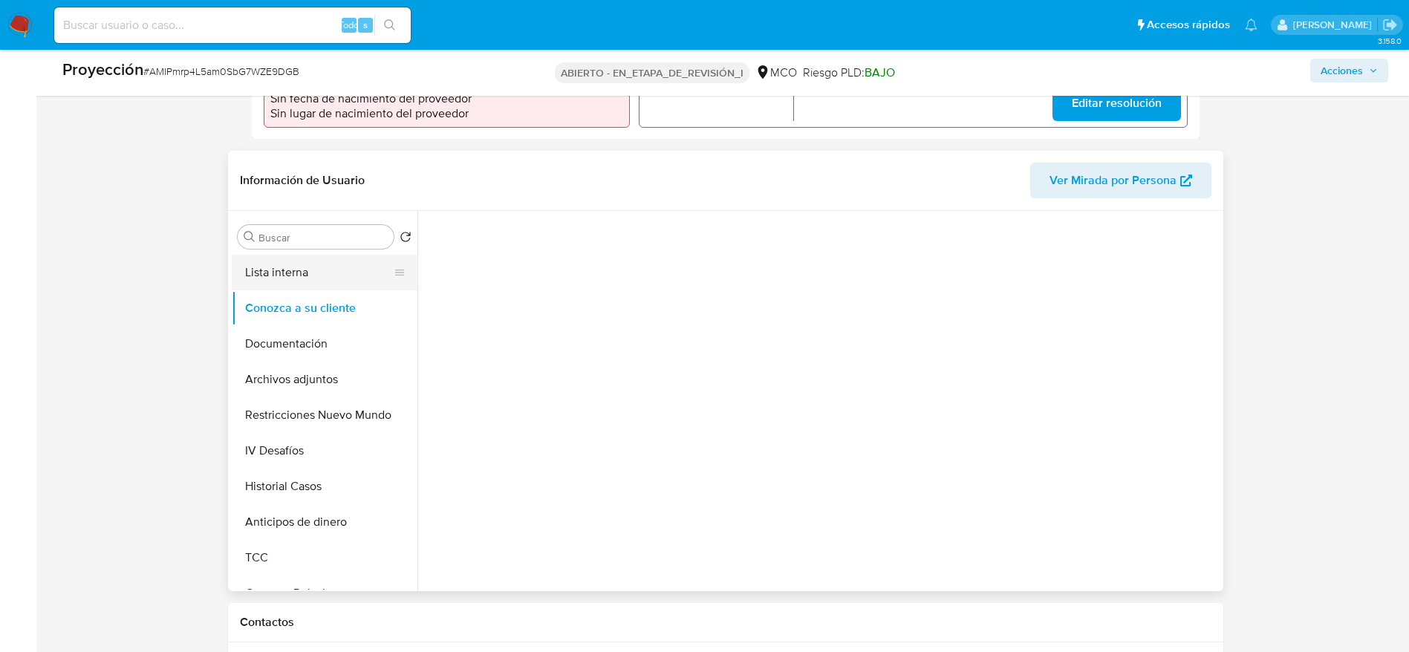
click at [298, 276] on button "Lista interna" at bounding box center [319, 273] width 174 height 36
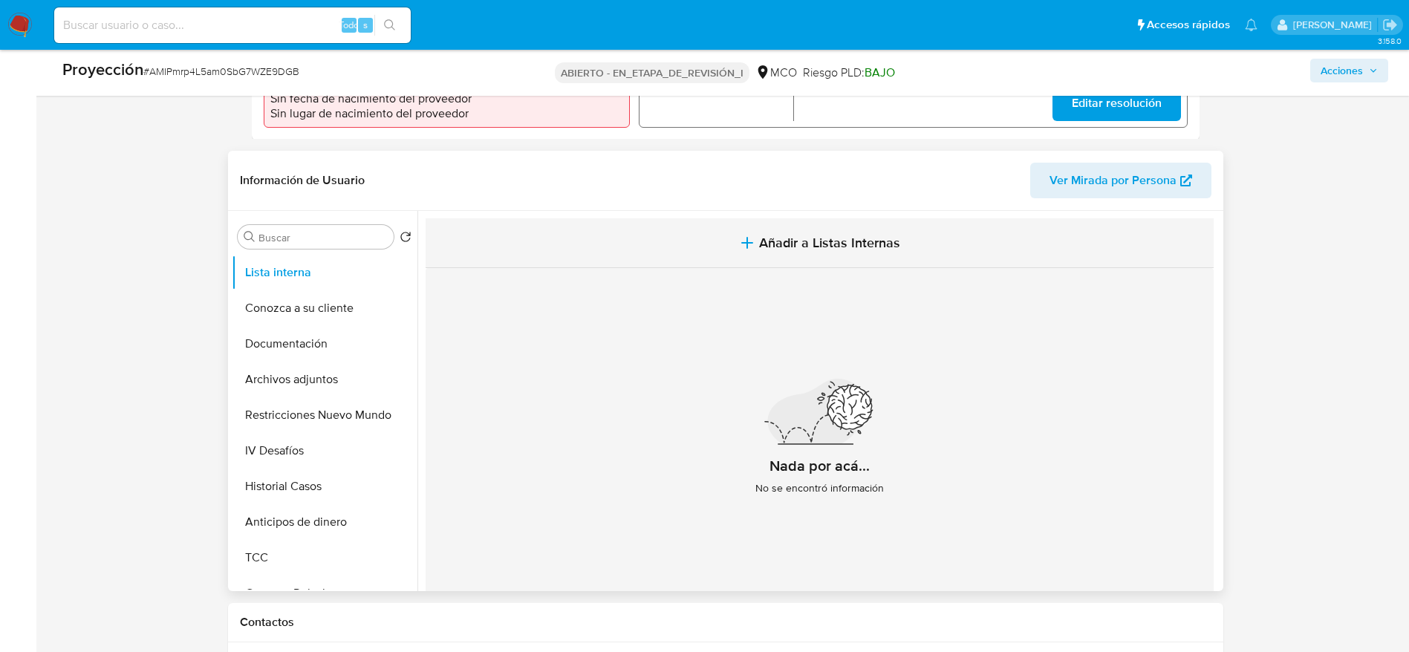
click at [686, 232] on button "Añadir a Listas Internas" at bounding box center [820, 243] width 788 height 50
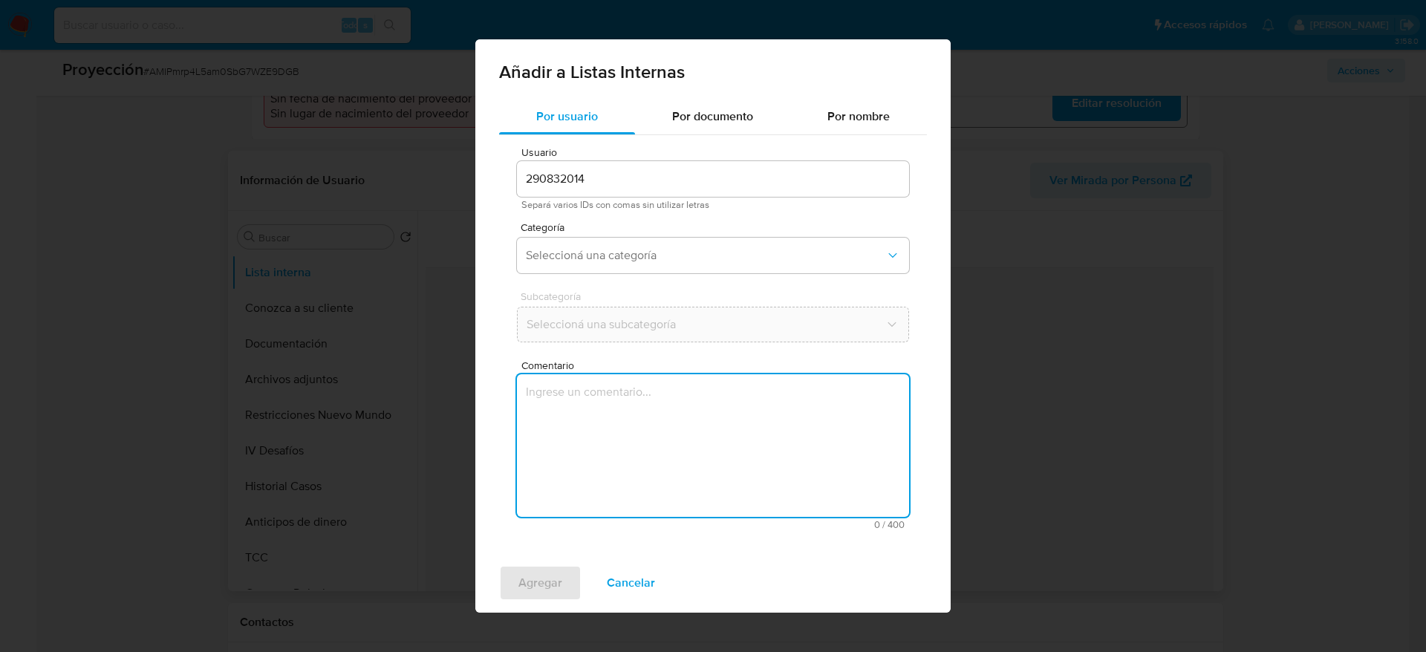
drag, startPoint x: 729, startPoint y: 452, endPoint x: 706, endPoint y: 374, distance: 81.1
click at [729, 452] on textarea "Comentario" at bounding box center [713, 445] width 392 height 143
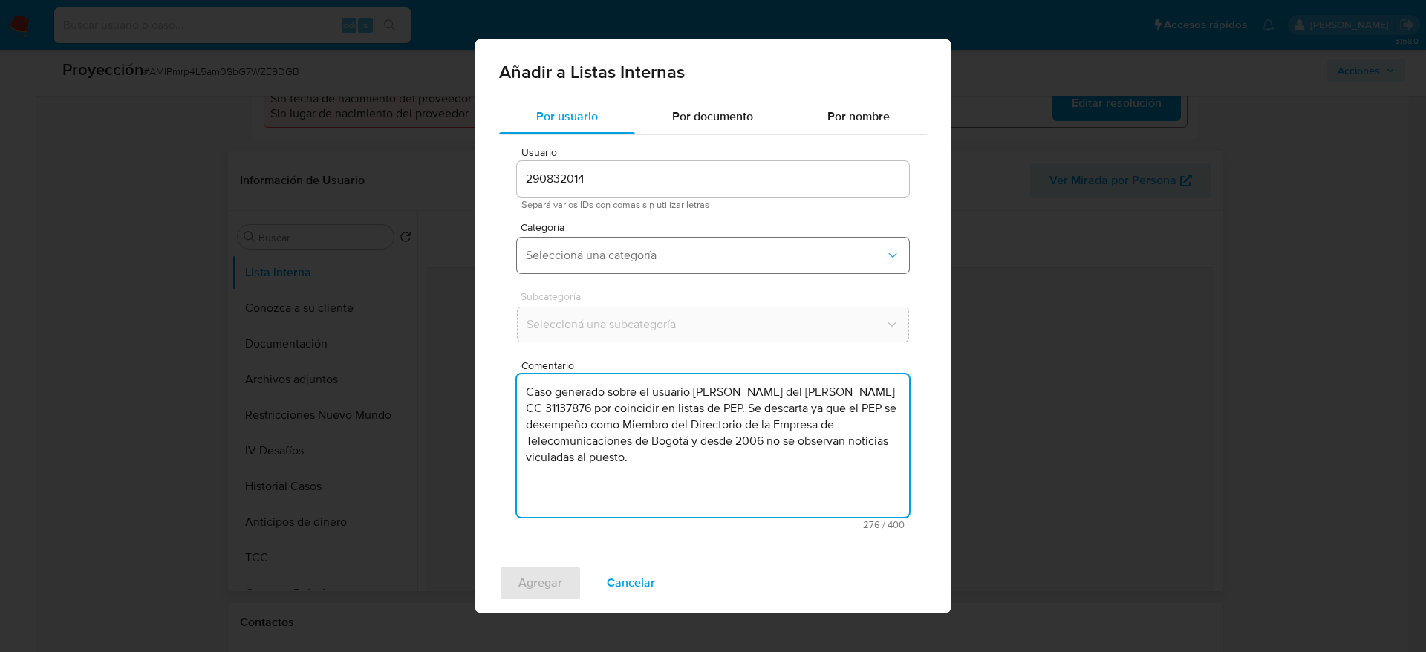
click at [668, 254] on span "Seleccioná una categoría" at bounding box center [705, 255] width 359 height 15
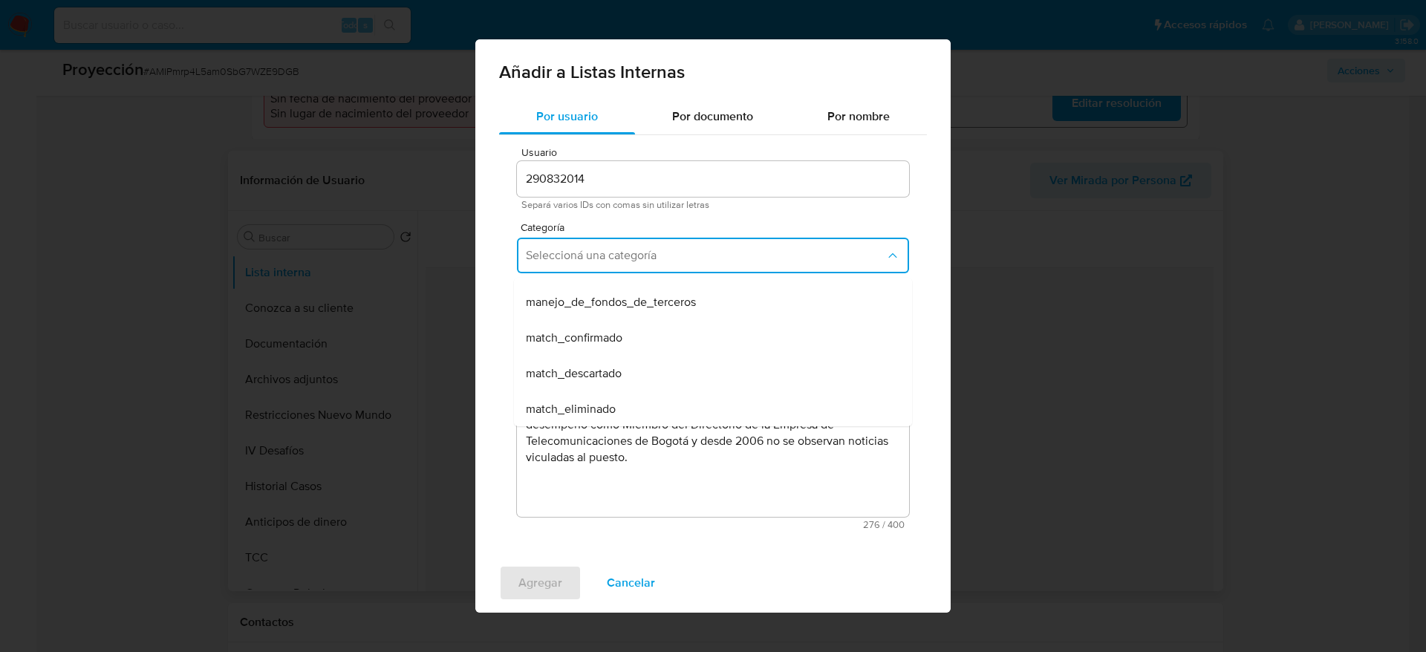
scroll to position [111, 0]
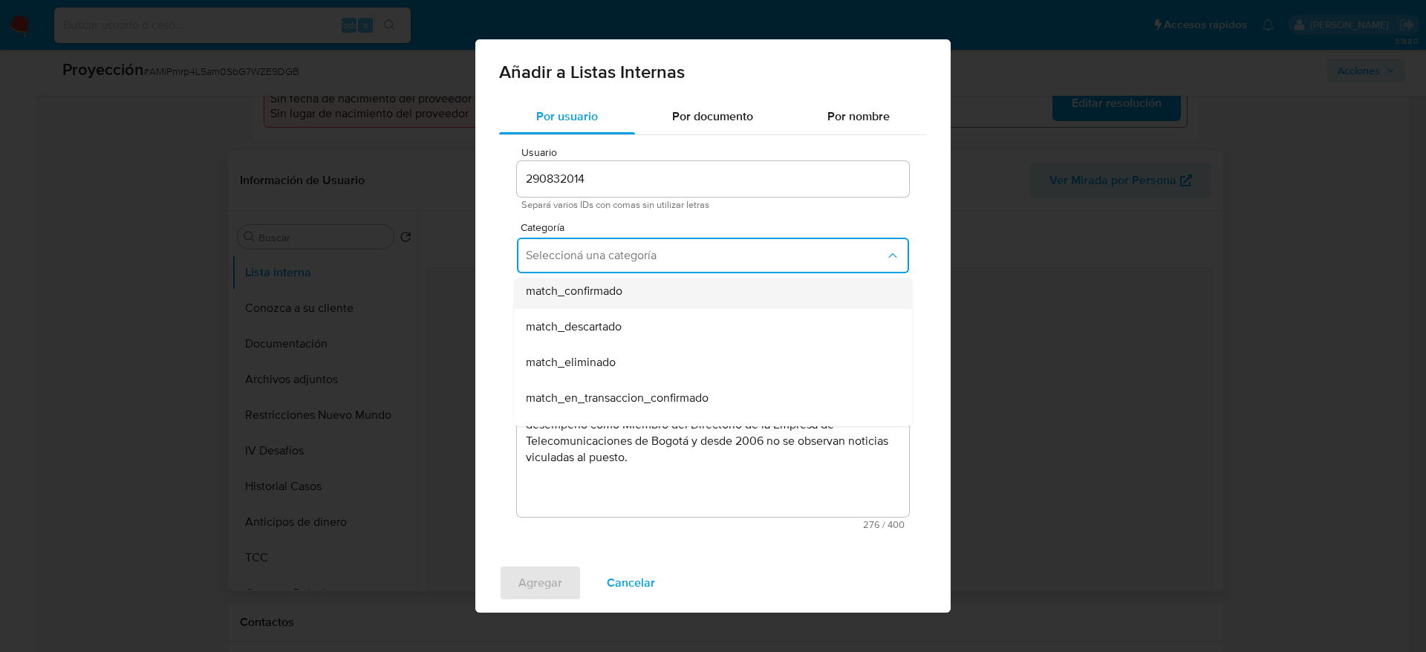
click at [591, 287] on span "match_confirmado" at bounding box center [574, 291] width 97 height 15
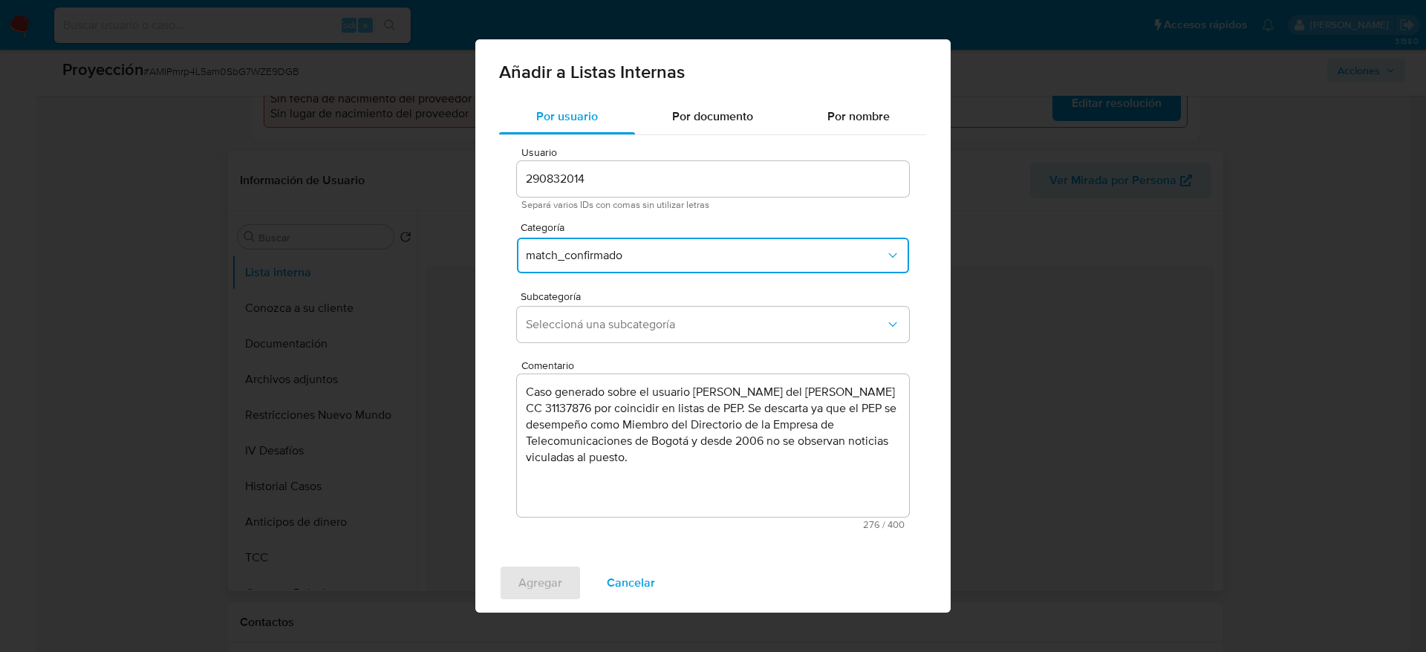
click at [597, 261] on span "match_confirmado" at bounding box center [705, 255] width 359 height 15
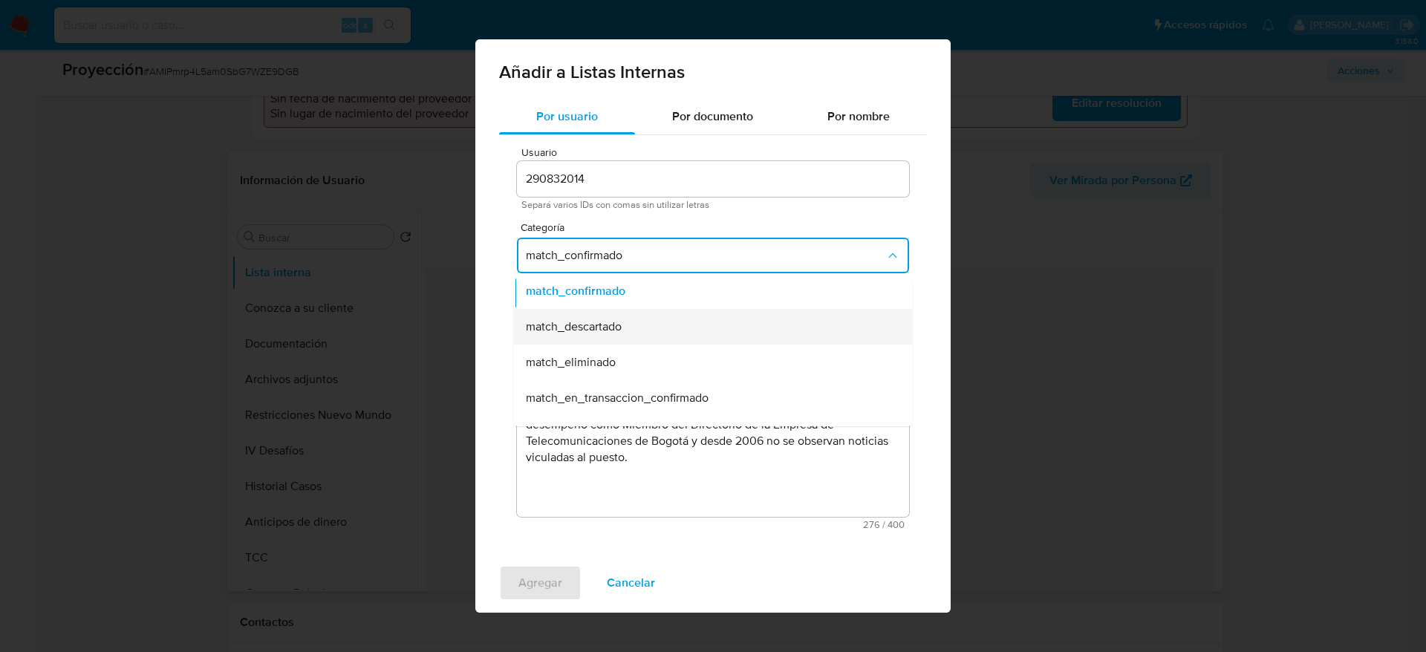
click at [601, 323] on span "match_descartado" at bounding box center [574, 326] width 96 height 15
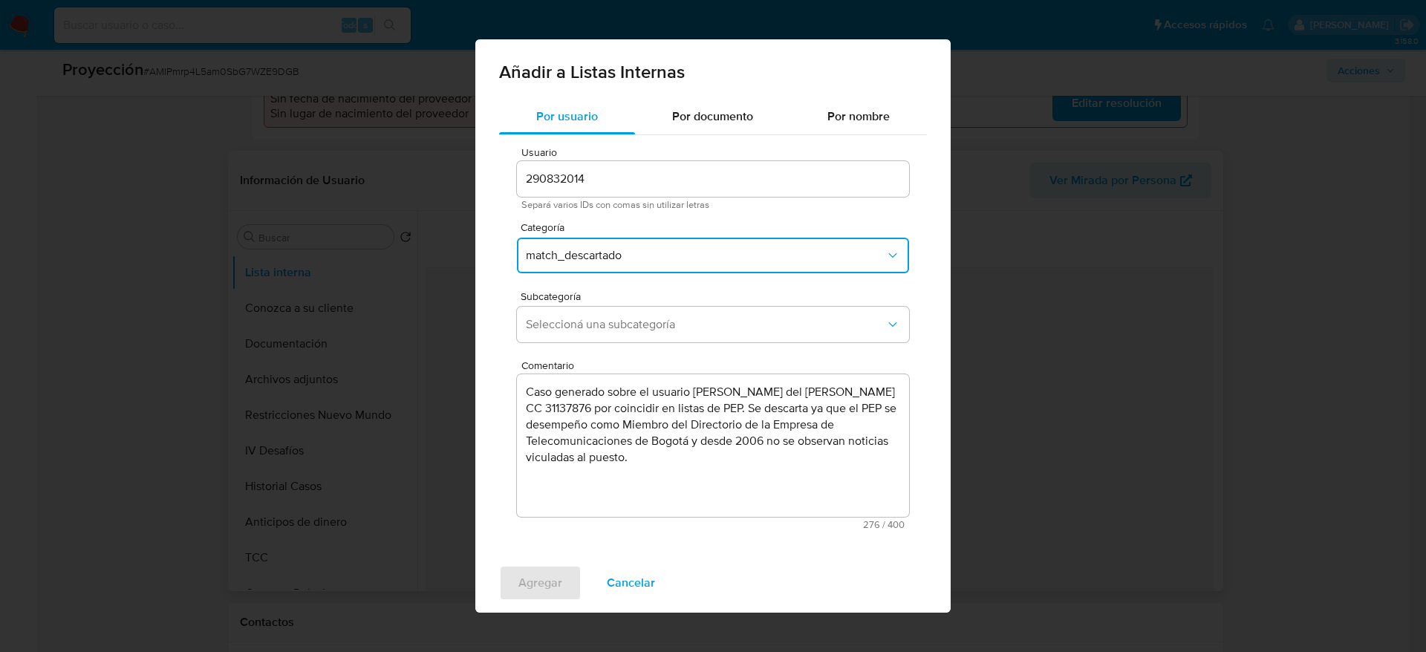
click at [601, 323] on span "Seleccioná una subcategoría" at bounding box center [705, 324] width 359 height 15
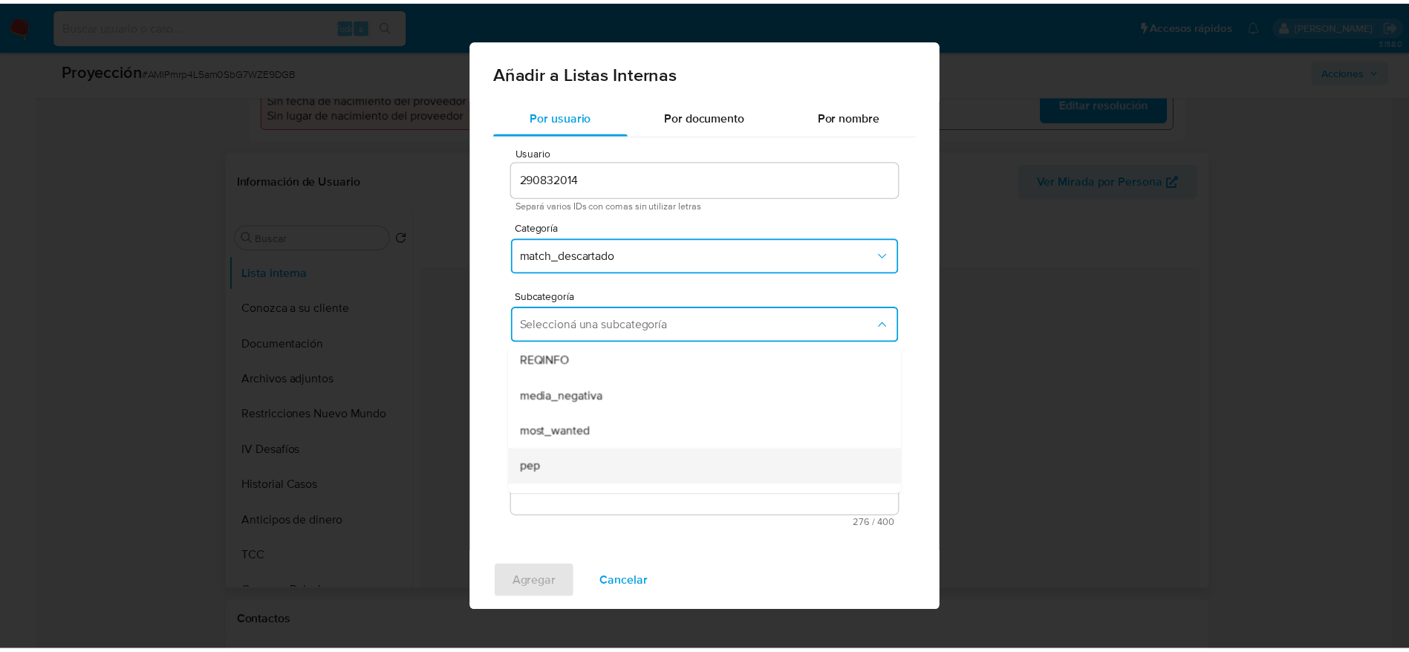
scroll to position [101, 0]
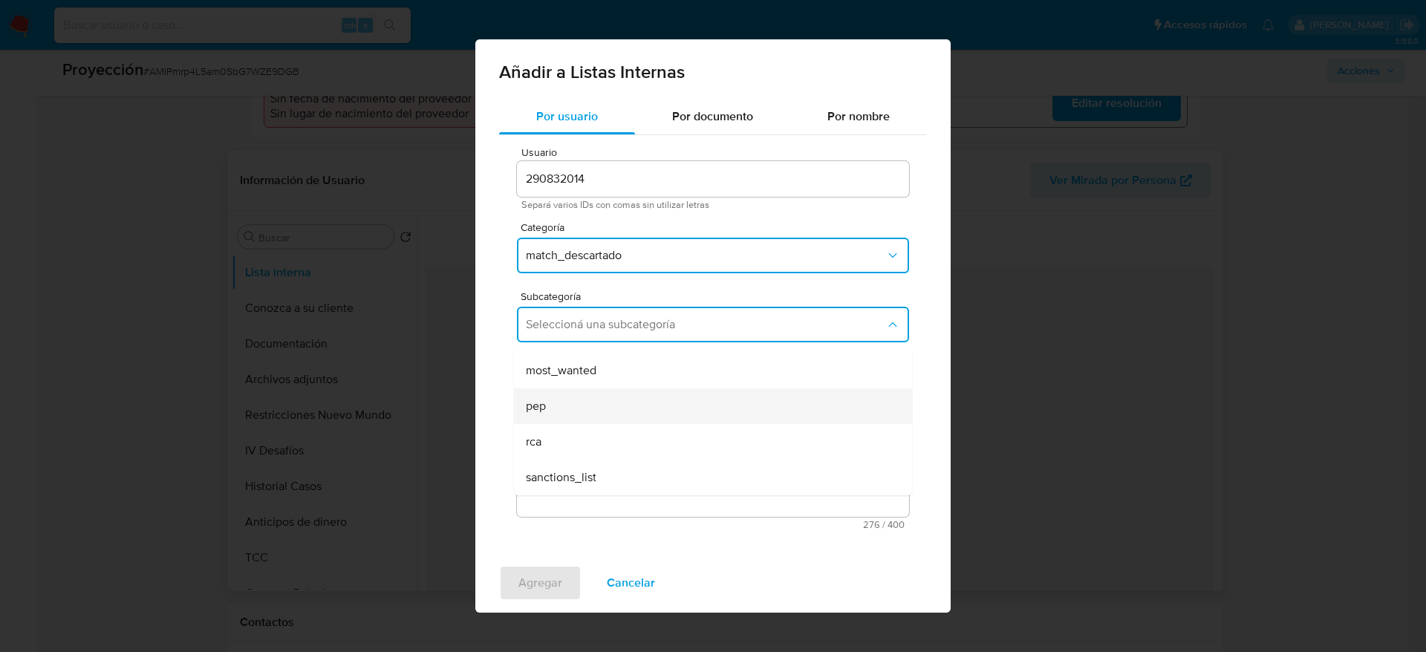
click at [567, 409] on div "pep" at bounding box center [708, 406] width 365 height 36
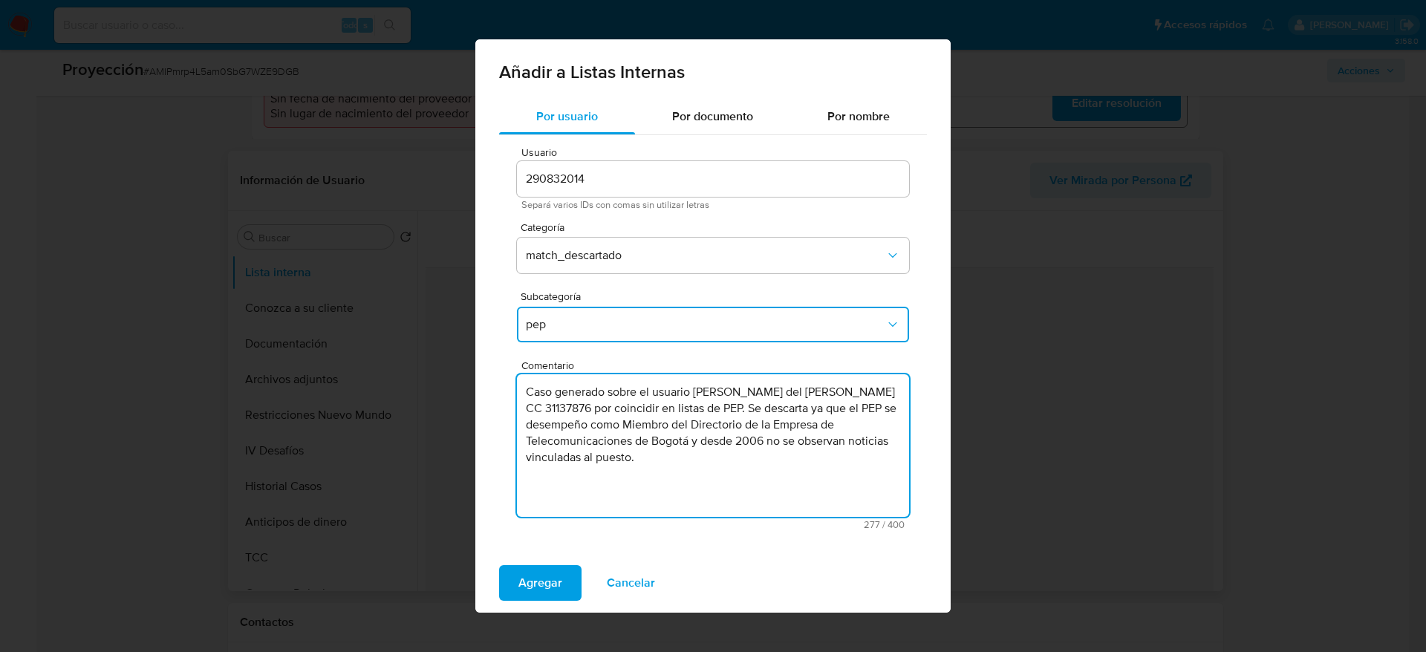
drag, startPoint x: 570, startPoint y: 414, endPoint x: 570, endPoint y: 423, distance: 8.2
type textarea "Caso generado sobre el usuario Maria del Rosario Sintes Ulloa CC 31137876 por c…"
click at [527, 568] on span "Agregar" at bounding box center [540, 583] width 44 height 33
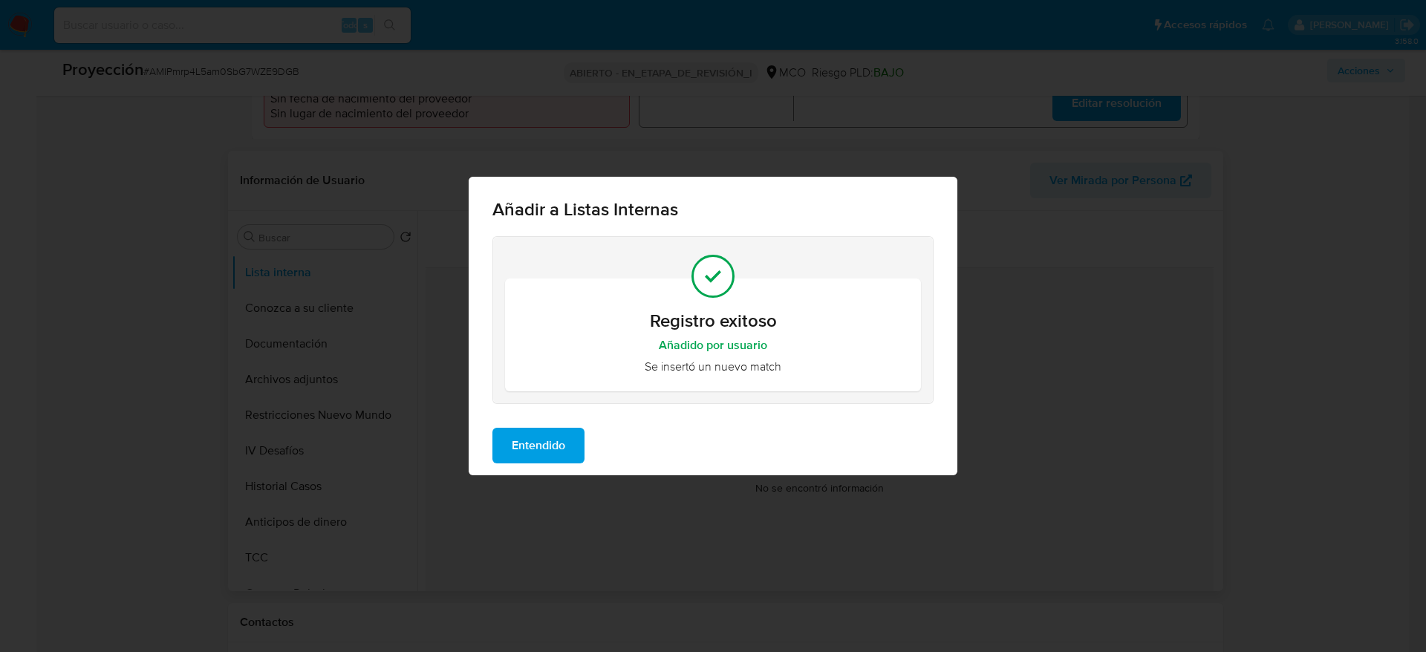
click at [562, 445] on span "Entendido" at bounding box center [538, 445] width 53 height 33
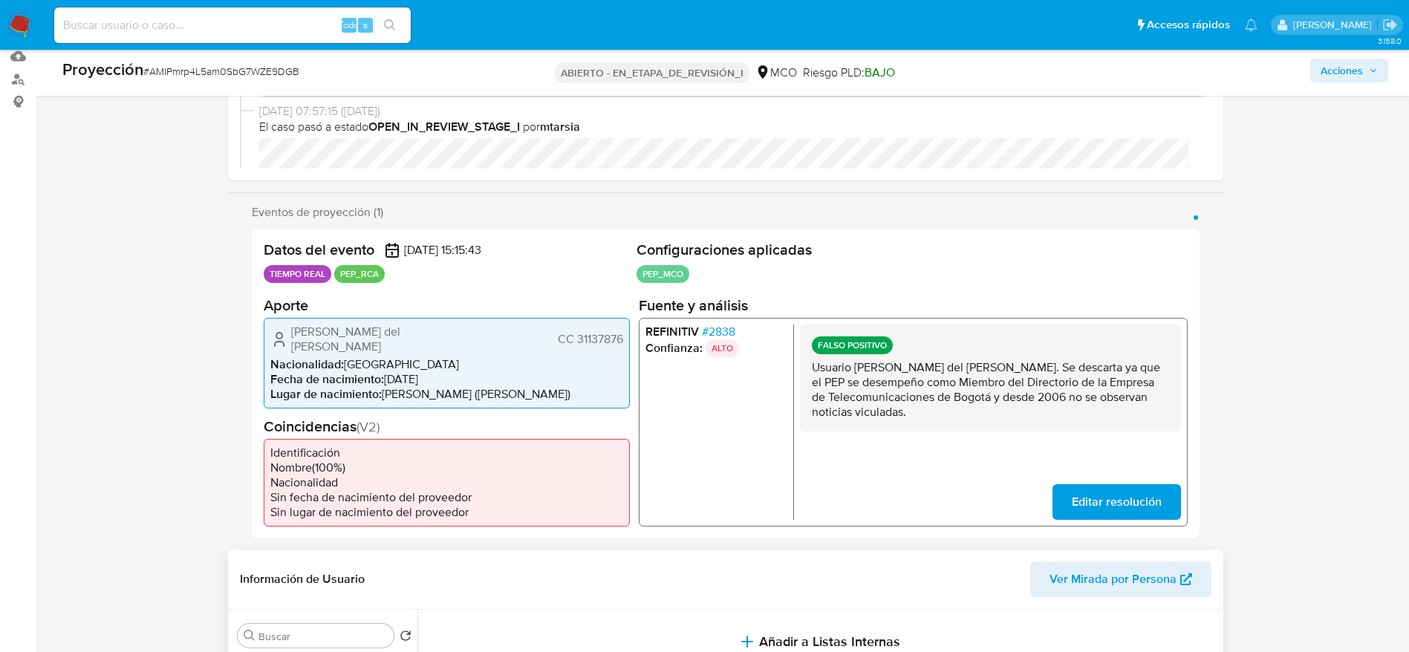
scroll to position [0, 0]
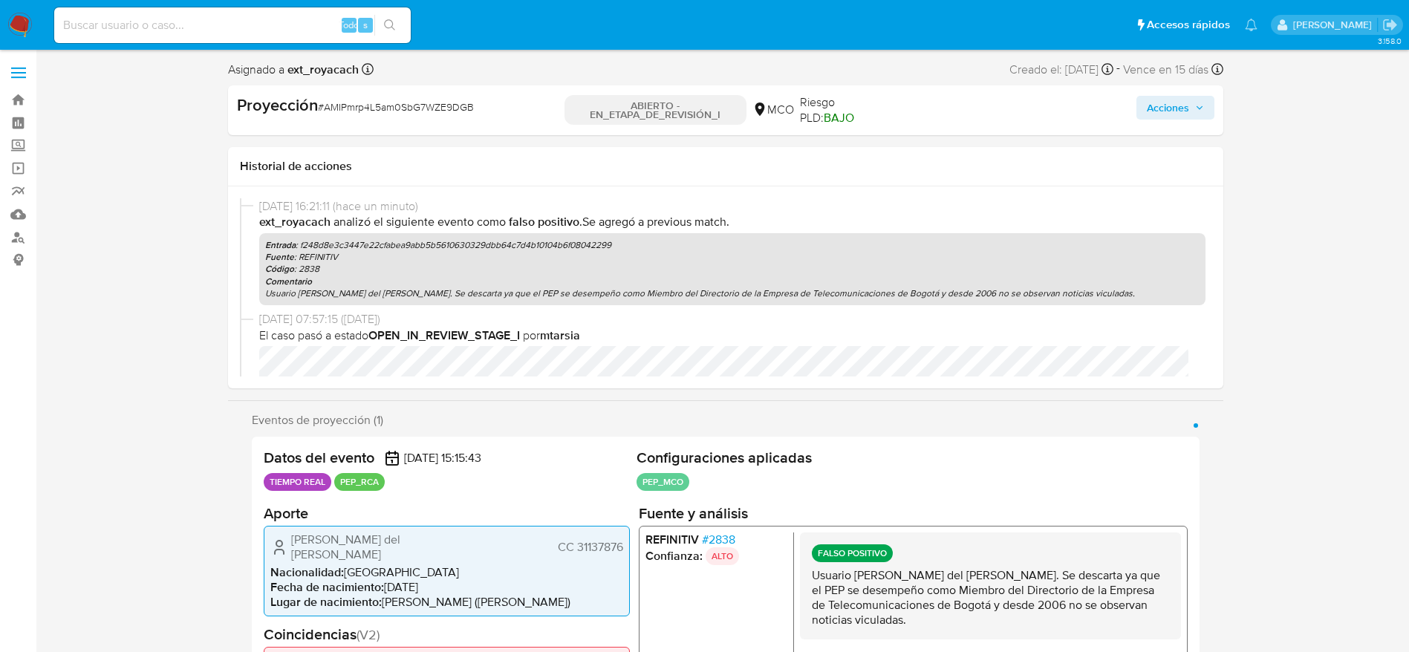
click at [1177, 114] on font "Acciones" at bounding box center [1168, 108] width 42 height 24
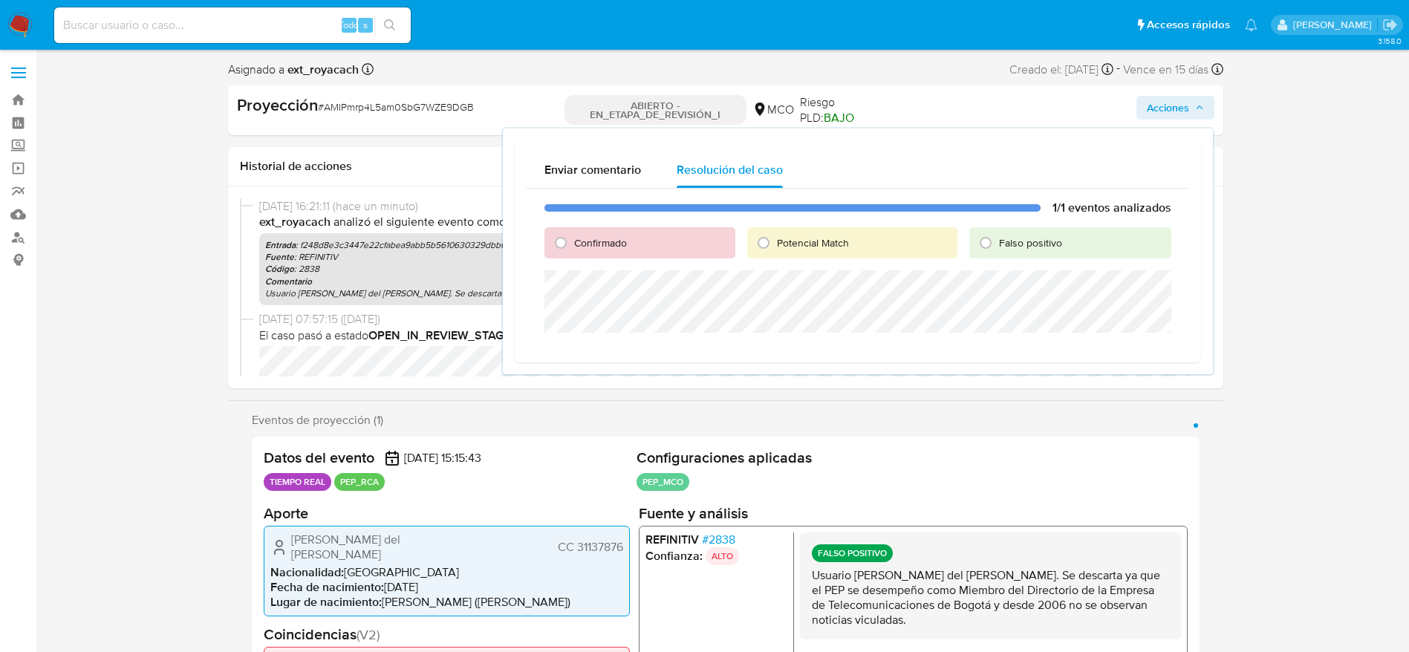
click at [997, 236] on input "Falso positivo" at bounding box center [986, 243] width 24 height 24
radio input "true"
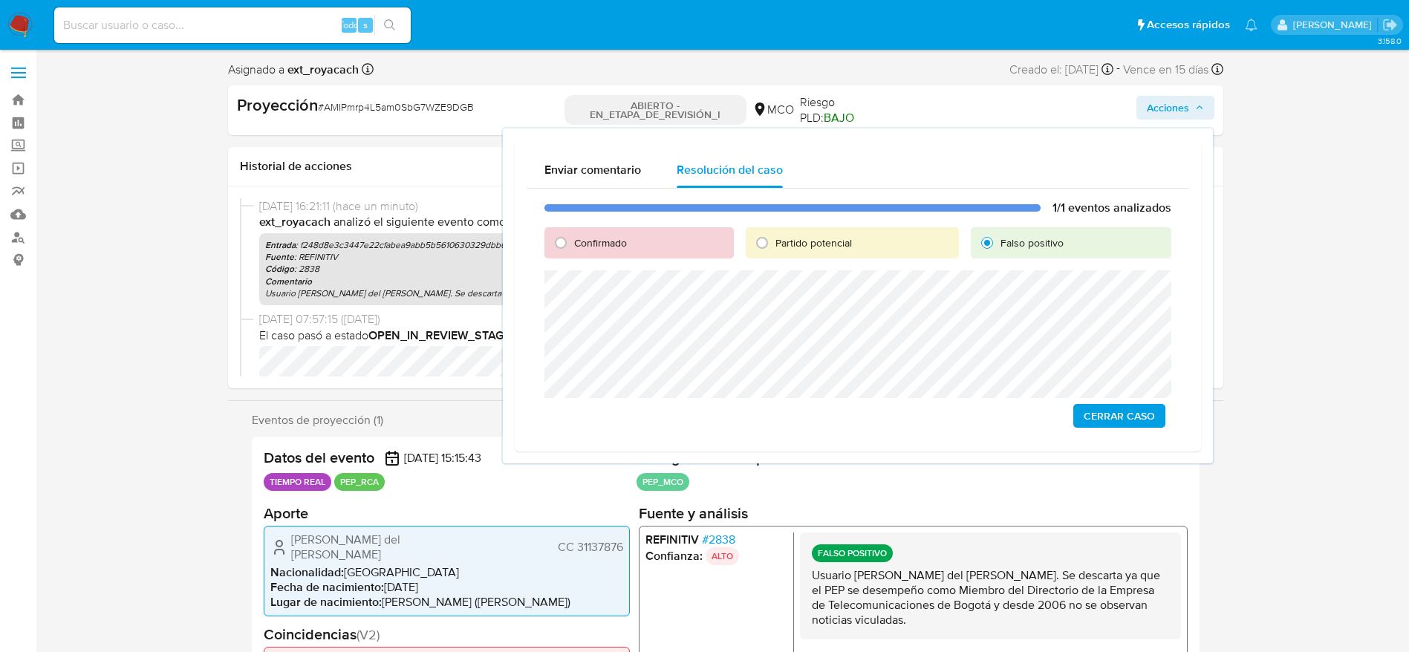
click at [812, 457] on div "Enviar comentario Resolución del caso 1/1 eventos analizados Confirmado Partido…" at bounding box center [858, 295] width 710 height 335
click at [1137, 419] on span "Cerrar Caso" at bounding box center [1118, 415] width 71 height 21
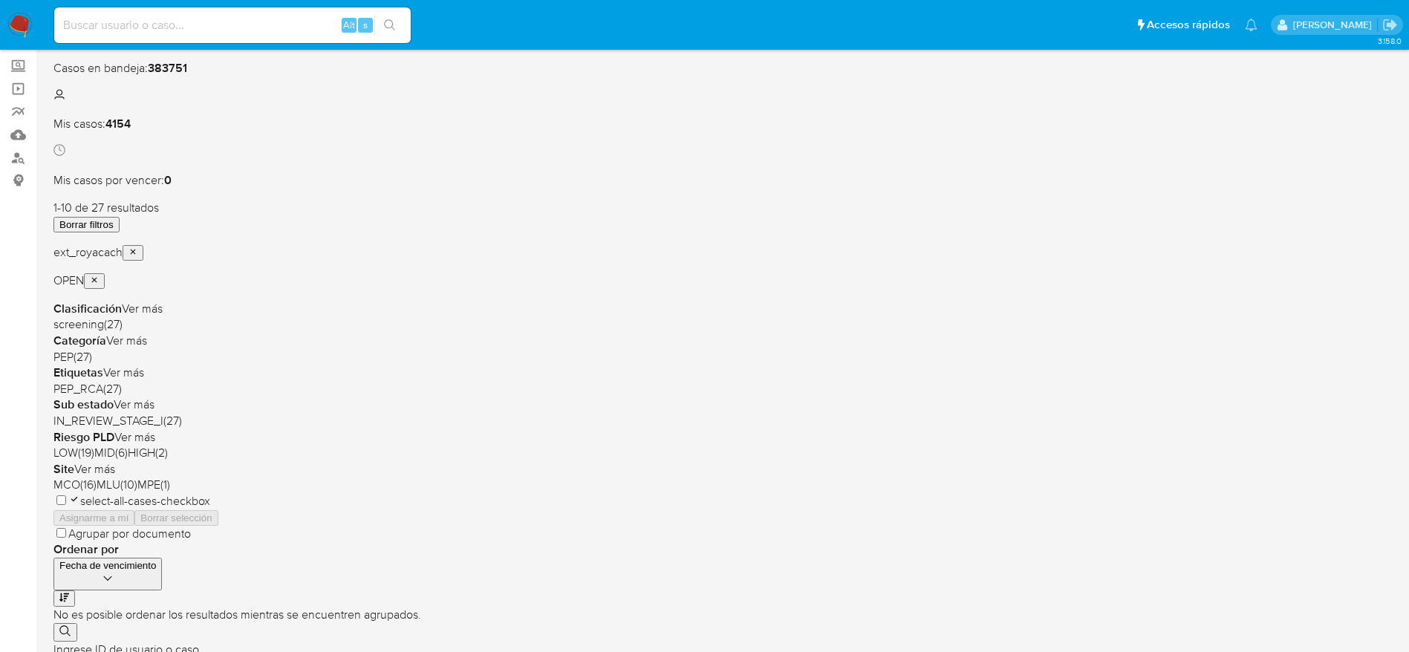
scroll to position [128, 0]
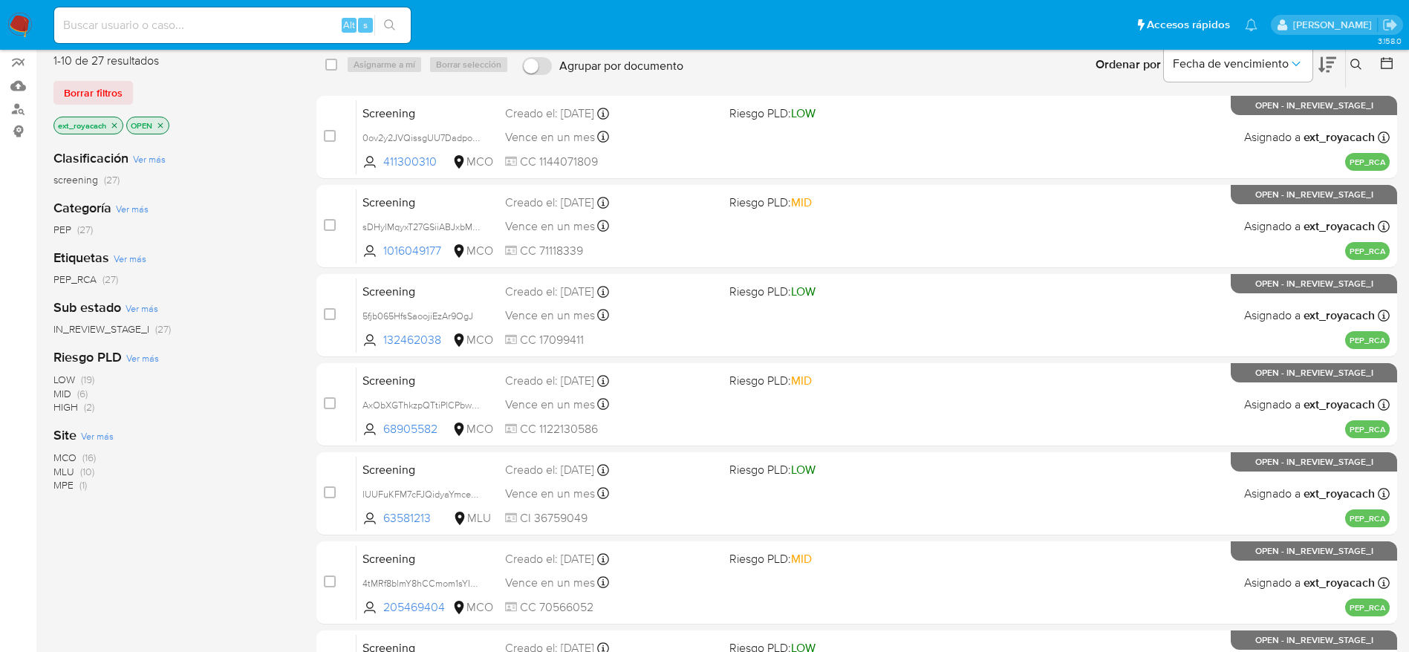
click at [92, 472] on span "(10)" at bounding box center [87, 471] width 14 height 15
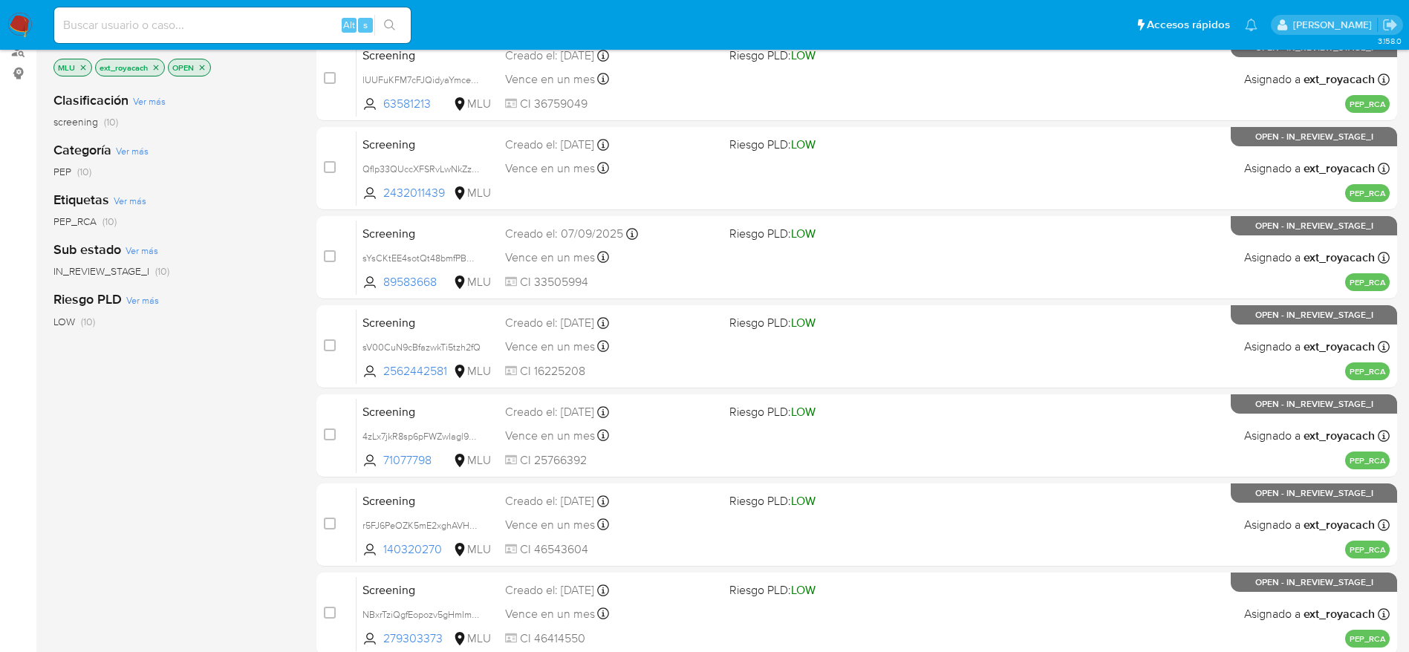
scroll to position [574, 0]
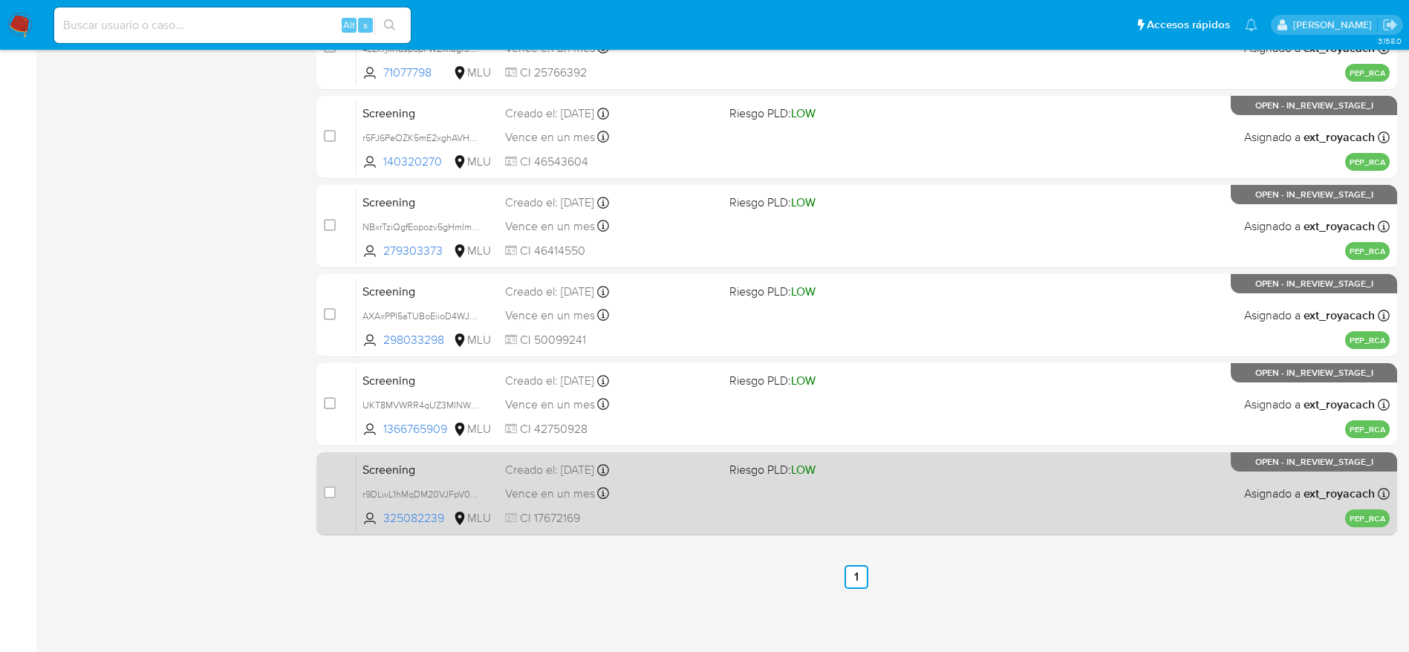
click at [714, 501] on div "Vence en un mes Vence el [DATE] 07:05:48" at bounding box center [611, 493] width 212 height 20
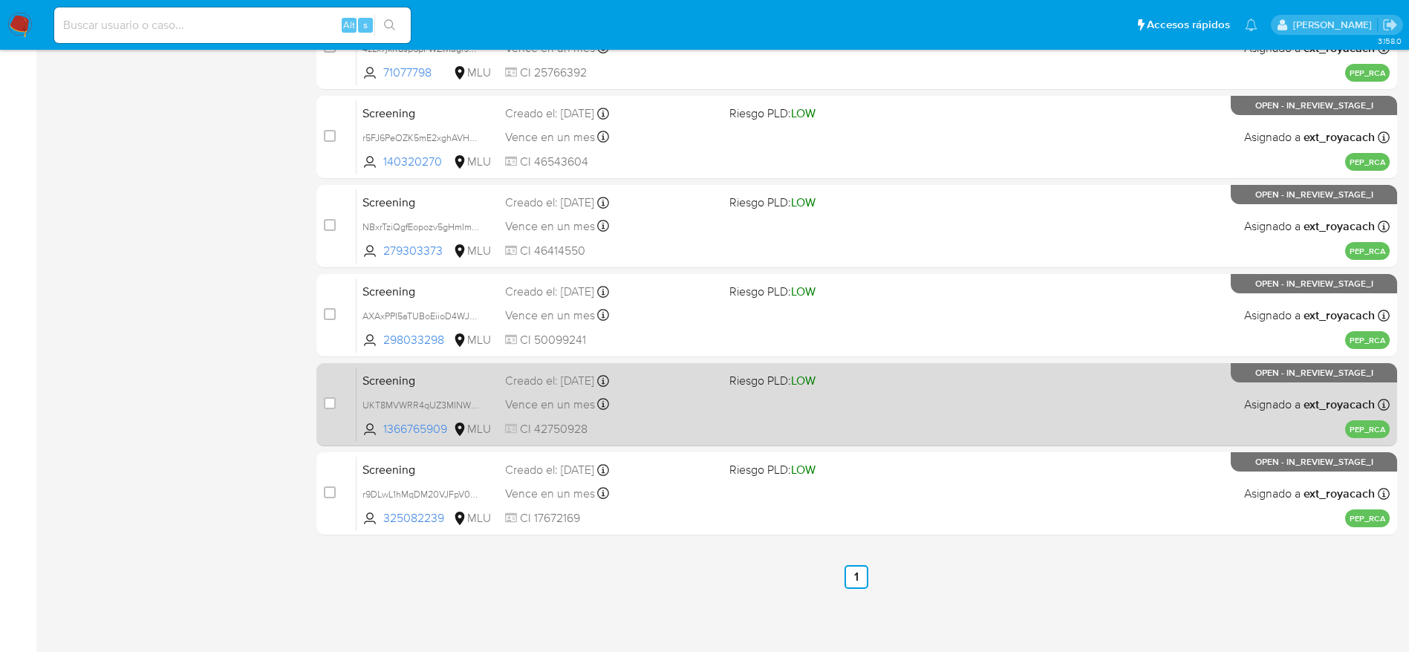
click at [502, 385] on div "Screening UKT8MVWRR4qUZ3MINWrkPRTT 1366765909 MLU Riesgo PLD: LOW Creado el: [D…" at bounding box center [872, 404] width 1033 height 75
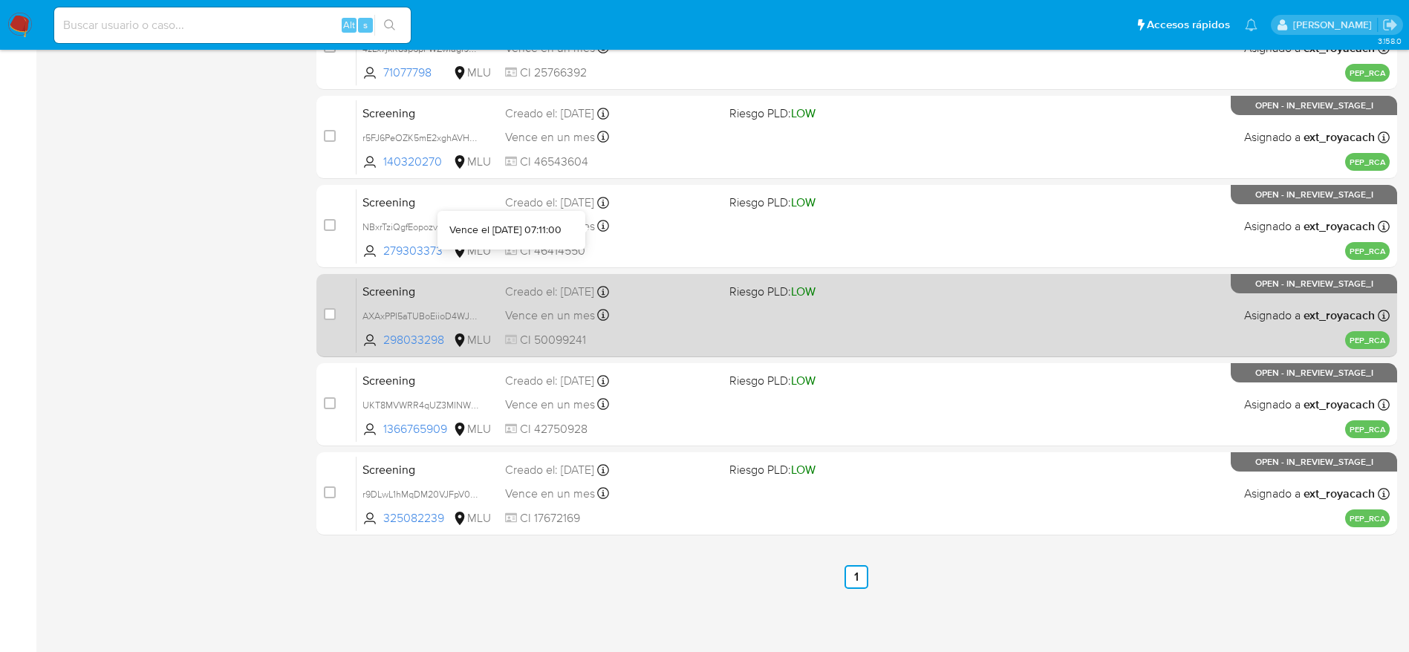
click at [602, 326] on div "Screening AXAxPPI5aTUBoEiioD4WJ20R 298033298 MLU Riesgo PLD: LOW Creado el: [DA…" at bounding box center [872, 315] width 1033 height 75
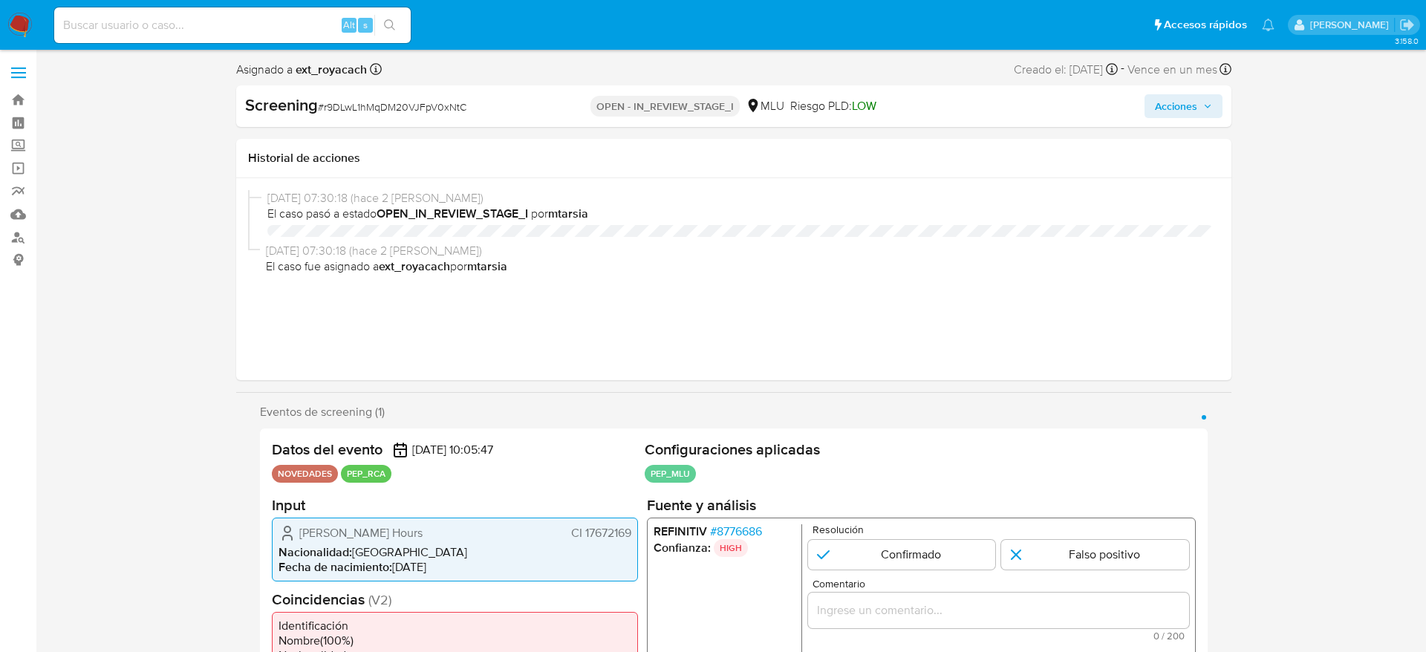
select select "10"
